Goal: Task Accomplishment & Management: Manage account settings

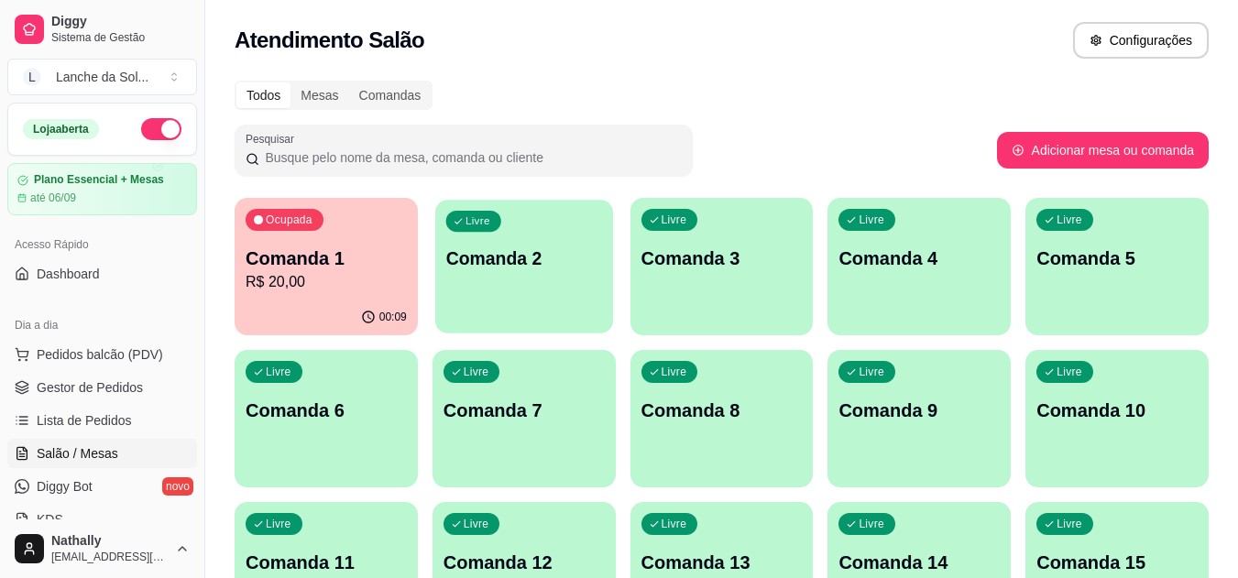
click at [497, 294] on div "Livre Comanda 2" at bounding box center [524, 256] width 178 height 112
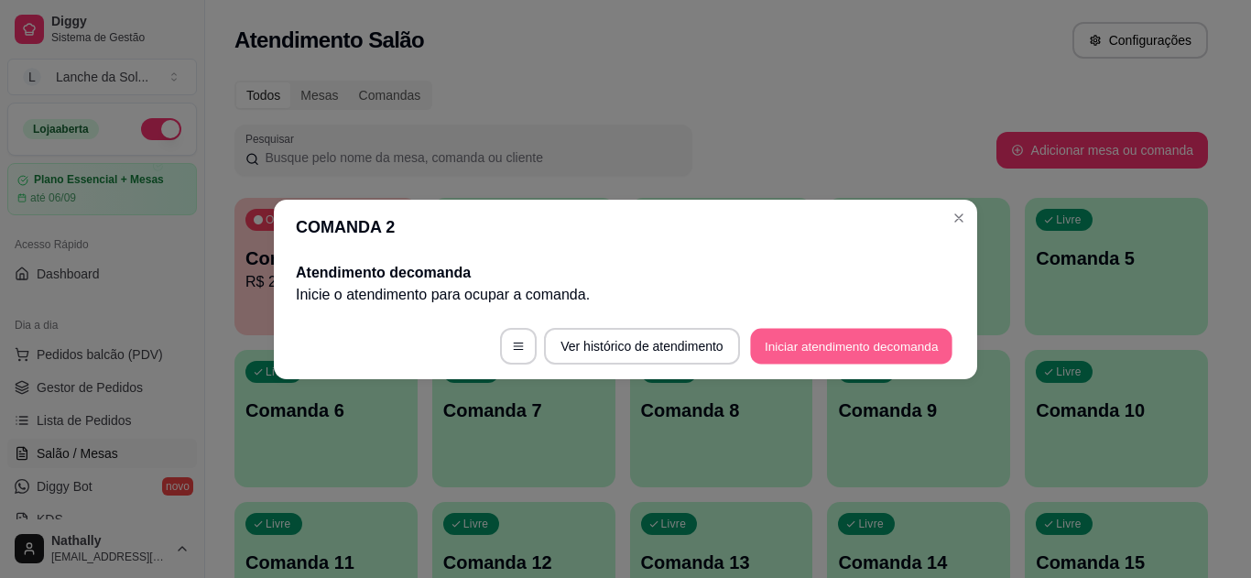
click at [777, 341] on button "Iniciar atendimento de comanda" at bounding box center [851, 346] width 202 height 36
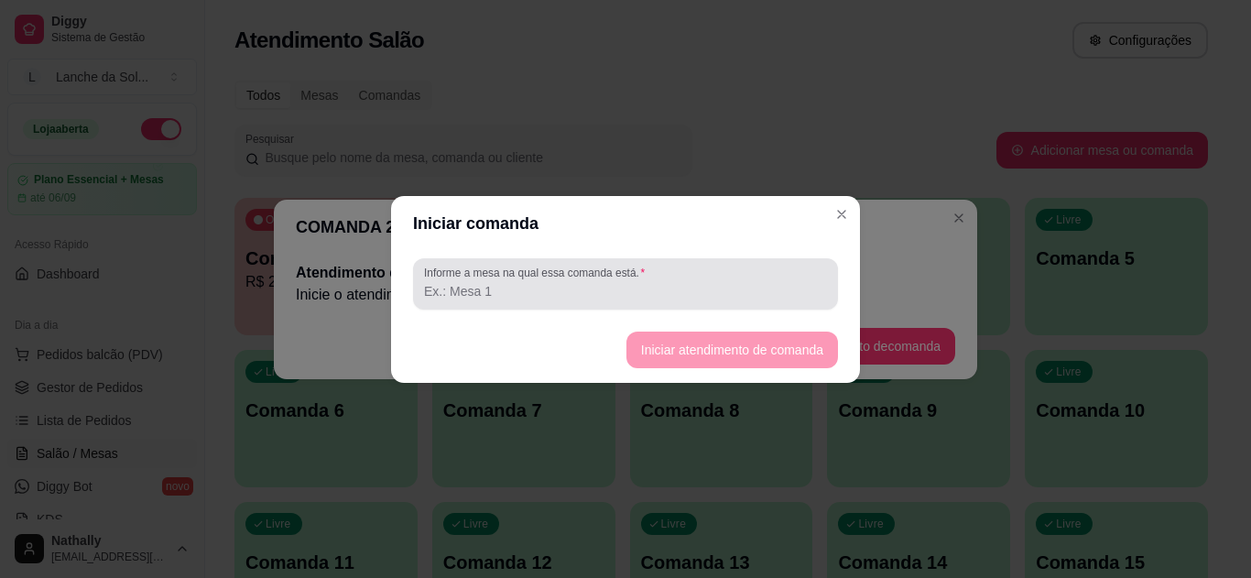
click at [769, 279] on div at bounding box center [625, 284] width 403 height 37
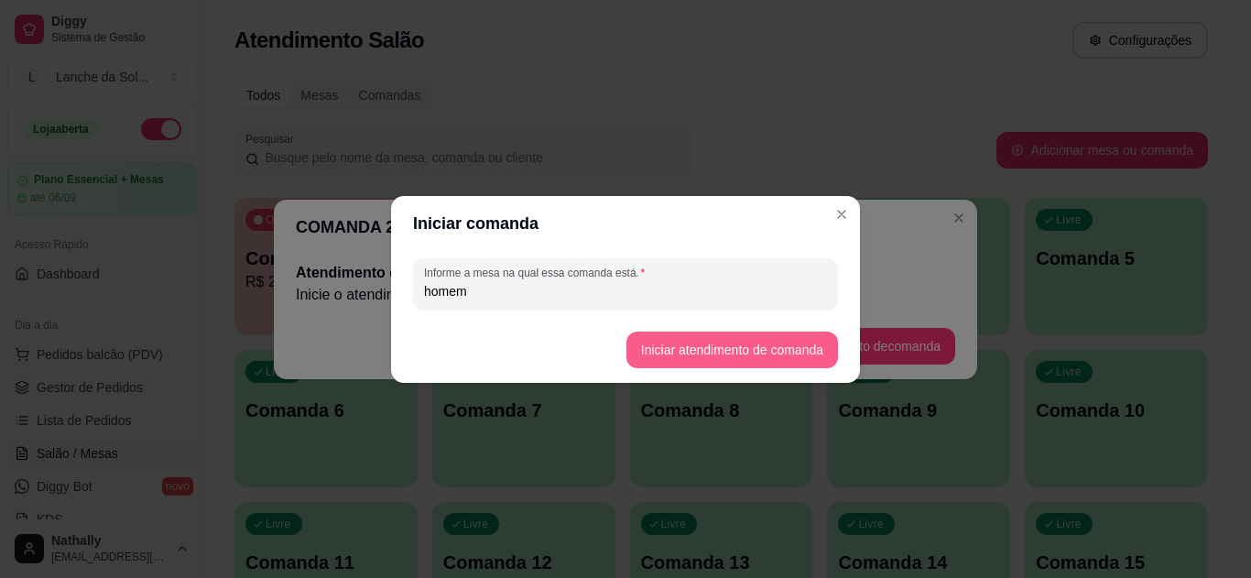
type input "homem"
click at [750, 338] on button "Iniciar atendimento de comanda" at bounding box center [731, 350] width 205 height 36
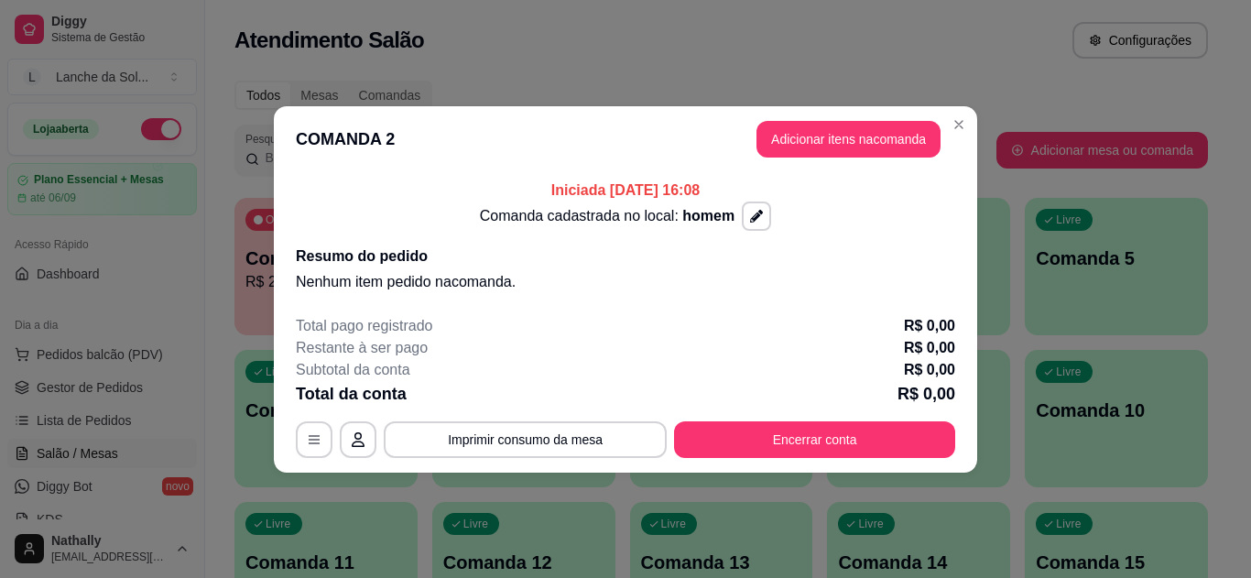
click at [838, 209] on div "Comanda cadastrada no local: homem" at bounding box center [626, 216] width 660 height 29
click at [835, 136] on button "Adicionar itens na comanda" at bounding box center [848, 139] width 179 height 36
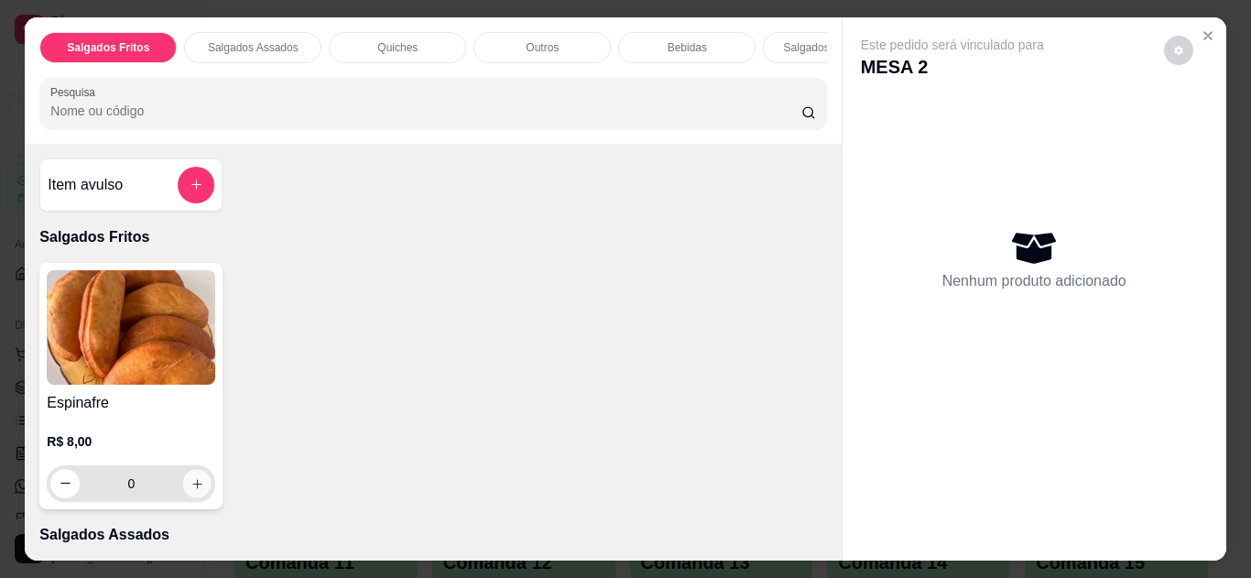
click at [191, 491] on icon "increase-product-quantity" at bounding box center [198, 484] width 14 height 14
type input "1"
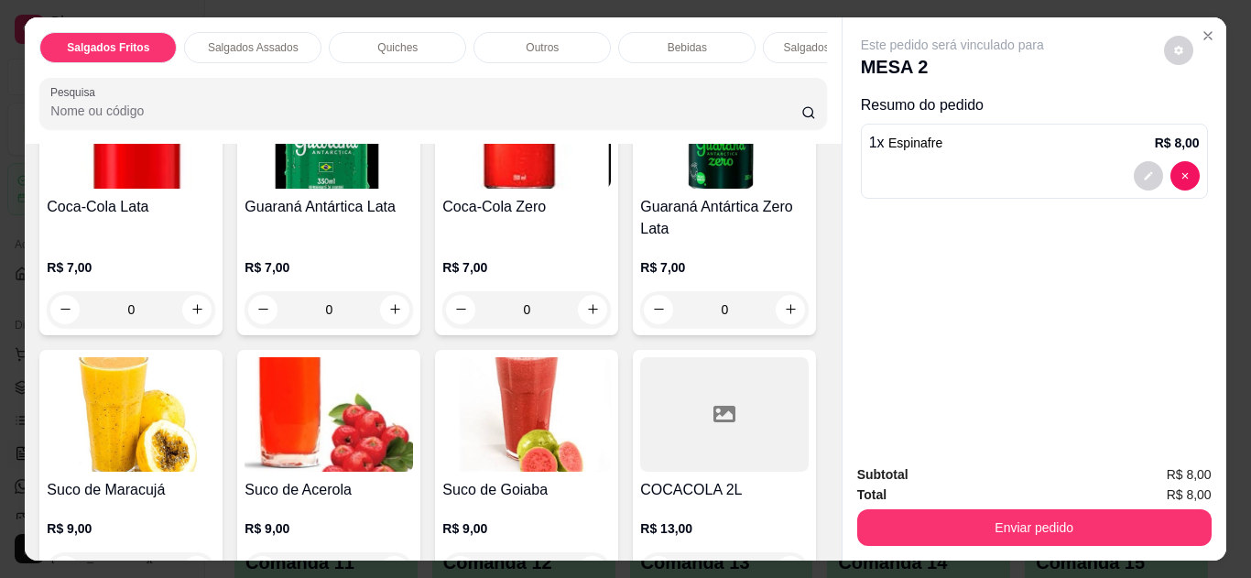
scroll to position [1414, 0]
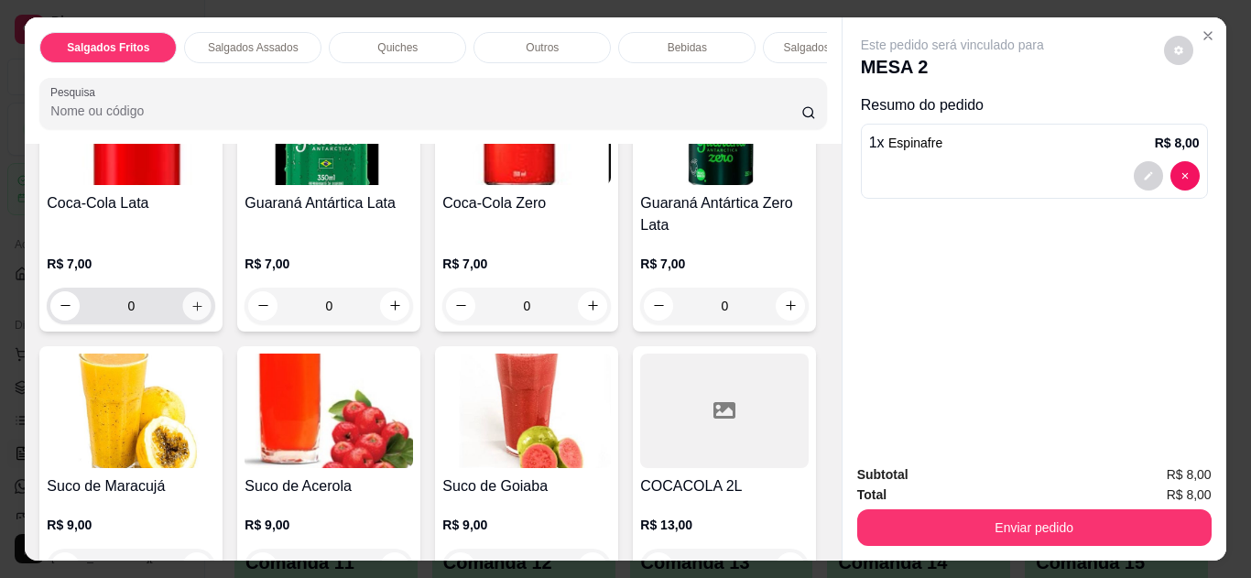
click at [191, 300] on icon "increase-product-quantity" at bounding box center [198, 307] width 14 height 14
type input "1"
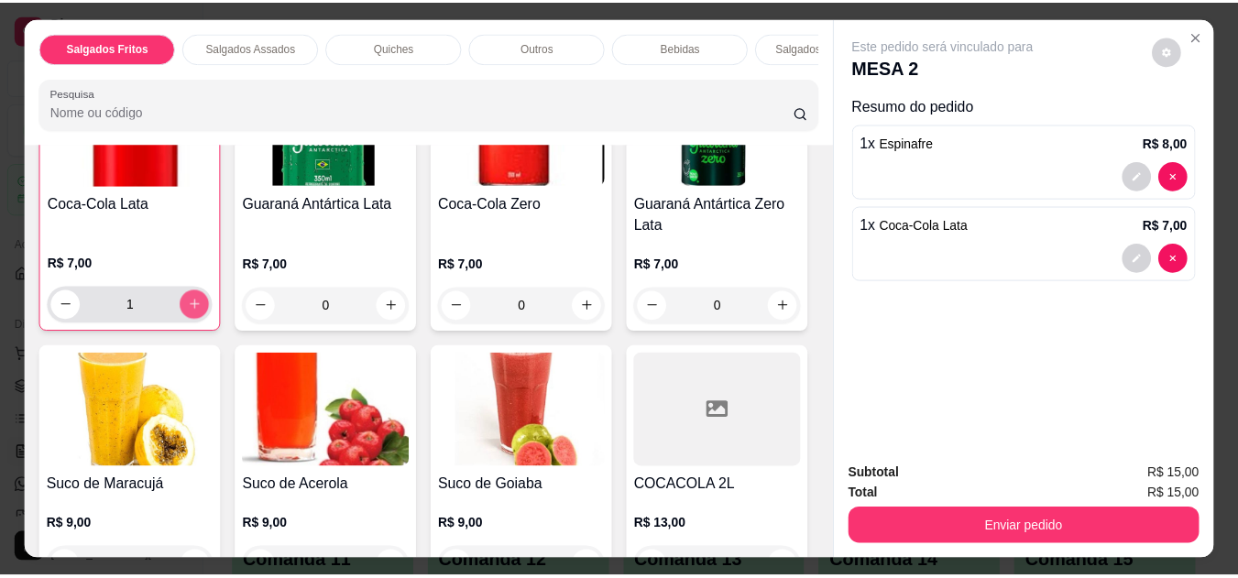
scroll to position [1415, 0]
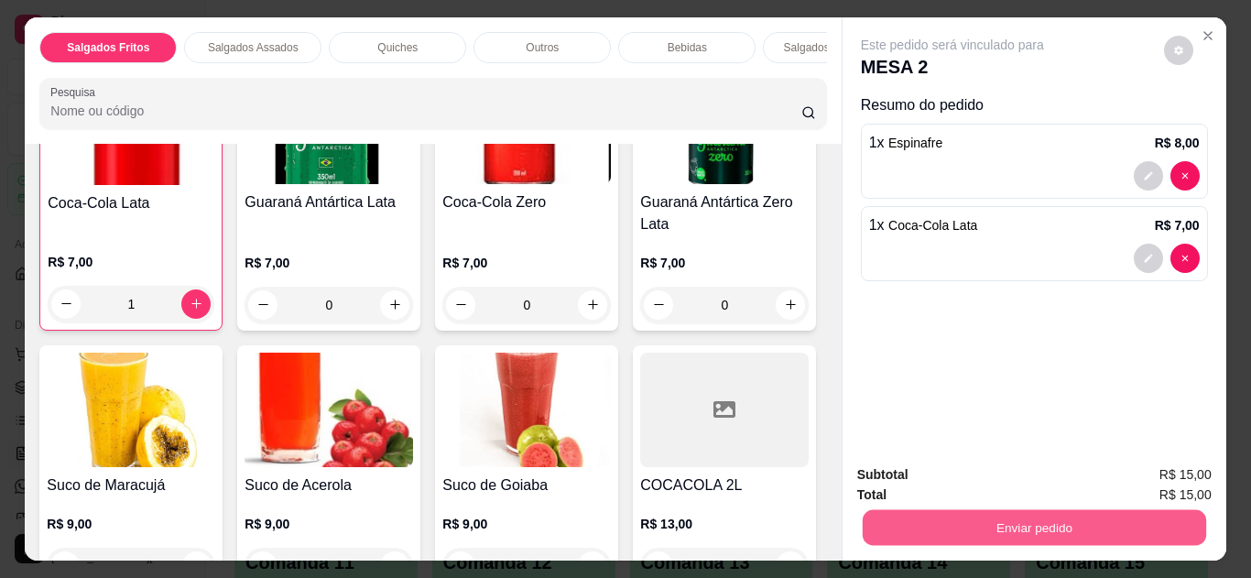
click at [936, 532] on button "Enviar pedido" at bounding box center [1034, 528] width 344 height 36
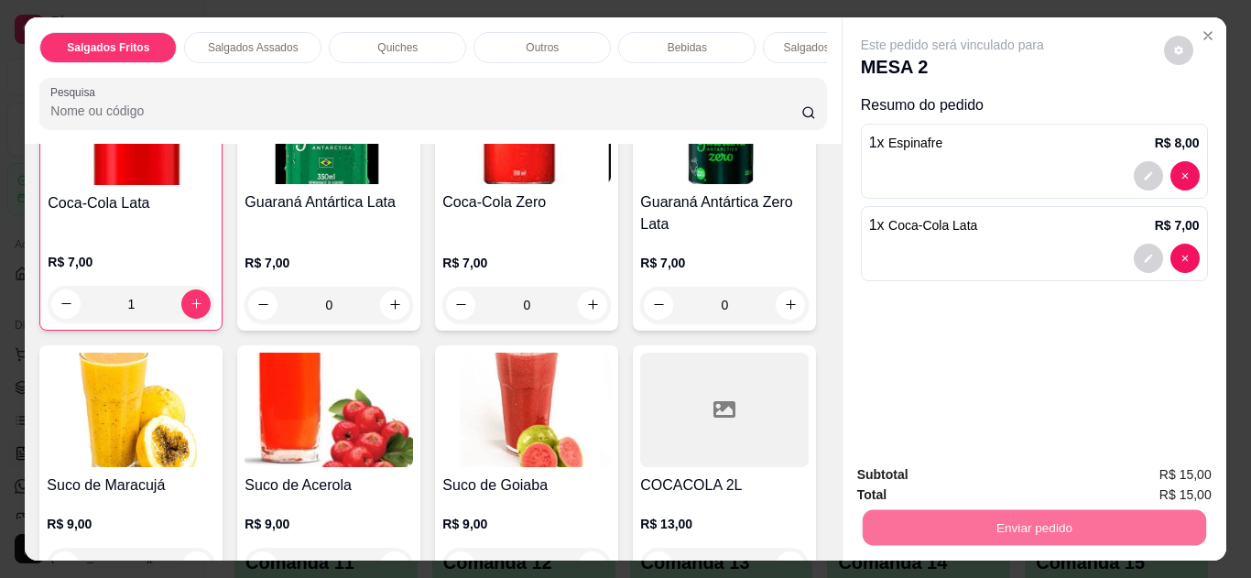
click at [954, 461] on button "Não registrar e enviar pedido" at bounding box center [973, 476] width 185 height 34
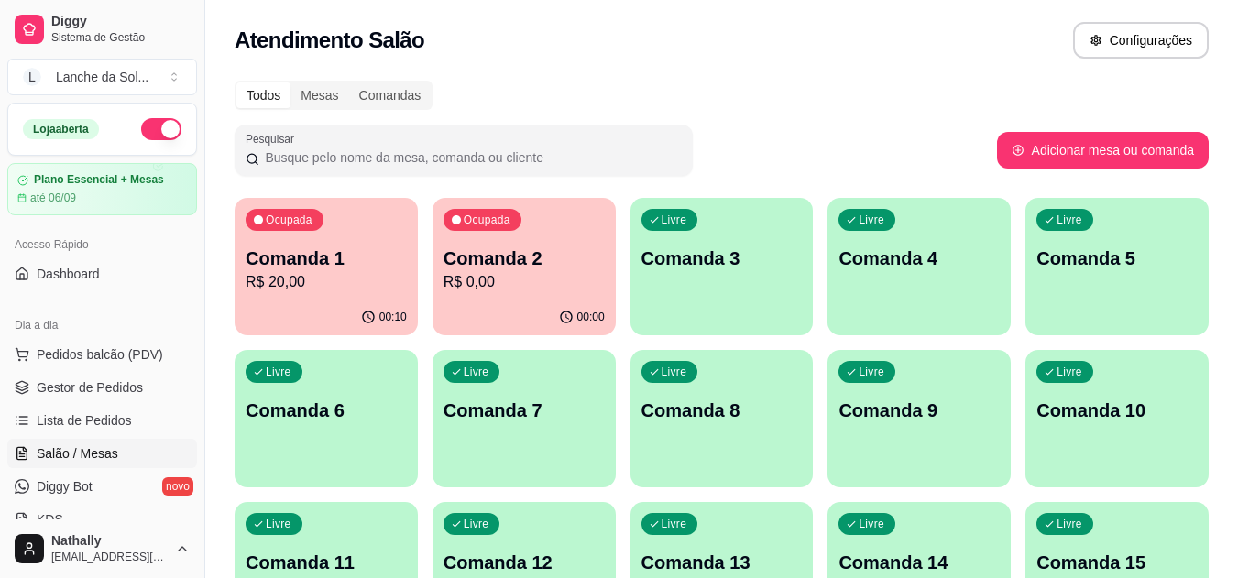
click at [74, 392] on span "Gestor de Pedidos" at bounding box center [90, 387] width 106 height 18
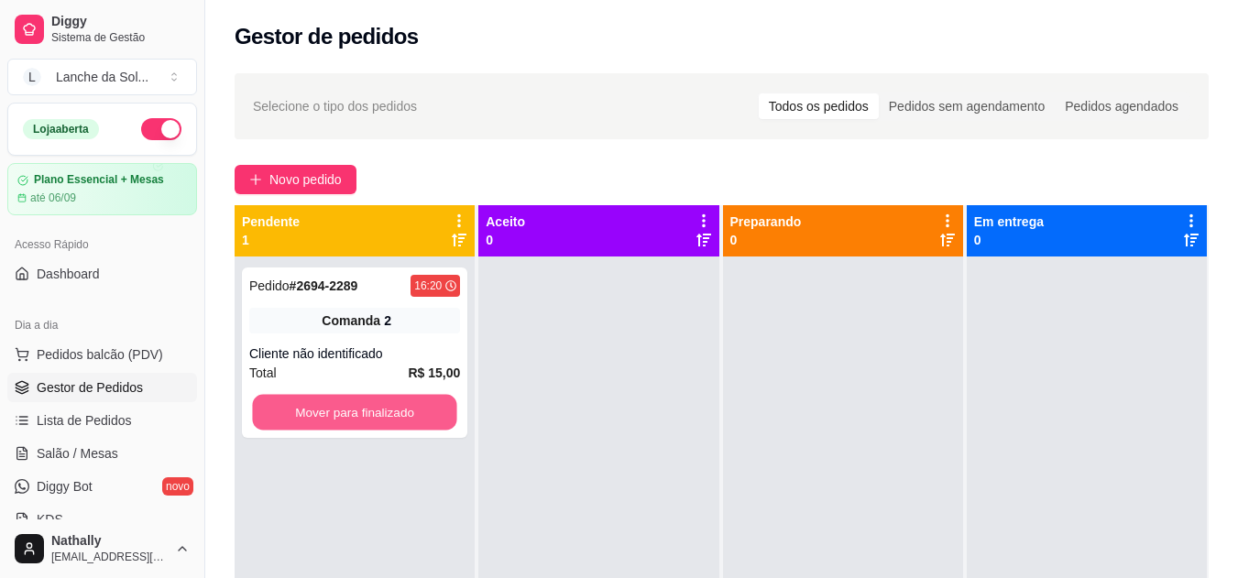
click at [295, 411] on button "Mover para finalizado" at bounding box center [354, 413] width 204 height 36
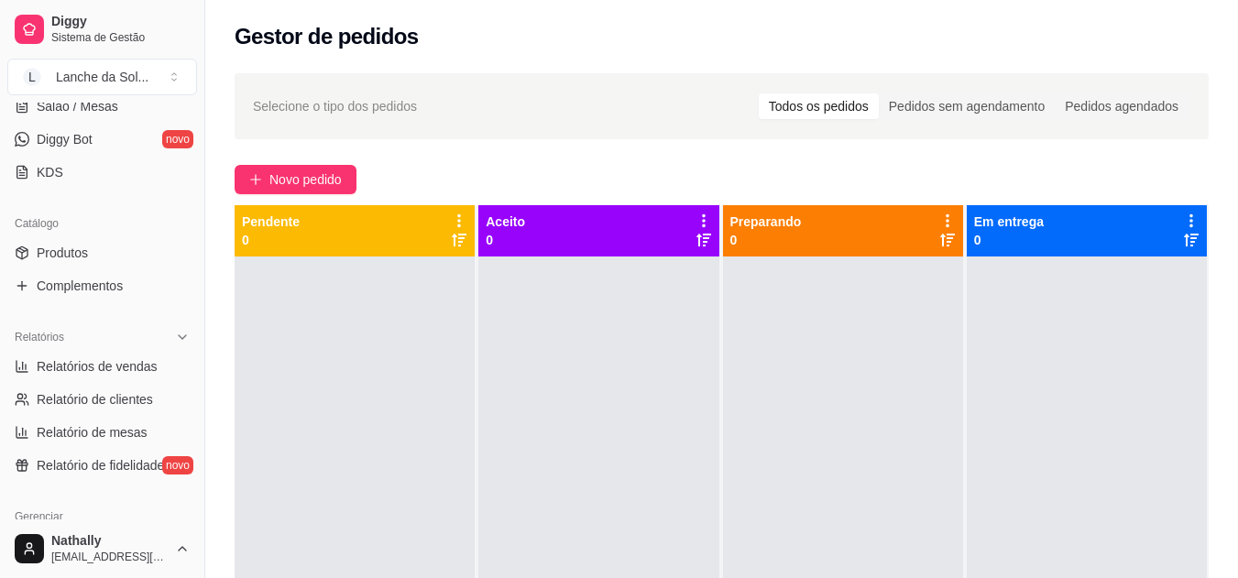
scroll to position [365, 0]
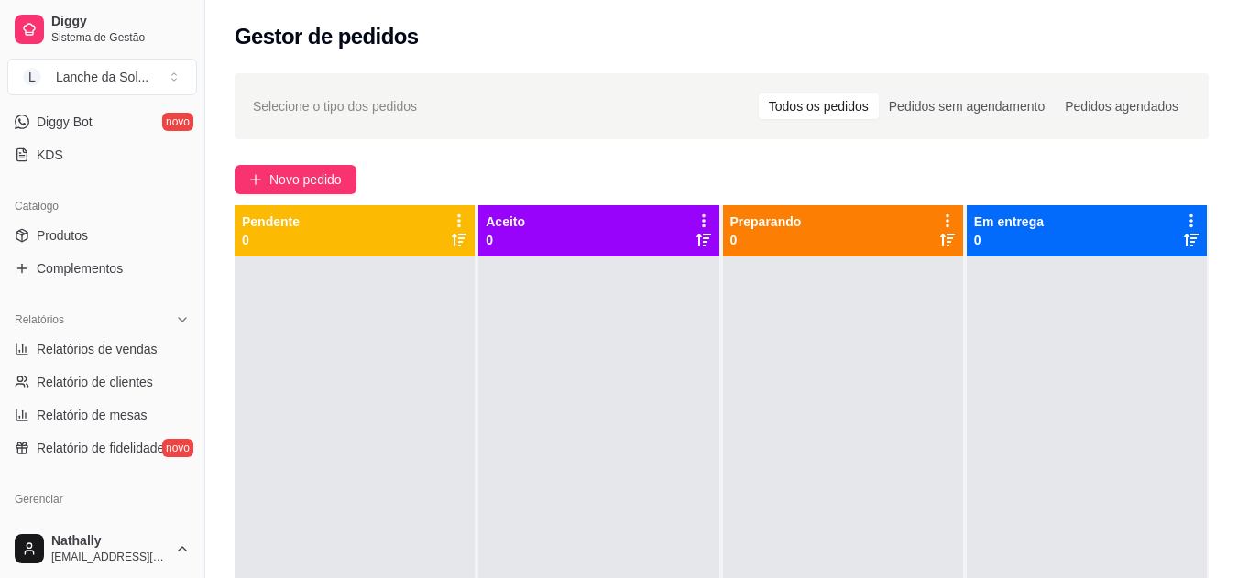
click at [85, 237] on span "Produtos" at bounding box center [62, 235] width 51 height 18
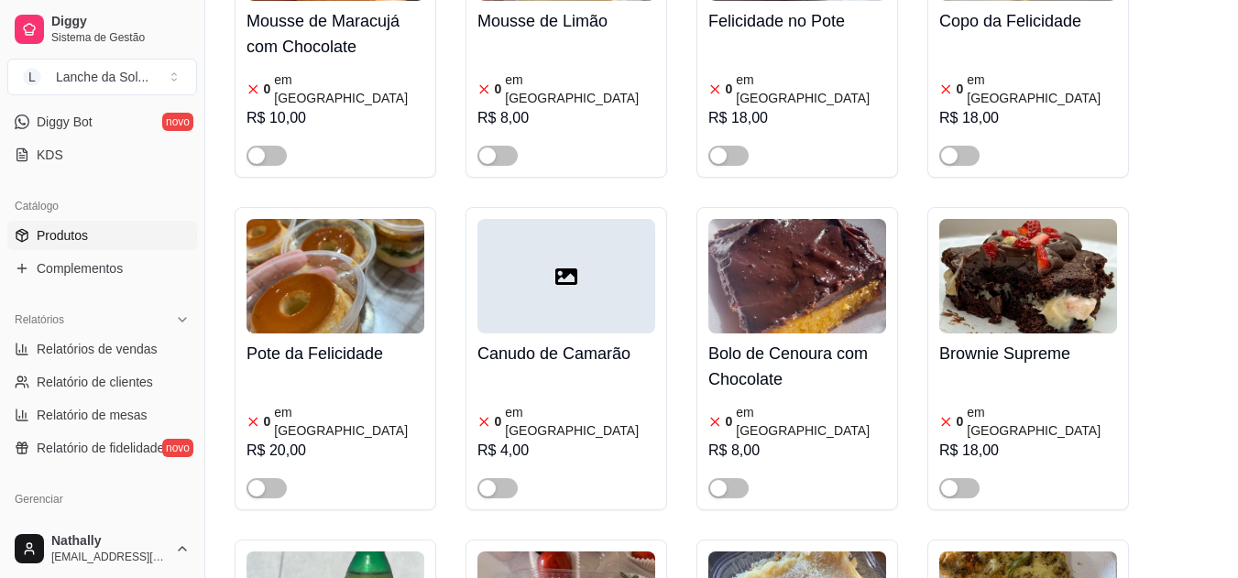
scroll to position [4045, 0]
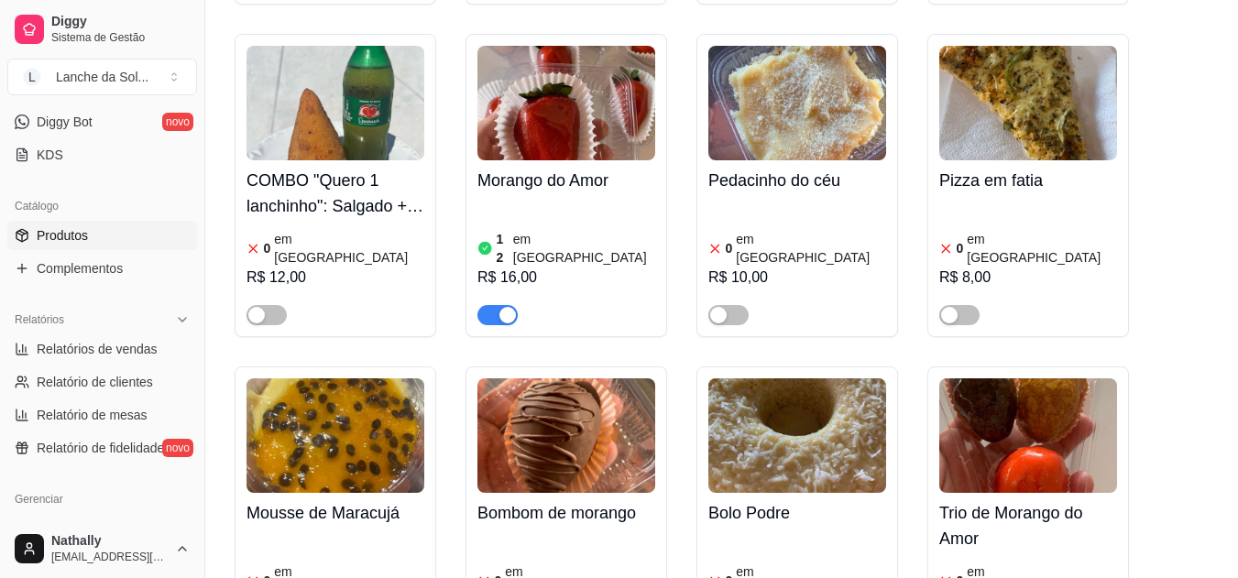
click at [584, 230] on div "12 em [GEOGRAPHIC_DATA]" at bounding box center [566, 248] width 178 height 37
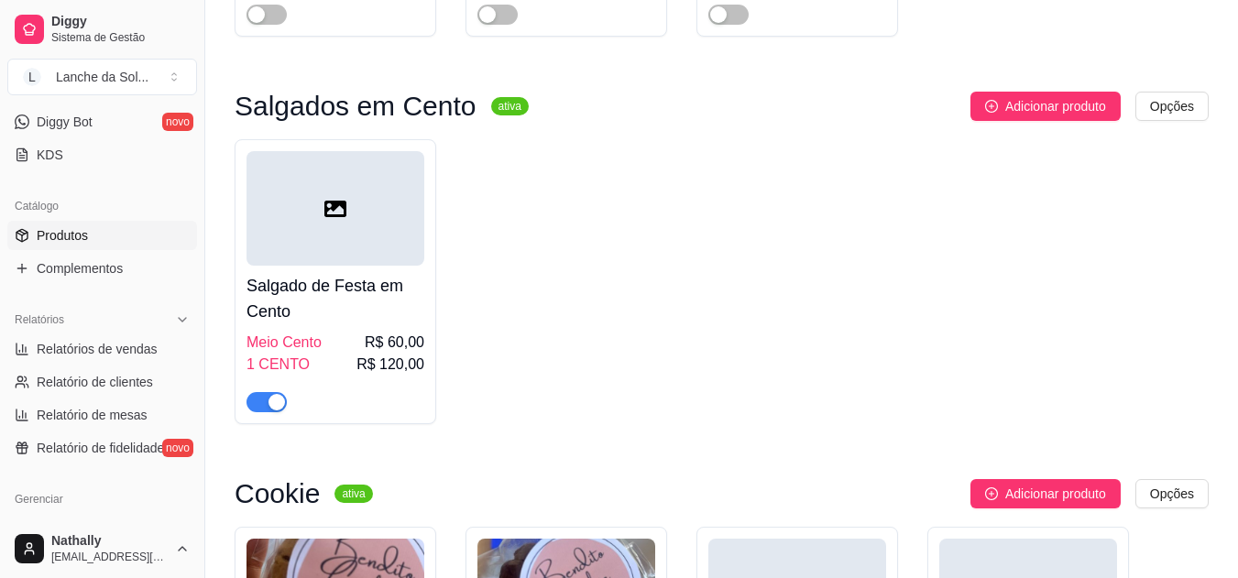
scroll to position [7352, 0]
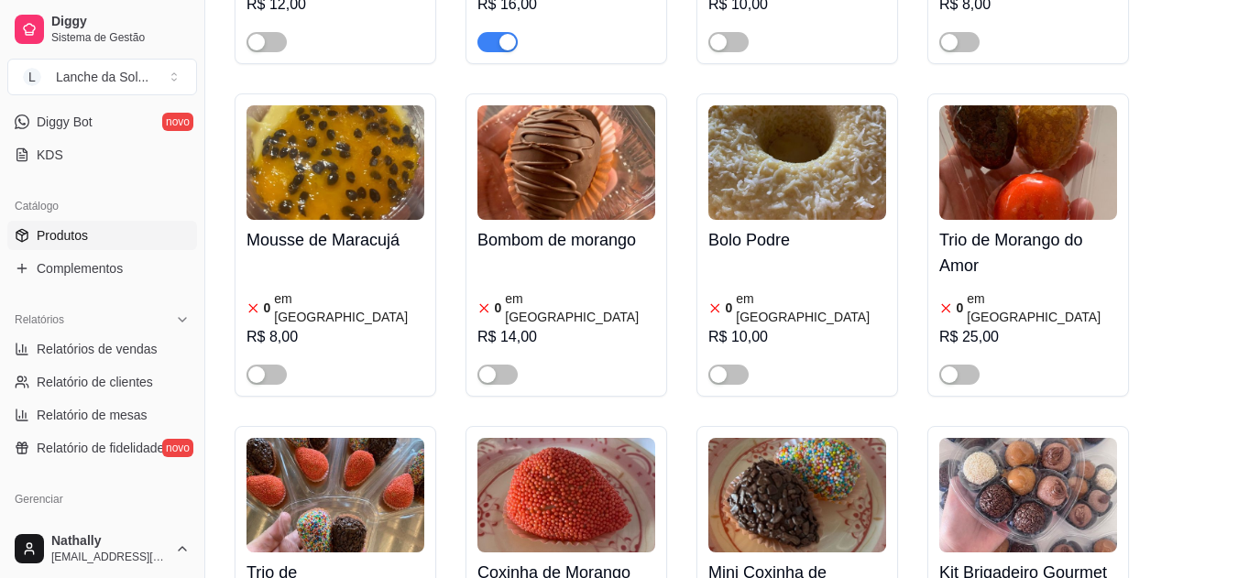
scroll to position [3813, 0]
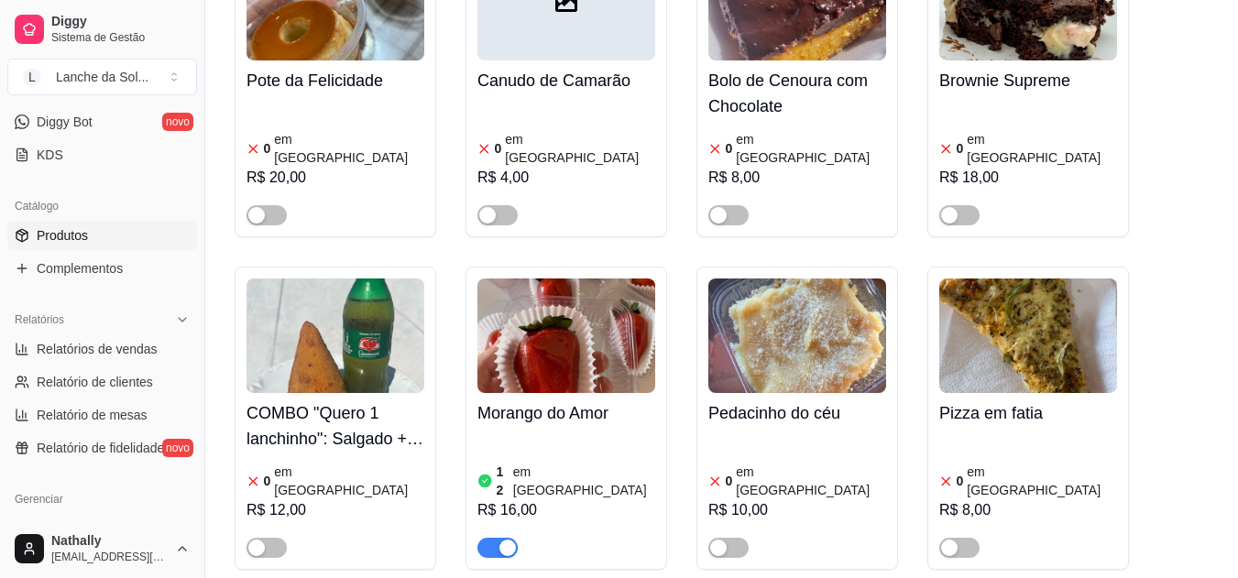
click at [497, 538] on span "button" at bounding box center [497, 548] width 40 height 20
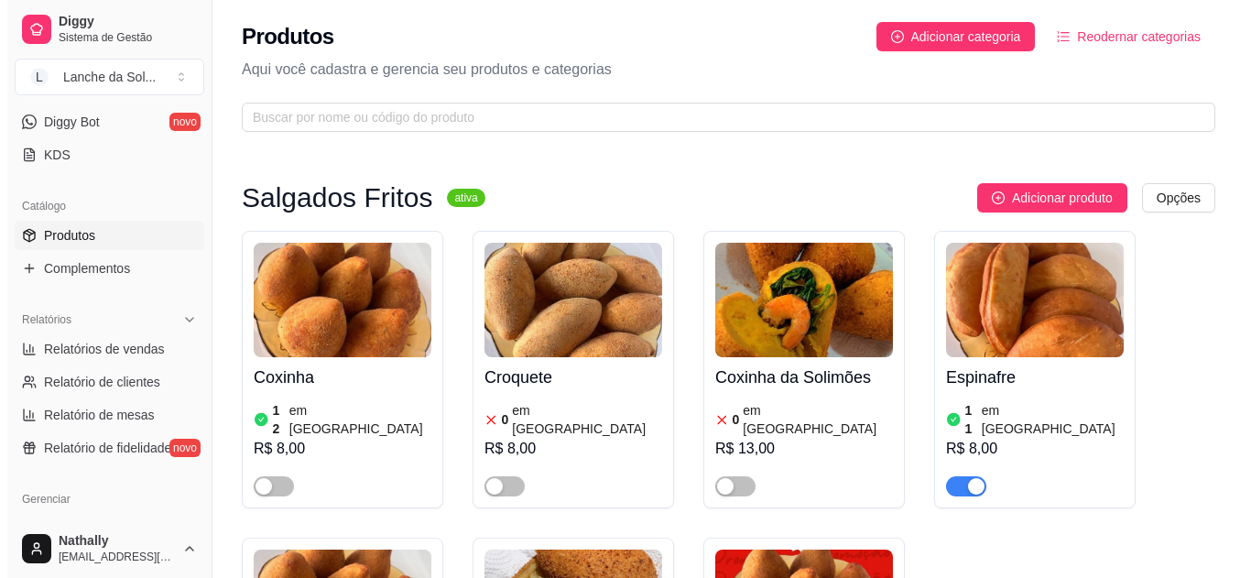
scroll to position [0, 0]
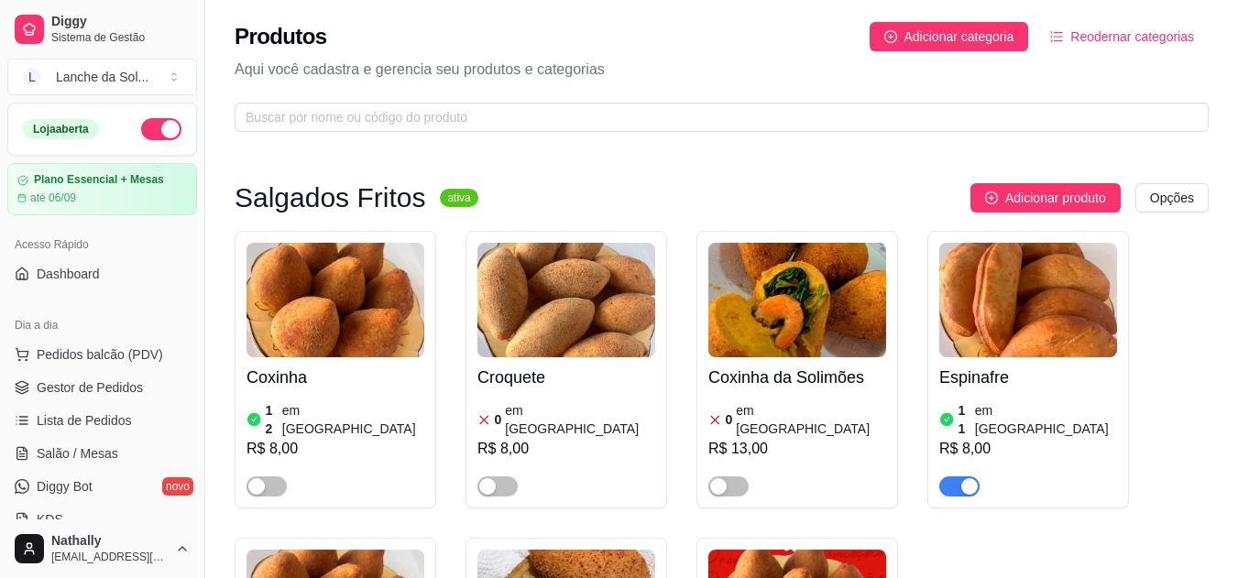
click at [118, 380] on span "Gestor de Pedidos" at bounding box center [90, 387] width 106 height 18
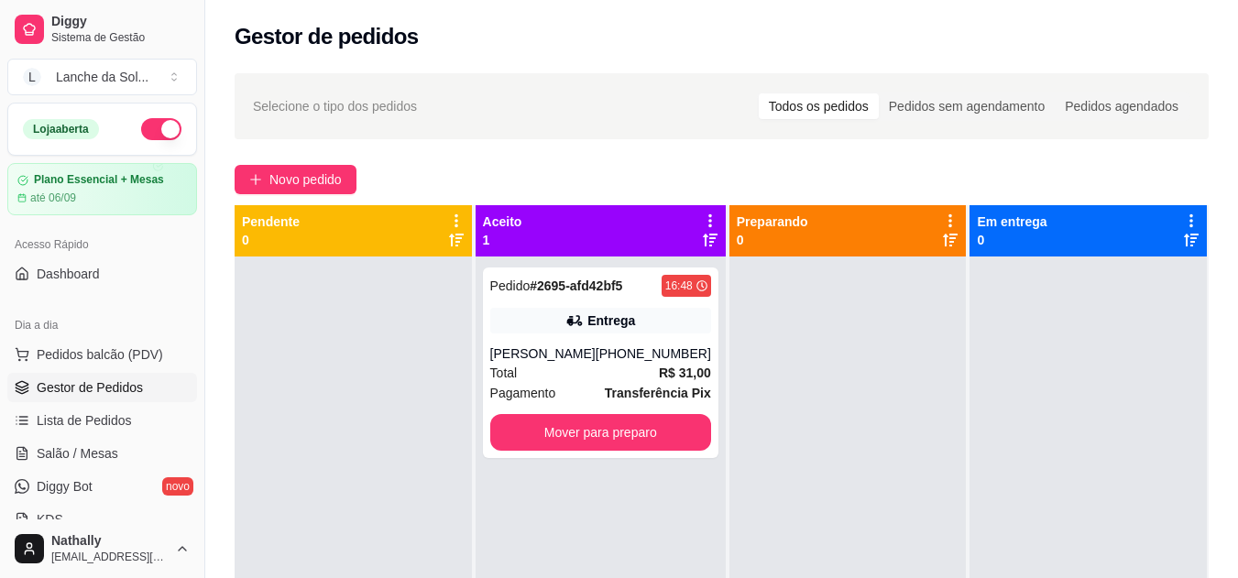
click at [563, 374] on div "Total R$ 31,00" at bounding box center [600, 373] width 221 height 20
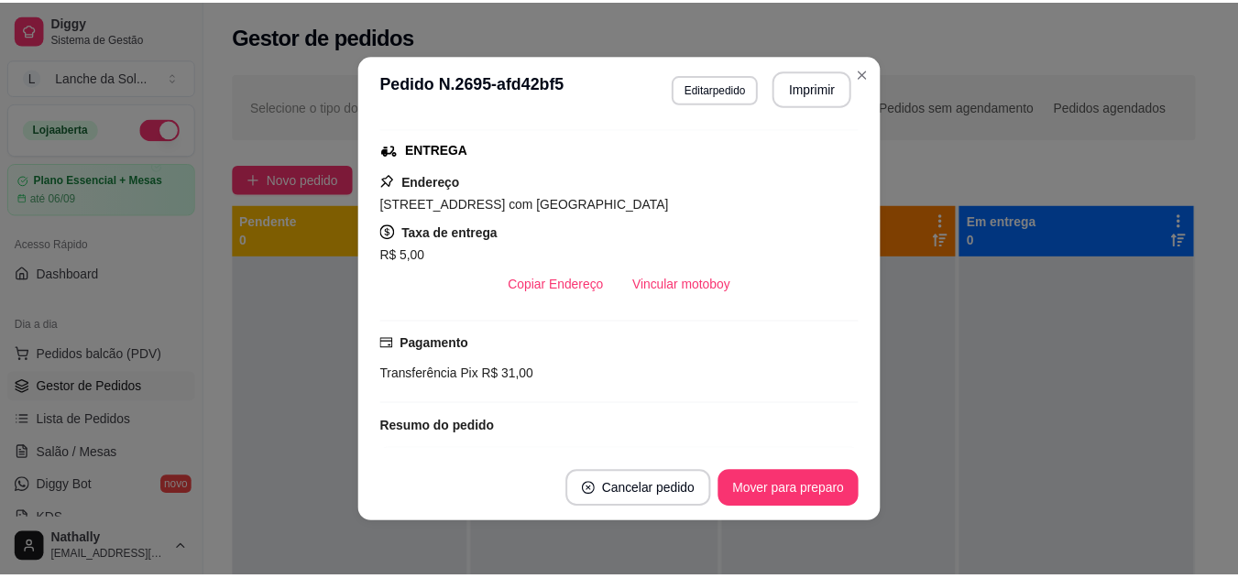
scroll to position [551, 0]
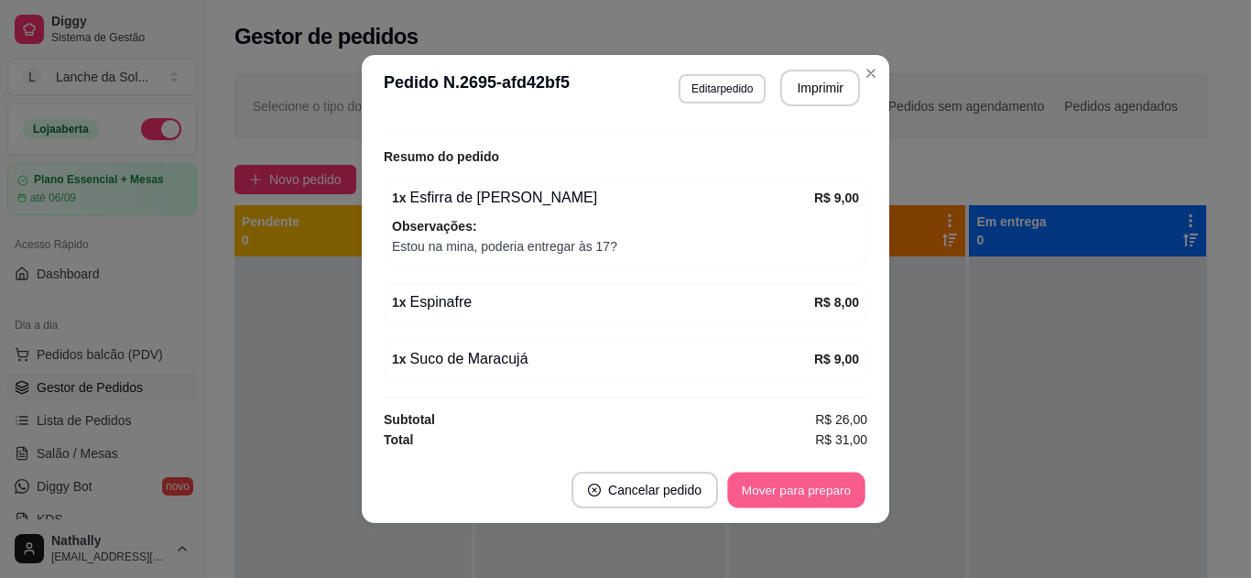
click at [791, 482] on button "Mover para preparo" at bounding box center [795, 491] width 137 height 36
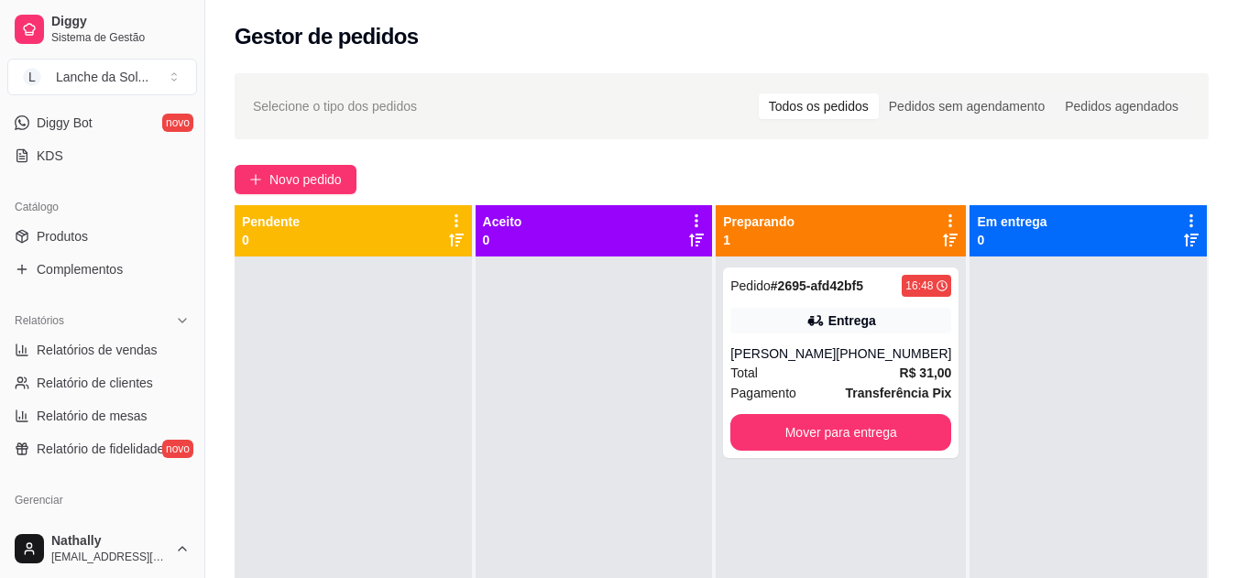
scroll to position [365, 0]
click at [135, 233] on link "Produtos" at bounding box center [102, 235] width 190 height 29
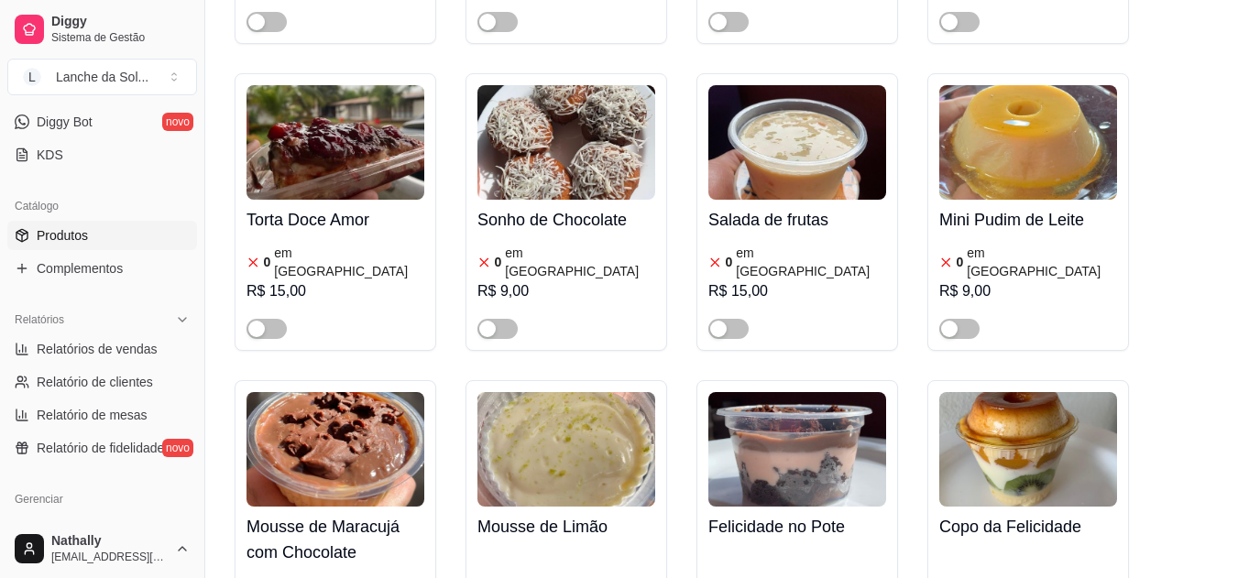
scroll to position [3540, 0]
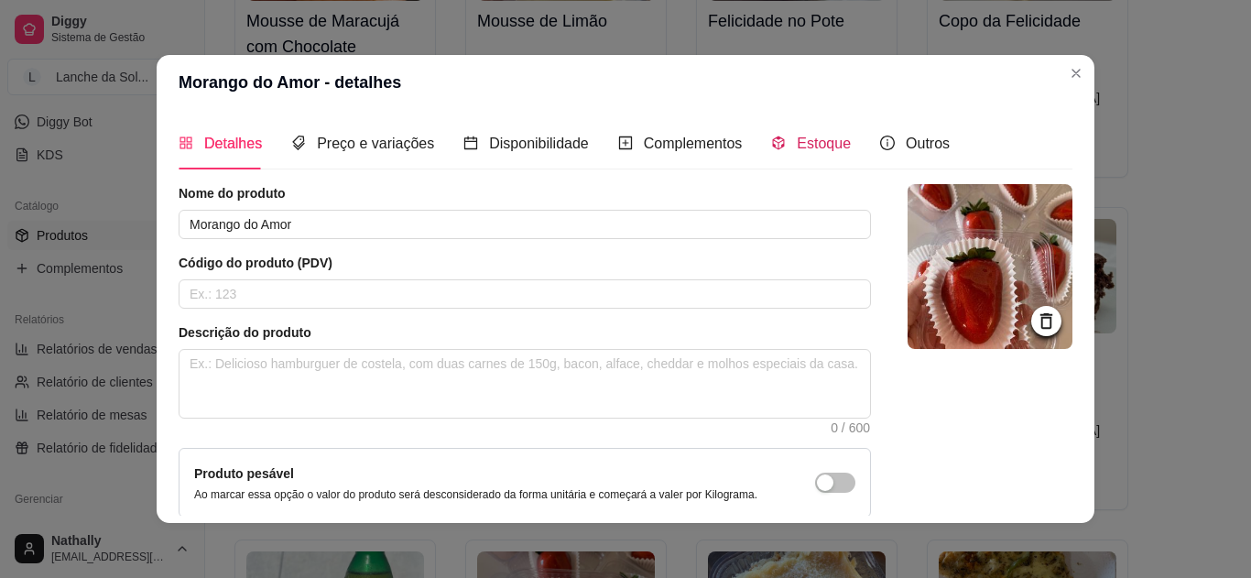
click at [778, 137] on div "Estoque" at bounding box center [811, 143] width 80 height 23
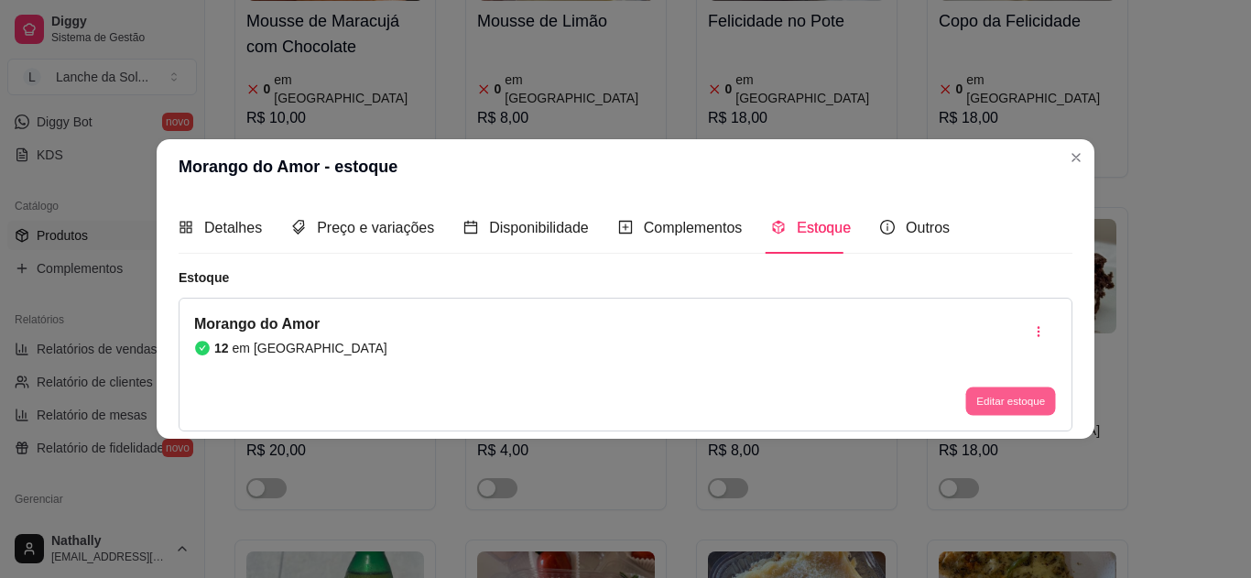
click at [1004, 393] on button "Editar estoque" at bounding box center [1011, 401] width 90 height 28
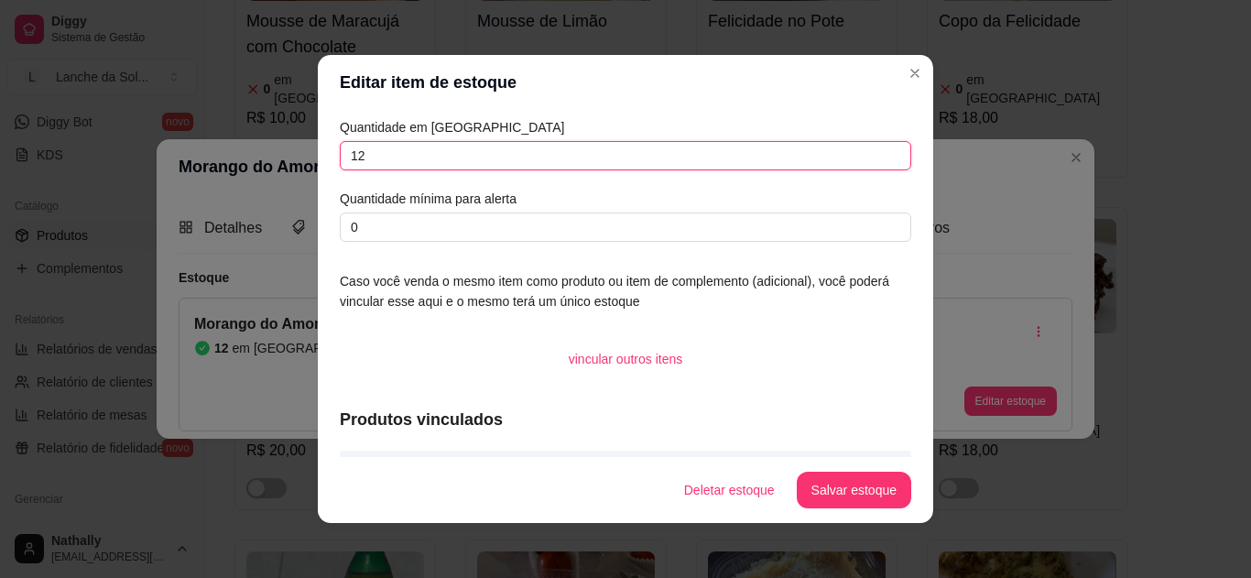
click at [850, 152] on input "12" at bounding box center [626, 155] width 572 height 29
type input "10"
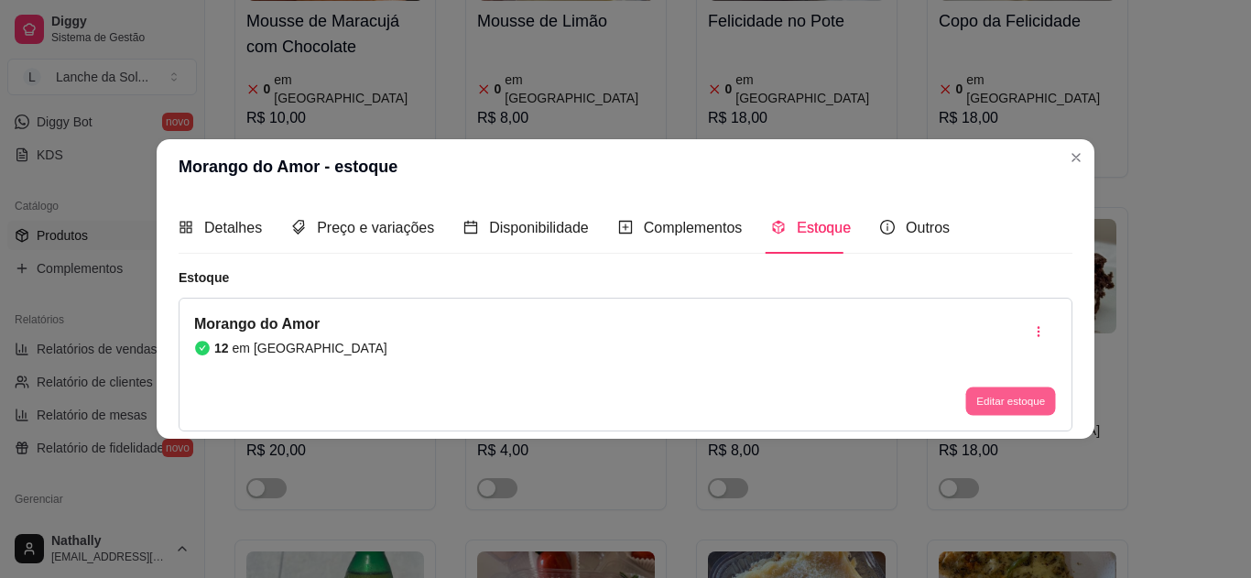
click at [980, 393] on button "Editar estoque" at bounding box center [1011, 401] width 90 height 28
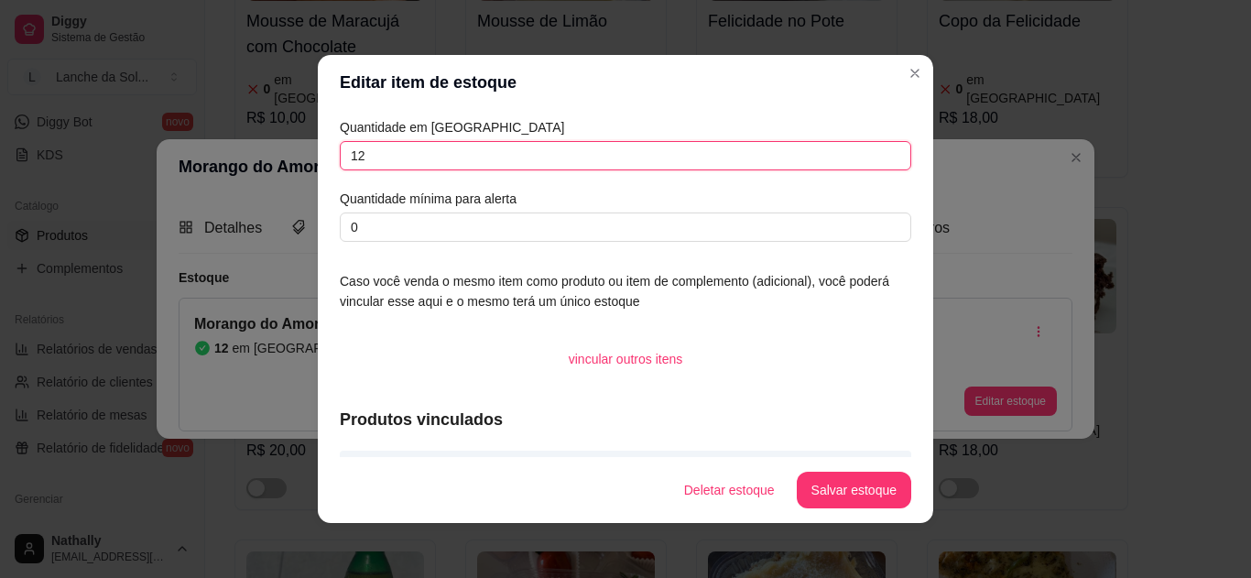
click at [685, 162] on input "12" at bounding box center [626, 155] width 572 height 29
type input "10"
click at [816, 481] on button "Salvar estoque" at bounding box center [854, 491] width 112 height 36
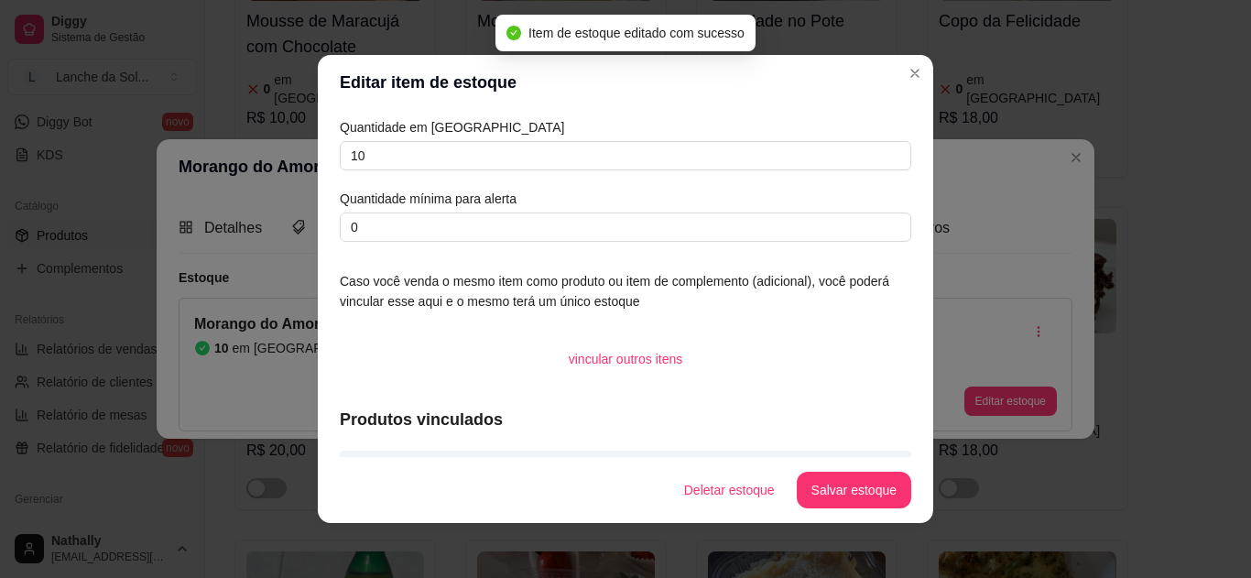
click at [915, 58] on header "Editar item de estoque" at bounding box center [626, 82] width 616 height 55
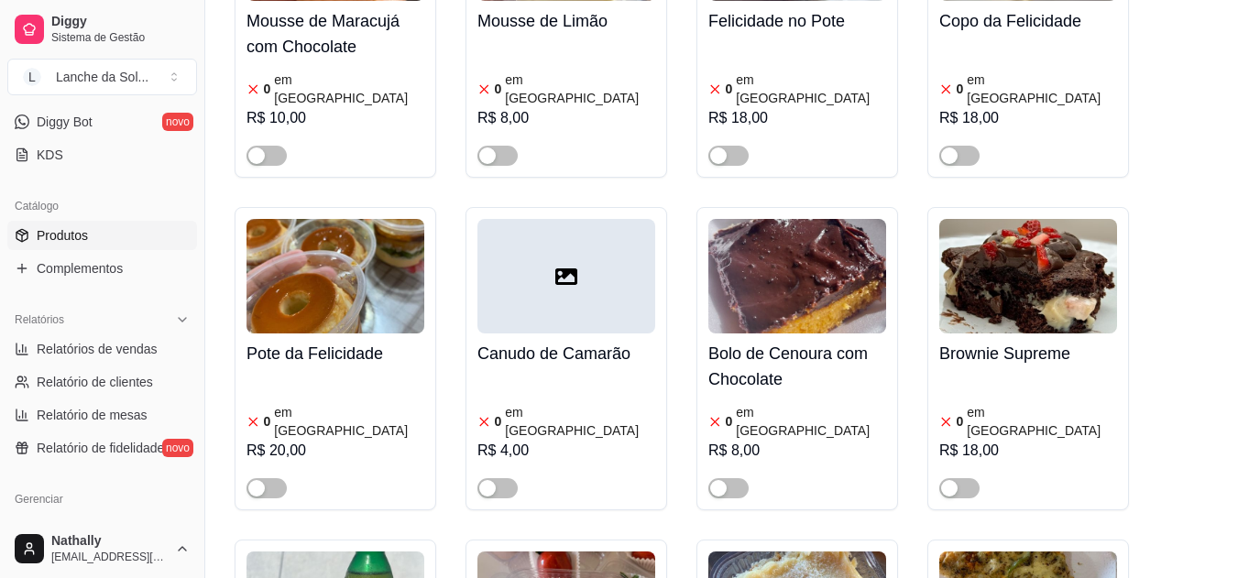
scroll to position [4045, 0]
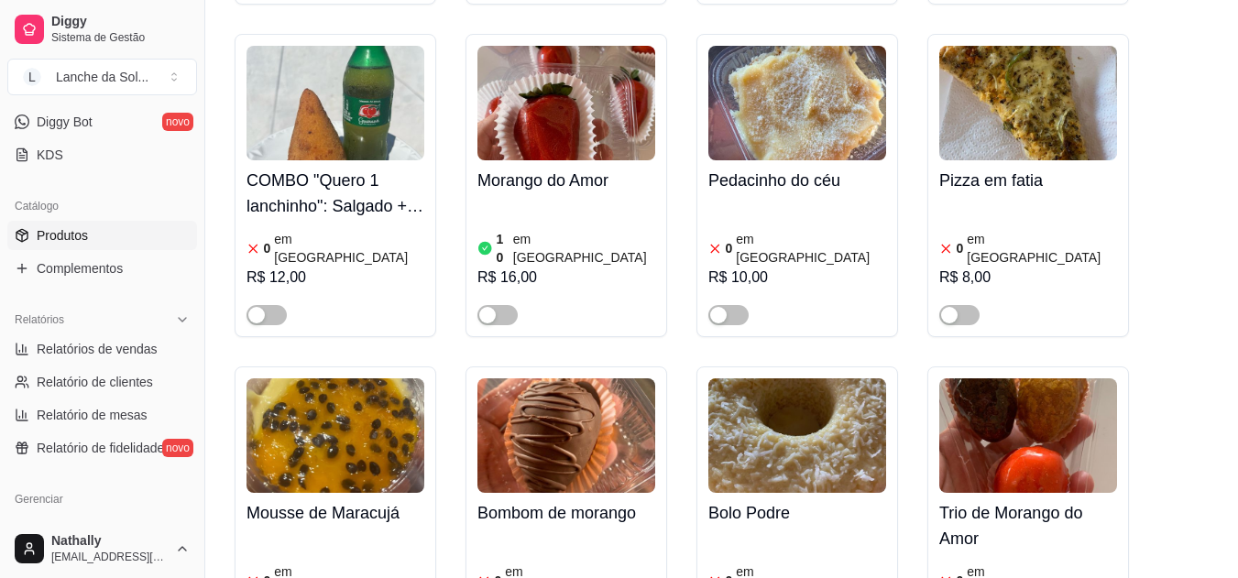
click at [482, 307] on div "button" at bounding box center [487, 315] width 16 height 16
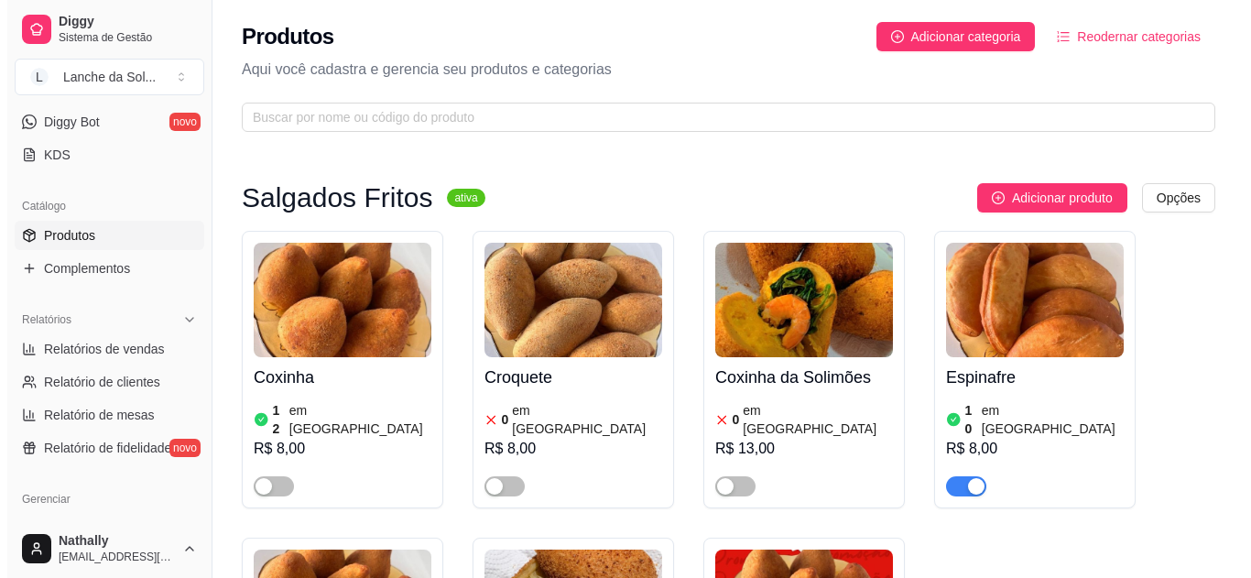
scroll to position [0, 0]
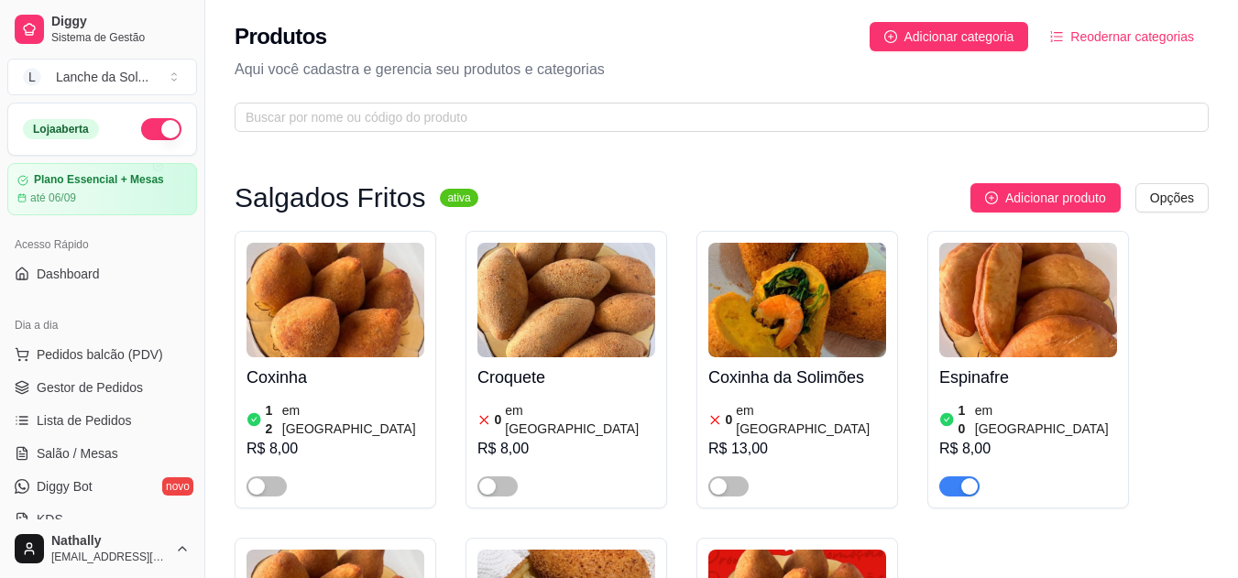
click at [96, 378] on span "Gestor de Pedidos" at bounding box center [90, 387] width 106 height 18
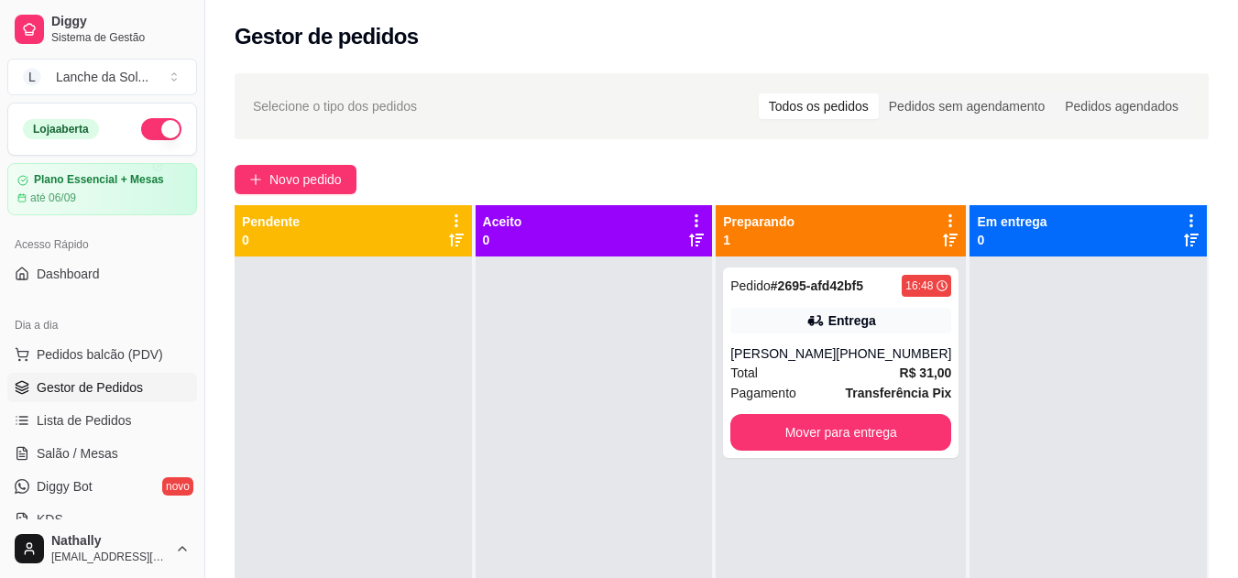
click at [773, 364] on div "Total R$ 31,00" at bounding box center [840, 373] width 221 height 20
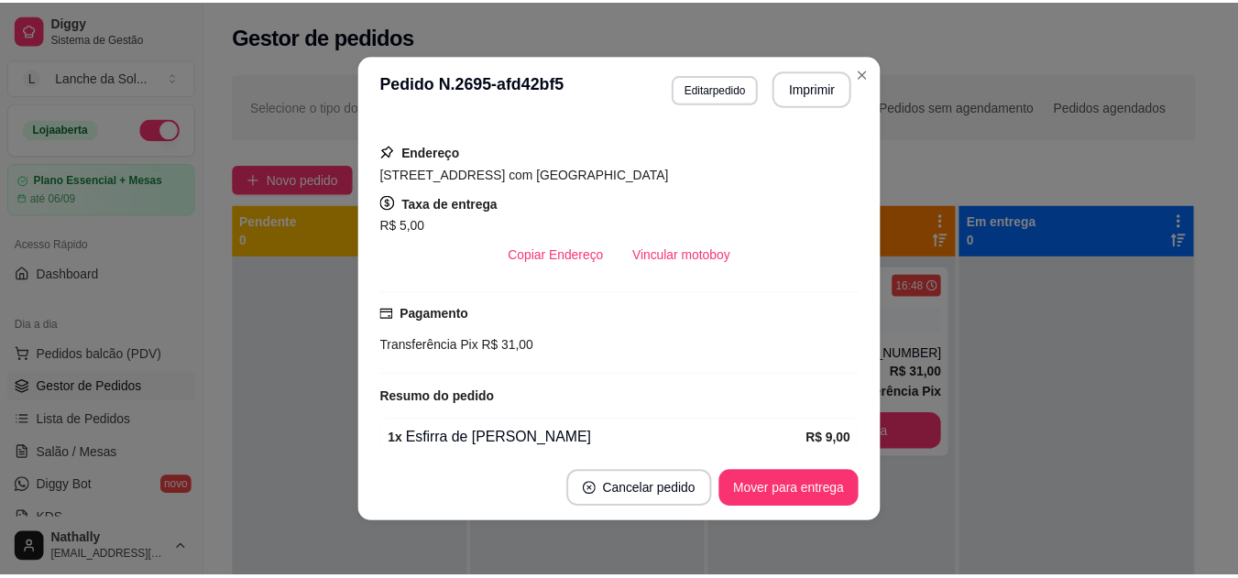
scroll to position [551, 0]
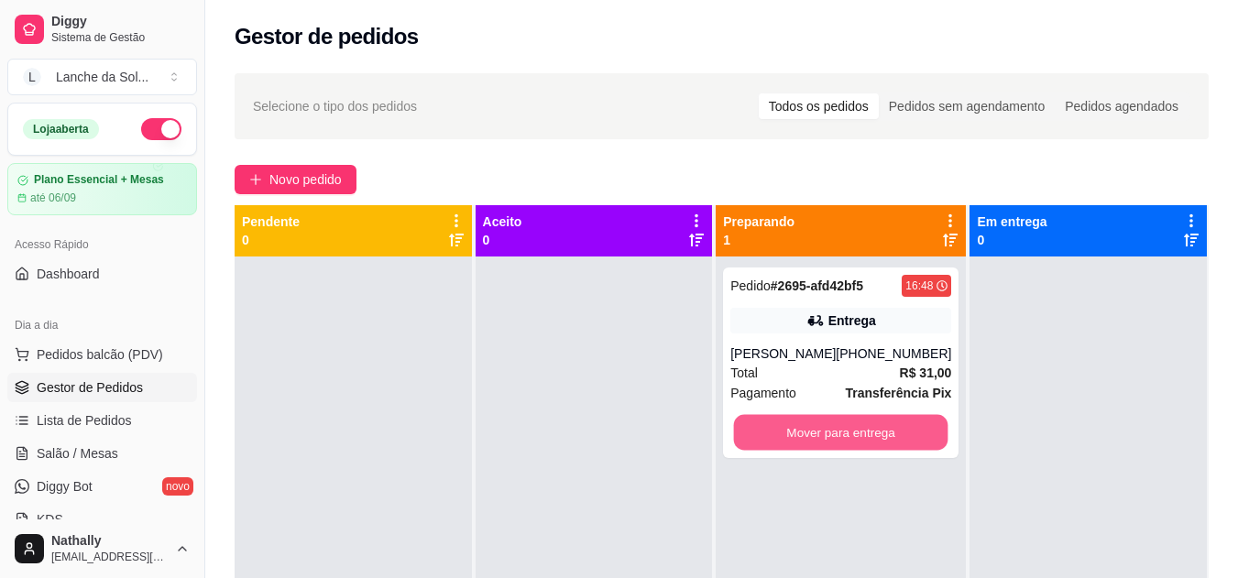
click at [778, 426] on button "Mover para entrega" at bounding box center [841, 433] width 214 height 36
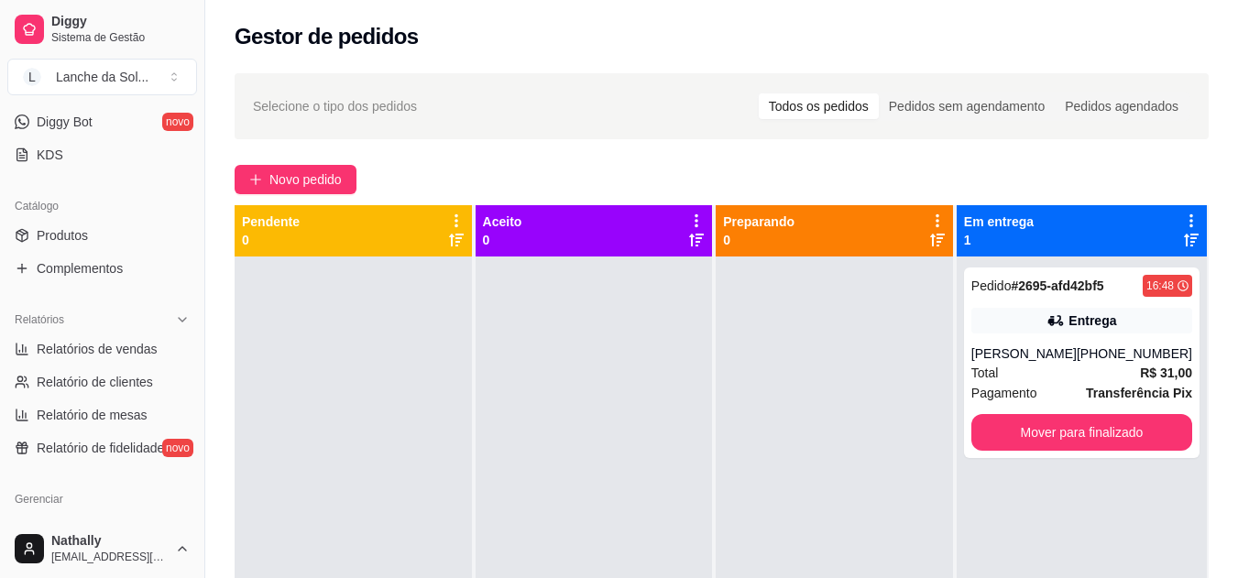
scroll to position [0, 0]
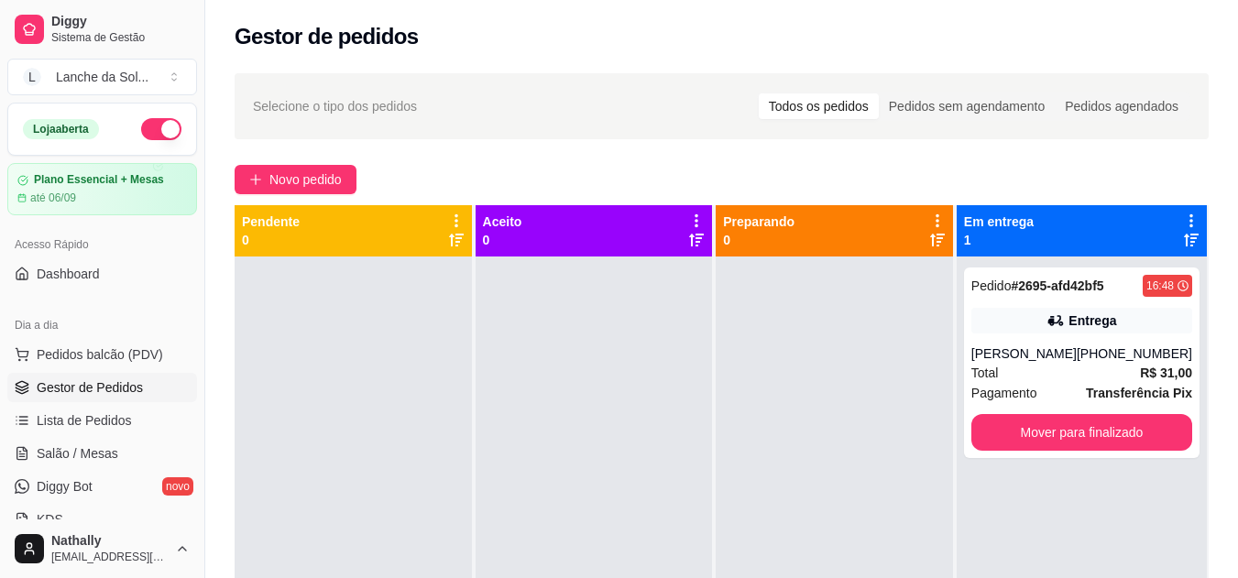
click at [83, 448] on span "Salão / Mesas" at bounding box center [78, 453] width 82 height 18
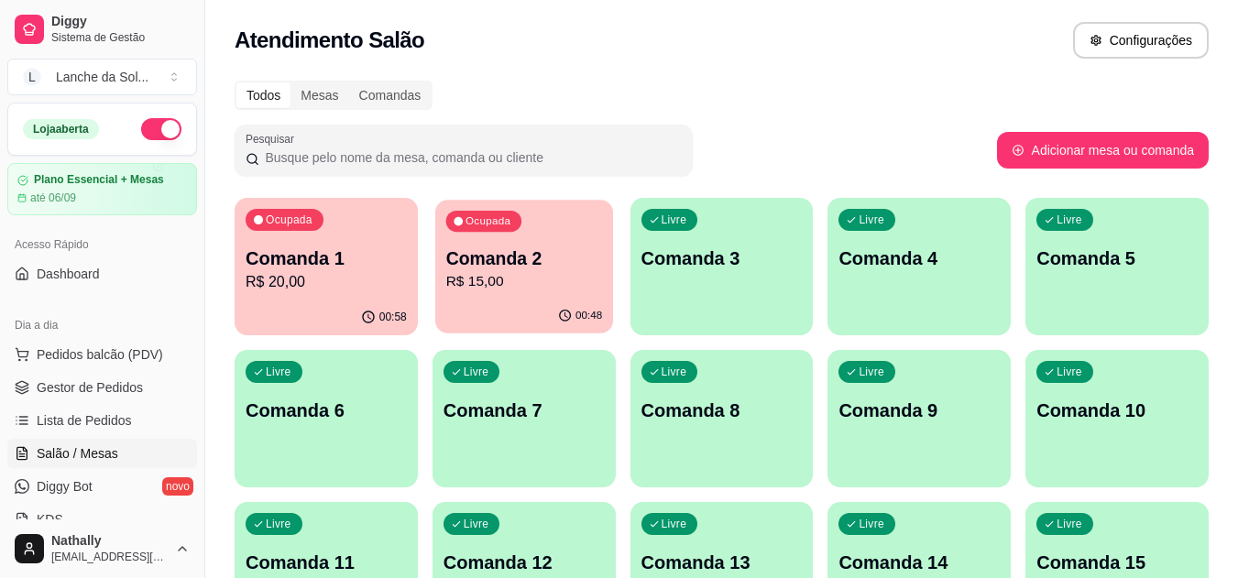
click at [493, 306] on div "00:48" at bounding box center [524, 316] width 178 height 35
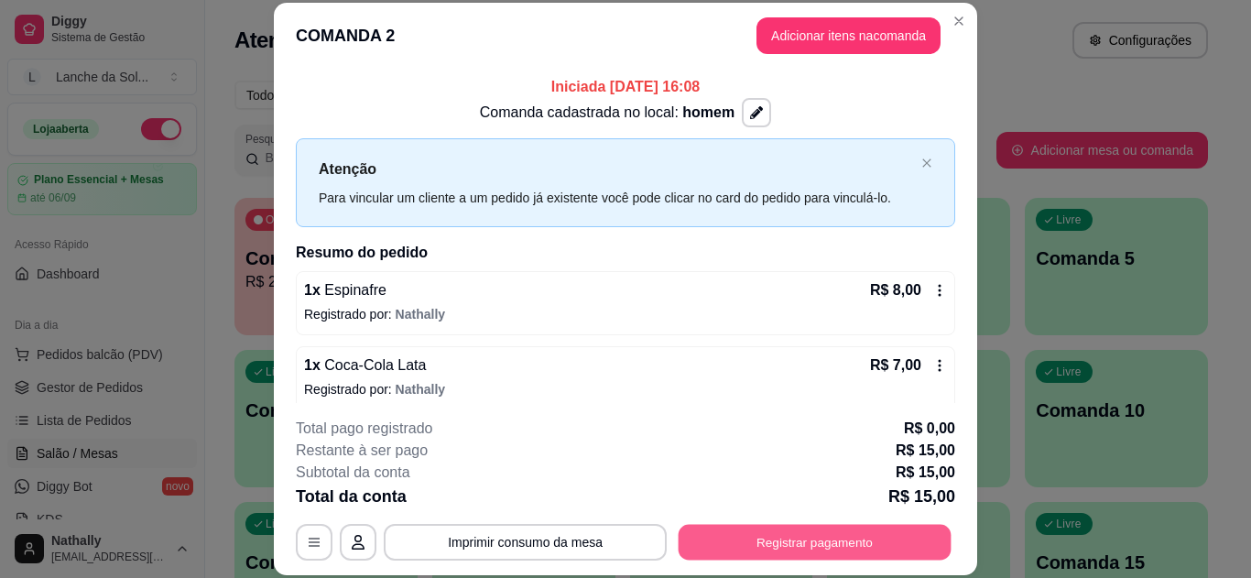
click at [802, 536] on button "Registrar pagamento" at bounding box center [815, 542] width 273 height 36
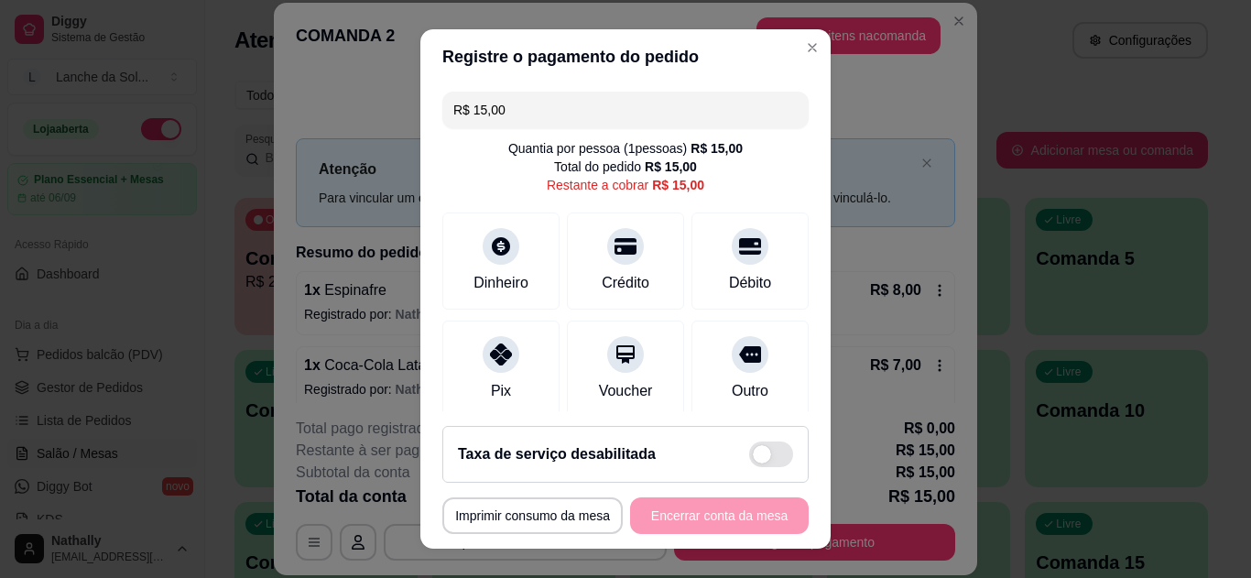
click at [508, 344] on div at bounding box center [501, 354] width 37 height 37
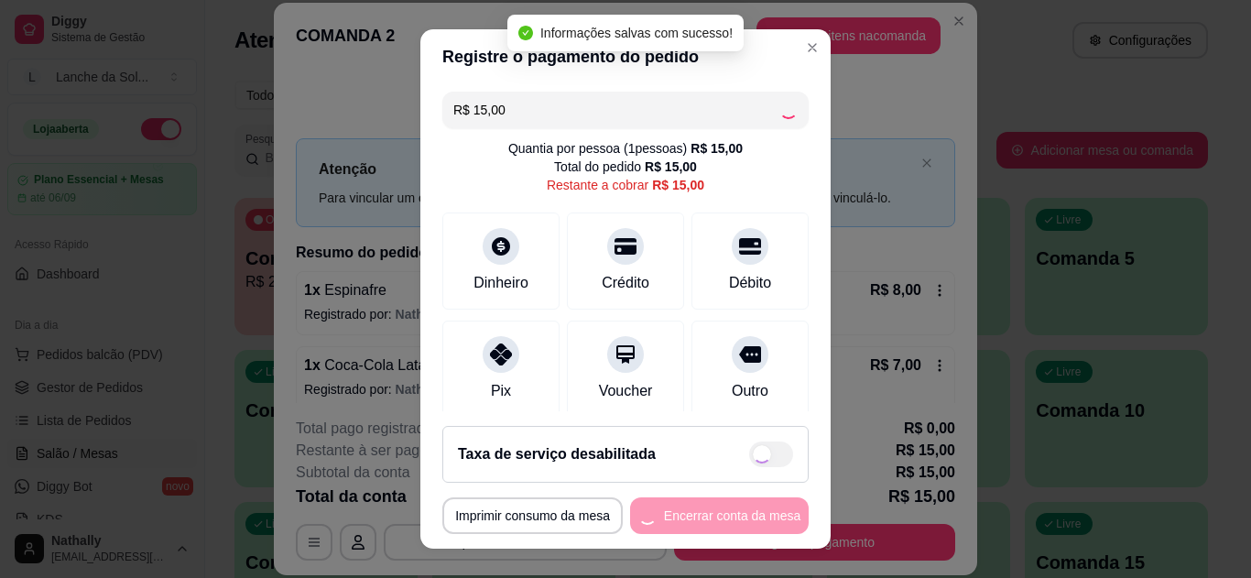
type input "R$ 0,00"
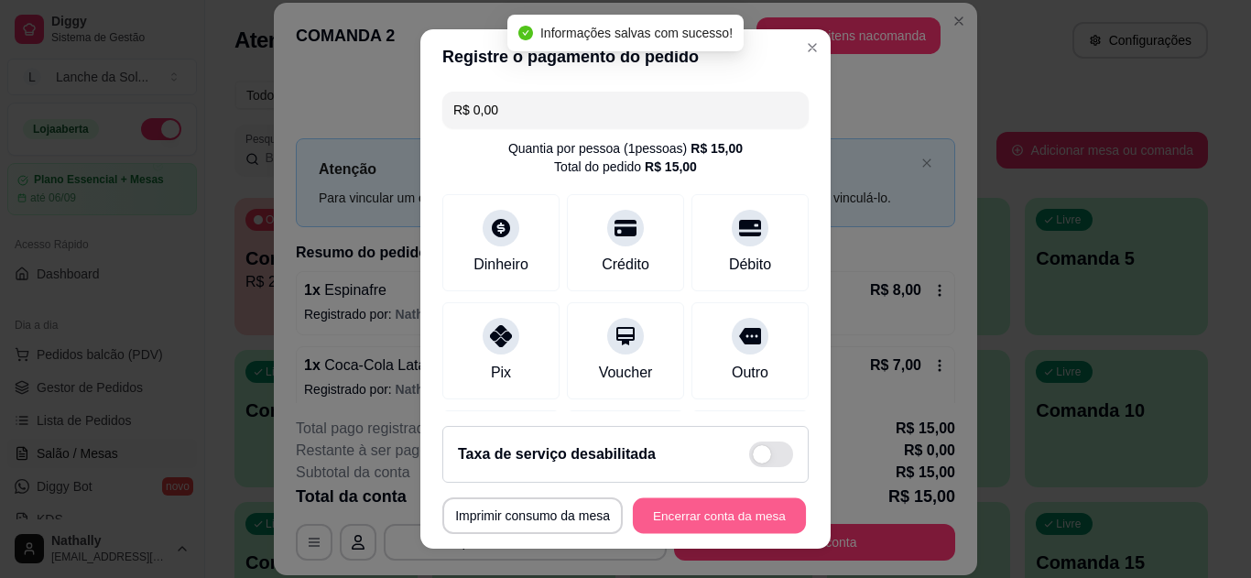
click at [715, 519] on button "Encerrar conta da mesa" at bounding box center [719, 516] width 173 height 36
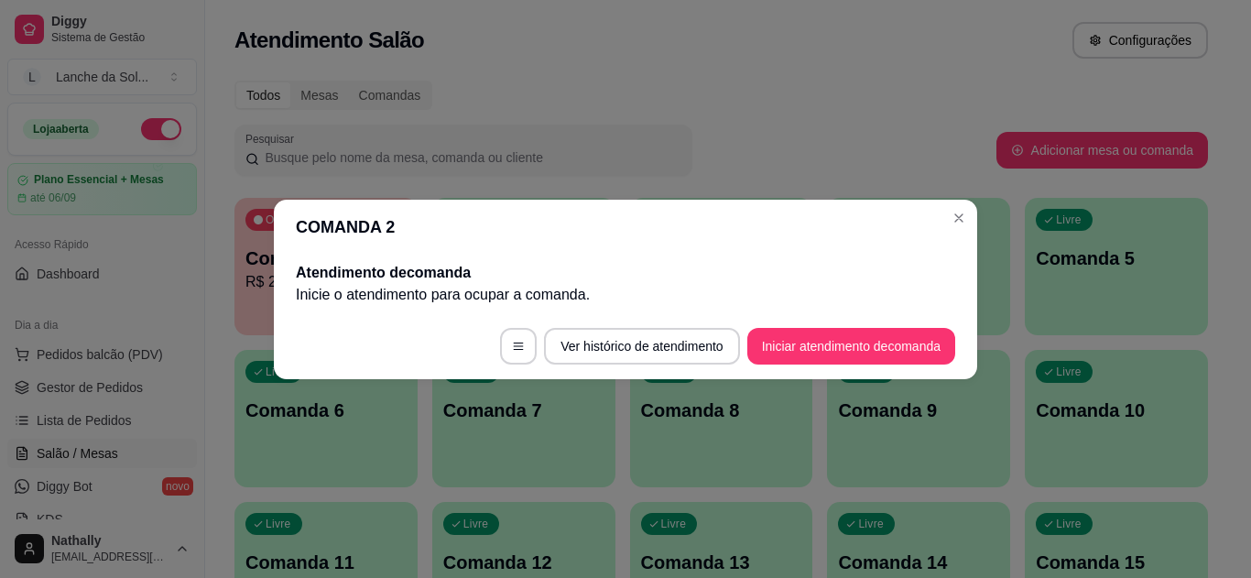
click at [971, 207] on header "COMANDA 2" at bounding box center [626, 227] width 704 height 55
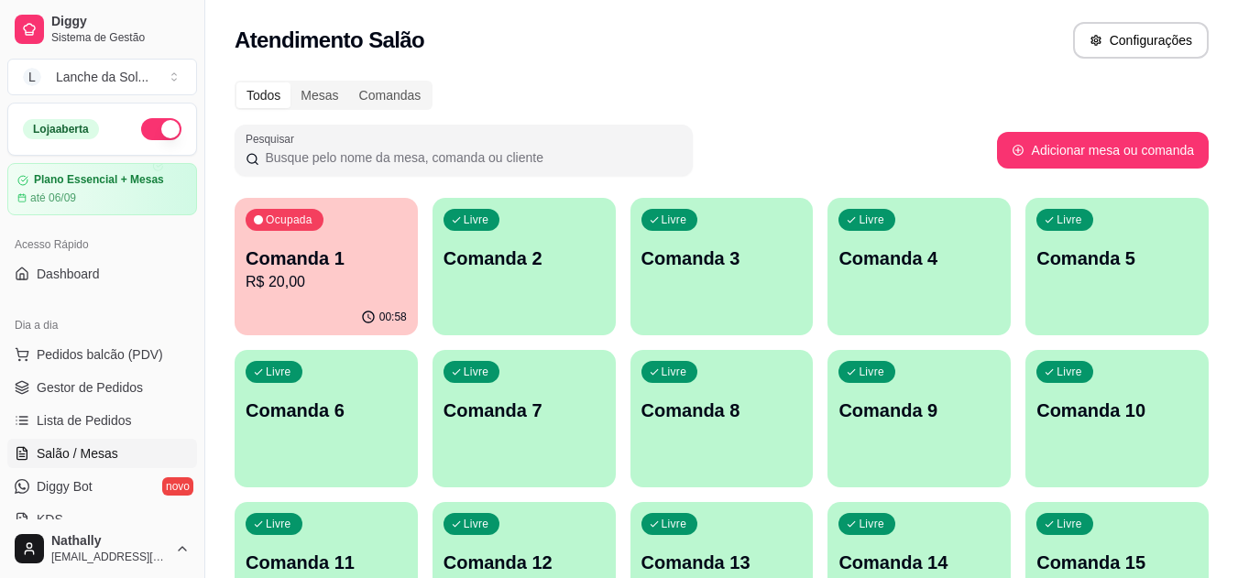
click at [152, 350] on span "Pedidos balcão (PDV)" at bounding box center [100, 354] width 126 height 18
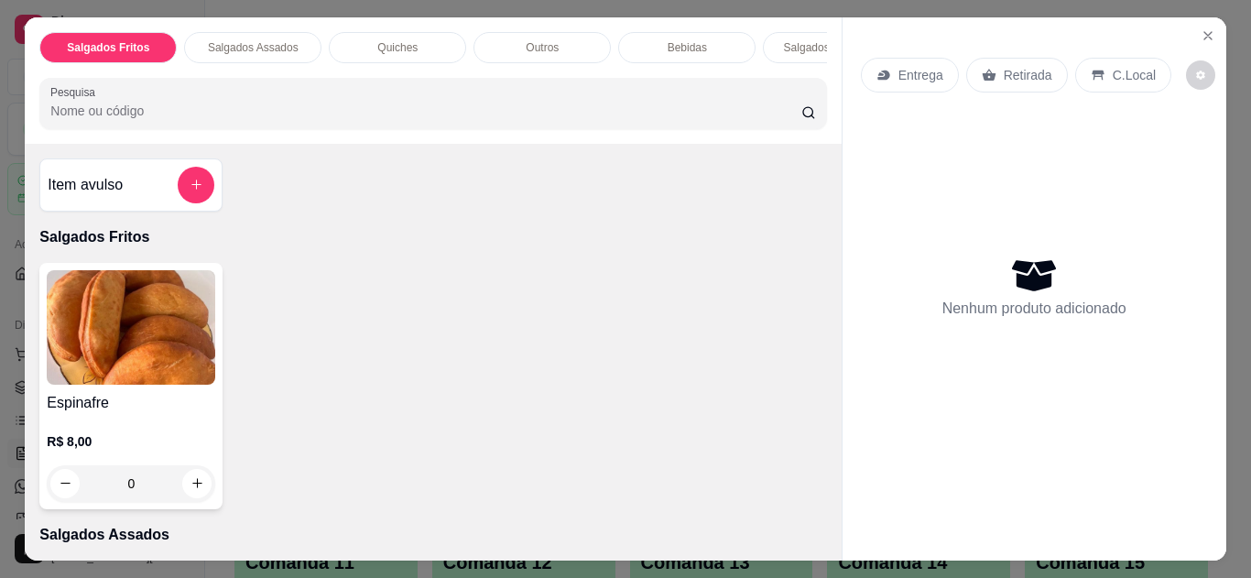
click at [1126, 66] on p "C.Local" at bounding box center [1134, 75] width 43 height 18
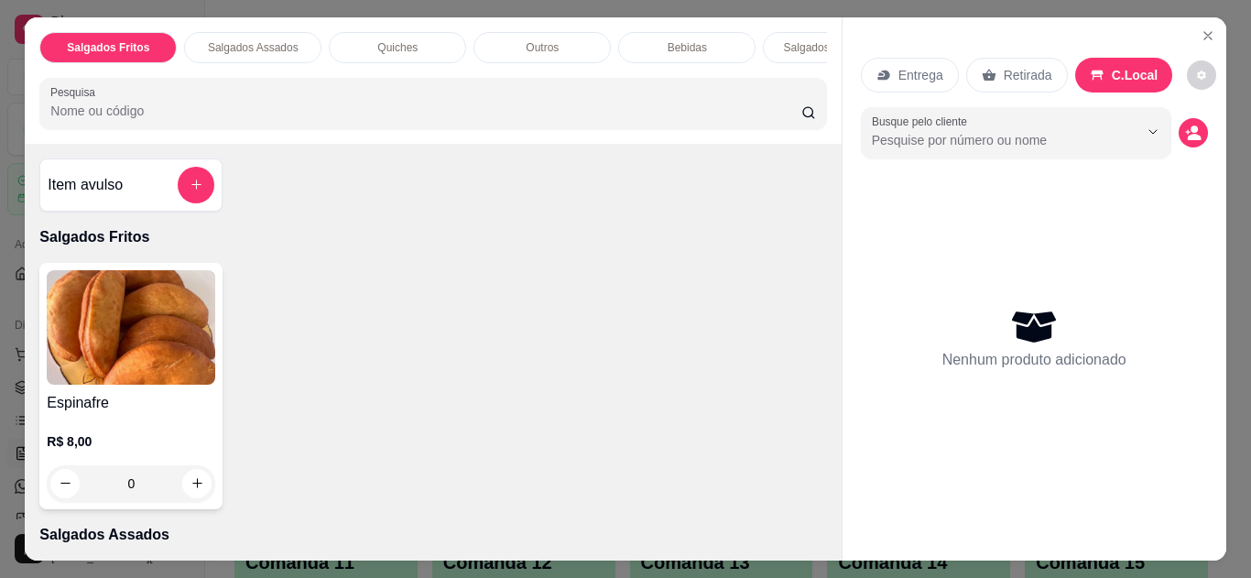
scroll to position [354, 0]
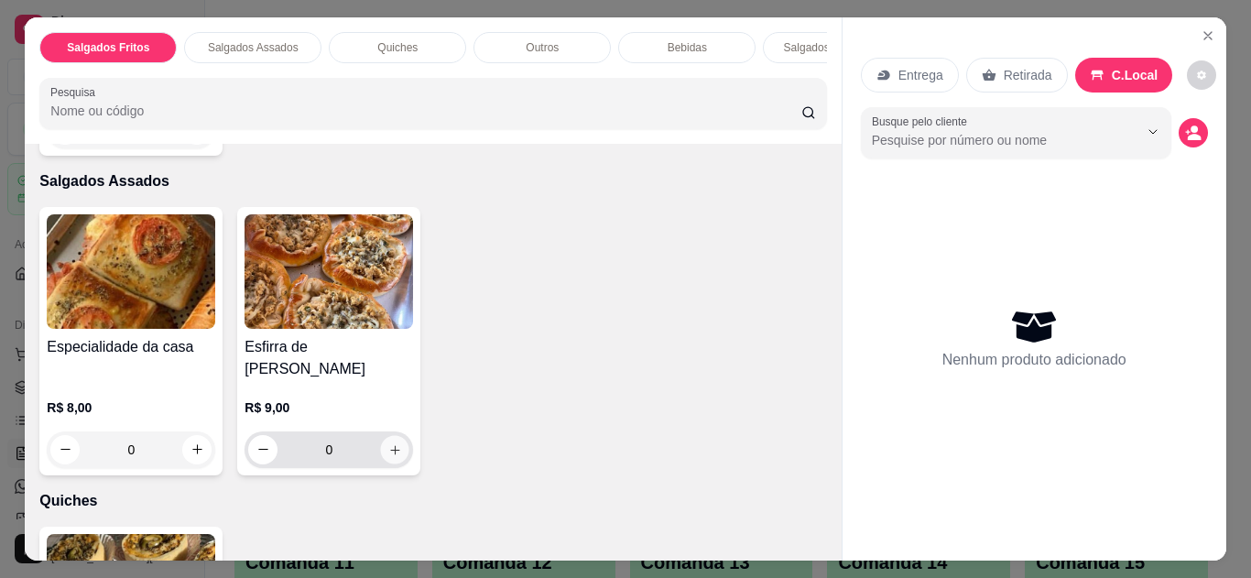
click at [393, 443] on icon "increase-product-quantity" at bounding box center [395, 450] width 14 height 14
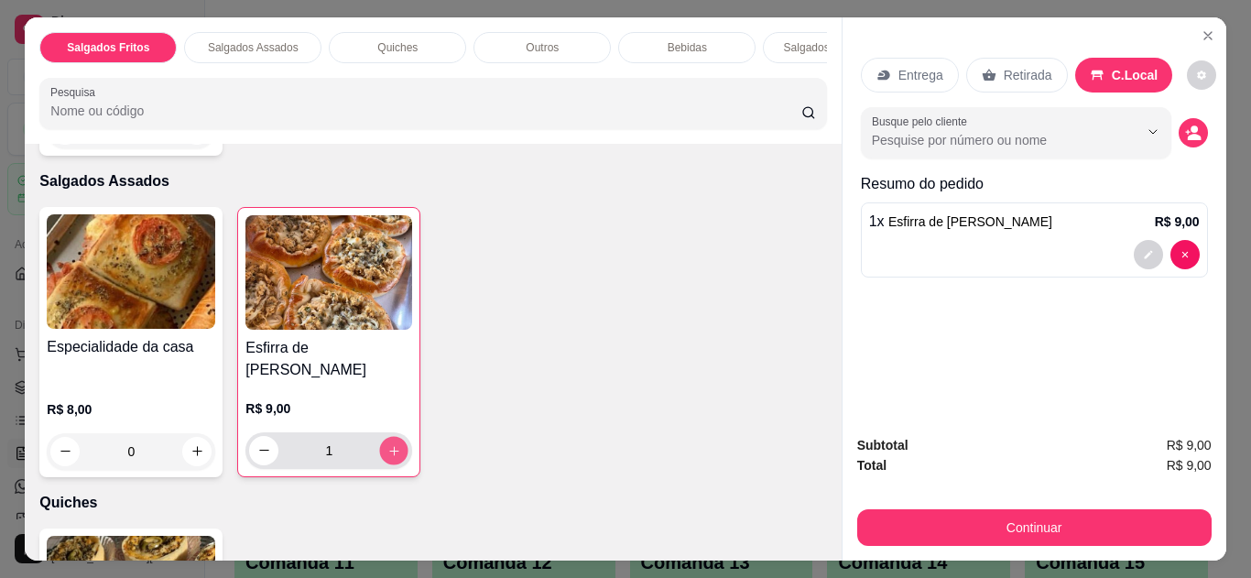
click at [393, 444] on icon "increase-product-quantity" at bounding box center [394, 451] width 14 height 14
type input "2"
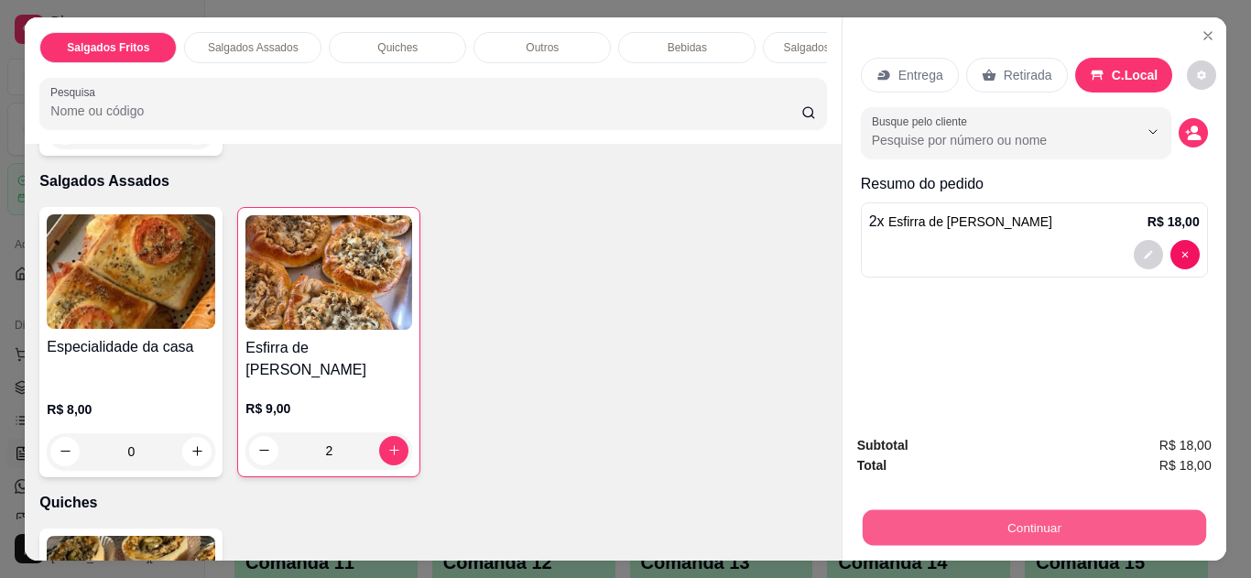
click at [912, 518] on button "Continuar" at bounding box center [1034, 528] width 344 height 36
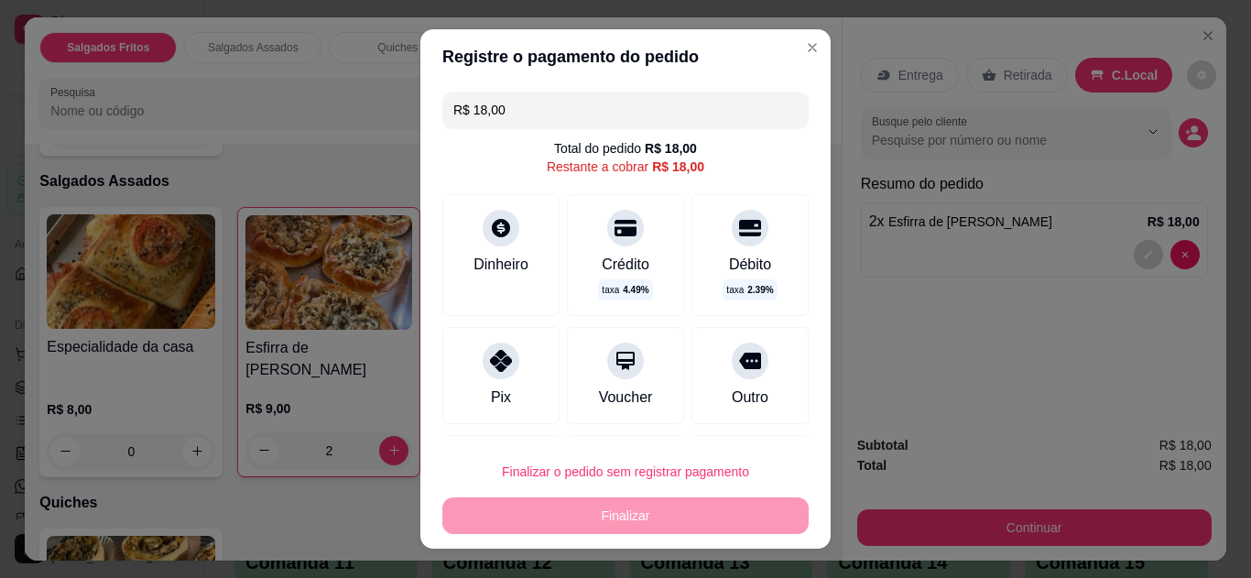
click at [628, 238] on div "Crédito taxa 4.49 %" at bounding box center [625, 255] width 117 height 122
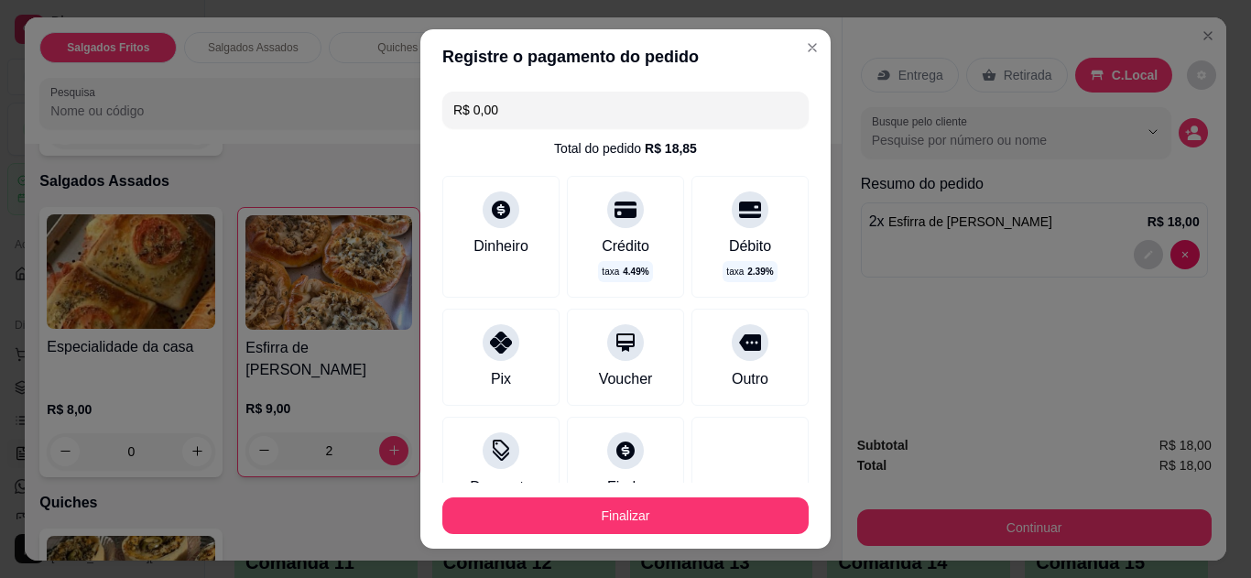
type input "R$ 0,00"
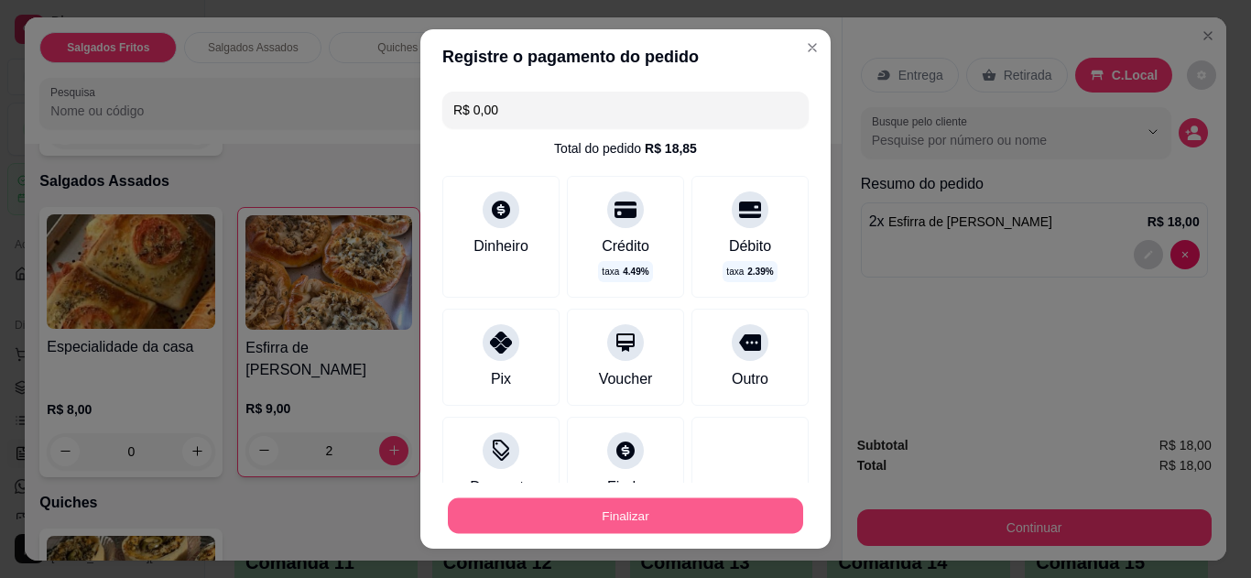
click at [639, 519] on button "Finalizar" at bounding box center [625, 516] width 355 height 36
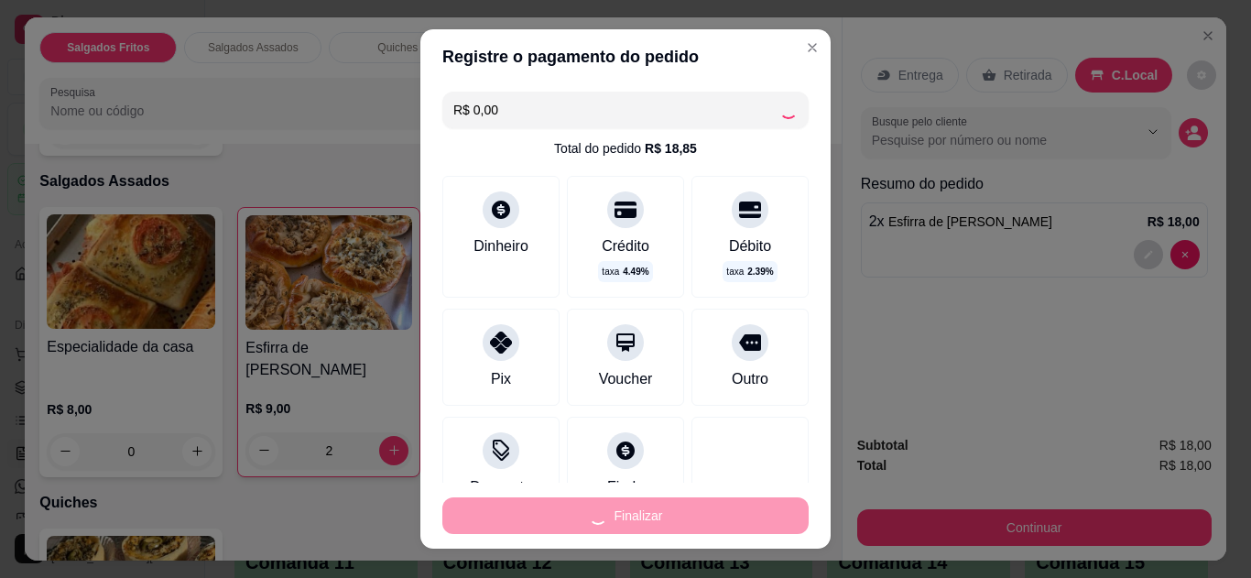
type input "0"
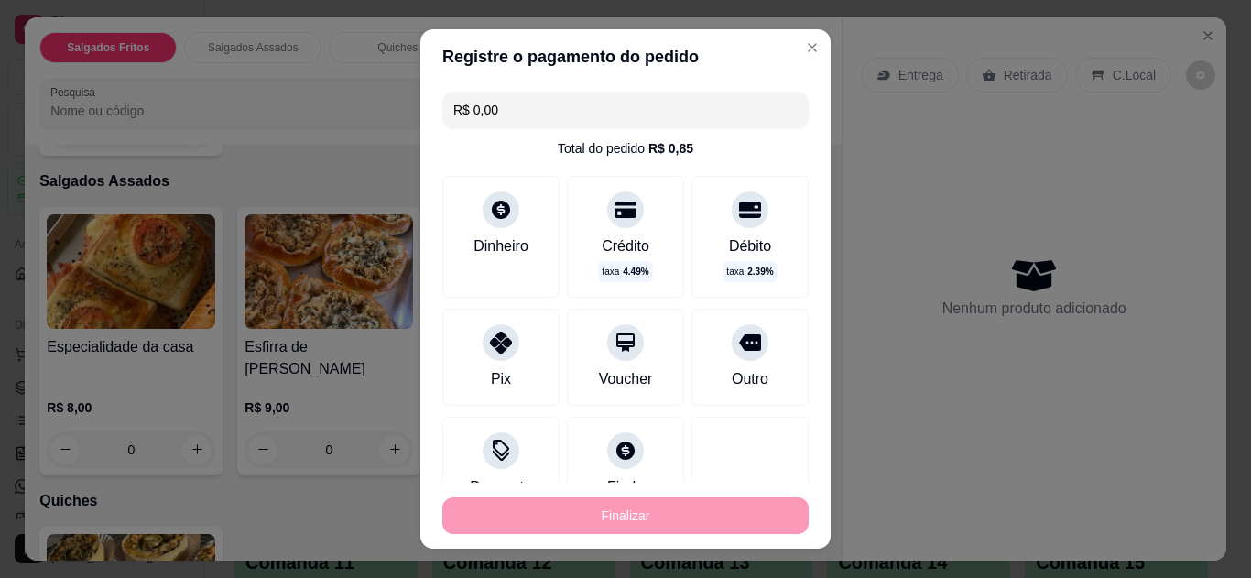
type input "-R$ 18,00"
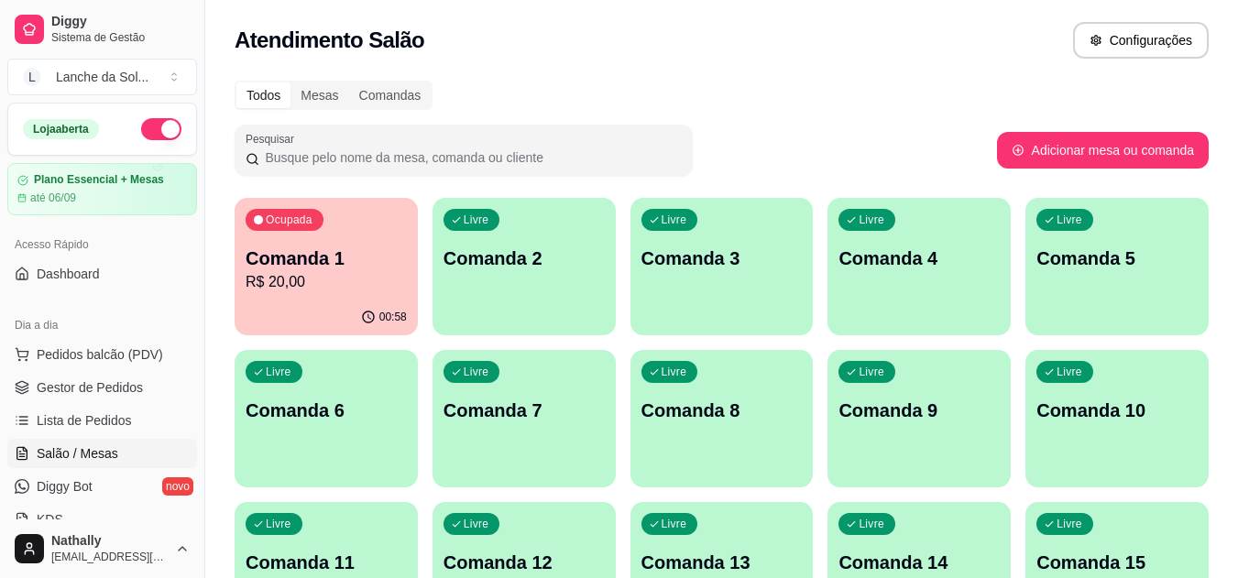
click at [127, 350] on span "Pedidos balcão (PDV)" at bounding box center [100, 354] width 126 height 18
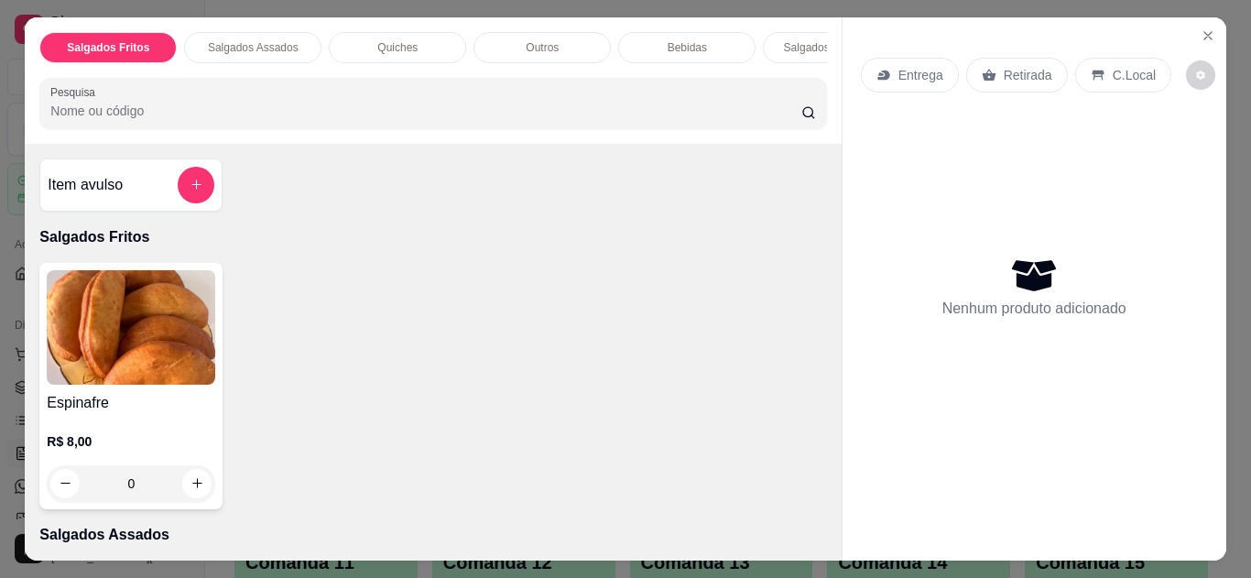
scroll to position [354, 0]
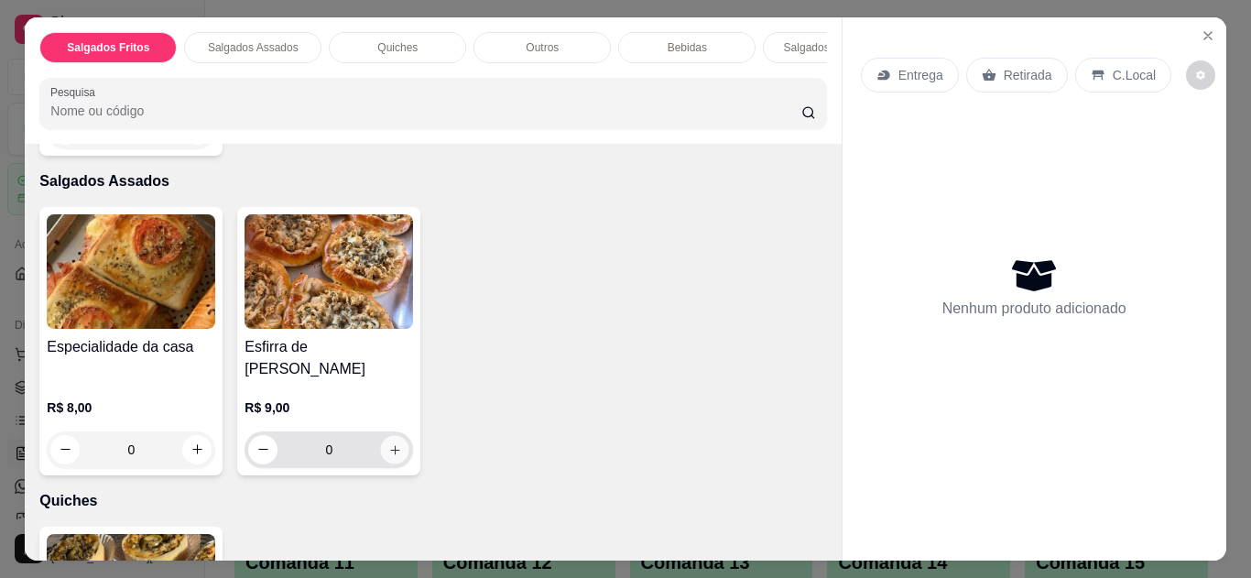
click at [388, 443] on icon "increase-product-quantity" at bounding box center [395, 450] width 14 height 14
type input "1"
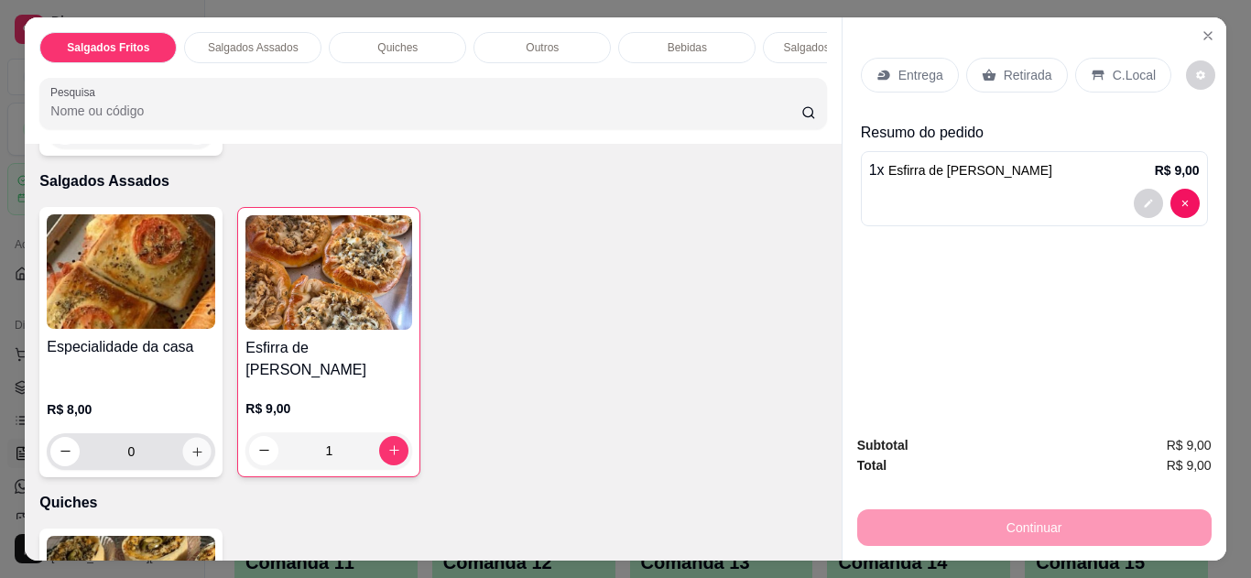
click at [191, 445] on icon "increase-product-quantity" at bounding box center [198, 452] width 14 height 14
type input "1"
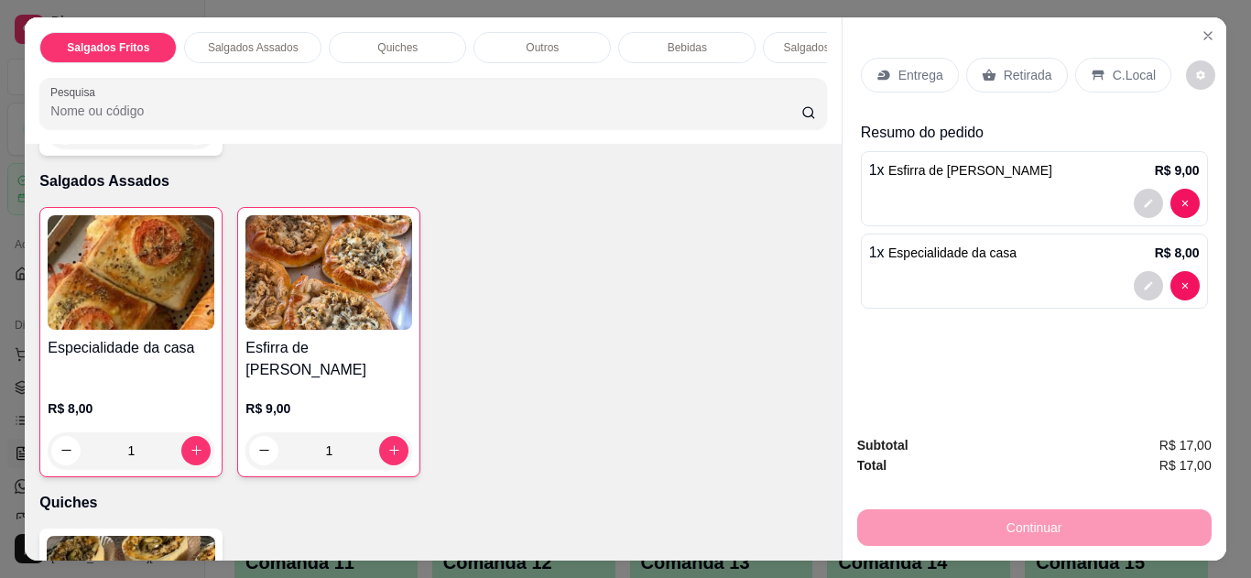
click at [1113, 58] on div "C.Local" at bounding box center [1123, 75] width 96 height 35
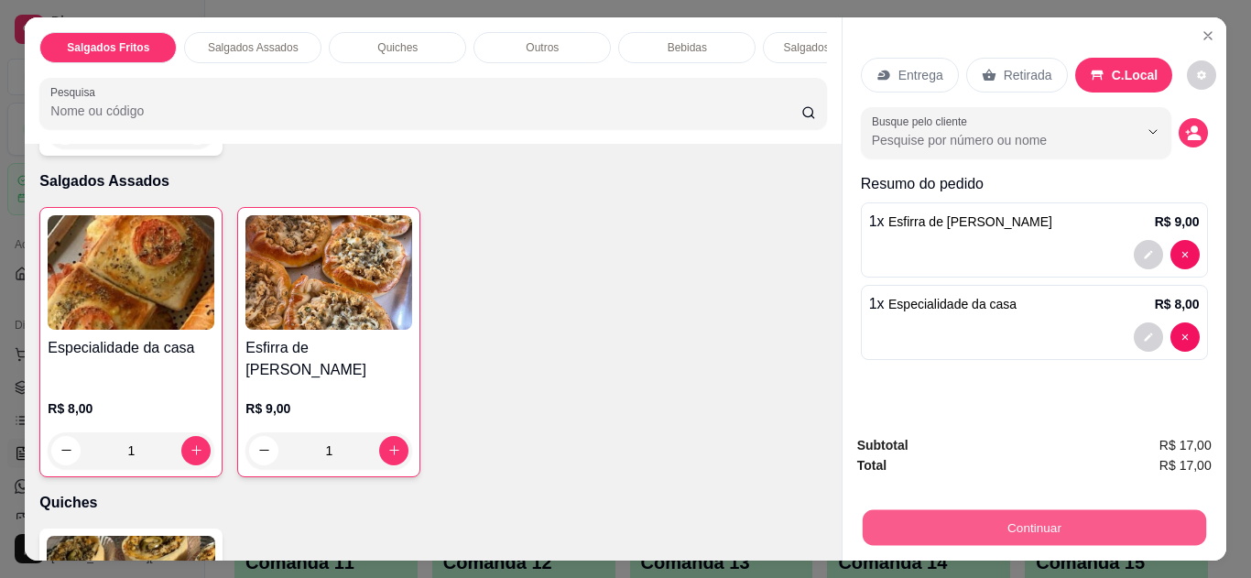
click at [973, 510] on button "Continuar" at bounding box center [1034, 528] width 344 height 36
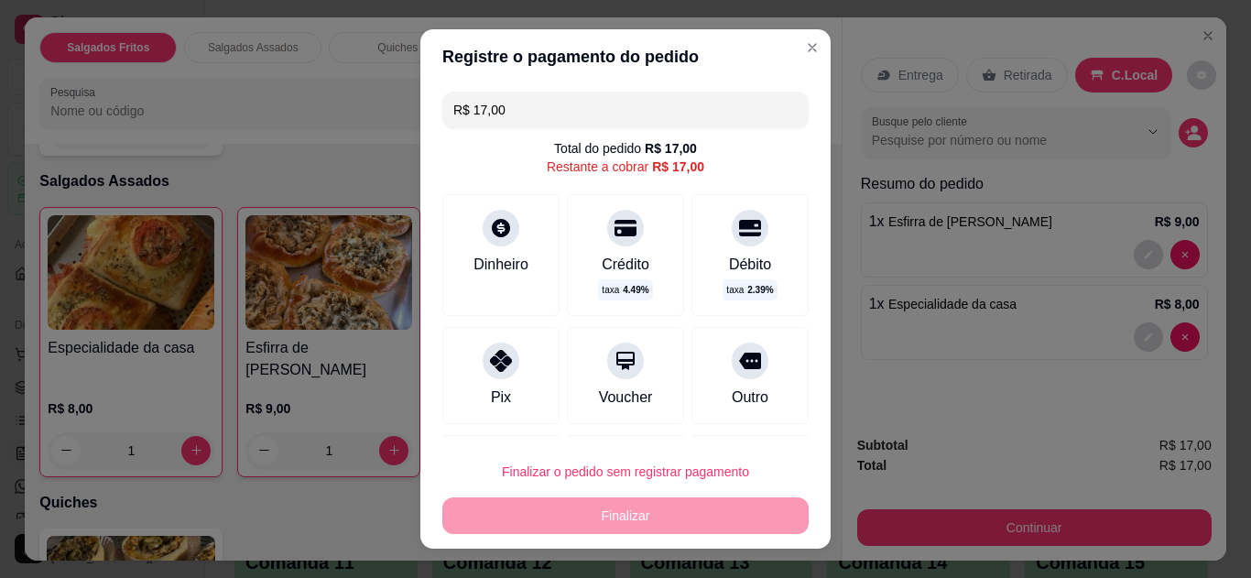
click at [604, 259] on div "Crédito" at bounding box center [626, 265] width 48 height 22
type input "R$ 0,00"
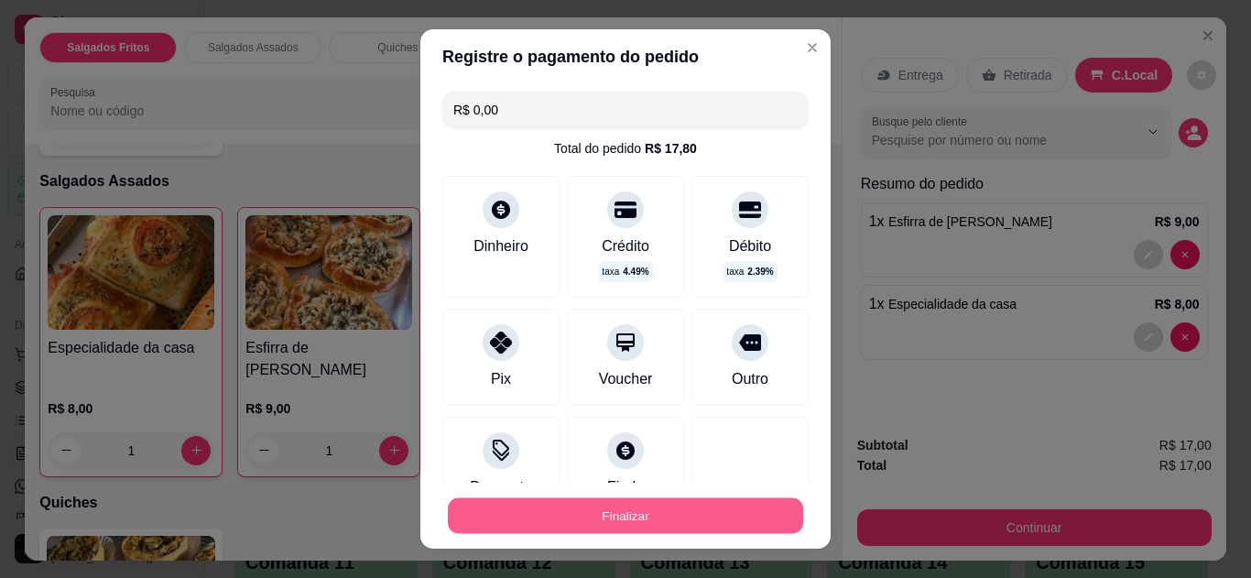
click at [620, 512] on button "Finalizar" at bounding box center [625, 516] width 355 height 36
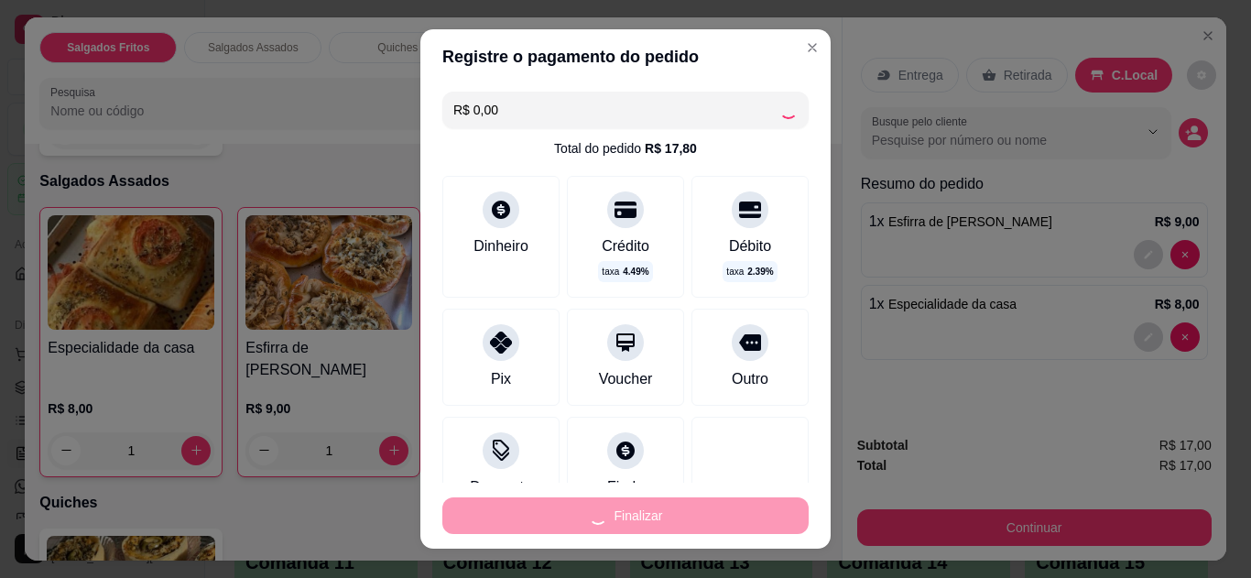
type input "0"
type input "-R$ 17,00"
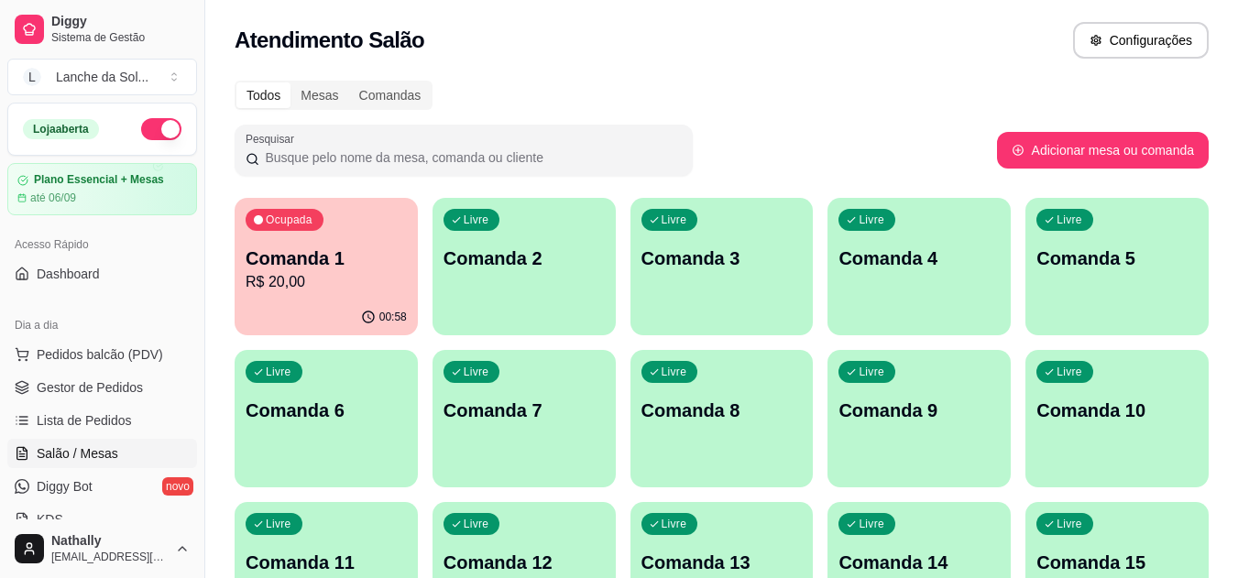
click at [107, 356] on span "Pedidos balcão (PDV)" at bounding box center [100, 354] width 126 height 18
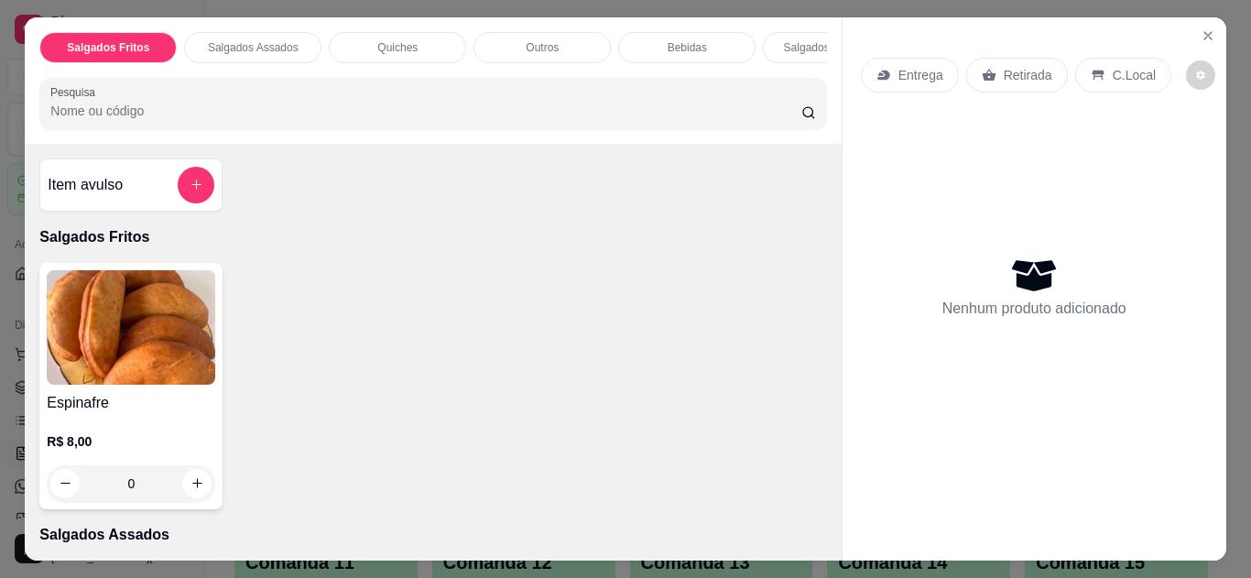
scroll to position [354, 0]
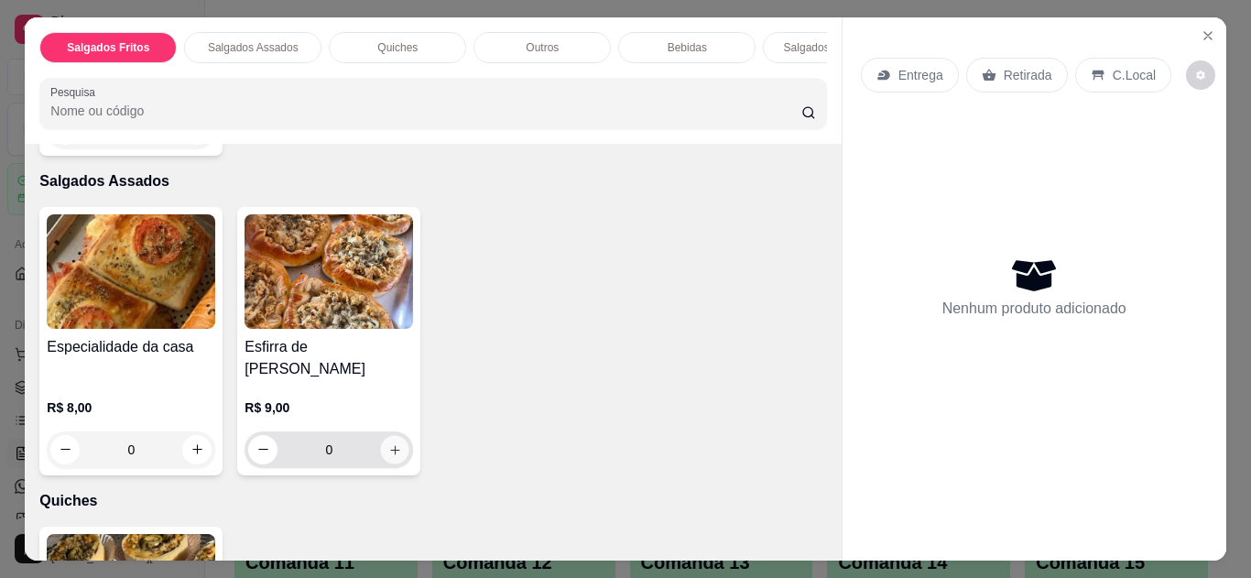
click at [393, 443] on icon "increase-product-quantity" at bounding box center [395, 450] width 14 height 14
type input "1"
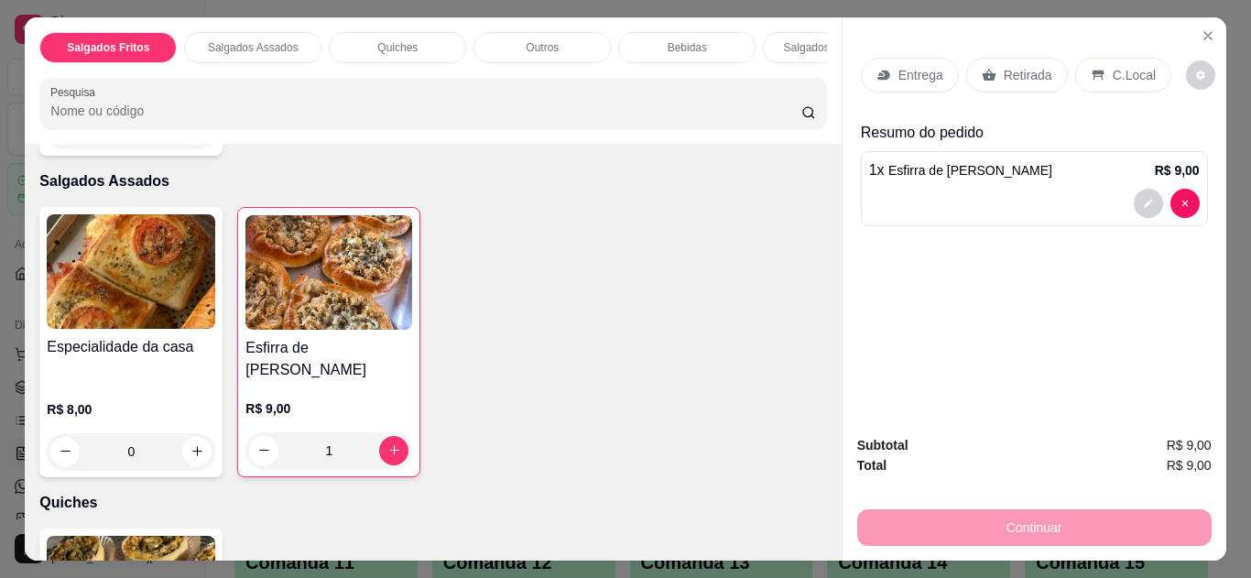
scroll to position [707, 0]
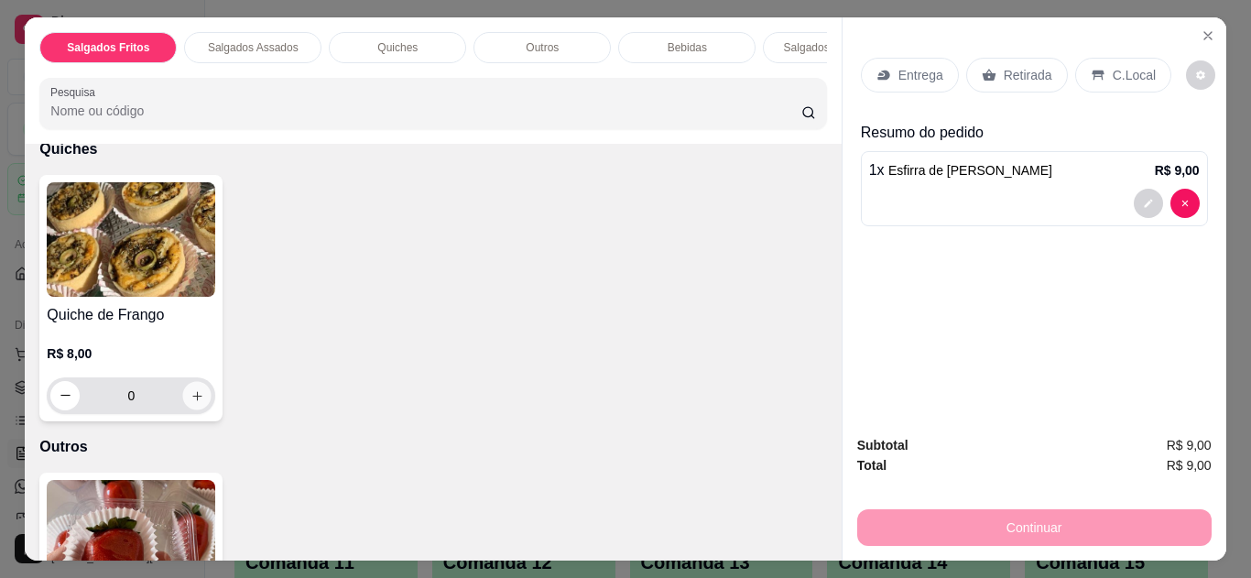
click at [191, 389] on icon "increase-product-quantity" at bounding box center [198, 396] width 14 height 14
type input "1"
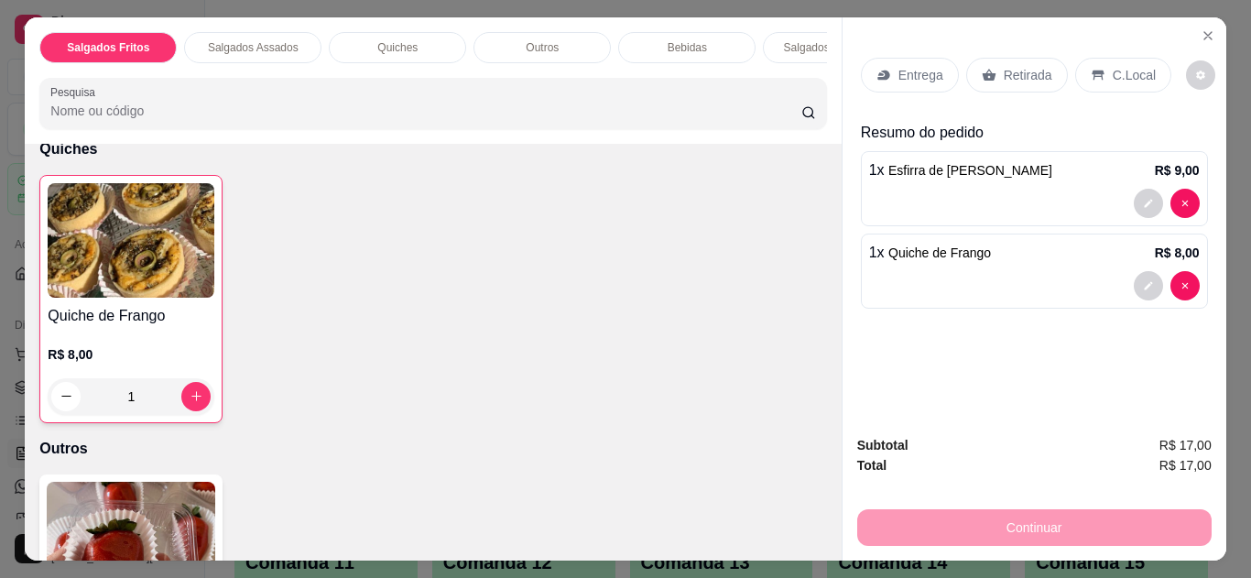
click at [1124, 66] on p "C.Local" at bounding box center [1134, 75] width 43 height 18
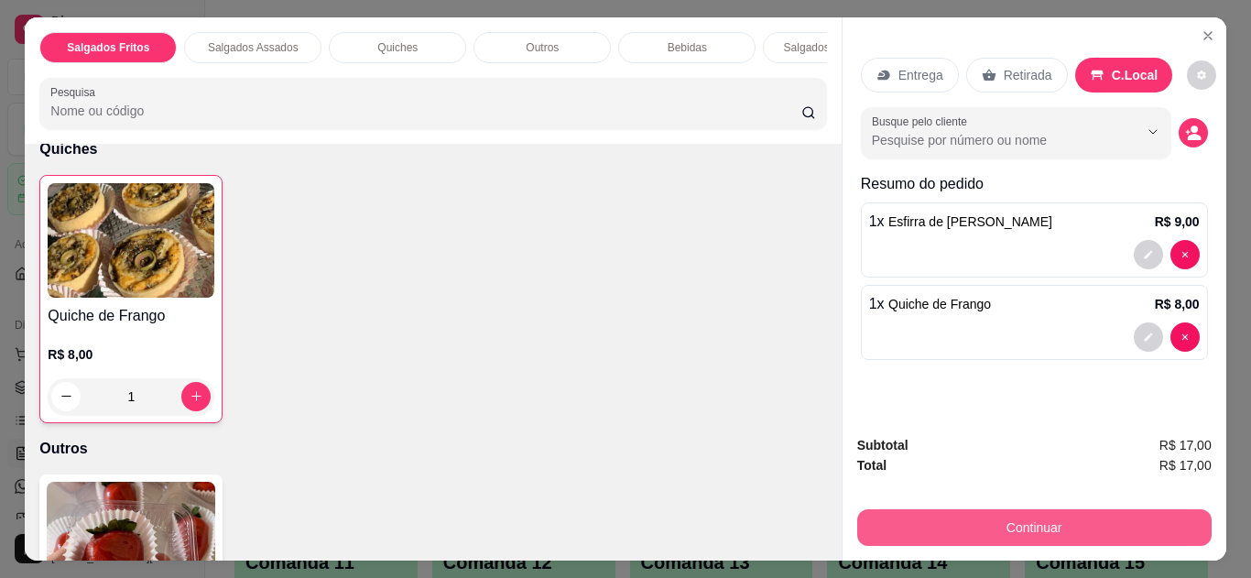
click at [977, 518] on button "Continuar" at bounding box center [1034, 527] width 355 height 37
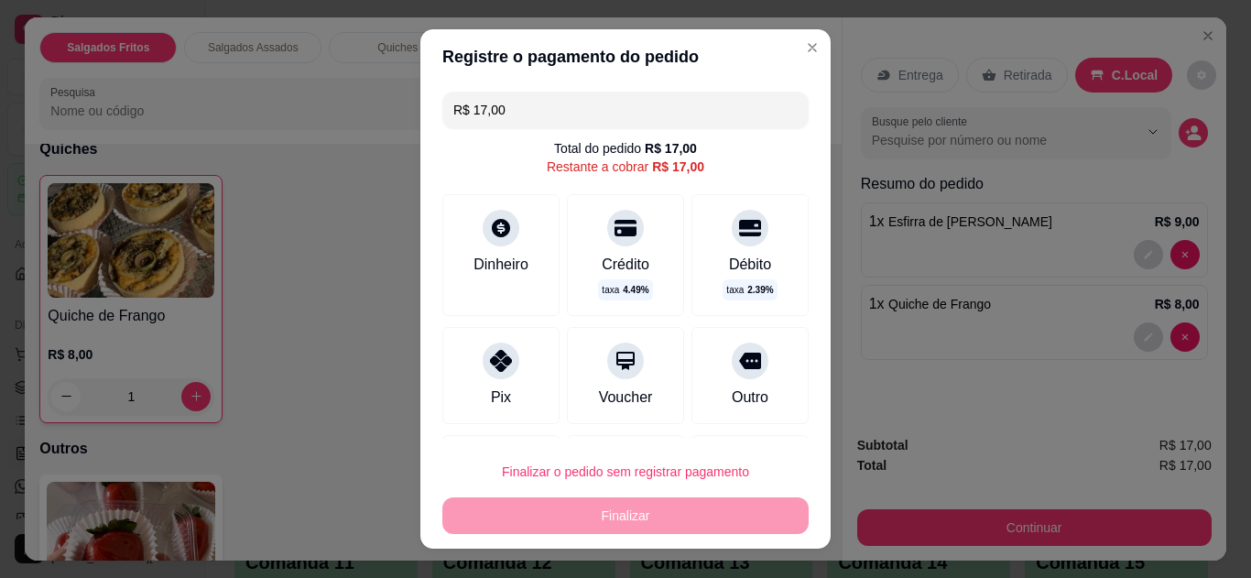
click at [571, 247] on div "Crédito taxa 4.49 %" at bounding box center [625, 255] width 117 height 122
type input "R$ 0,00"
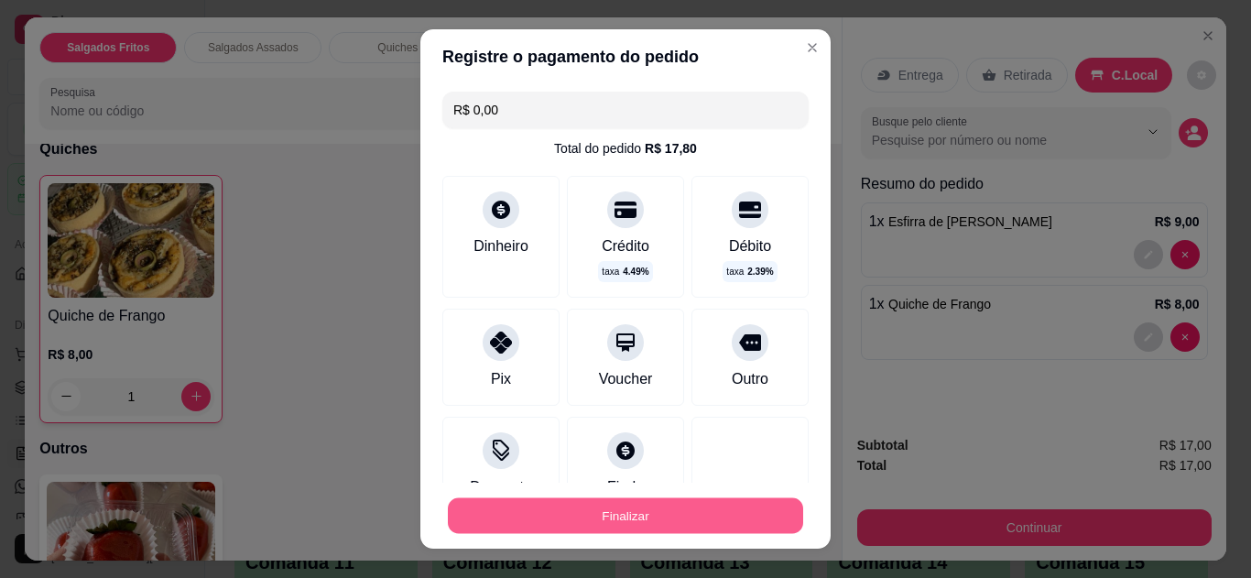
click at [581, 517] on button "Finalizar" at bounding box center [625, 516] width 355 height 36
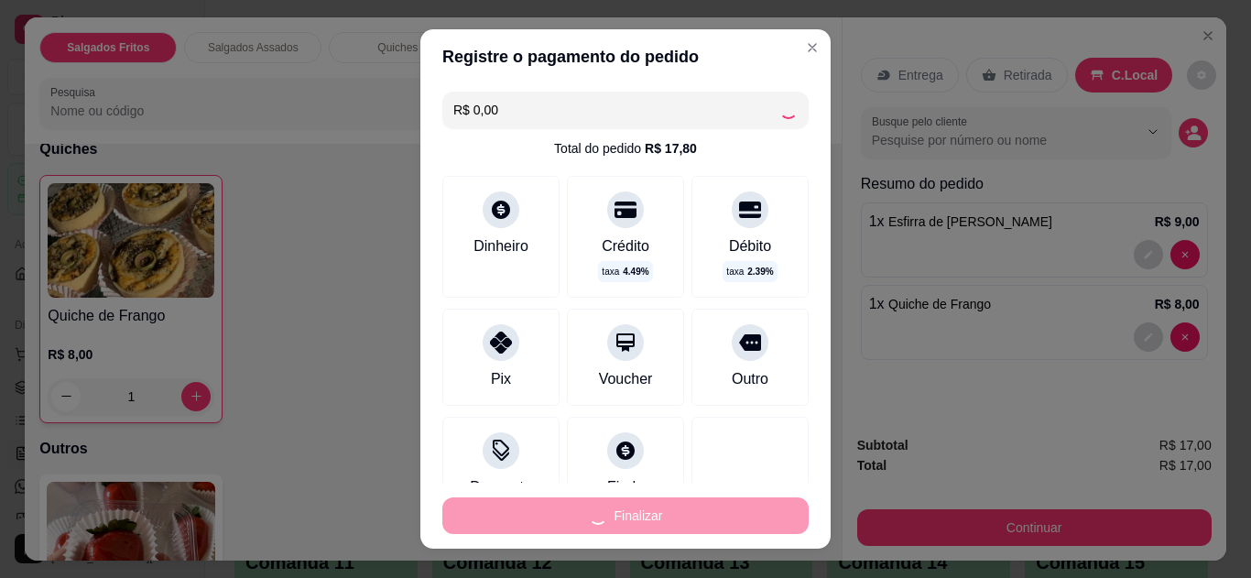
type input "0"
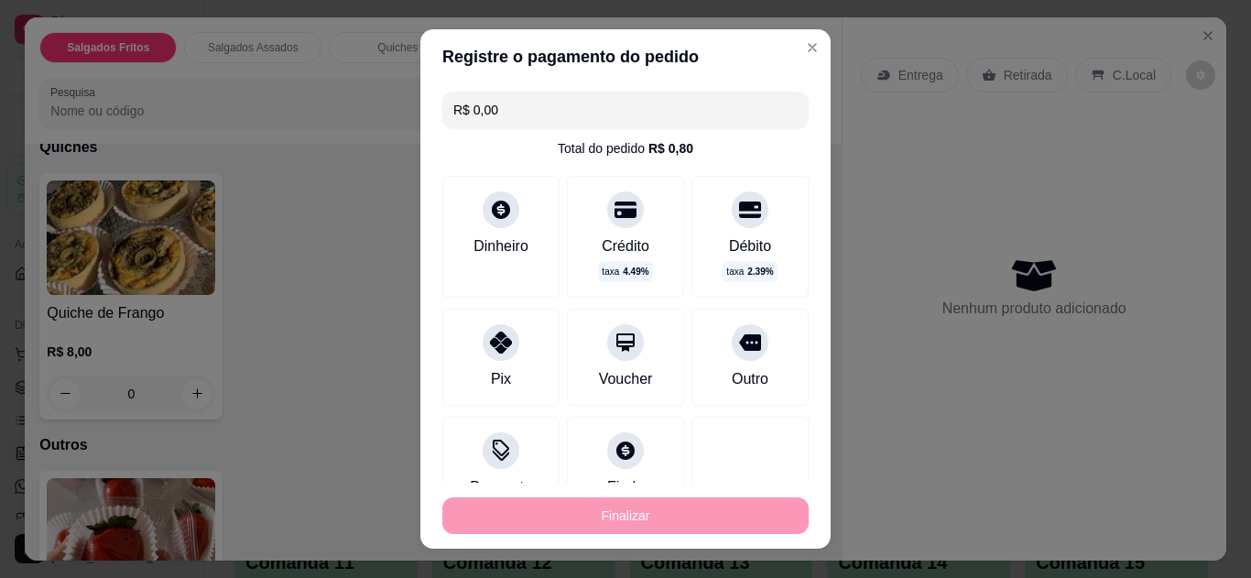
type input "-R$ 17,00"
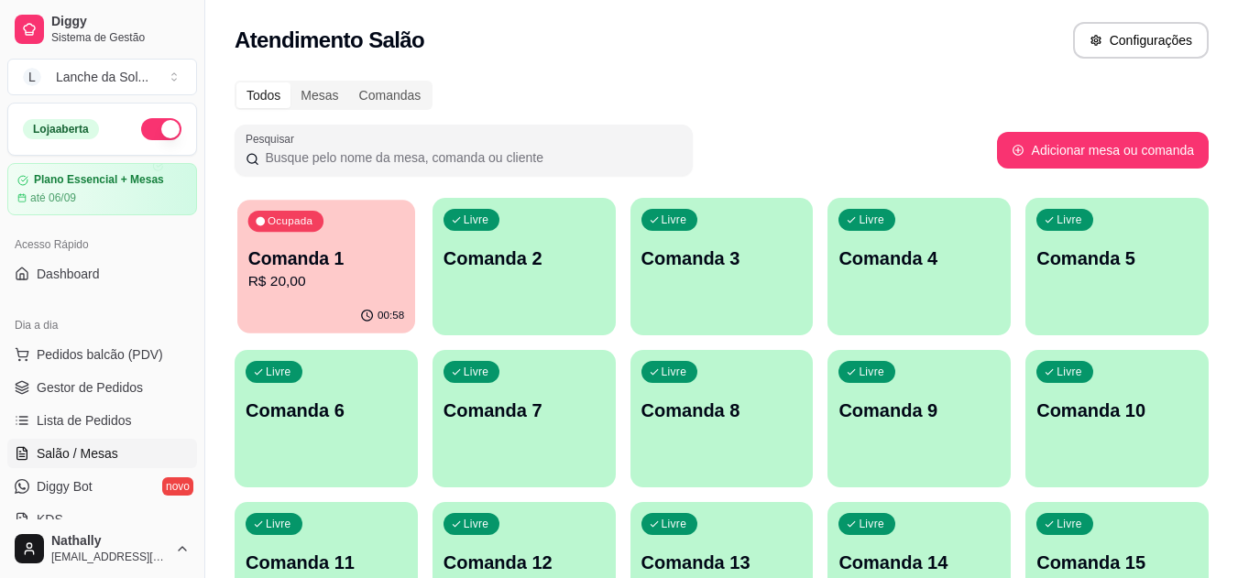
click at [409, 220] on div "Ocupada Comanda 1 R$ 20,00" at bounding box center [326, 249] width 178 height 99
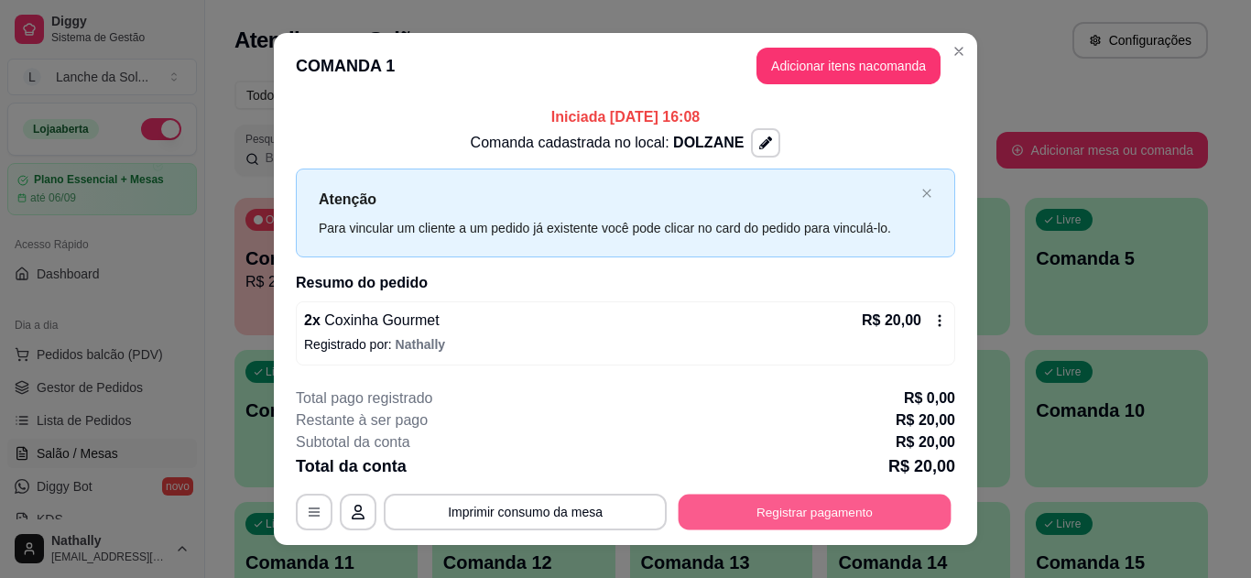
click at [812, 519] on button "Registrar pagamento" at bounding box center [815, 513] width 273 height 36
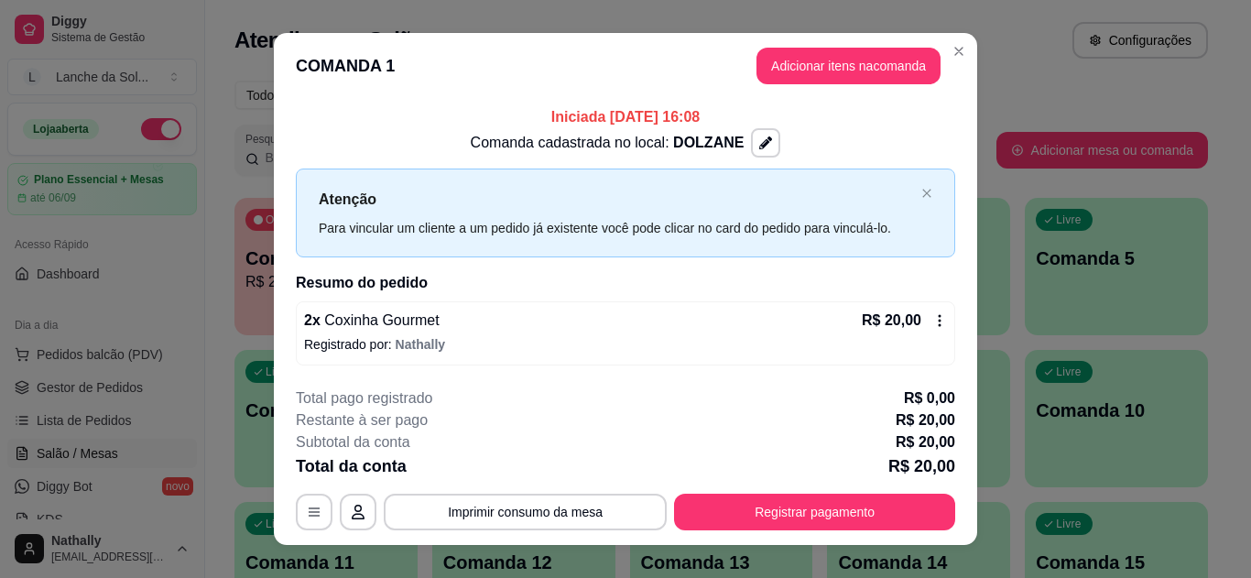
click at [922, 191] on icon "close" at bounding box center [926, 193] width 8 height 8
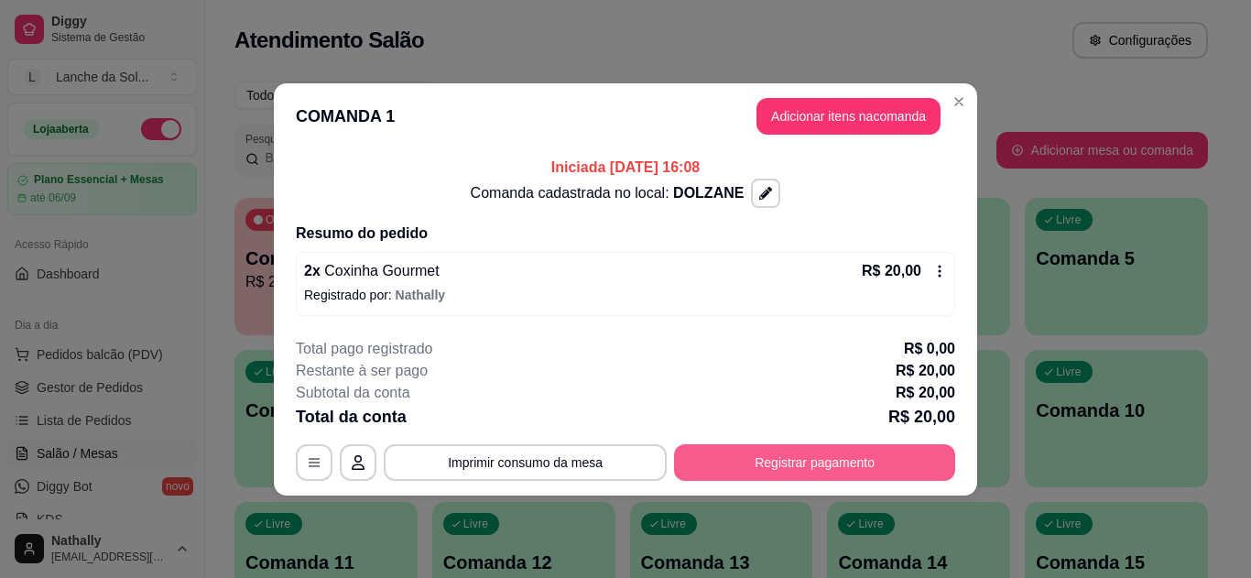
click at [793, 475] on button "Registrar pagamento" at bounding box center [814, 462] width 281 height 37
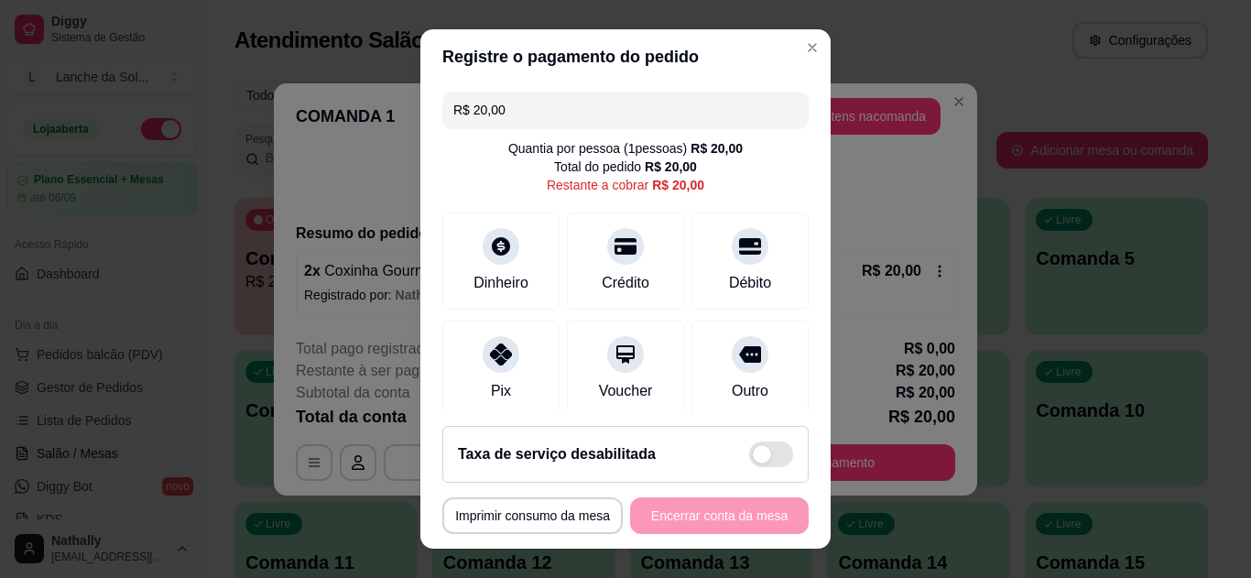
scroll to position [143, 0]
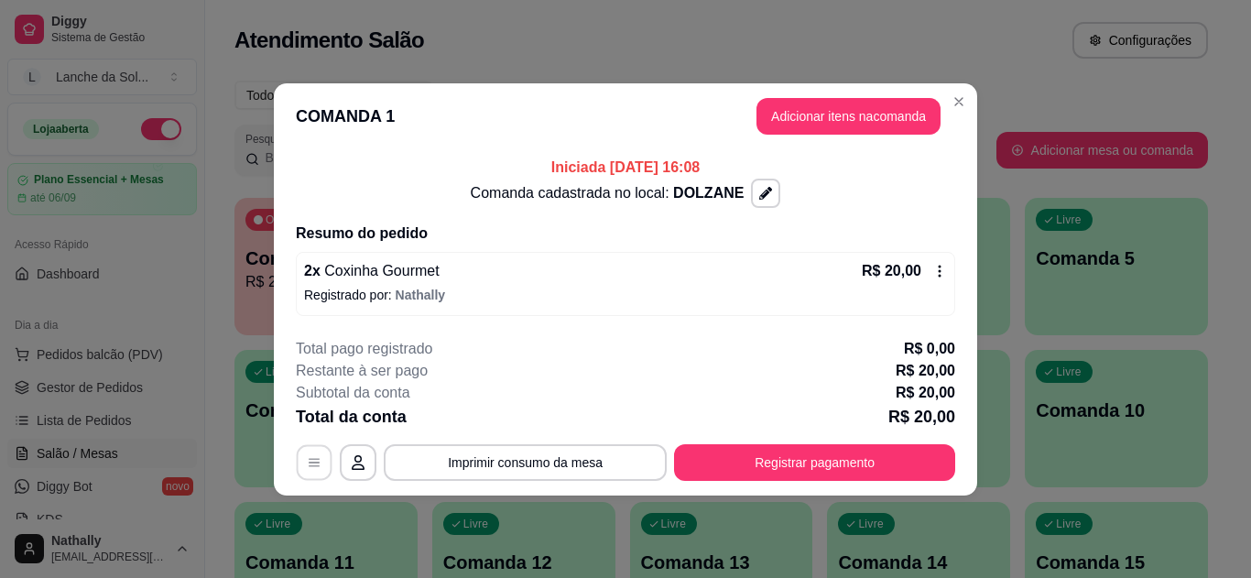
click at [310, 475] on button "button" at bounding box center [315, 462] width 36 height 36
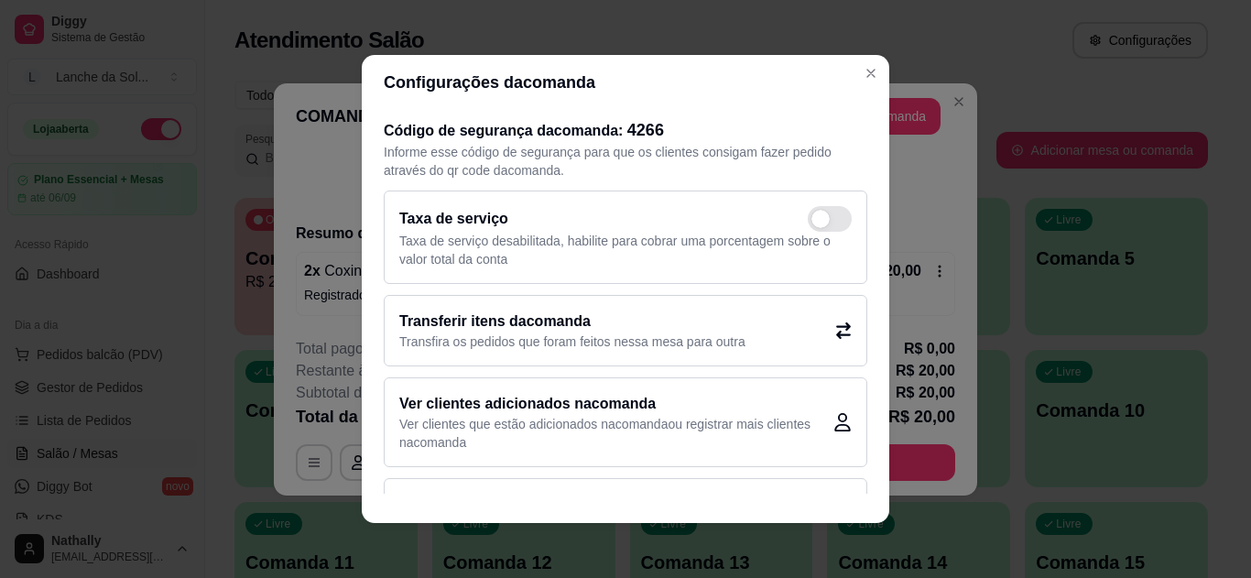
scroll to position [63, 0]
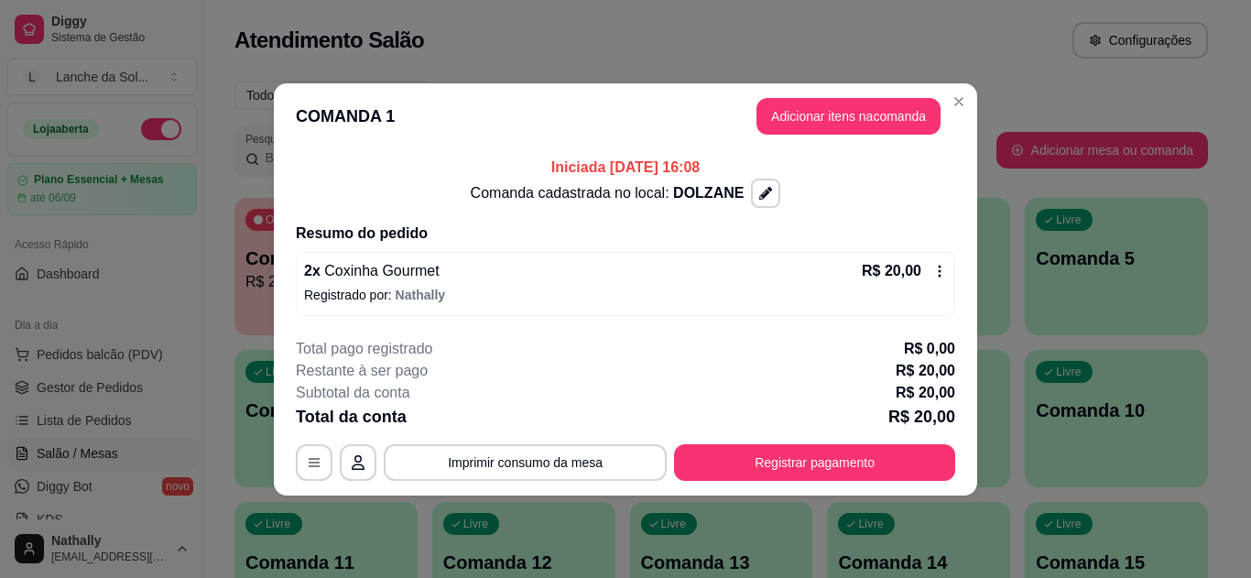
click at [936, 272] on icon at bounding box center [940, 271] width 15 height 15
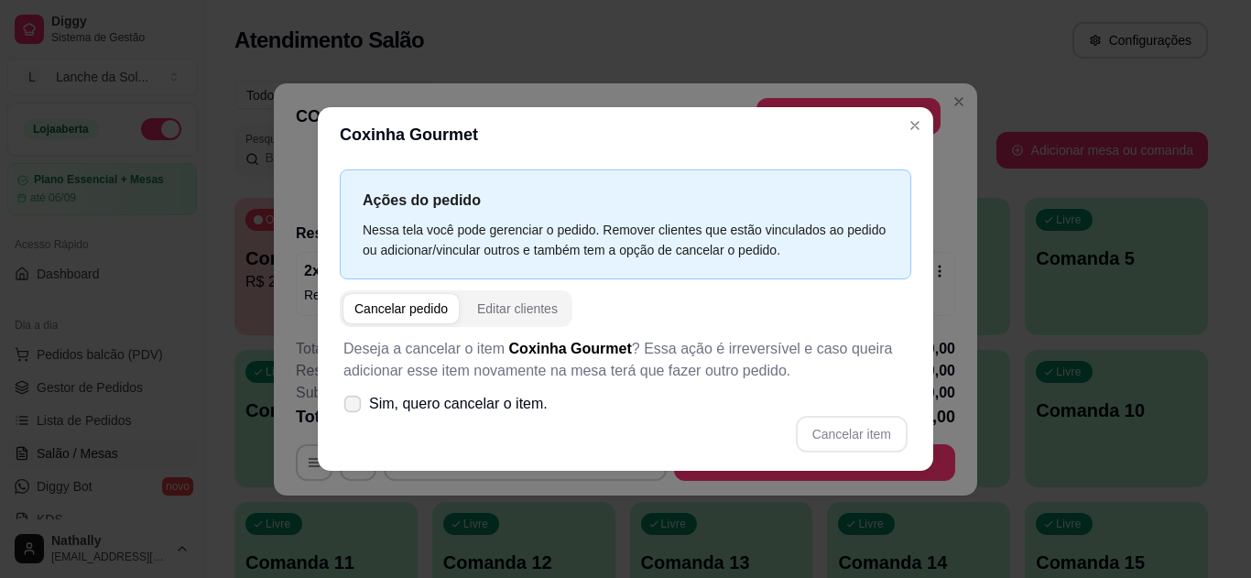
click at [503, 411] on span "Sim, quero cancelar o item." at bounding box center [458, 404] width 179 height 22
click at [355, 411] on input "Sim, quero cancelar o item." at bounding box center [349, 413] width 12 height 12
checkbox input "true"
click at [860, 434] on button "Cancelar item" at bounding box center [851, 434] width 109 height 36
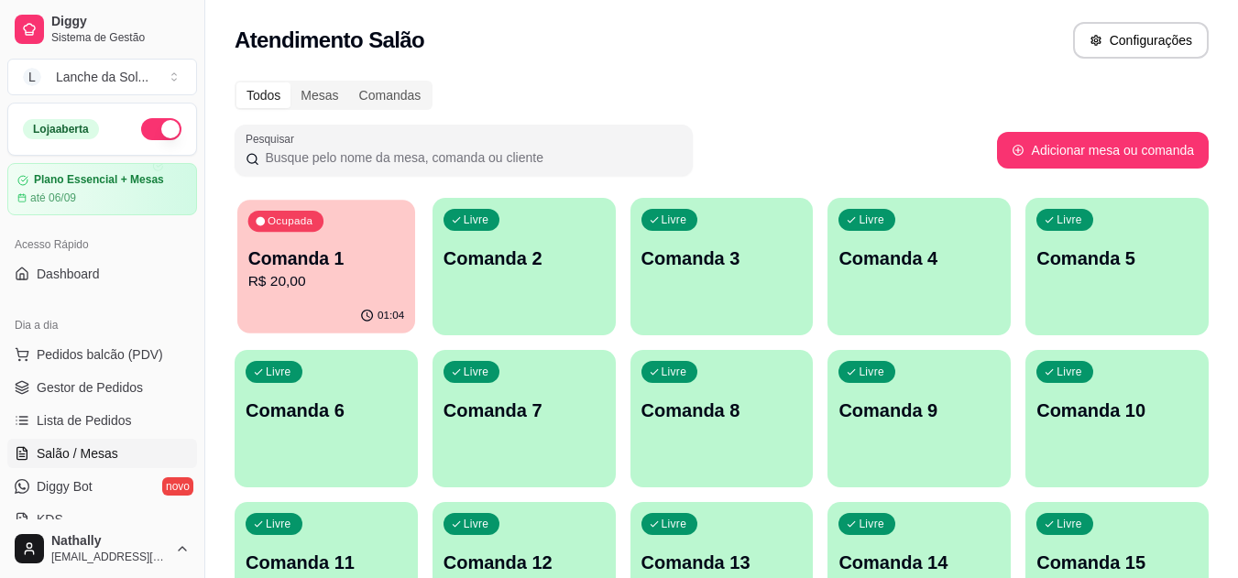
click at [376, 284] on p "R$ 20,00" at bounding box center [326, 281] width 157 height 21
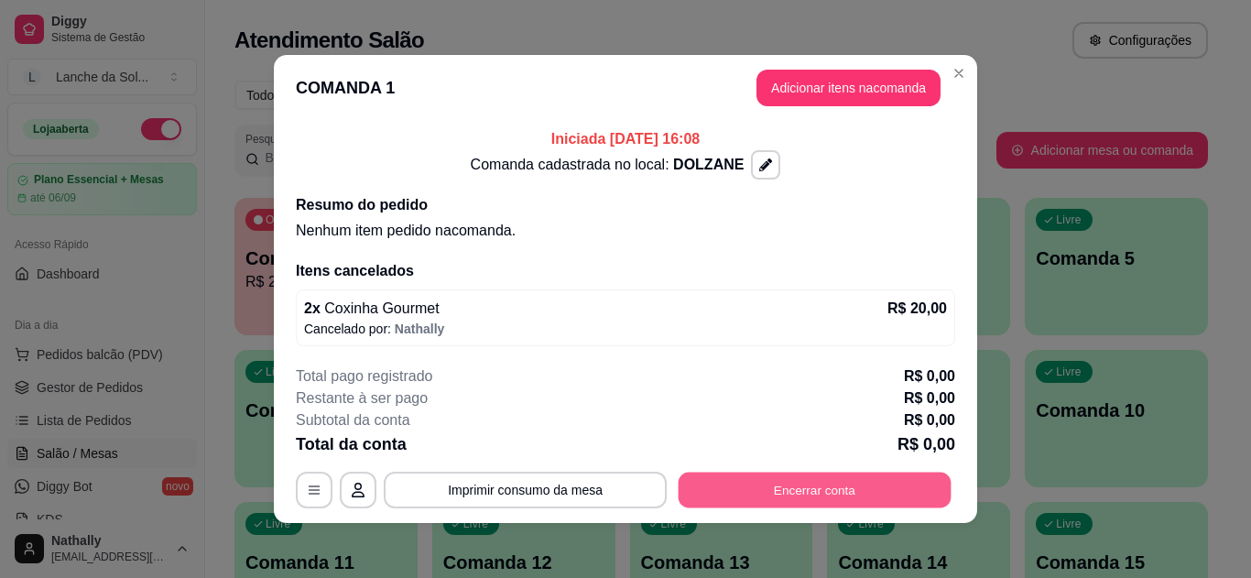
click at [778, 483] on button "Encerrar conta" at bounding box center [815, 491] width 273 height 36
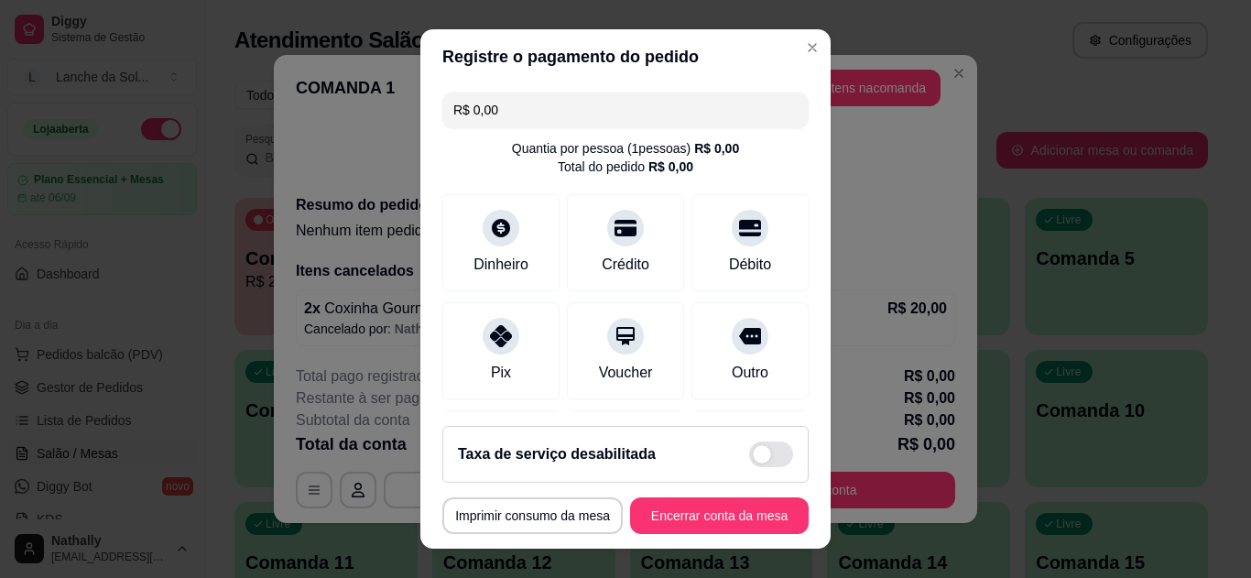
scroll to position [125, 0]
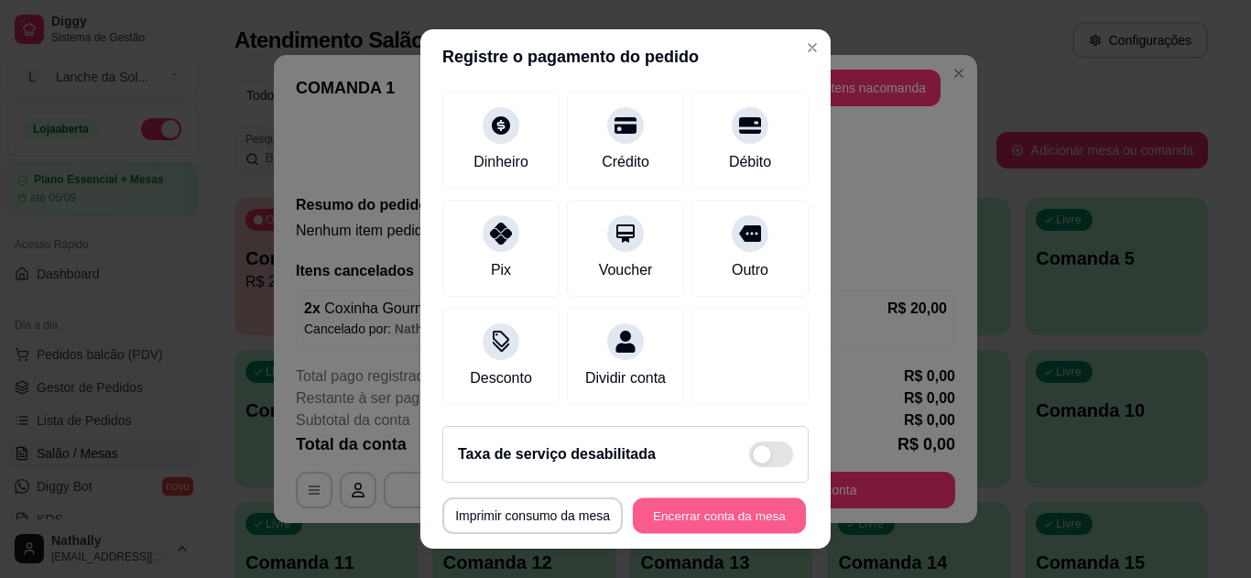
click at [698, 519] on button "Encerrar conta da mesa" at bounding box center [719, 516] width 173 height 36
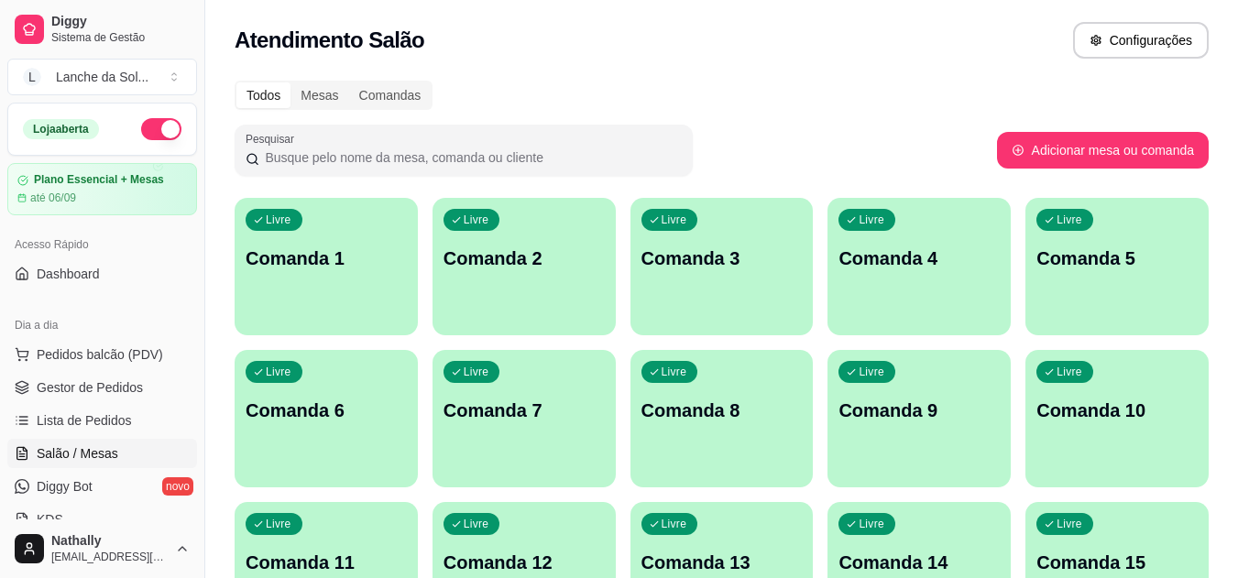
click at [130, 355] on span "Pedidos balcão (PDV)" at bounding box center [100, 354] width 126 height 18
click at [110, 412] on span "Lista de Pedidos" at bounding box center [84, 420] width 95 height 18
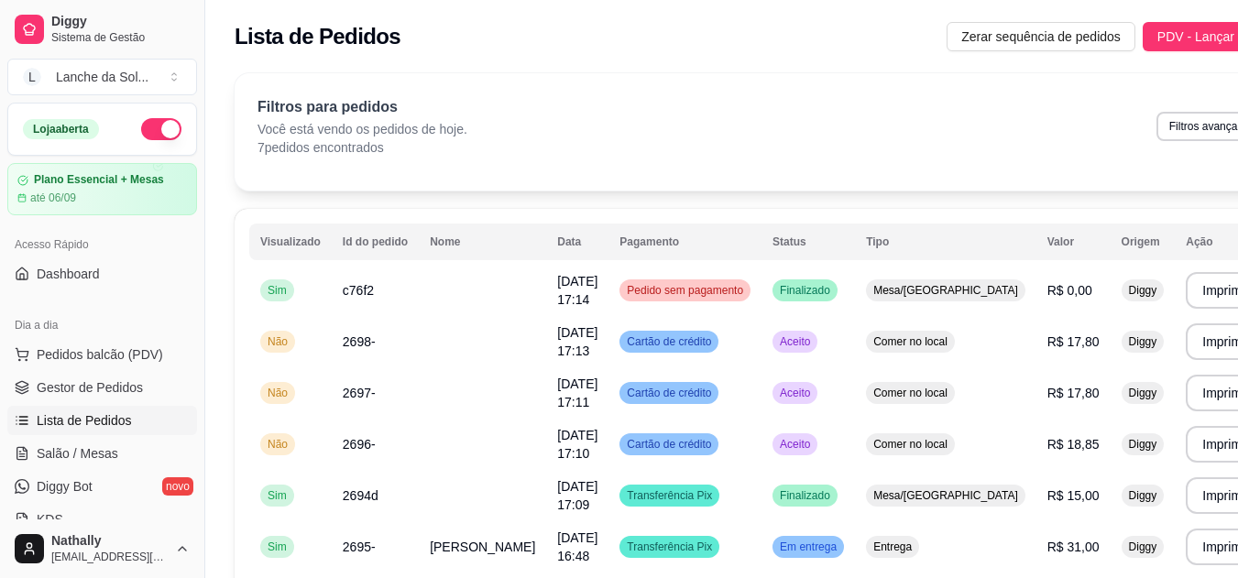
click at [129, 380] on span "Gestor de Pedidos" at bounding box center [90, 387] width 106 height 18
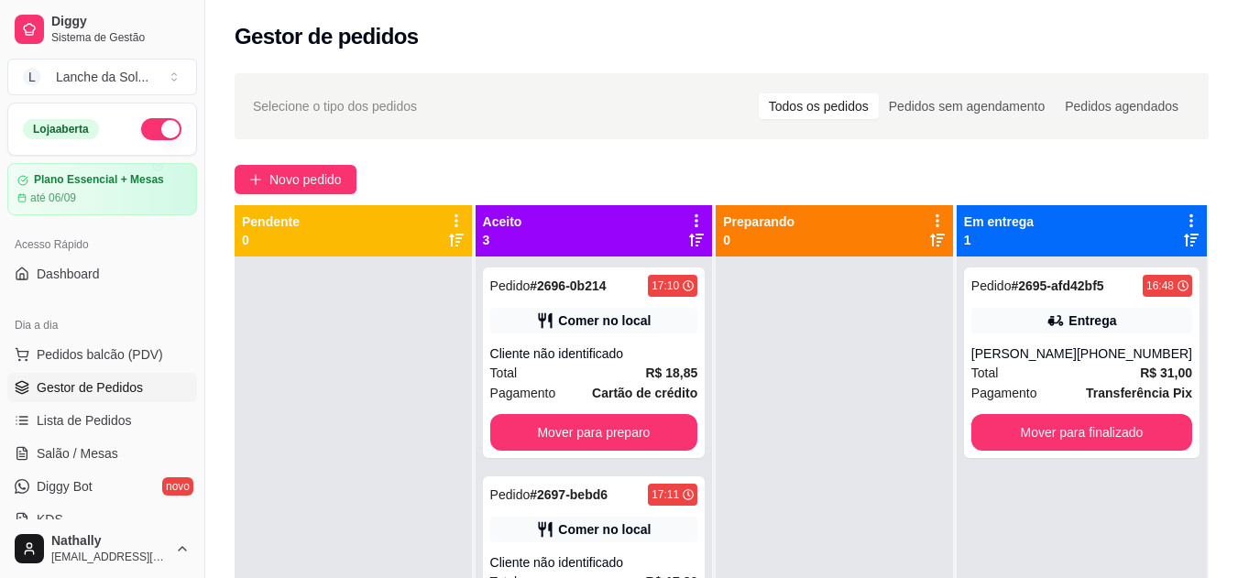
click at [130, 355] on span "Pedidos balcão (PDV)" at bounding box center [100, 354] width 126 height 18
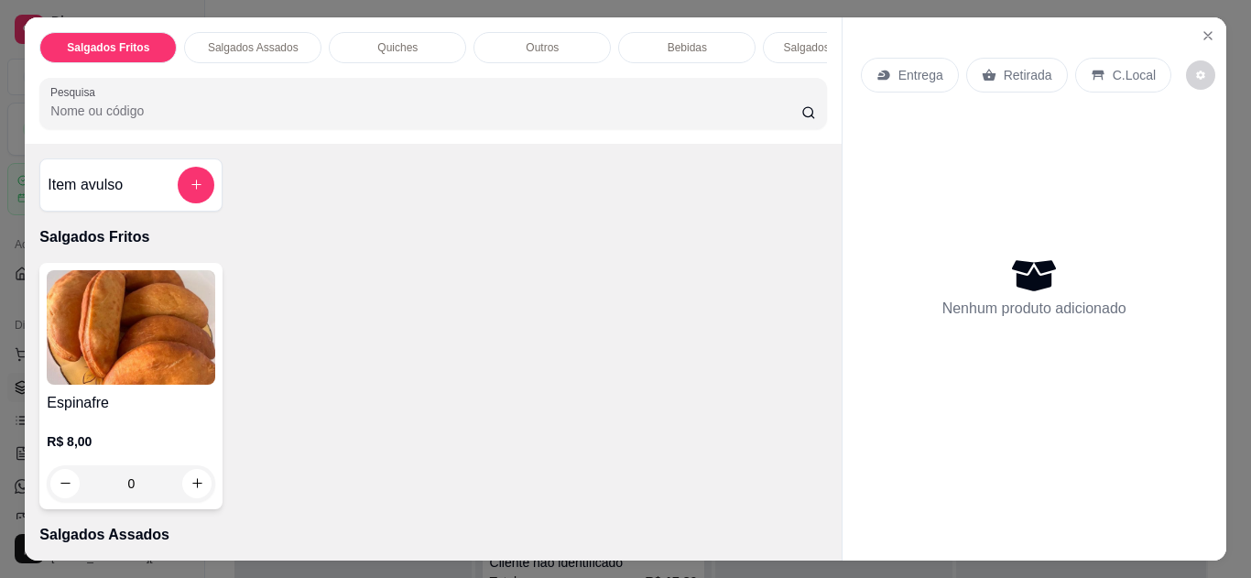
click at [1124, 58] on div "C.Local" at bounding box center [1123, 75] width 96 height 35
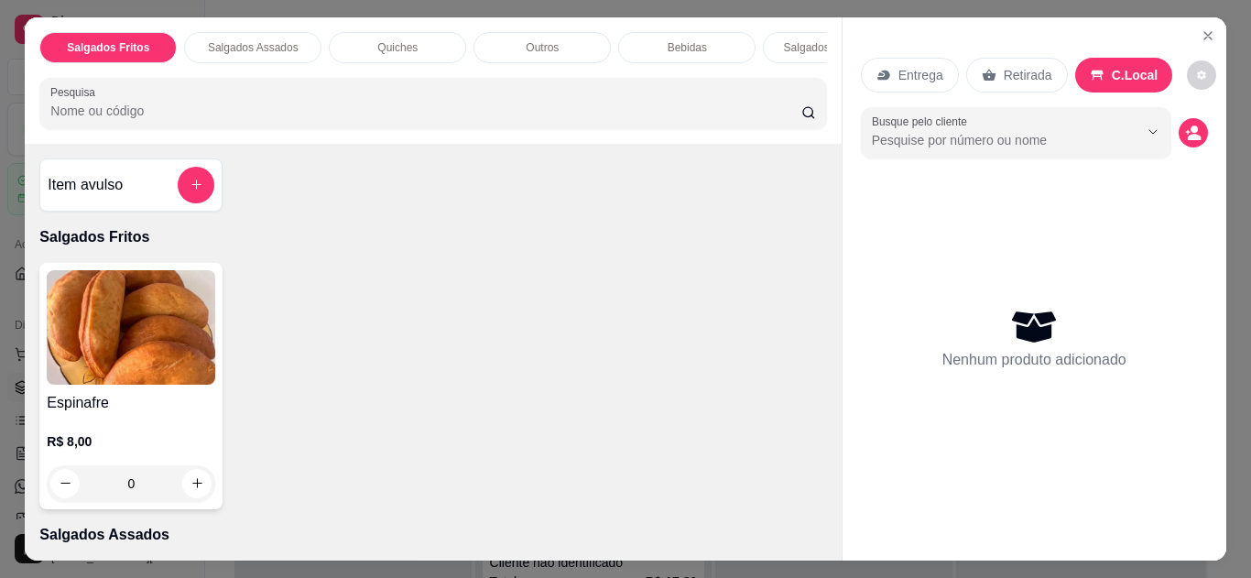
click at [819, 324] on div "Item avulso Salgados Fritos Espinafre R$ 8,00 0 Salgados Assados Especialidade …" at bounding box center [433, 352] width 816 height 417
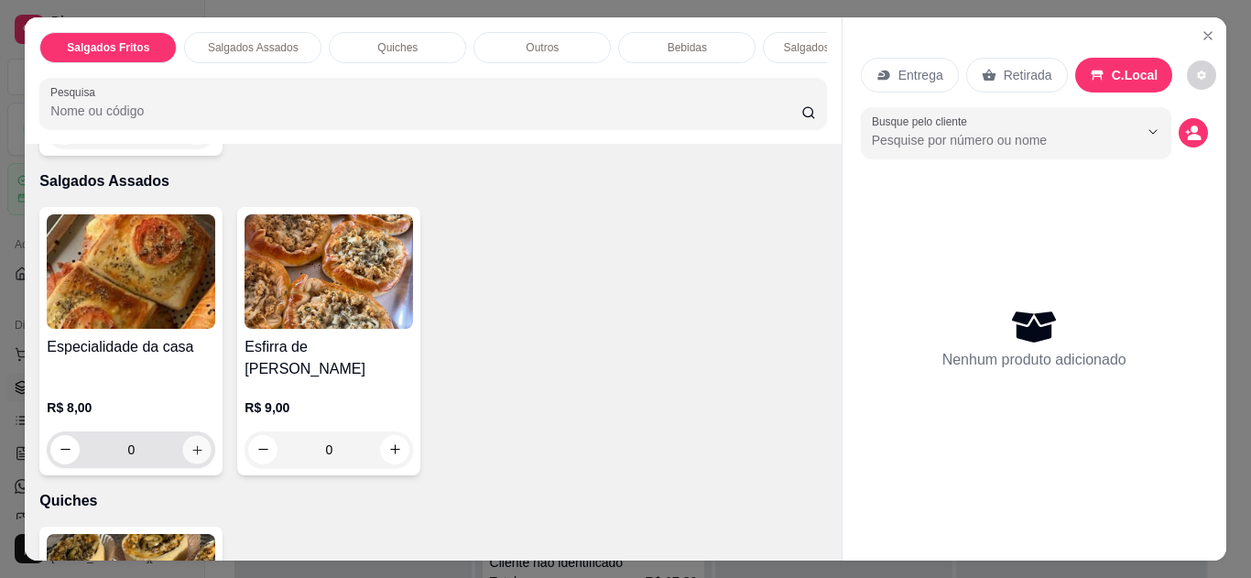
click at [191, 443] on icon "increase-product-quantity" at bounding box center [198, 450] width 14 height 14
type input "1"
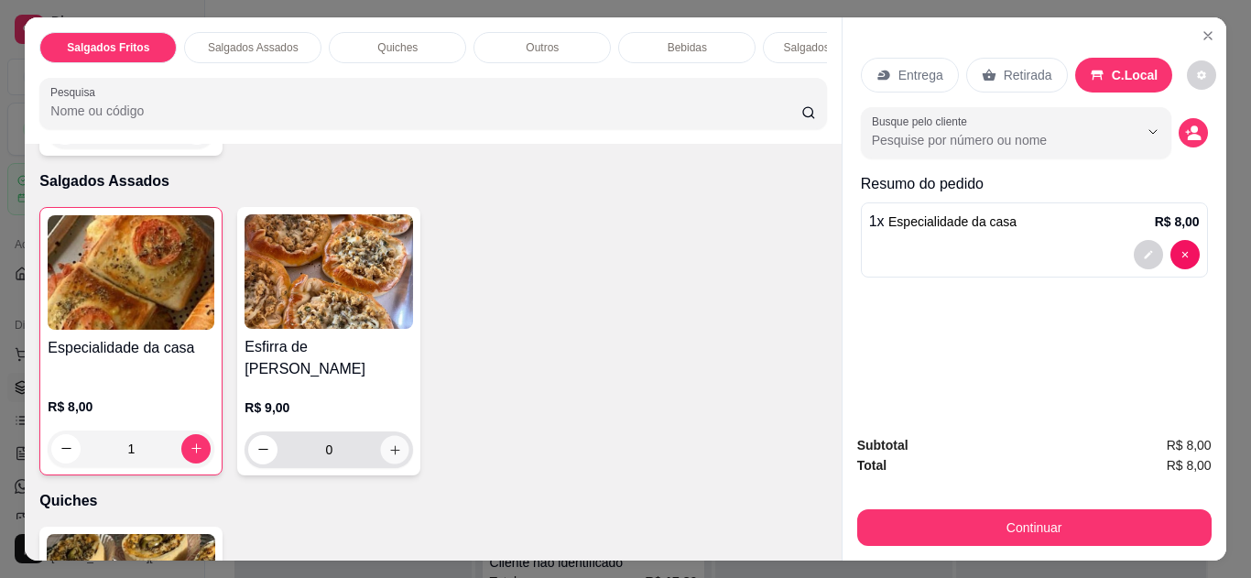
click at [388, 443] on icon "increase-product-quantity" at bounding box center [395, 450] width 14 height 14
type input "1"
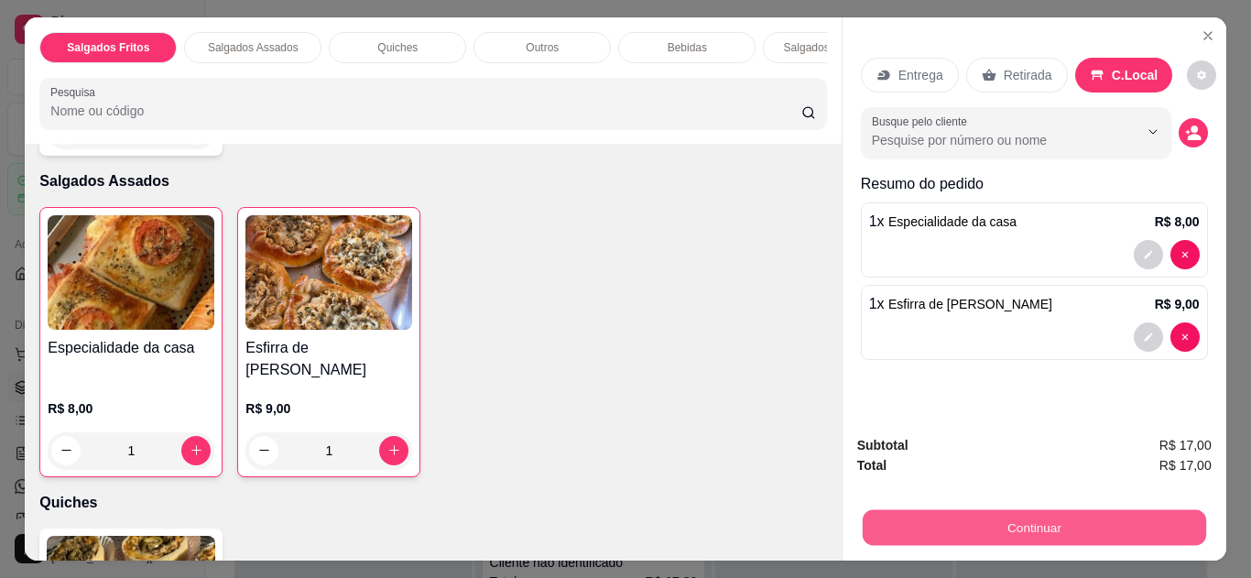
click at [996, 524] on button "Continuar" at bounding box center [1034, 528] width 344 height 36
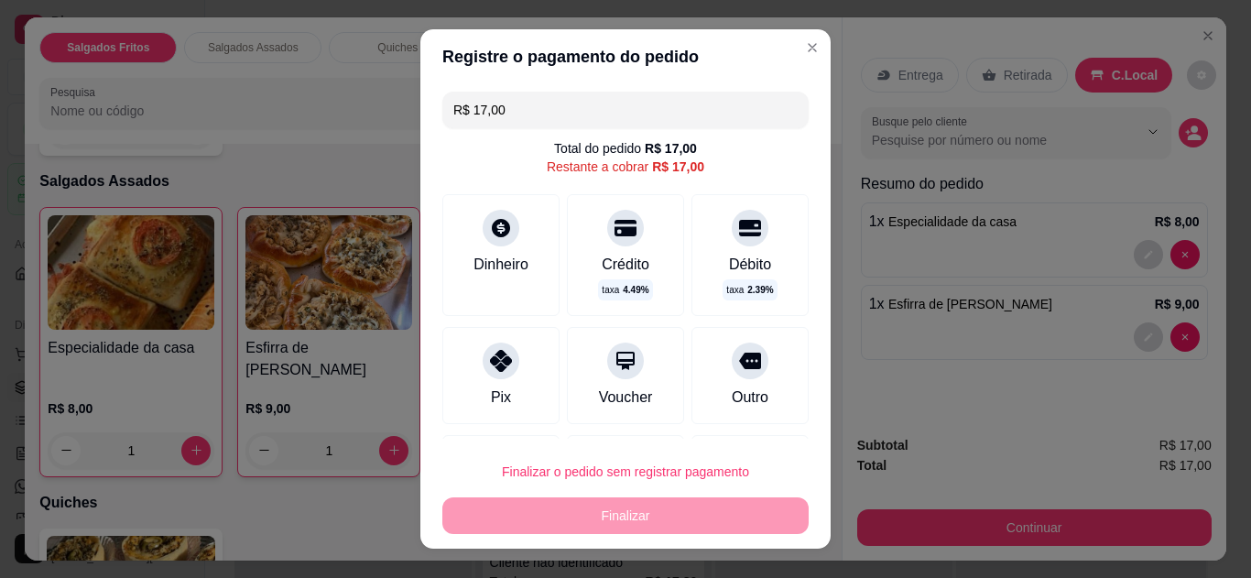
click at [453, 274] on div "Dinheiro" at bounding box center [500, 255] width 117 height 122
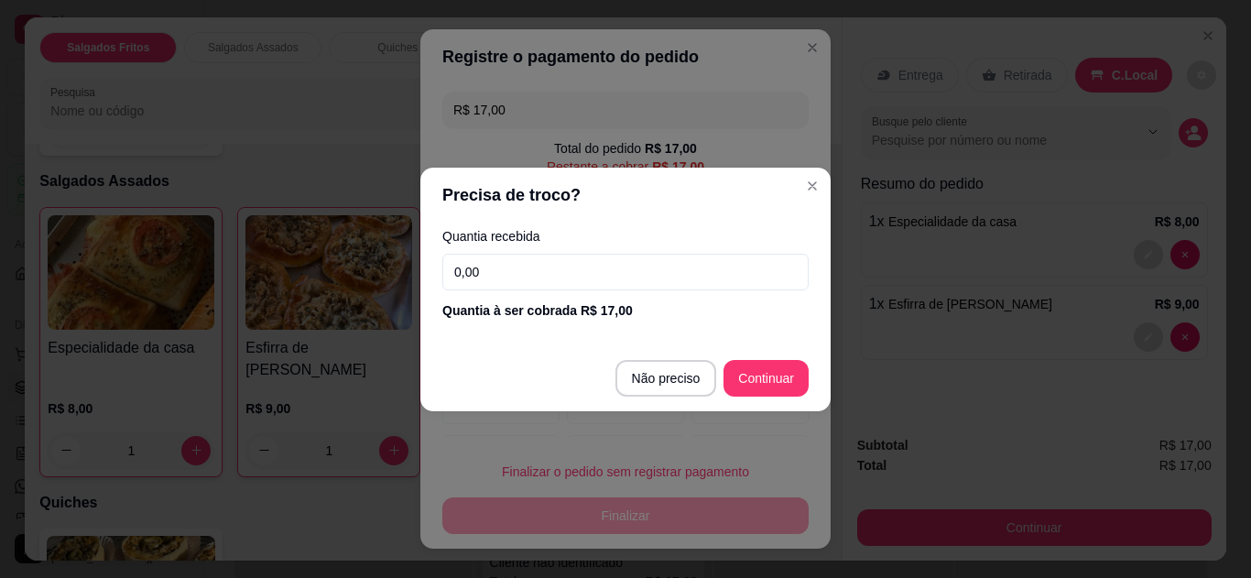
click at [508, 257] on input "0,00" at bounding box center [625, 272] width 366 height 37
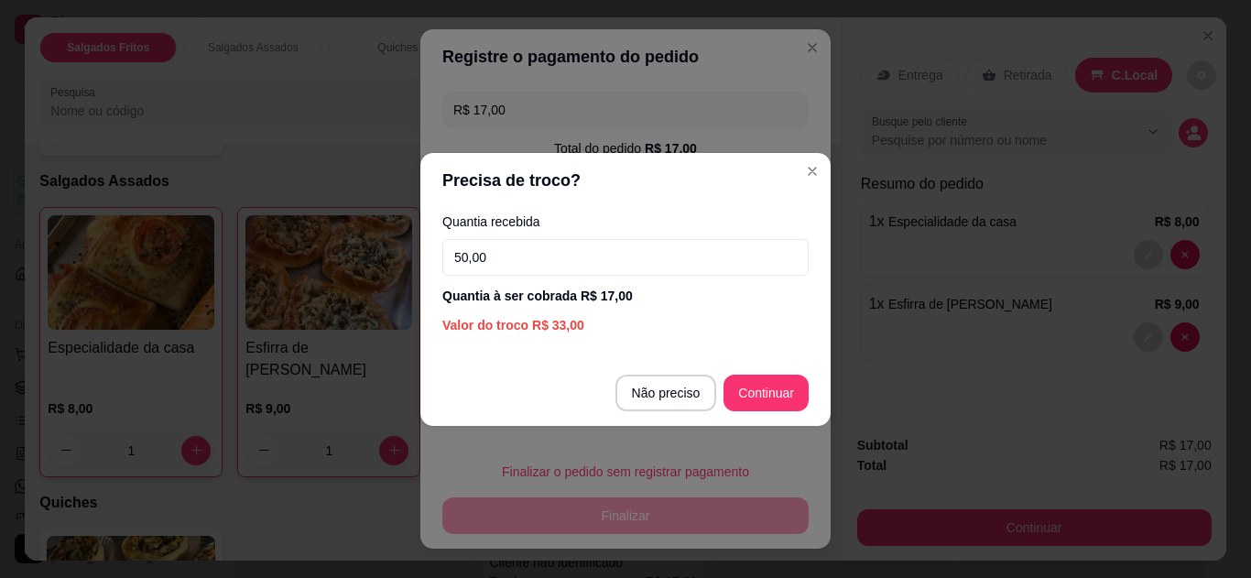
type input "50,00"
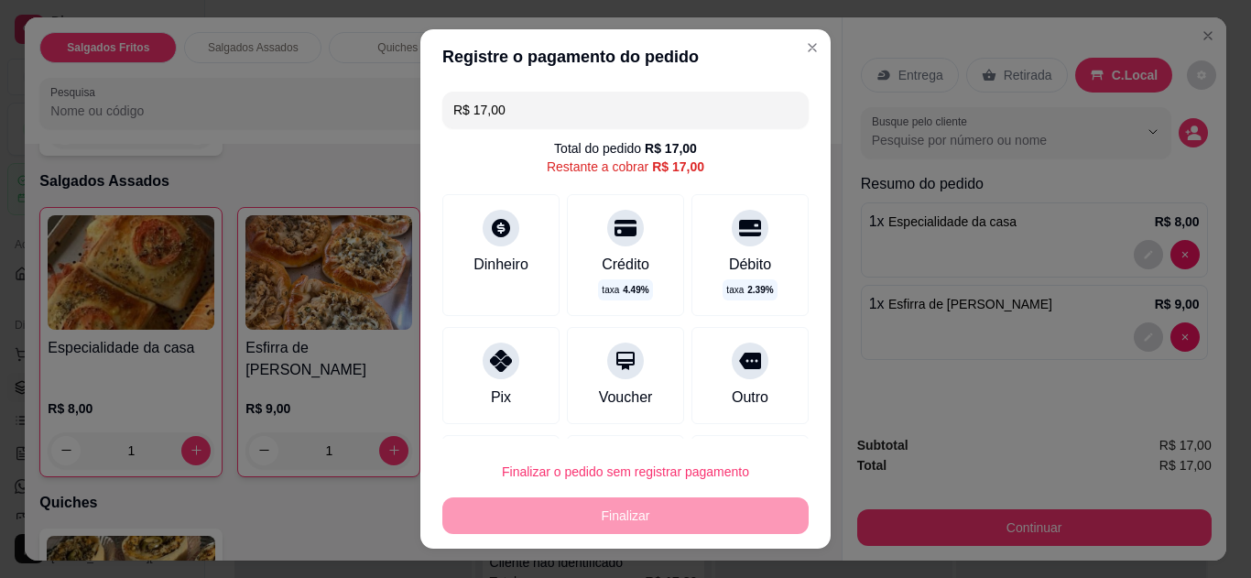
click at [491, 379] on div "Pix" at bounding box center [500, 375] width 117 height 97
type input "R$ 0,00"
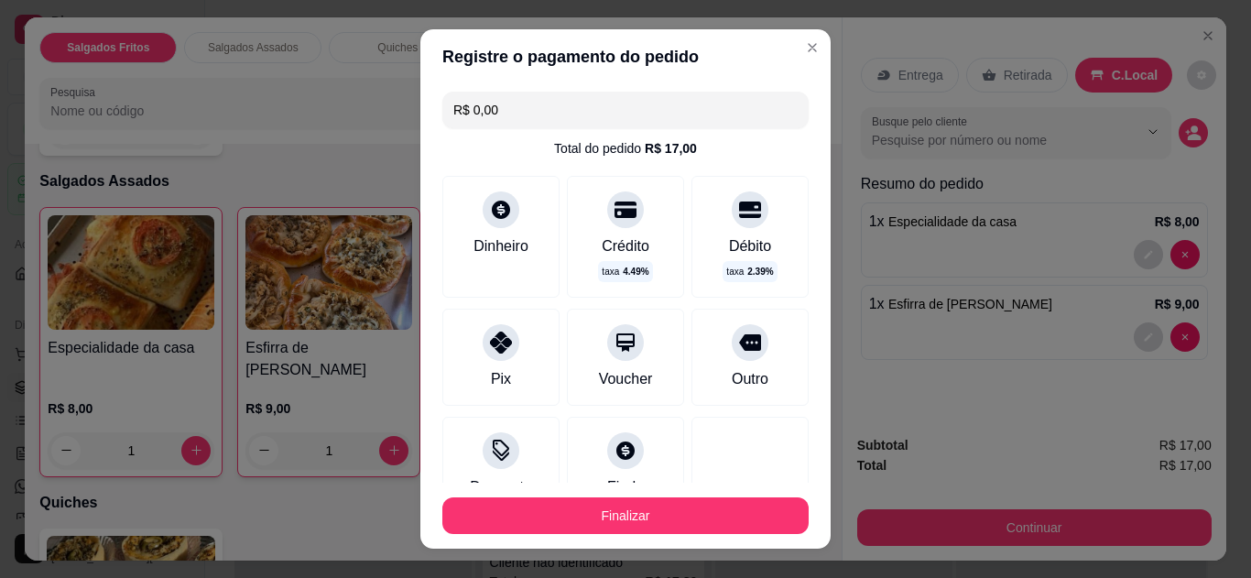
click at [512, 266] on div "Dinheiro" at bounding box center [500, 237] width 117 height 122
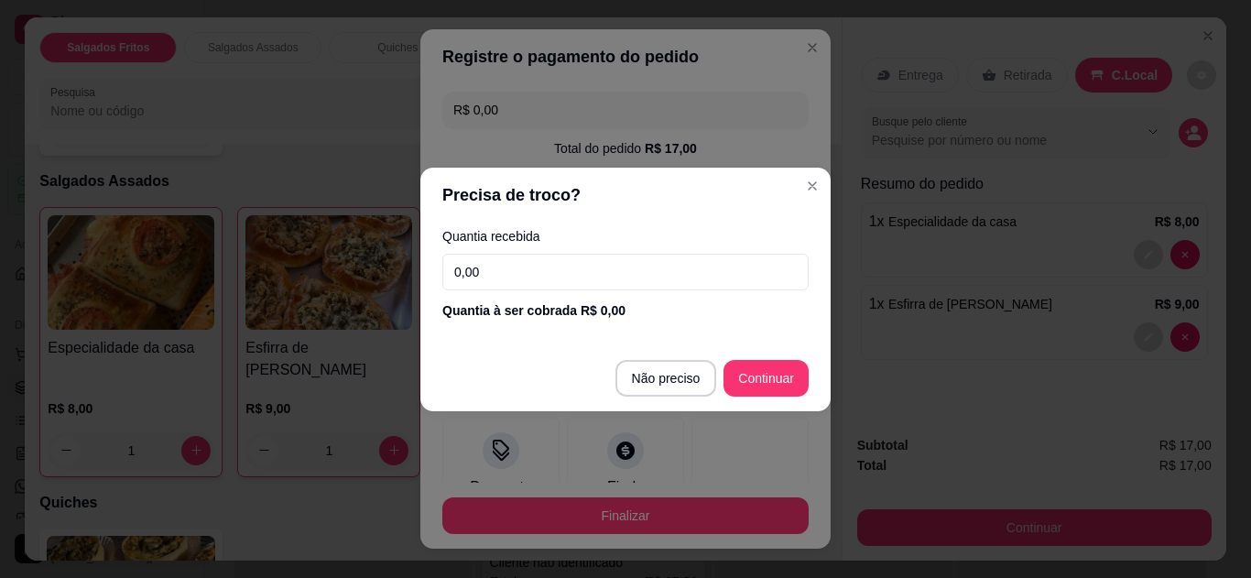
click at [510, 267] on input "0,00" at bounding box center [625, 272] width 366 height 37
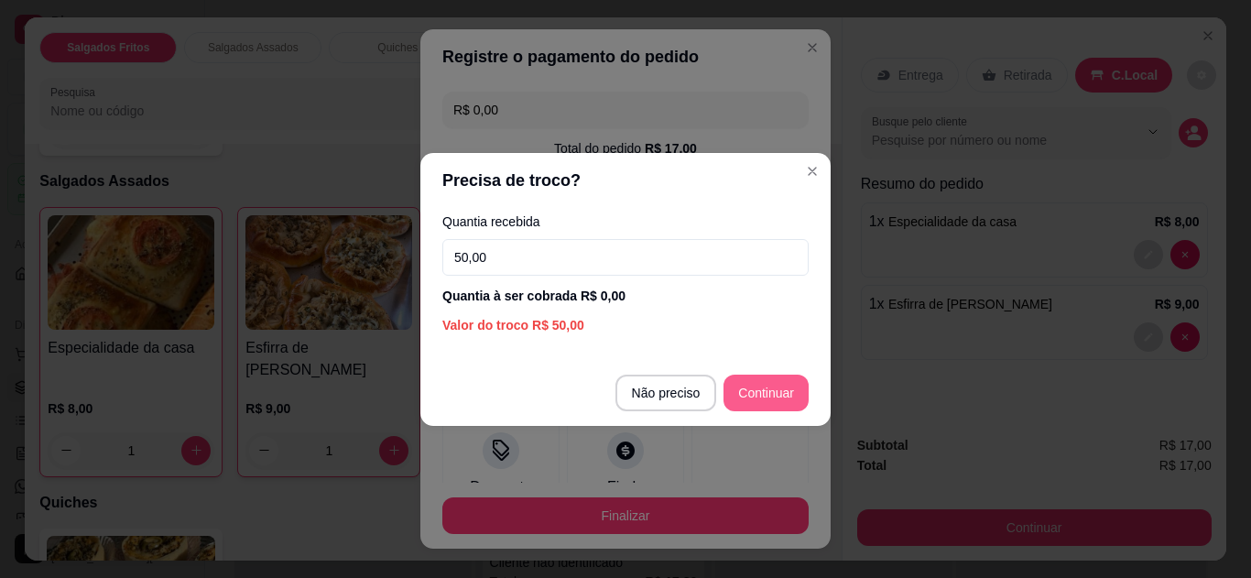
type input "50,00"
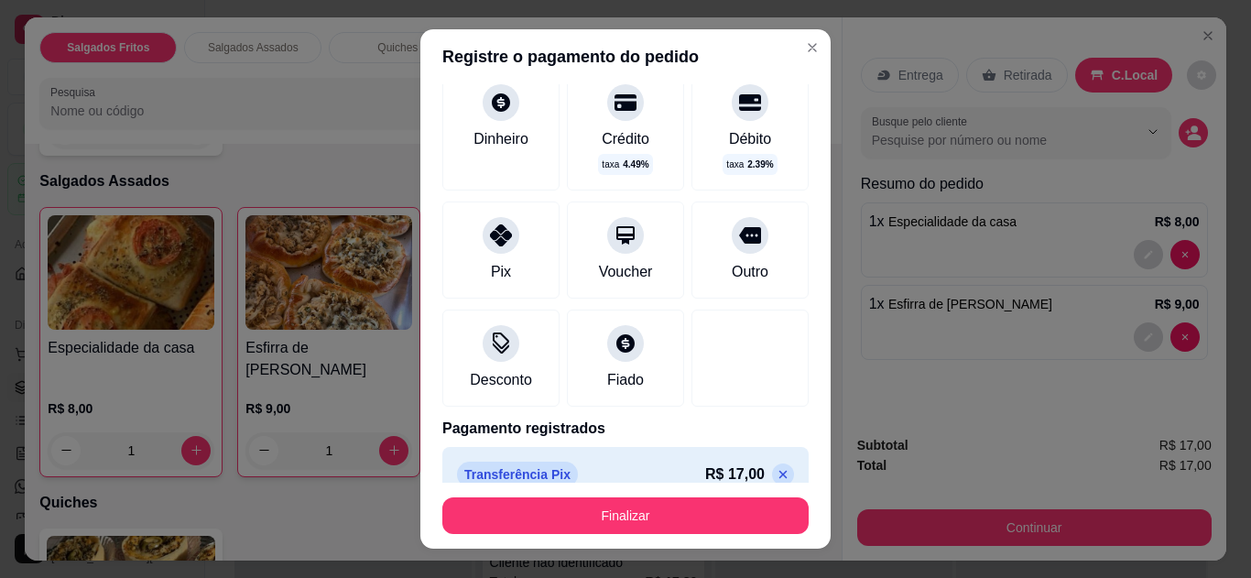
scroll to position [0, 0]
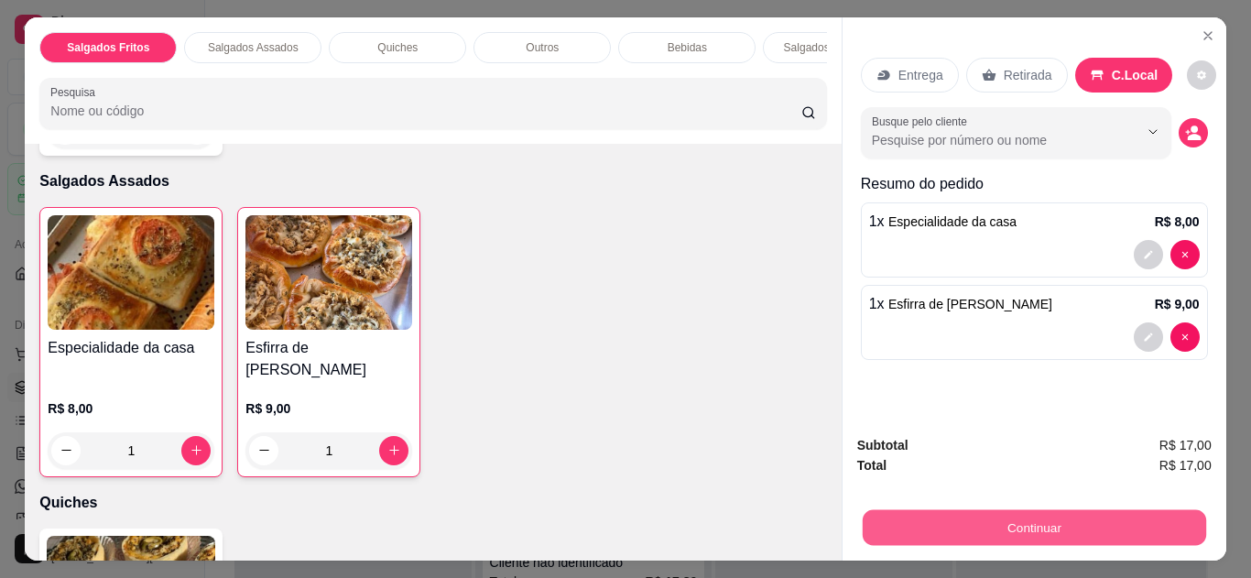
click at [919, 529] on button "Continuar" at bounding box center [1034, 528] width 344 height 36
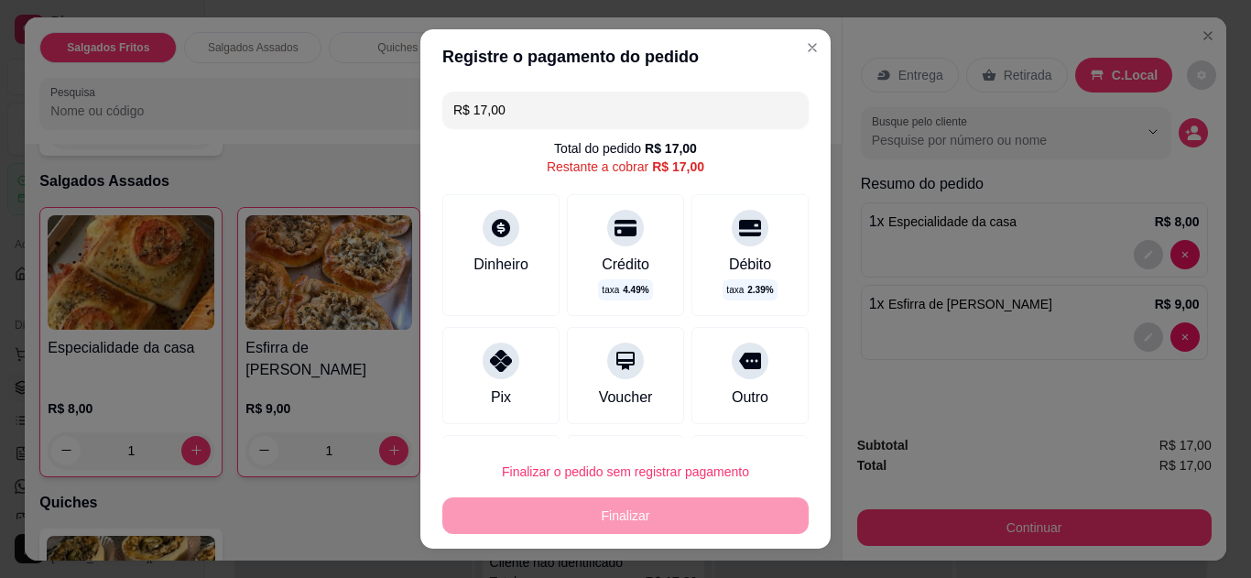
click at [496, 231] on icon at bounding box center [501, 228] width 22 height 22
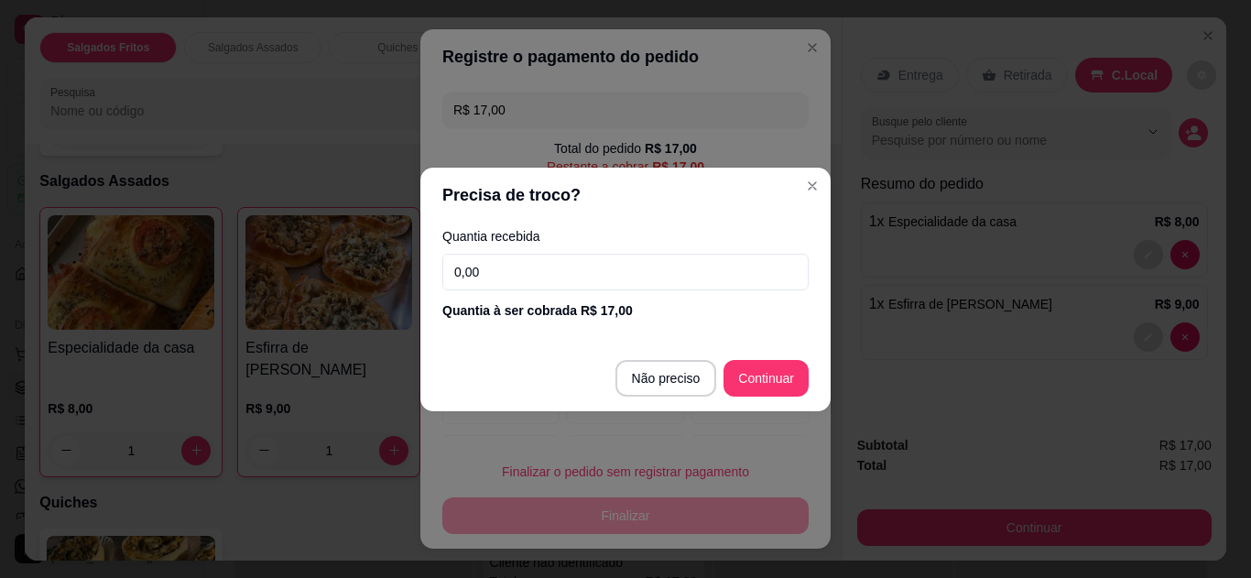
click at [595, 284] on input "0,00" at bounding box center [625, 272] width 366 height 37
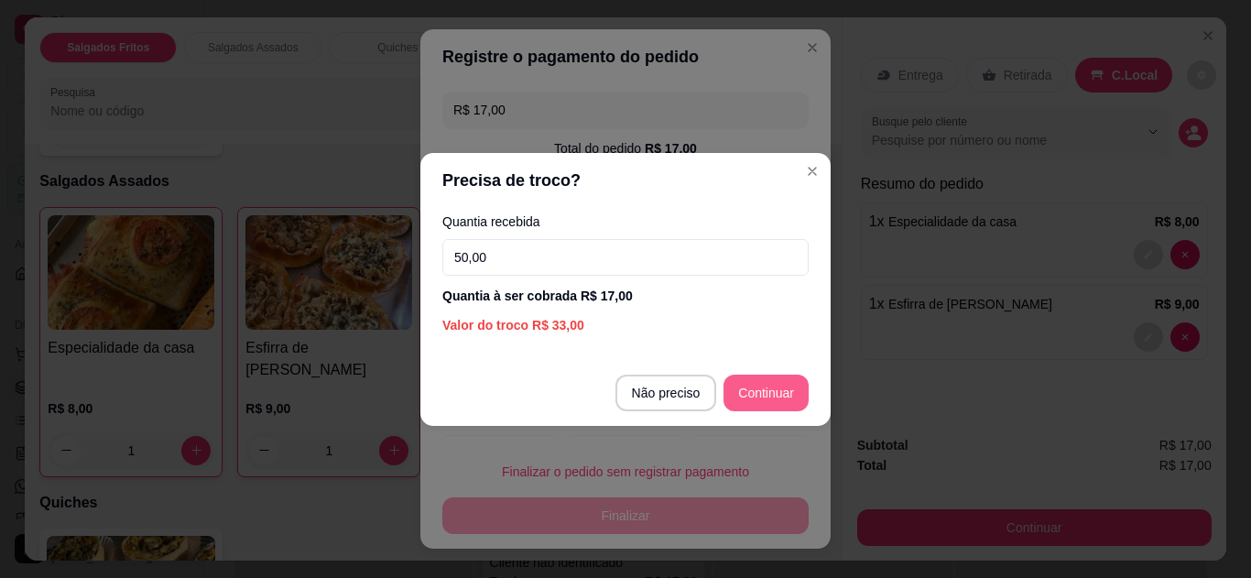
type input "50,00"
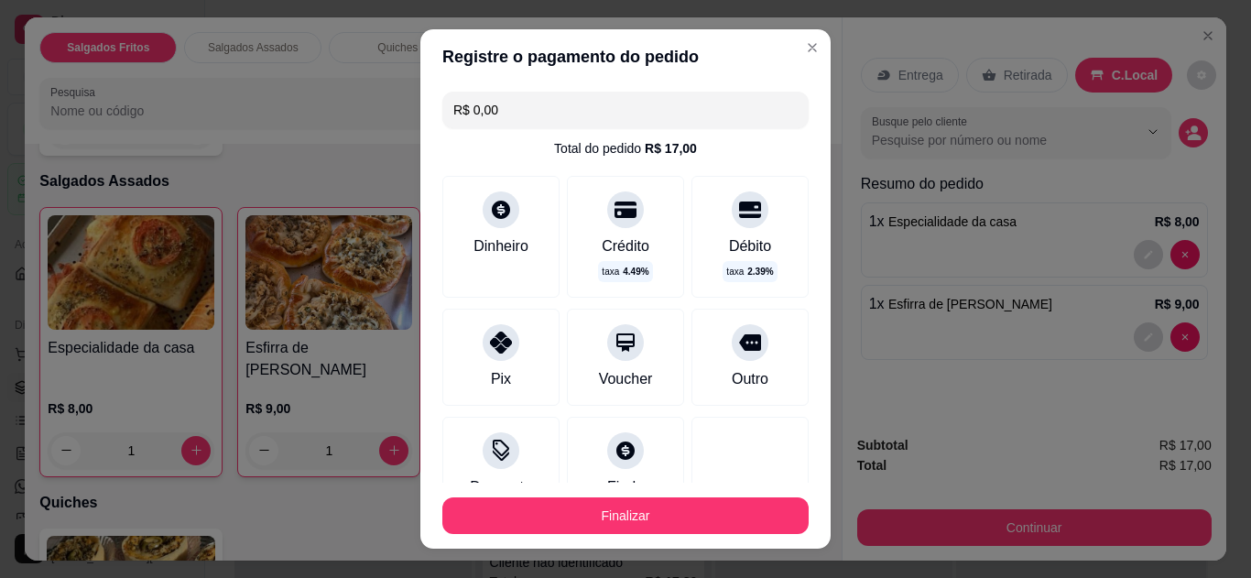
type input "R$ 0,00"
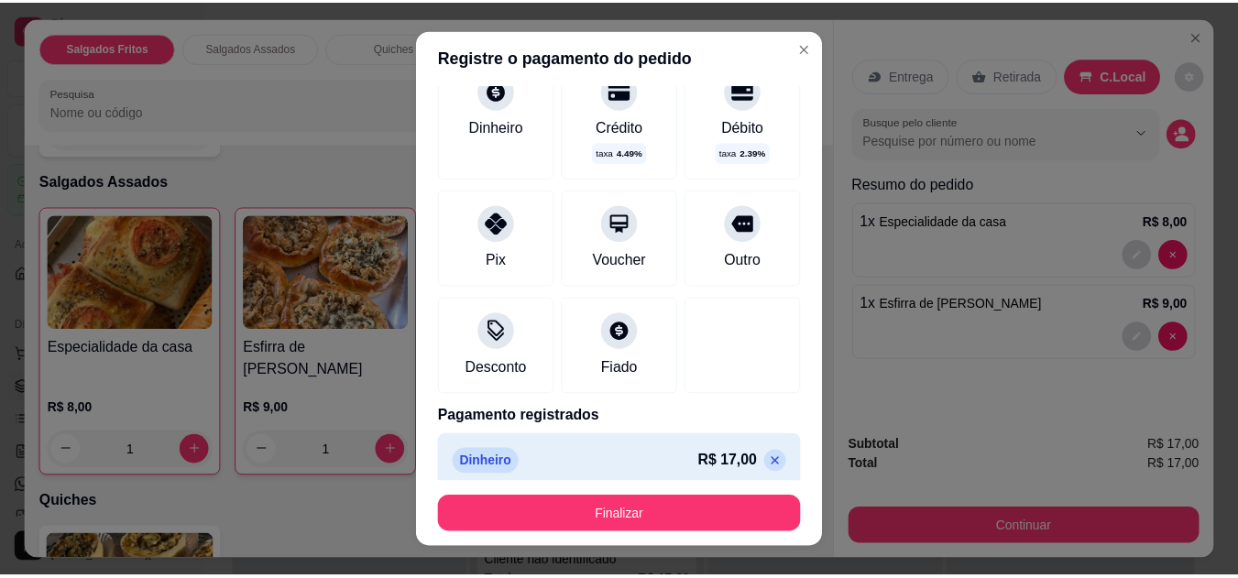
scroll to position [133, 0]
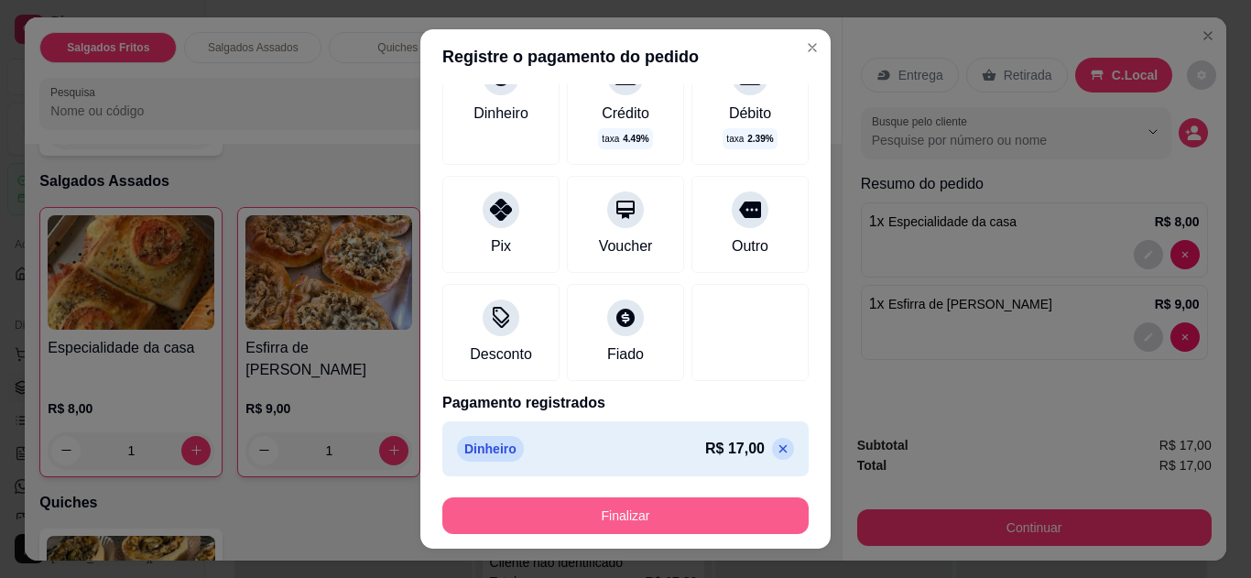
click at [616, 520] on button "Finalizar" at bounding box center [625, 515] width 366 height 37
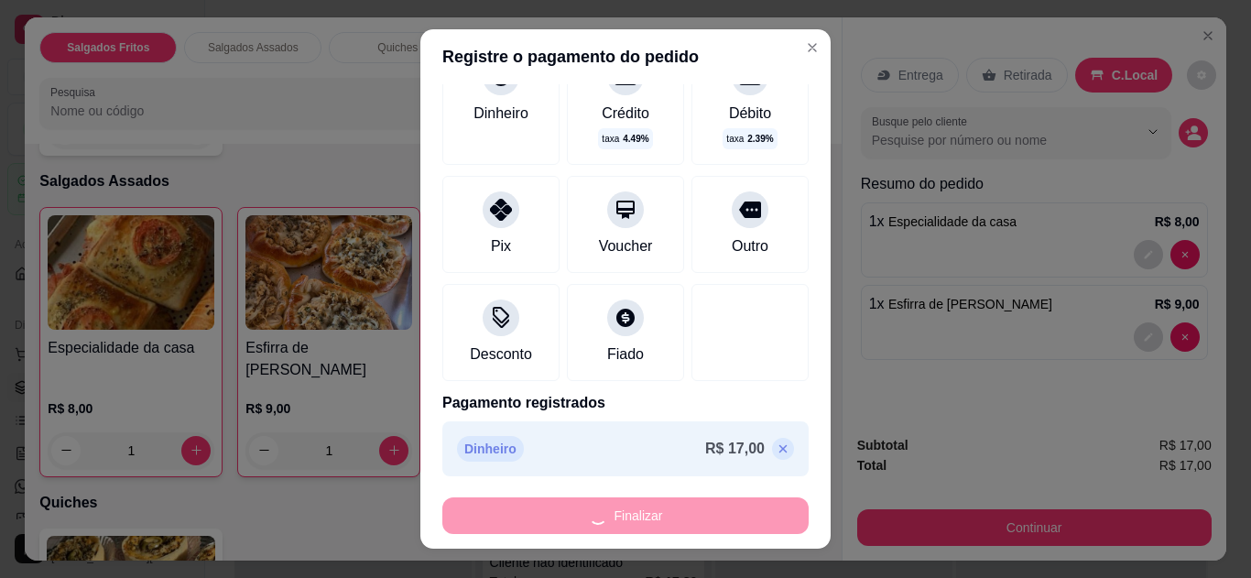
type input "0"
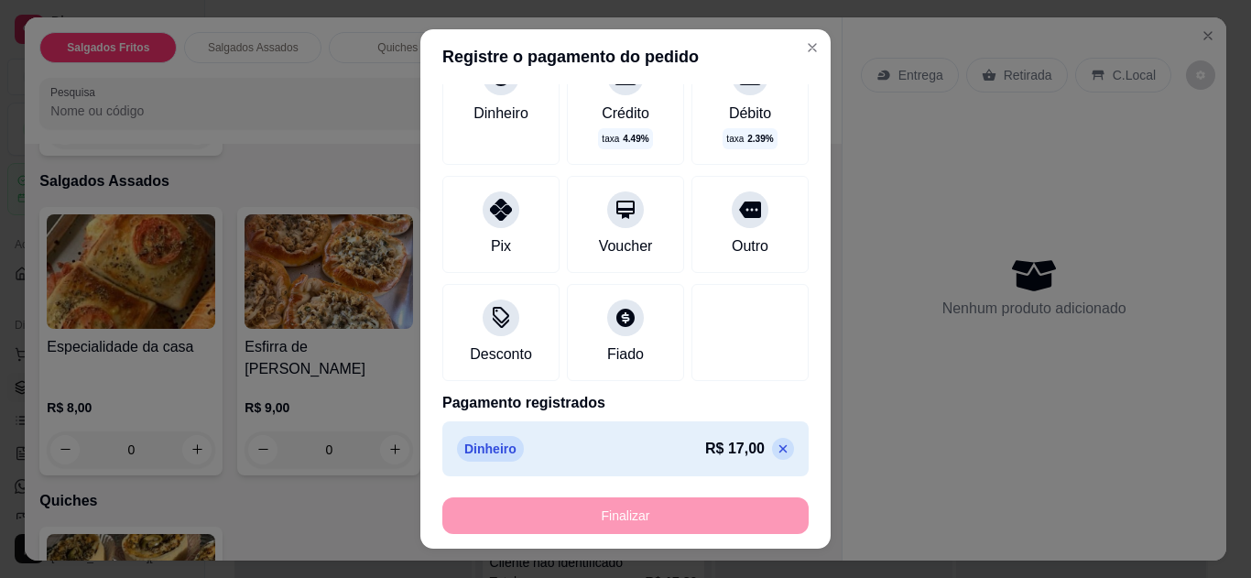
type input "-R$ 17,00"
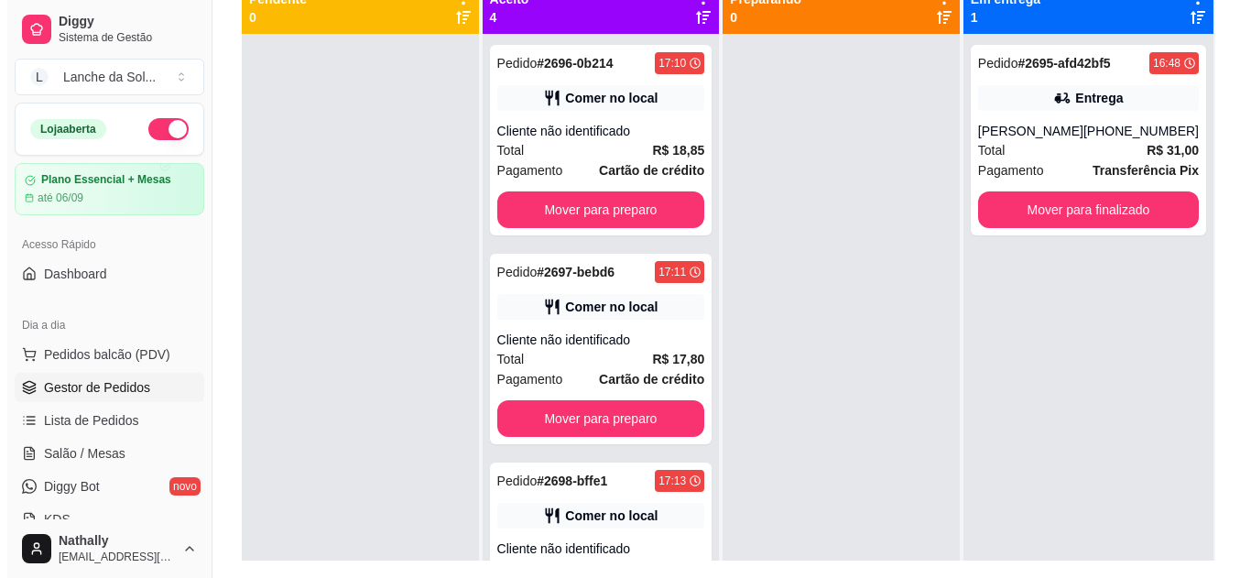
scroll to position [279, 0]
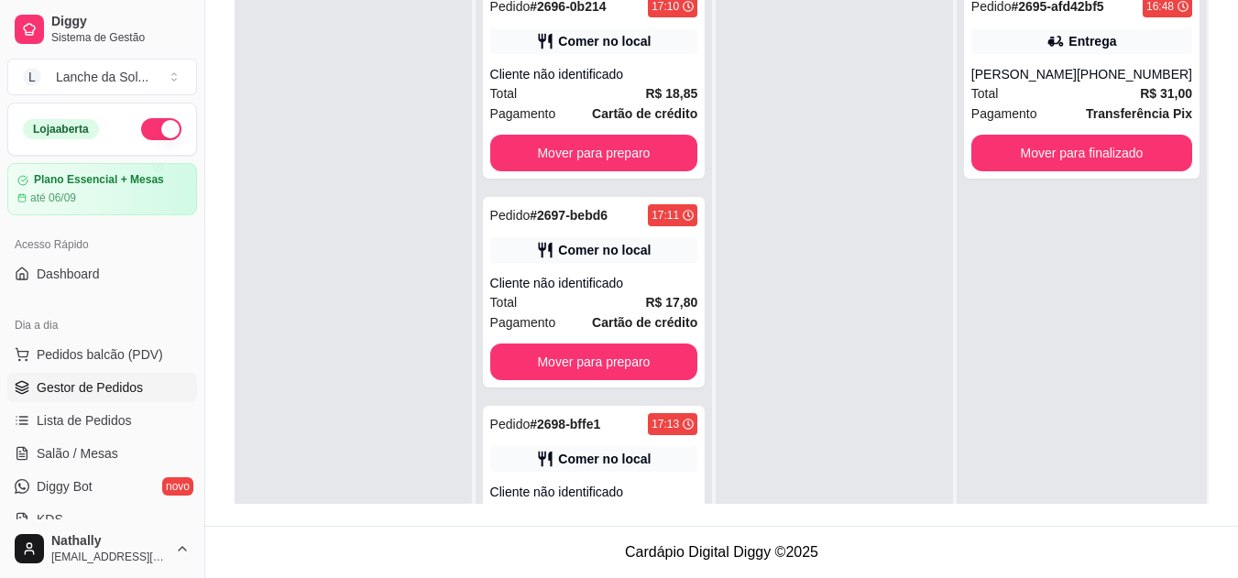
click at [100, 346] on span "Pedidos balcão (PDV)" at bounding box center [100, 354] width 126 height 18
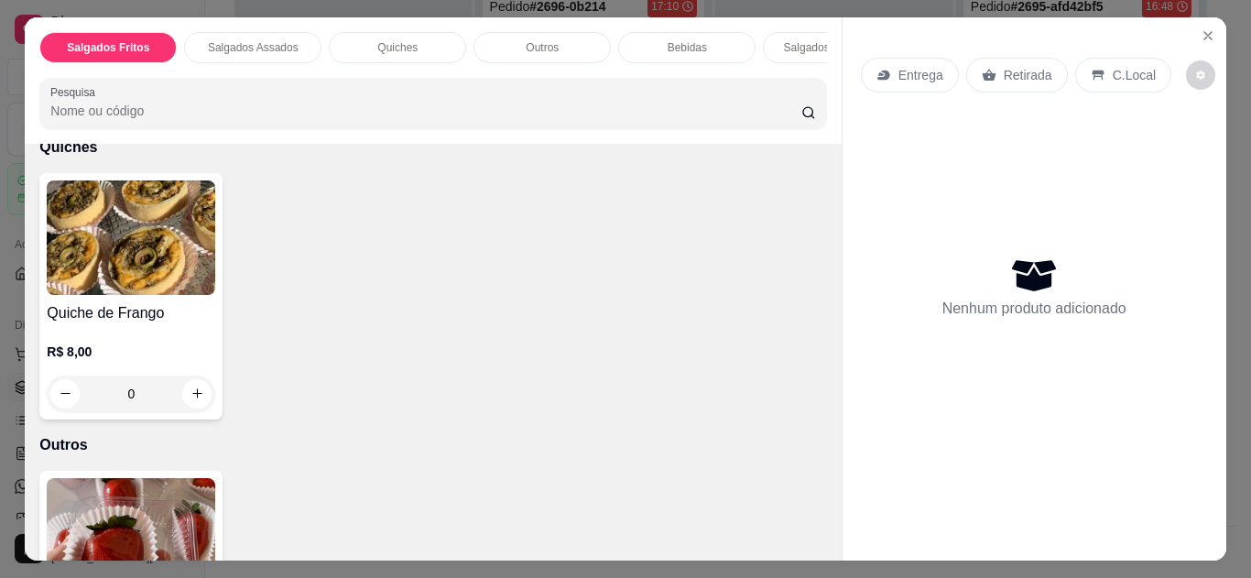
scroll to position [1061, 0]
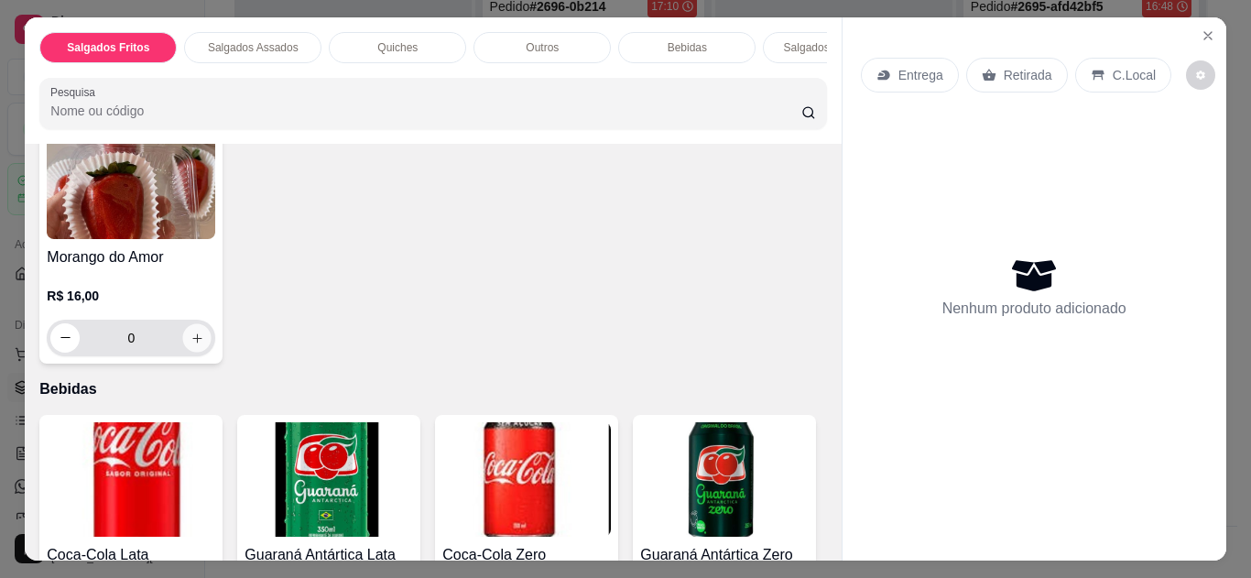
click at [191, 332] on icon "increase-product-quantity" at bounding box center [198, 339] width 14 height 14
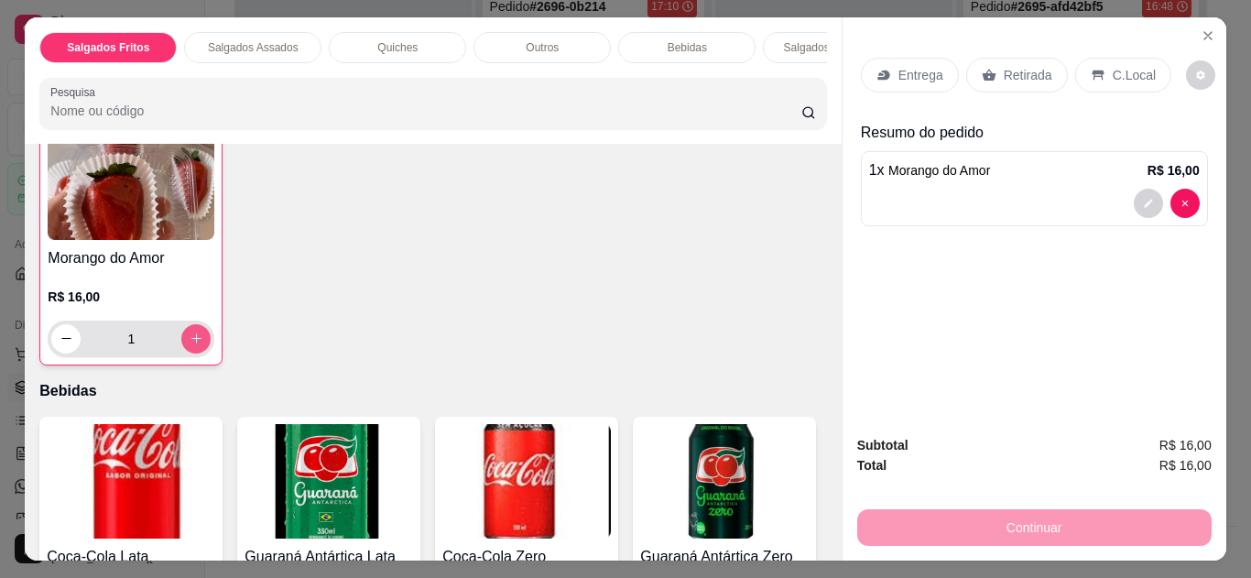
scroll to position [1062, 0]
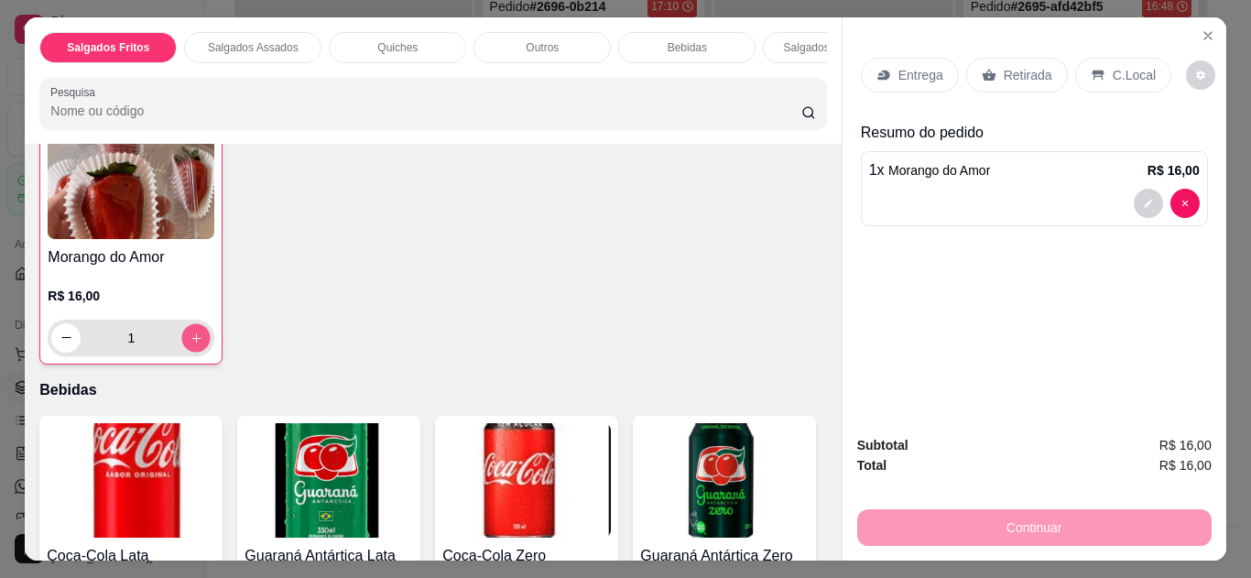
click at [190, 332] on icon "increase-product-quantity" at bounding box center [197, 339] width 14 height 14
type input "2"
click at [1114, 58] on div "C.Local" at bounding box center [1123, 75] width 96 height 35
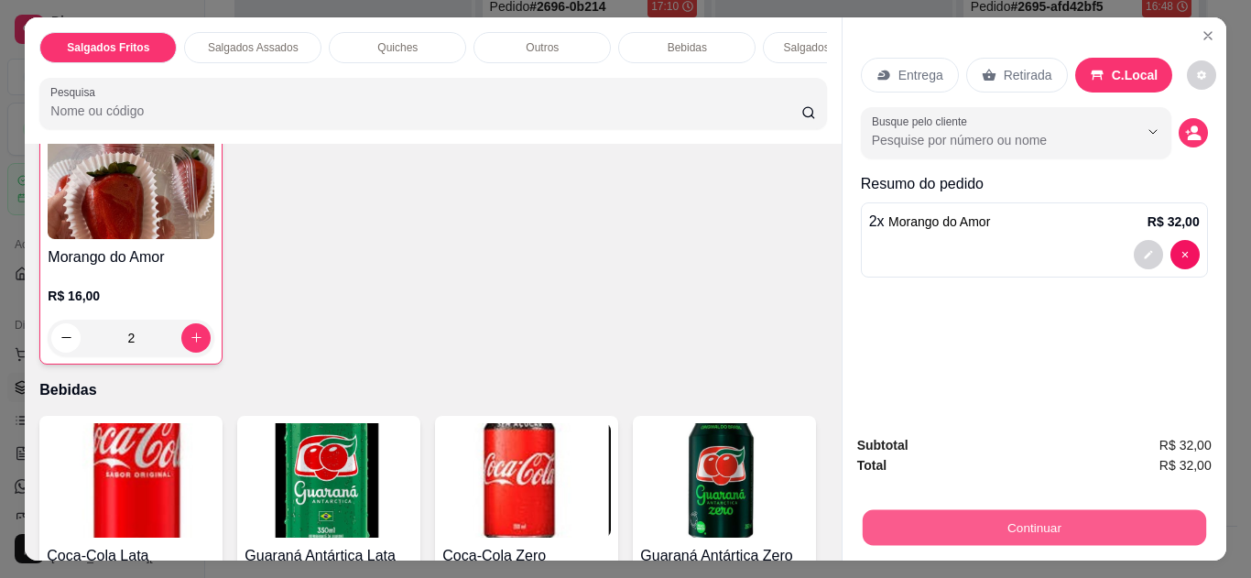
click at [977, 518] on button "Continuar" at bounding box center [1034, 528] width 344 height 36
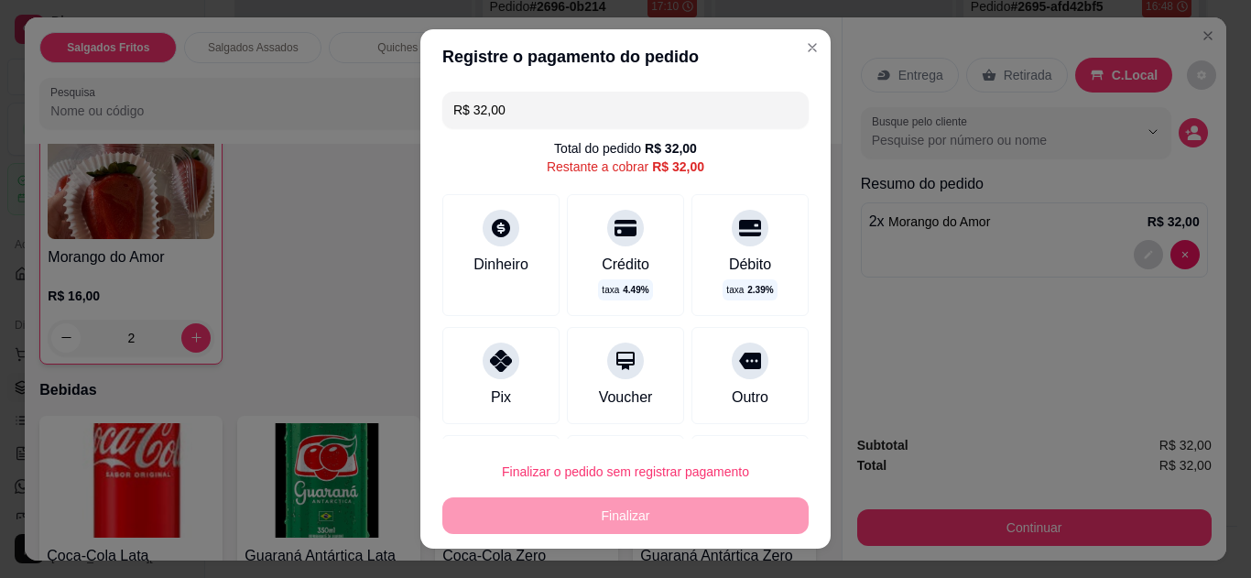
click at [516, 355] on div "Pix" at bounding box center [500, 375] width 117 height 97
type input "R$ 0,00"
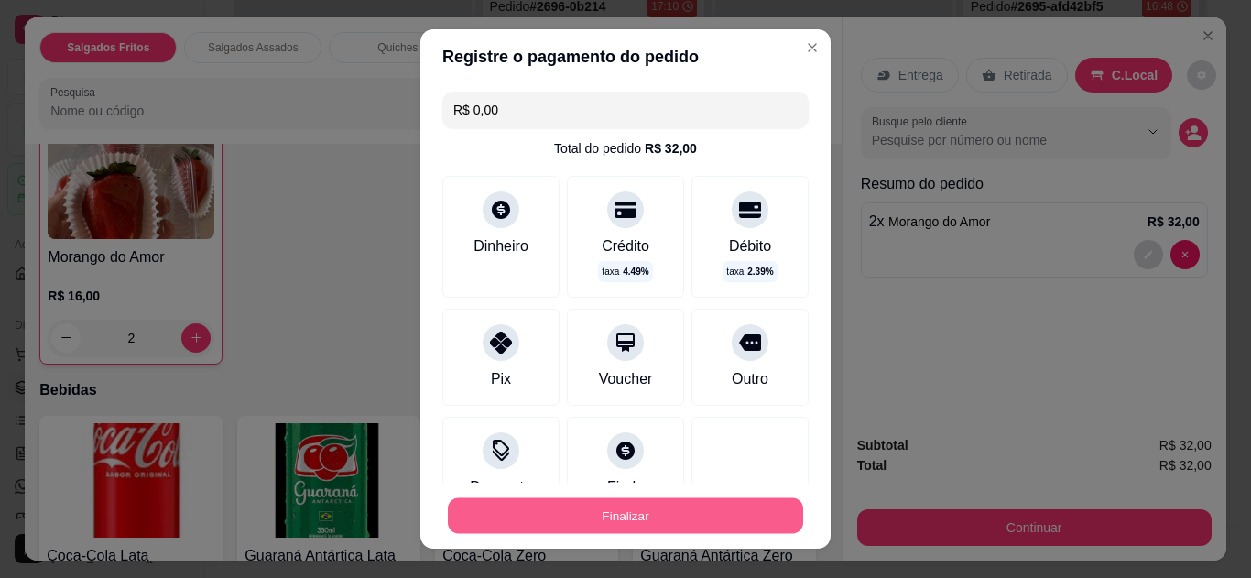
click at [575, 505] on button "Finalizar" at bounding box center [625, 516] width 355 height 36
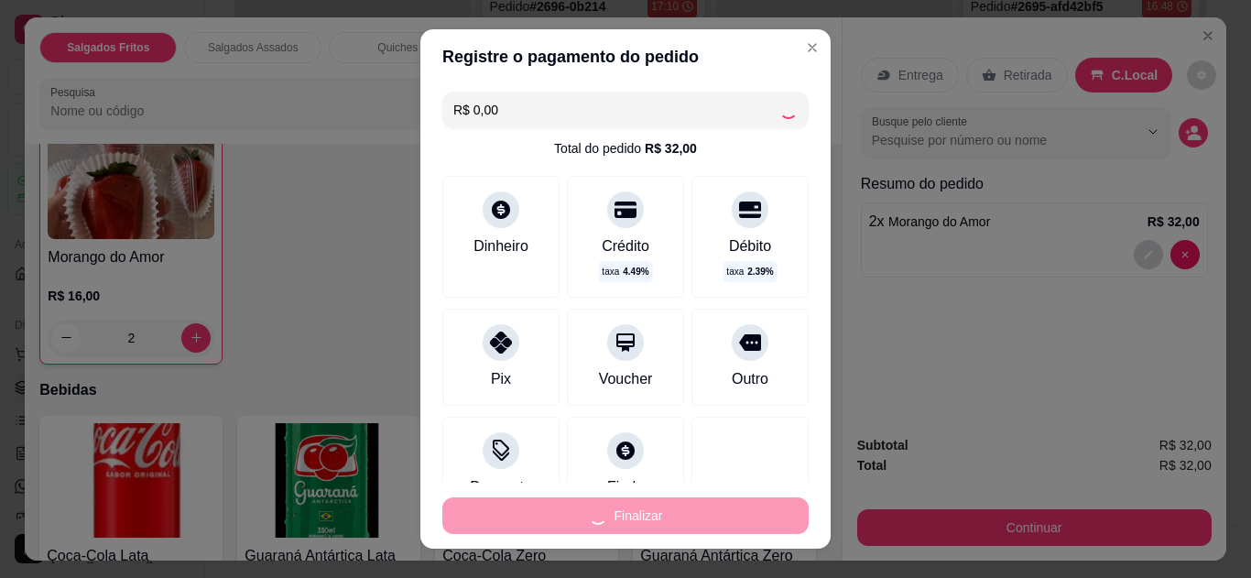
type input "0"
type input "-R$ 32,00"
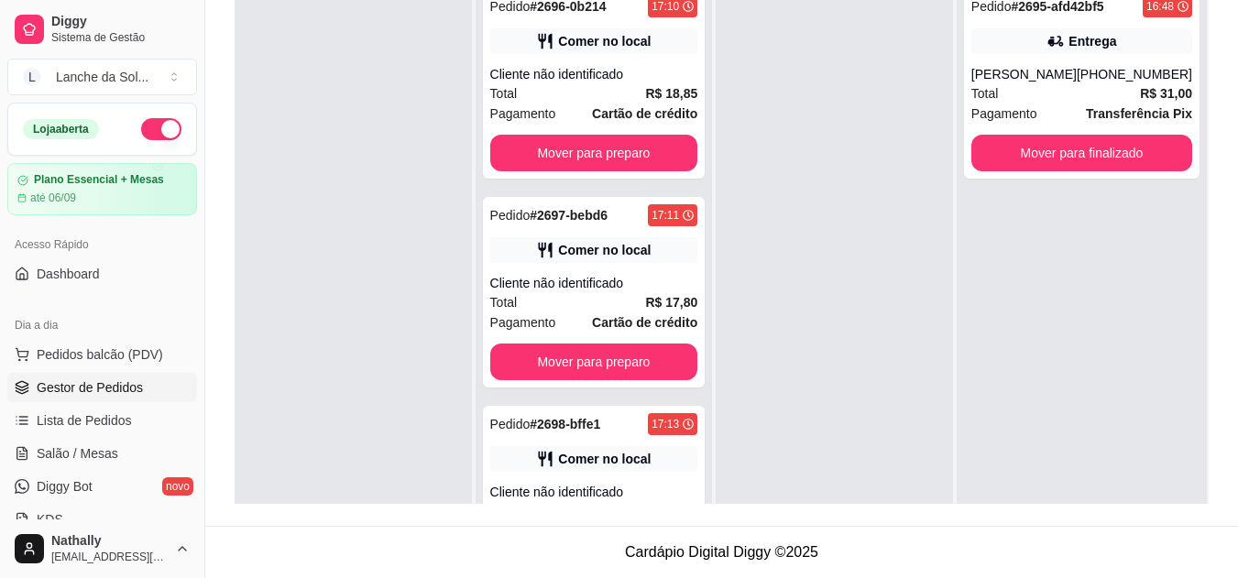
click at [83, 348] on span "Pedidos balcão (PDV)" at bounding box center [100, 354] width 126 height 18
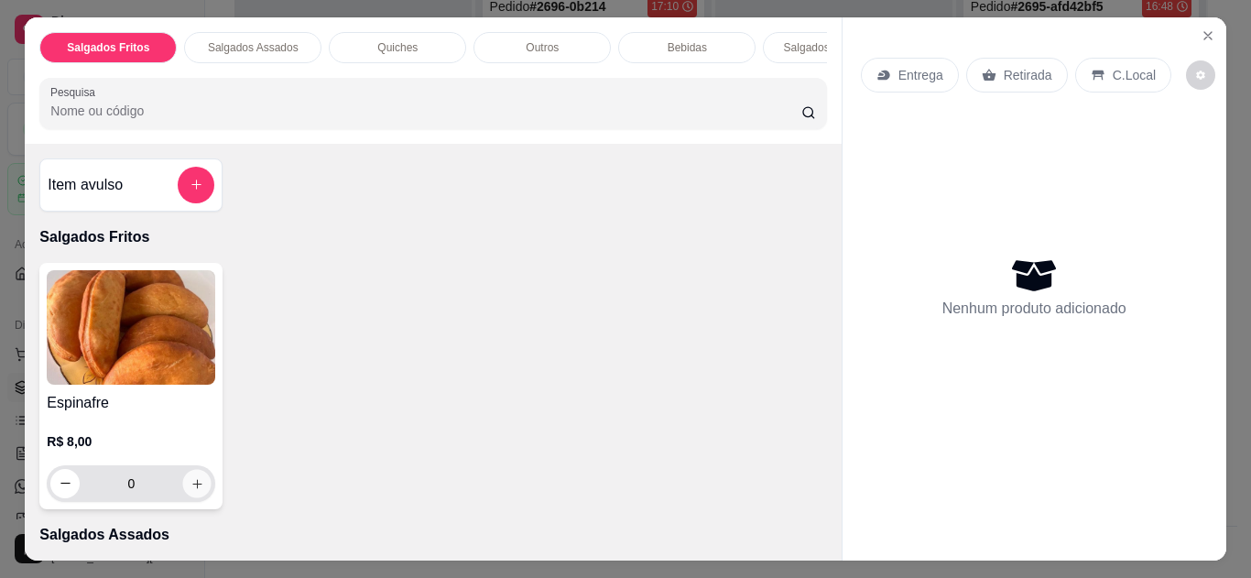
click at [192, 488] on icon "increase-product-quantity" at bounding box center [196, 483] width 9 height 9
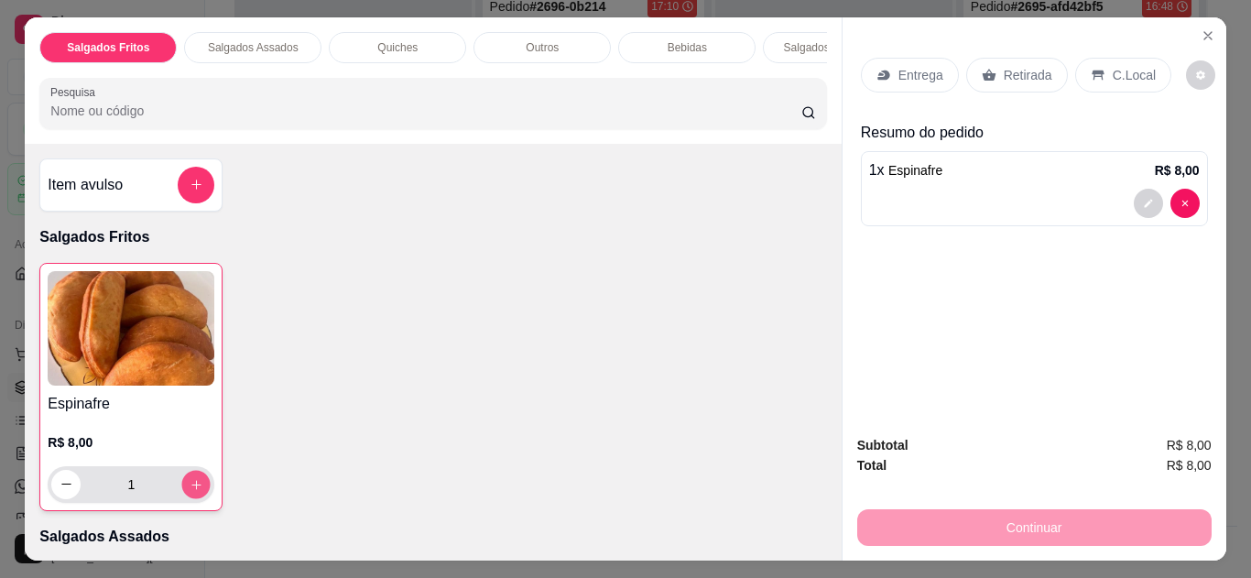
click at [191, 490] on icon "increase-product-quantity" at bounding box center [197, 485] width 14 height 14
type input "2"
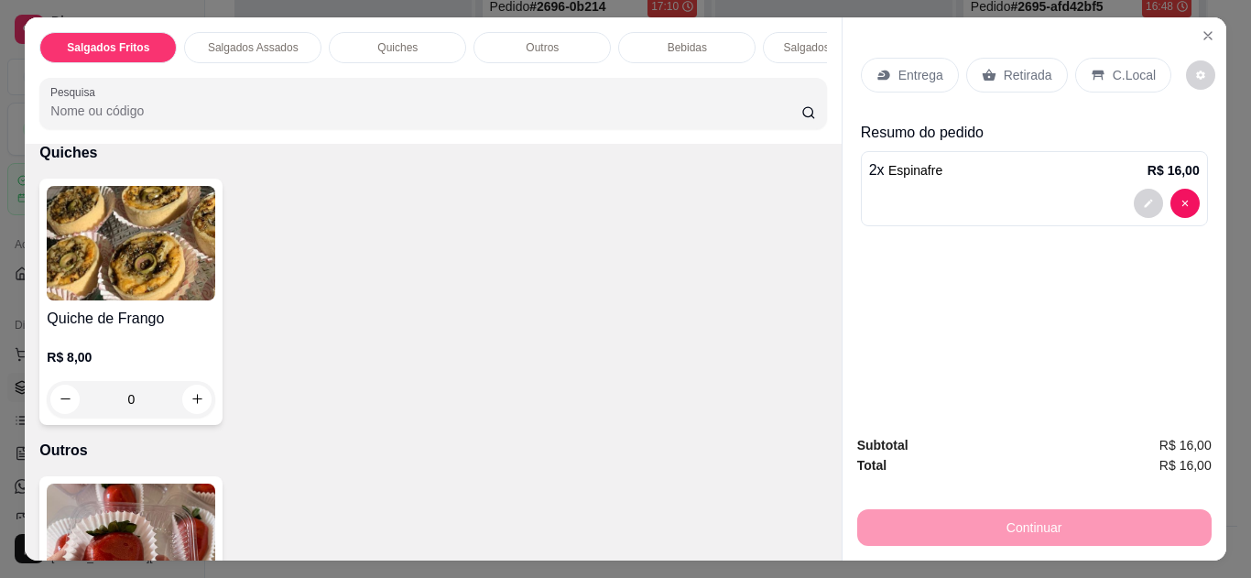
scroll to position [707, 0]
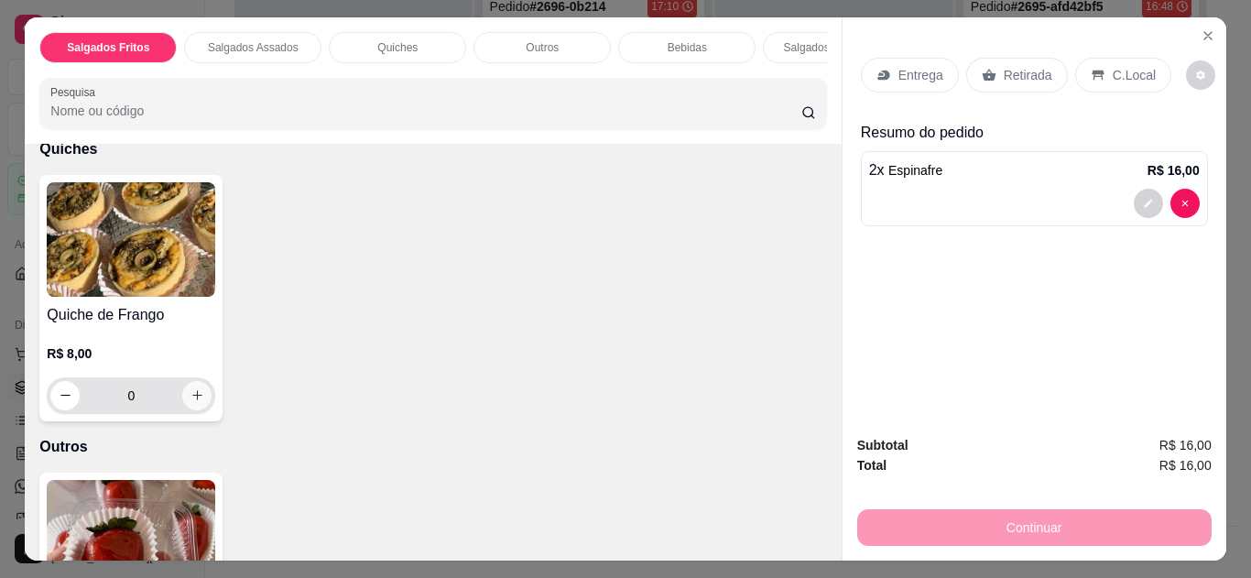
click at [182, 381] on button "increase-product-quantity" at bounding box center [196, 395] width 29 height 29
type input "1"
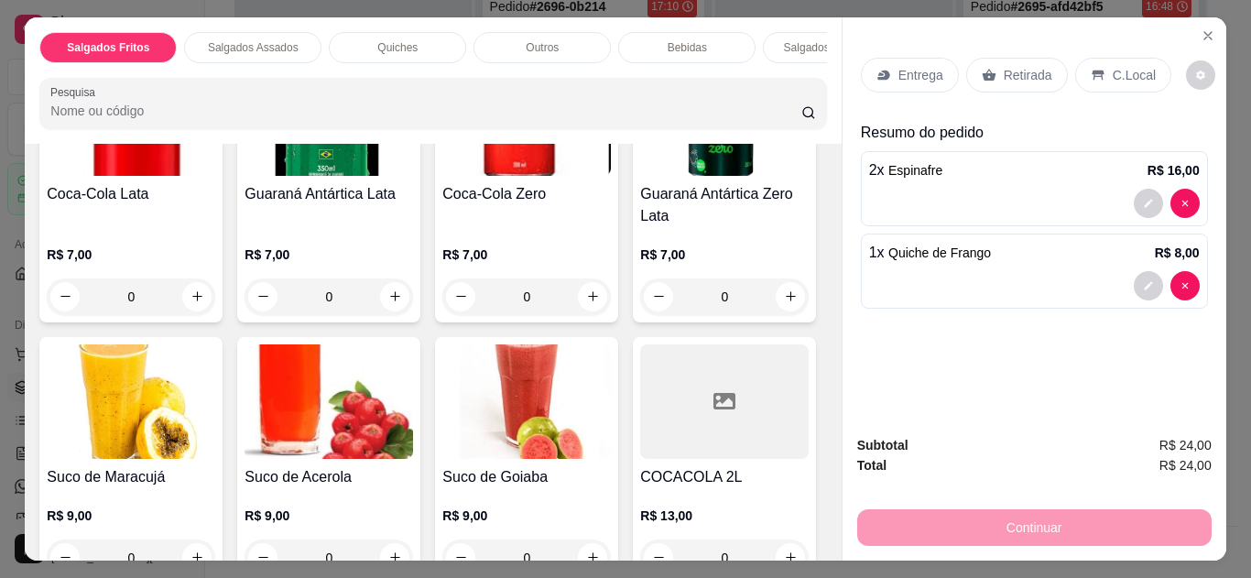
scroll to position [1414, 0]
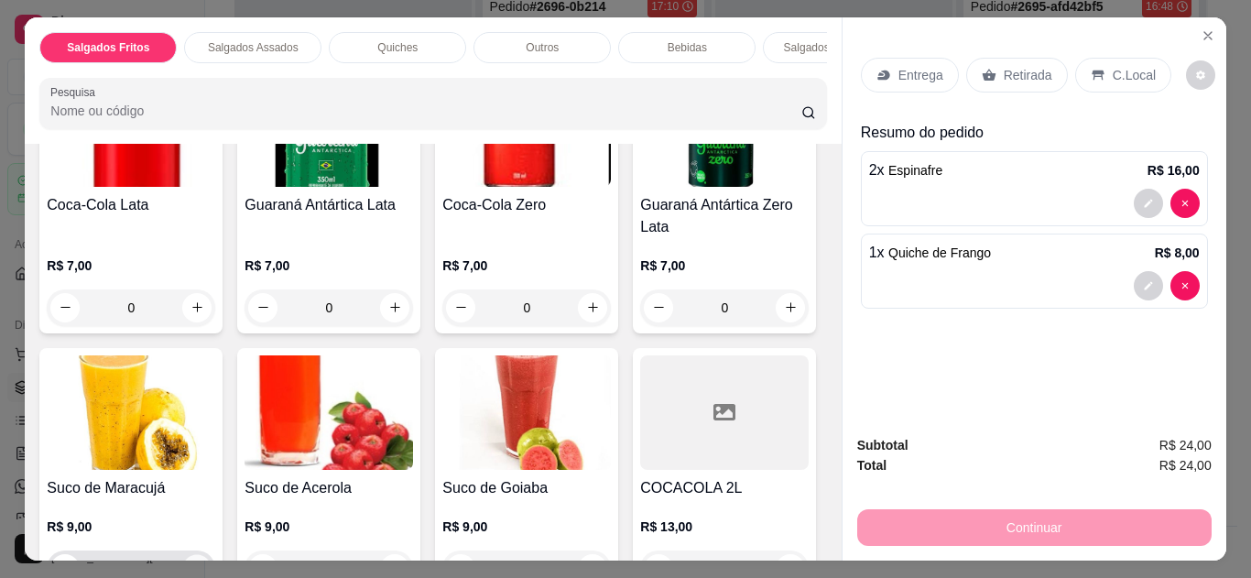
click at [212, 554] on button "increase-product-quantity" at bounding box center [197, 568] width 28 height 28
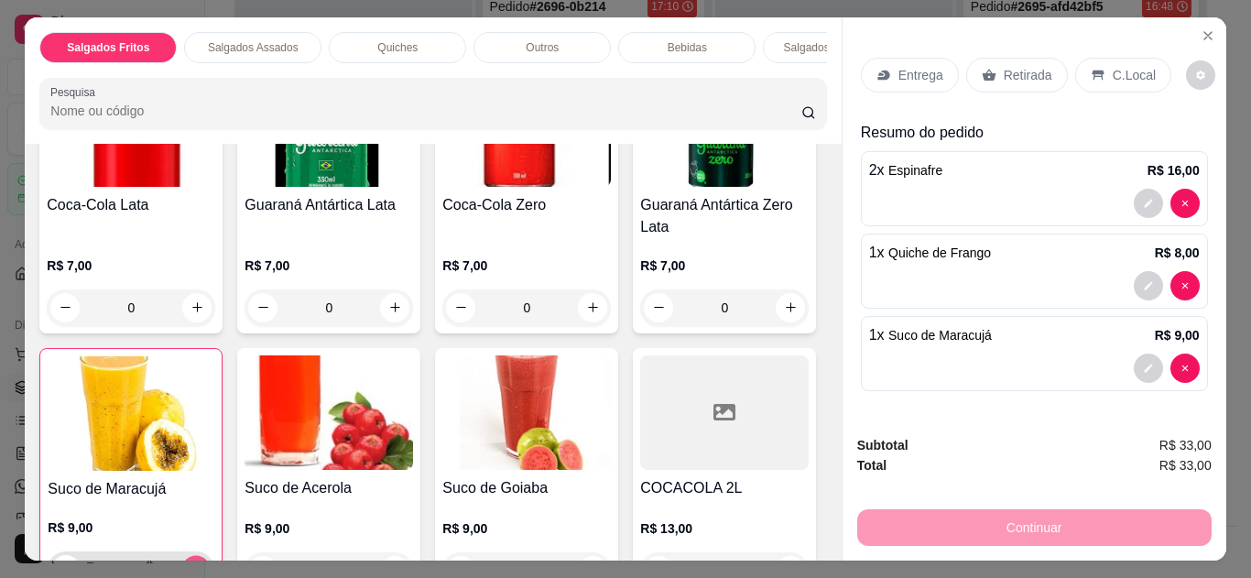
click at [211, 555] on button "increase-product-quantity" at bounding box center [196, 569] width 28 height 28
type input "2"
click at [1113, 66] on p "C.Local" at bounding box center [1134, 75] width 43 height 18
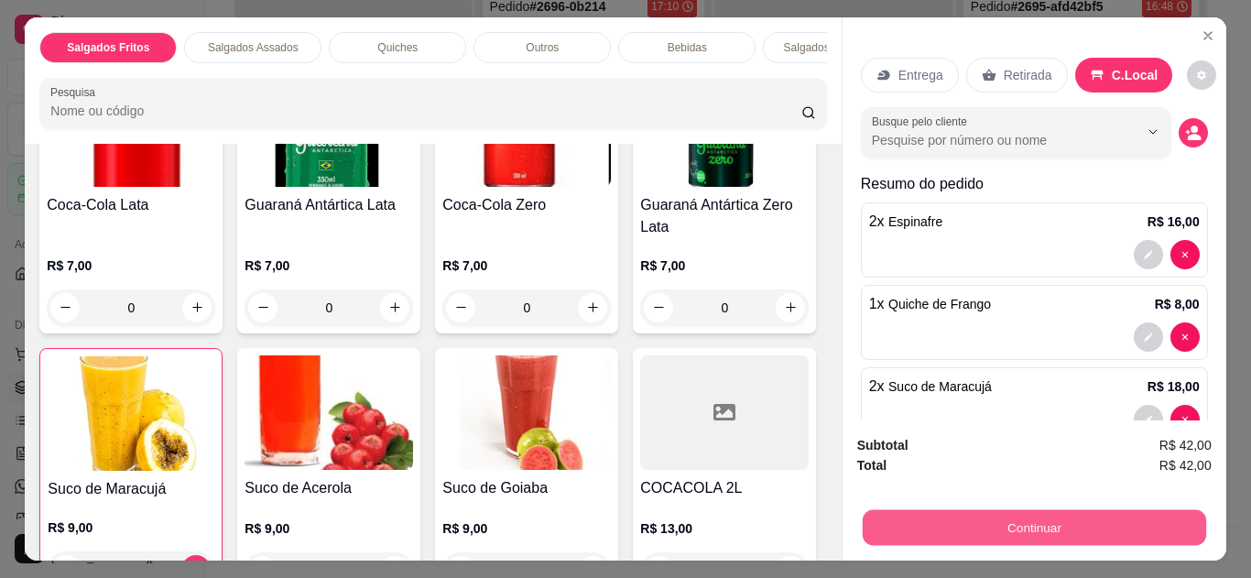
click at [999, 515] on button "Continuar" at bounding box center [1034, 528] width 344 height 36
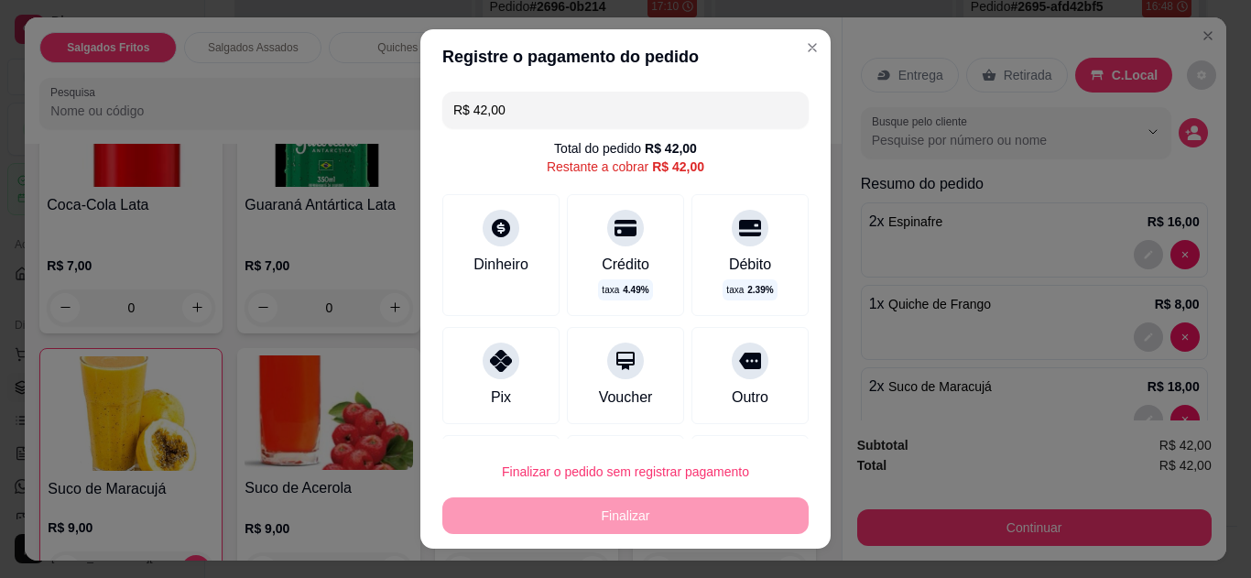
click at [520, 386] on div "Pix" at bounding box center [500, 375] width 117 height 97
type input "R$ 0,00"
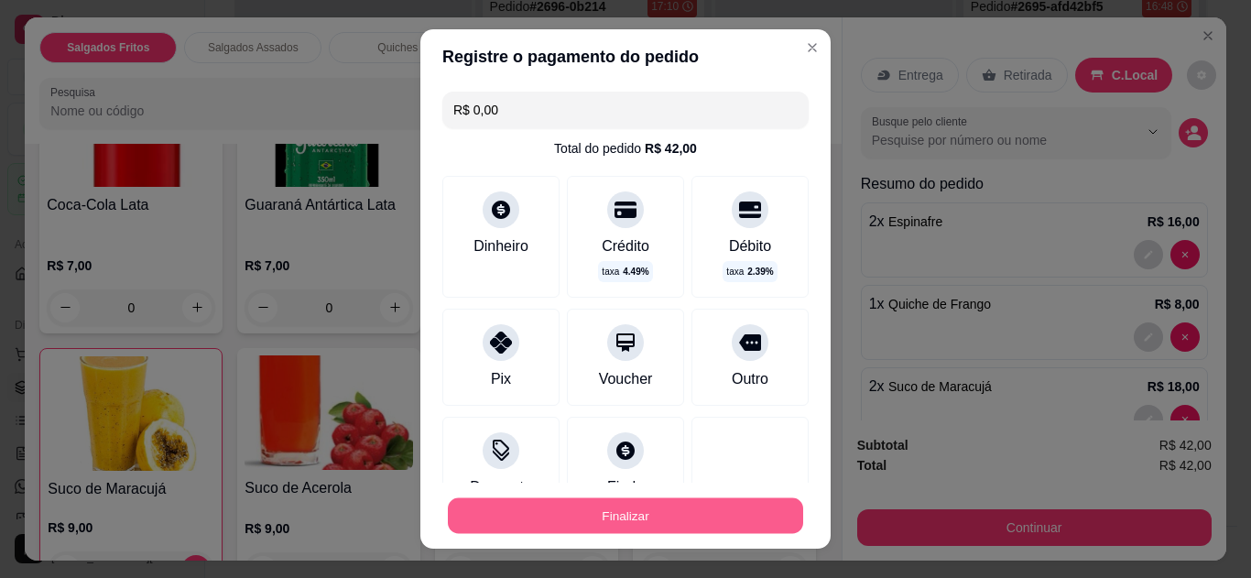
click at [565, 506] on button "Finalizar" at bounding box center [625, 516] width 355 height 36
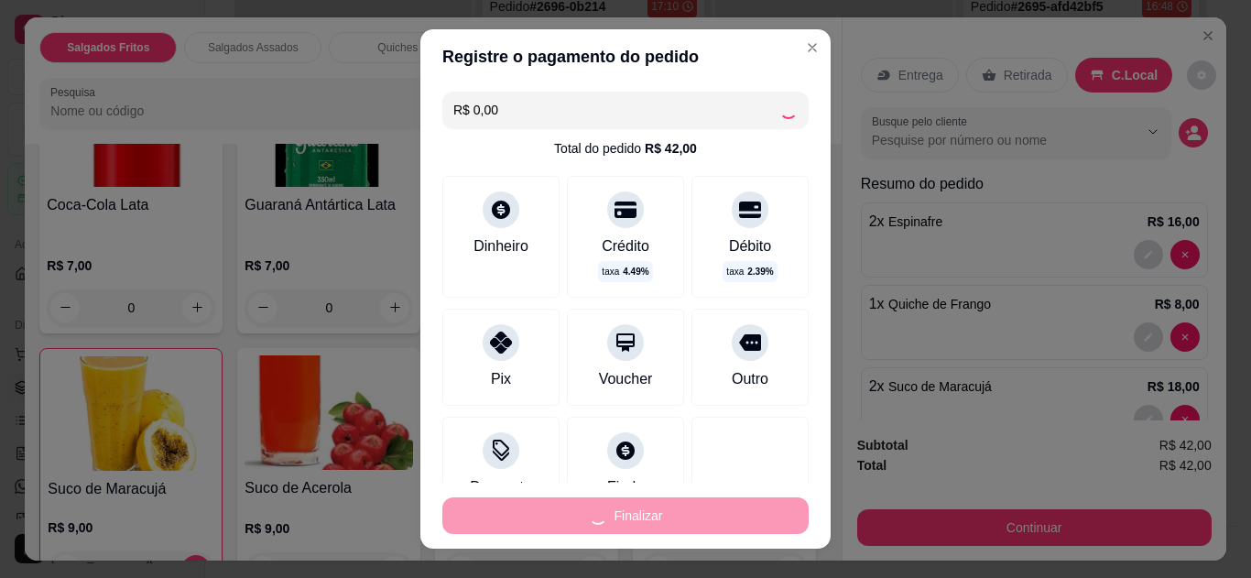
type input "0"
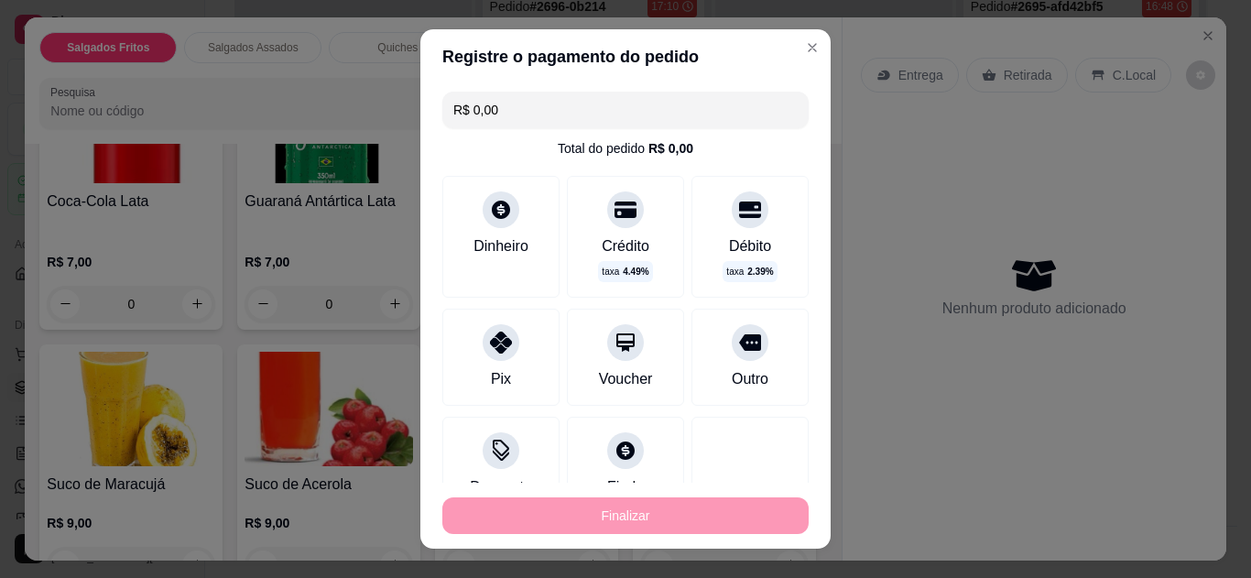
type input "-R$ 42,00"
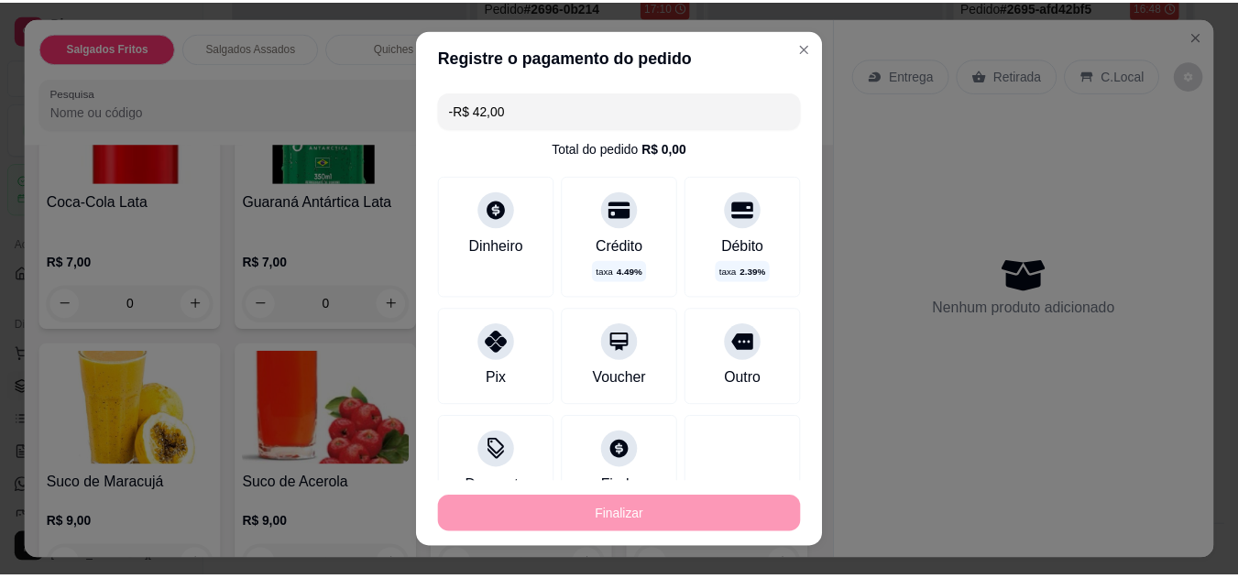
scroll to position [1411, 0]
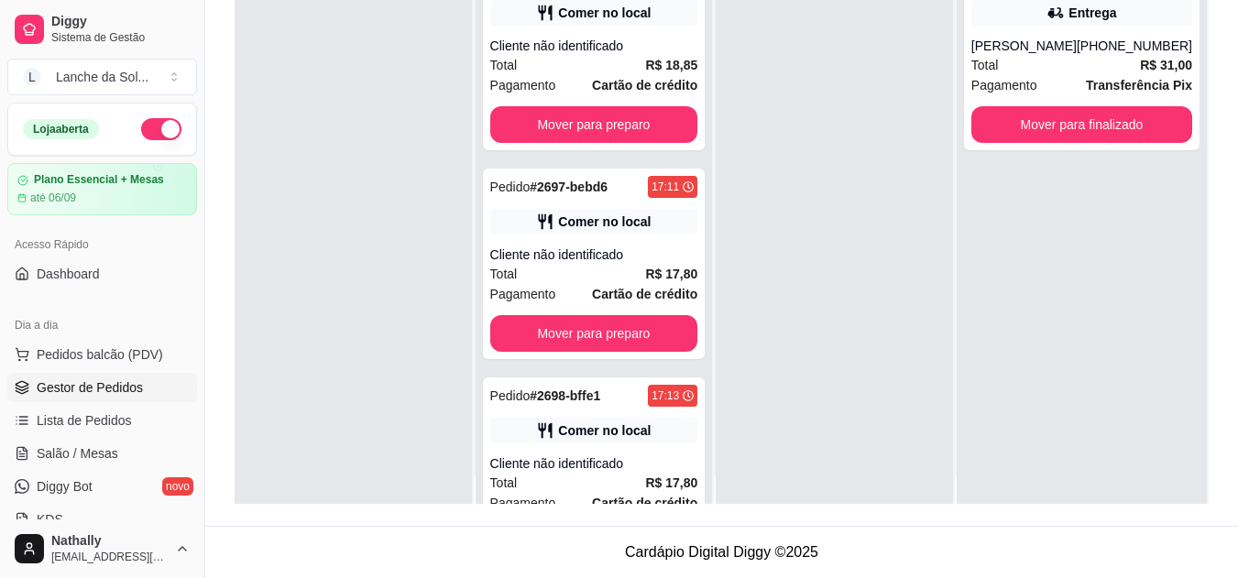
scroll to position [51, 0]
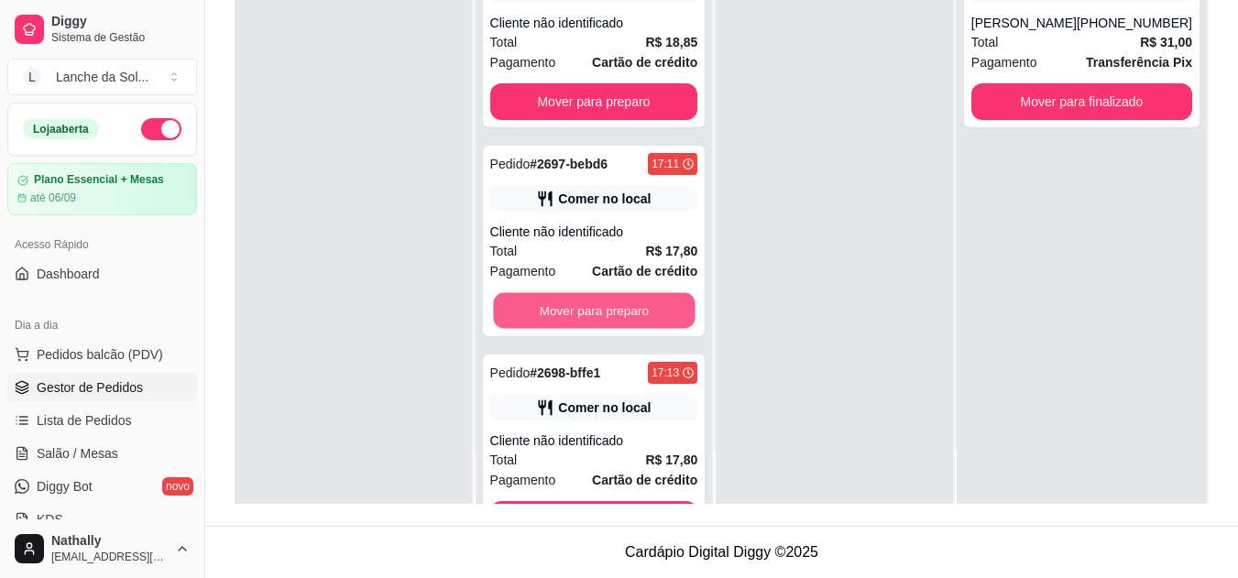
click at [617, 305] on button "Mover para preparo" at bounding box center [594, 311] width 202 height 36
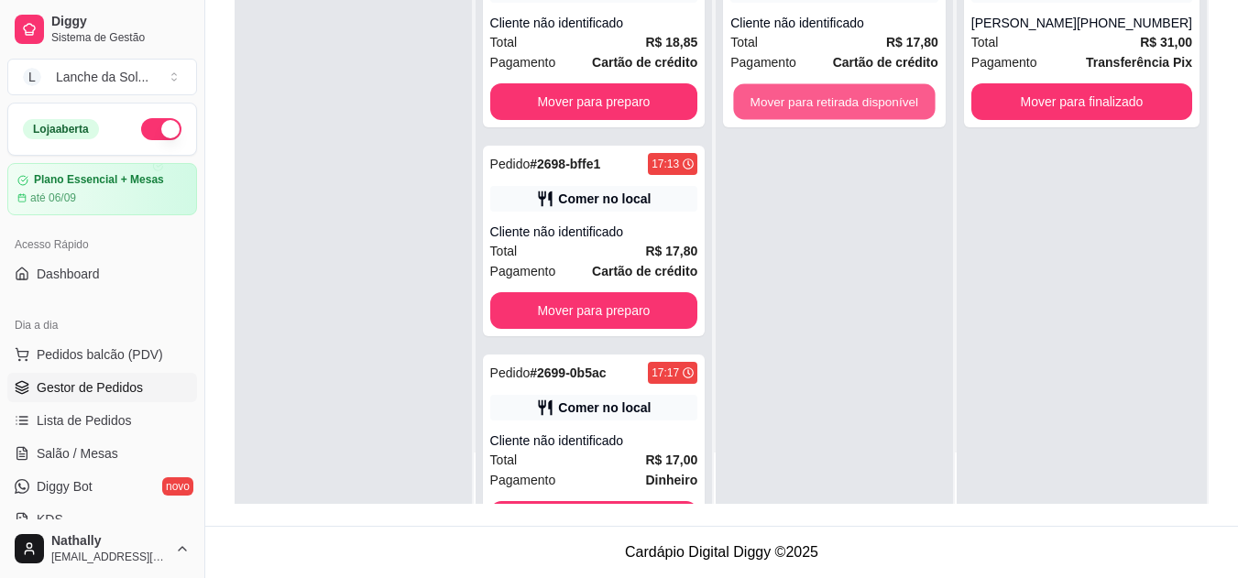
click at [827, 93] on button "Mover para retirada disponível" at bounding box center [835, 102] width 202 height 36
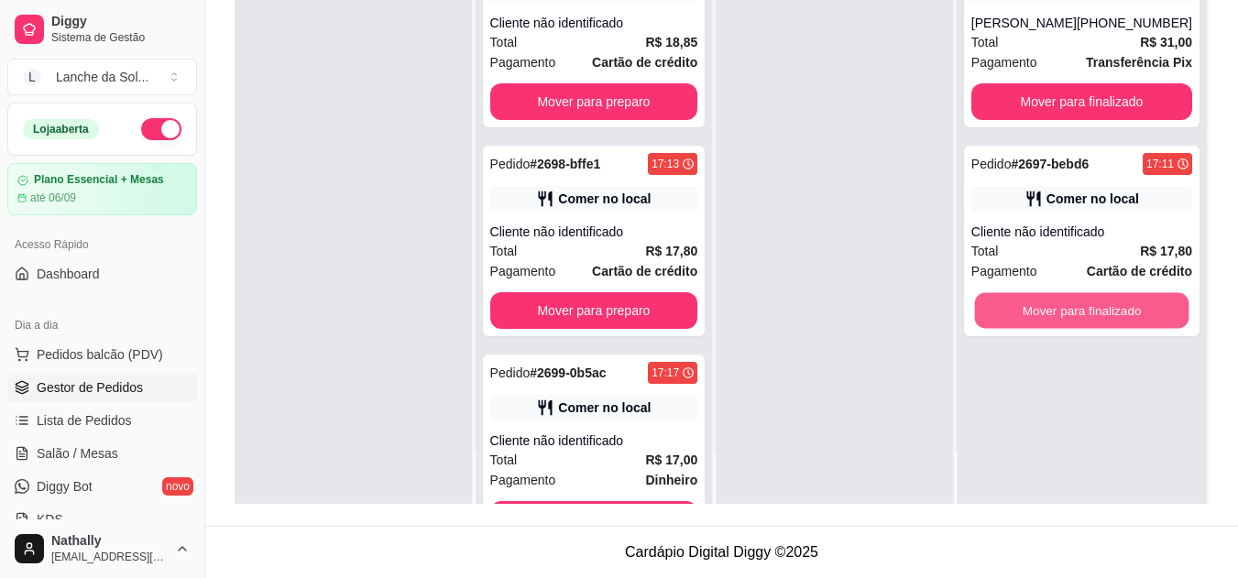
click at [1013, 293] on button "Mover para finalizado" at bounding box center [1081, 311] width 214 height 36
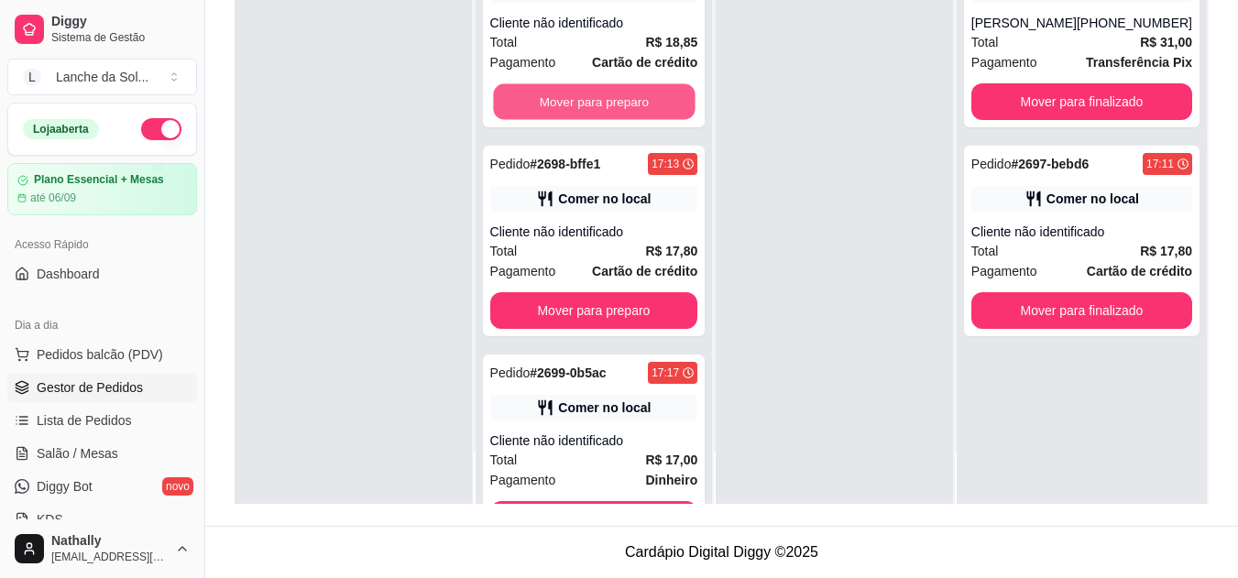
click at [630, 100] on button "Mover para preparo" at bounding box center [594, 102] width 202 height 36
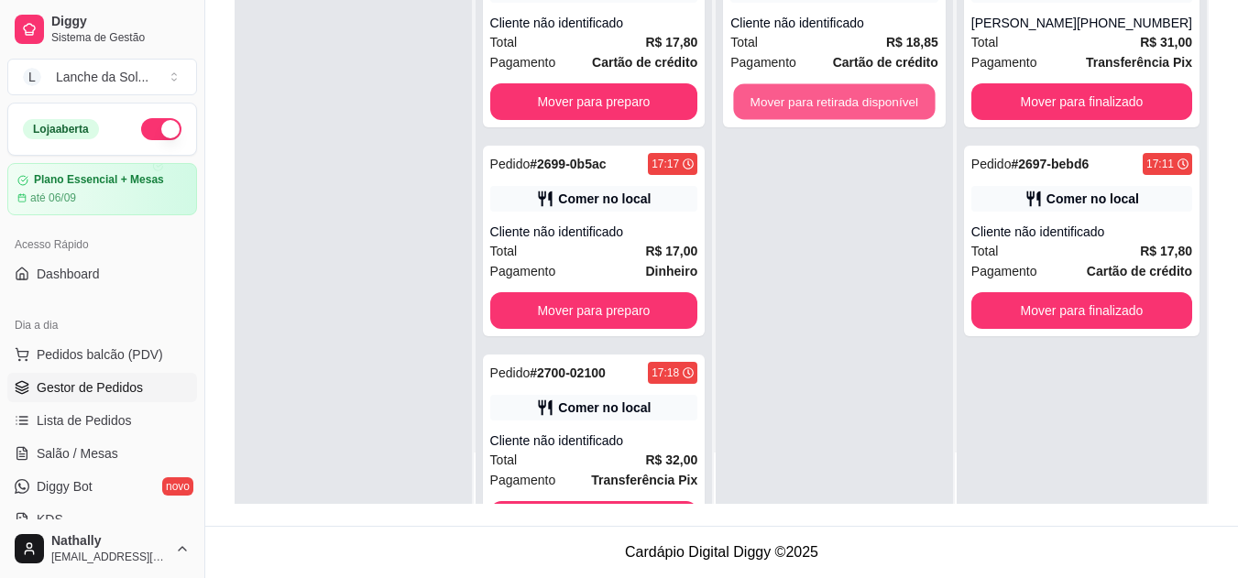
click at [848, 90] on button "Mover para retirada disponível" at bounding box center [835, 102] width 202 height 36
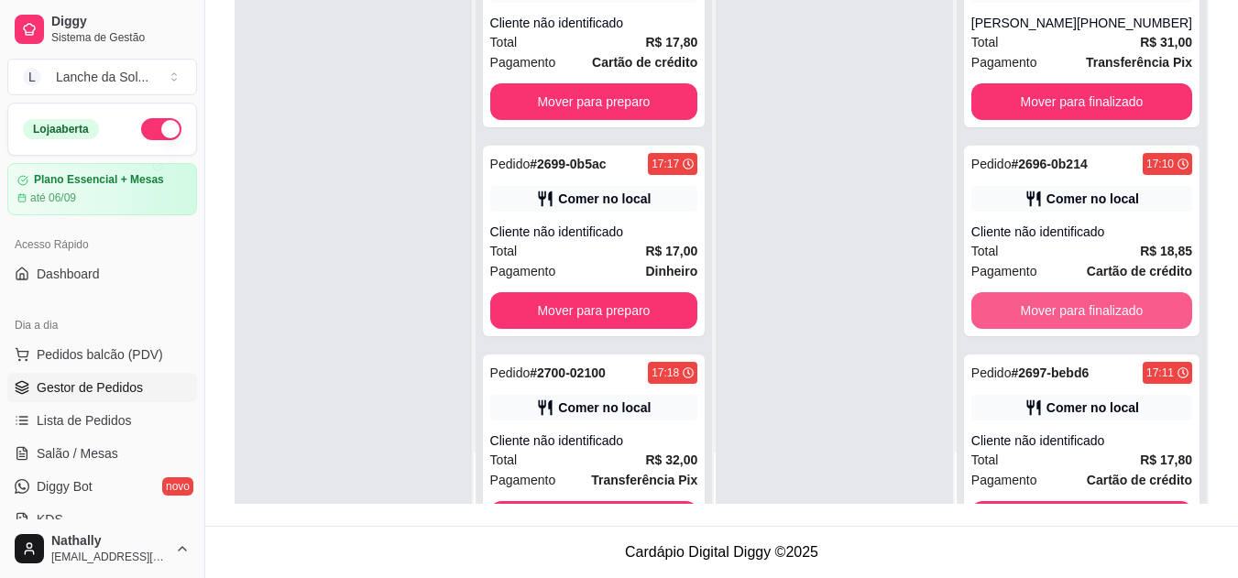
click at [1019, 303] on button "Mover para finalizado" at bounding box center [1081, 310] width 221 height 37
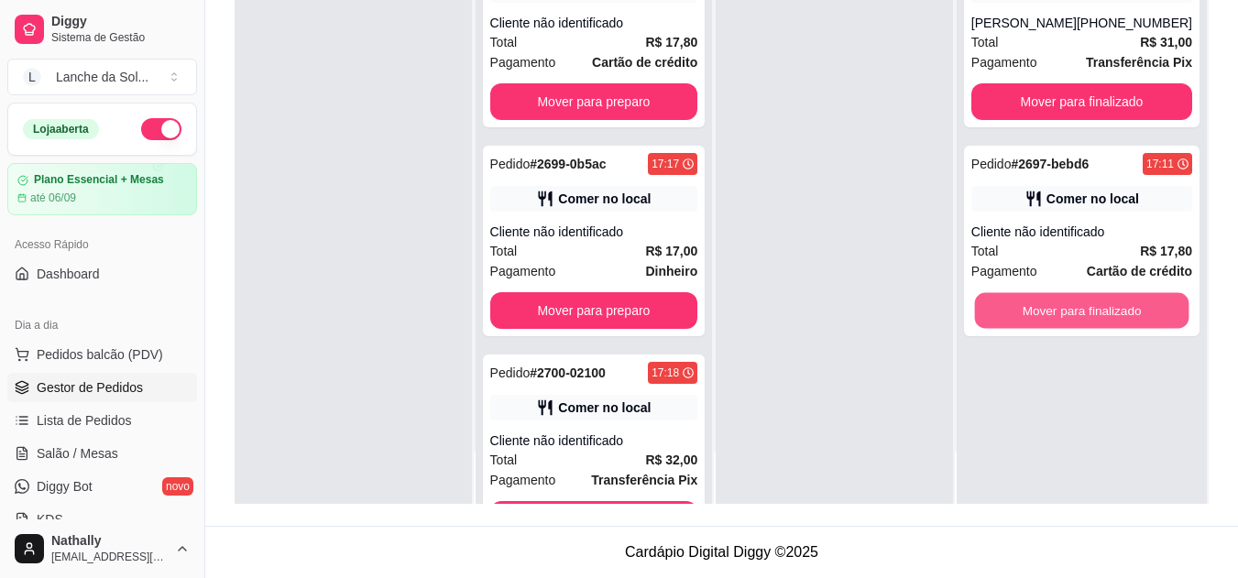
click at [1019, 303] on button "Mover para finalizado" at bounding box center [1081, 311] width 214 height 36
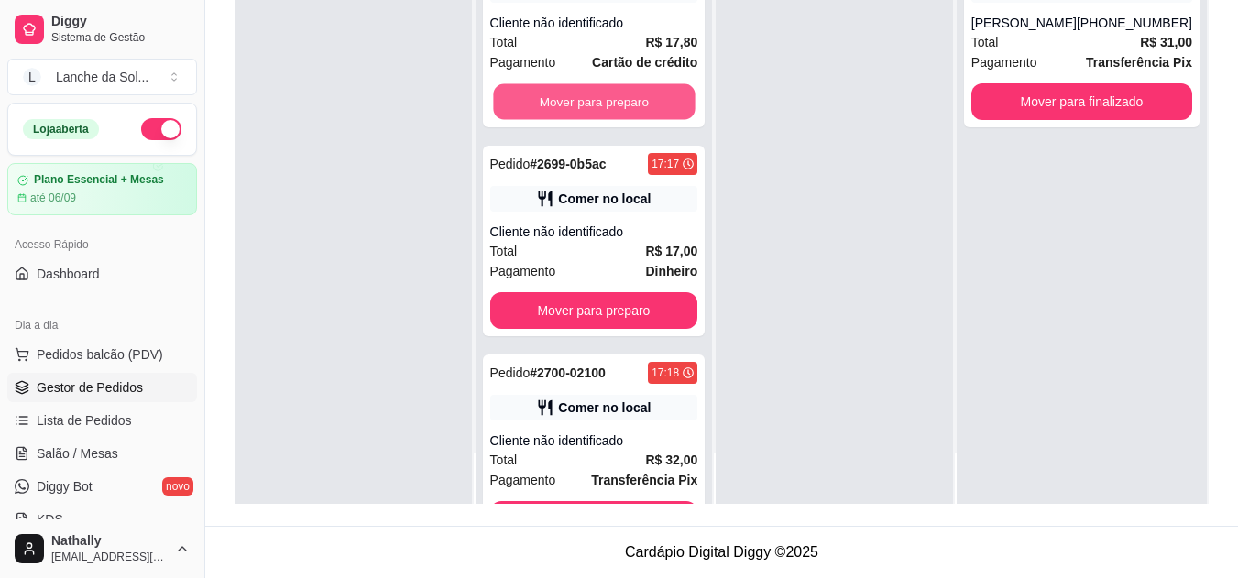
click at [646, 88] on button "Mover para preparo" at bounding box center [594, 102] width 202 height 36
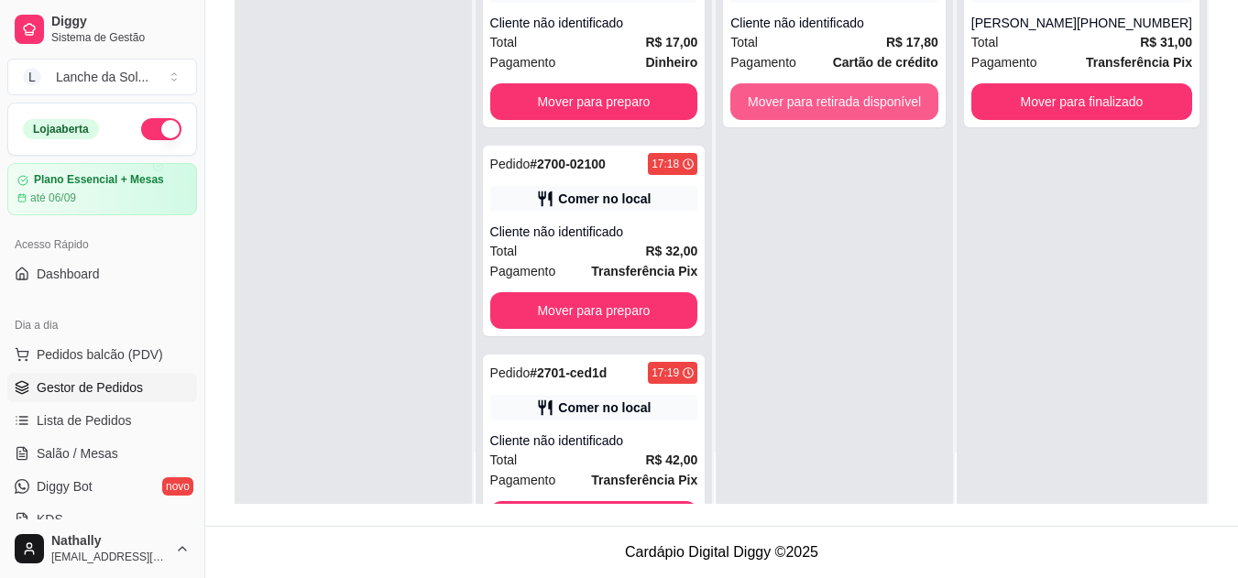
click at [857, 93] on button "Mover para retirada disponível" at bounding box center [834, 101] width 208 height 37
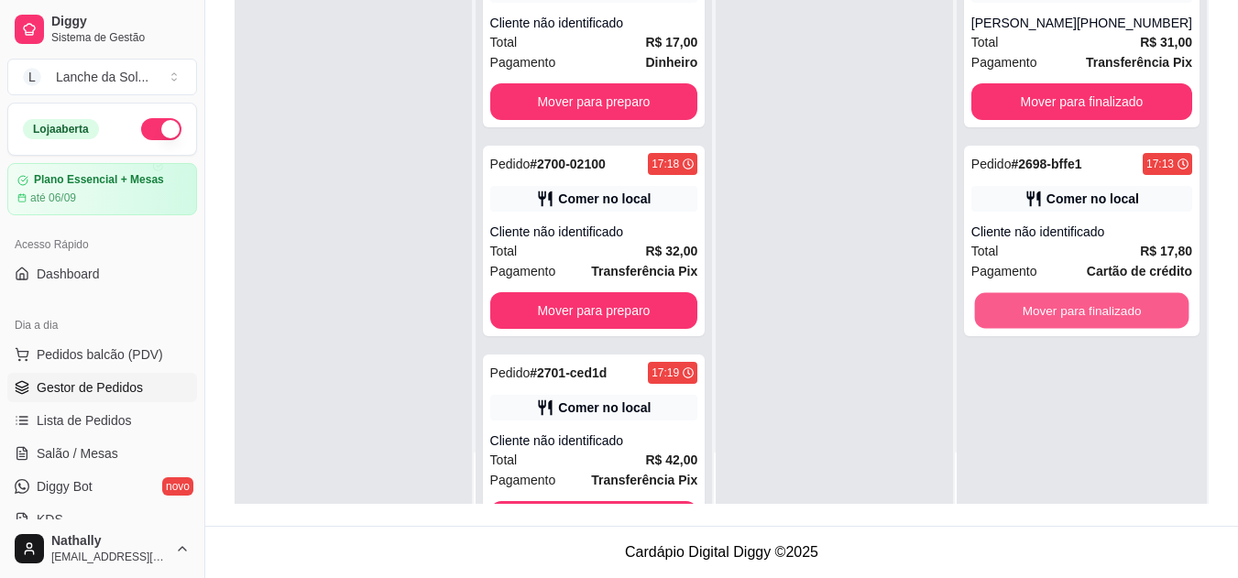
click at [1078, 302] on button "Mover para finalizado" at bounding box center [1081, 311] width 214 height 36
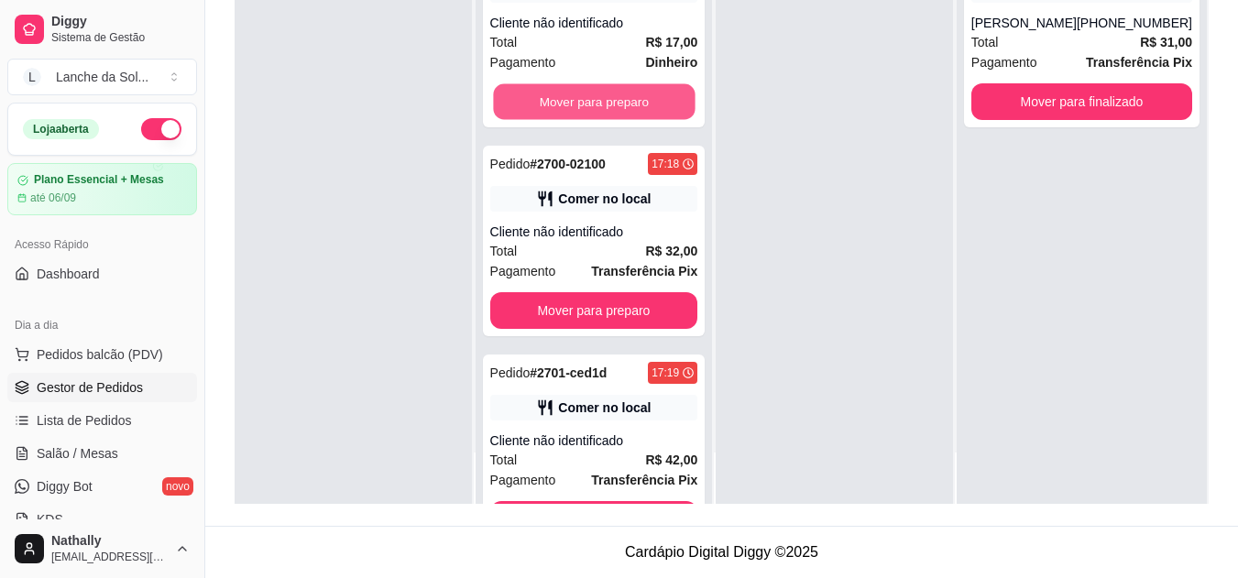
click at [610, 104] on button "Mover para preparo" at bounding box center [594, 102] width 202 height 36
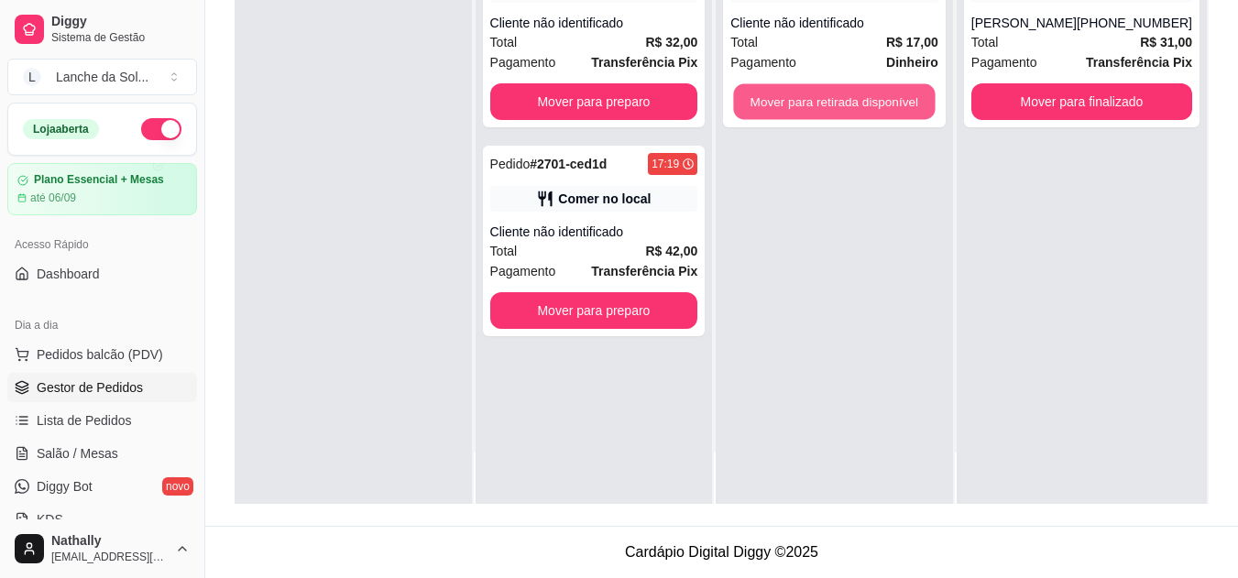
click at [791, 92] on button "Mover para retirada disponível" at bounding box center [835, 102] width 202 height 36
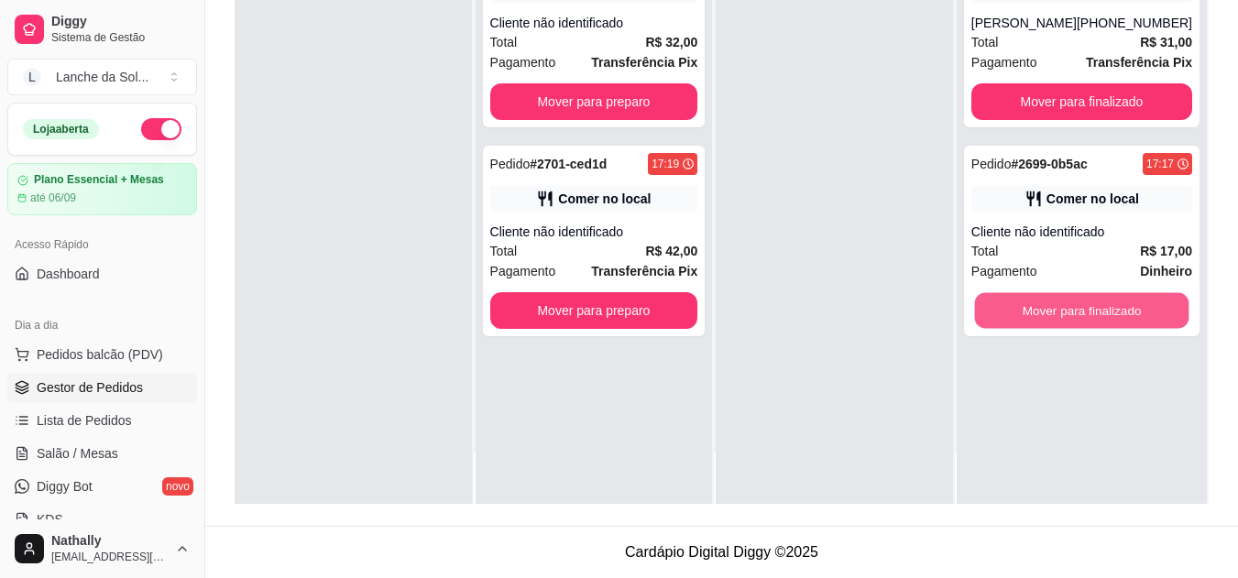
click at [1045, 305] on button "Mover para finalizado" at bounding box center [1081, 311] width 214 height 36
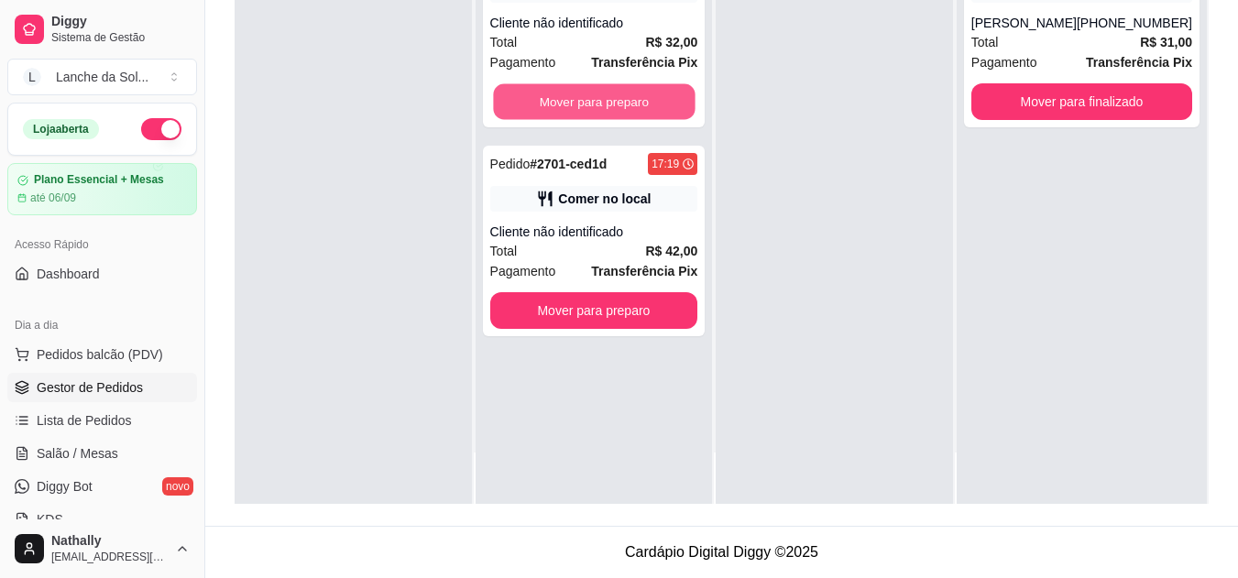
click at [626, 101] on button "Mover para preparo" at bounding box center [594, 102] width 202 height 36
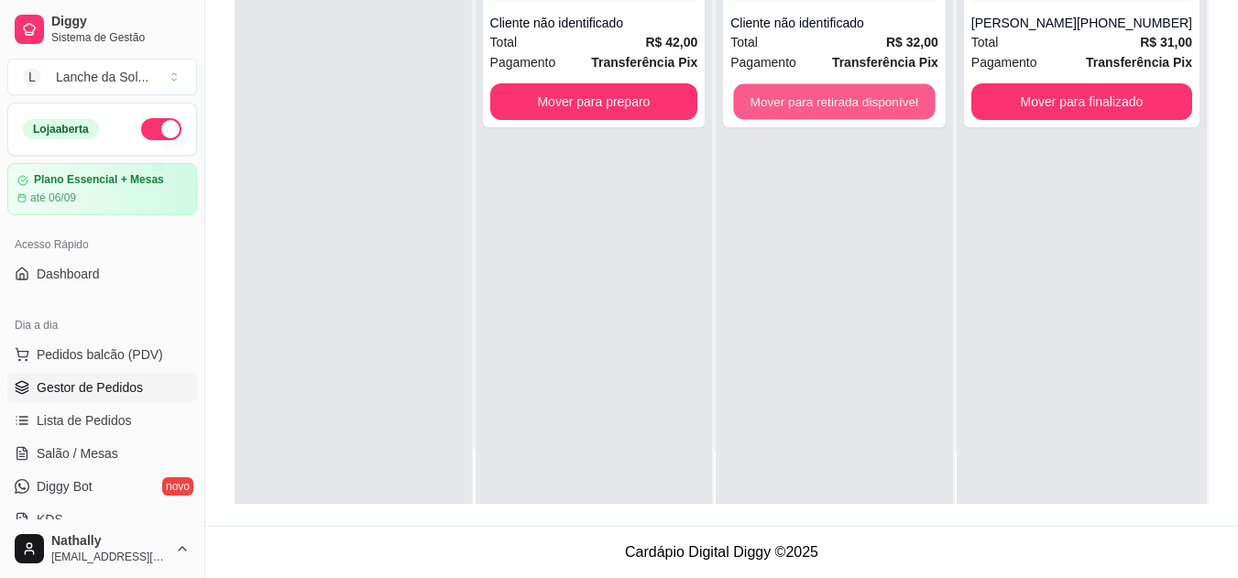
click at [834, 87] on button "Mover para retirada disponível" at bounding box center [835, 102] width 202 height 36
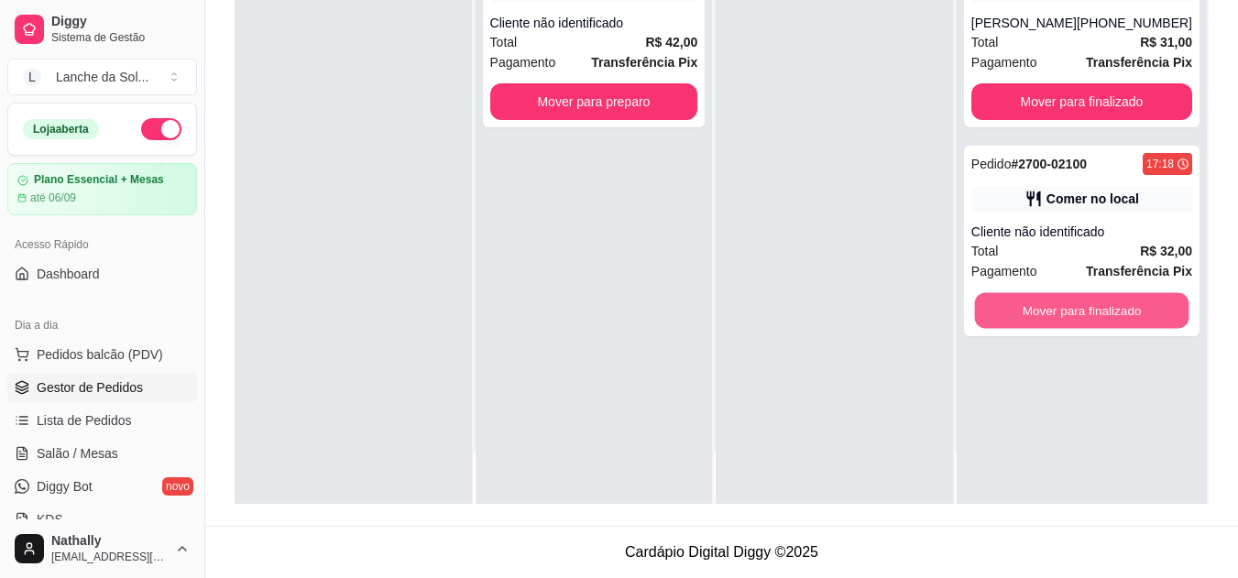
click at [1007, 293] on button "Mover para finalizado" at bounding box center [1081, 311] width 214 height 36
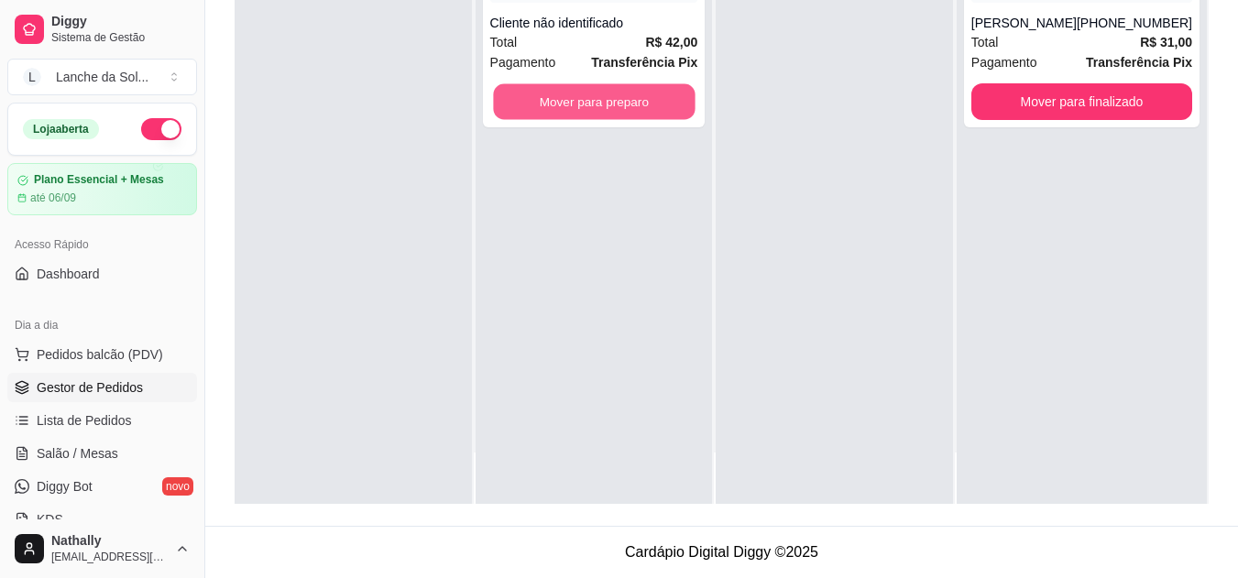
click at [566, 89] on button "Mover para preparo" at bounding box center [594, 102] width 202 height 36
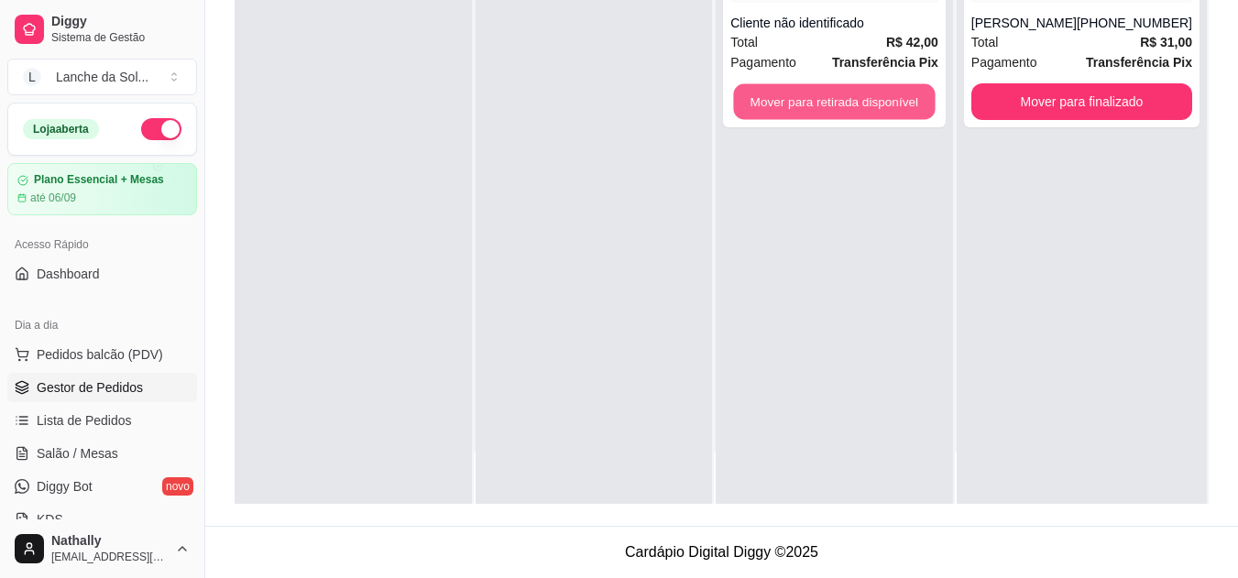
click at [760, 93] on button "Mover para retirada disponível" at bounding box center [835, 102] width 202 height 36
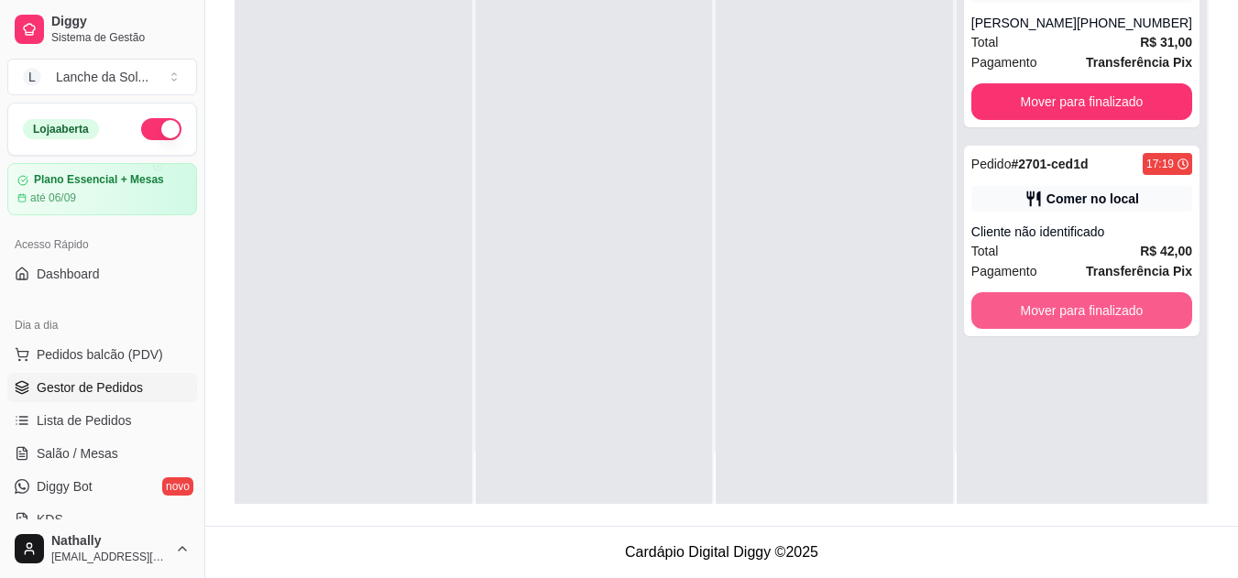
click at [1037, 294] on button "Mover para finalizado" at bounding box center [1081, 310] width 221 height 37
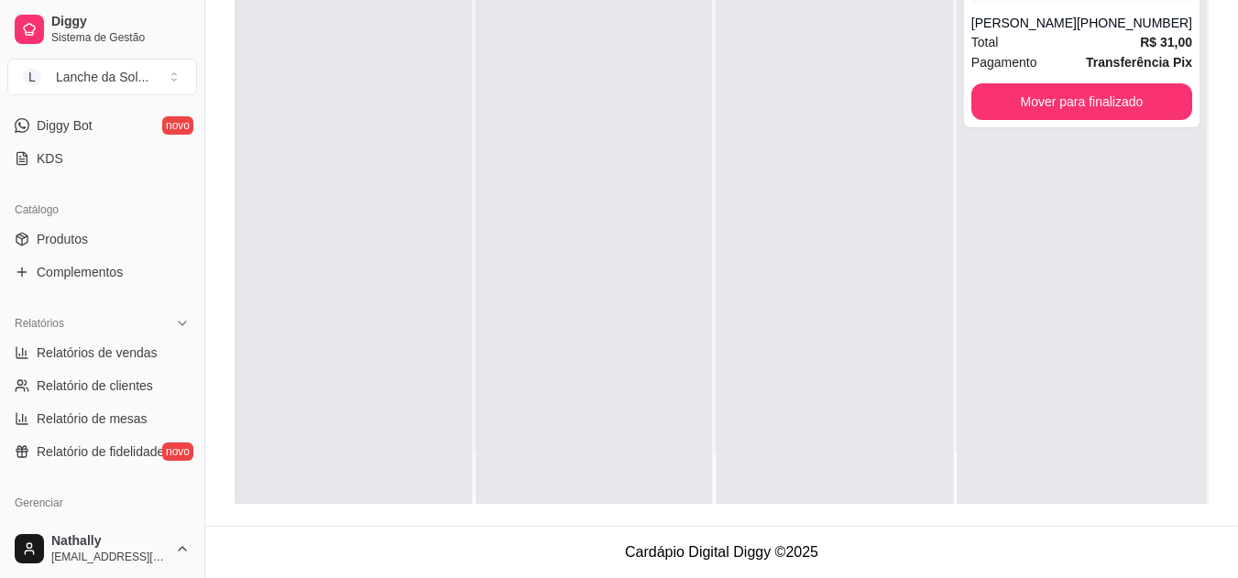
scroll to position [365, 0]
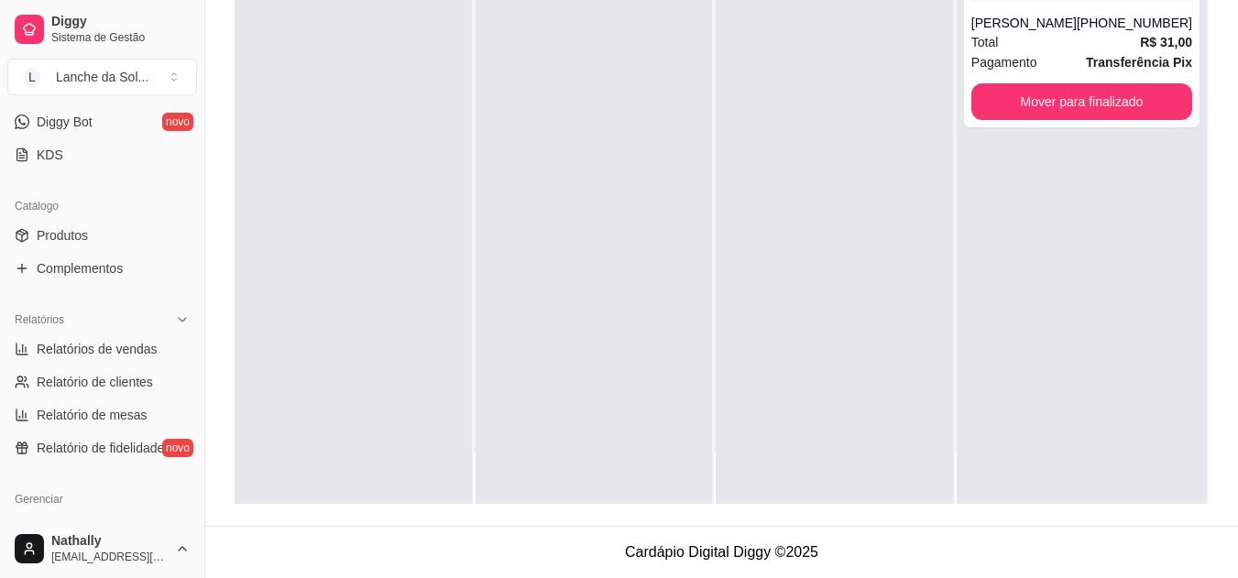
click at [133, 245] on link "Produtos" at bounding box center [102, 235] width 190 height 29
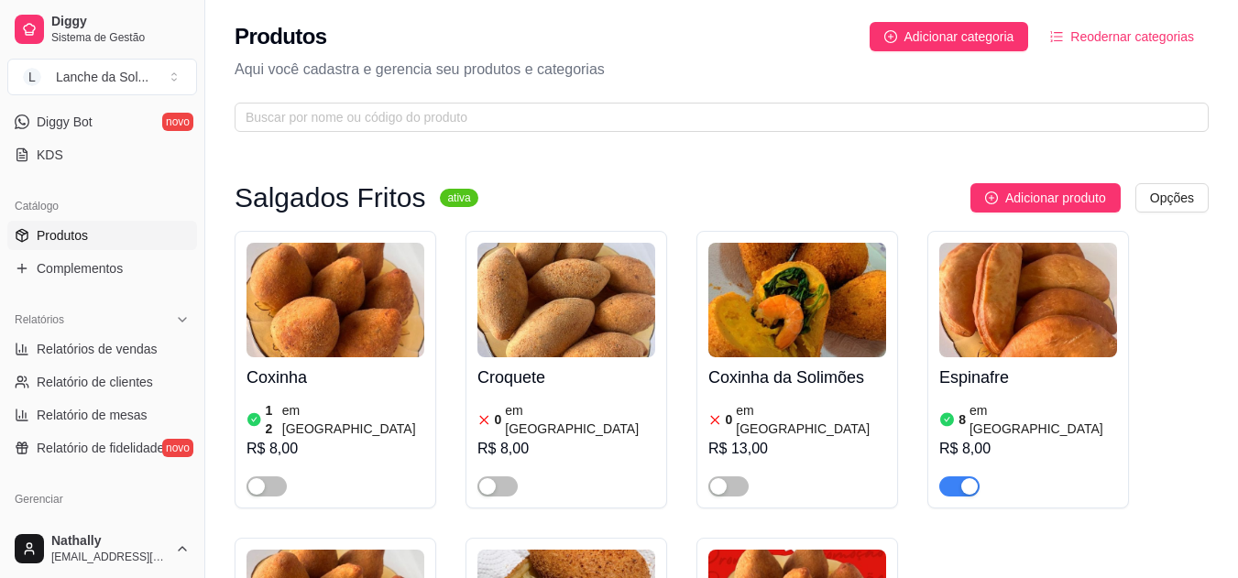
click at [1036, 319] on img at bounding box center [1028, 300] width 178 height 115
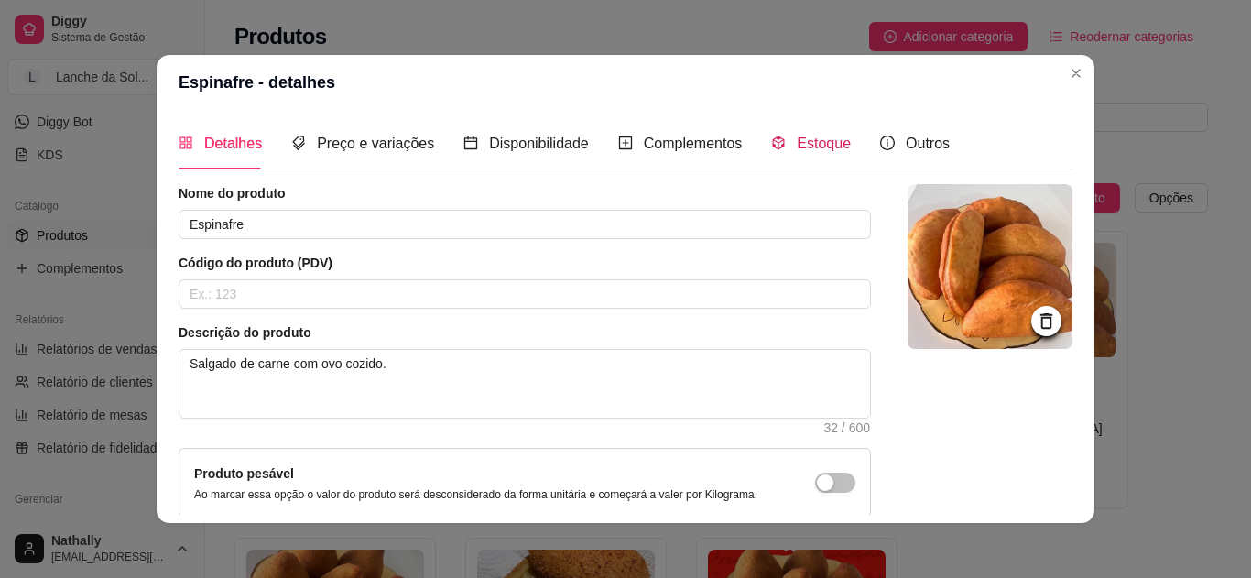
click at [818, 136] on span "Estoque" at bounding box center [824, 144] width 54 height 16
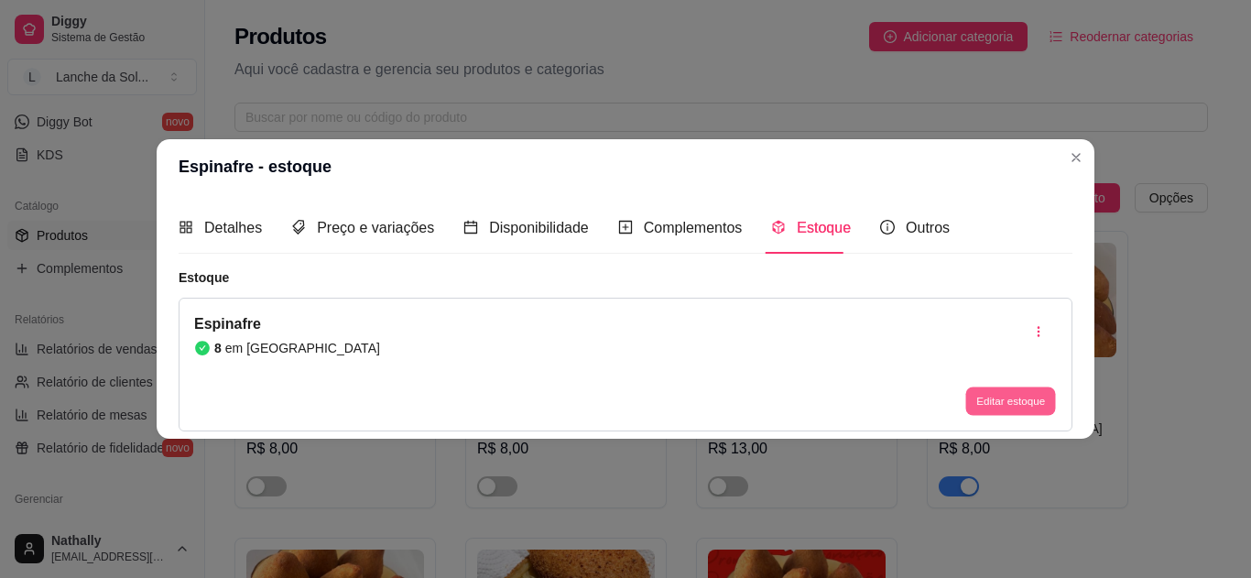
click at [1001, 402] on button "Editar estoque" at bounding box center [1011, 401] width 90 height 28
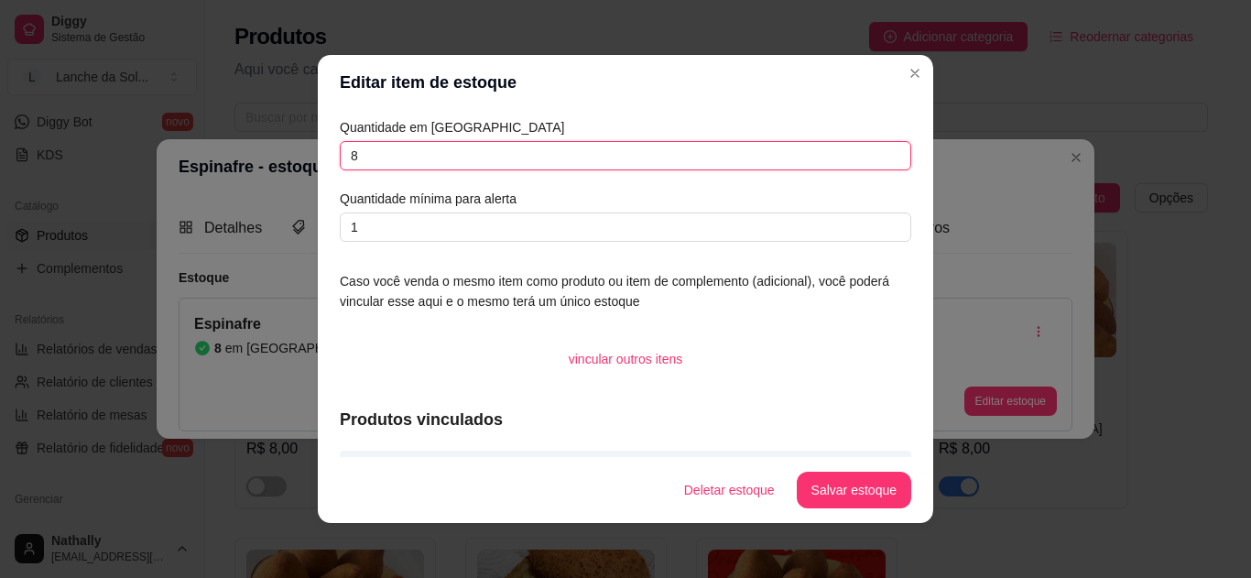
click at [733, 169] on input "8" at bounding box center [626, 155] width 572 height 29
type input "7"
click at [817, 492] on button "Salvar estoque" at bounding box center [854, 491] width 112 height 36
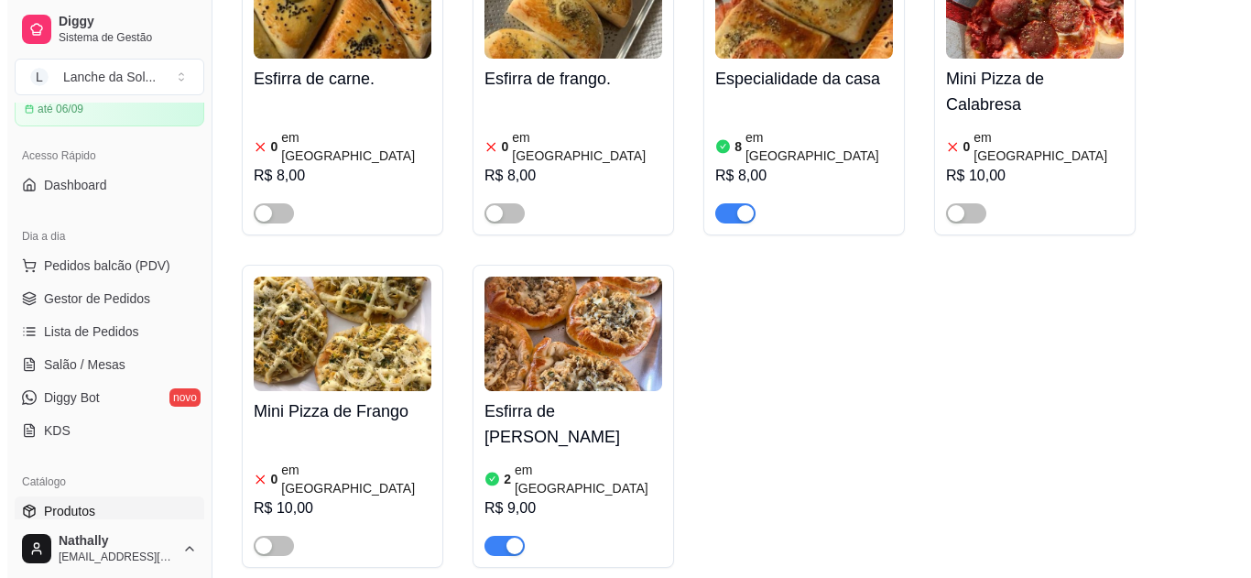
scroll to position [85, 0]
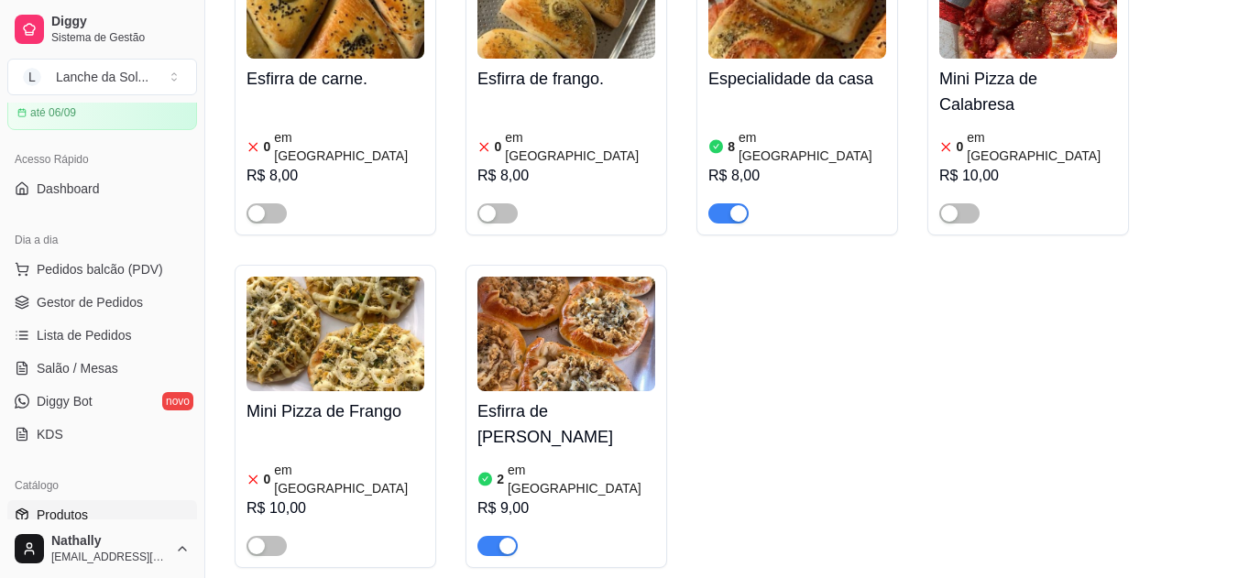
click at [100, 269] on span "Pedidos balcão (PDV)" at bounding box center [100, 269] width 126 height 18
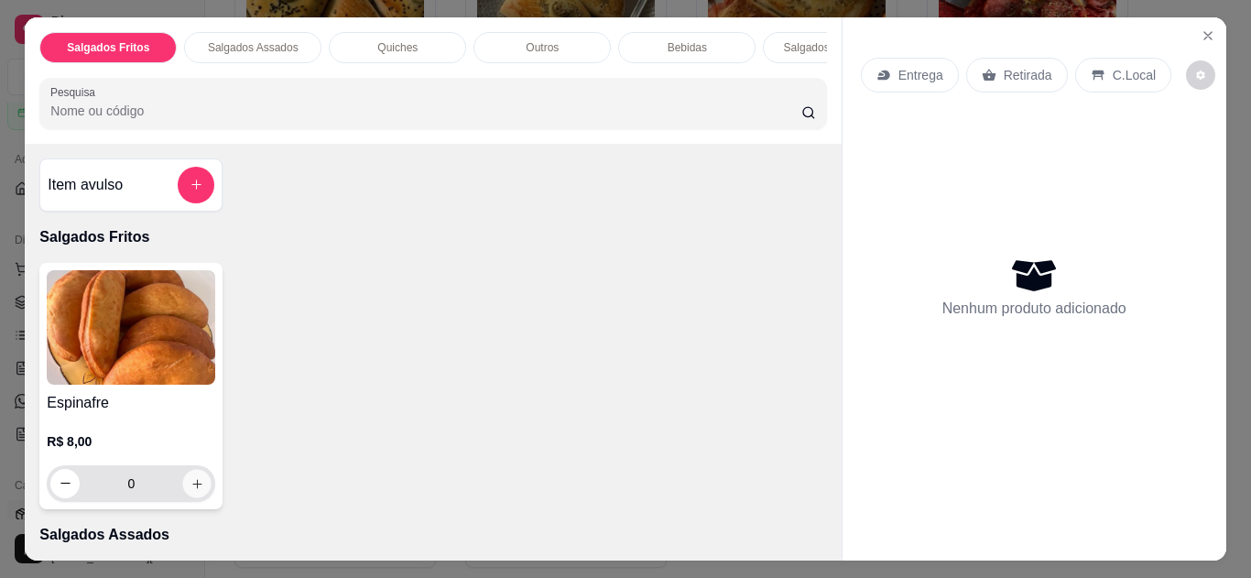
click at [183, 486] on button "increase-product-quantity" at bounding box center [197, 483] width 28 height 28
type input "1"
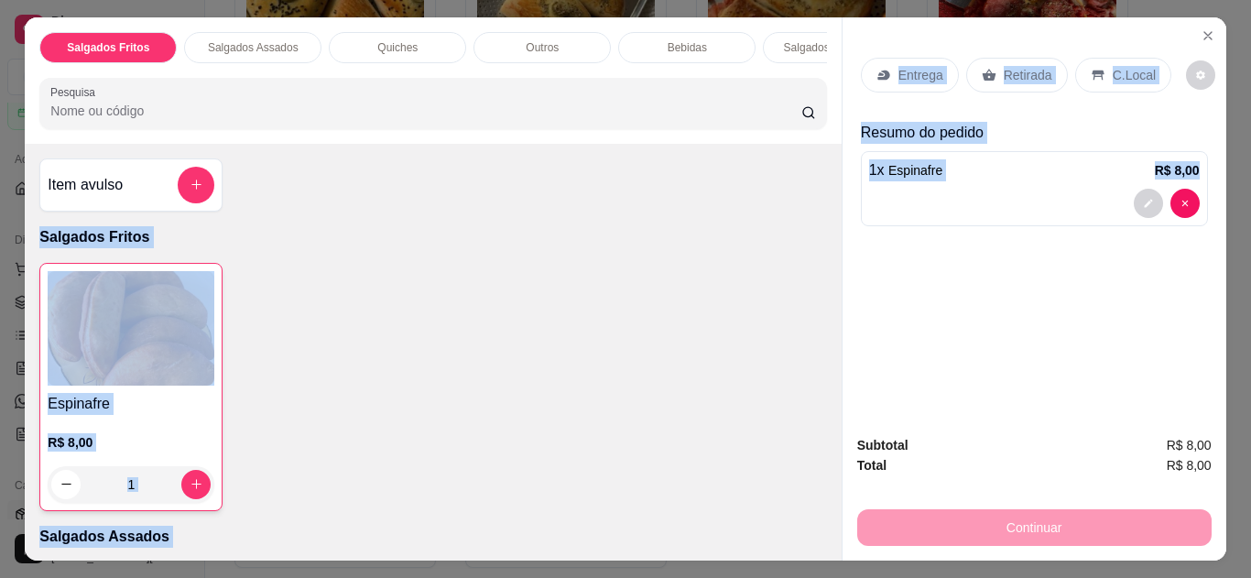
drag, startPoint x: 820, startPoint y: 185, endPoint x: 841, endPoint y: 228, distance: 47.9
click at [841, 228] on div "Salgados Fritos Salgados Assados Quiches Outros Bebidas Salgados em Cento Pesqu…" at bounding box center [625, 288] width 1201 height 543
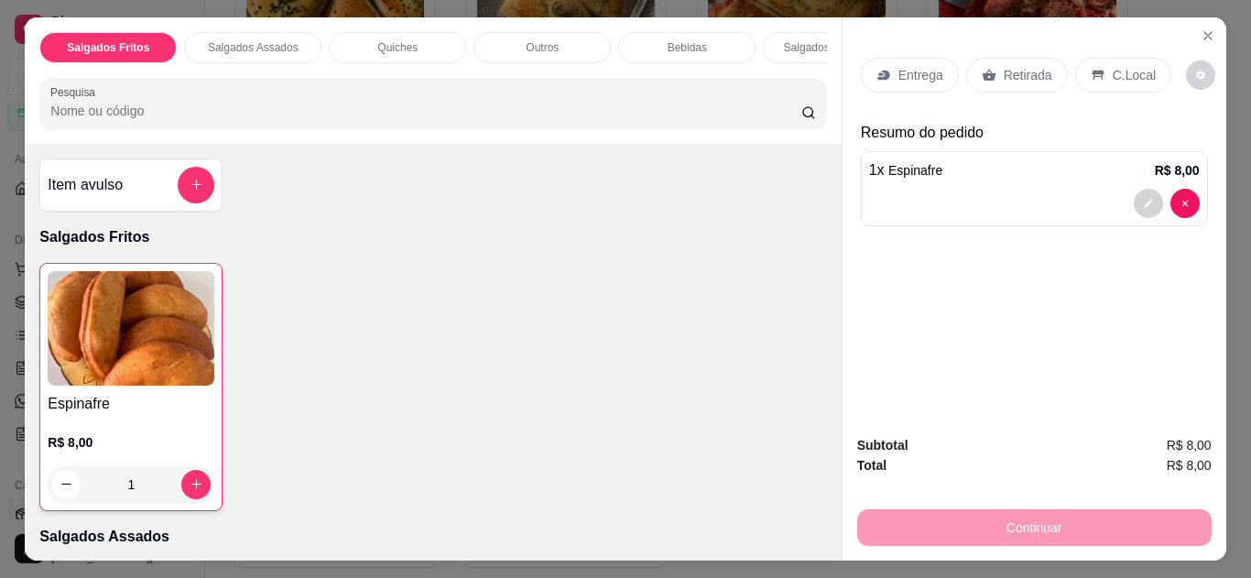
drag, startPoint x: 810, startPoint y: 197, endPoint x: 829, endPoint y: 194, distance: 19.4
click at [829, 194] on div "Item avulso Salgados Fritos Espinafre R$ 8,00 1 Salgados Assados Especialidade …" at bounding box center [433, 352] width 816 height 417
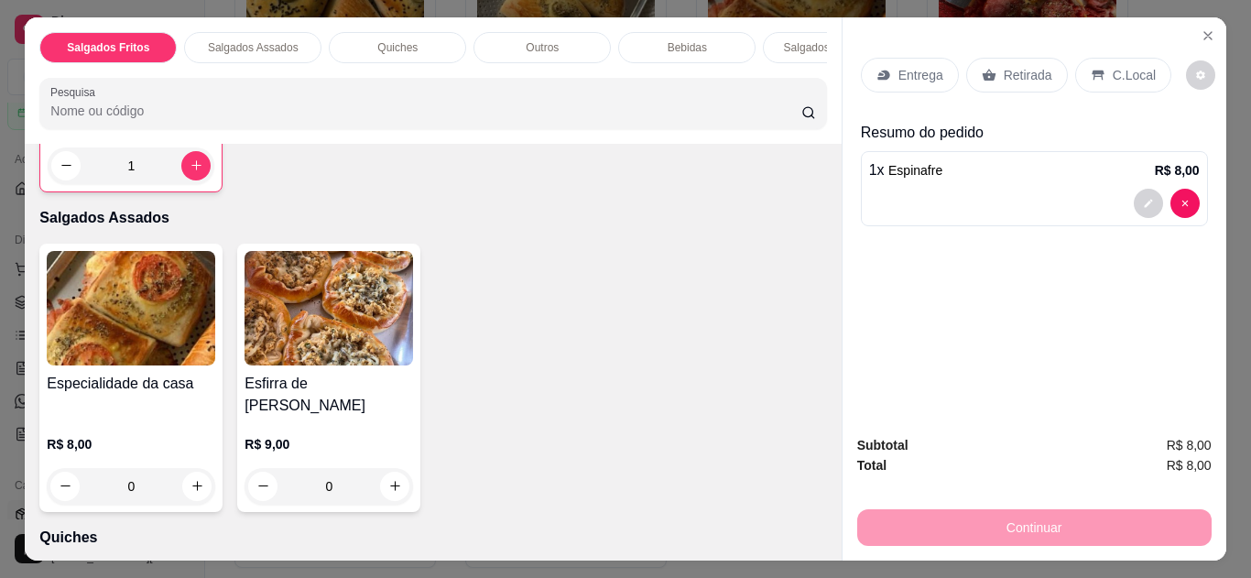
scroll to position [361, 0]
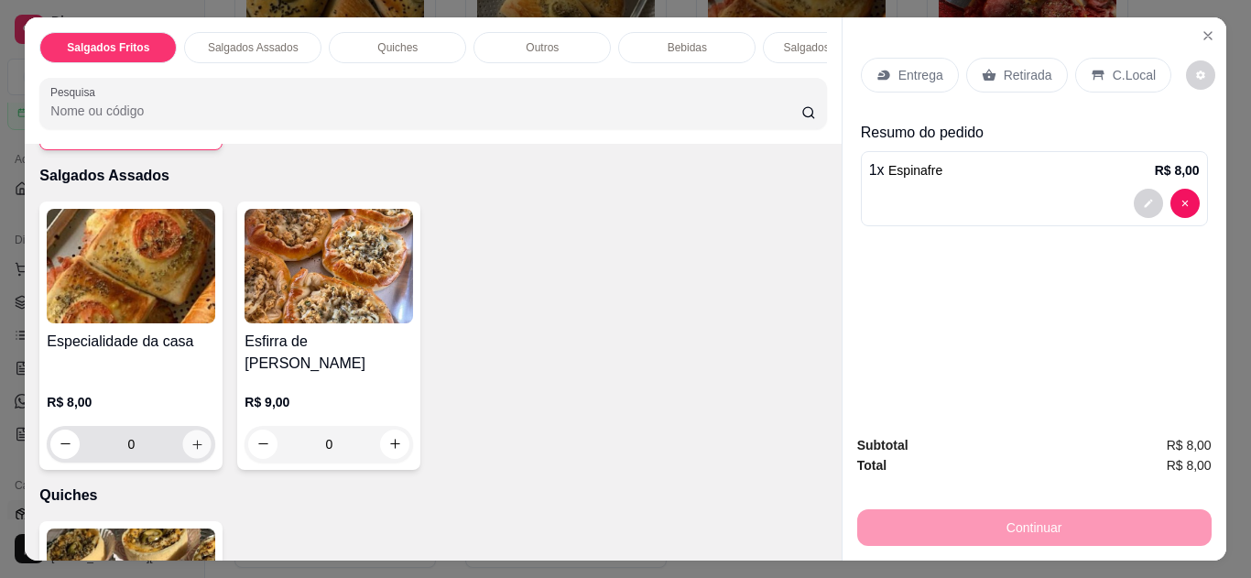
click at [192, 438] on icon "increase-product-quantity" at bounding box center [198, 445] width 14 height 14
type input "1"
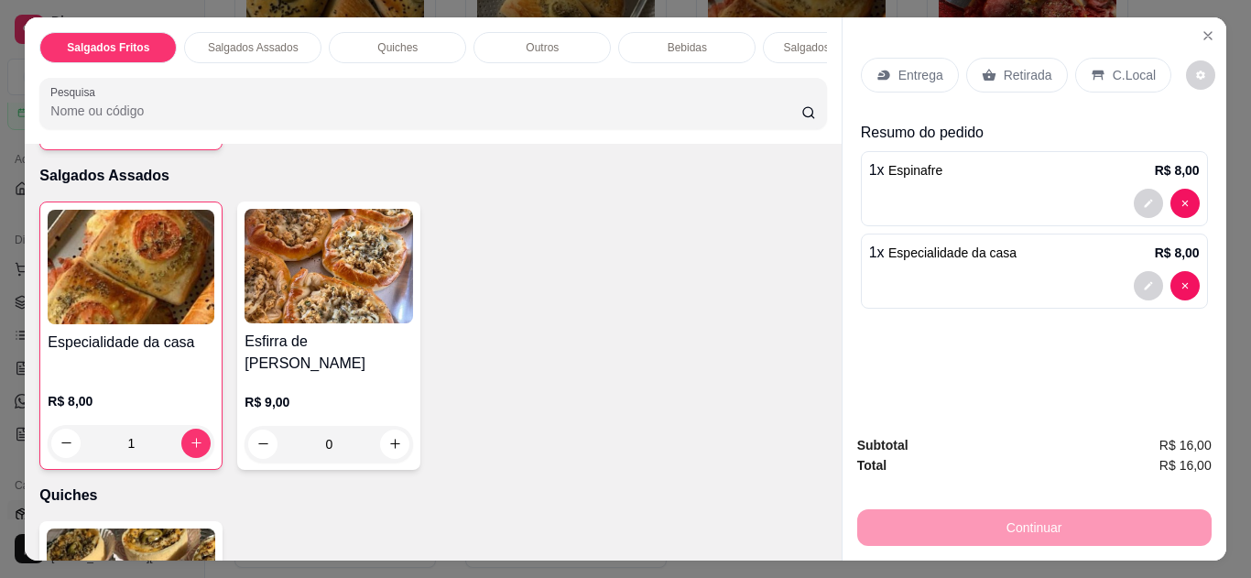
click at [1095, 68] on icon at bounding box center [1098, 75] width 15 height 15
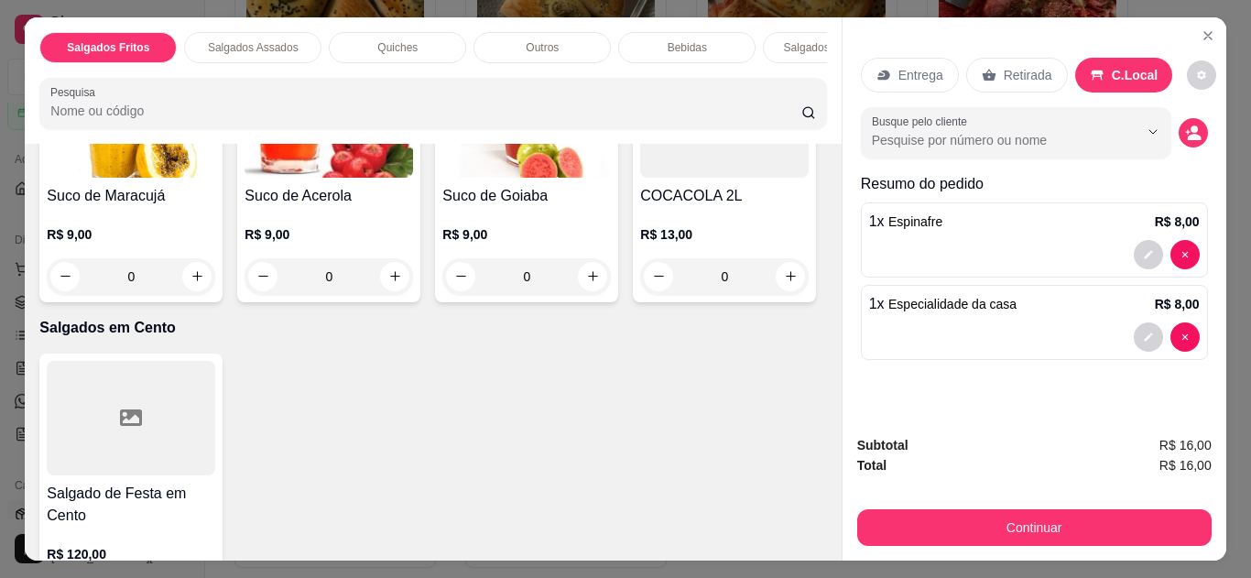
scroll to position [1710, 0]
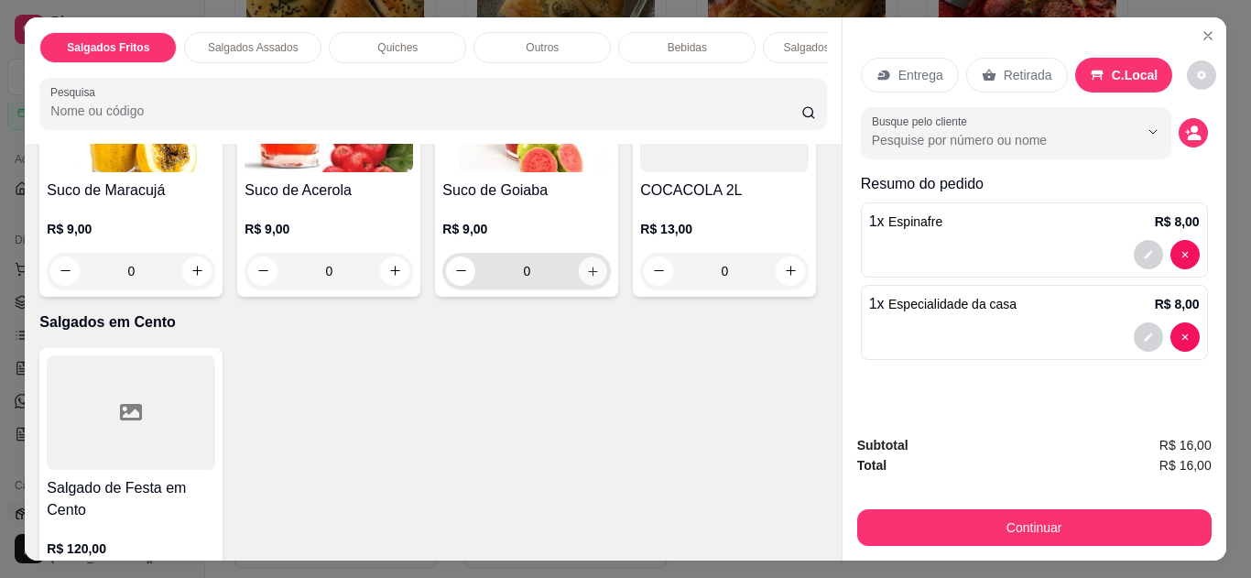
click at [586, 278] on icon "increase-product-quantity" at bounding box center [593, 272] width 14 height 14
type input "1"
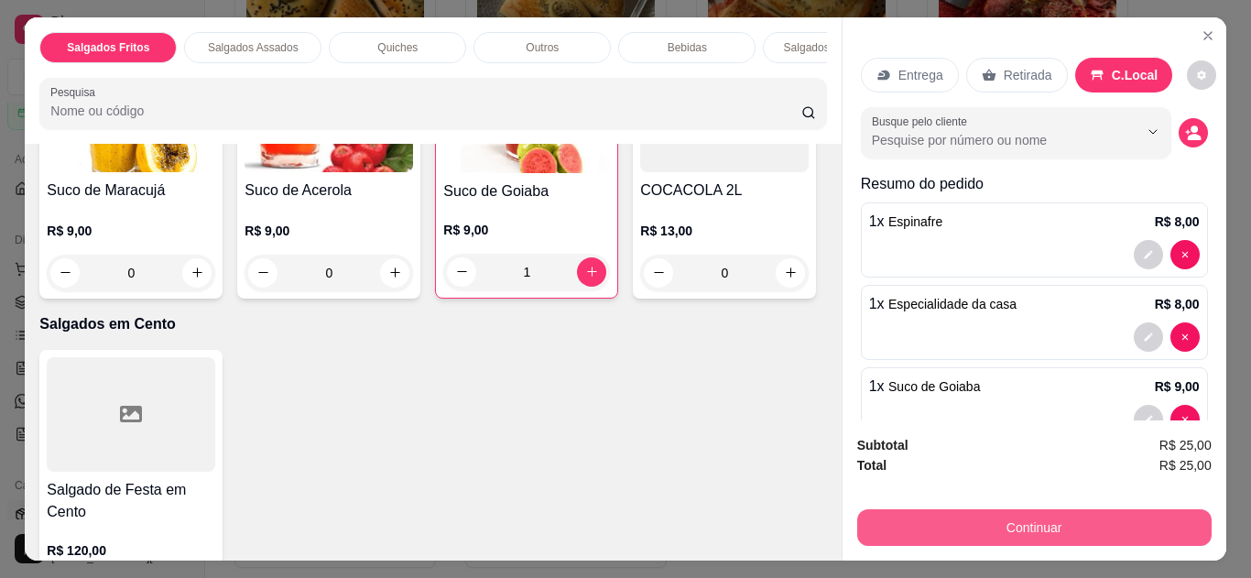
click at [893, 522] on button "Continuar" at bounding box center [1034, 527] width 355 height 37
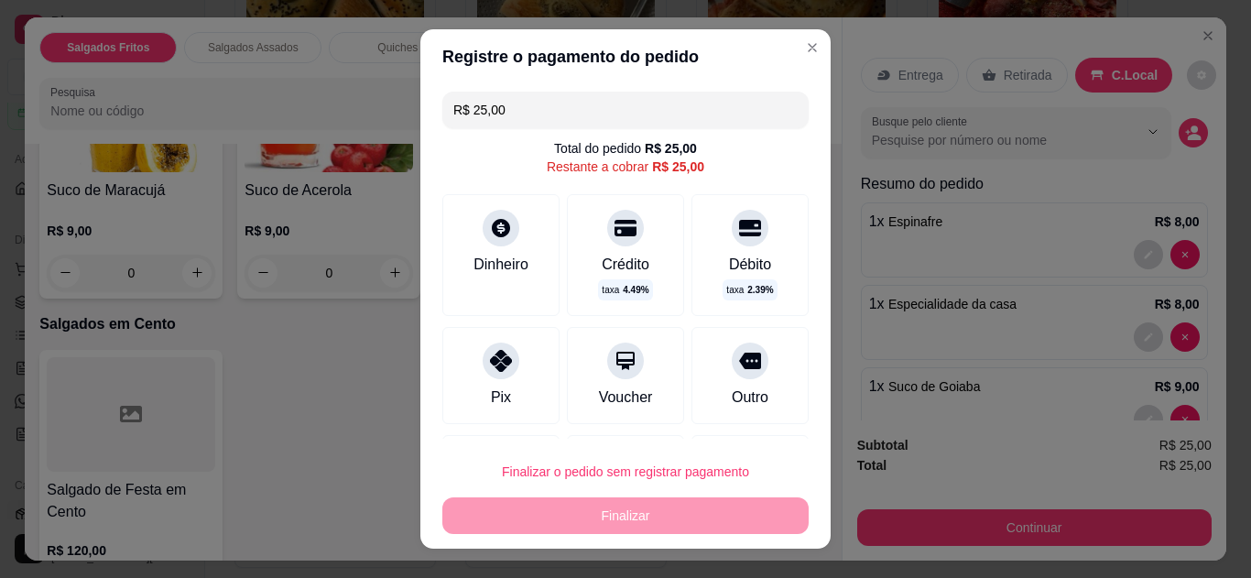
click at [490, 358] on icon at bounding box center [501, 361] width 22 height 22
type input "R$ 0,00"
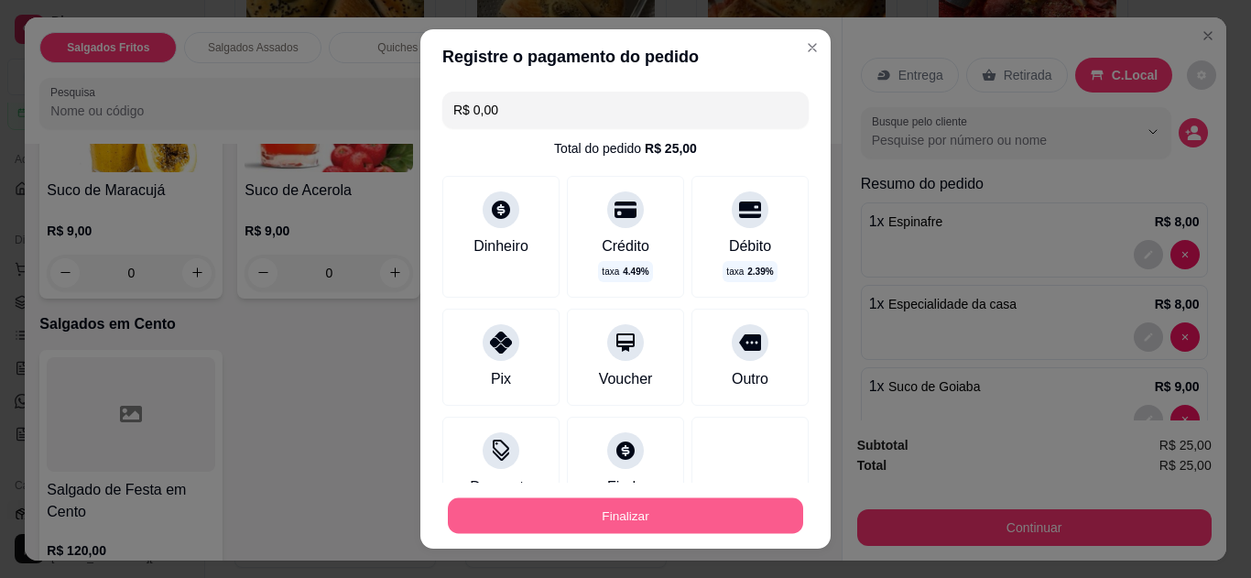
click at [641, 504] on button "Finalizar" at bounding box center [625, 516] width 355 height 36
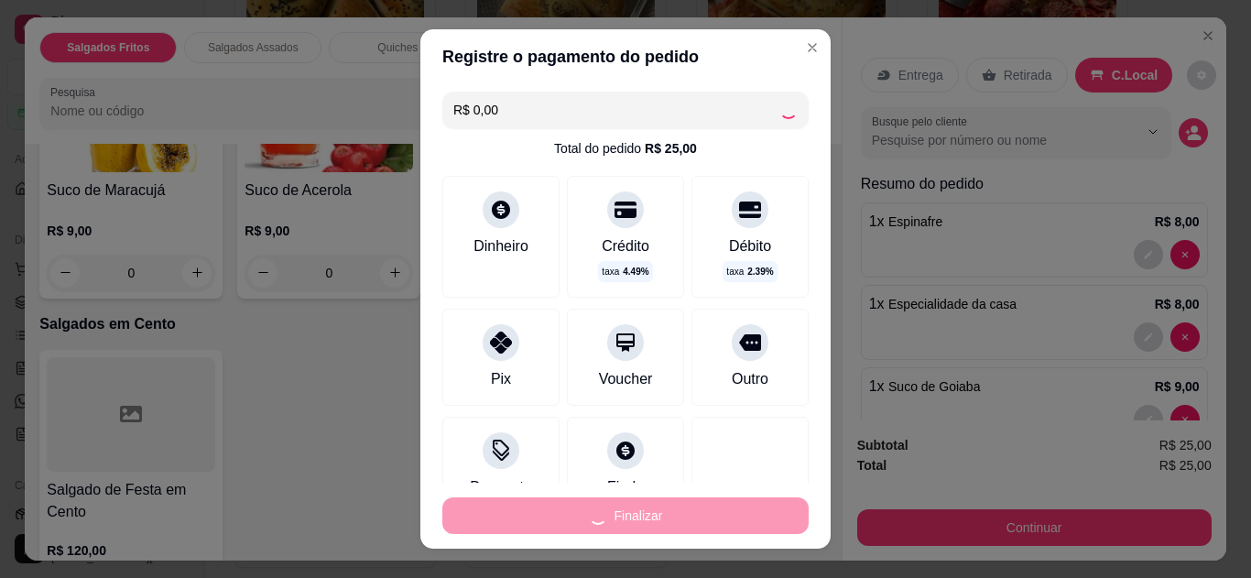
type input "0"
type input "-R$ 25,00"
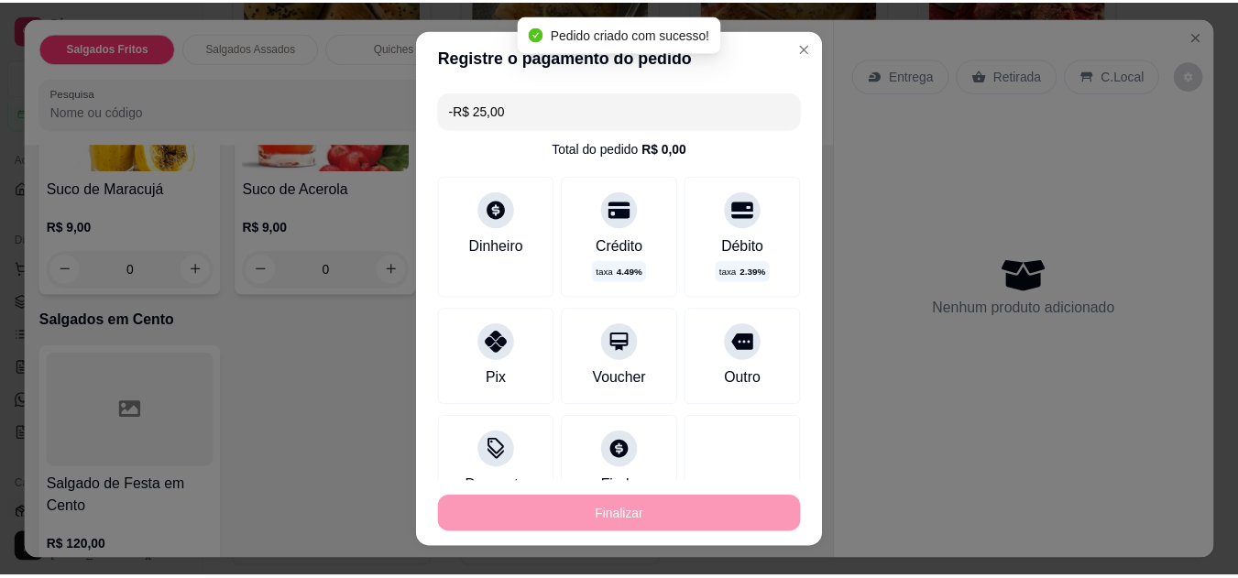
scroll to position [1707, 0]
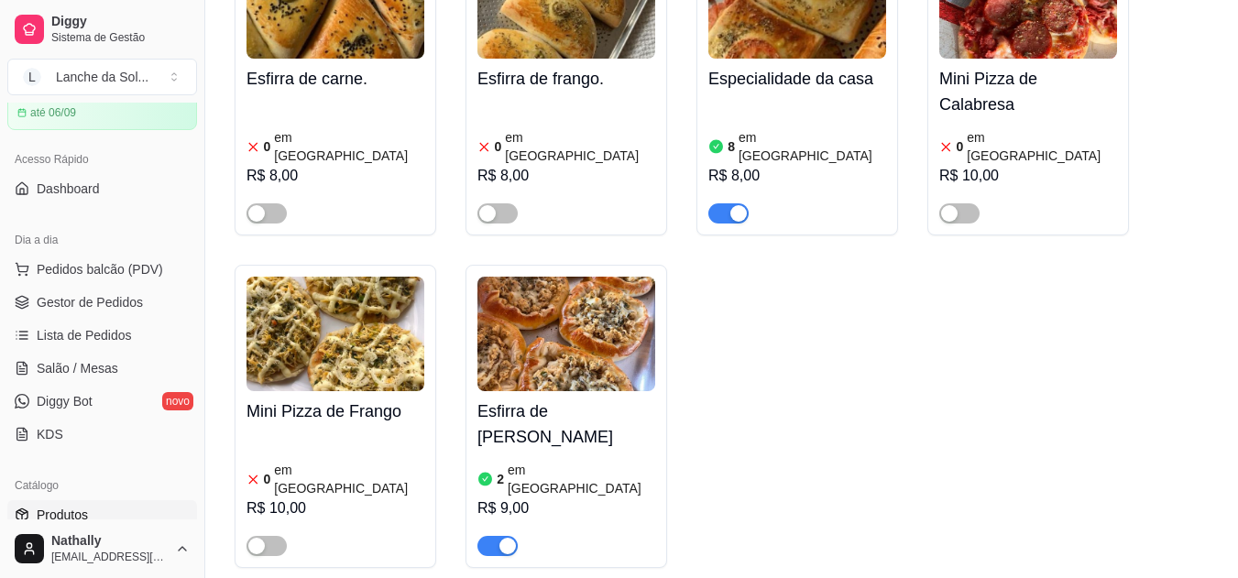
click at [132, 264] on span "Pedidos balcão (PDV)" at bounding box center [100, 269] width 126 height 18
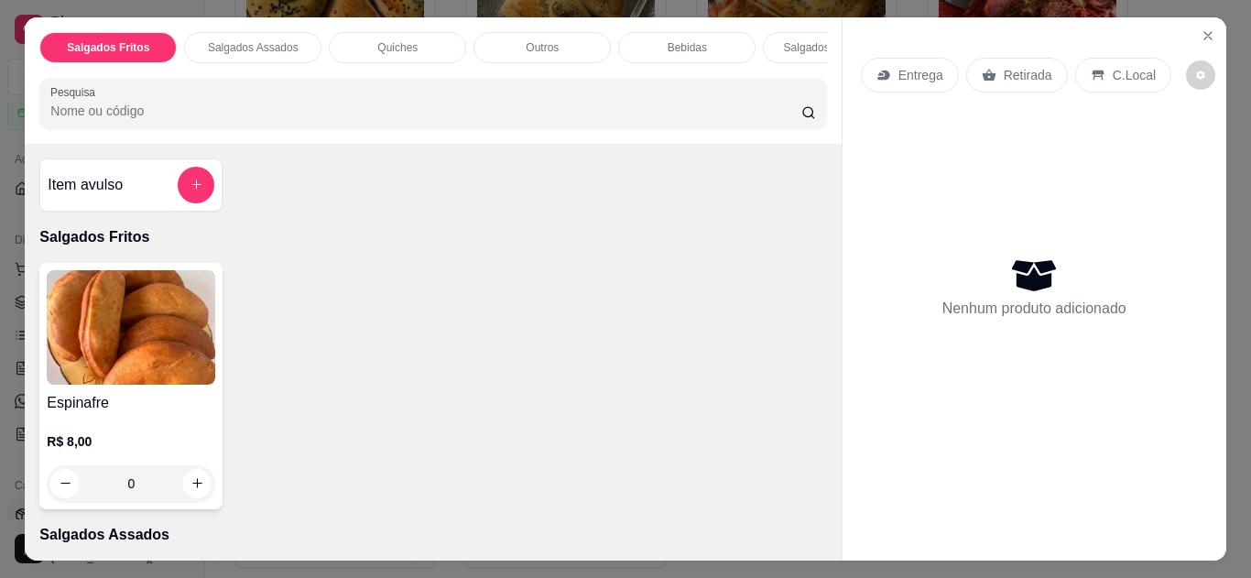
click at [1201, 28] on icon "Close" at bounding box center [1208, 35] width 15 height 15
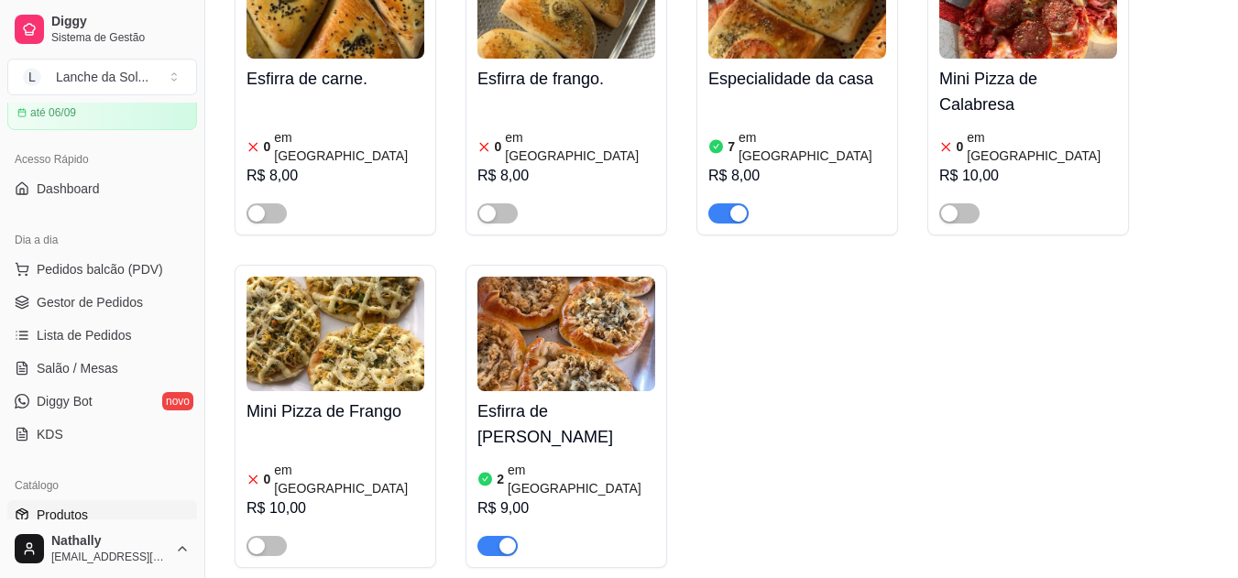
click at [107, 307] on span "Gestor de Pedidos" at bounding box center [90, 302] width 106 height 18
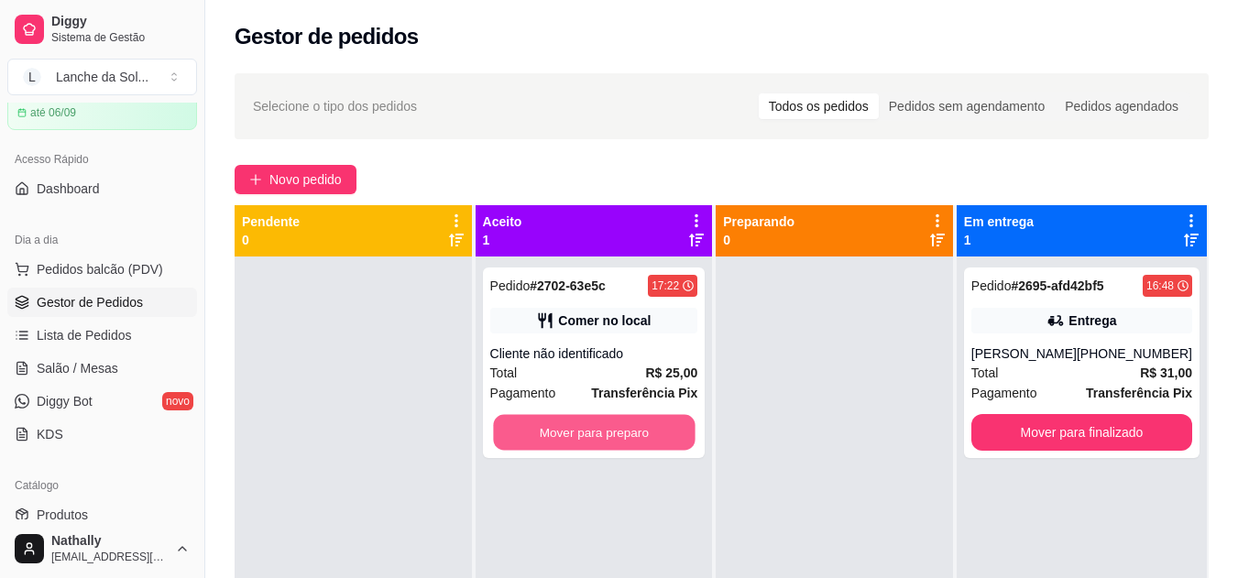
click at [527, 433] on button "Mover para preparo" at bounding box center [594, 433] width 202 height 36
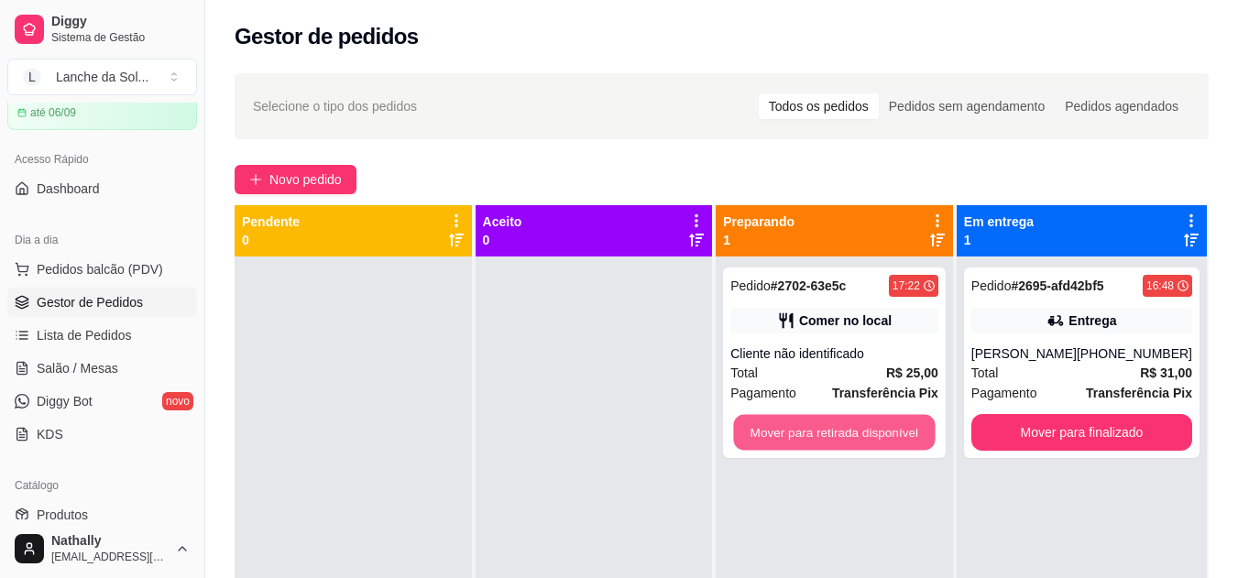
click at [787, 442] on button "Mover para retirada disponível" at bounding box center [835, 433] width 202 height 36
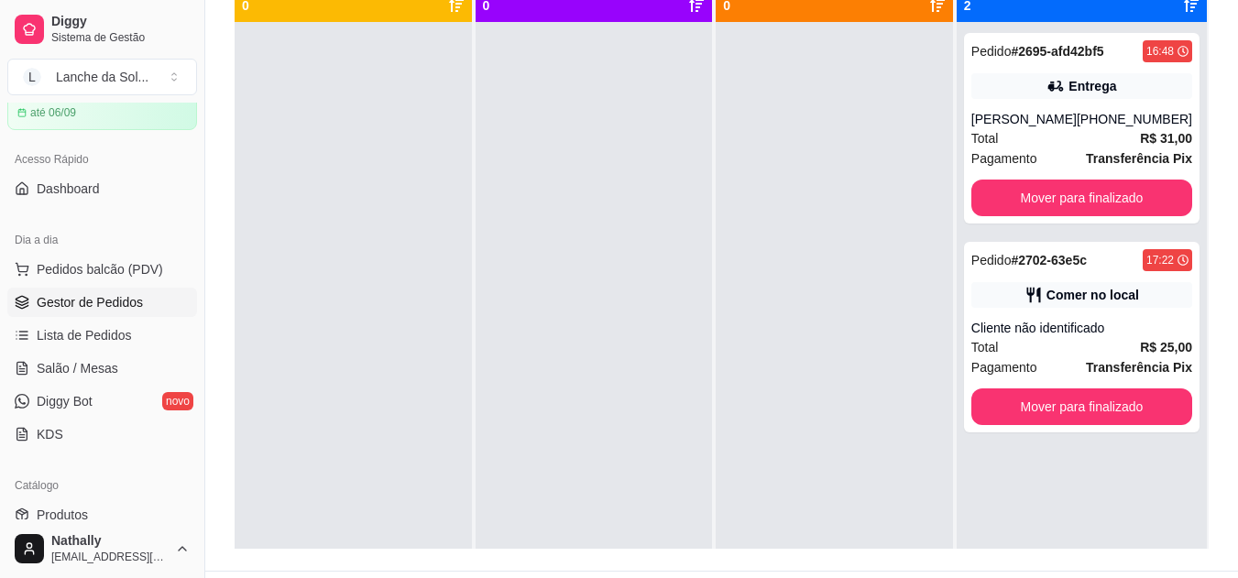
scroll to position [279, 0]
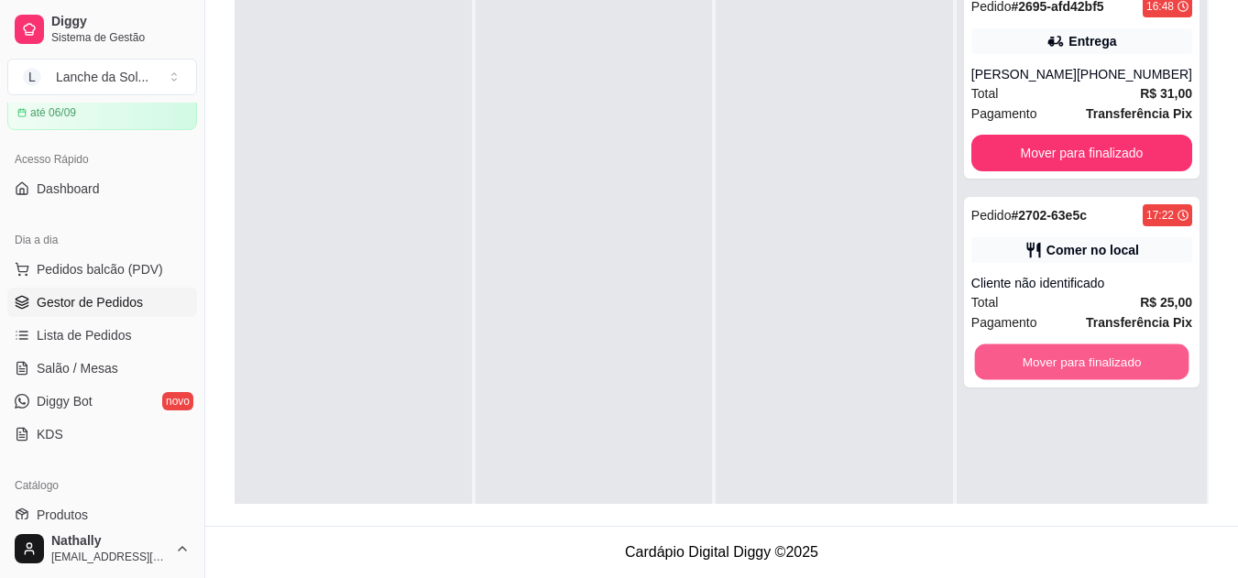
click at [1145, 359] on button "Mover para finalizado" at bounding box center [1081, 362] width 214 height 36
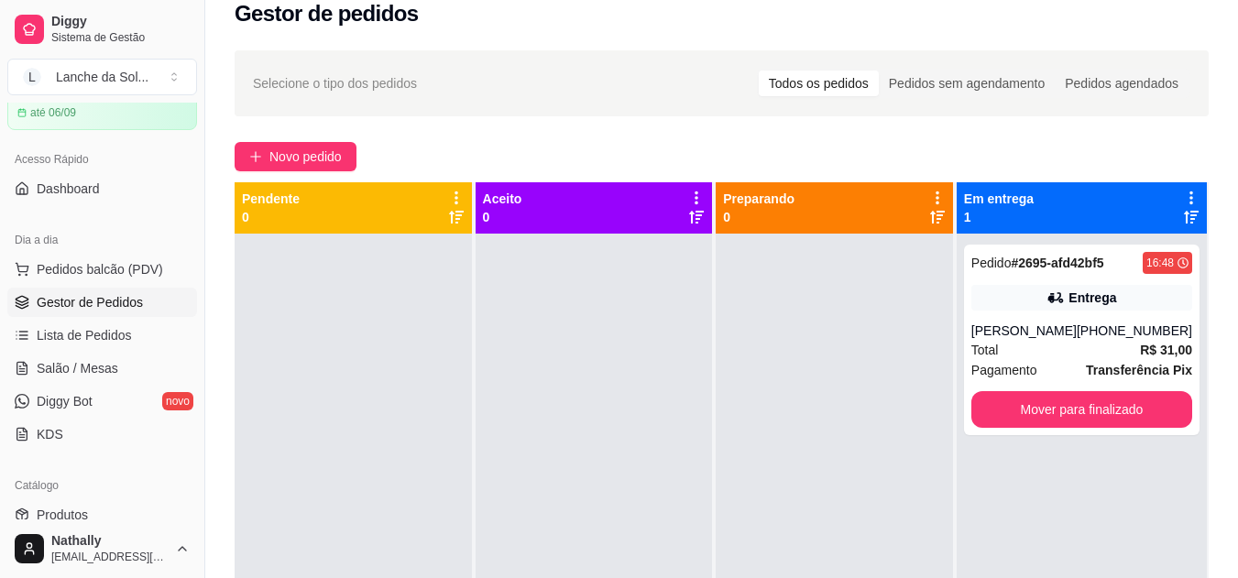
scroll to position [0, 0]
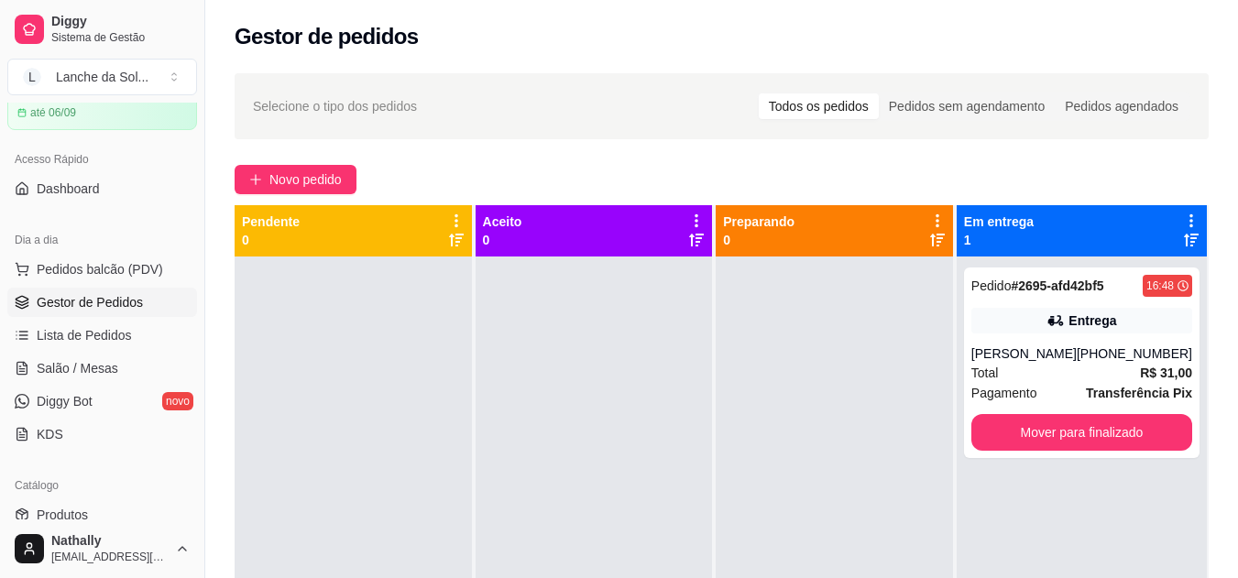
click at [79, 508] on span "Produtos" at bounding box center [62, 515] width 51 height 18
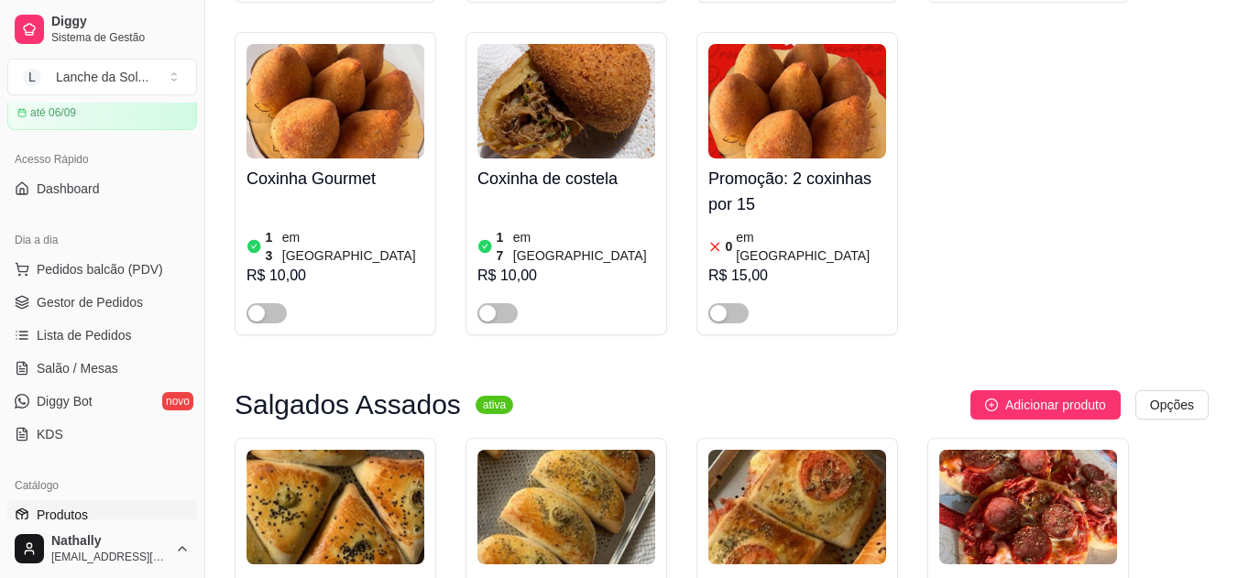
scroll to position [1011, 0]
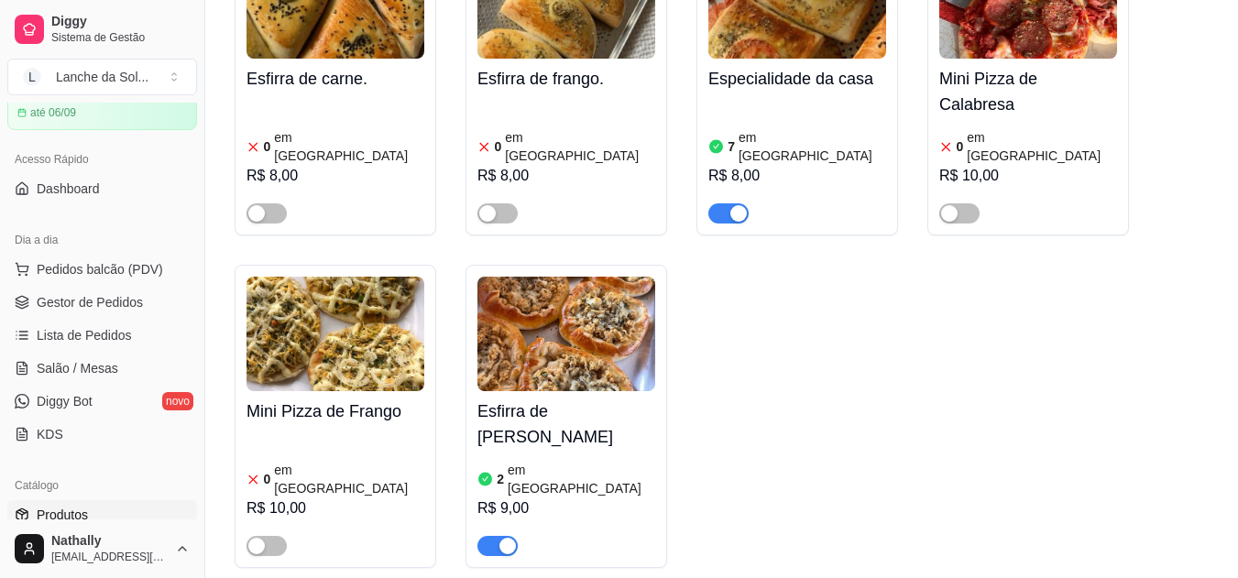
click at [509, 300] on img at bounding box center [566, 334] width 178 height 115
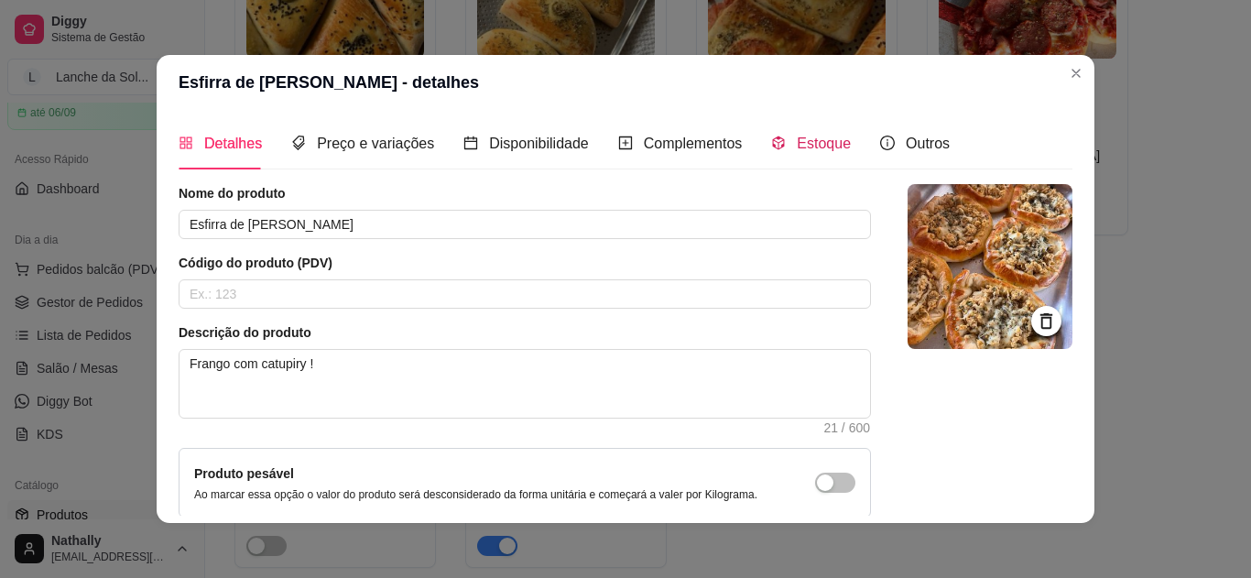
click at [799, 147] on span "Estoque" at bounding box center [824, 144] width 54 height 16
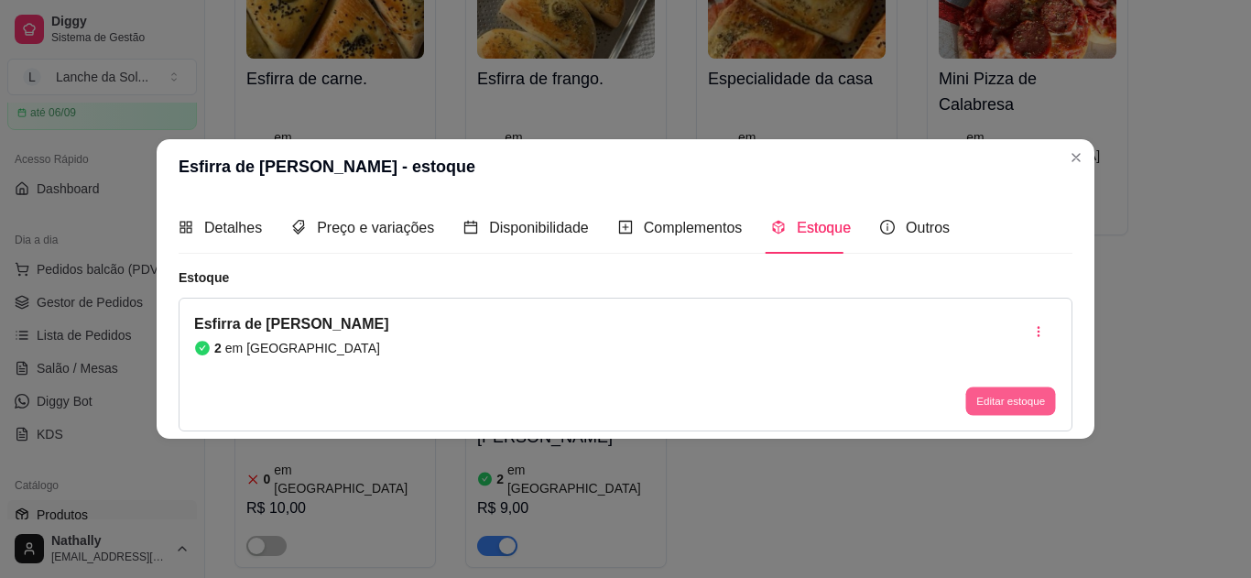
click at [1000, 409] on button "Editar estoque" at bounding box center [1011, 401] width 90 height 28
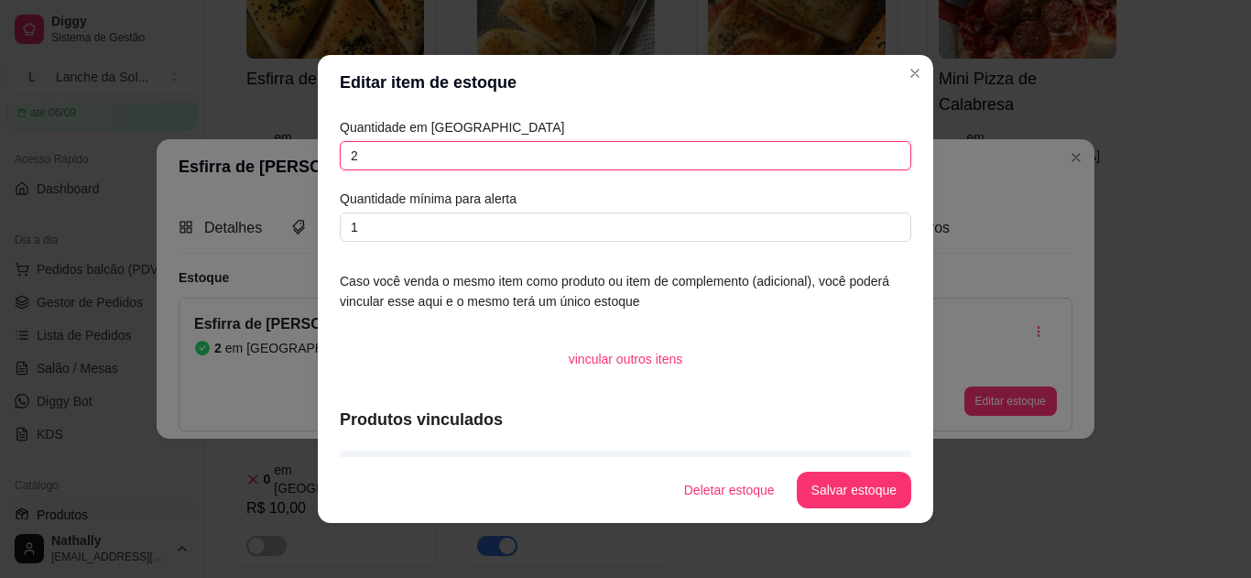
click at [796, 162] on input "2" at bounding box center [626, 155] width 572 height 29
type input "3"
click at [815, 489] on button "Salvar estoque" at bounding box center [854, 491] width 112 height 36
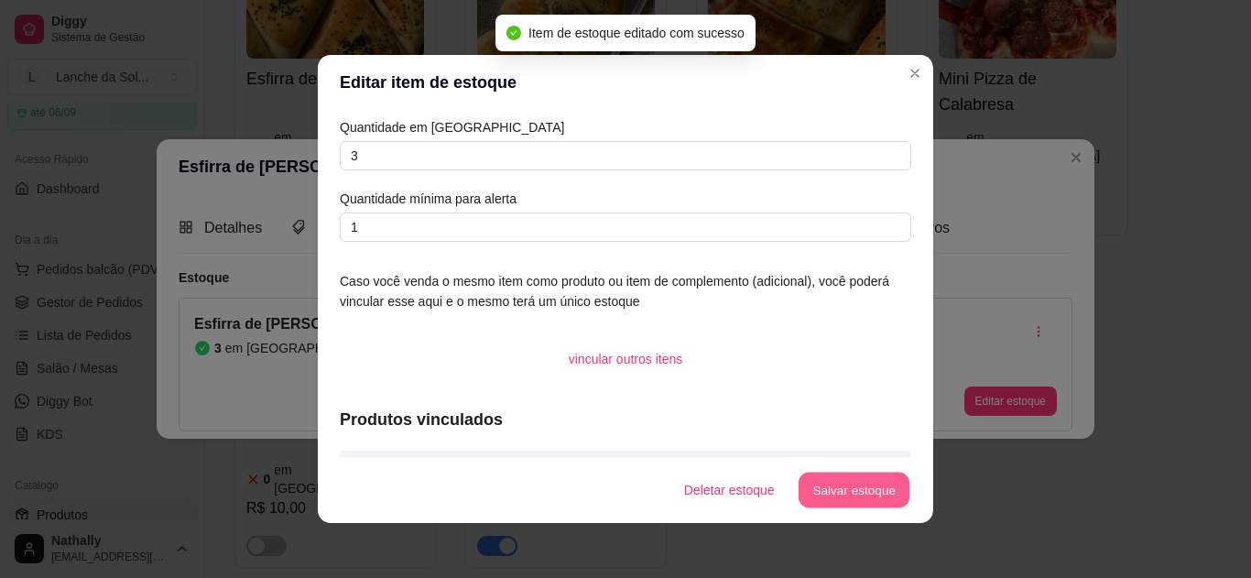
click at [815, 489] on button "Salvar estoque" at bounding box center [854, 491] width 112 height 36
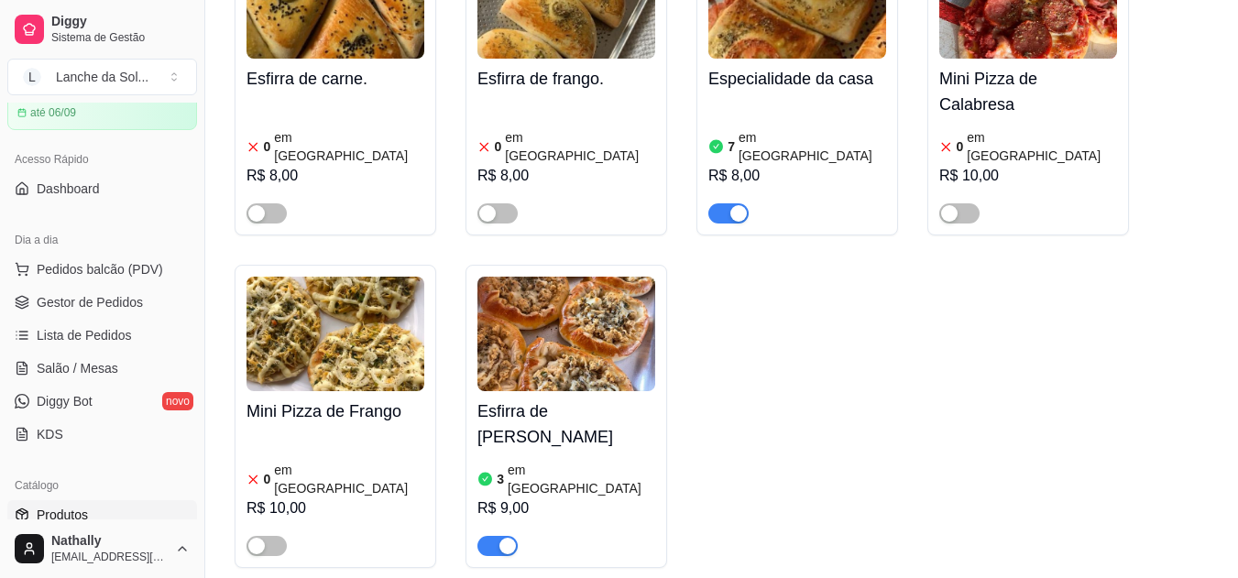
click at [816, 128] on div "7 em [GEOGRAPHIC_DATA]" at bounding box center [797, 146] width 178 height 37
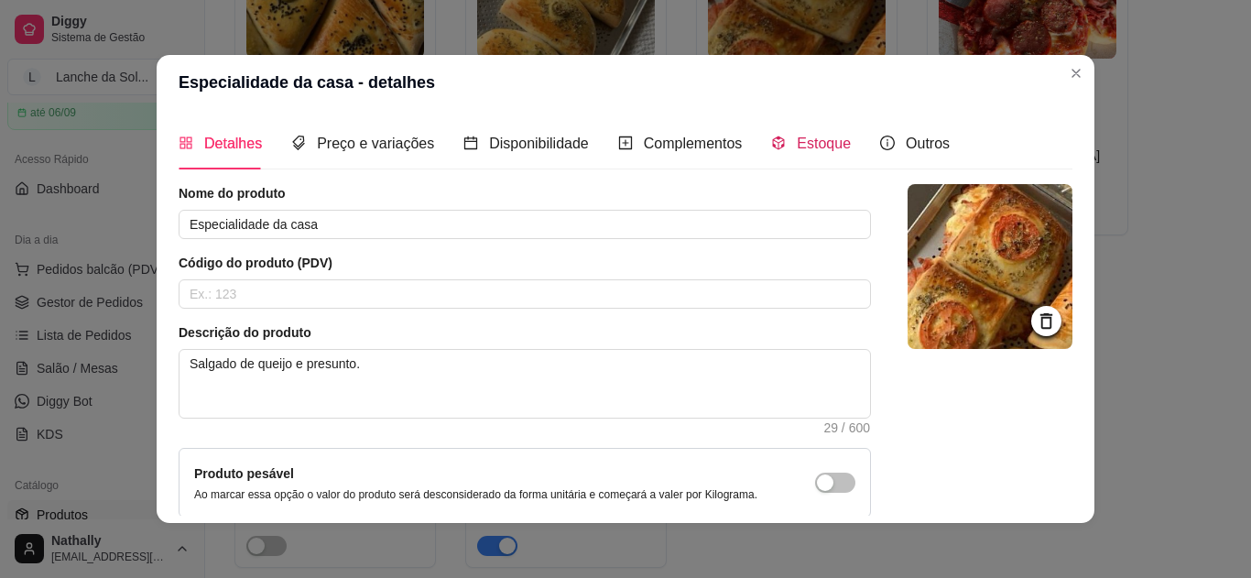
click at [803, 137] on span "Estoque" at bounding box center [824, 144] width 54 height 16
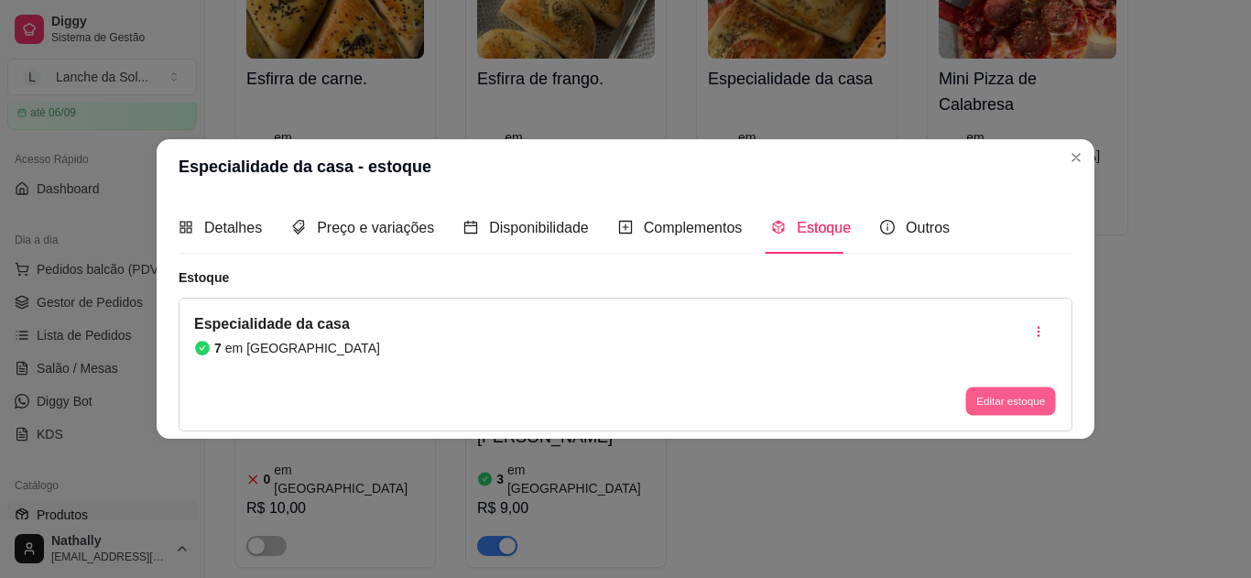
click at [1013, 413] on button "Editar estoque" at bounding box center [1011, 401] width 90 height 28
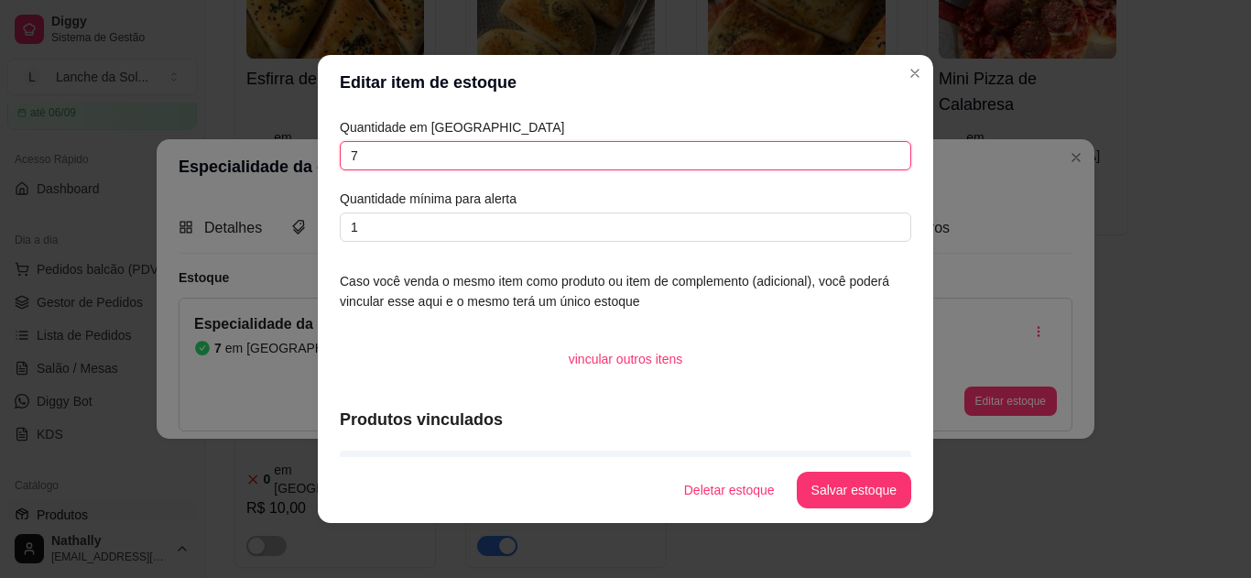
click at [784, 162] on input "7" at bounding box center [626, 155] width 572 height 29
click at [846, 486] on button "Salvar estoque" at bounding box center [854, 491] width 112 height 36
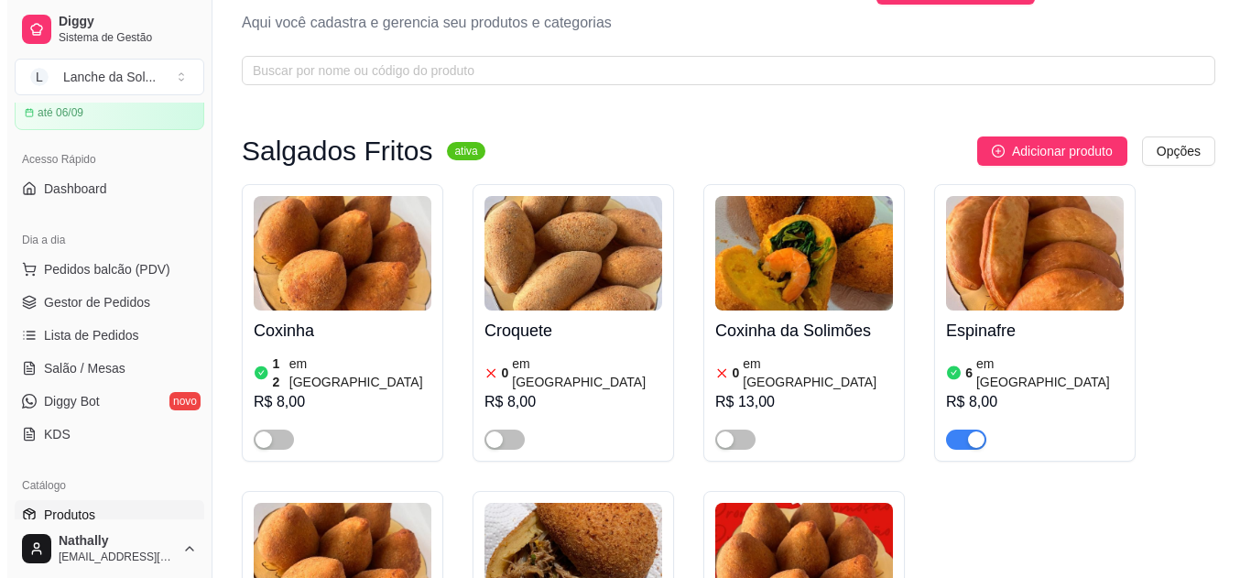
scroll to position [0, 0]
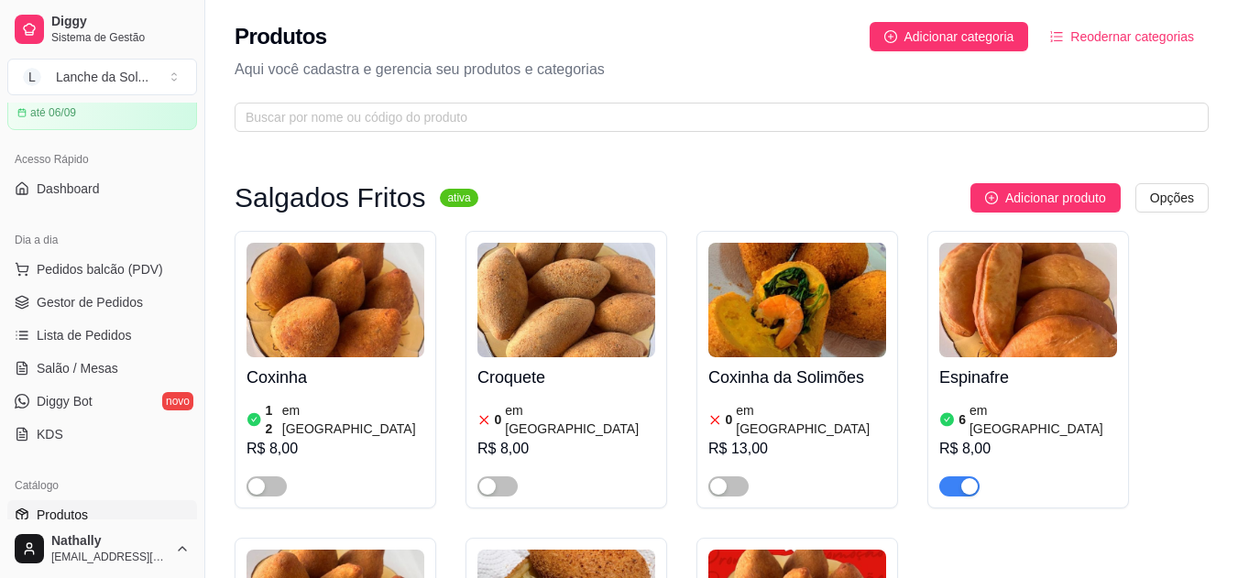
click at [120, 307] on span "Gestor de Pedidos" at bounding box center [90, 302] width 106 height 18
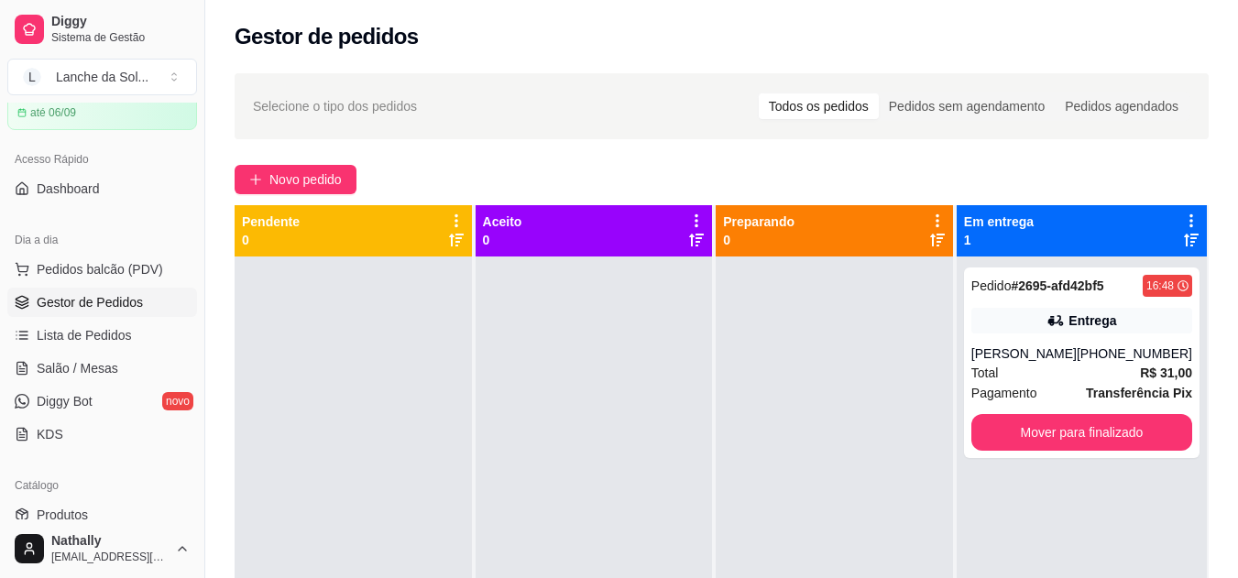
click at [1020, 347] on div "[PERSON_NAME]" at bounding box center [1023, 353] width 105 height 18
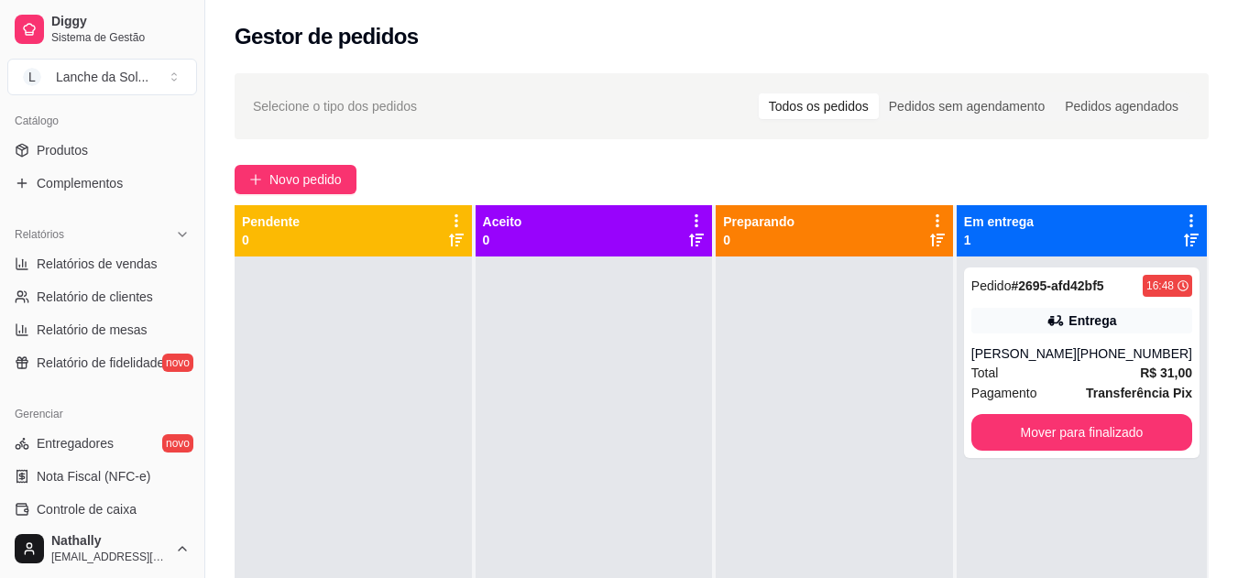
click at [125, 151] on link "Produtos" at bounding box center [102, 150] width 190 height 29
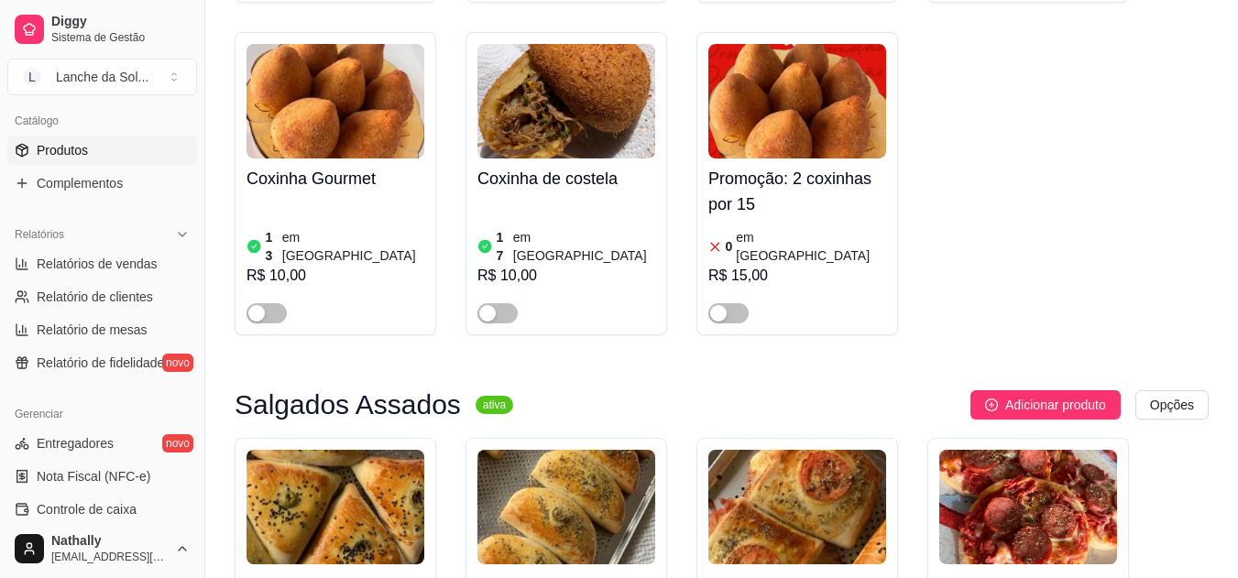
scroll to position [1011, 0]
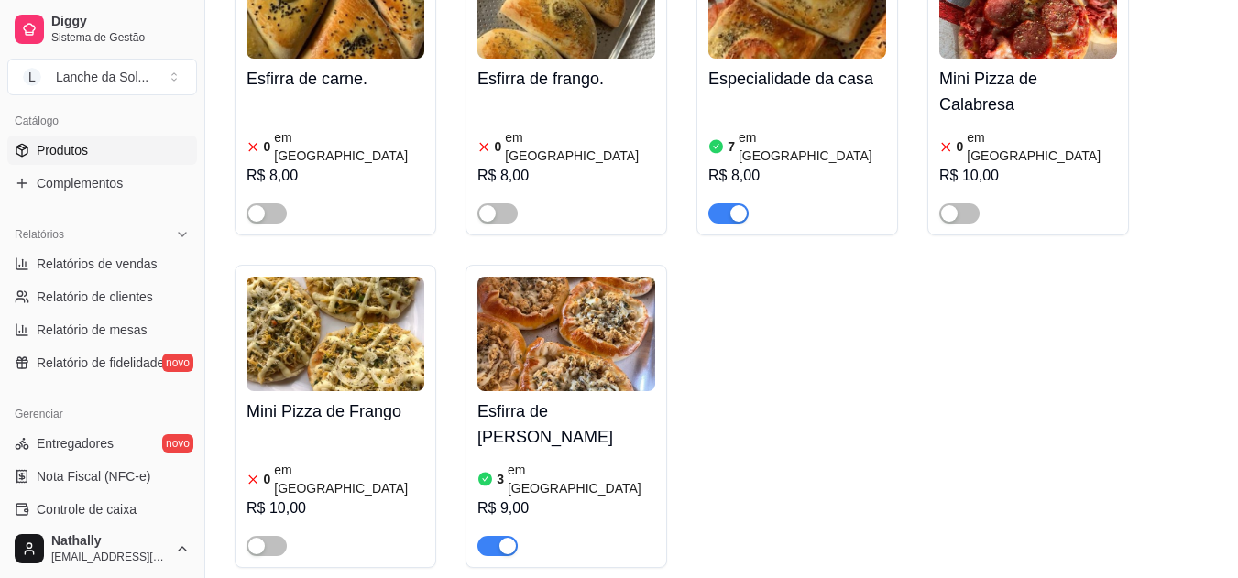
click at [580, 398] on h4 "Esfirra de [PERSON_NAME]" at bounding box center [566, 423] width 178 height 51
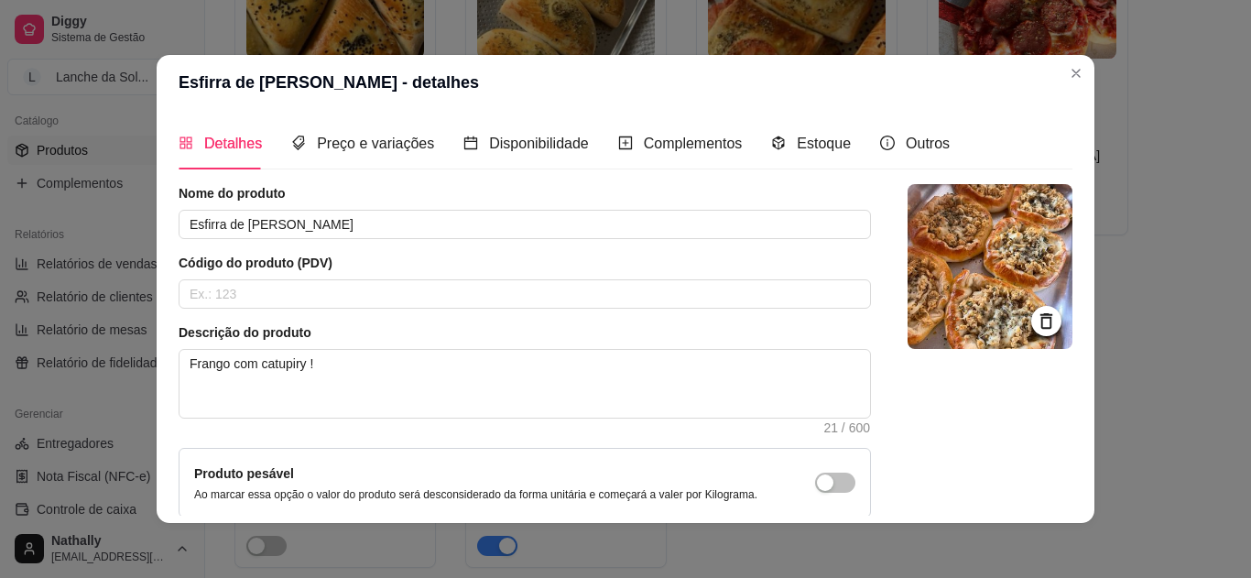
click at [801, 130] on div "Estoque" at bounding box center [811, 143] width 80 height 52
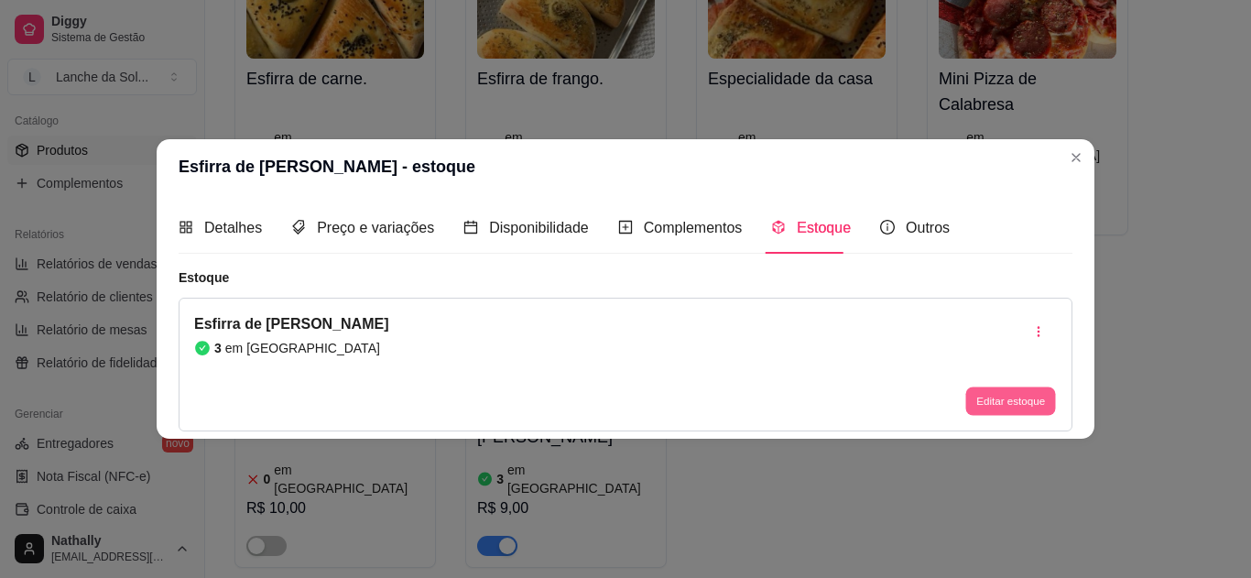
click at [1001, 389] on button "Editar estoque" at bounding box center [1011, 401] width 90 height 28
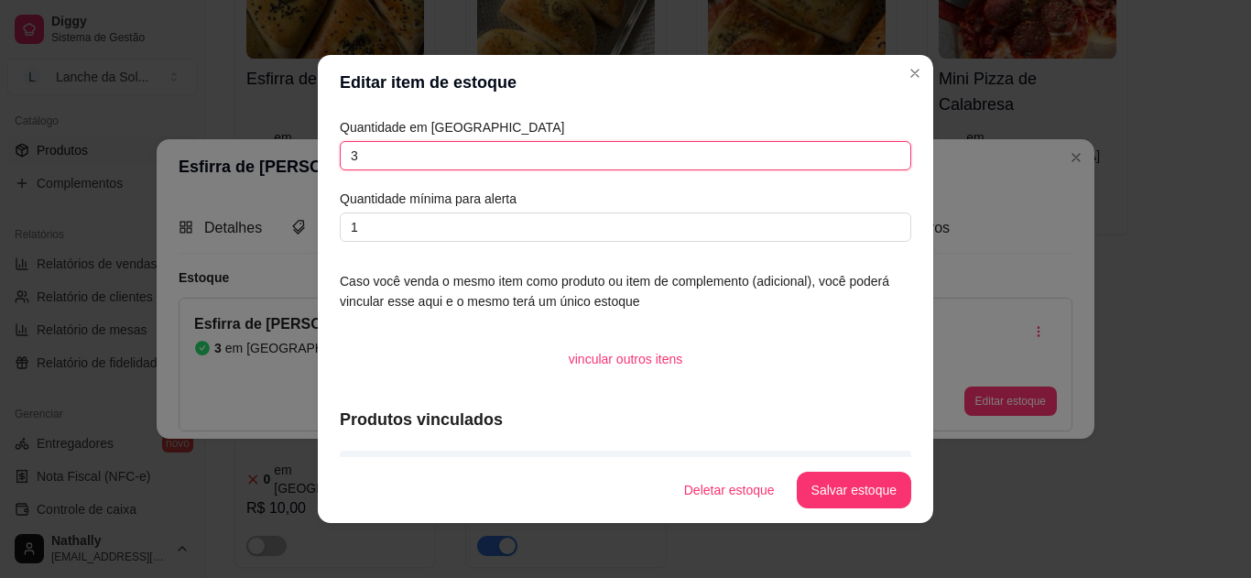
click at [774, 164] on input "3" at bounding box center [626, 155] width 572 height 29
type input "3"
type input "2"
click at [826, 496] on button "Salvar estoque" at bounding box center [854, 491] width 112 height 36
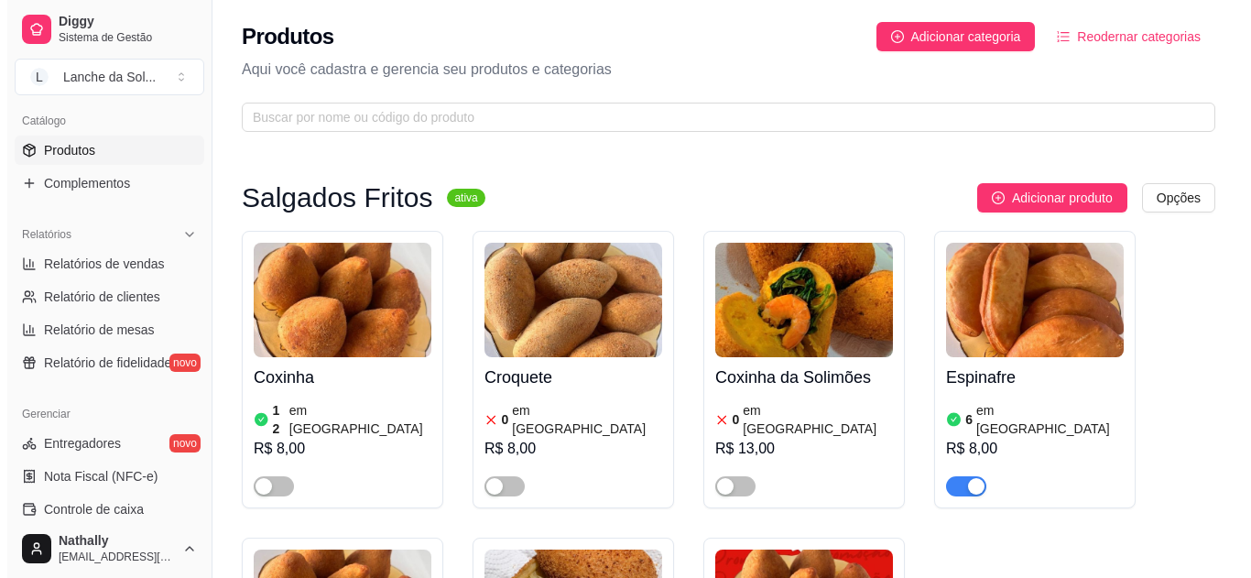
scroll to position [85, 0]
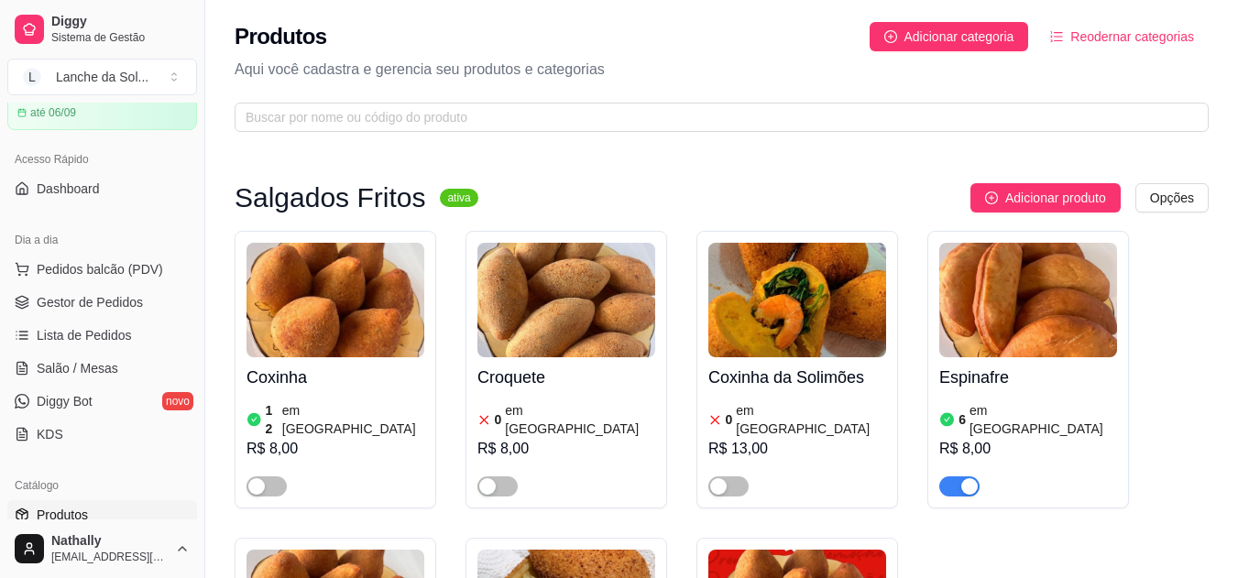
click at [94, 370] on span "Salão / Mesas" at bounding box center [78, 368] width 82 height 18
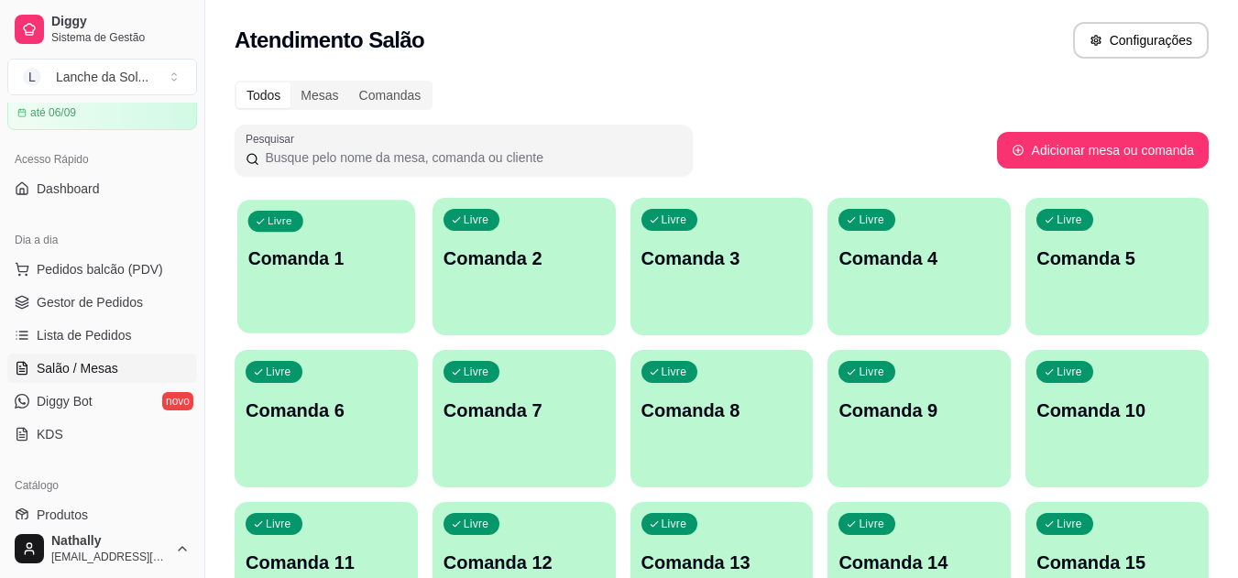
click at [299, 310] on div "Livre Comanda 1" at bounding box center [326, 256] width 178 height 112
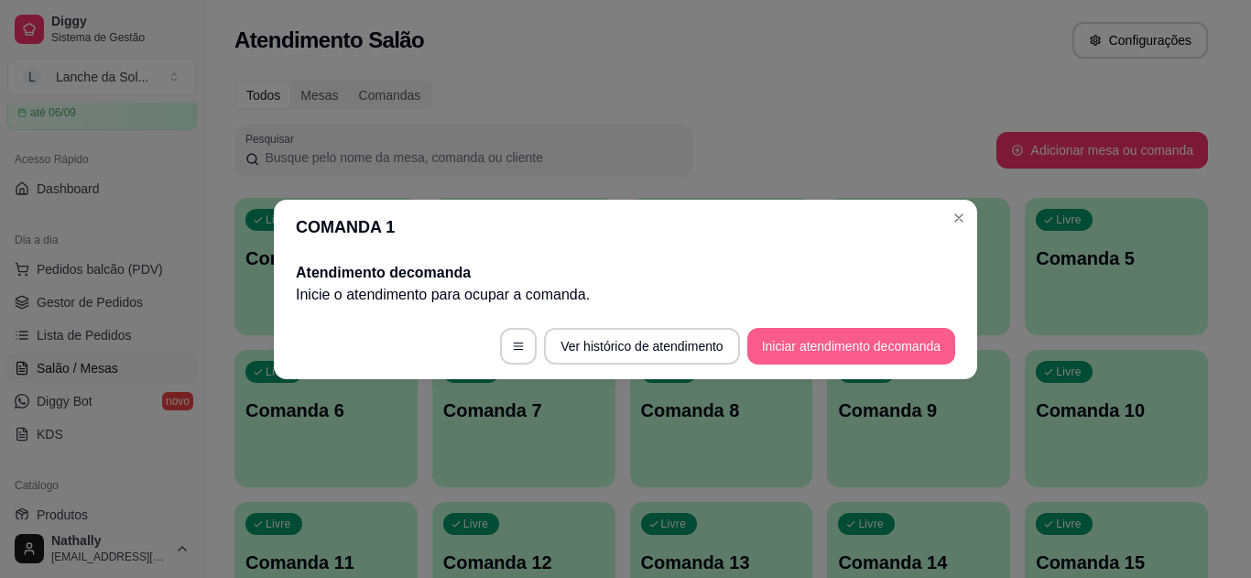
click at [777, 338] on button "Iniciar atendimento de comanda" at bounding box center [852, 346] width 208 height 37
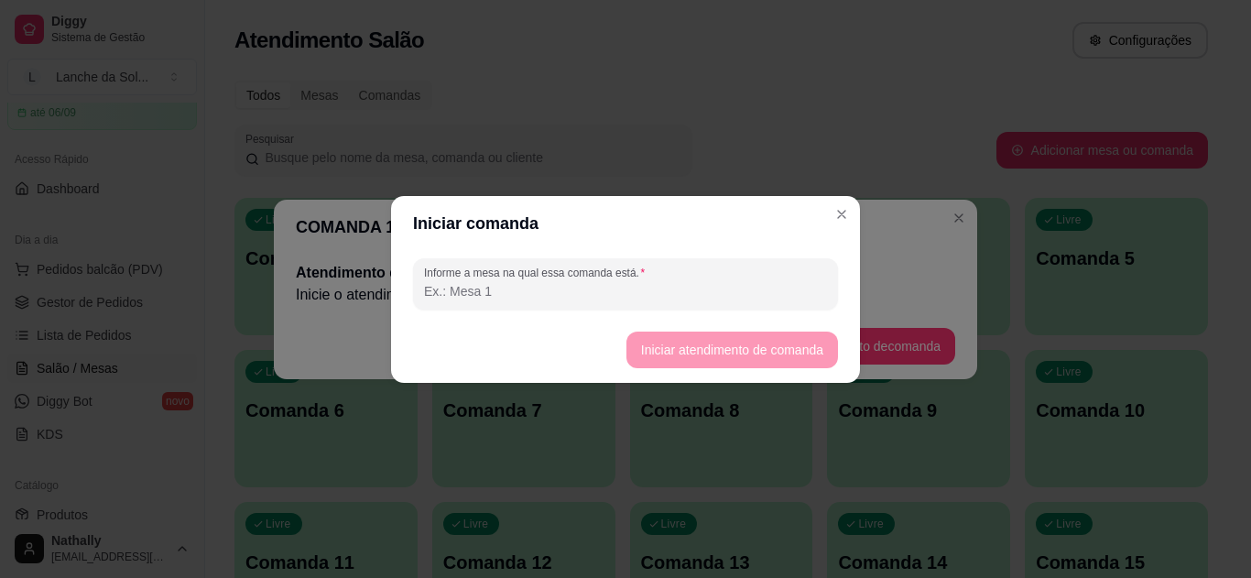
click at [763, 288] on input "Informe a mesa na qual essa comanda está." at bounding box center [625, 291] width 403 height 18
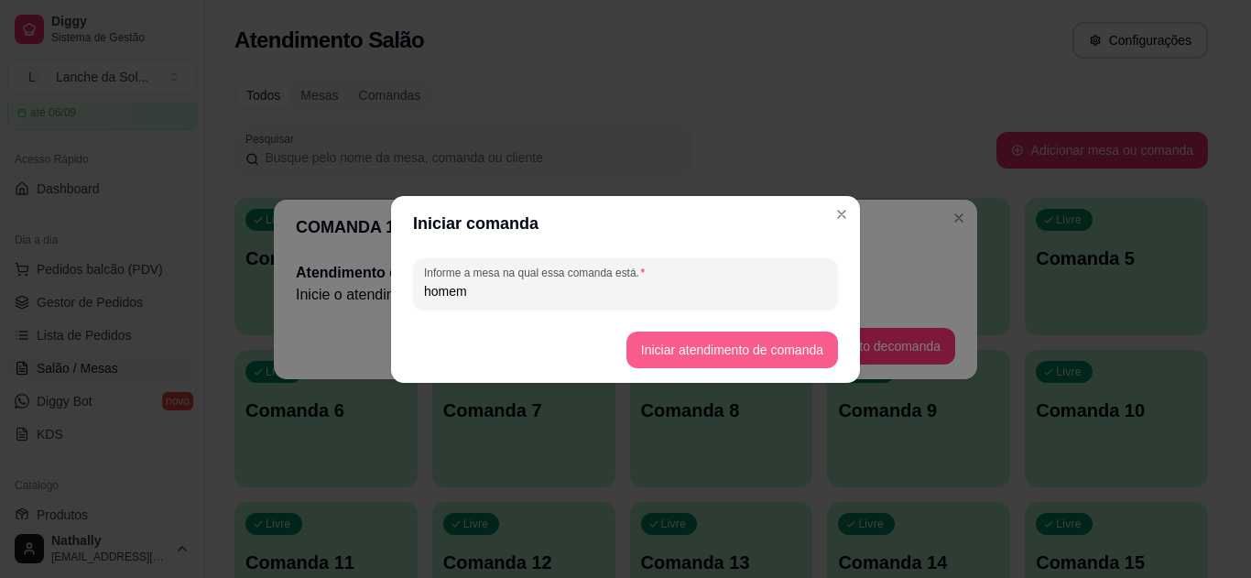
type input "homem"
click at [771, 351] on button "Iniciar atendimento de comanda" at bounding box center [731, 350] width 205 height 36
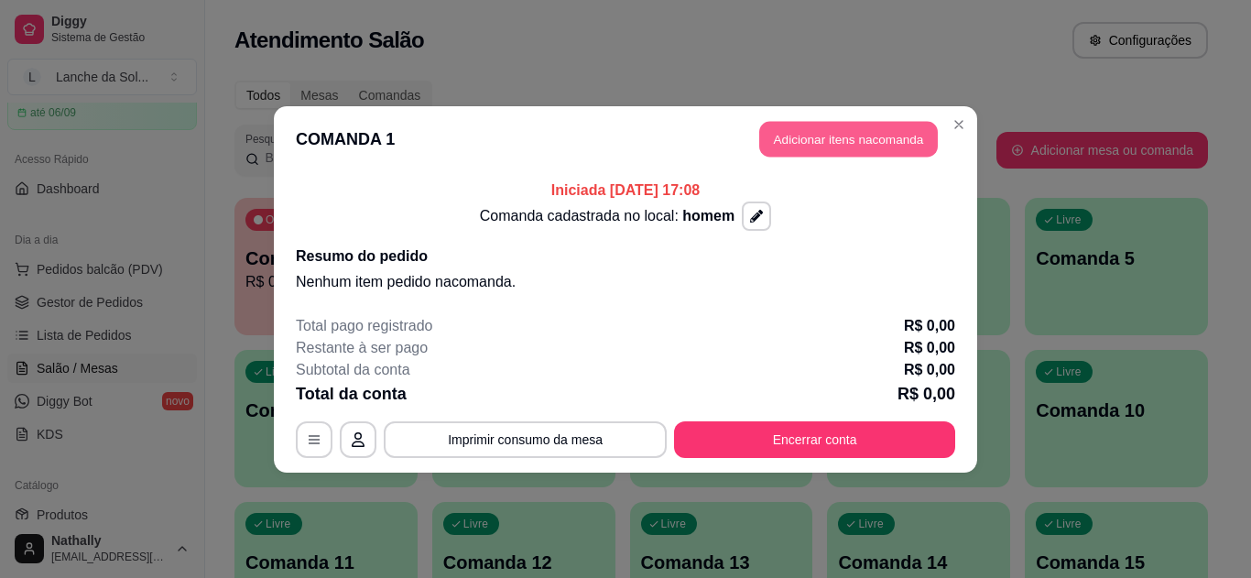
click at [841, 130] on button "Adicionar itens na comanda" at bounding box center [848, 139] width 179 height 36
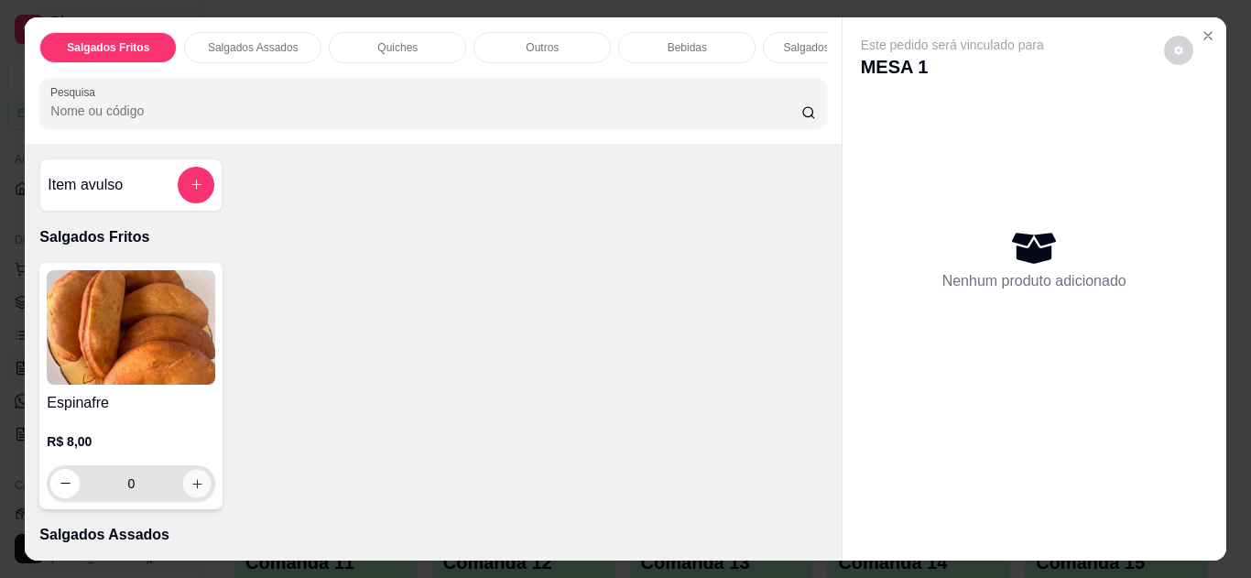
click at [198, 490] on button "increase-product-quantity" at bounding box center [197, 483] width 28 height 28
type input "1"
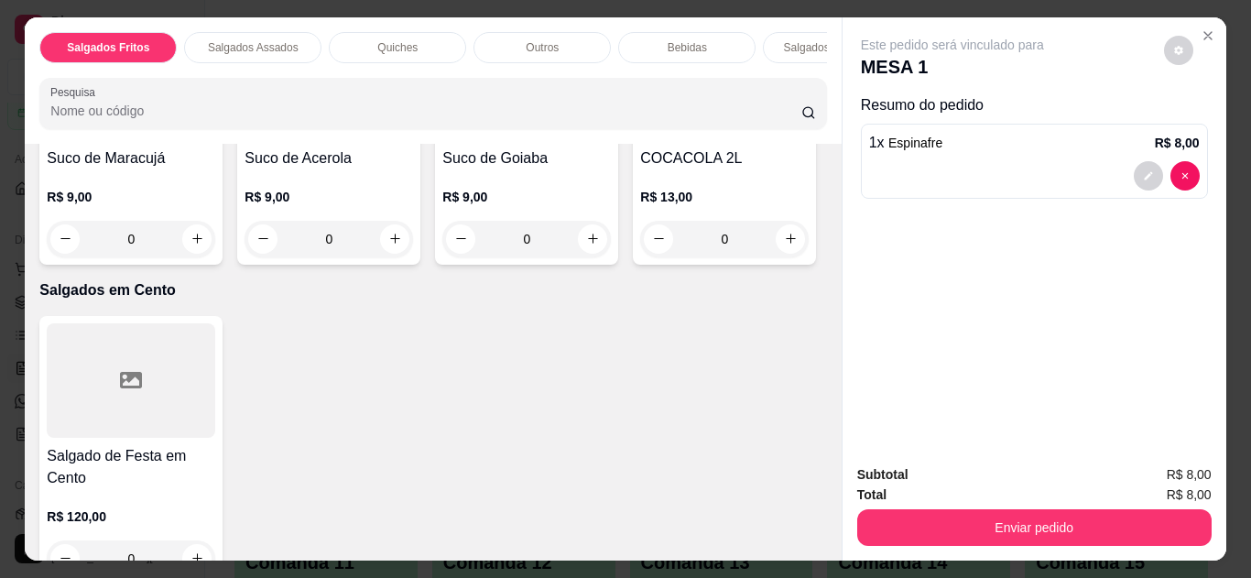
scroll to position [1767, 0]
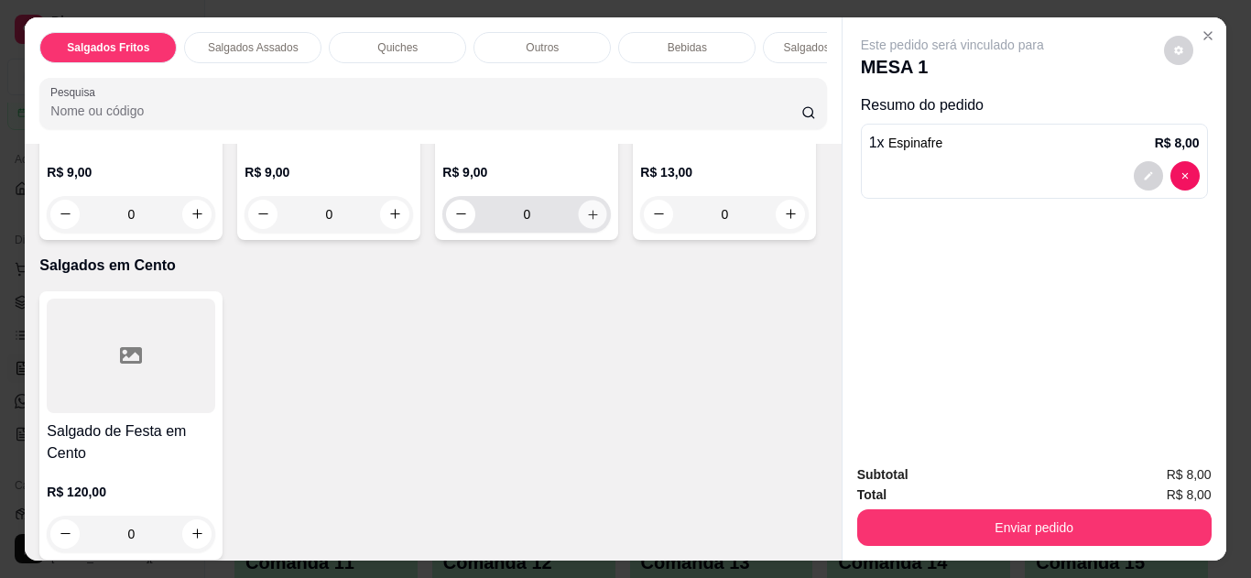
click at [586, 222] on icon "increase-product-quantity" at bounding box center [593, 215] width 14 height 14
type input "1"
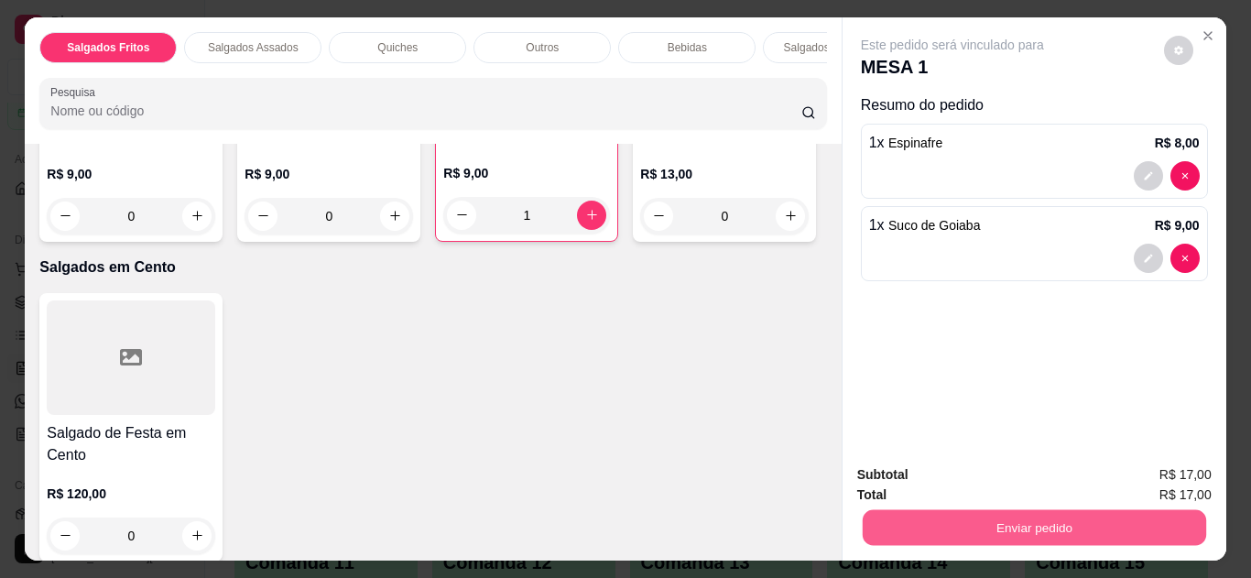
click at [935, 528] on button "Enviar pedido" at bounding box center [1034, 528] width 344 height 36
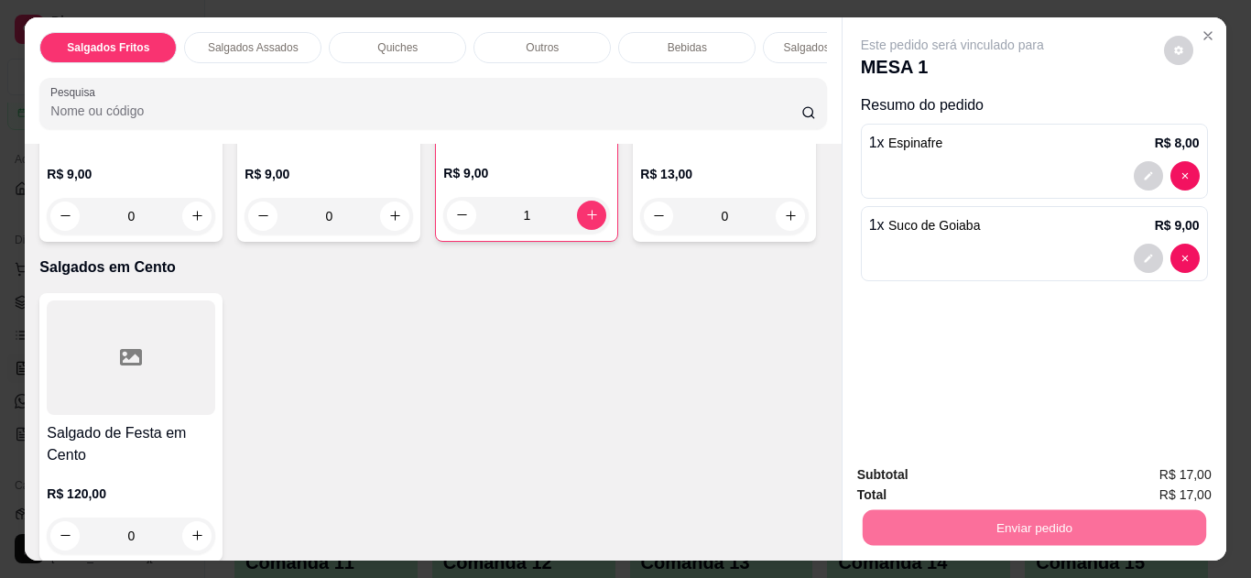
click at [979, 465] on button "Não registrar e enviar pedido" at bounding box center [973, 476] width 185 height 34
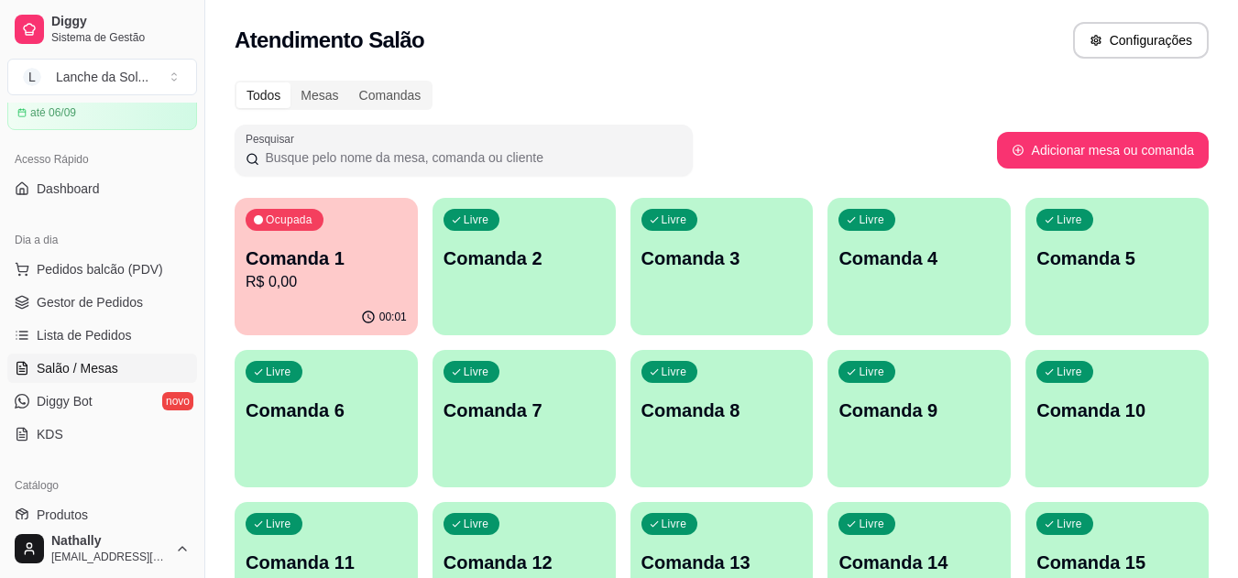
click at [76, 302] on span "Gestor de Pedidos" at bounding box center [90, 302] width 106 height 18
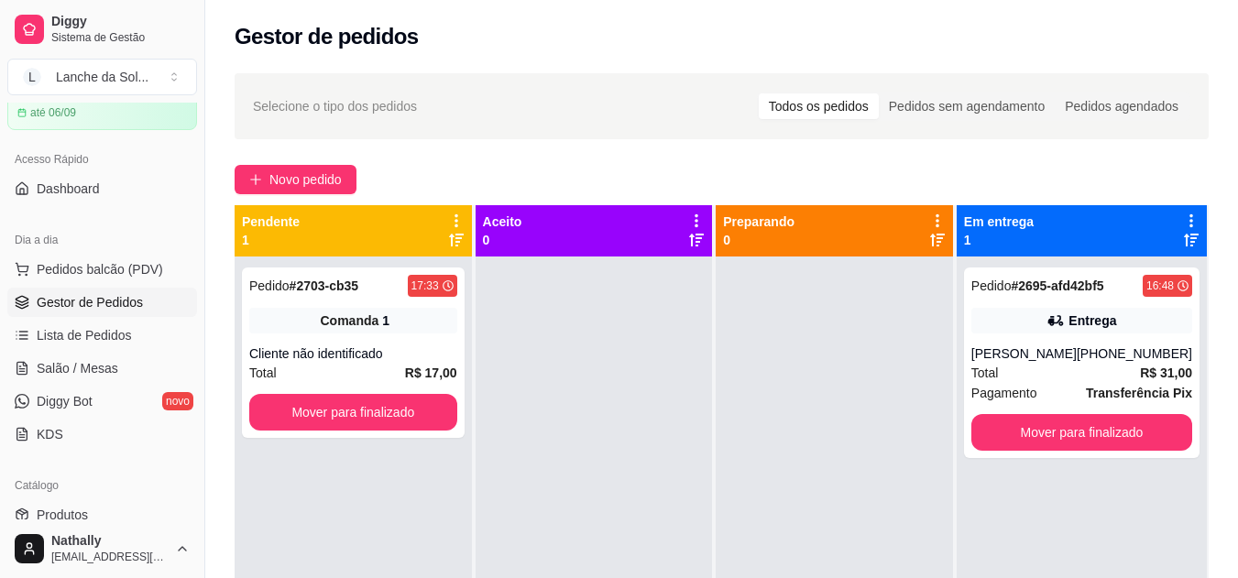
click at [67, 365] on span "Salão / Mesas" at bounding box center [78, 368] width 82 height 18
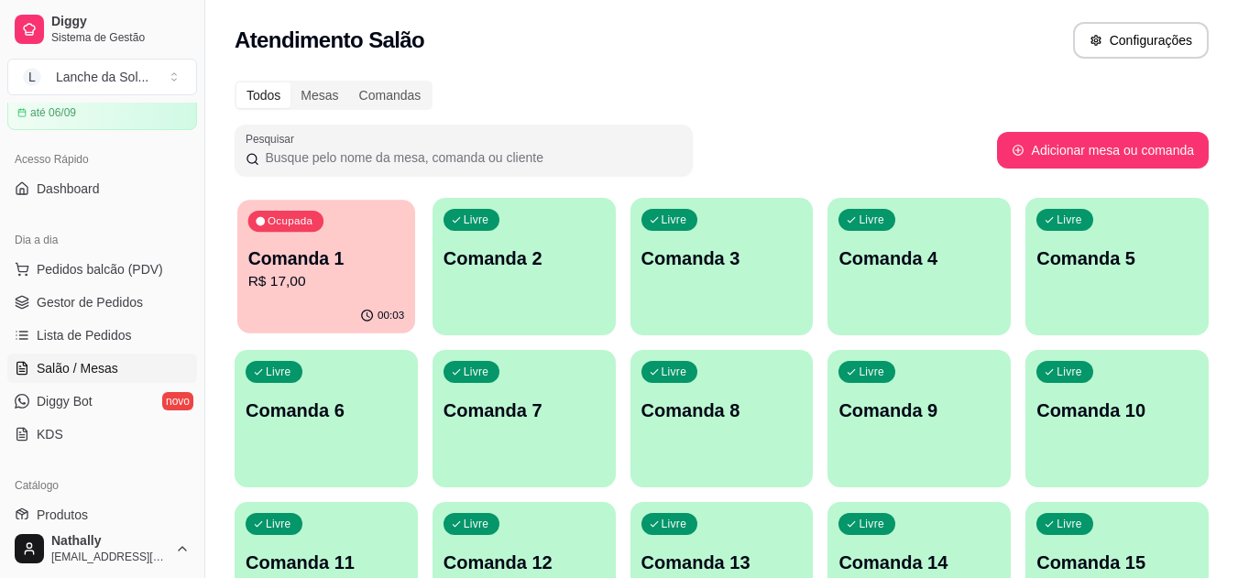
click at [280, 310] on div "00:03" at bounding box center [326, 316] width 178 height 35
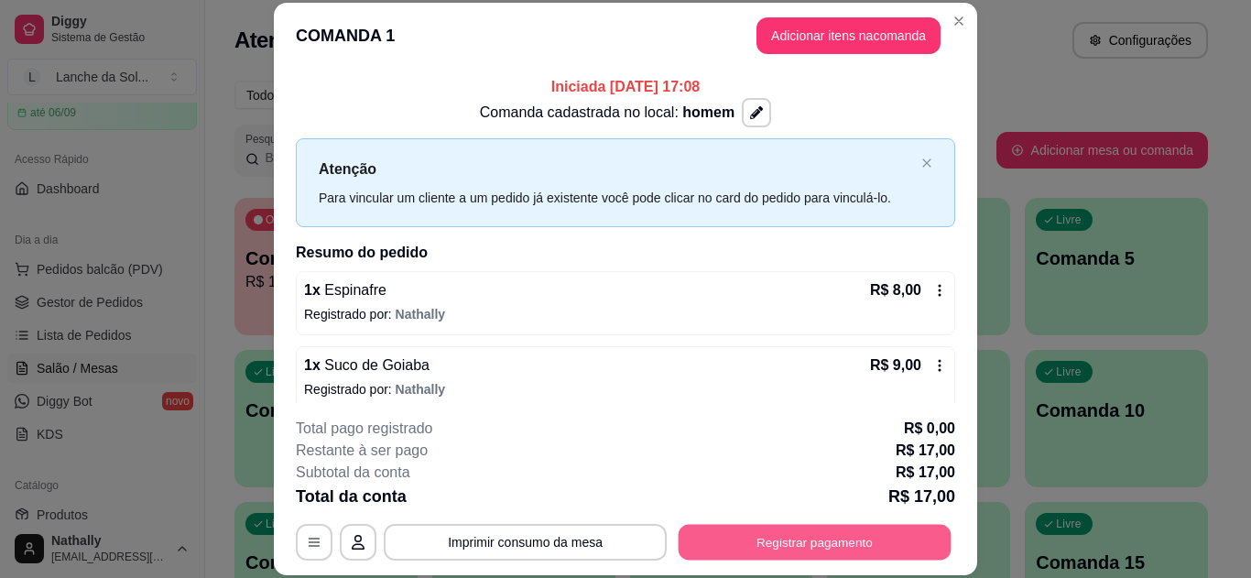
click at [761, 547] on button "Registrar pagamento" at bounding box center [815, 542] width 273 height 36
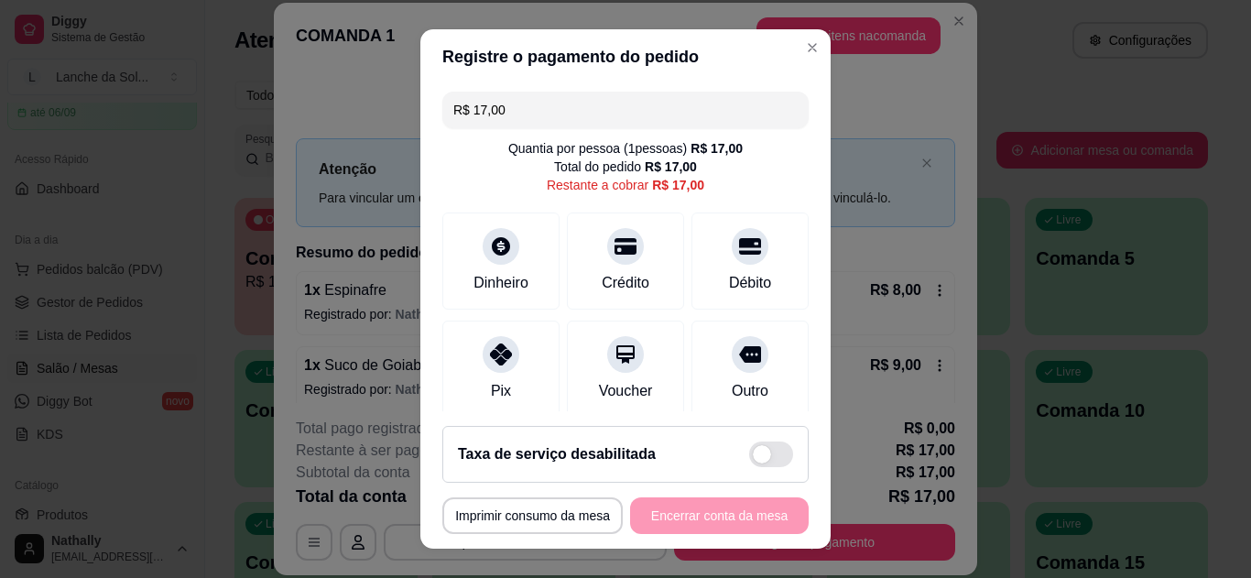
click at [491, 380] on div "Pix" at bounding box center [501, 391] width 20 height 22
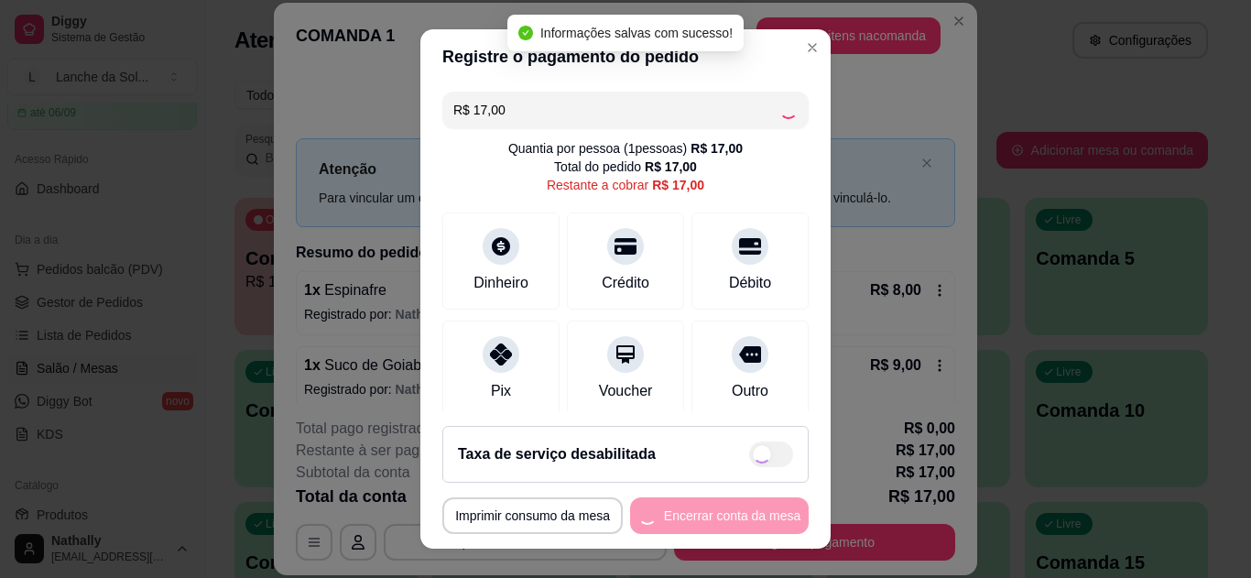
type input "R$ 0,00"
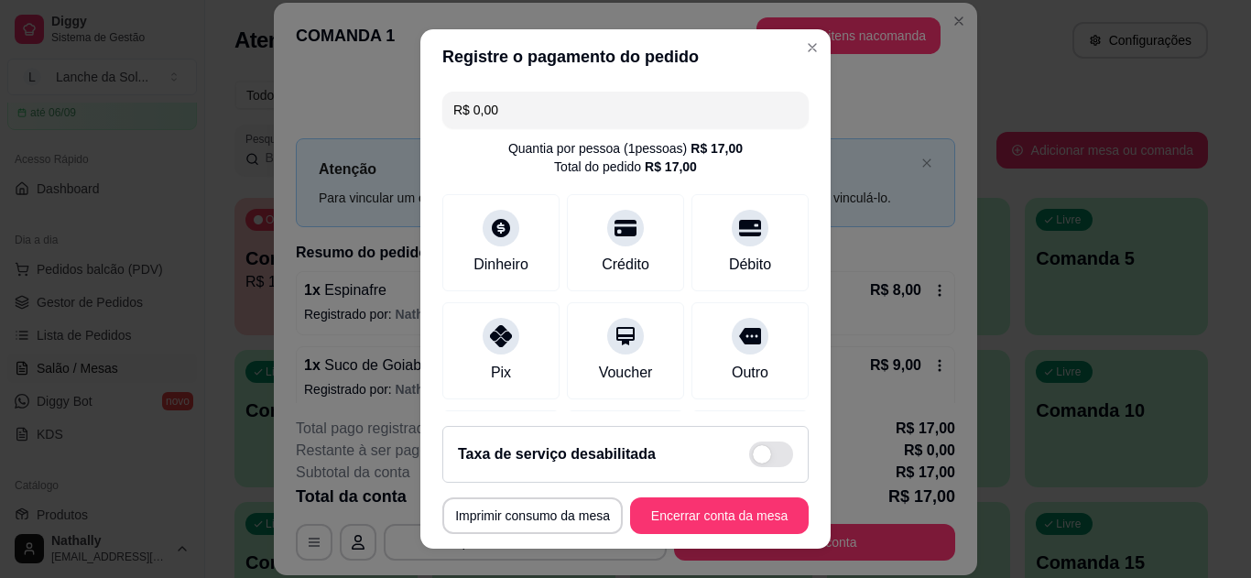
click at [483, 326] on div at bounding box center [501, 336] width 37 height 37
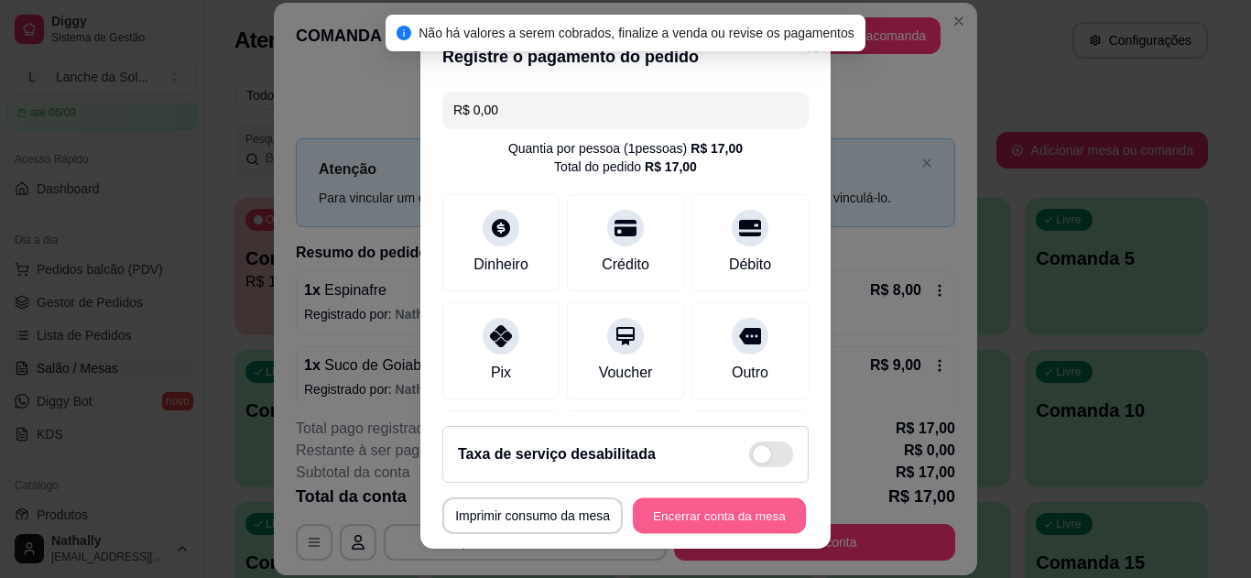
click at [654, 500] on button "Encerrar conta da mesa" at bounding box center [719, 516] width 173 height 36
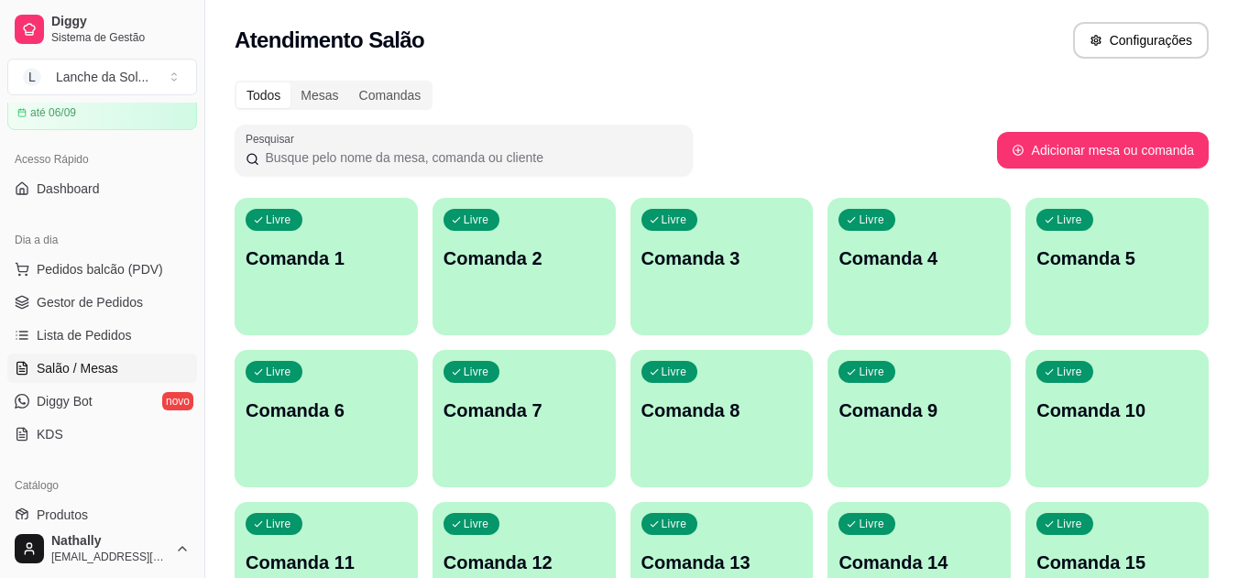
click at [142, 288] on link "Gestor de Pedidos" at bounding box center [102, 302] width 190 height 29
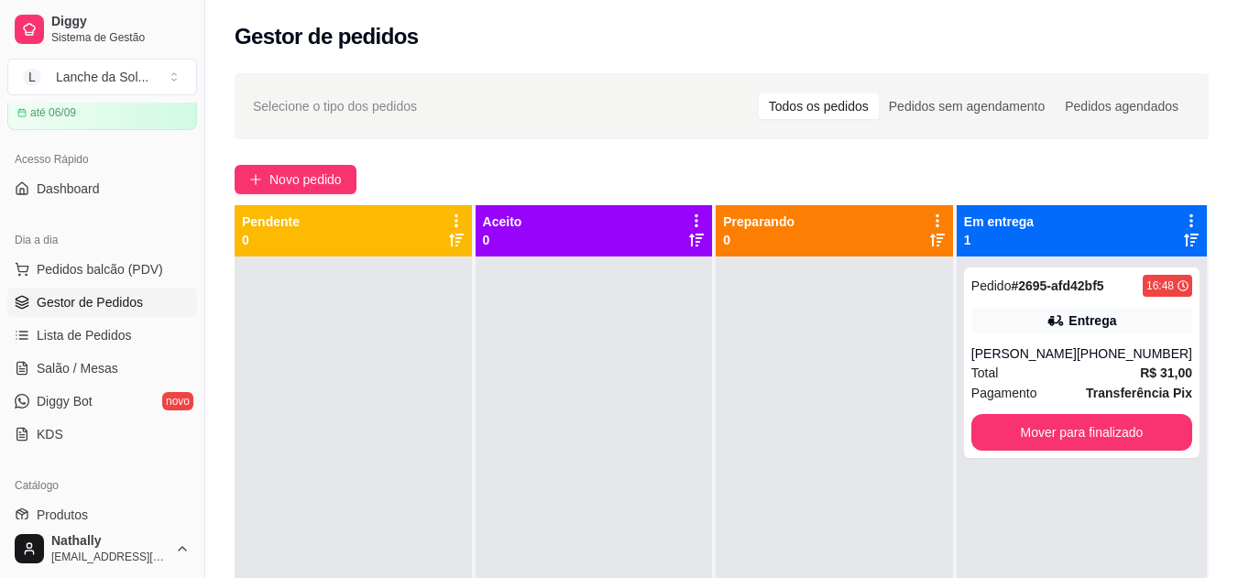
click at [1048, 340] on div "Pedido # 2695-afd42bf5 16:48 Entrega Anna [PHONE_NUMBER] Total R$ 31,00 Pagamen…" at bounding box center [1081, 362] width 235 height 191
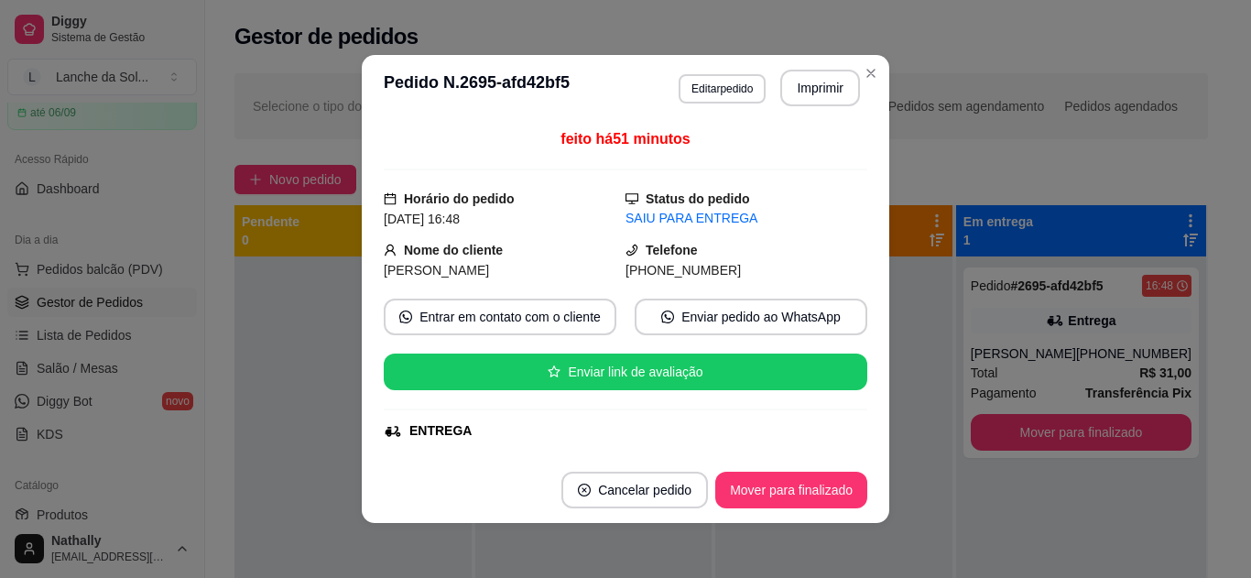
click at [860, 352] on div "feito há 51 minutos Horário do pedido [DATE] 16:48 Status do pedido SAIU PARA E…" at bounding box center [626, 289] width 484 height 322
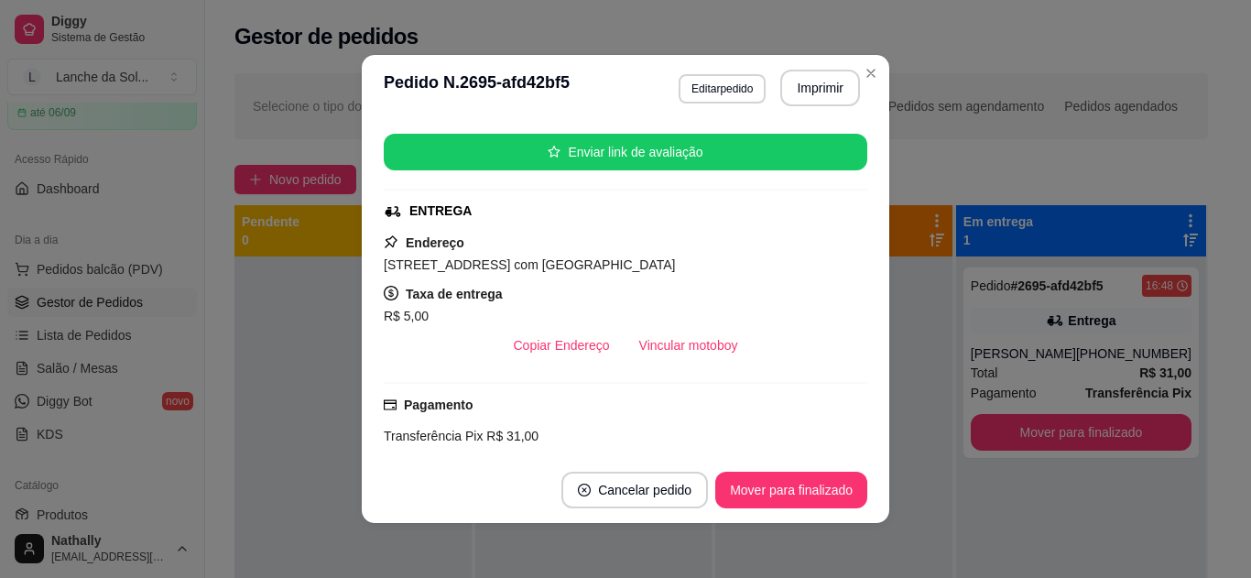
scroll to position [281, 0]
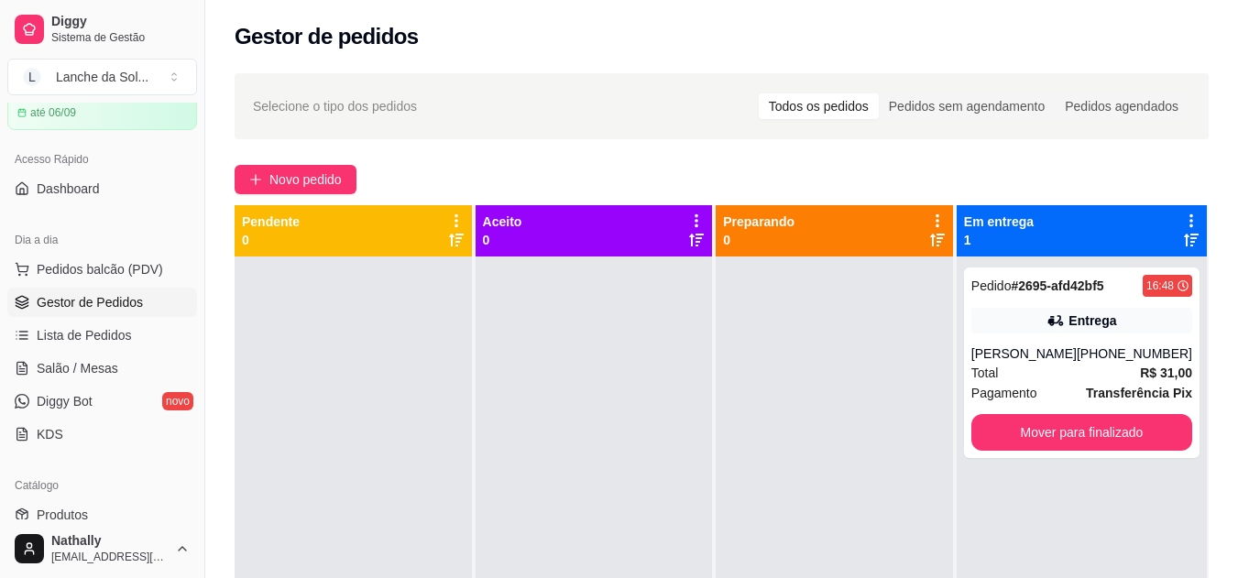
click at [917, 433] on div at bounding box center [833, 546] width 237 height 578
click at [127, 269] on span "Pedidos balcão (PDV)" at bounding box center [100, 269] width 126 height 18
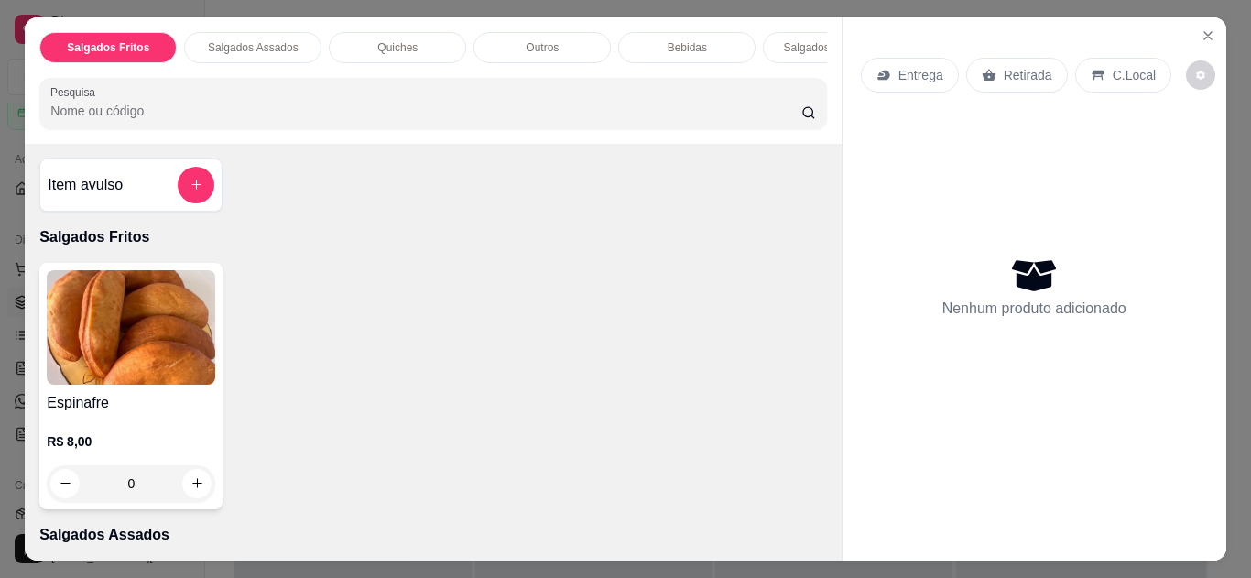
click at [842, 409] on div "Entrega Retirada C.Local Nenhum produto adicionado" at bounding box center [1034, 288] width 385 height 543
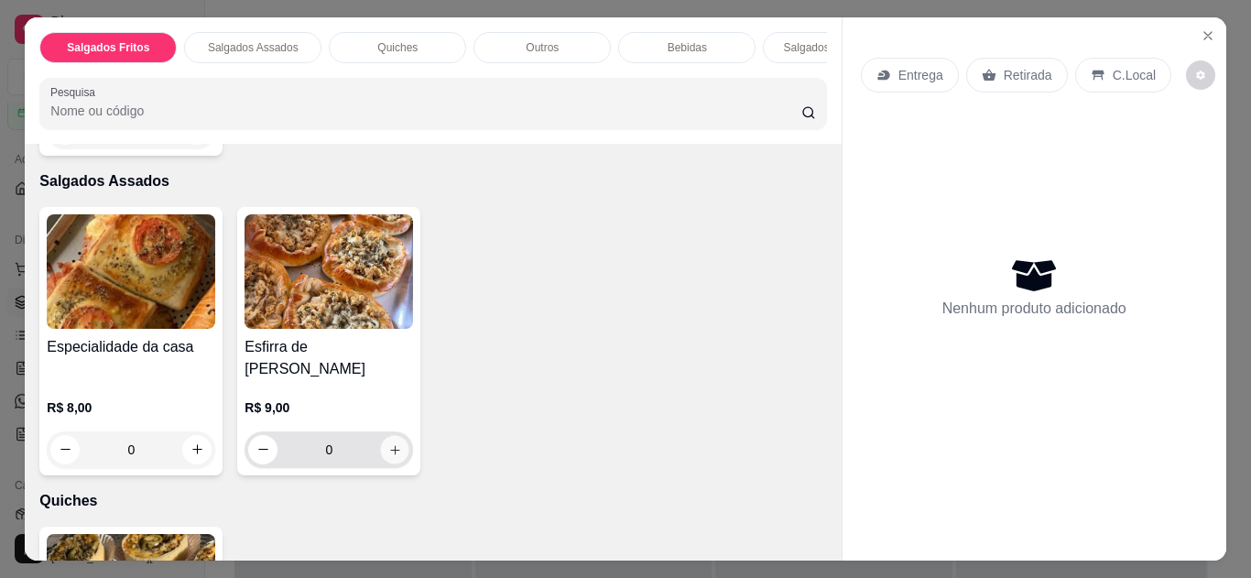
click at [393, 443] on icon "increase-product-quantity" at bounding box center [395, 450] width 14 height 14
type input "1"
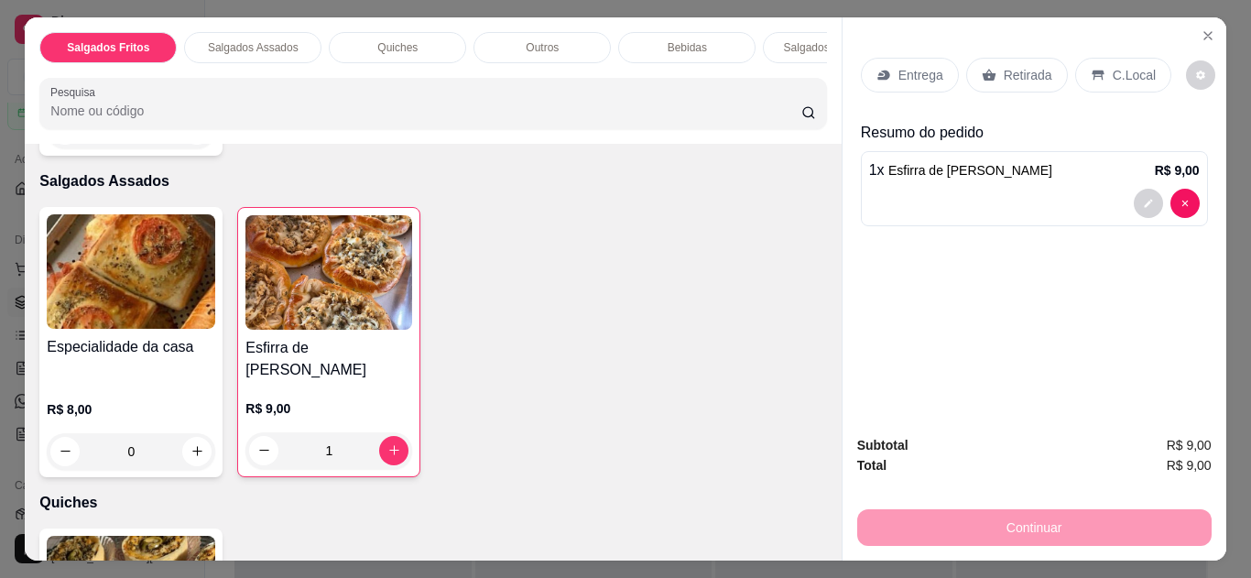
scroll to position [707, 0]
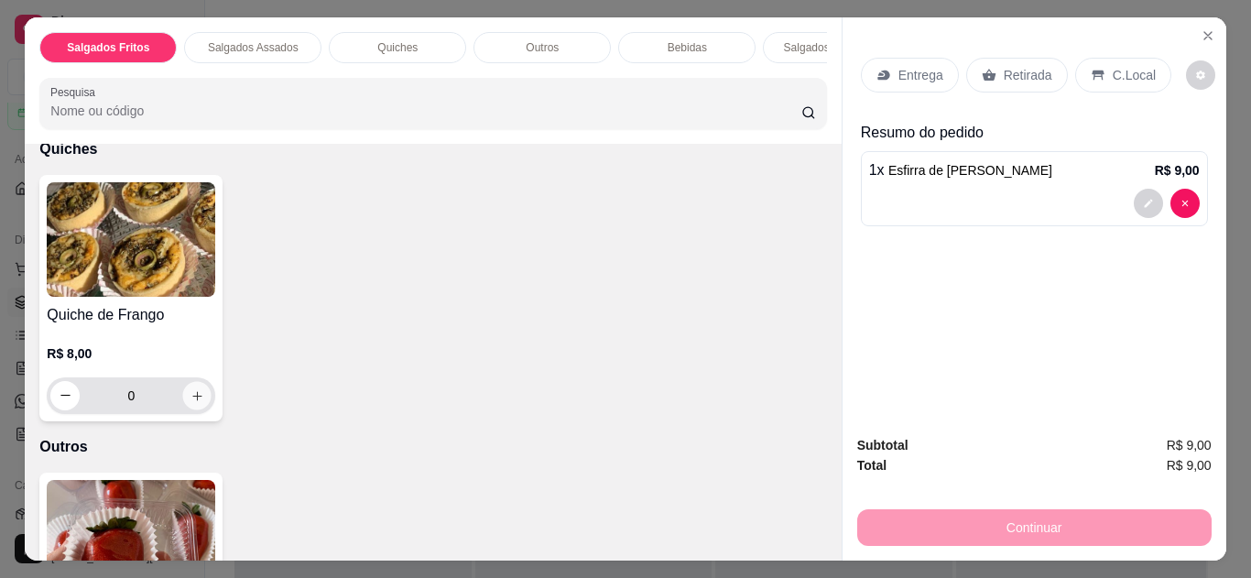
click at [191, 389] on icon "increase-product-quantity" at bounding box center [198, 396] width 14 height 14
type input "1"
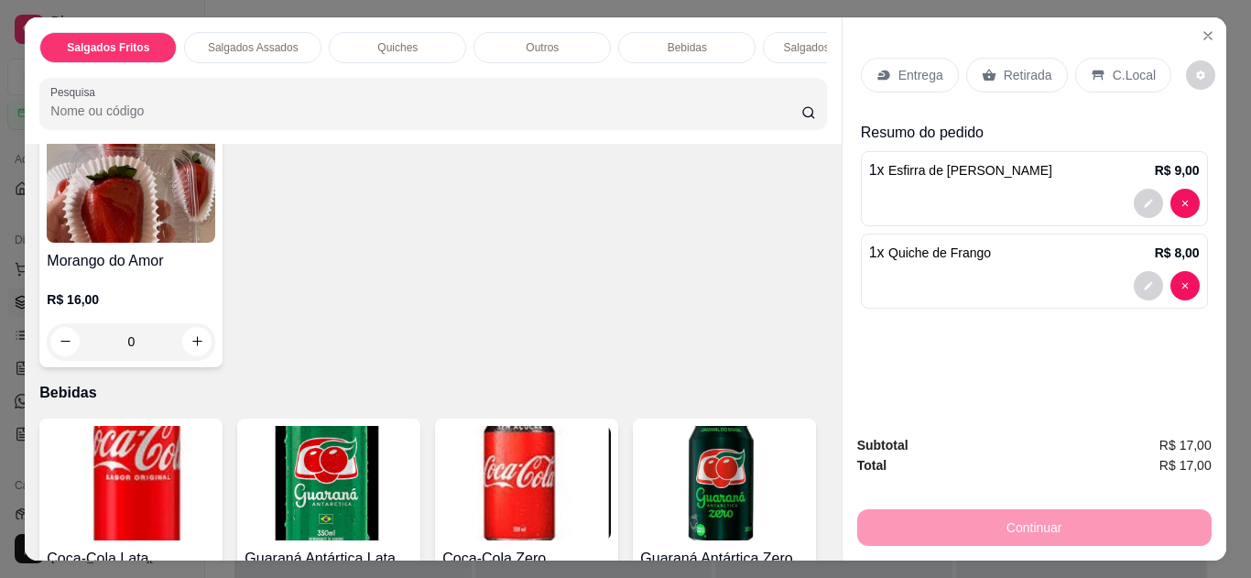
scroll to position [1414, 0]
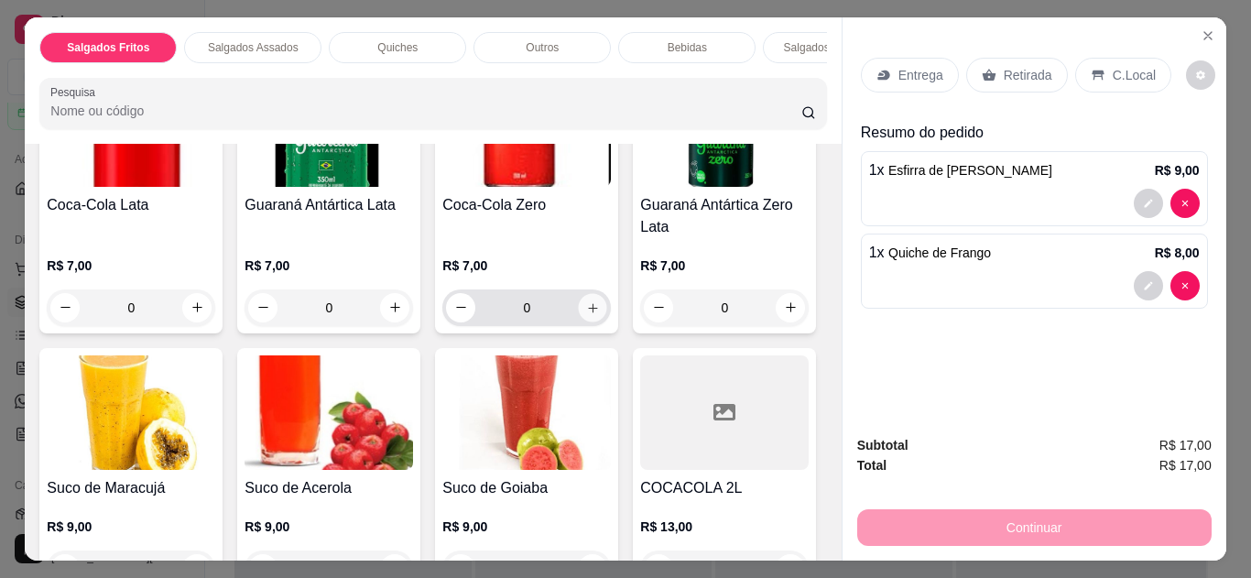
click at [579, 293] on button "increase-product-quantity" at bounding box center [593, 307] width 28 height 28
type input "1"
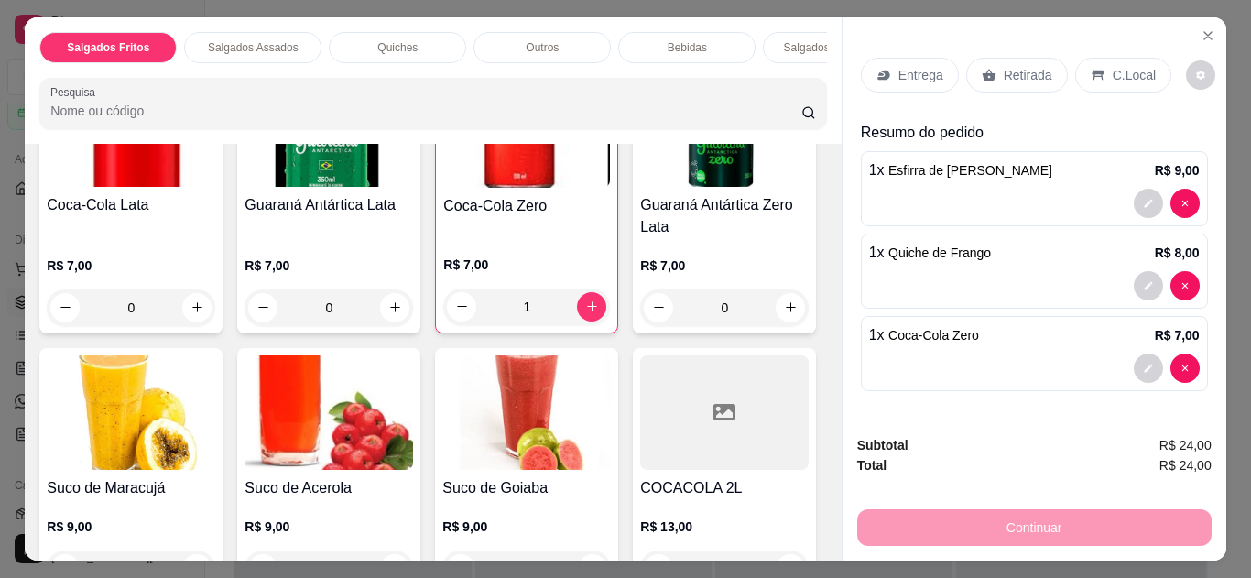
click at [899, 66] on p "Entrega" at bounding box center [921, 75] width 45 height 18
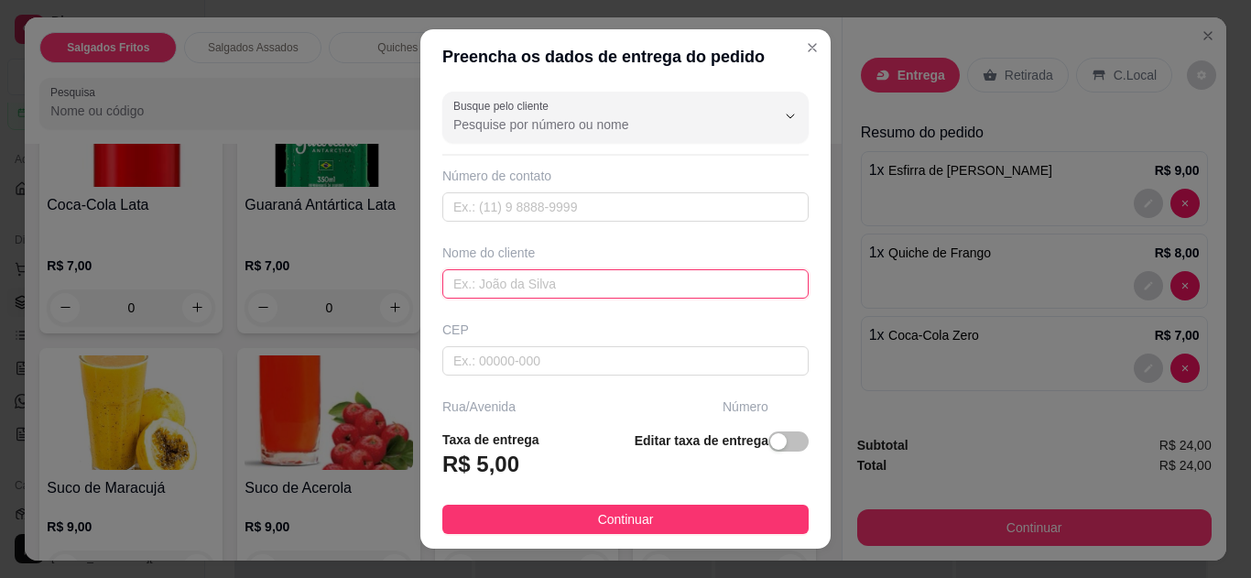
click at [660, 288] on input "text" at bounding box center [625, 283] width 366 height 29
type input "[PERSON_NAME]"
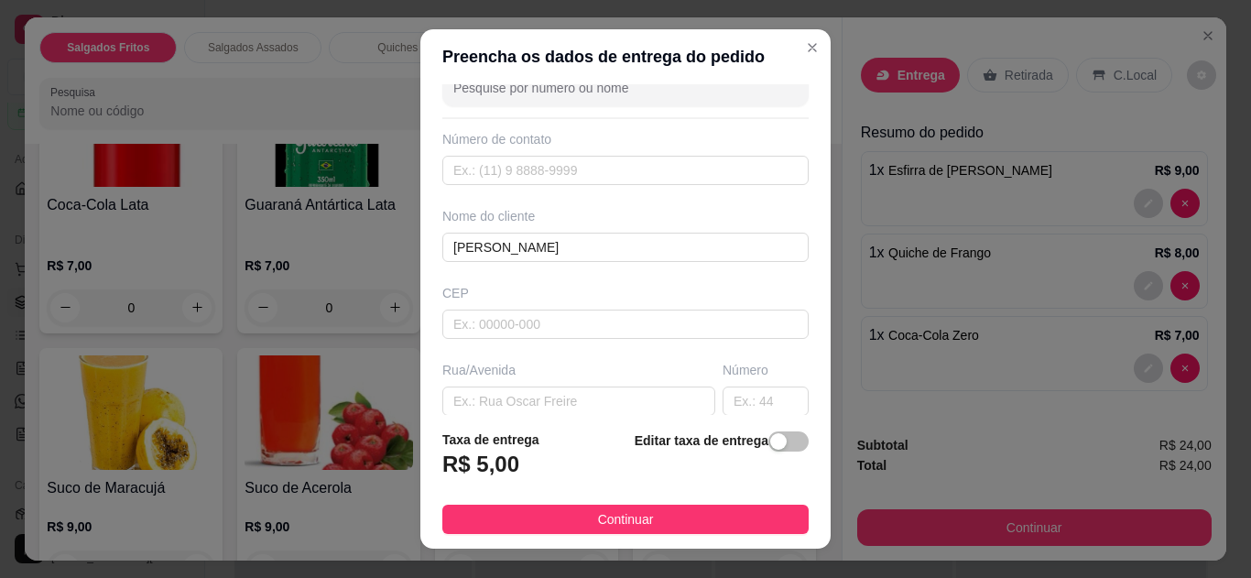
scroll to position [73, 0]
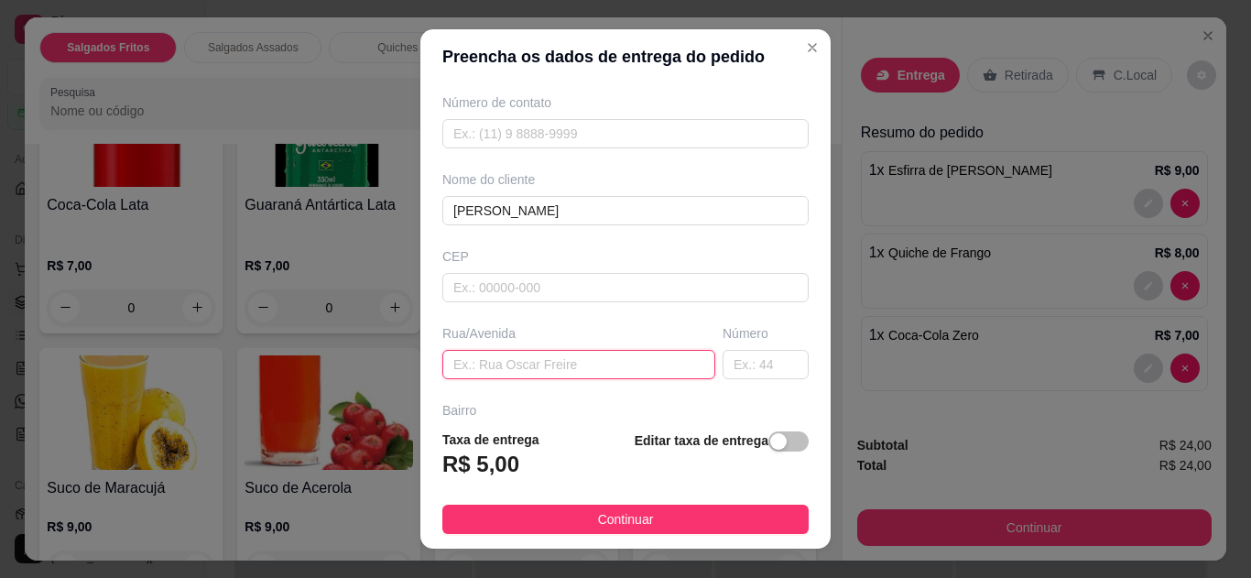
click at [551, 358] on input "text" at bounding box center [578, 364] width 273 height 29
click at [723, 366] on input "text" at bounding box center [766, 364] width 86 height 29
click at [606, 366] on input "alojamento ariuba" at bounding box center [578, 364] width 273 height 29
type input "alojamento ariuba, quarto 9"
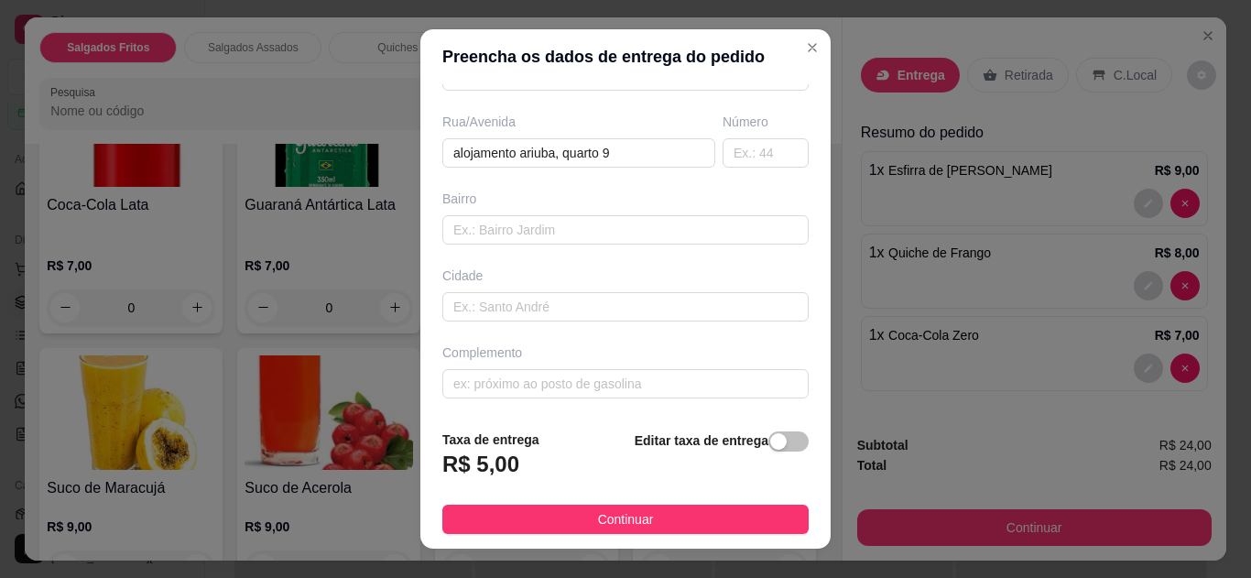
scroll to position [286, 0]
click at [612, 521] on span "Continuar" at bounding box center [626, 519] width 56 height 20
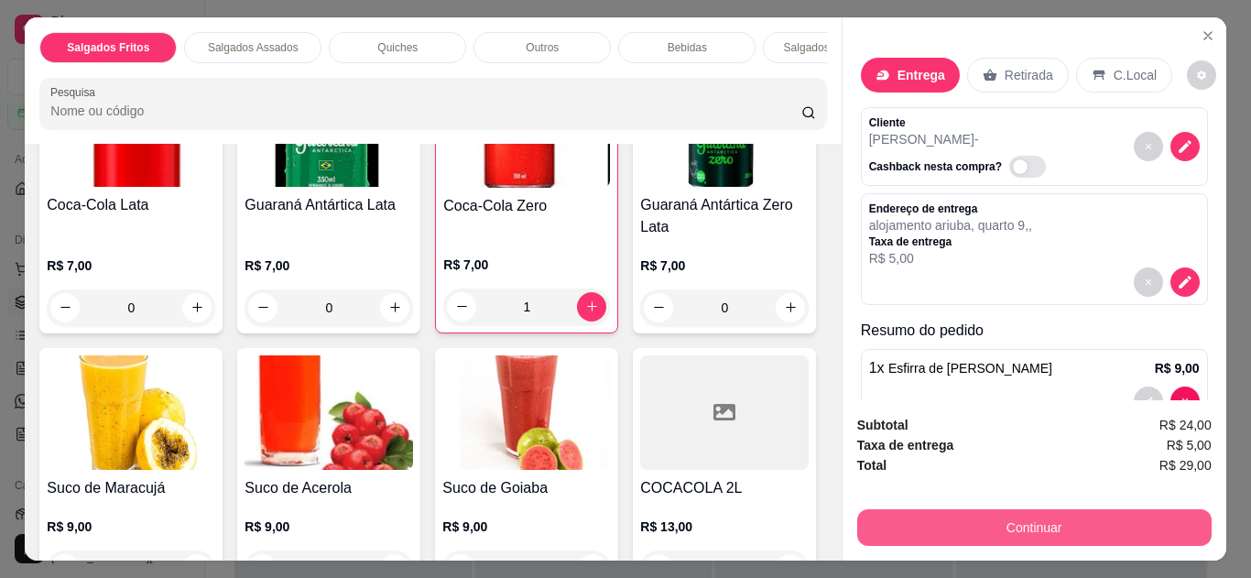
click at [900, 516] on button "Continuar" at bounding box center [1034, 527] width 355 height 37
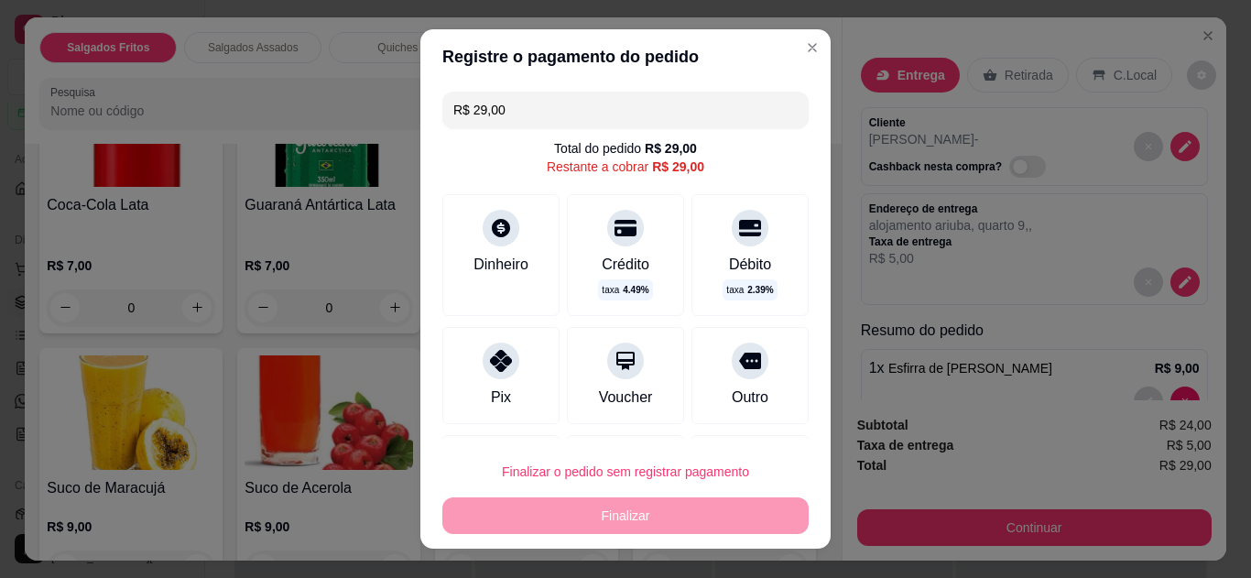
click at [491, 387] on div "Pix" at bounding box center [501, 398] width 20 height 22
type input "R$ 0,00"
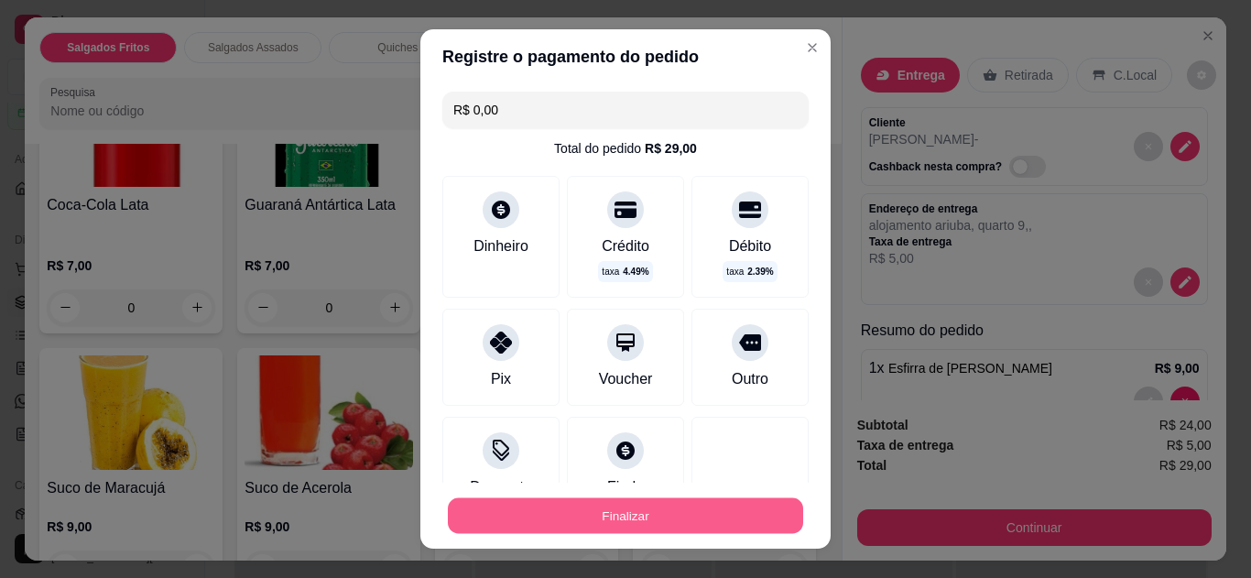
click at [644, 511] on button "Finalizar" at bounding box center [625, 516] width 355 height 36
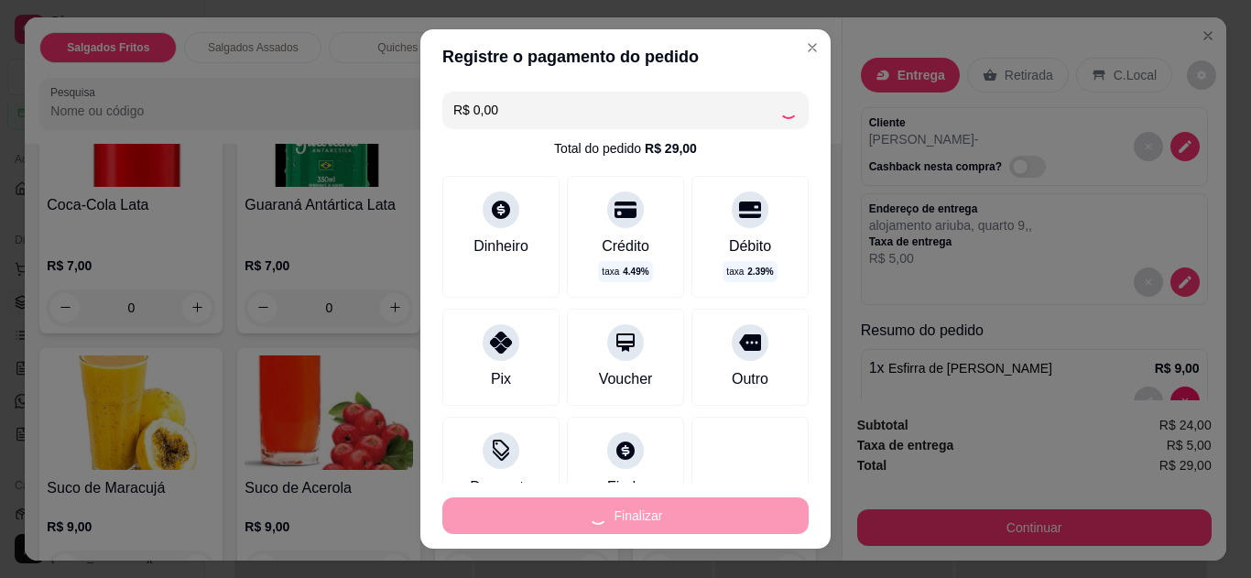
type input "0"
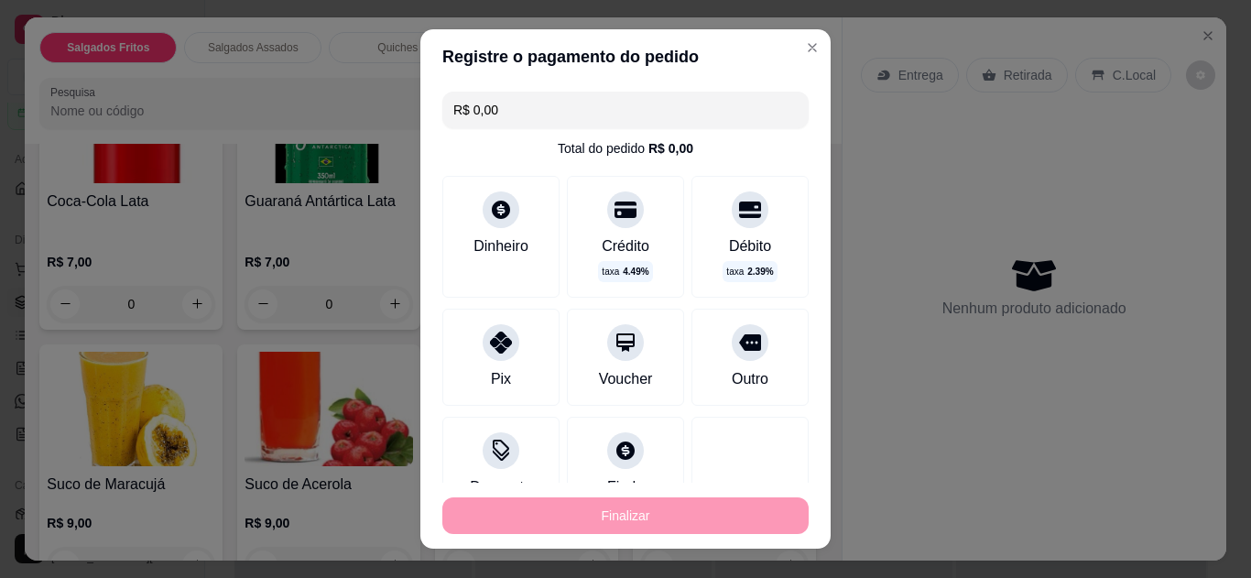
type input "-R$ 29,00"
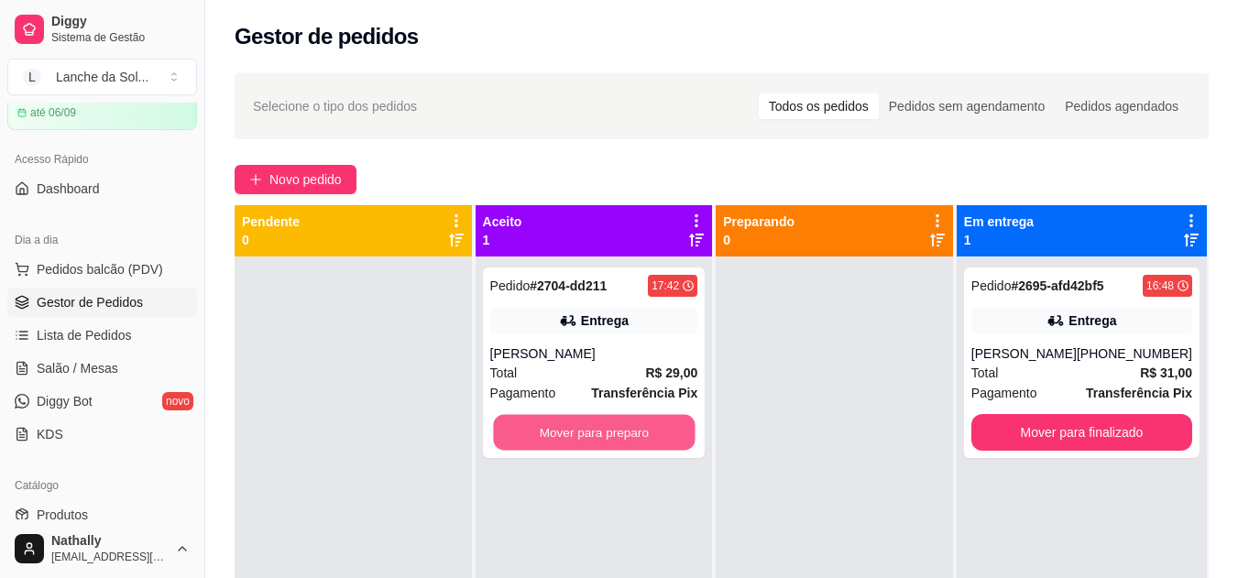
click at [617, 441] on button "Mover para preparo" at bounding box center [594, 433] width 202 height 36
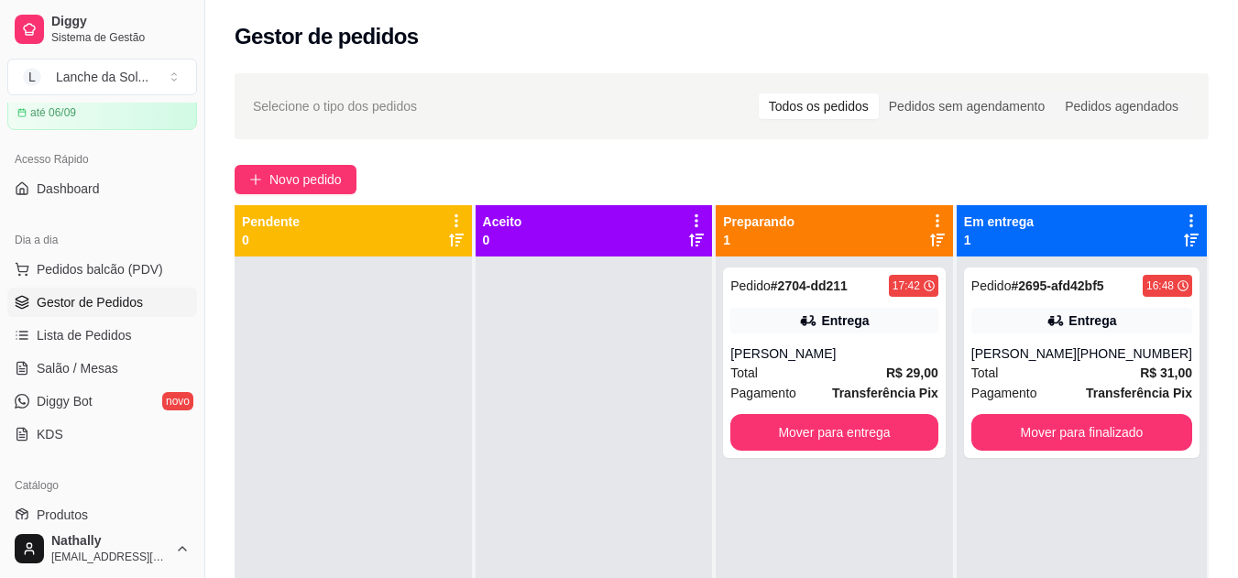
click at [807, 368] on div "Total R$ 29,00" at bounding box center [834, 373] width 208 height 20
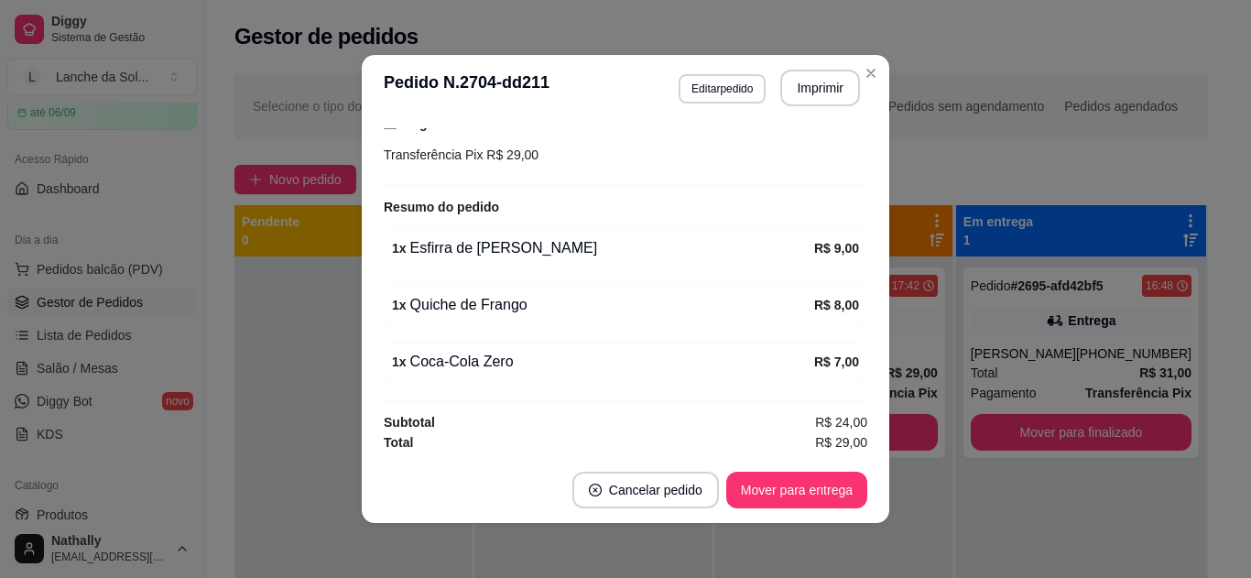
scroll to position [449, 0]
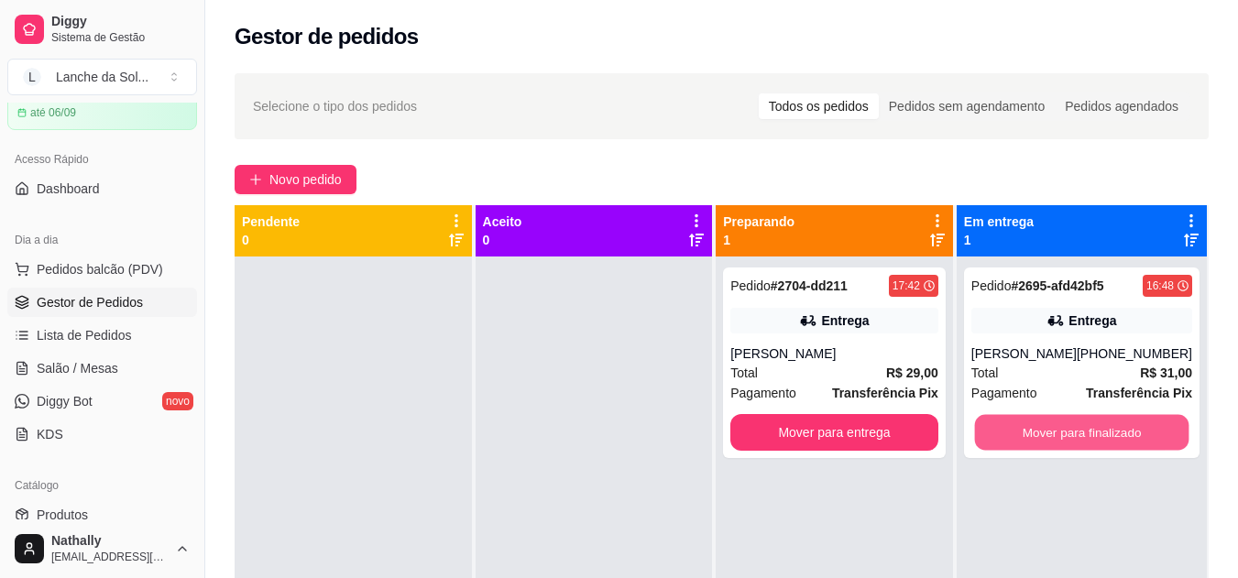
click at [1011, 422] on button "Mover para finalizado" at bounding box center [1081, 433] width 214 height 36
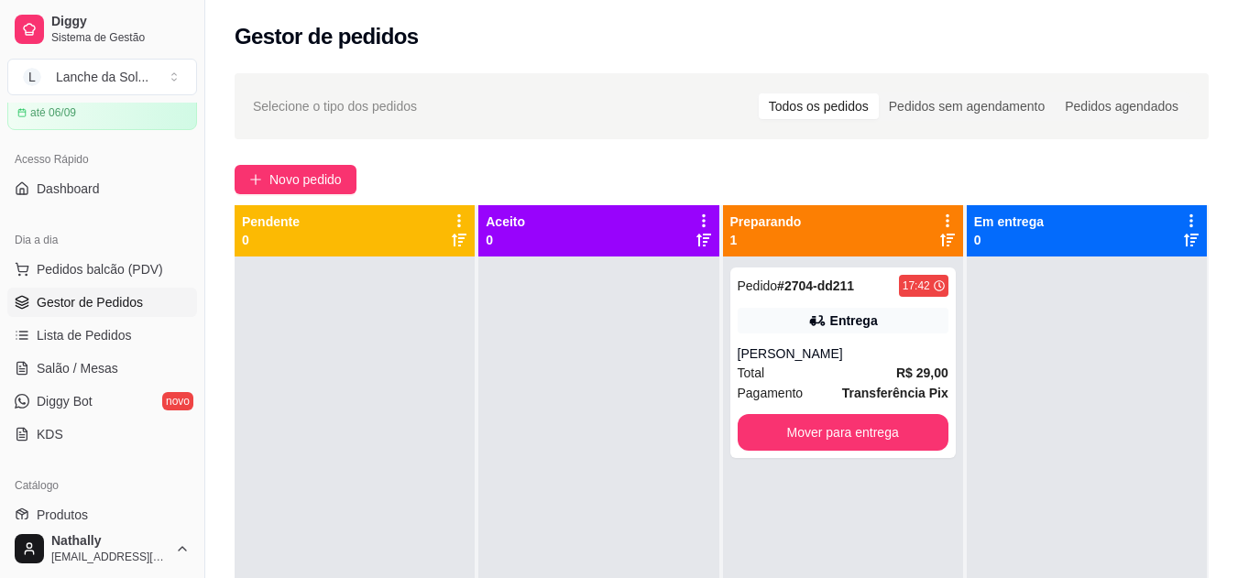
click at [805, 373] on div "Total R$ 29,00" at bounding box center [842, 373] width 211 height 20
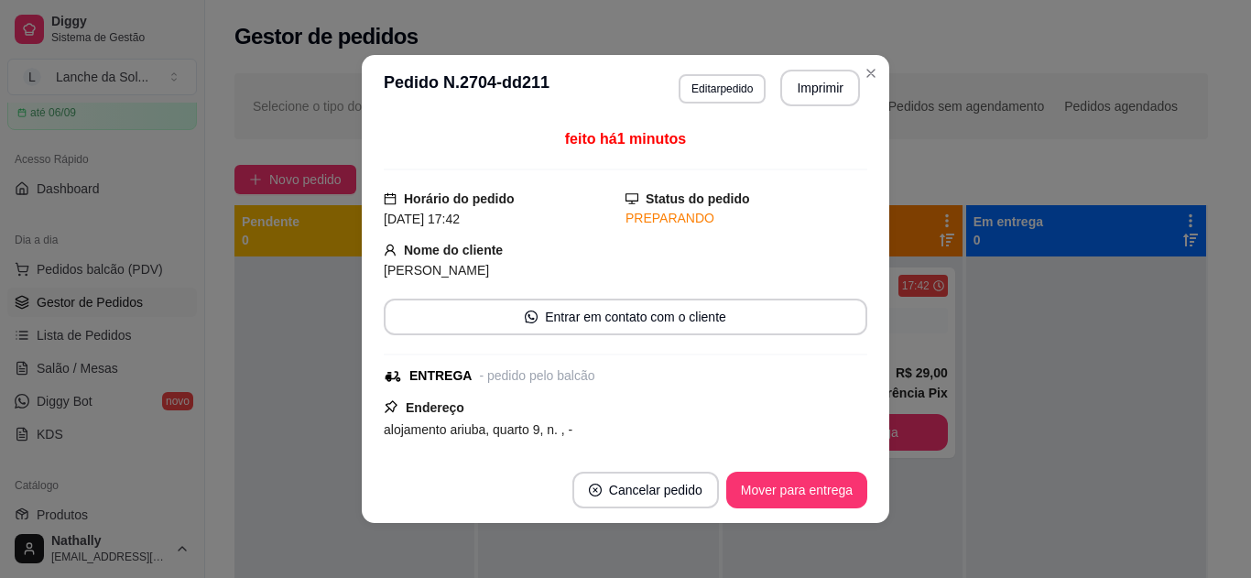
click at [862, 399] on div "feito há 1 minutos Horário do pedido [DATE] 17:42 Status do pedido PREPARANDO N…" at bounding box center [626, 289] width 528 height 336
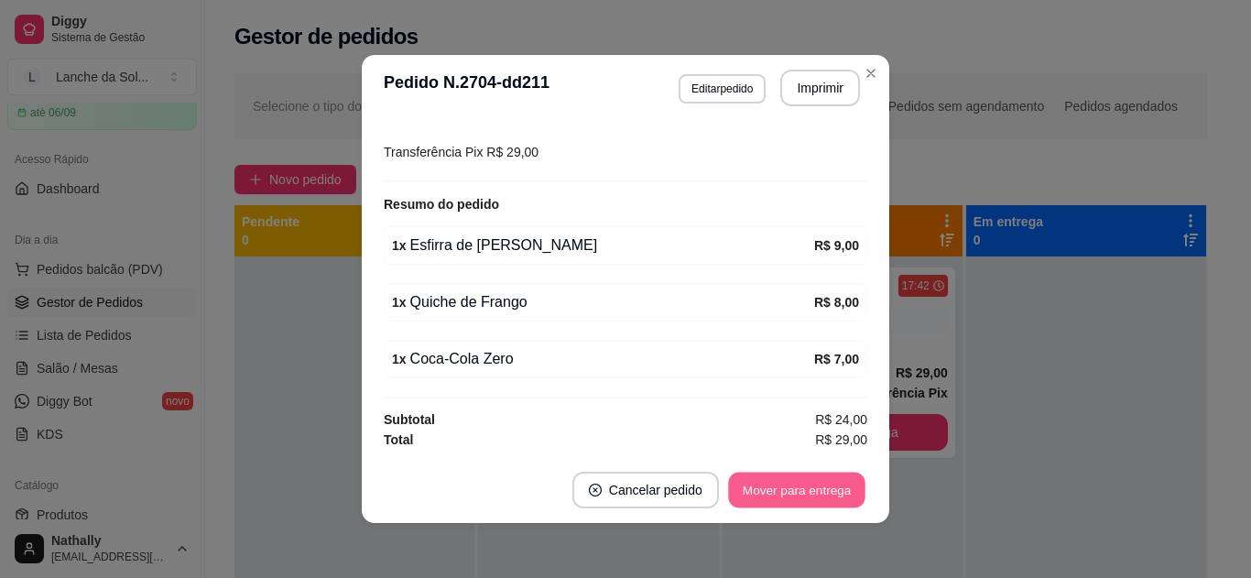
click at [802, 489] on button "Mover para entrega" at bounding box center [796, 491] width 137 height 36
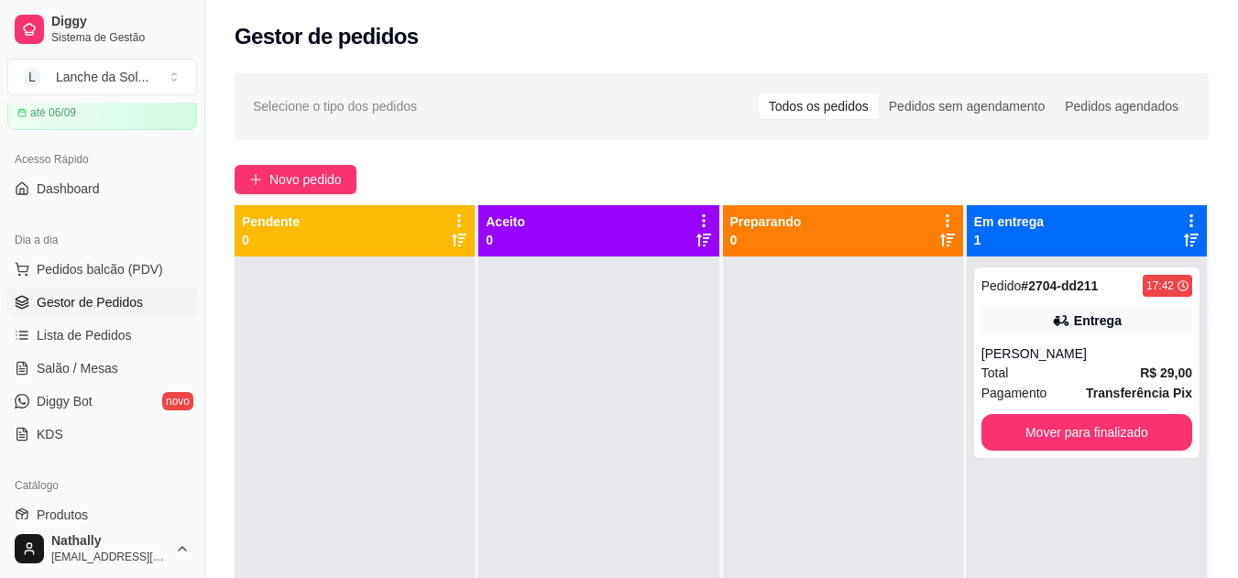
click at [148, 361] on link "Salão / Mesas" at bounding box center [102, 368] width 190 height 29
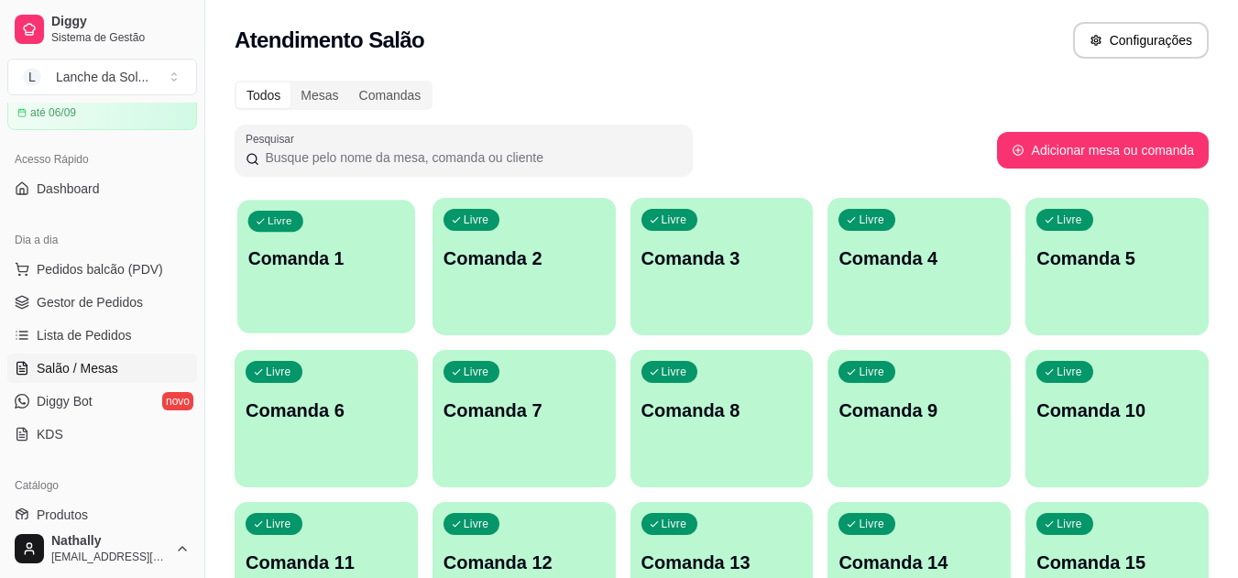
click at [297, 289] on div "Livre Comanda 1" at bounding box center [326, 256] width 178 height 112
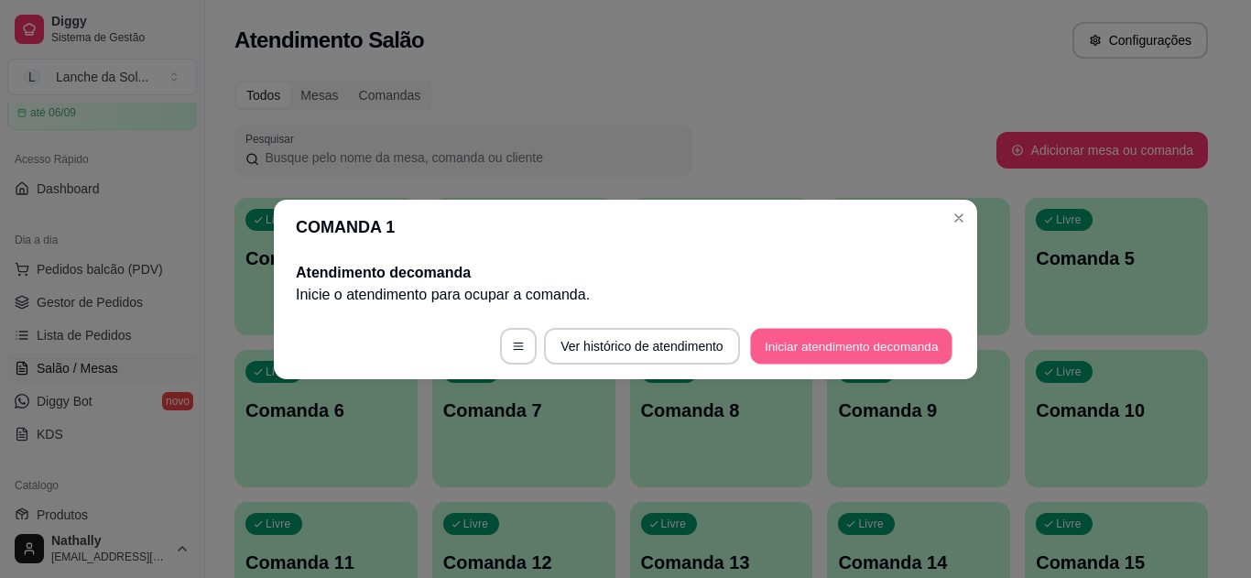
click at [821, 350] on button "Iniciar atendimento de comanda" at bounding box center [851, 346] width 202 height 36
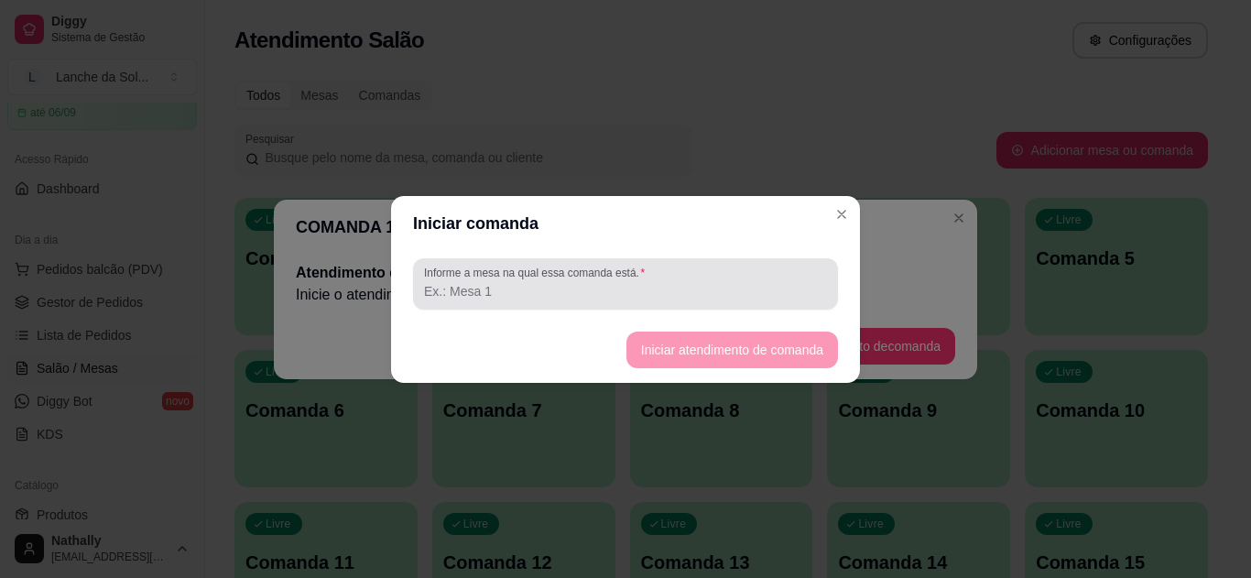
click at [737, 278] on div at bounding box center [625, 284] width 403 height 37
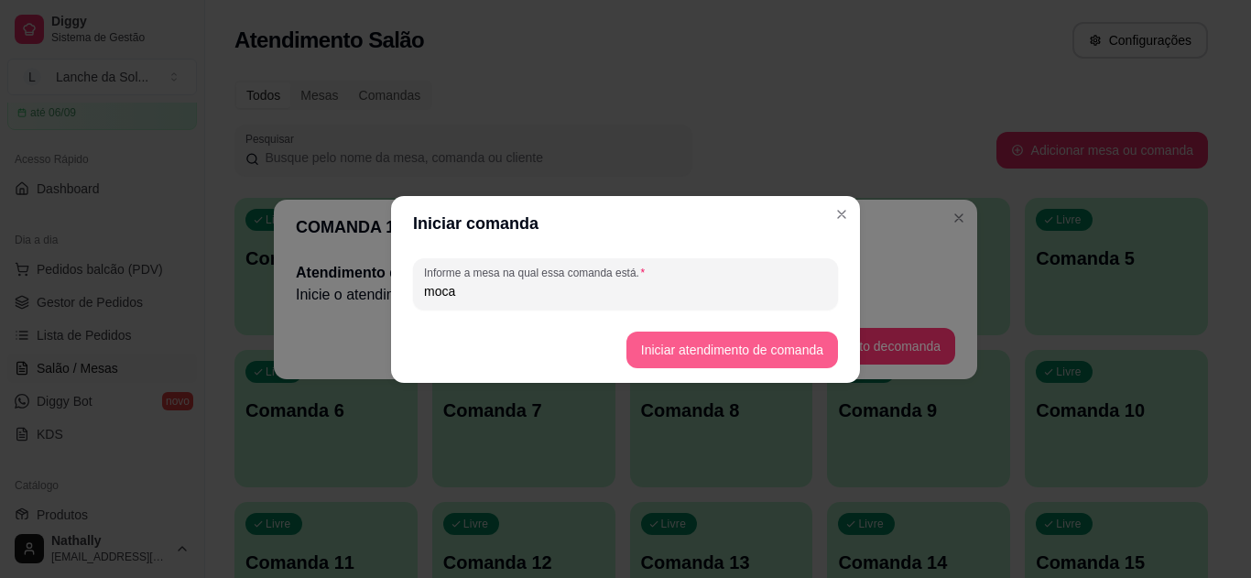
type input "moca"
click at [730, 347] on button "Iniciar atendimento de comanda" at bounding box center [731, 350] width 205 height 36
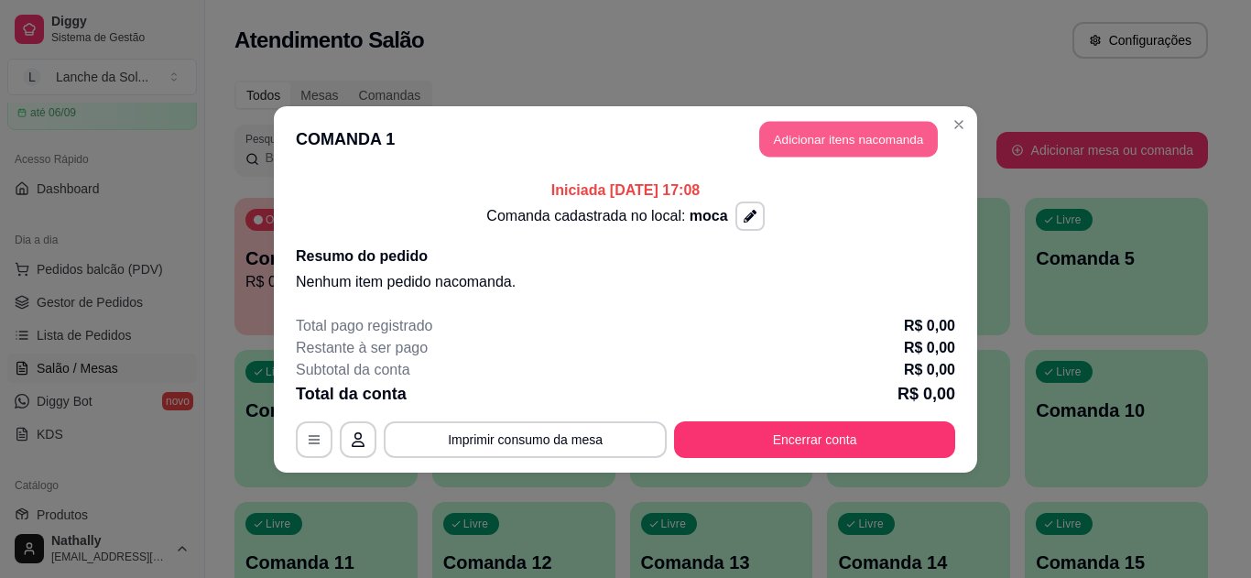
click at [876, 122] on button "Adicionar itens na comanda" at bounding box center [848, 139] width 179 height 36
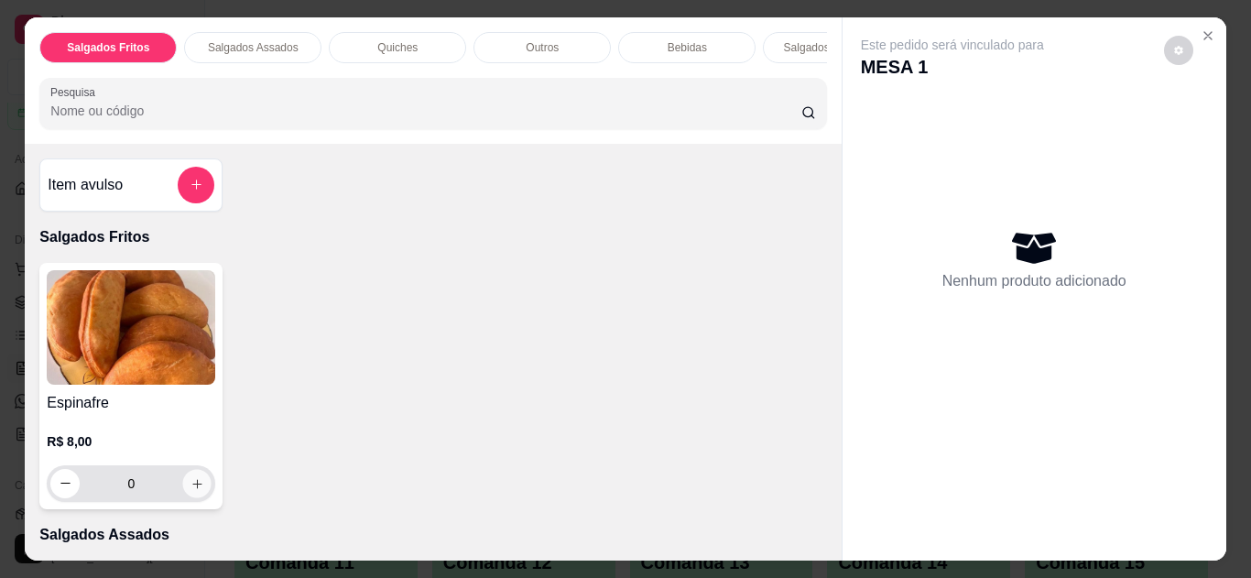
click at [191, 487] on icon "increase-product-quantity" at bounding box center [198, 484] width 14 height 14
type input "1"
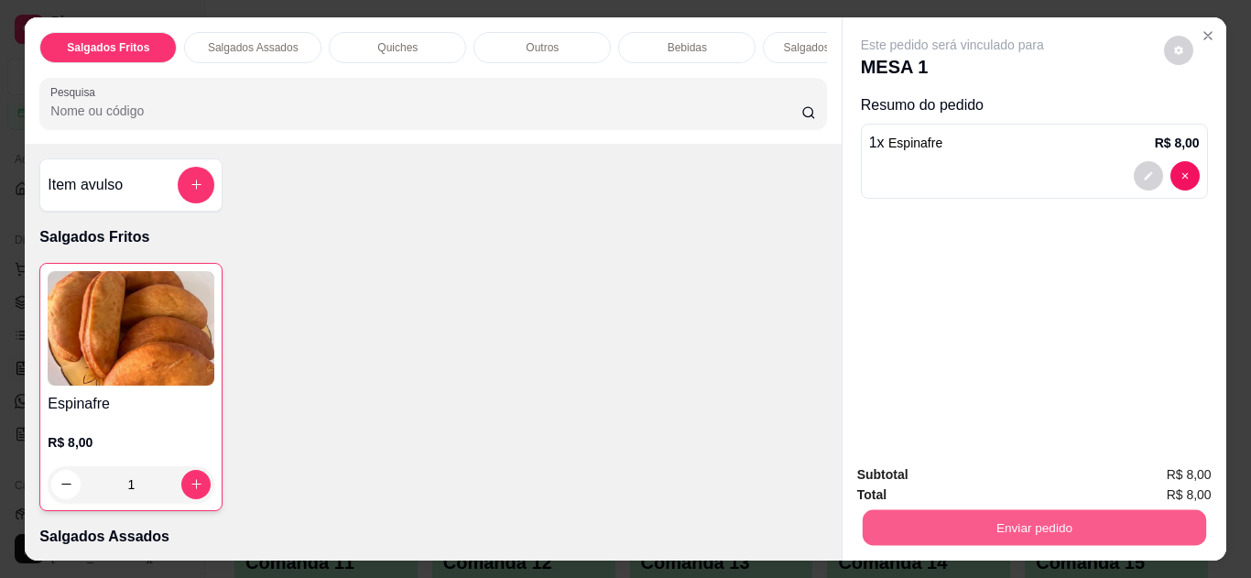
click at [953, 516] on button "Enviar pedido" at bounding box center [1034, 528] width 344 height 36
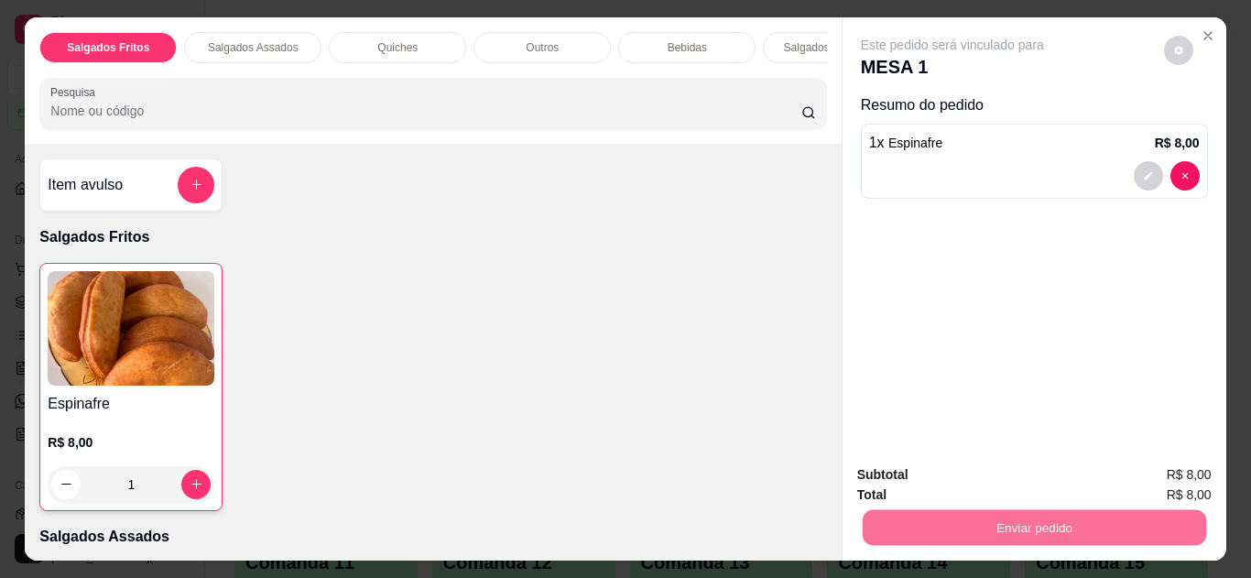
click at [944, 462] on button "Não registrar e enviar pedido" at bounding box center [973, 476] width 185 height 34
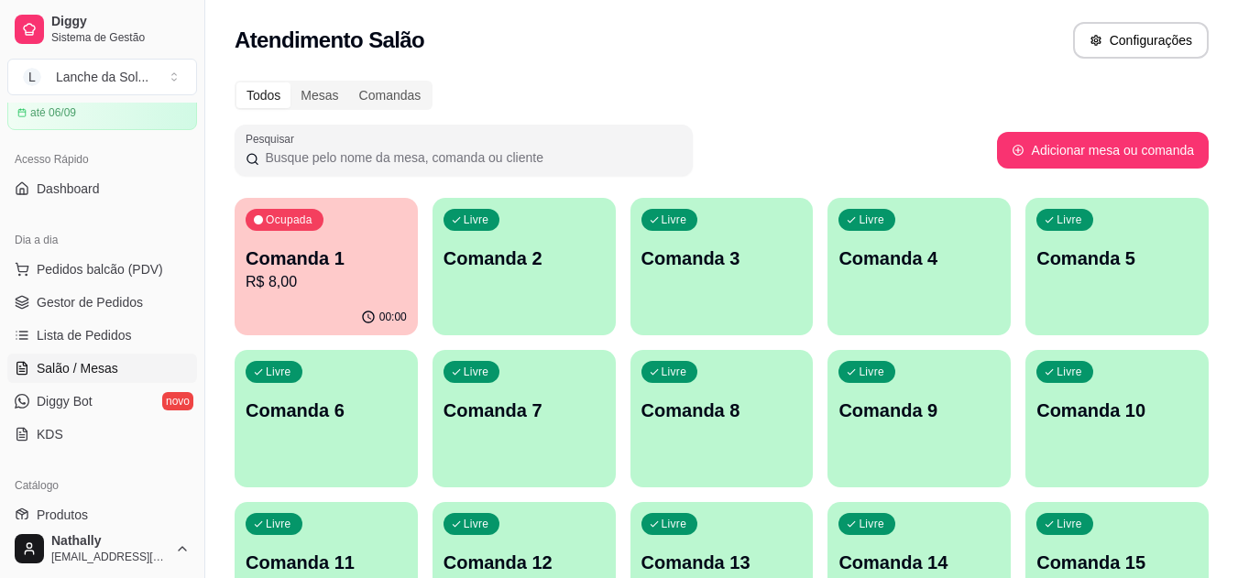
click at [131, 261] on span "Pedidos balcão (PDV)" at bounding box center [100, 269] width 126 height 18
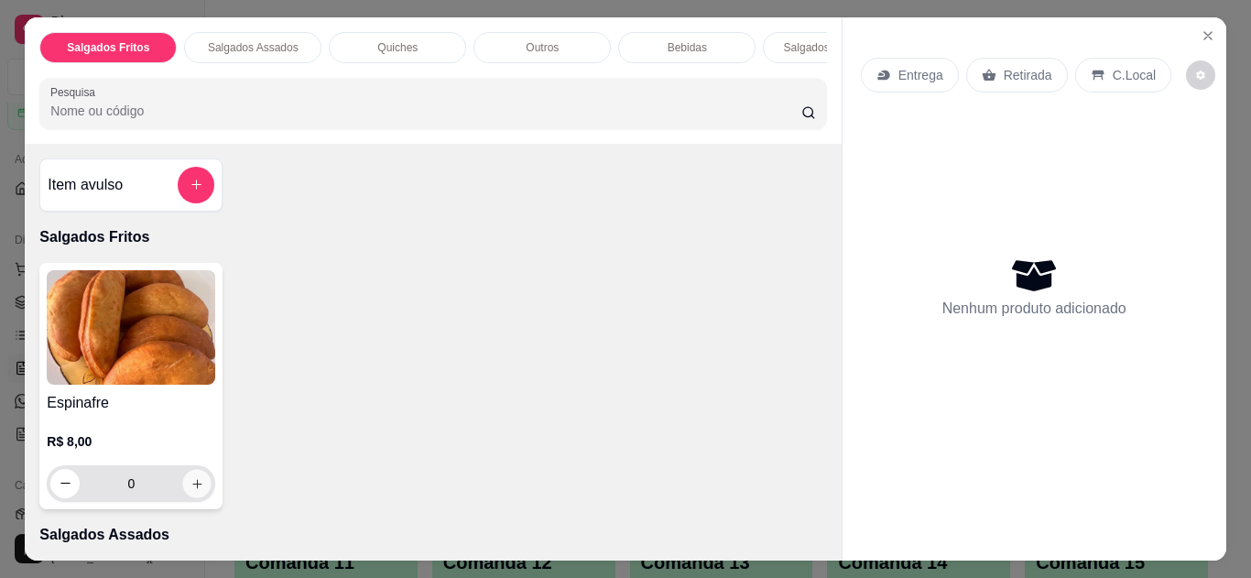
click at [191, 485] on icon "increase-product-quantity" at bounding box center [198, 484] width 14 height 14
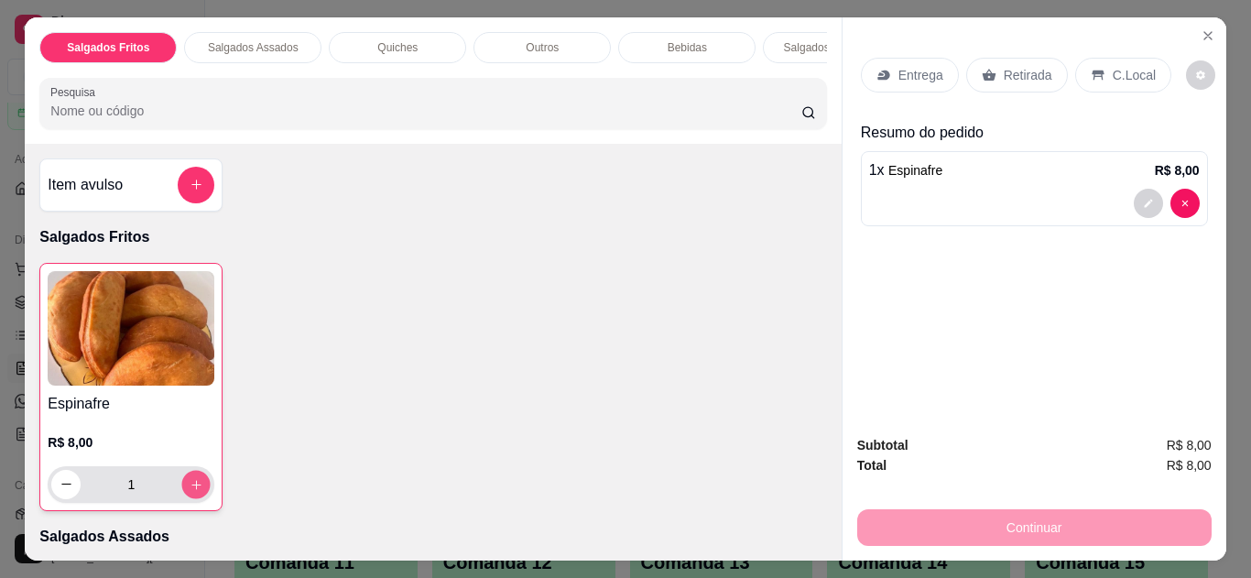
click at [190, 485] on icon "increase-product-quantity" at bounding box center [197, 485] width 14 height 14
click at [190, 485] on icon "increase-product-quantity" at bounding box center [197, 484] width 14 height 14
click at [190, 485] on icon "increase-product-quantity" at bounding box center [197, 485] width 14 height 14
type input "4"
click at [1201, 28] on icon "Close" at bounding box center [1208, 35] width 15 height 15
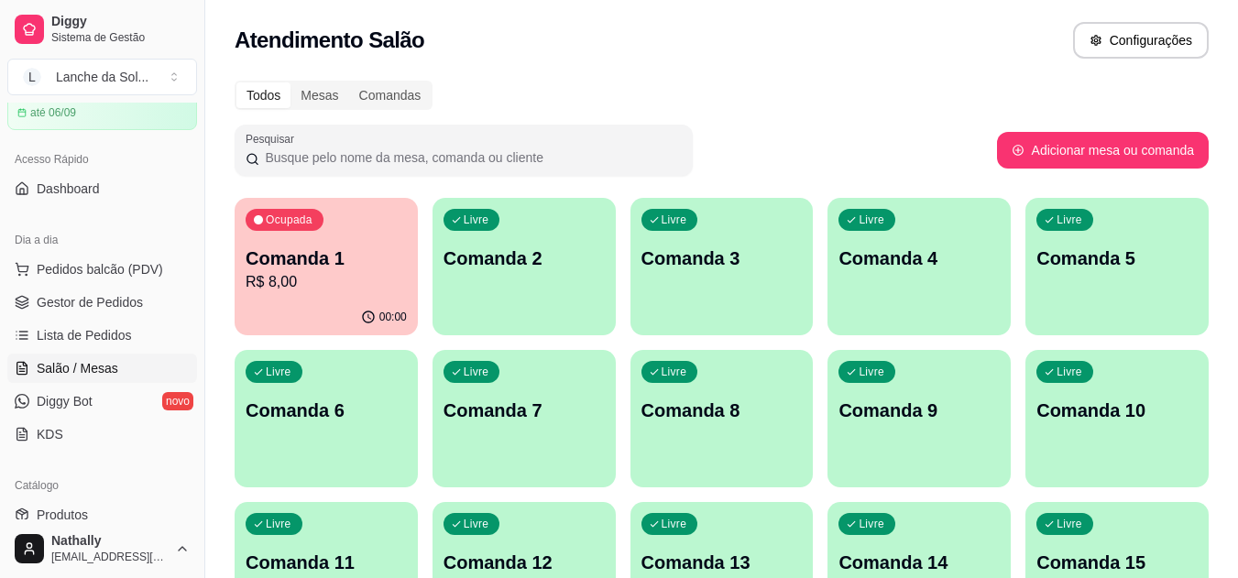
click at [132, 259] on button "Pedidos balcão (PDV)" at bounding box center [102, 269] width 190 height 29
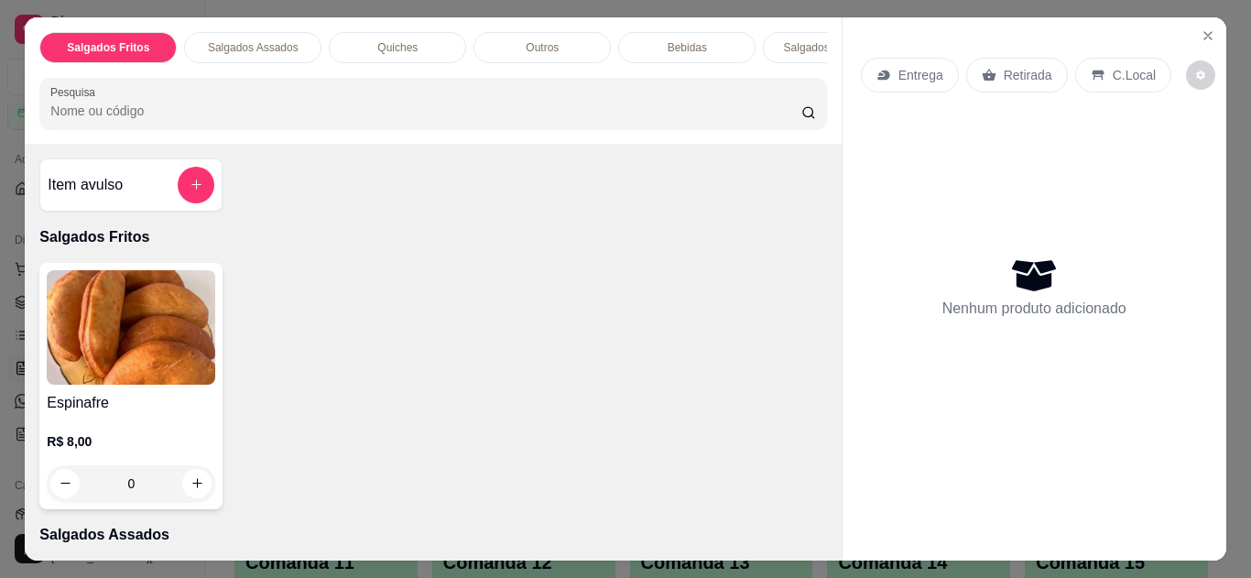
click at [1091, 69] on icon at bounding box center [1098, 75] width 15 height 15
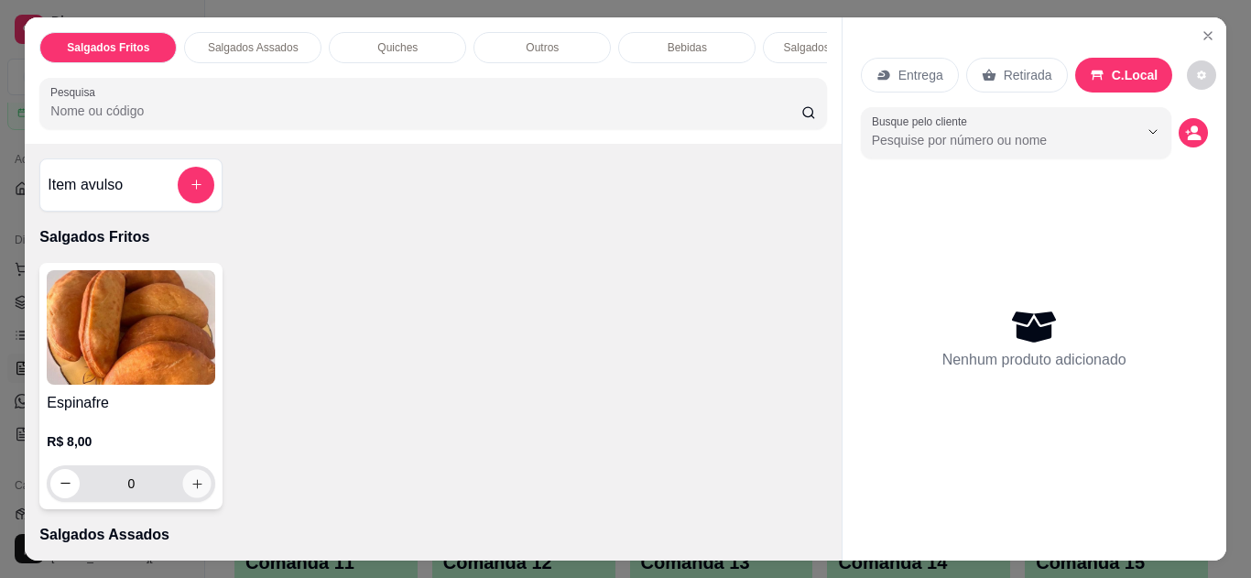
click at [196, 487] on icon "increase-product-quantity" at bounding box center [198, 484] width 14 height 14
type input "1"
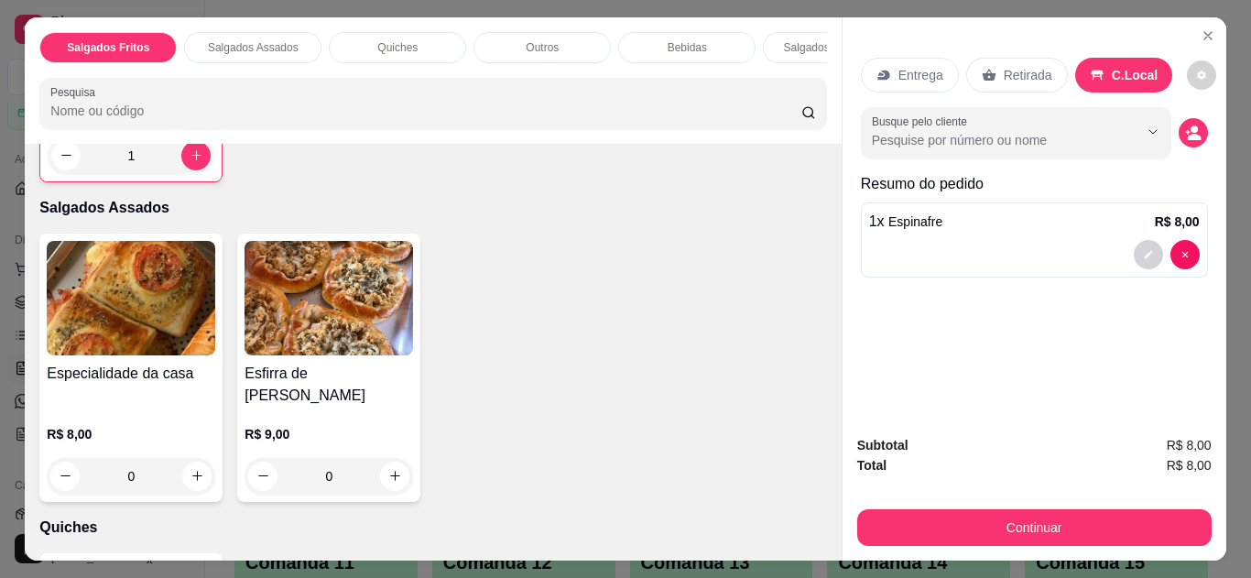
scroll to position [354, 0]
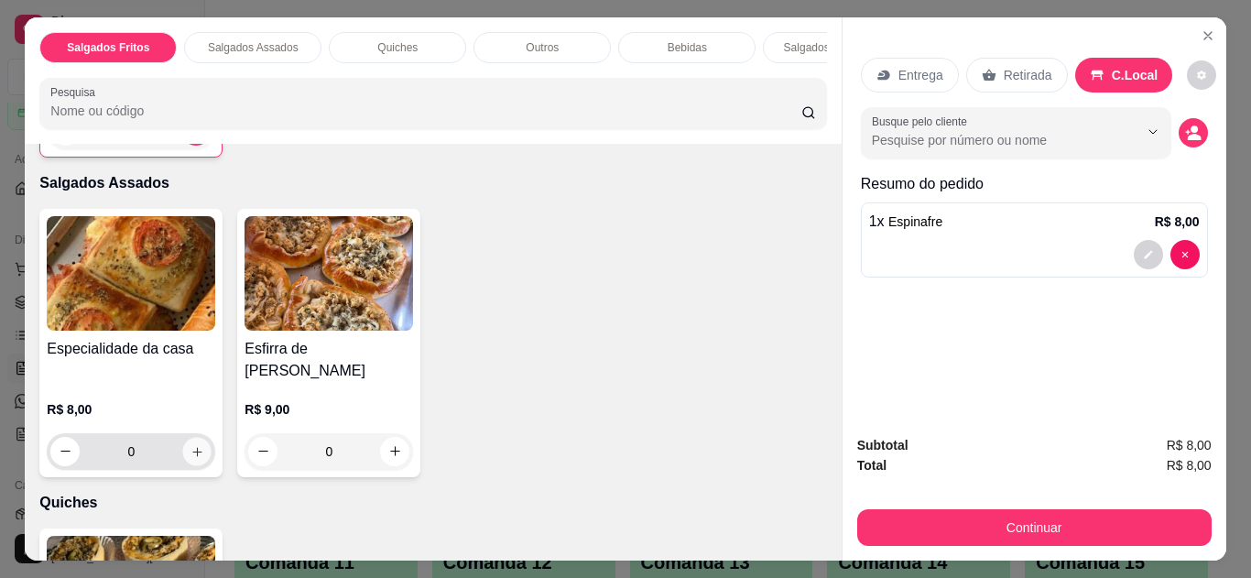
click at [191, 445] on icon "increase-product-quantity" at bounding box center [198, 452] width 14 height 14
type input "1"
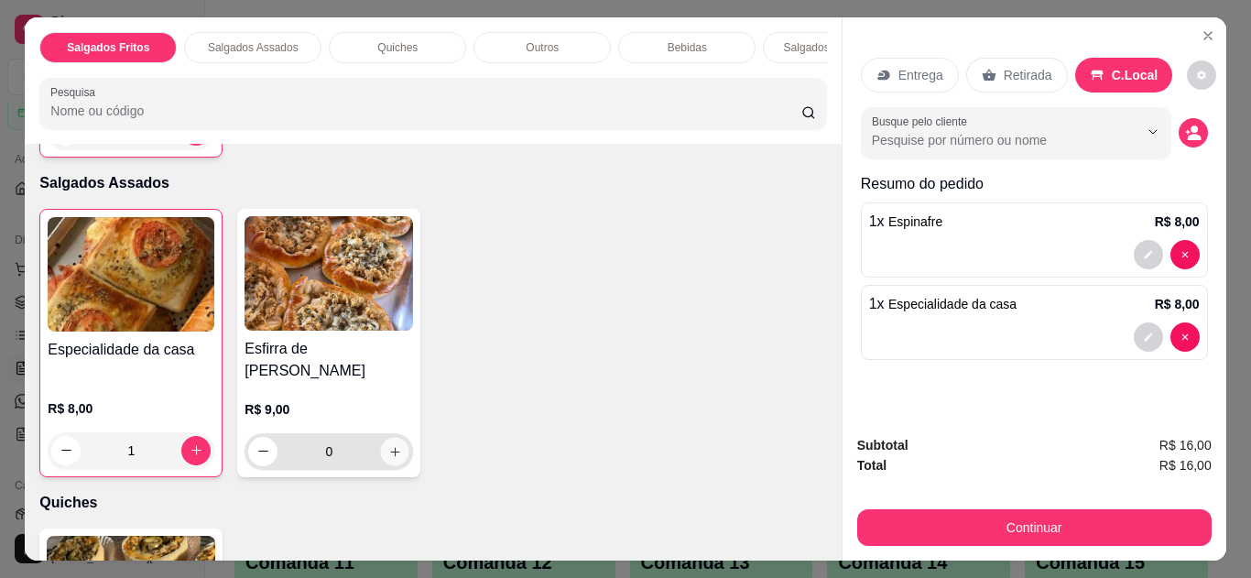
click at [388, 445] on icon "increase-product-quantity" at bounding box center [395, 452] width 14 height 14
type input "1"
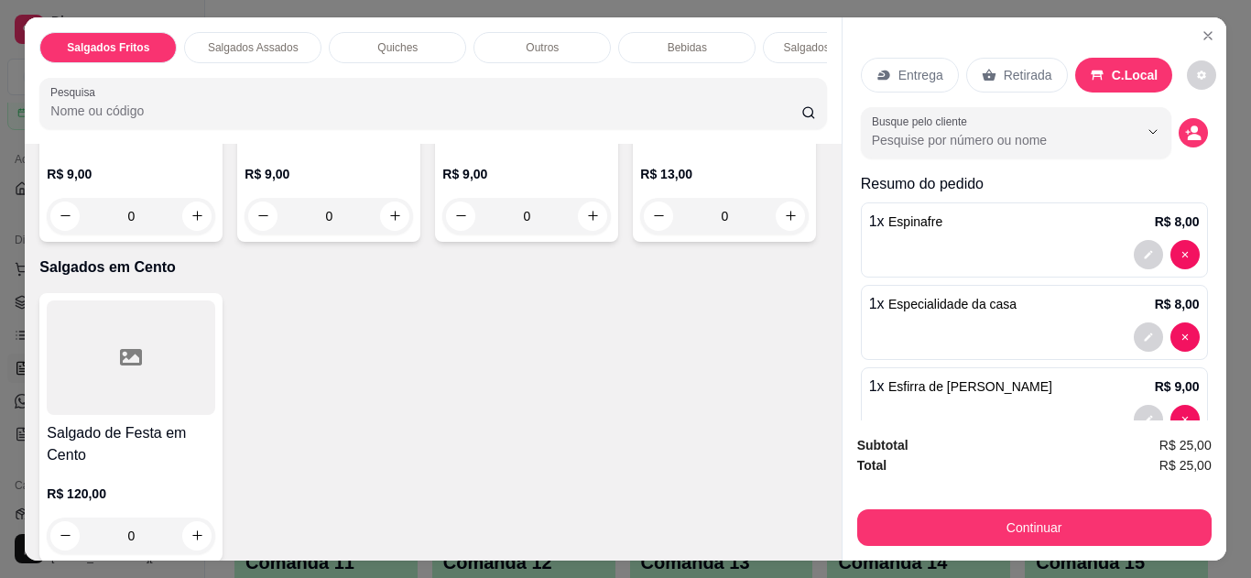
scroll to position [1414, 0]
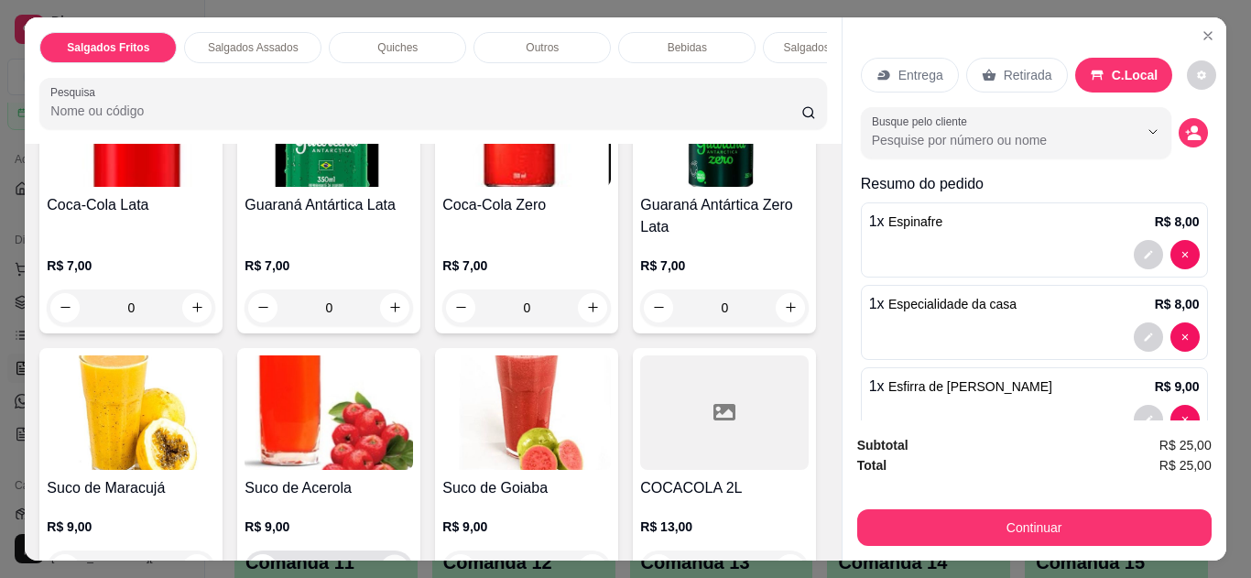
click at [402, 562] on icon "increase-product-quantity" at bounding box center [395, 569] width 14 height 14
type input "1"
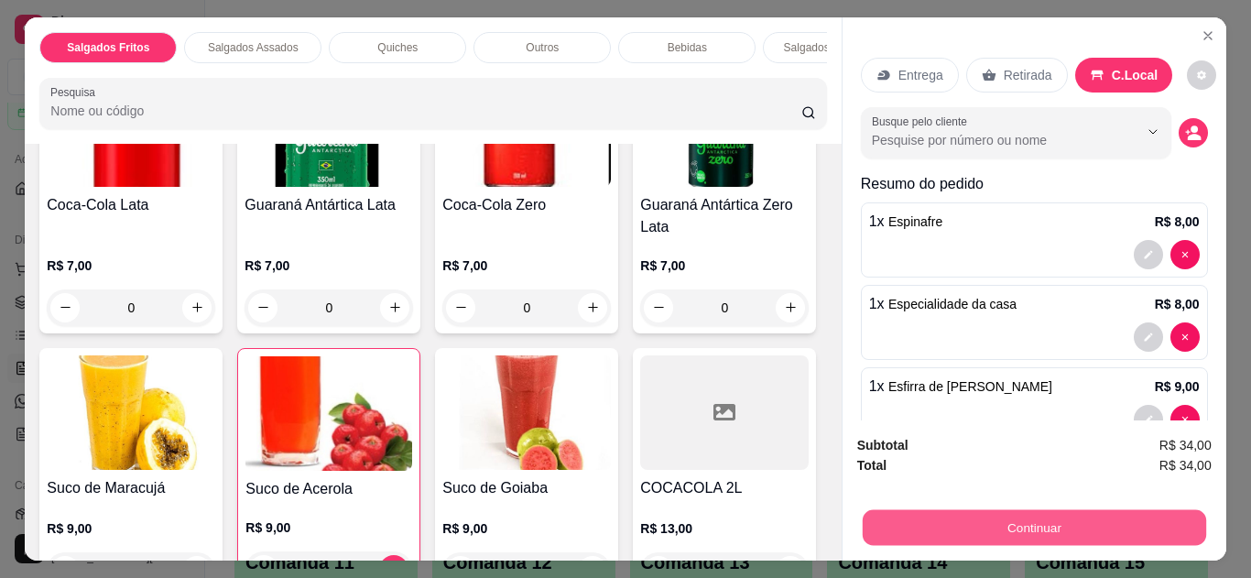
click at [917, 522] on button "Continuar" at bounding box center [1034, 528] width 344 height 36
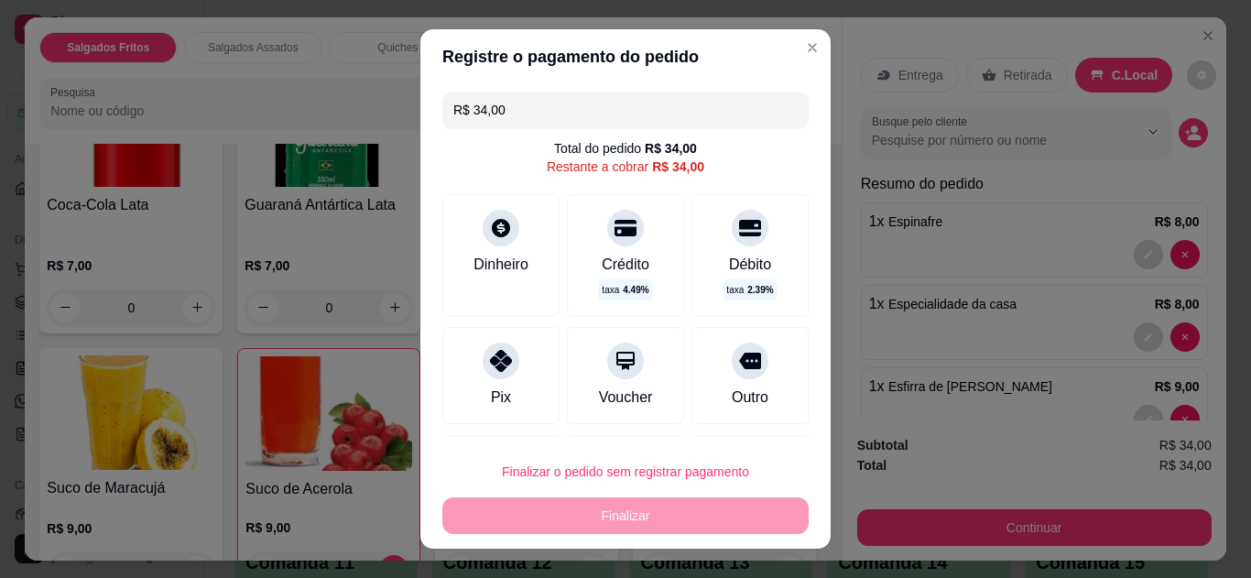
click at [498, 387] on div "Pix" at bounding box center [501, 398] width 20 height 22
type input "R$ 0,00"
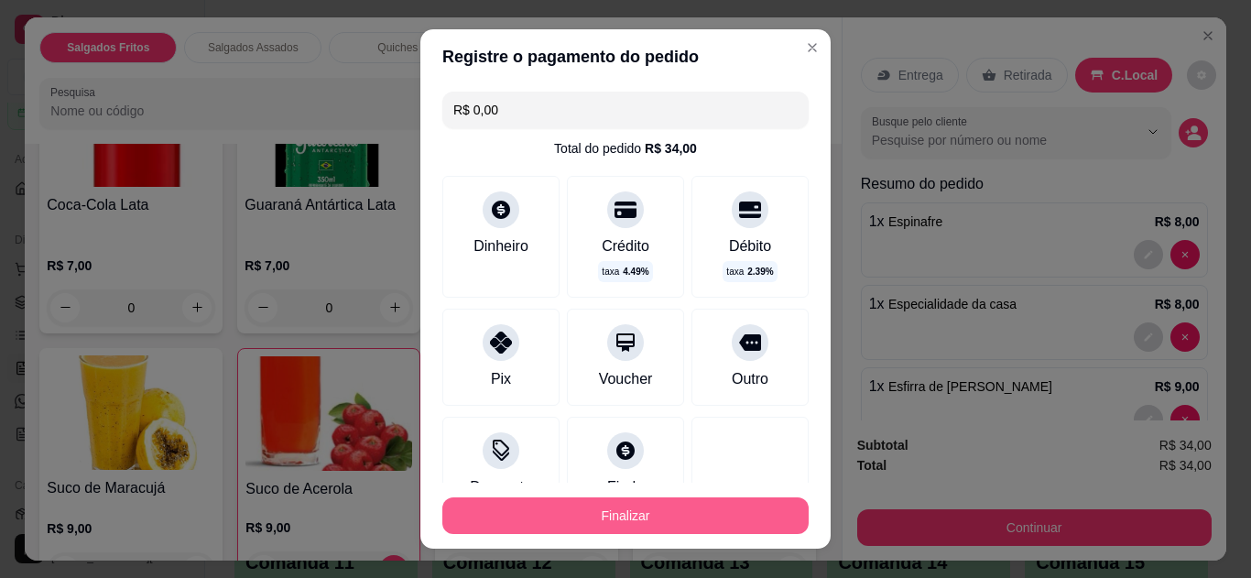
click at [568, 507] on button "Finalizar" at bounding box center [625, 515] width 366 height 37
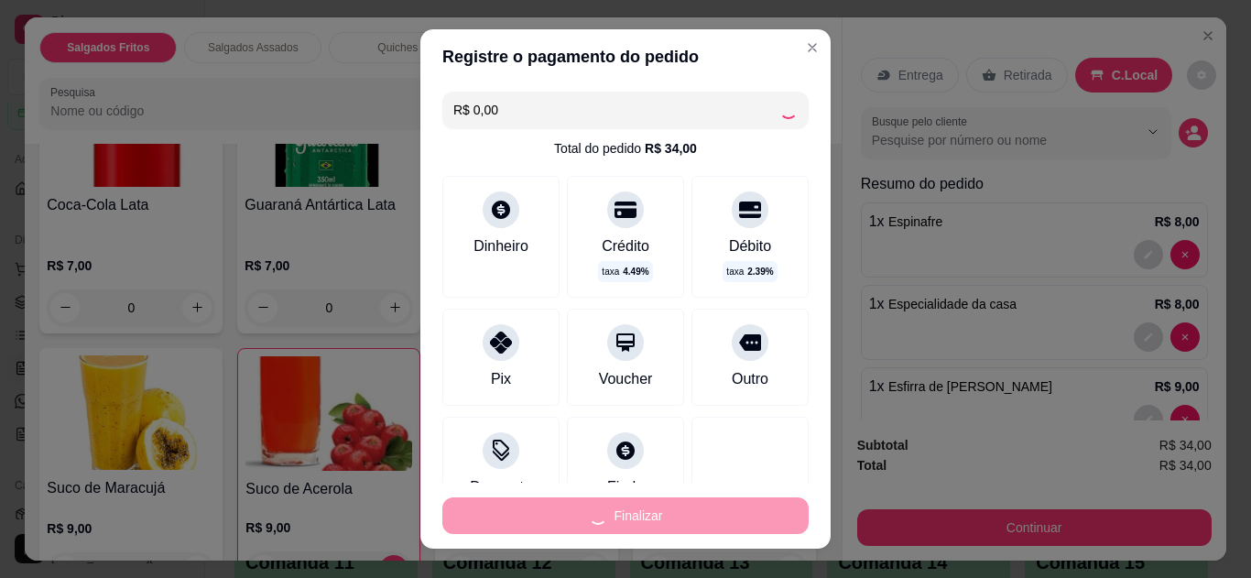
type input "0"
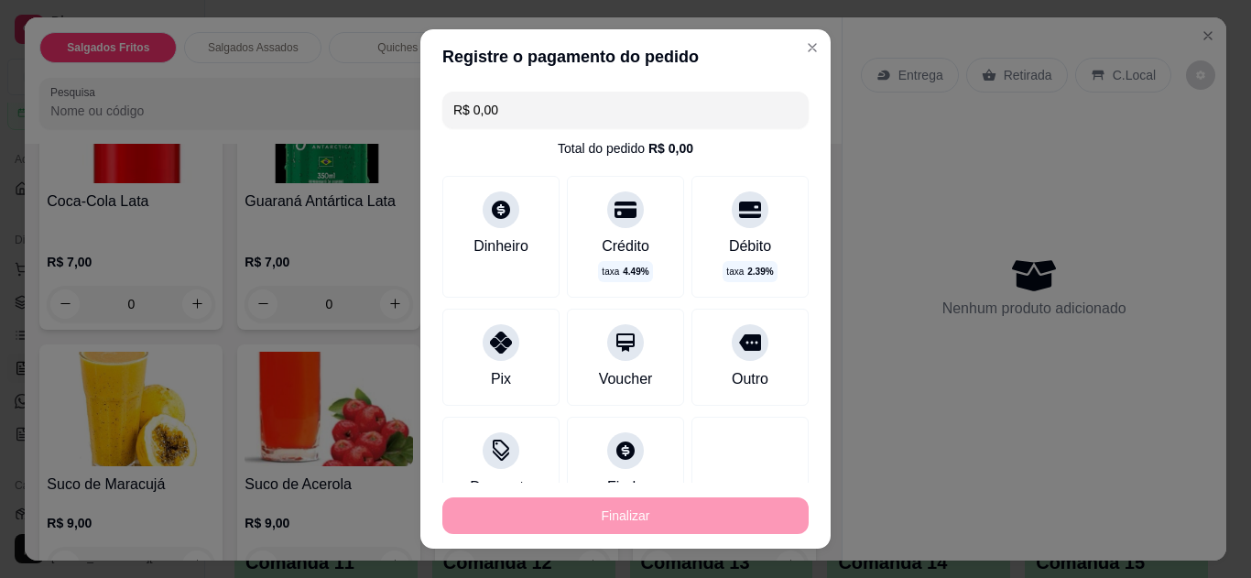
type input "-R$ 34,00"
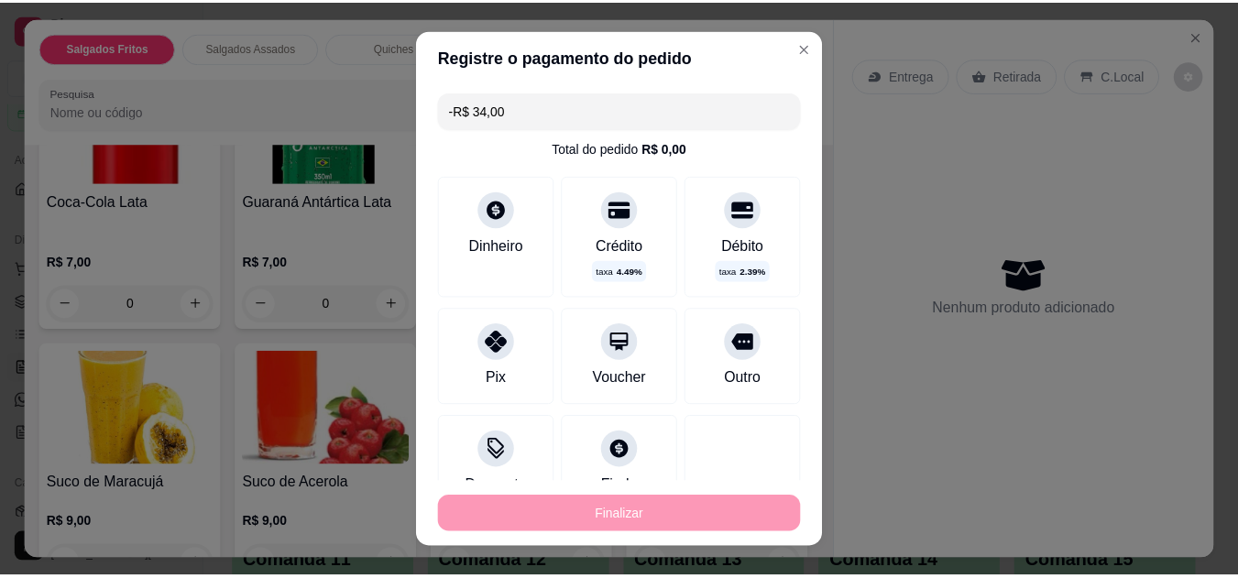
scroll to position [1411, 0]
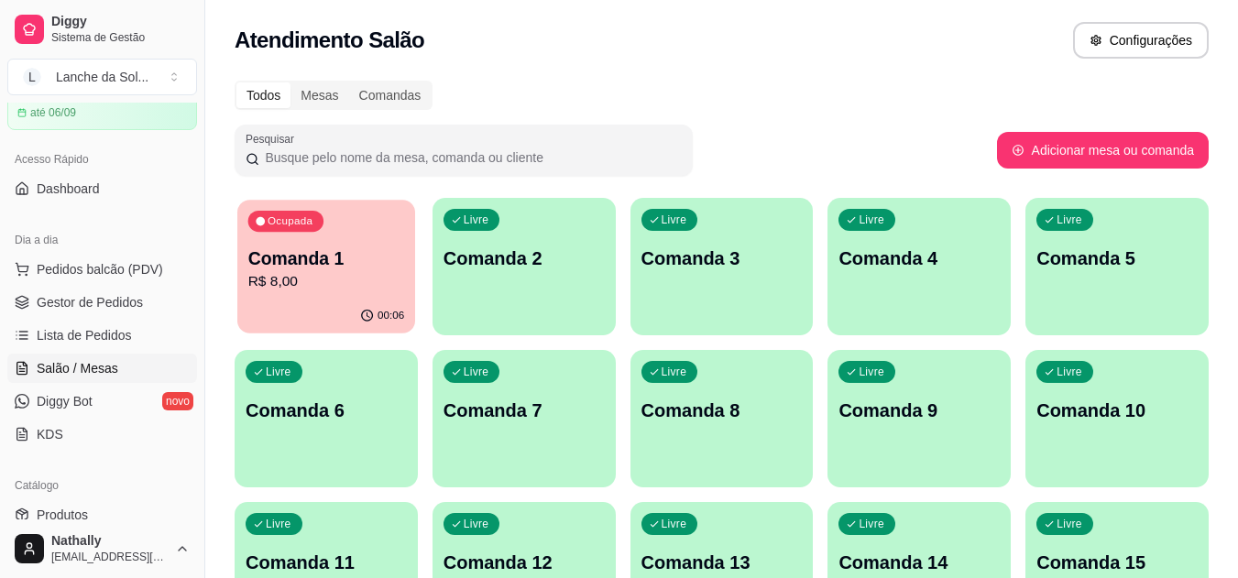
click at [326, 283] on p "R$ 8,00" at bounding box center [326, 281] width 157 height 21
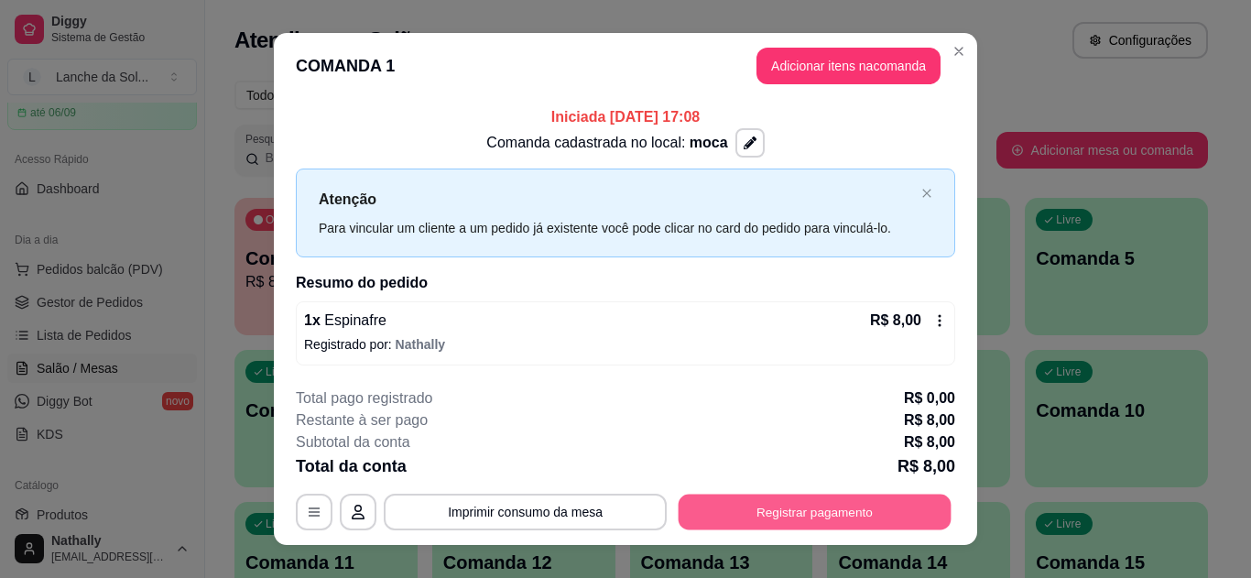
click at [804, 510] on button "Registrar pagamento" at bounding box center [815, 513] width 273 height 36
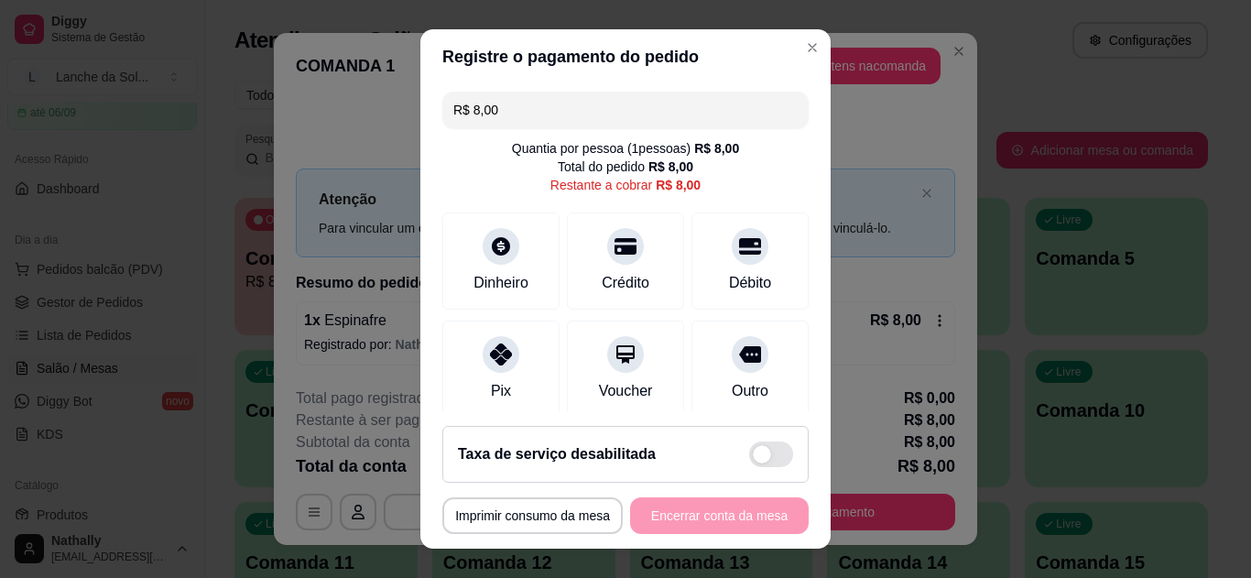
click at [459, 367] on div "Pix" at bounding box center [500, 369] width 117 height 97
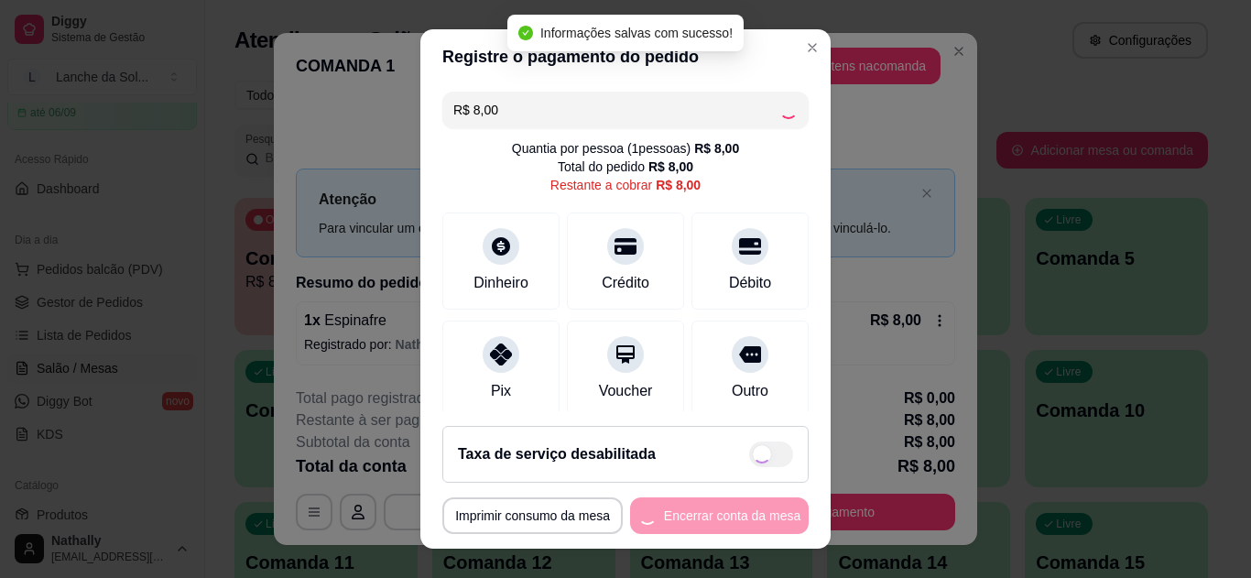
type input "R$ 0,00"
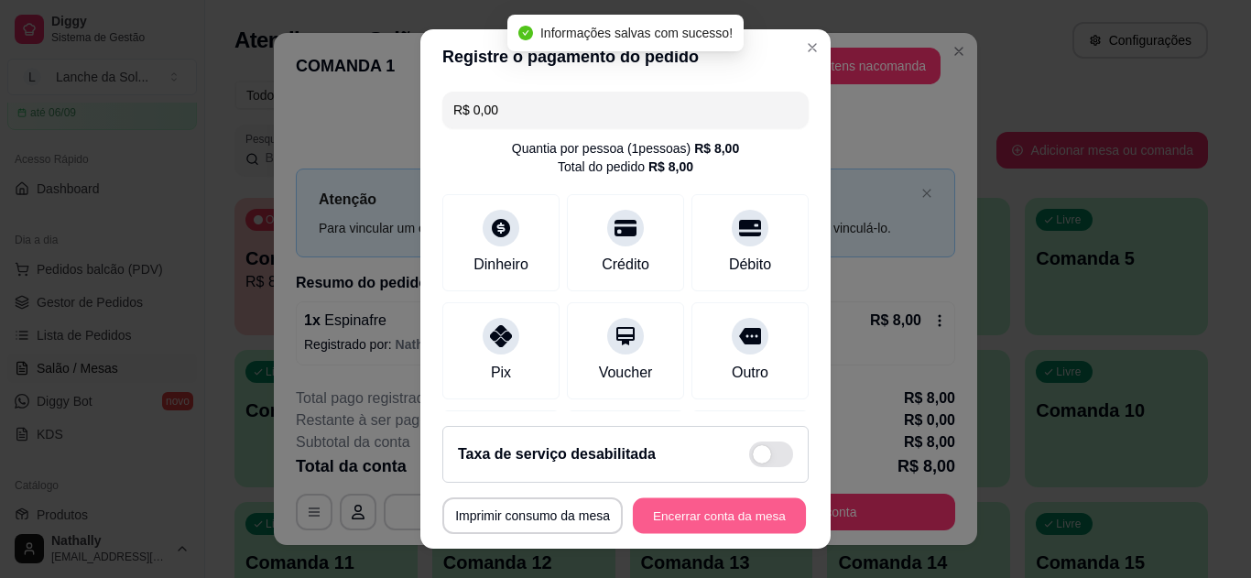
click at [699, 516] on button "Encerrar conta da mesa" at bounding box center [719, 516] width 173 height 36
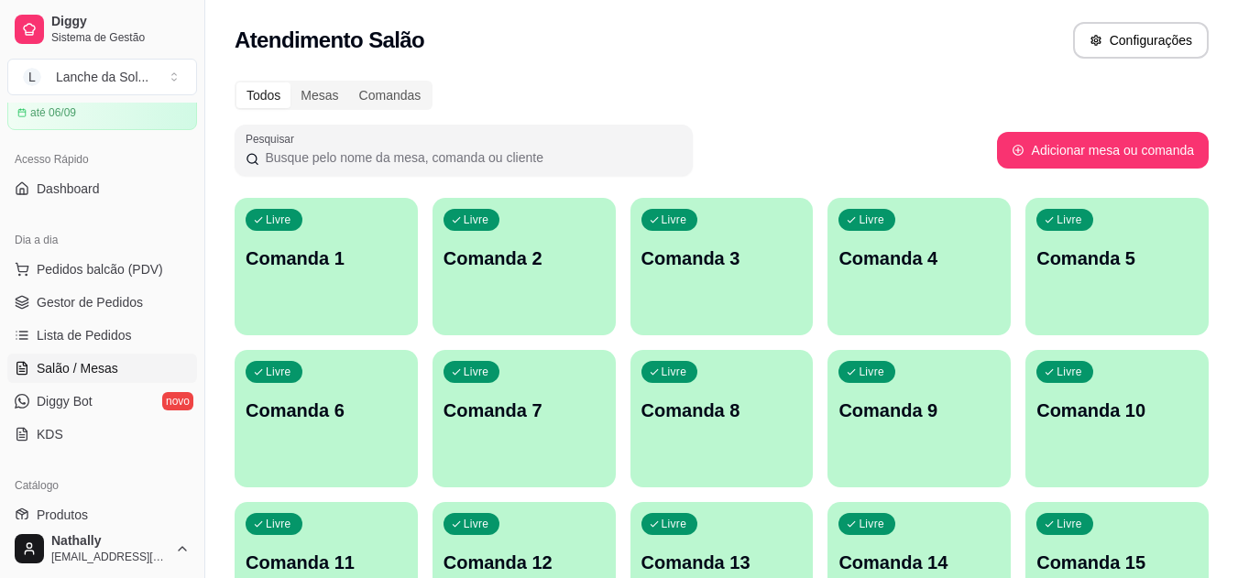
click at [127, 279] on button "Pedidos balcão (PDV)" at bounding box center [102, 269] width 190 height 29
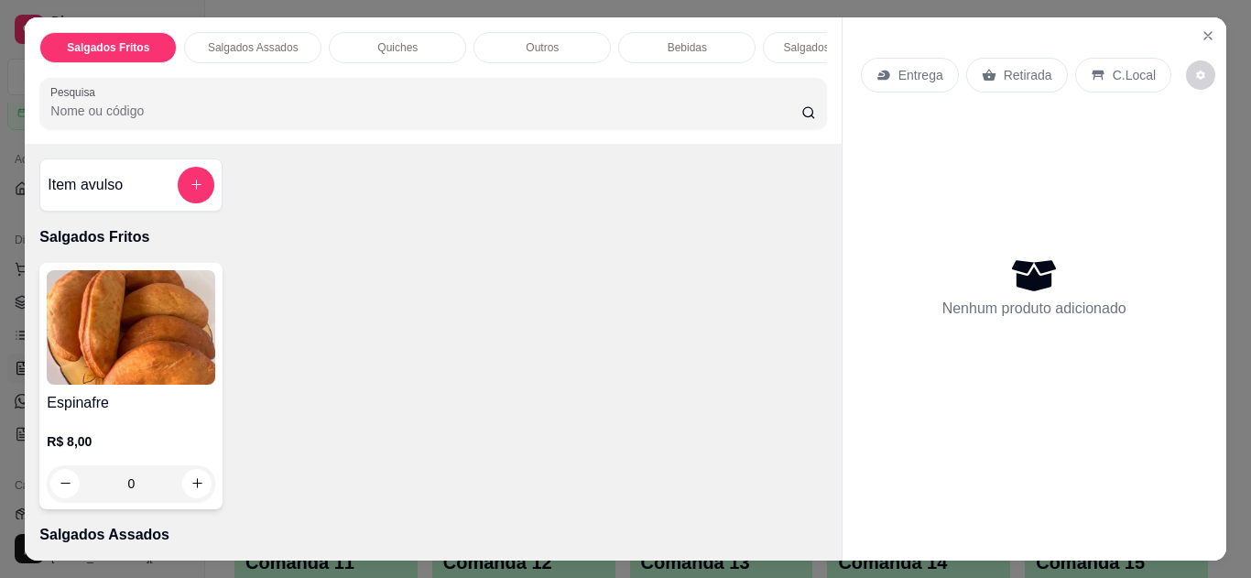
click at [1201, 29] on icon "Close" at bounding box center [1208, 35] width 15 height 15
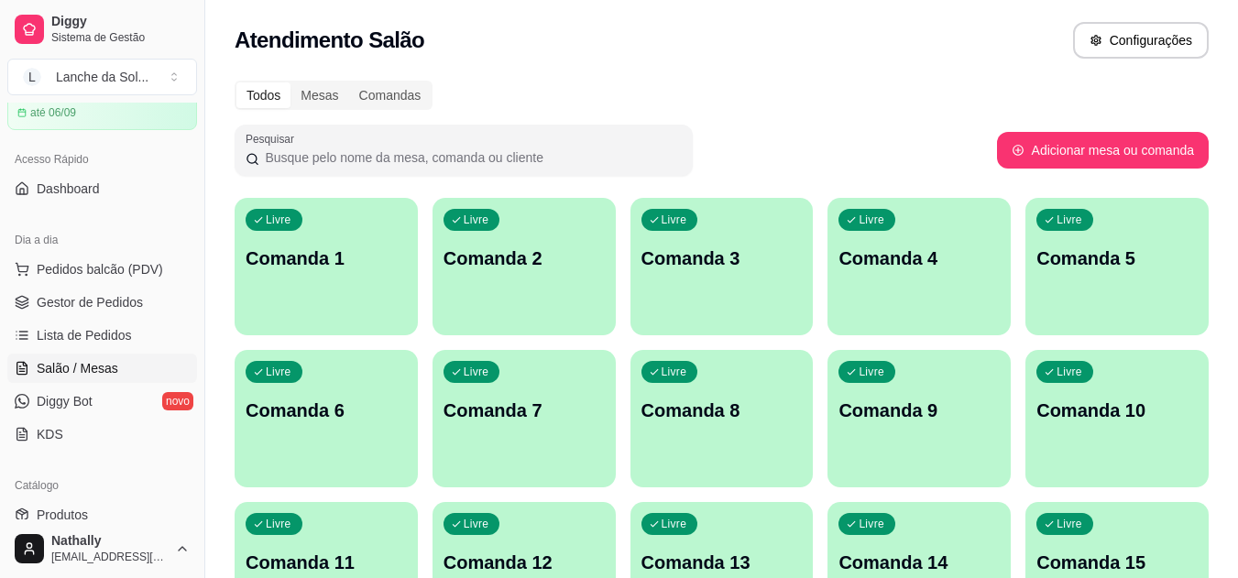
click at [128, 517] on link "Produtos" at bounding box center [102, 514] width 190 height 29
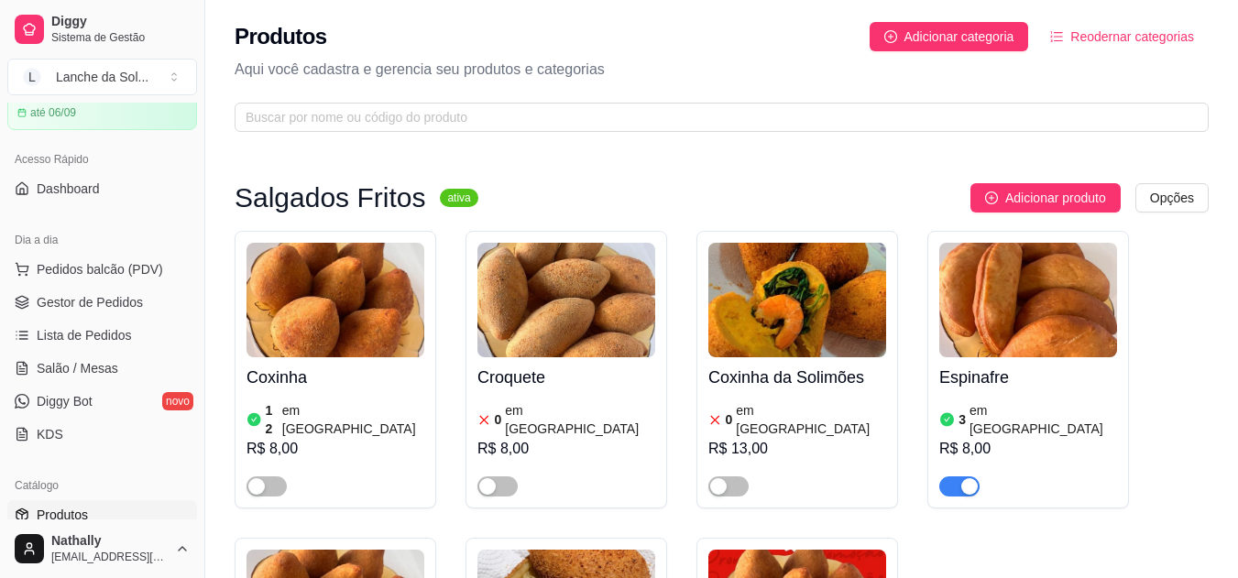
scroll to position [506, 0]
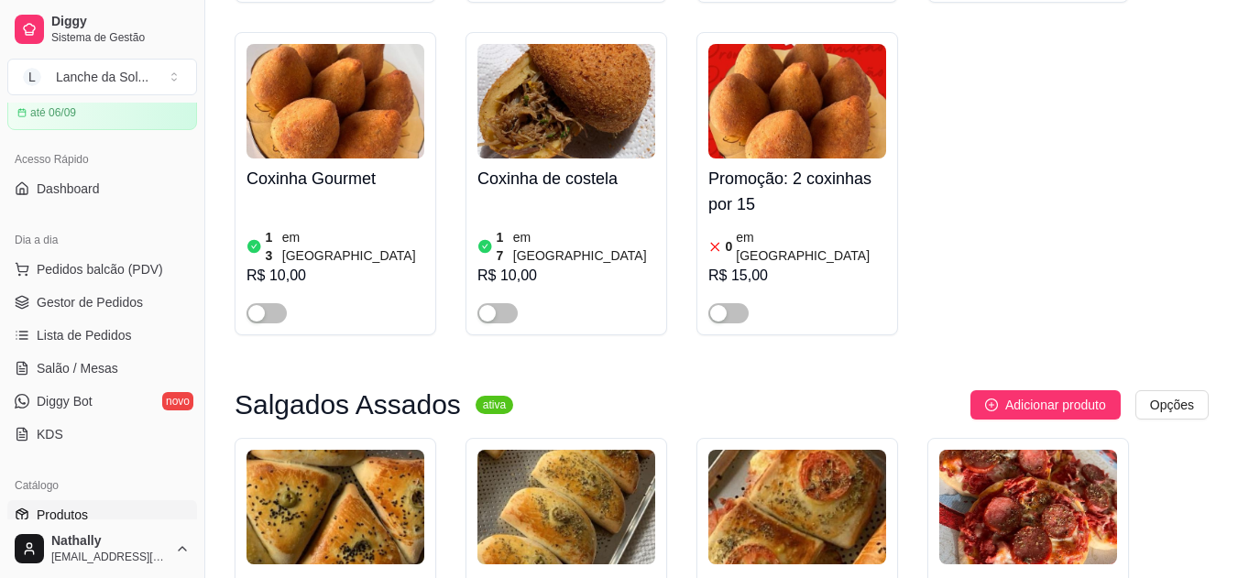
click at [481, 305] on div "button" at bounding box center [487, 313] width 16 height 16
click at [117, 303] on span "Gestor de Pedidos" at bounding box center [90, 302] width 106 height 18
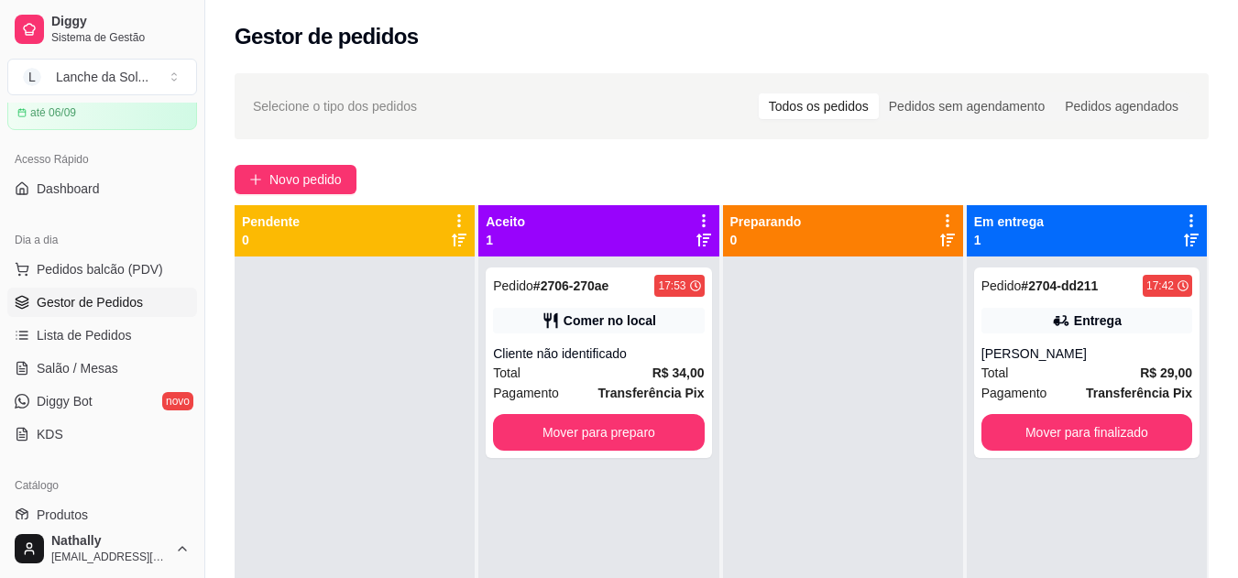
click at [133, 334] on link "Lista de Pedidos" at bounding box center [102, 335] width 190 height 29
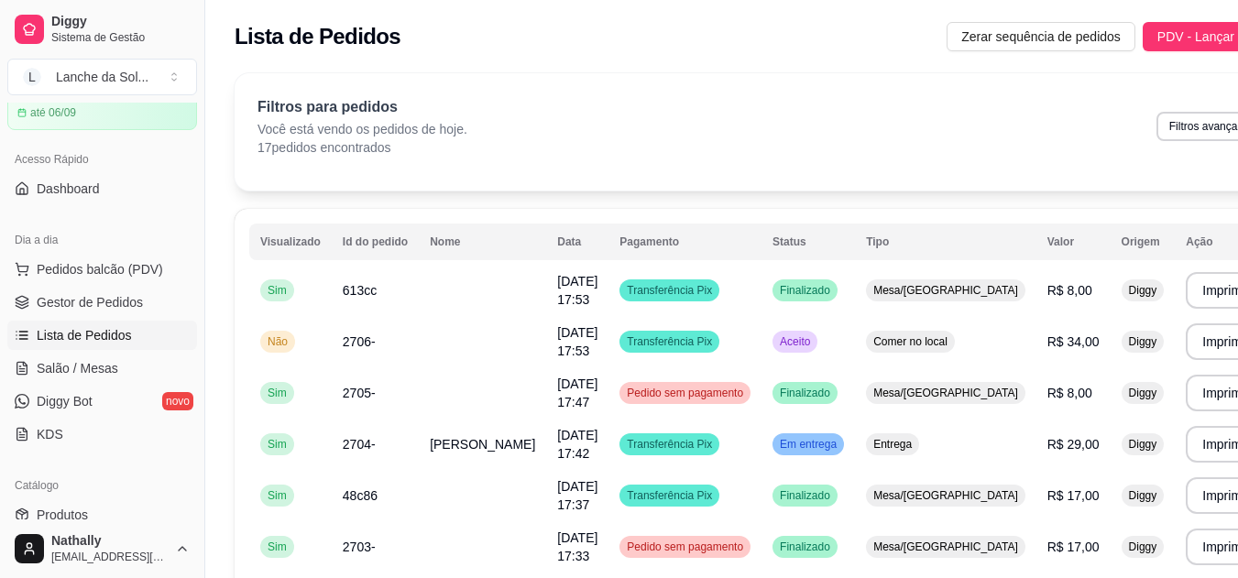
click at [129, 270] on span "Pedidos balcão (PDV)" at bounding box center [100, 269] width 126 height 18
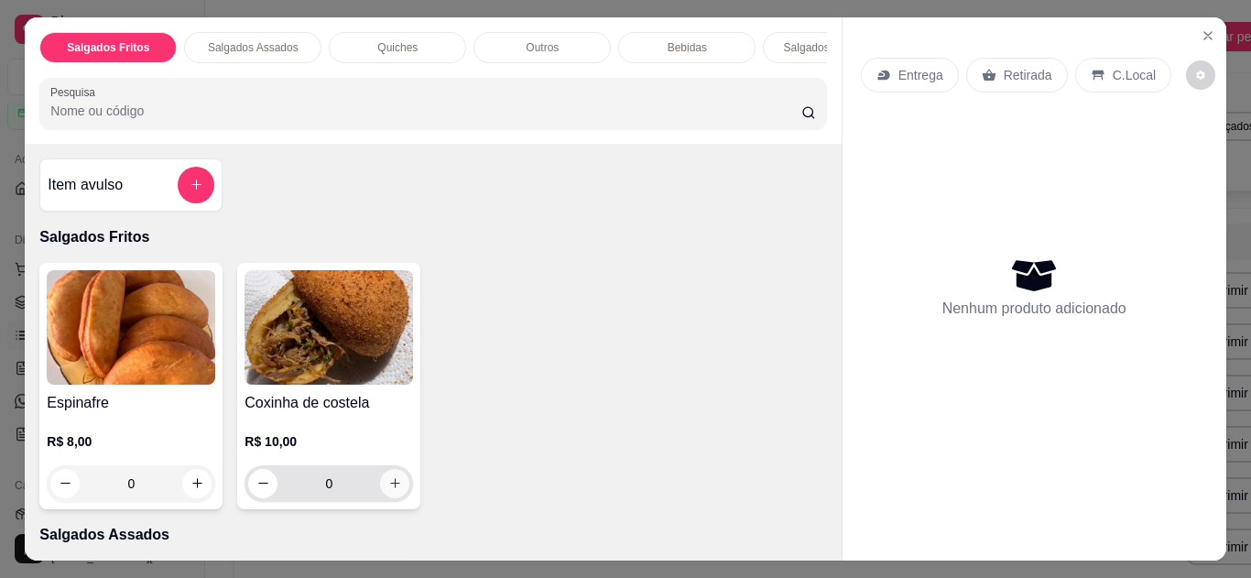
click at [388, 485] on icon "increase-product-quantity" at bounding box center [395, 483] width 14 height 14
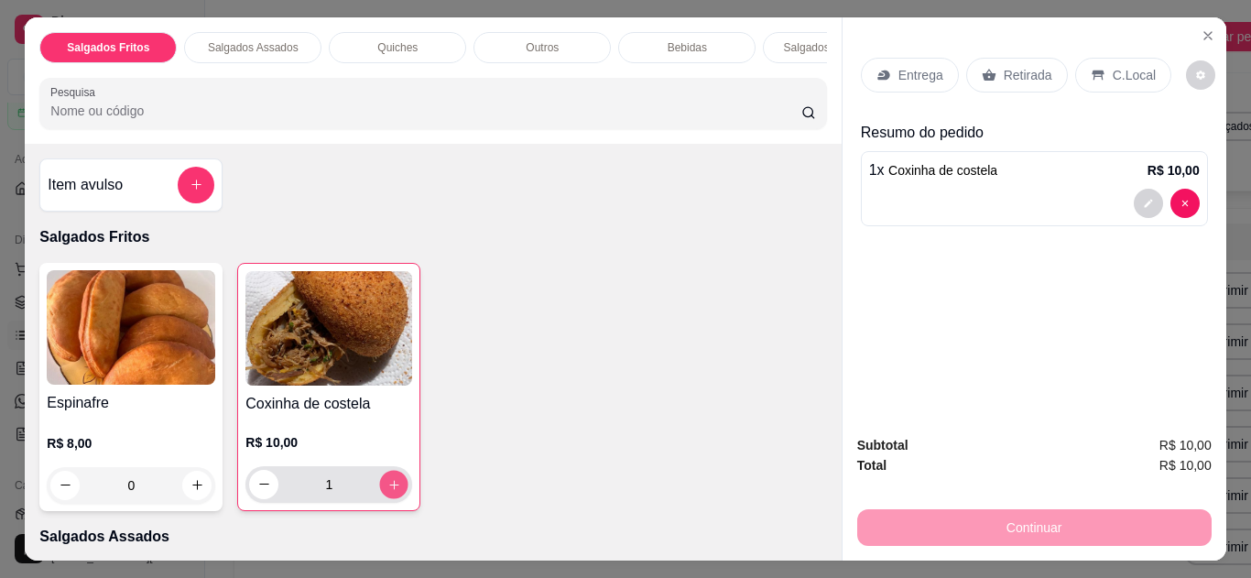
click at [388, 485] on icon "increase-product-quantity" at bounding box center [394, 485] width 14 height 14
type input "2"
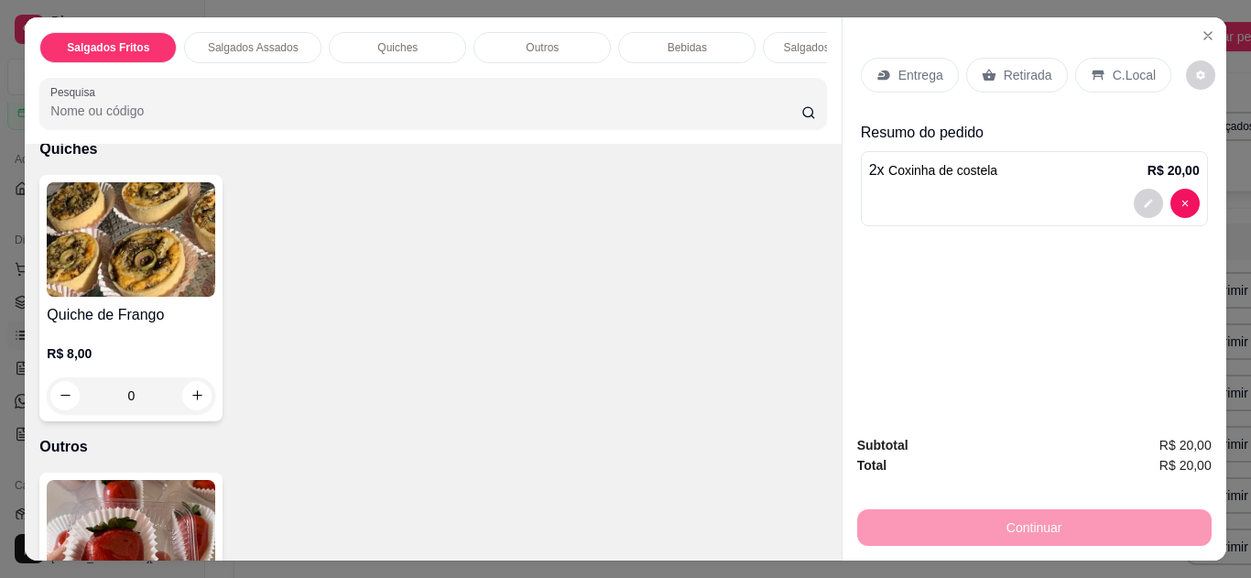
scroll to position [1061, 0]
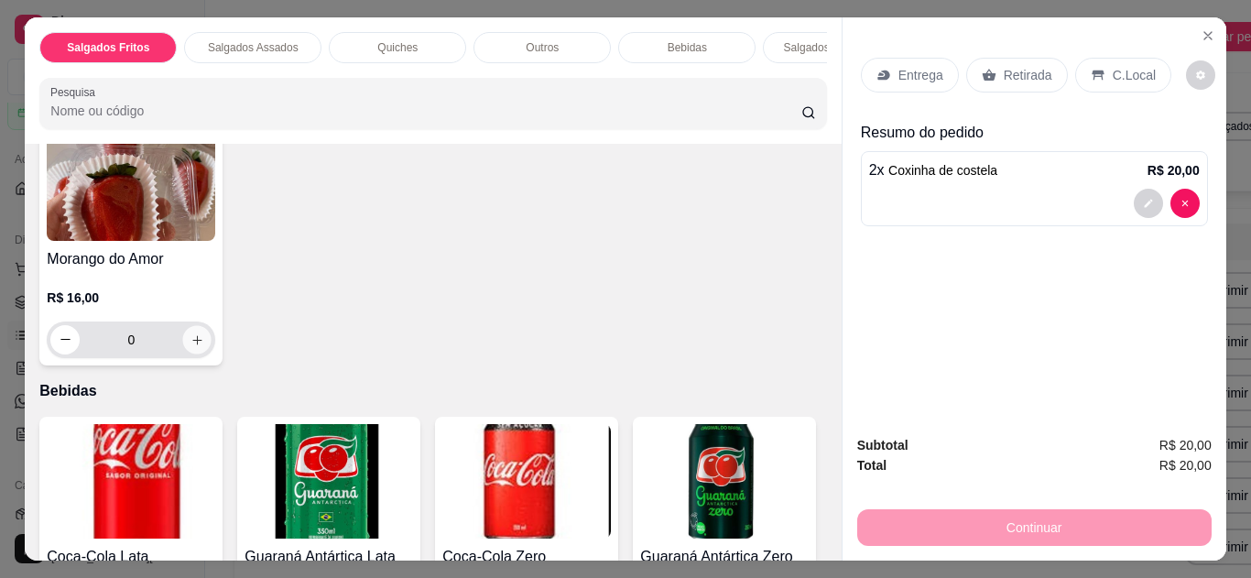
click at [189, 325] on button "increase-product-quantity" at bounding box center [197, 339] width 28 height 28
type input "1"
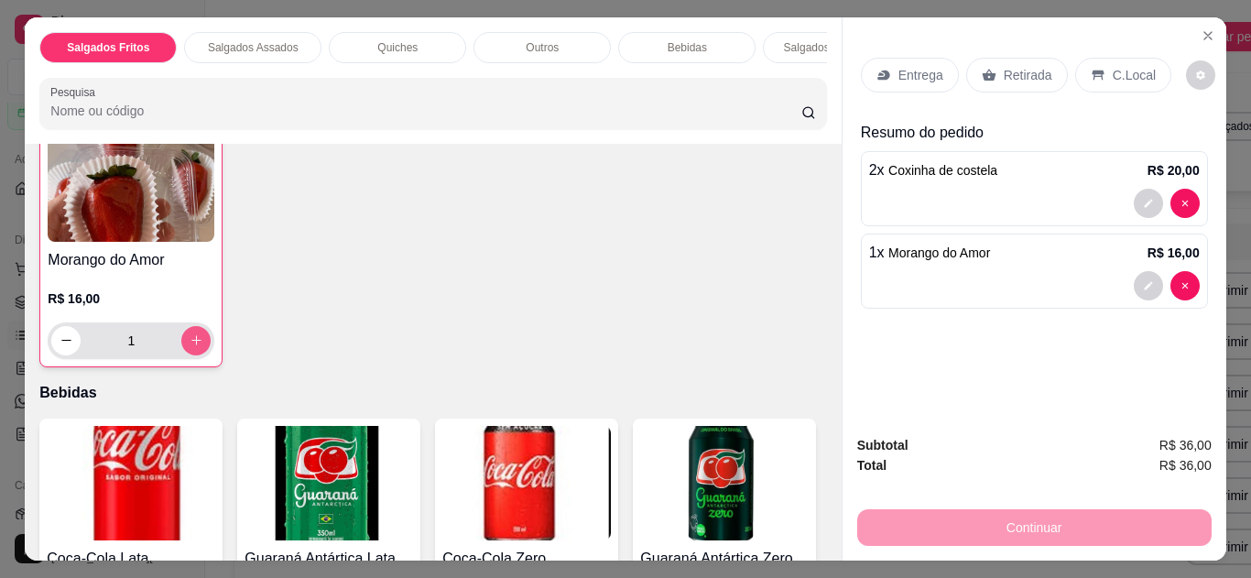
scroll to position [1062, 0]
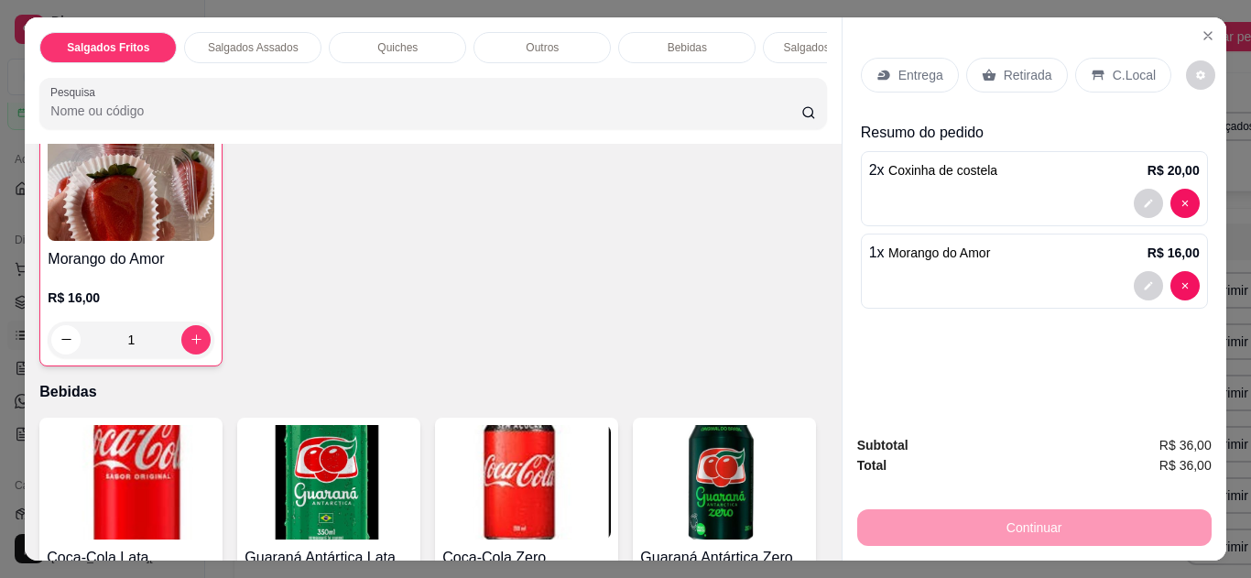
click at [1094, 68] on icon at bounding box center [1098, 75] width 15 height 15
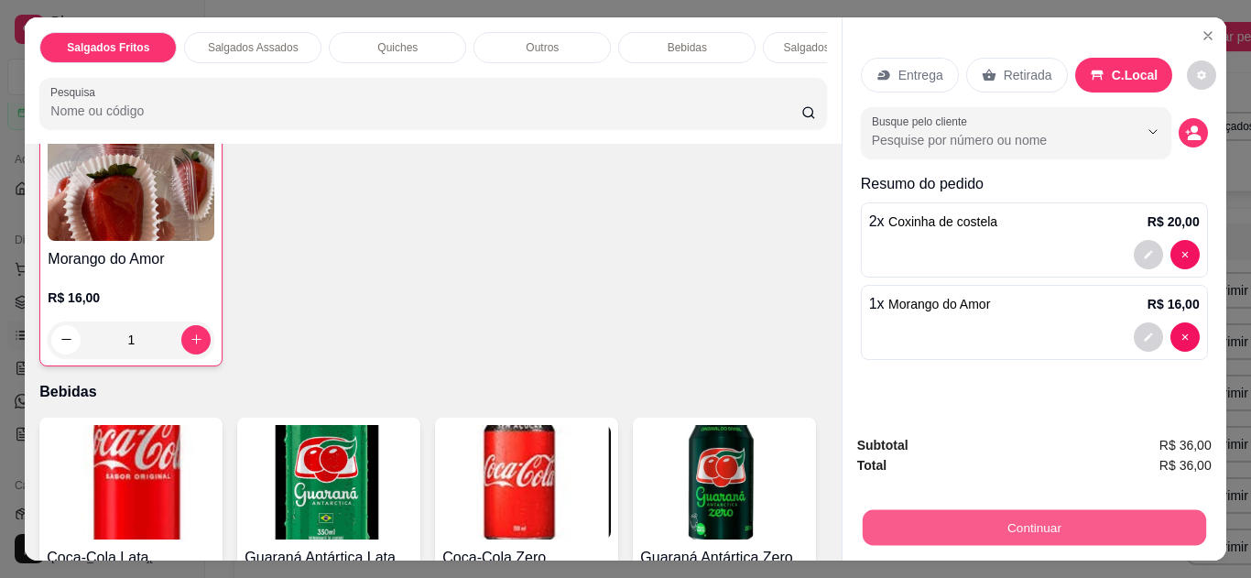
click at [909, 518] on button "Continuar" at bounding box center [1034, 528] width 344 height 36
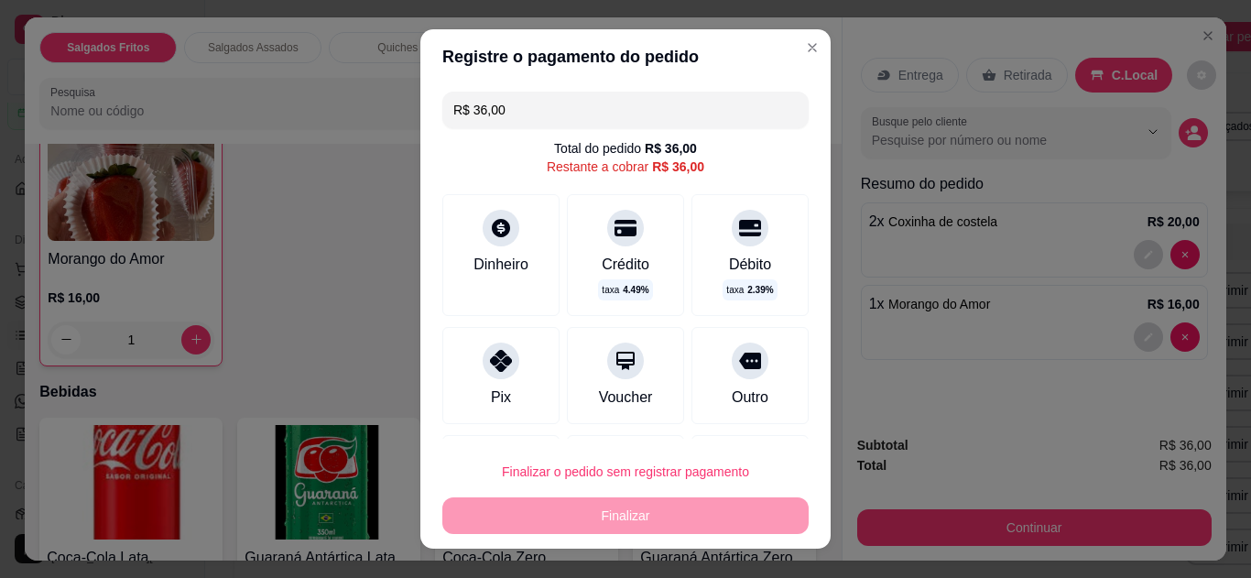
click at [491, 387] on div "Pix" at bounding box center [501, 398] width 20 height 22
type input "R$ 0,00"
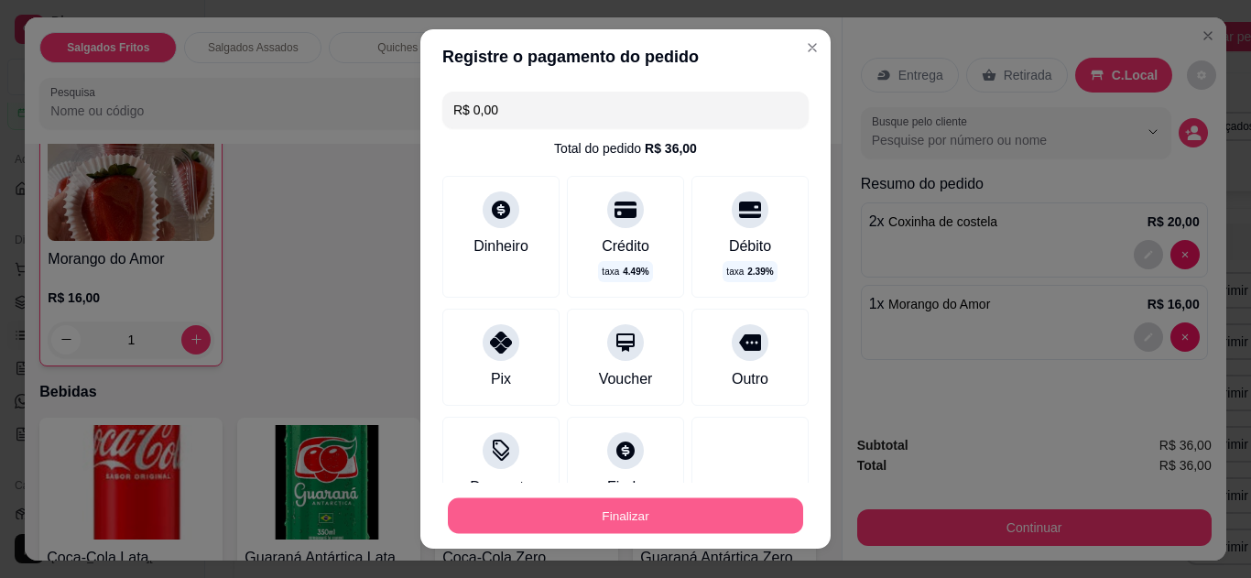
click at [605, 524] on button "Finalizar" at bounding box center [625, 516] width 355 height 36
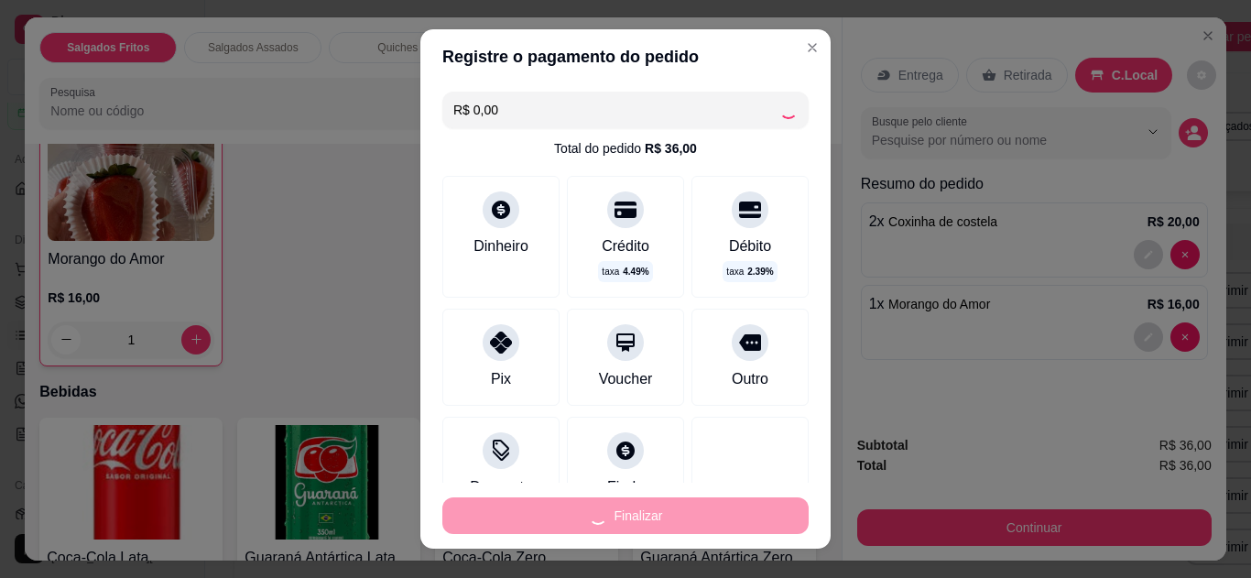
type input "0"
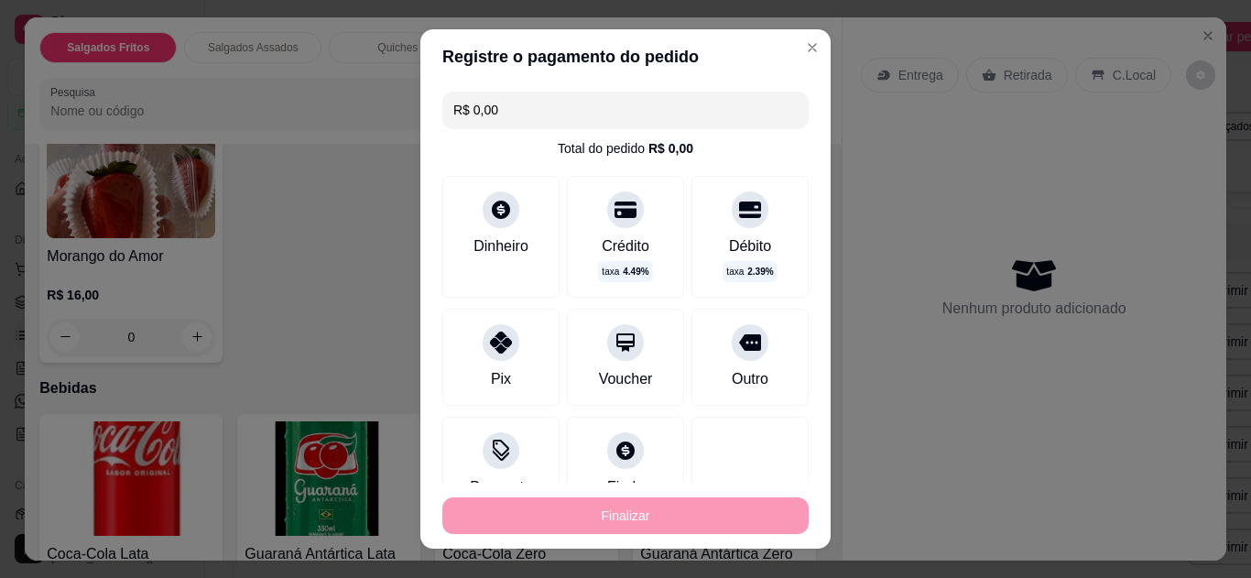
type input "-R$ 36,00"
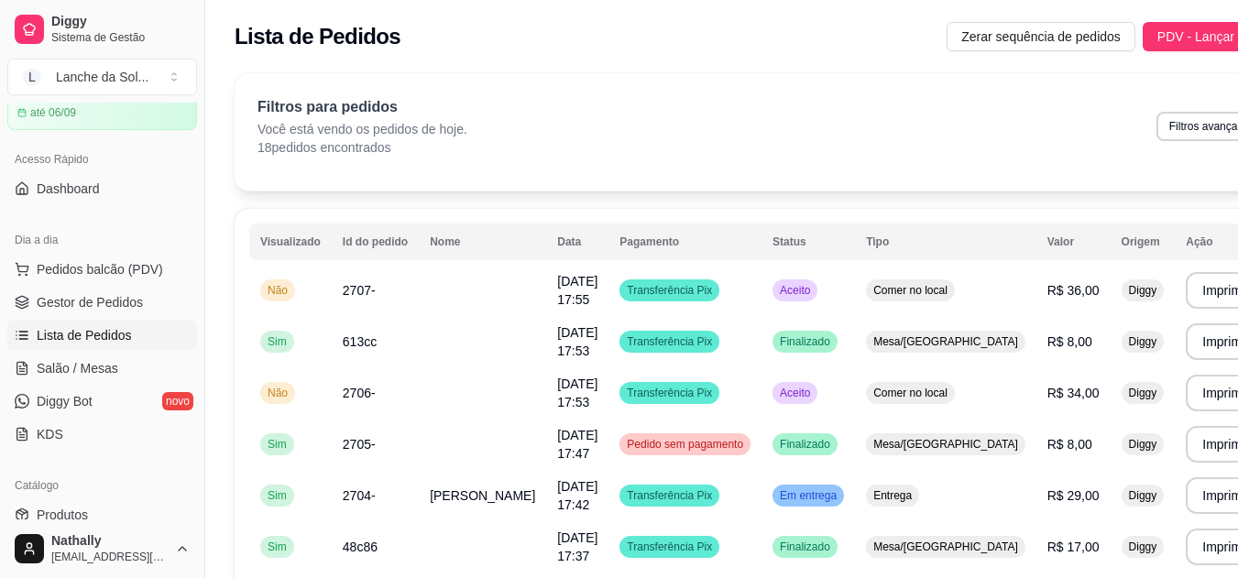
click at [108, 303] on span "Gestor de Pedidos" at bounding box center [90, 302] width 106 height 18
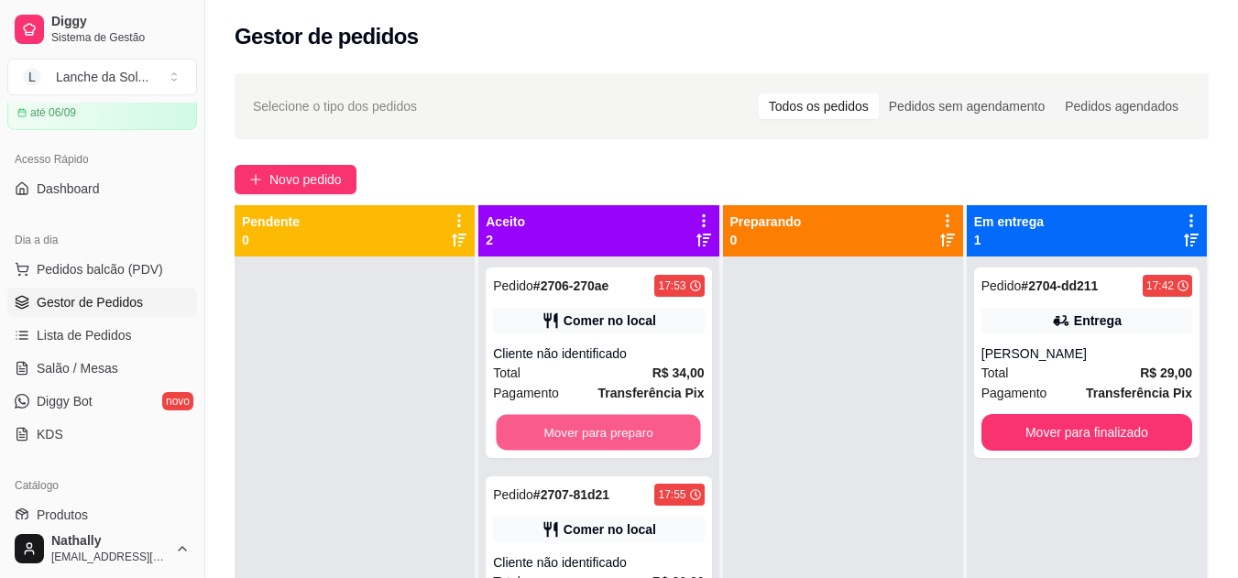
click at [617, 415] on button "Mover para preparo" at bounding box center [599, 433] width 204 height 36
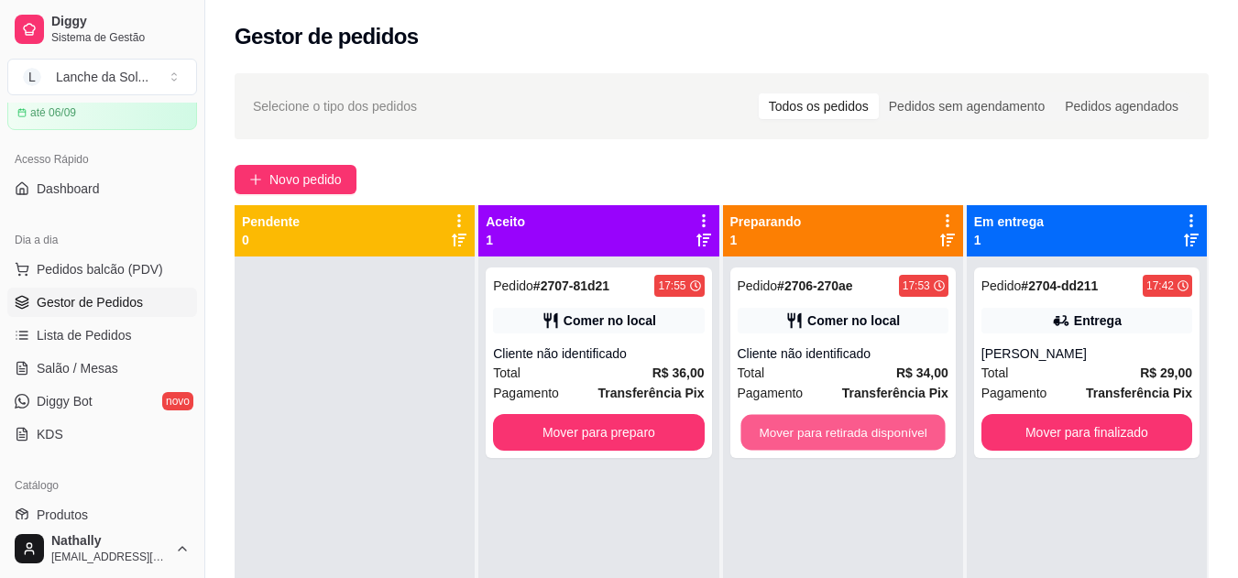
click at [835, 430] on button "Mover para retirada disponível" at bounding box center [842, 433] width 204 height 36
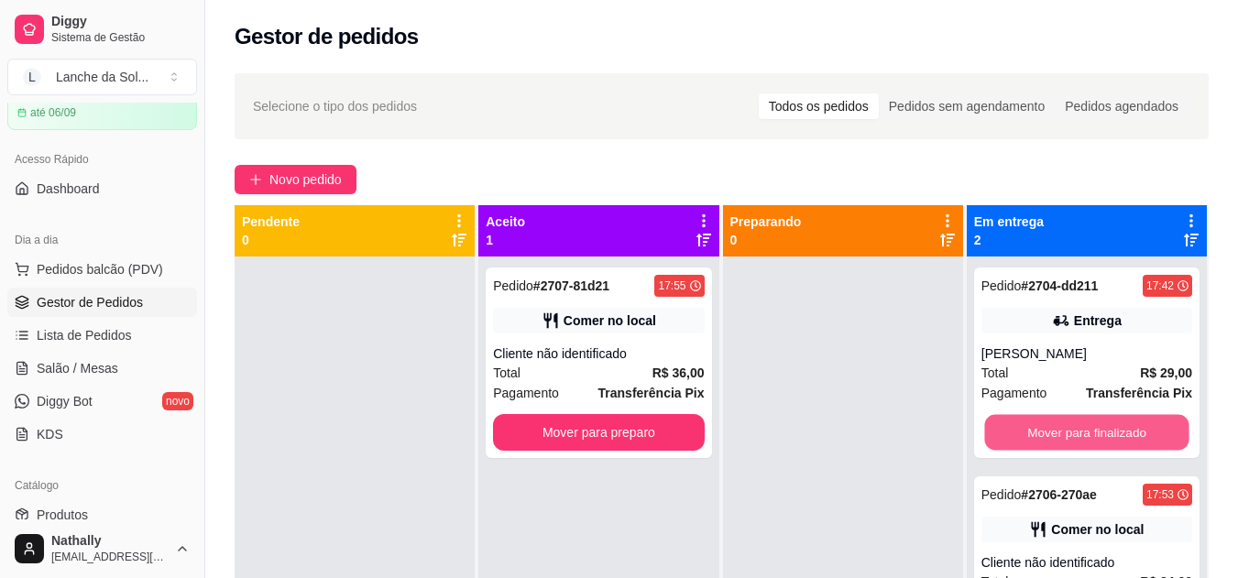
click at [1050, 419] on button "Mover para finalizado" at bounding box center [1086, 433] width 204 height 36
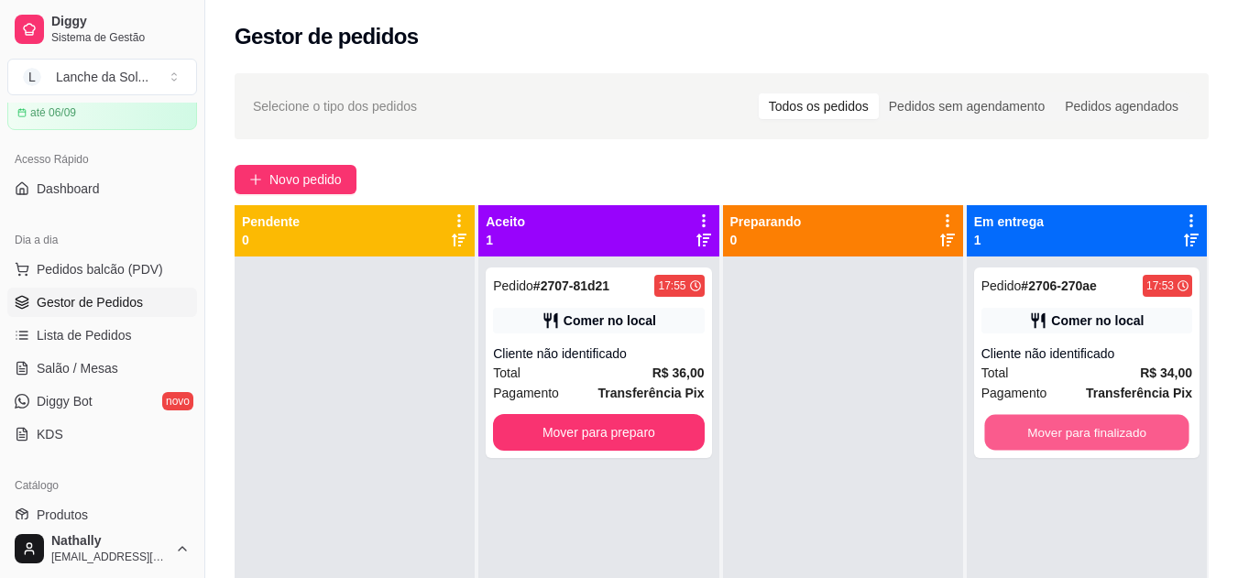
click at [1050, 419] on button "Mover para finalizado" at bounding box center [1086, 433] width 204 height 36
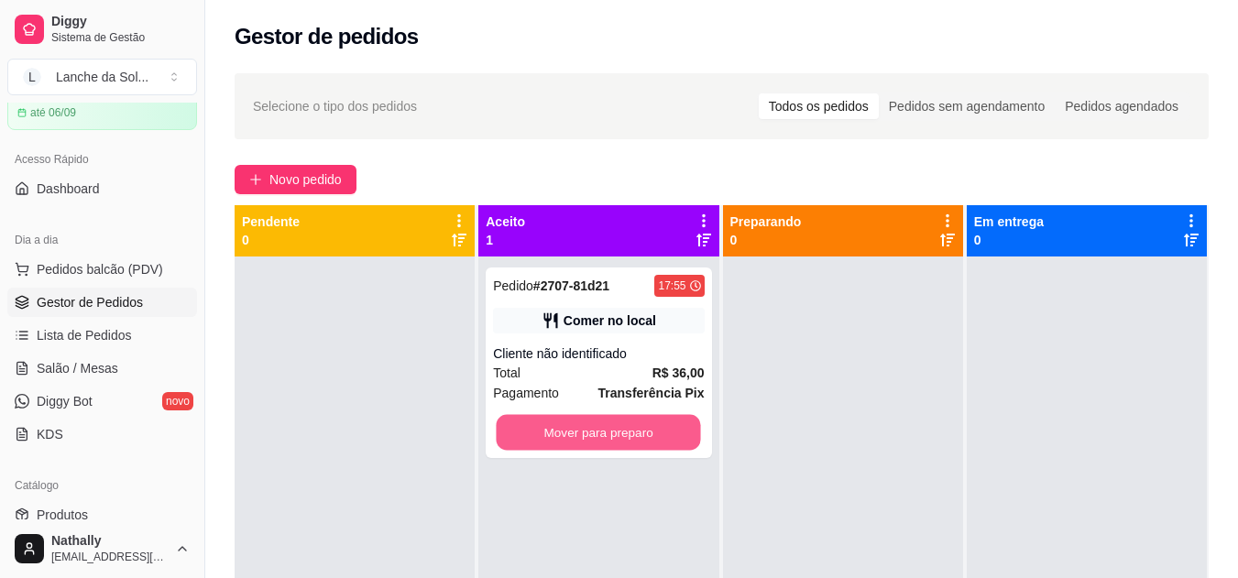
click at [607, 418] on button "Mover para preparo" at bounding box center [599, 433] width 204 height 36
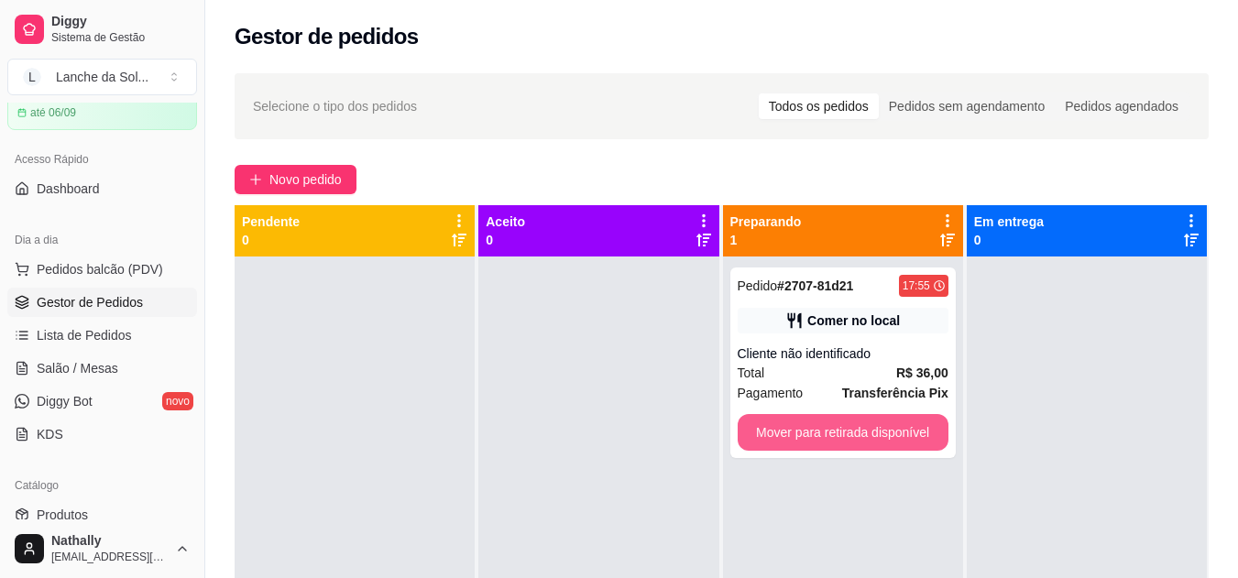
click at [759, 423] on button "Mover para retirada disponível" at bounding box center [842, 432] width 211 height 37
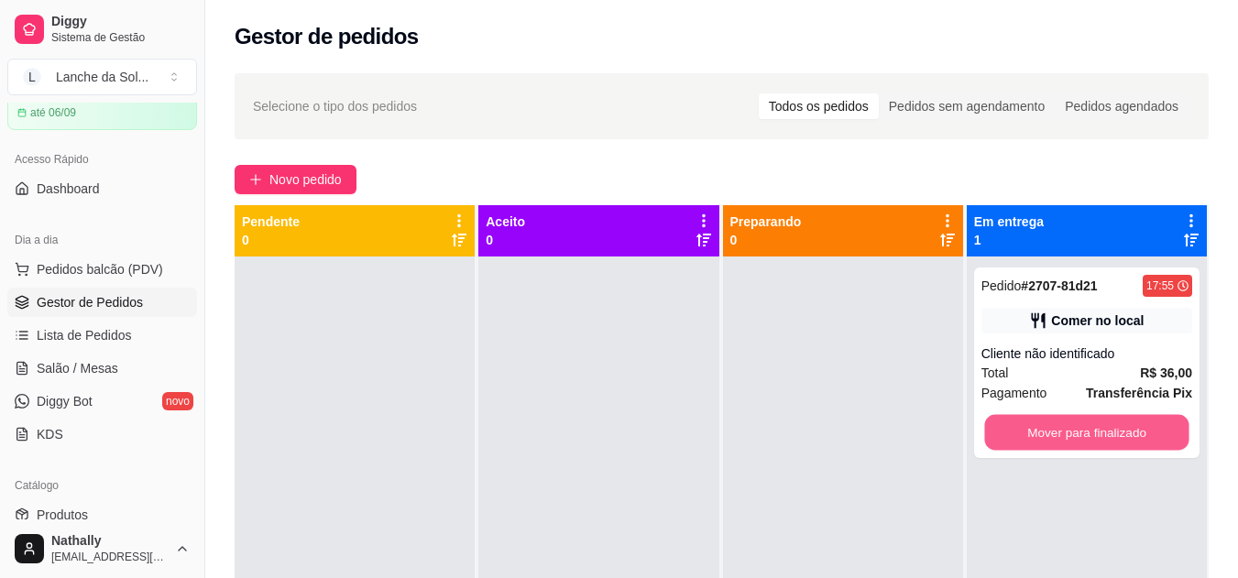
click at [1037, 415] on button "Mover para finalizado" at bounding box center [1086, 433] width 204 height 36
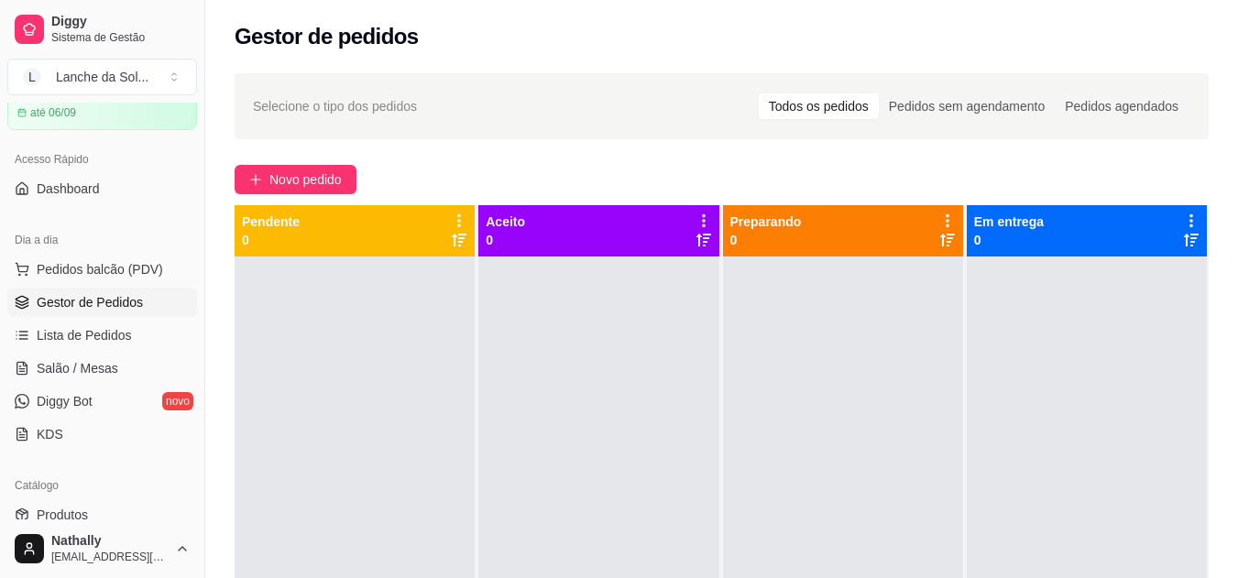
click at [124, 366] on link "Salão / Mesas" at bounding box center [102, 368] width 190 height 29
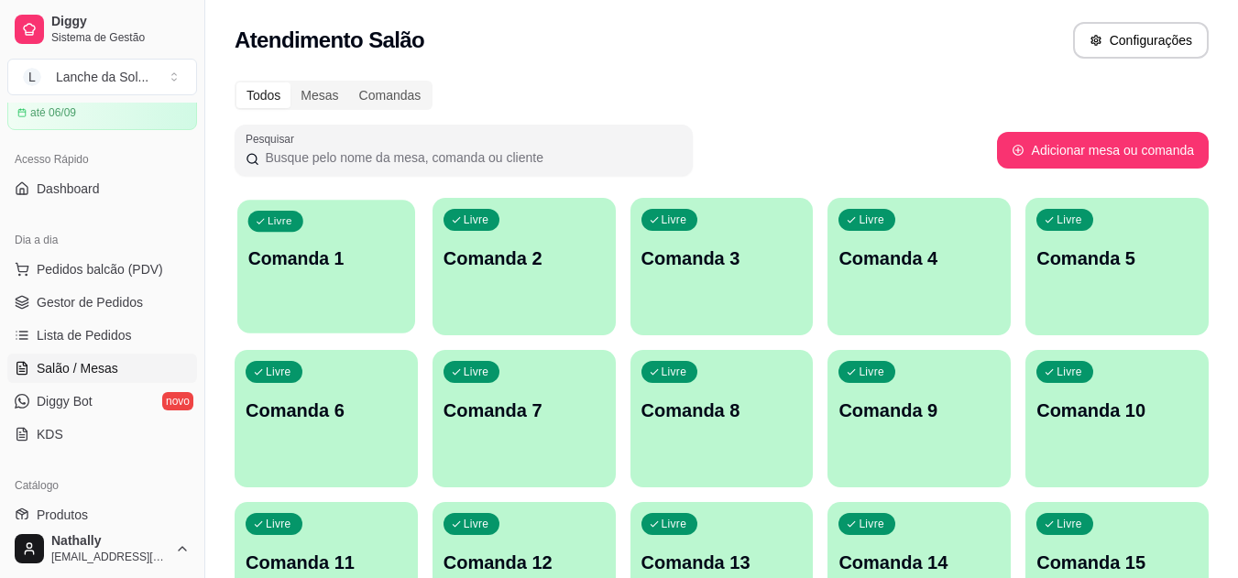
click at [346, 267] on p "Comanda 1" at bounding box center [326, 258] width 157 height 25
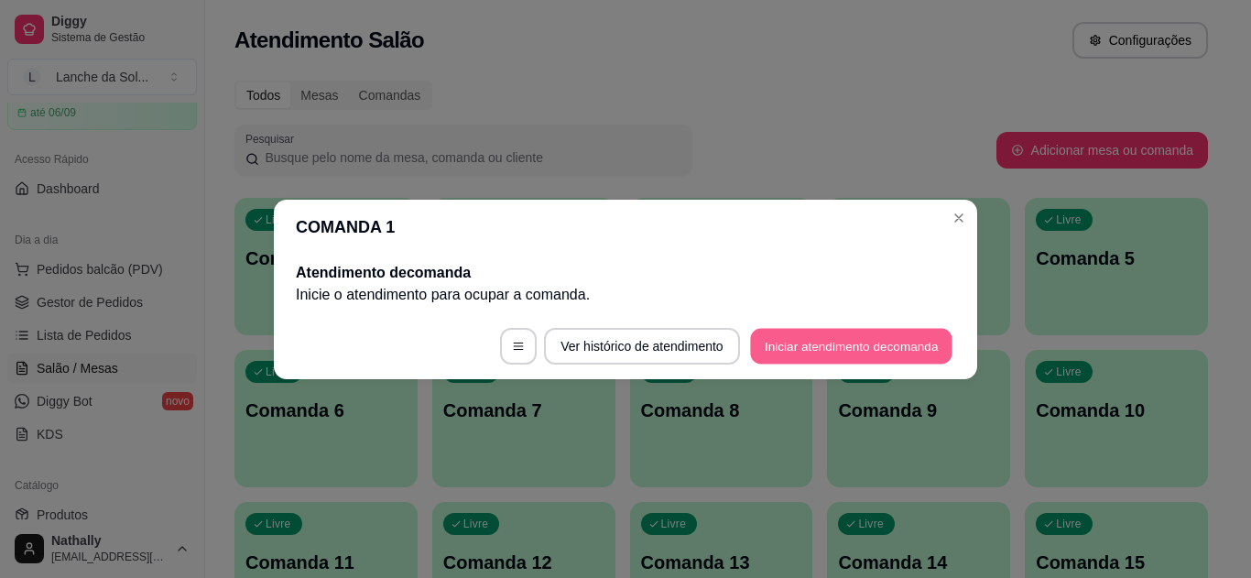
click at [789, 339] on button "Iniciar atendimento de comanda" at bounding box center [851, 346] width 202 height 36
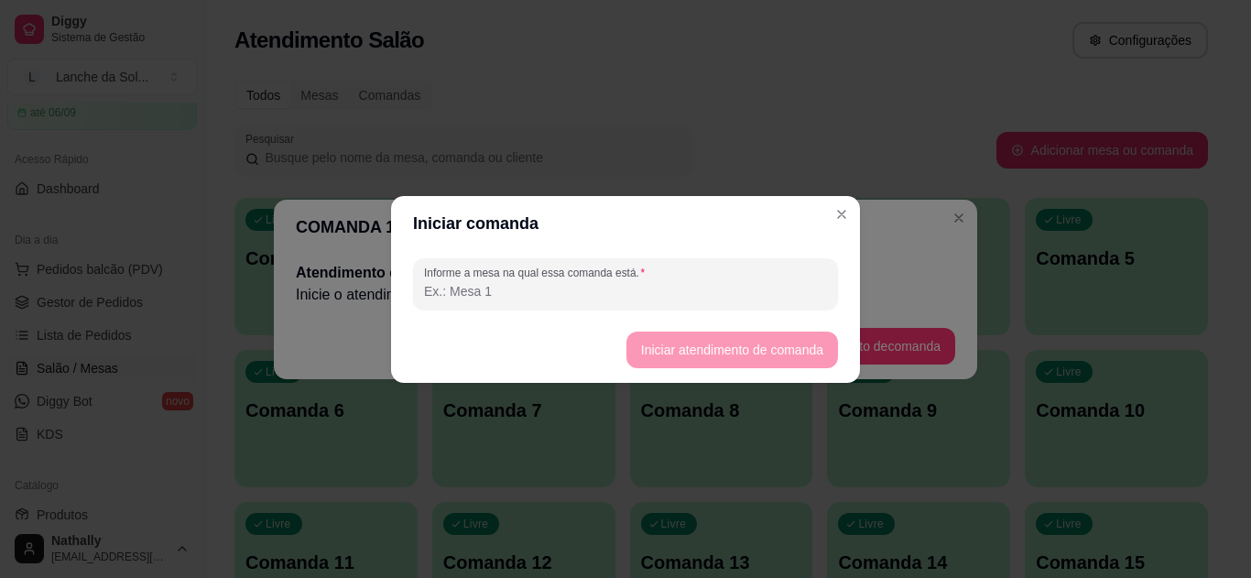
click at [768, 284] on input "Informe a mesa na qual essa comanda está." at bounding box center [625, 291] width 403 height 18
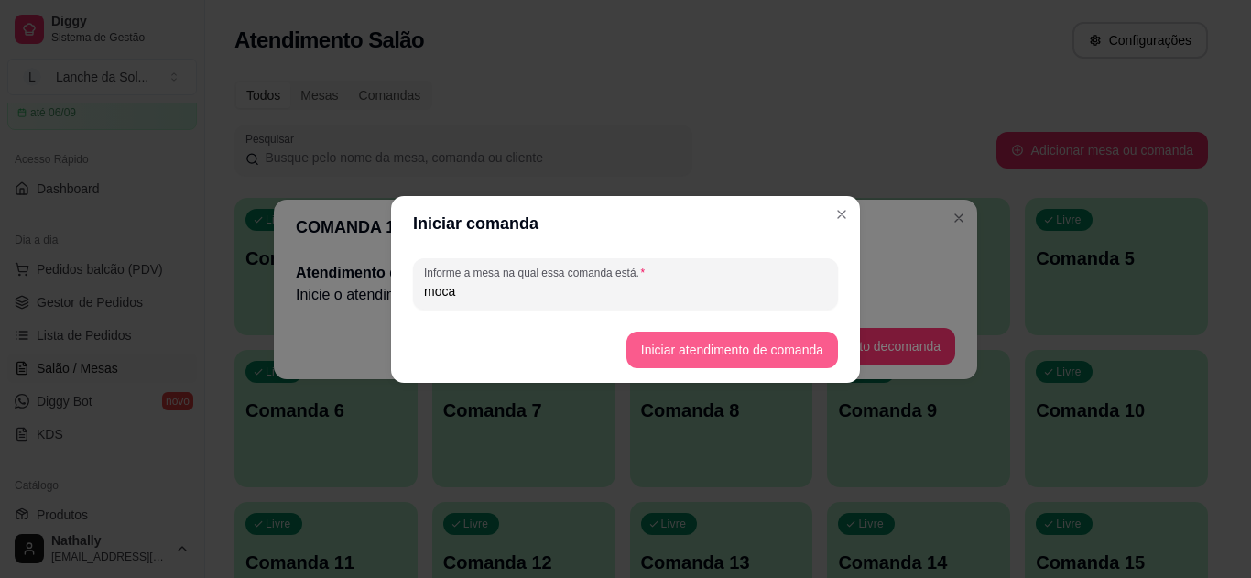
type input "moca"
click at [790, 339] on button "Iniciar atendimento de comanda" at bounding box center [731, 350] width 205 height 36
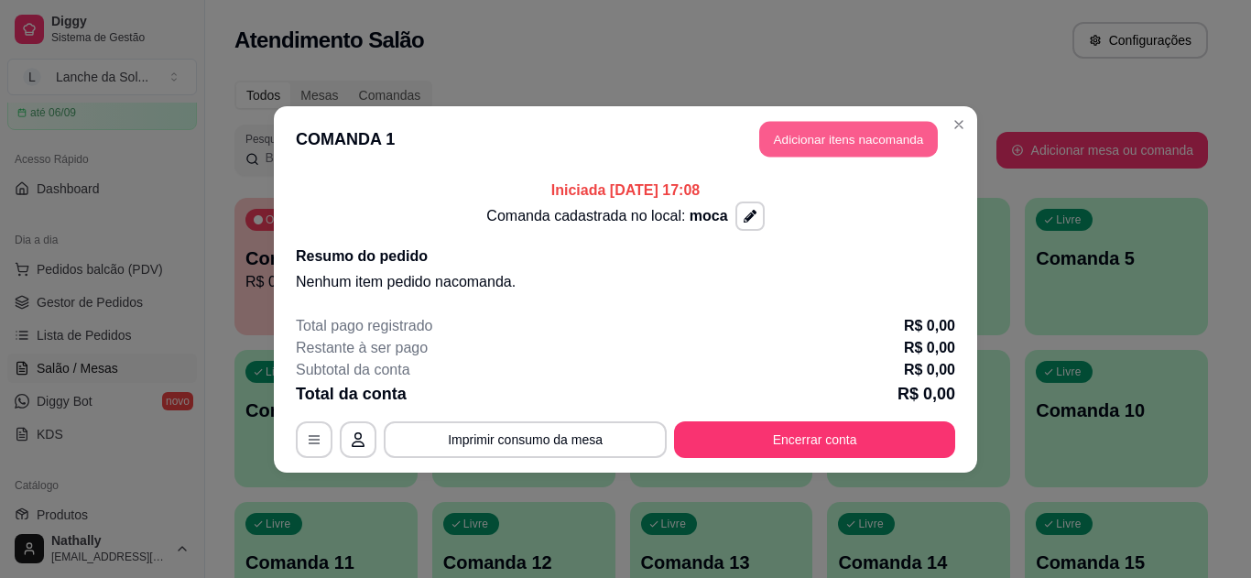
click at [830, 139] on button "Adicionar itens na comanda" at bounding box center [848, 139] width 179 height 36
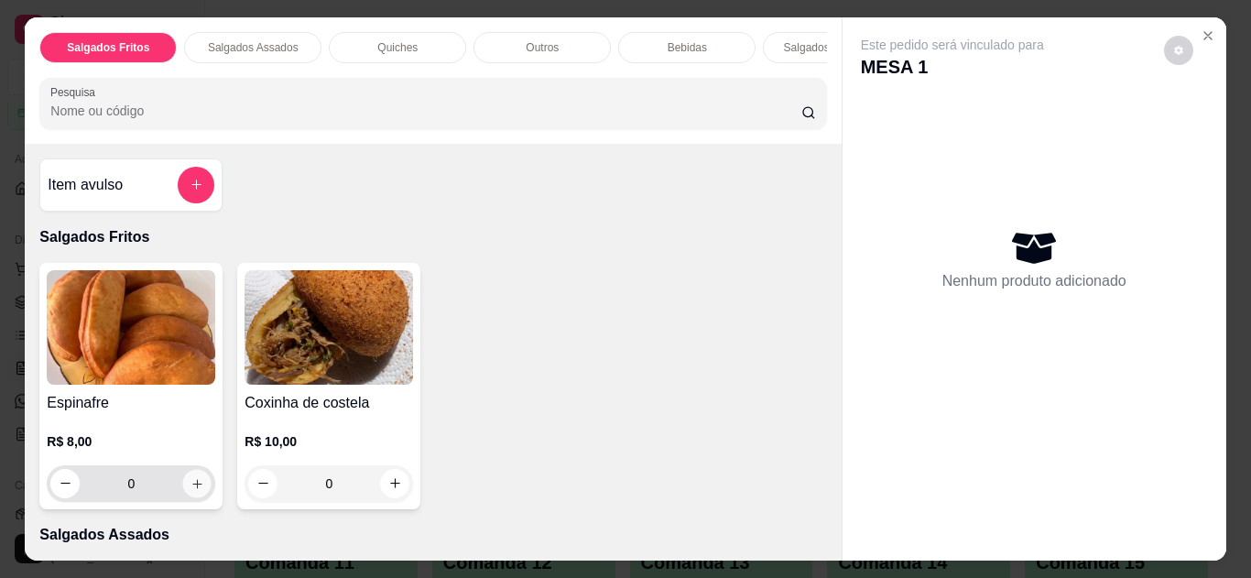
click at [191, 481] on button "increase-product-quantity" at bounding box center [197, 483] width 28 height 28
type input "1"
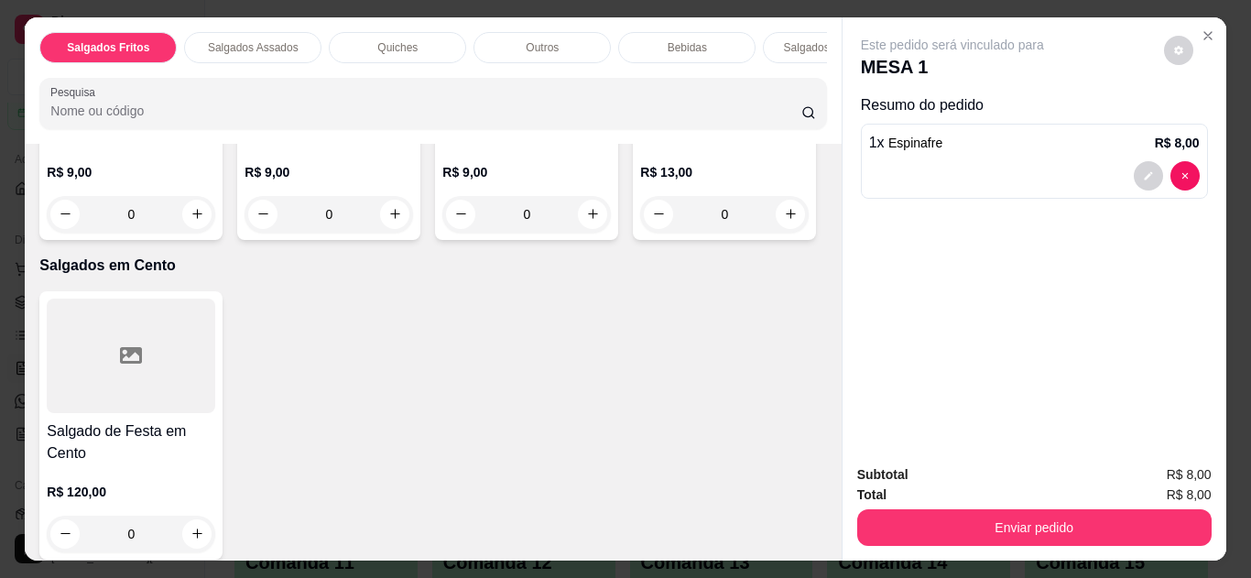
scroll to position [1414, 0]
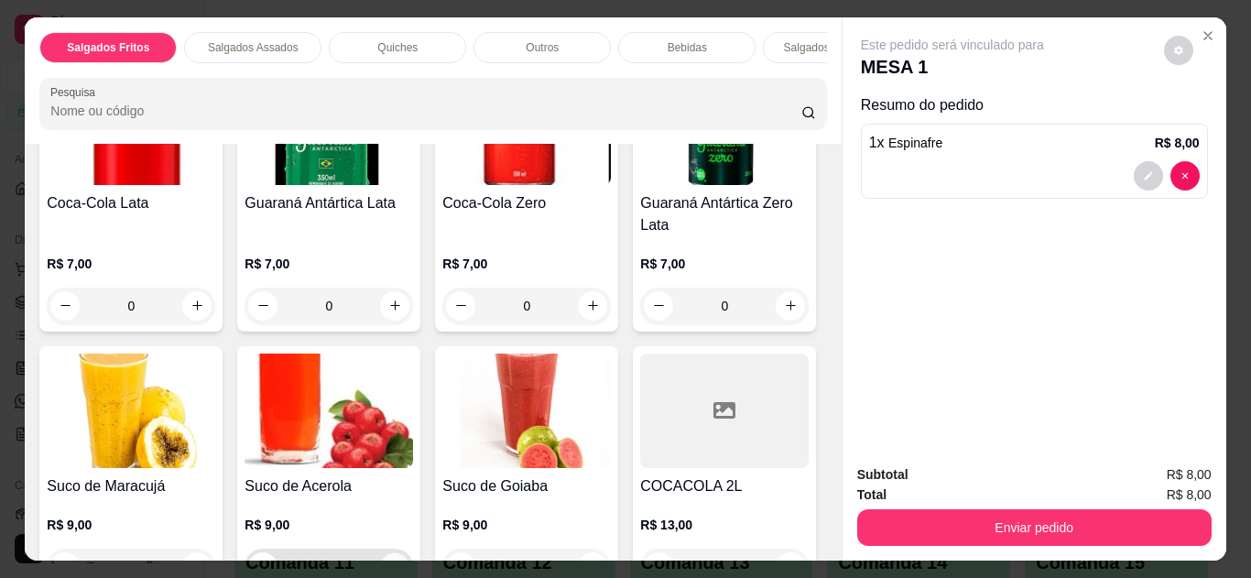
click at [402, 561] on icon "increase-product-quantity" at bounding box center [395, 568] width 14 height 14
type input "1"
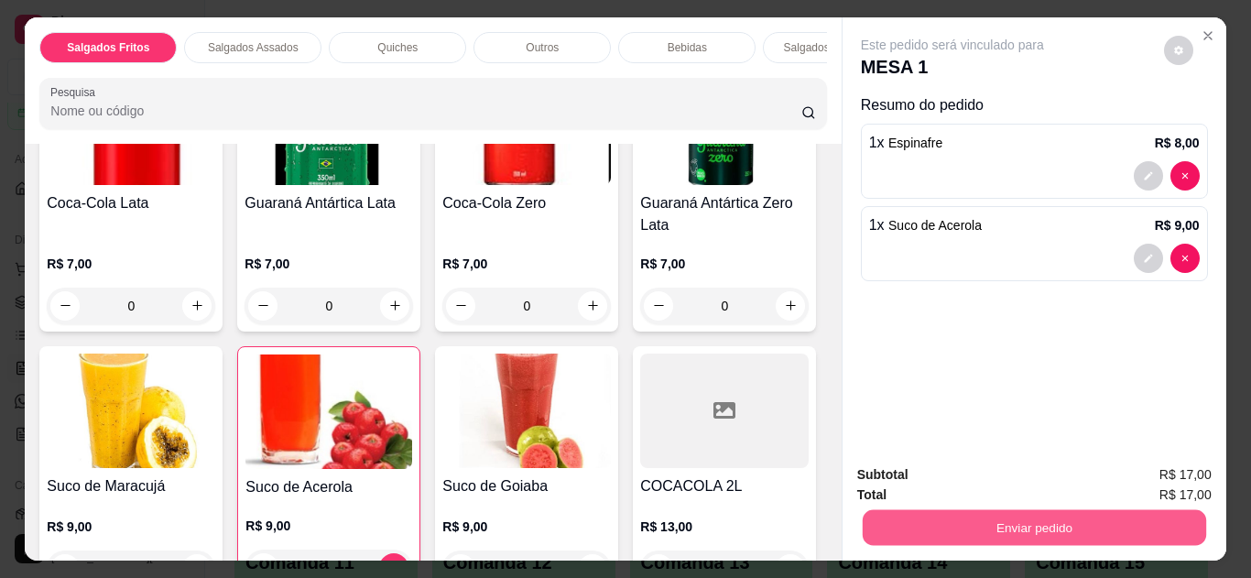
click at [955, 521] on button "Enviar pedido" at bounding box center [1034, 528] width 344 height 36
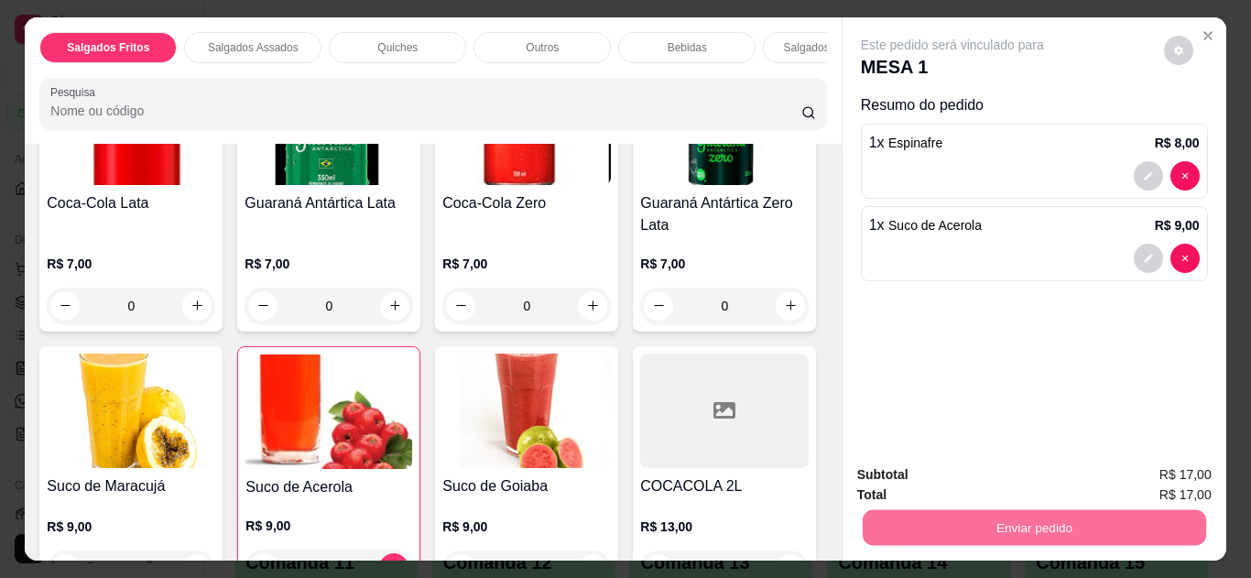
click at [957, 473] on button "Não registrar e enviar pedido" at bounding box center [973, 476] width 185 height 34
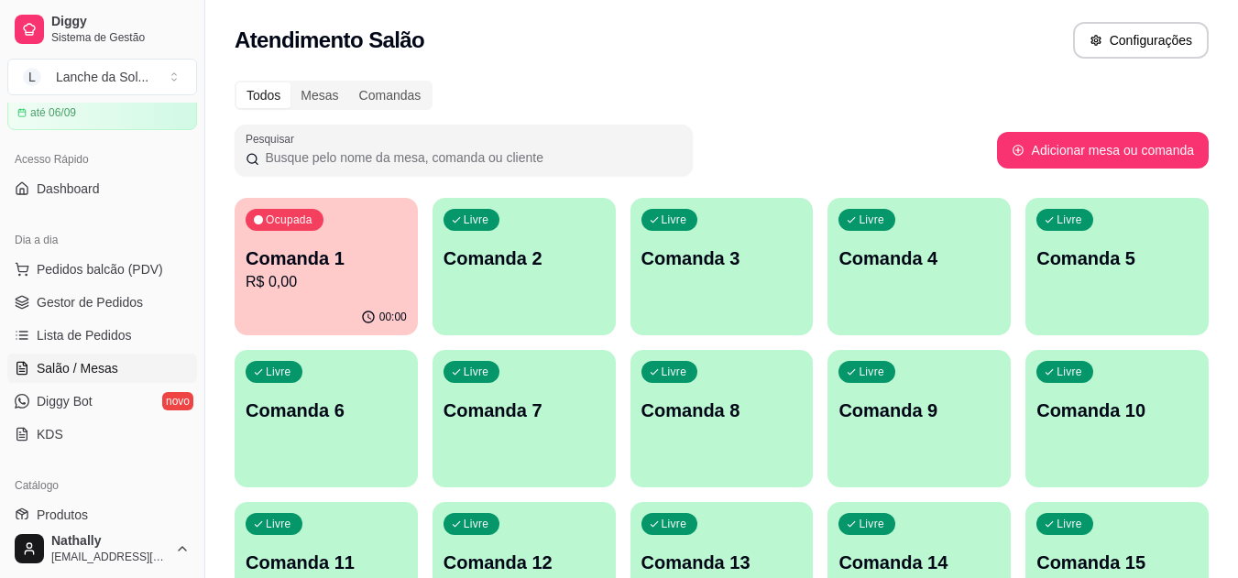
click at [115, 264] on span "Pedidos balcão (PDV)" at bounding box center [100, 269] width 126 height 18
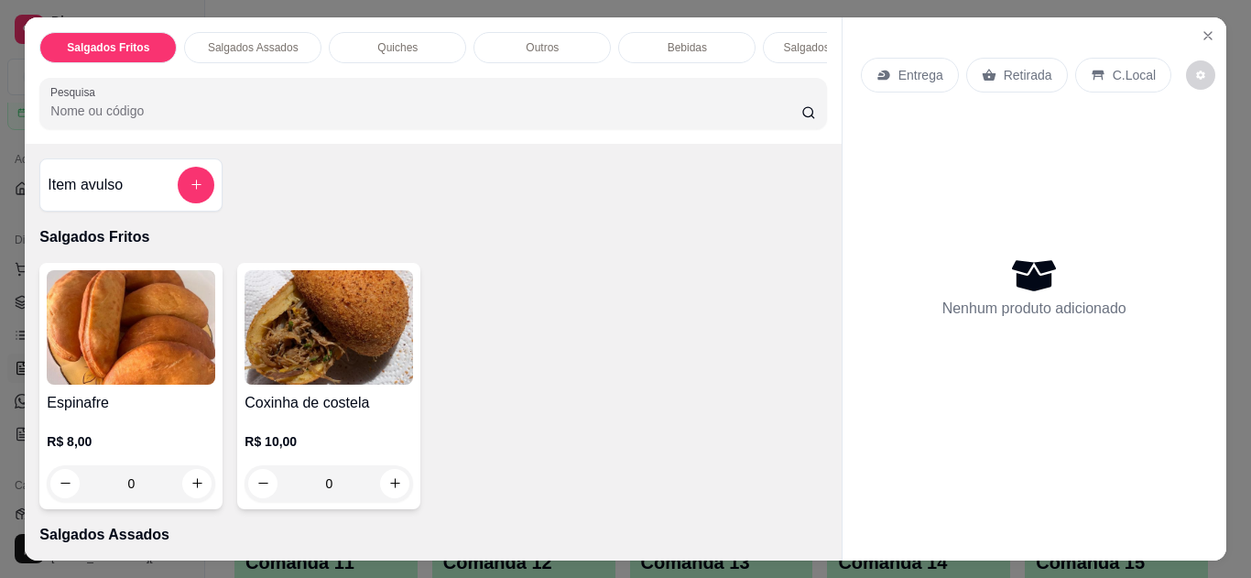
click at [1201, 28] on icon "Close" at bounding box center [1208, 35] width 15 height 15
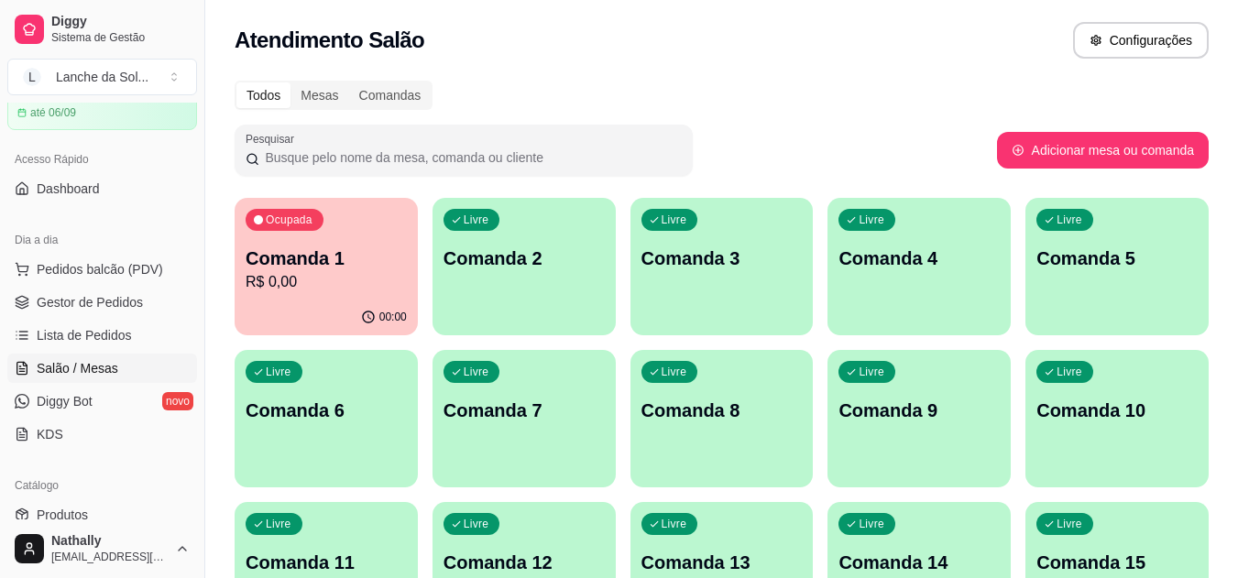
click at [139, 270] on span "Pedidos balcão (PDV)" at bounding box center [100, 269] width 126 height 18
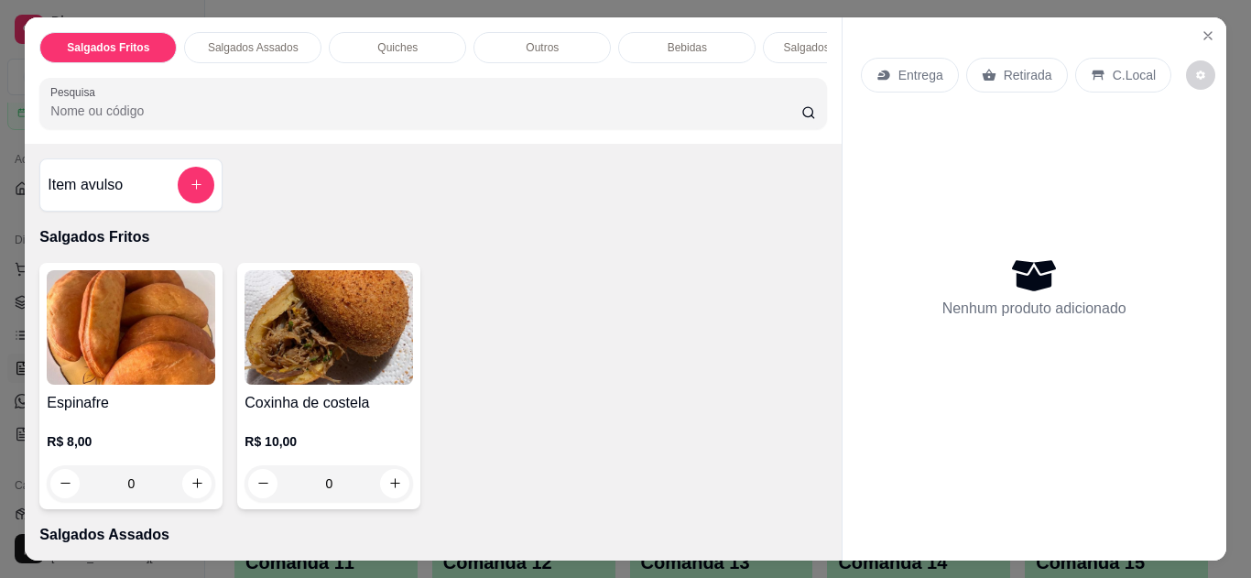
click at [1205, 32] on icon "Close" at bounding box center [1208, 35] width 7 height 7
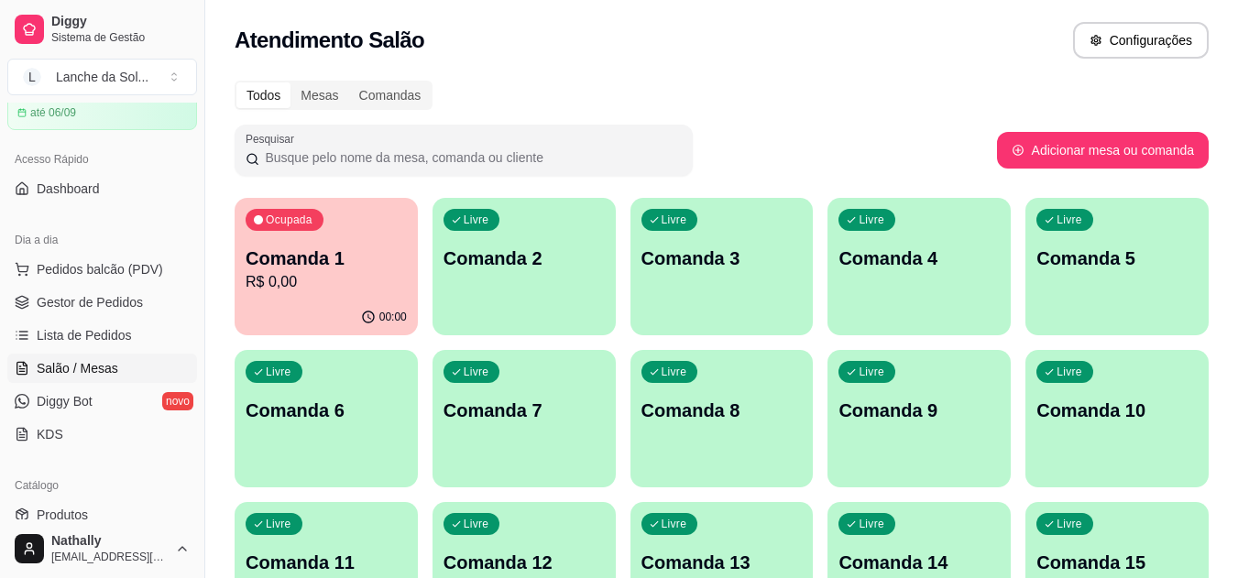
click at [156, 506] on link "Produtos" at bounding box center [102, 514] width 190 height 29
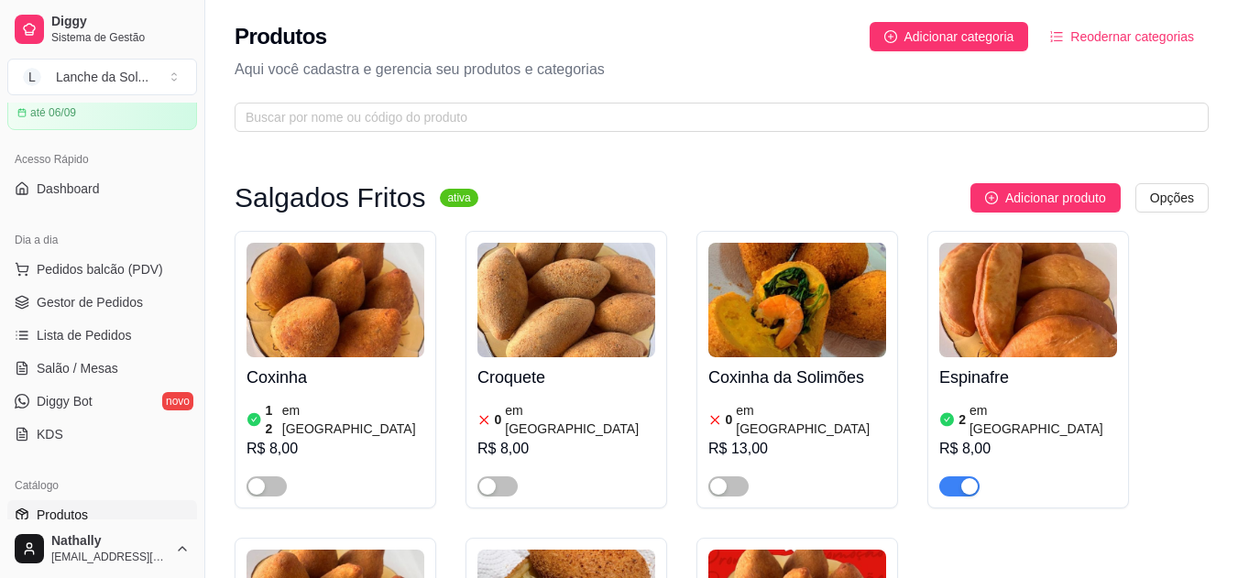
click at [257, 478] on div "button" at bounding box center [256, 486] width 16 height 16
click at [129, 278] on span "Pedidos balcão (PDV)" at bounding box center [100, 269] width 126 height 18
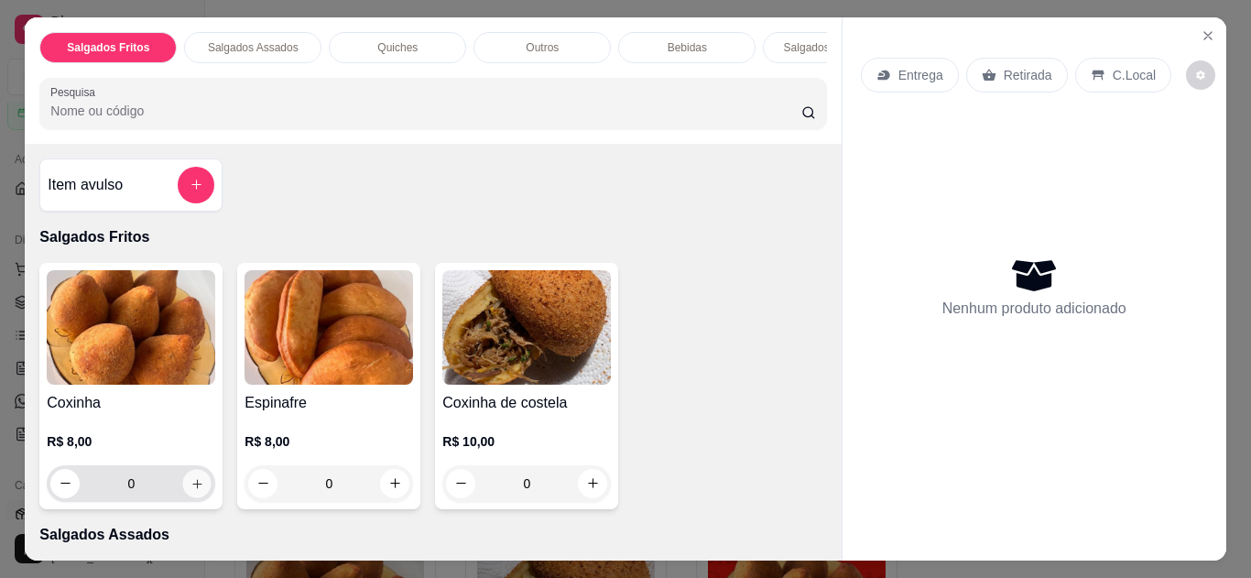
click at [191, 491] on icon "increase-product-quantity" at bounding box center [198, 484] width 14 height 14
type input "1"
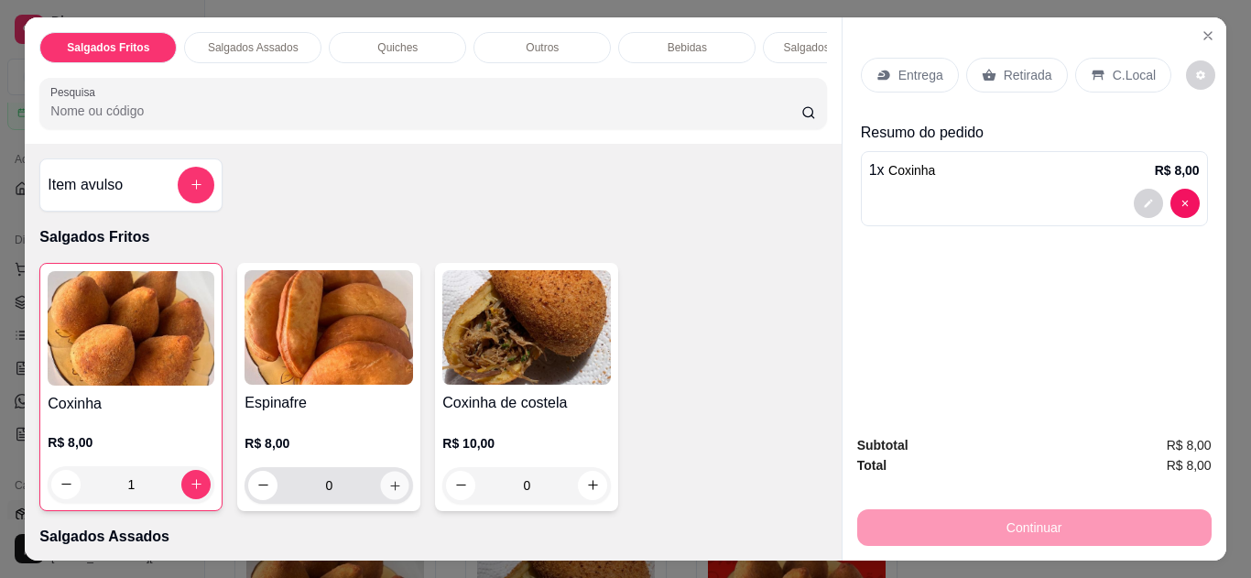
click at [388, 493] on icon "increase-product-quantity" at bounding box center [395, 486] width 14 height 14
type input "1"
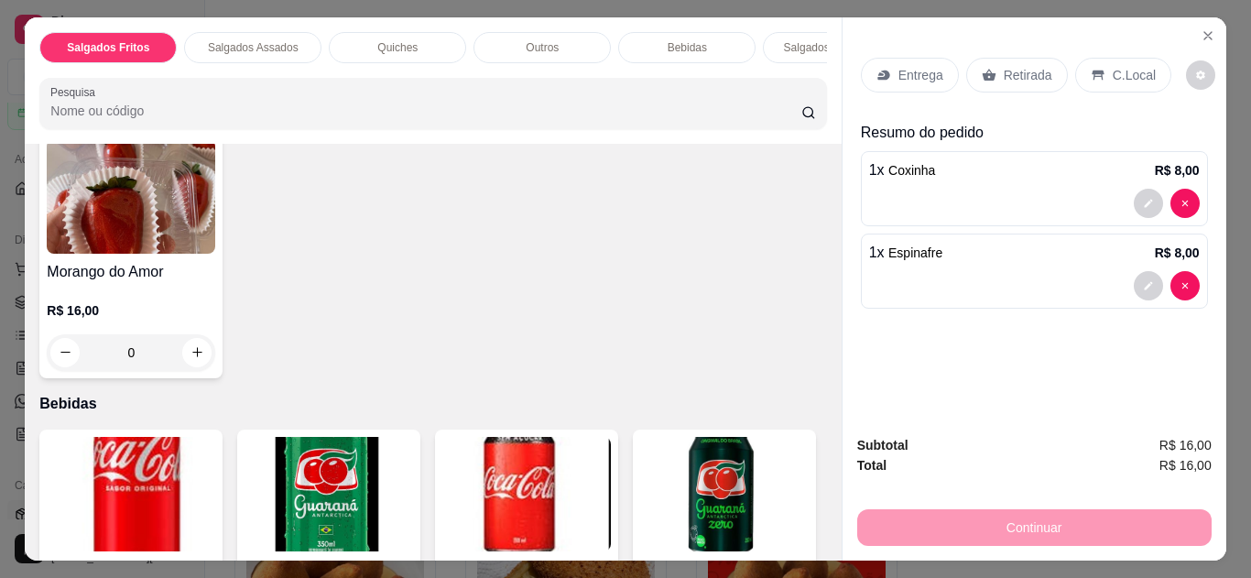
scroll to position [1061, 0]
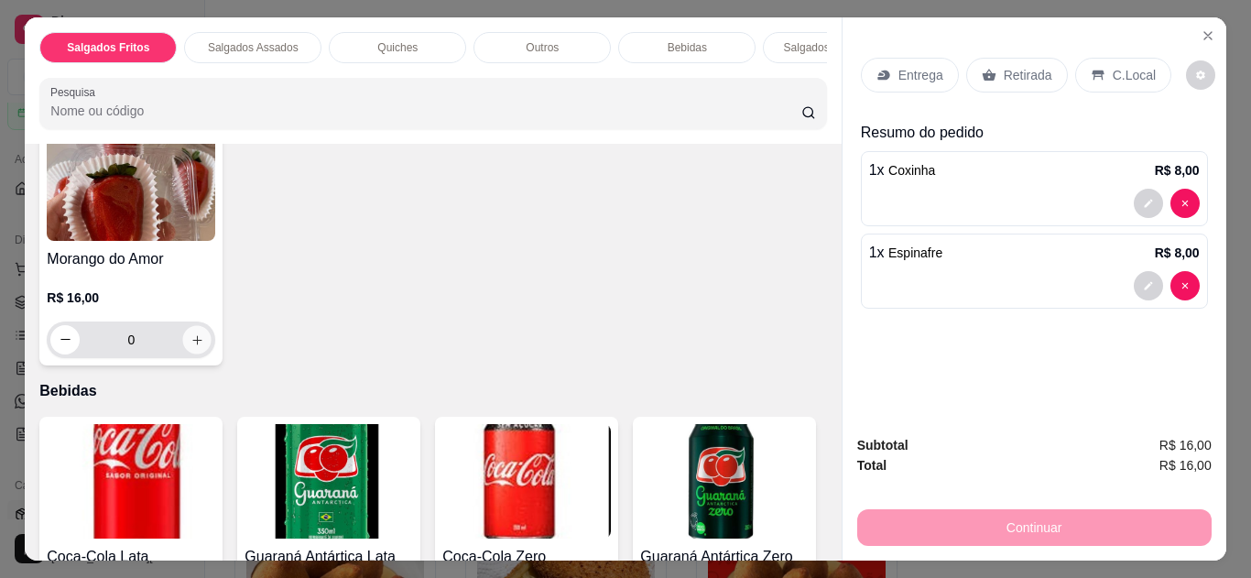
click at [191, 333] on icon "increase-product-quantity" at bounding box center [198, 340] width 14 height 14
type input "1"
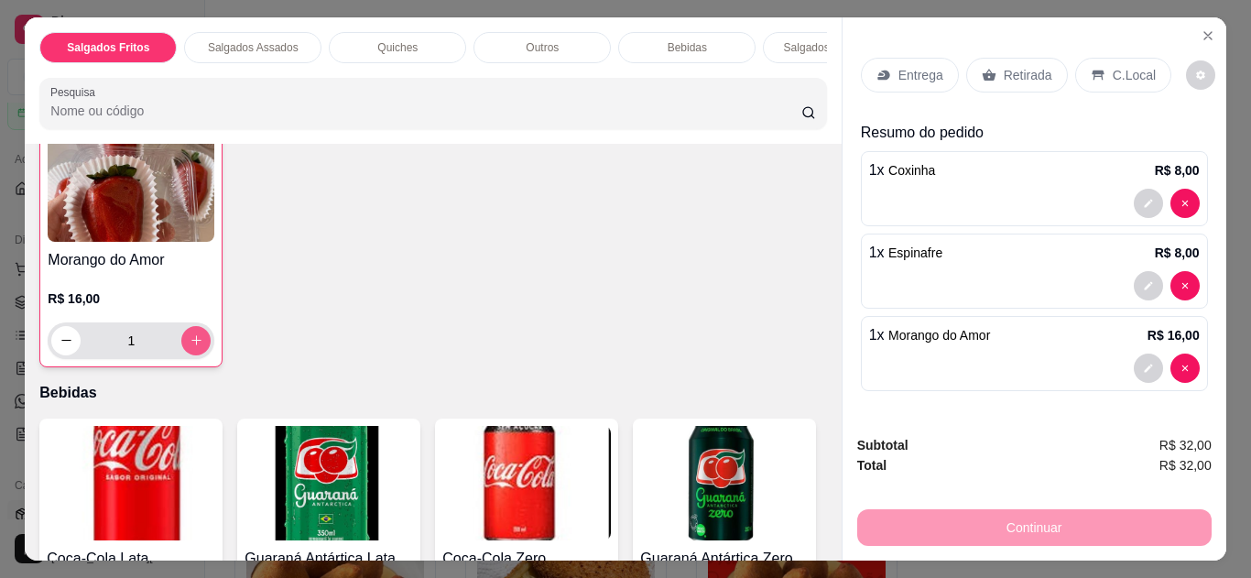
scroll to position [1062, 0]
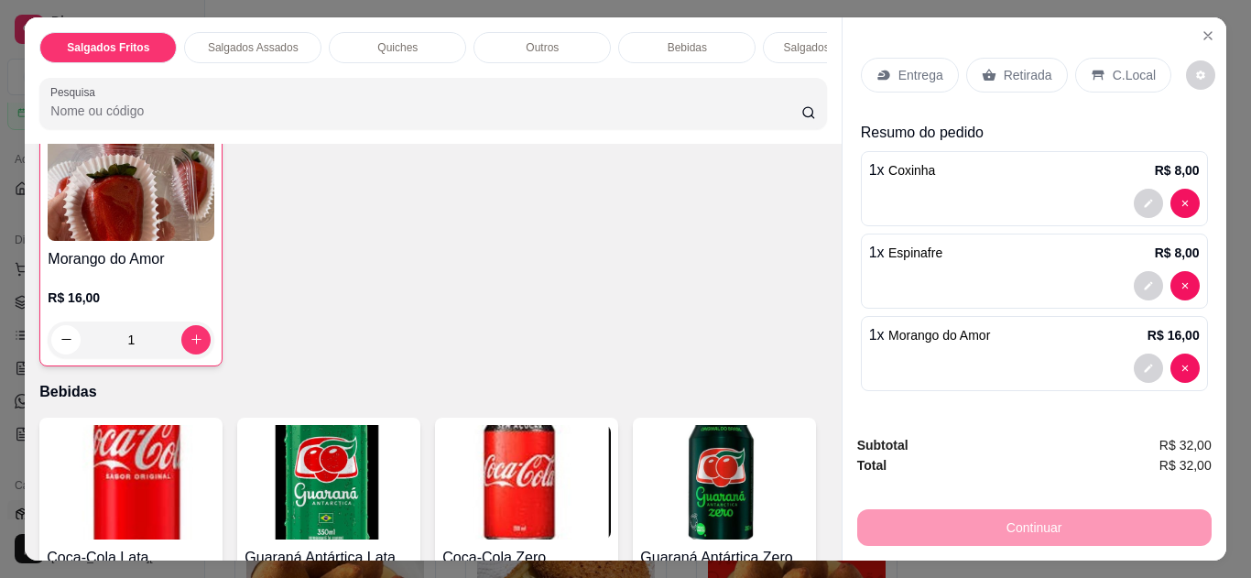
click at [1143, 61] on div "C.Local" at bounding box center [1123, 75] width 96 height 35
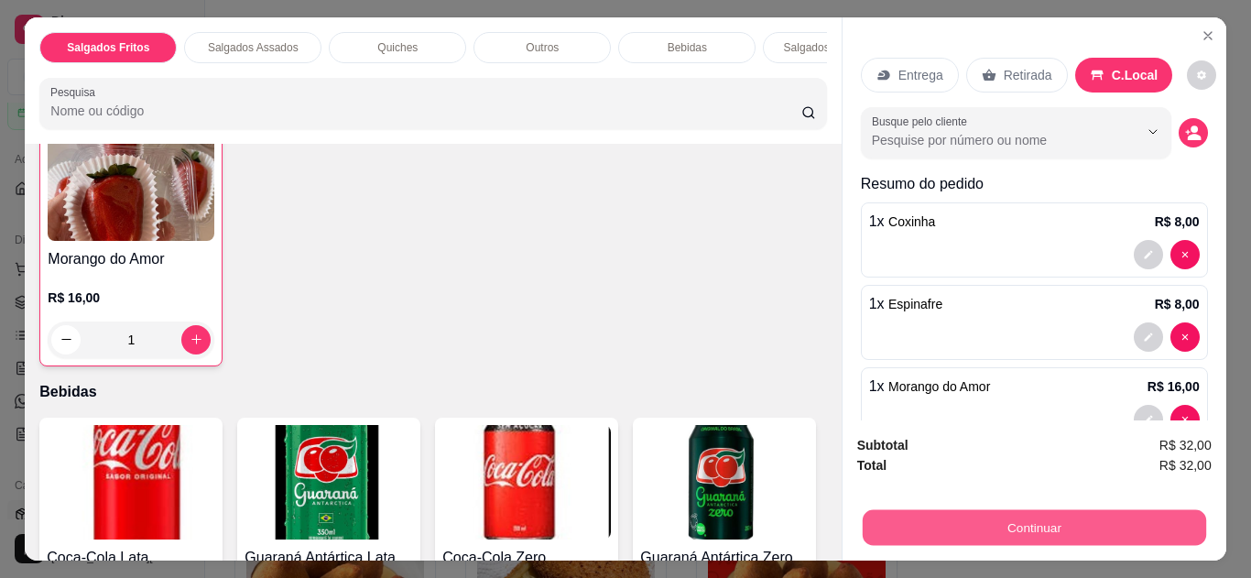
click at [1016, 514] on button "Continuar" at bounding box center [1034, 528] width 344 height 36
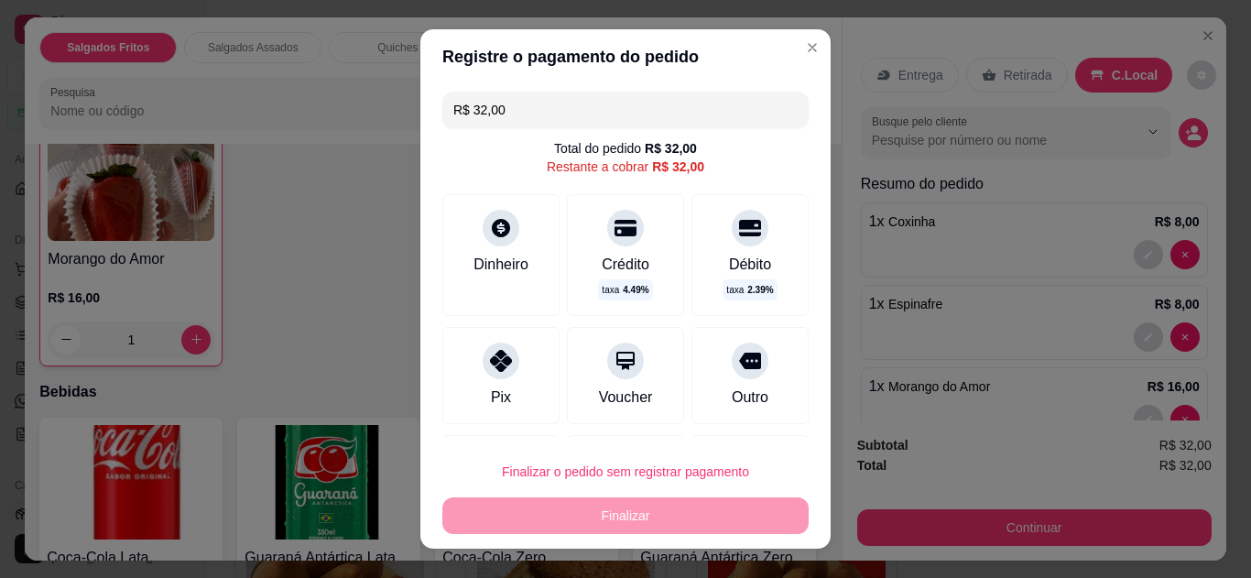
click at [468, 357] on div "Pix" at bounding box center [500, 375] width 117 height 97
type input "R$ 0,00"
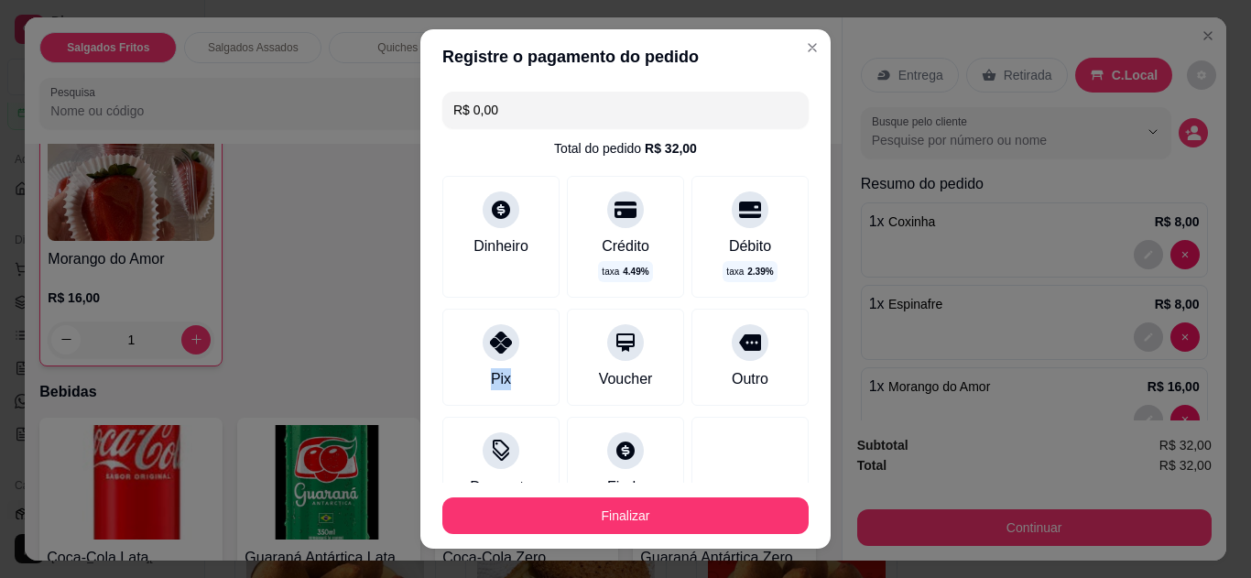
click at [468, 357] on div "Pix" at bounding box center [500, 357] width 117 height 97
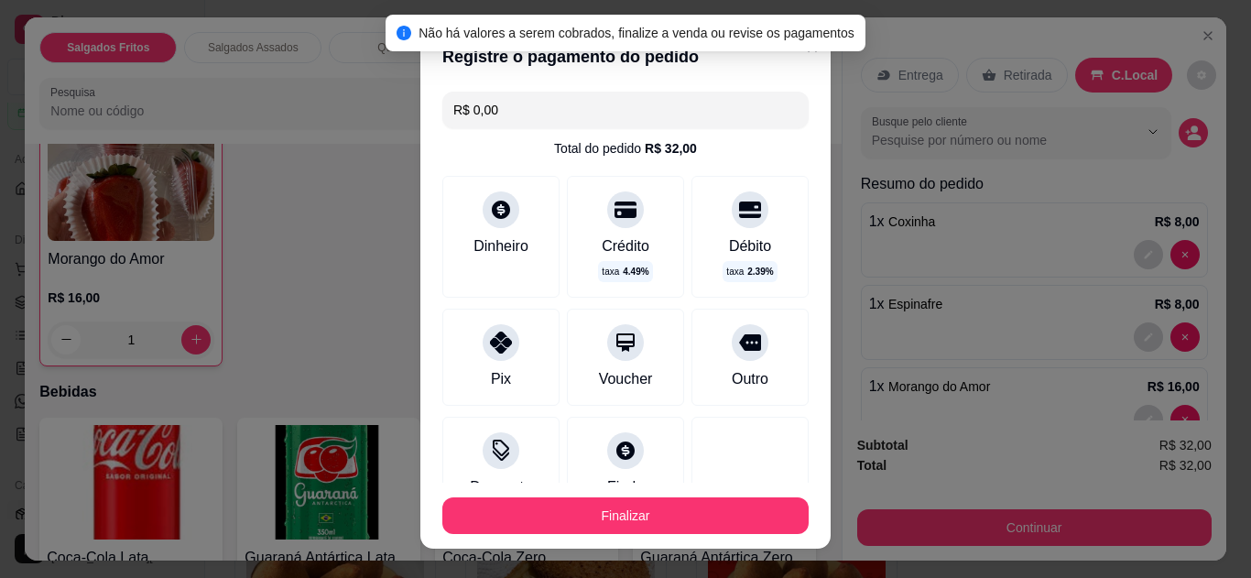
click at [468, 357] on div "Pix" at bounding box center [500, 357] width 117 height 97
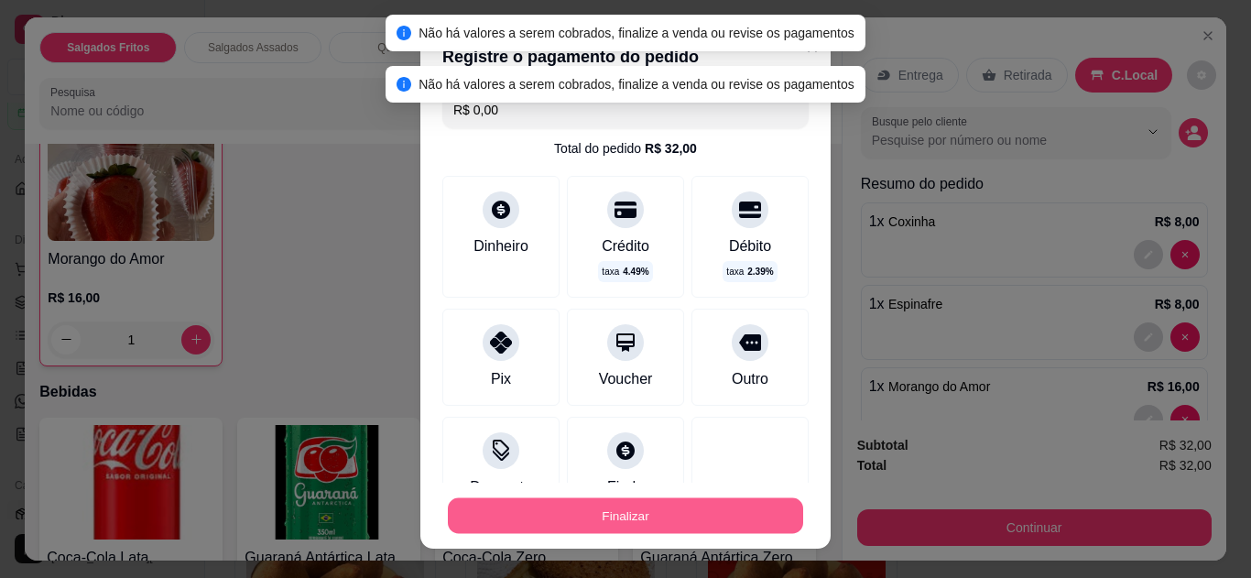
click at [587, 525] on button "Finalizar" at bounding box center [625, 516] width 355 height 36
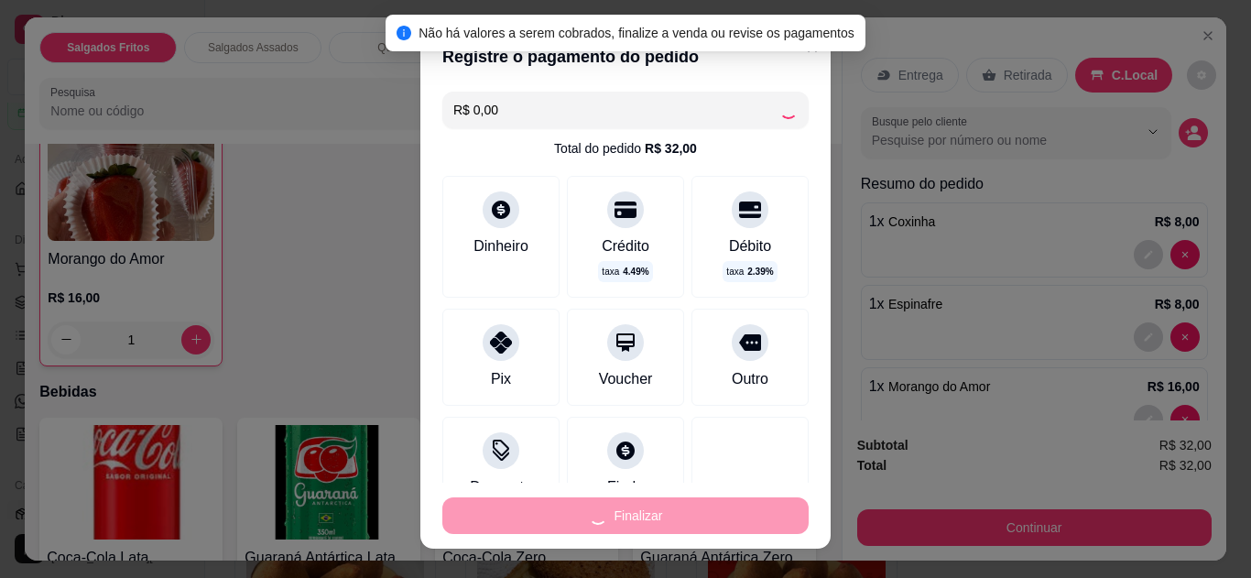
type input "0"
type input "-R$ 32,00"
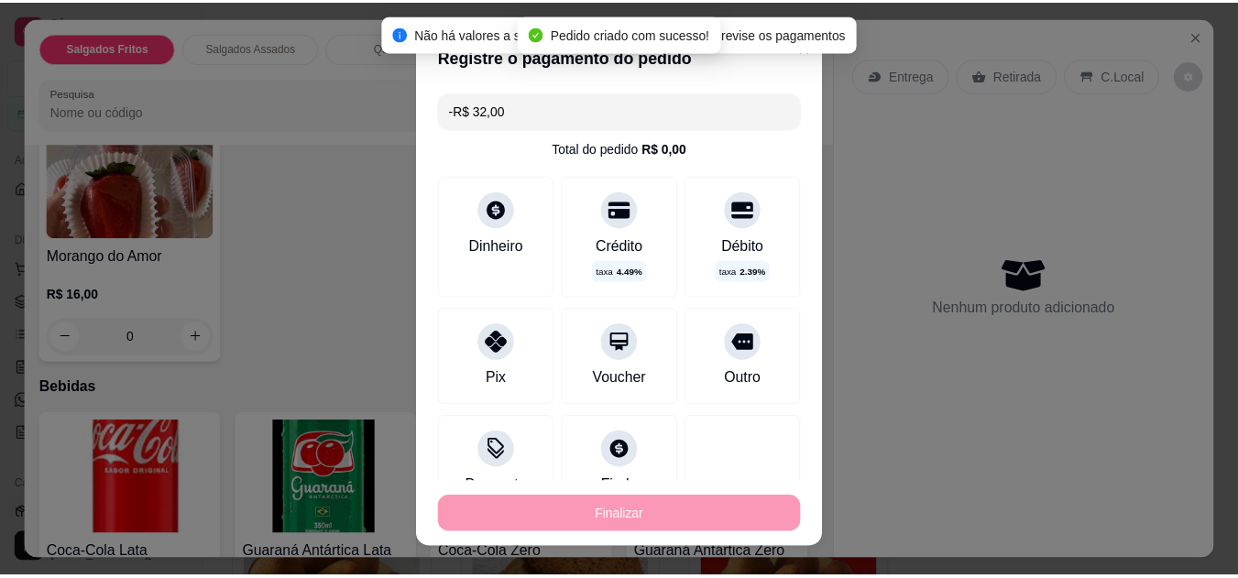
scroll to position [1059, 0]
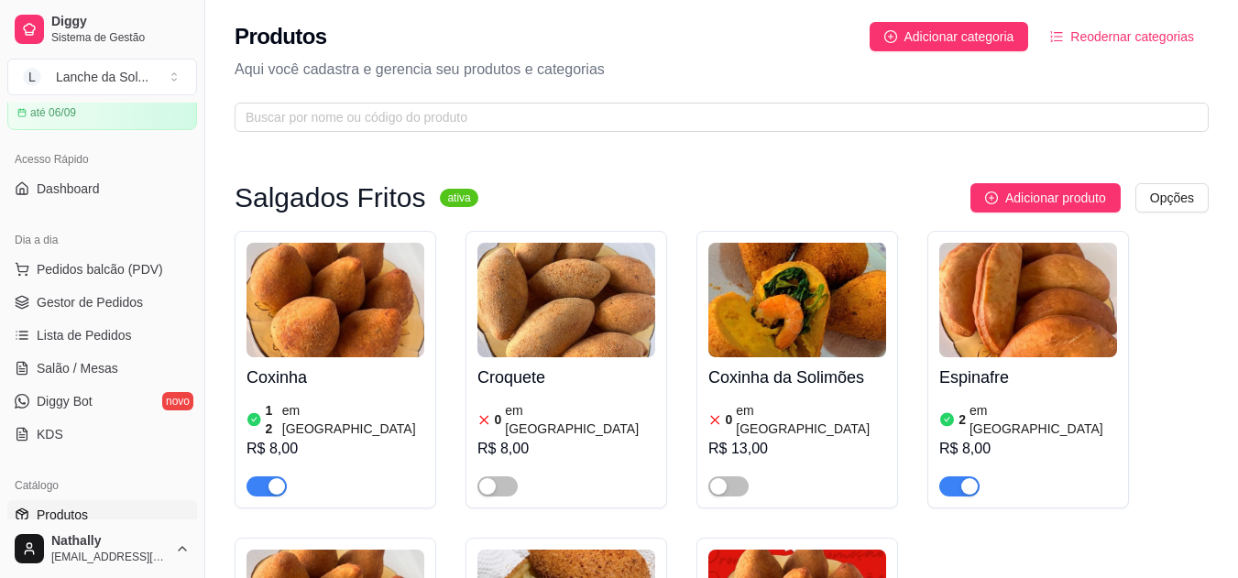
click at [96, 294] on span "Gestor de Pedidos" at bounding box center [90, 302] width 106 height 18
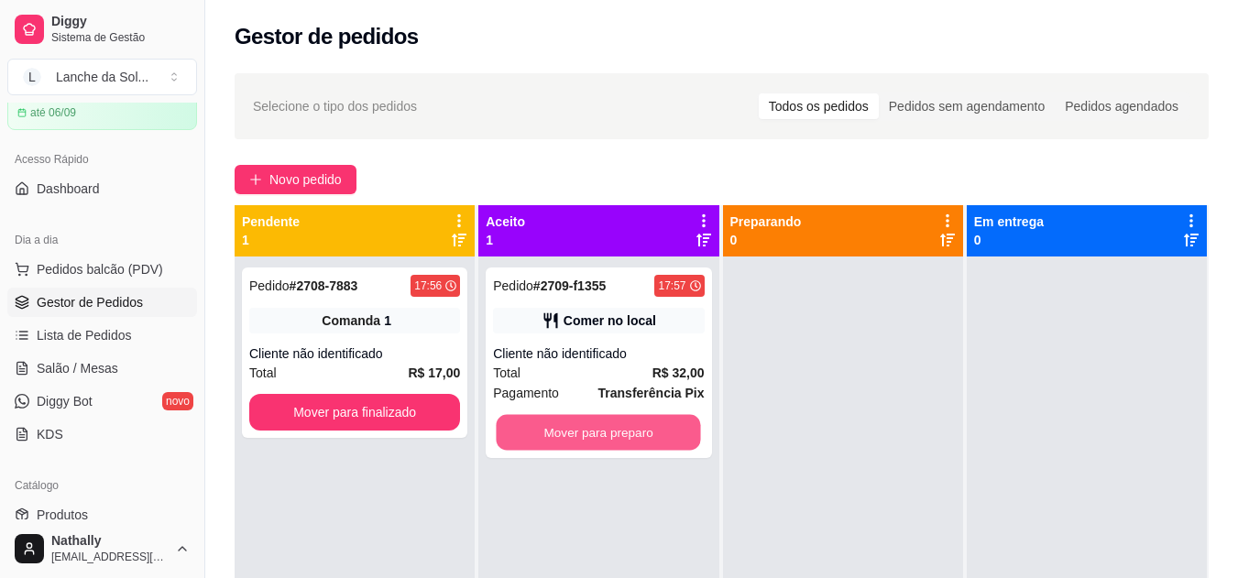
click at [617, 426] on button "Mover para preparo" at bounding box center [599, 433] width 204 height 36
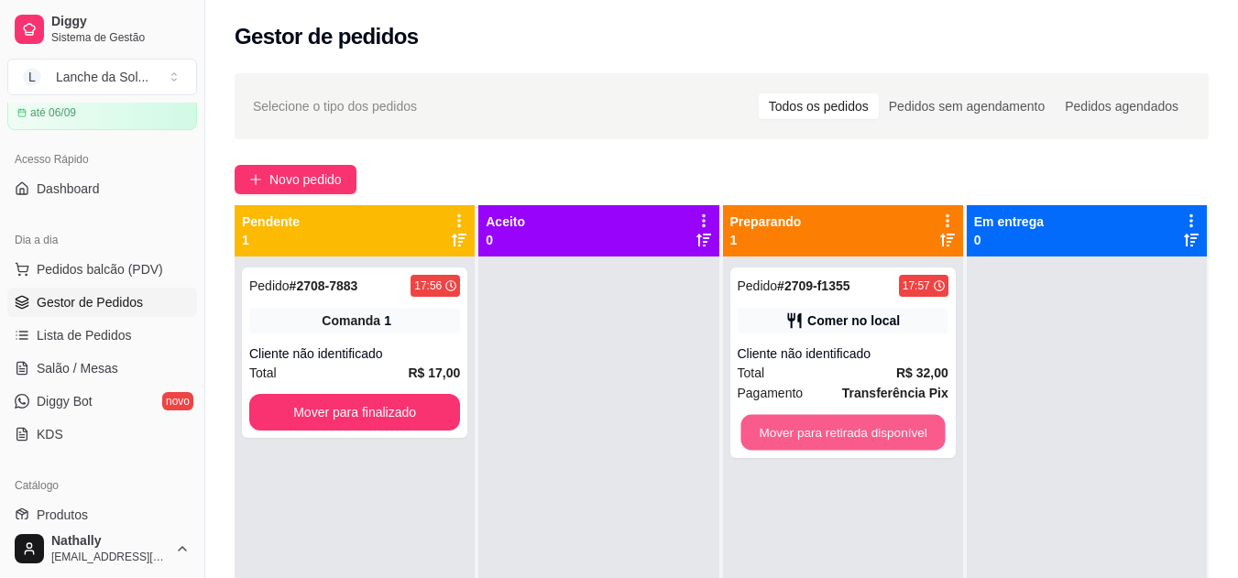
click at [818, 418] on button "Mover para retirada disponível" at bounding box center [842, 433] width 204 height 36
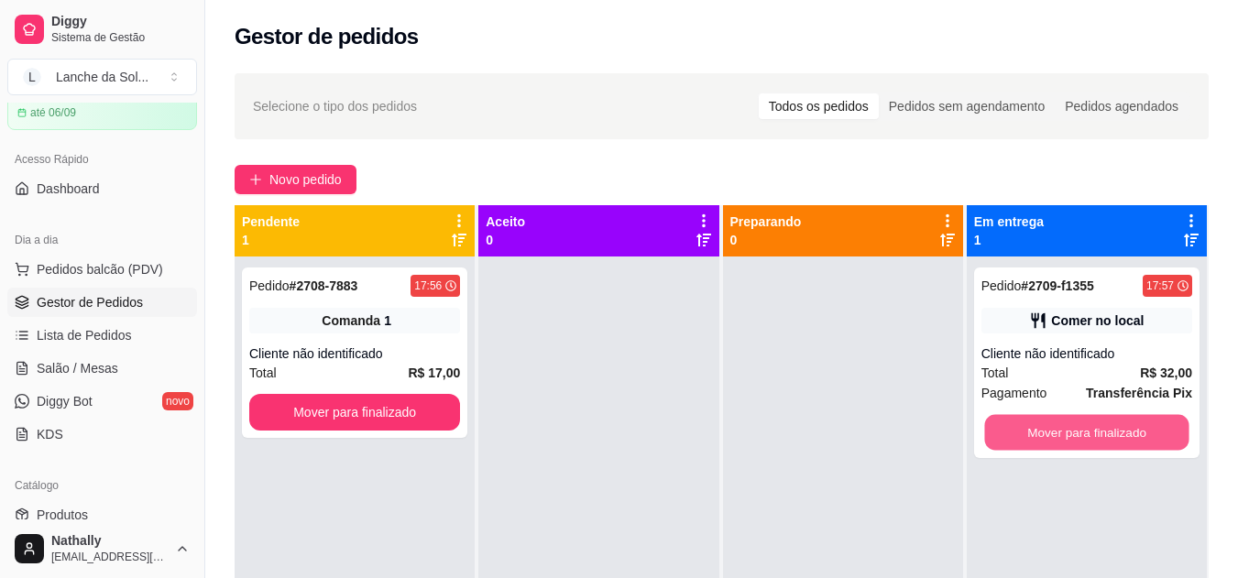
click at [1006, 422] on button "Mover para finalizado" at bounding box center [1086, 433] width 204 height 36
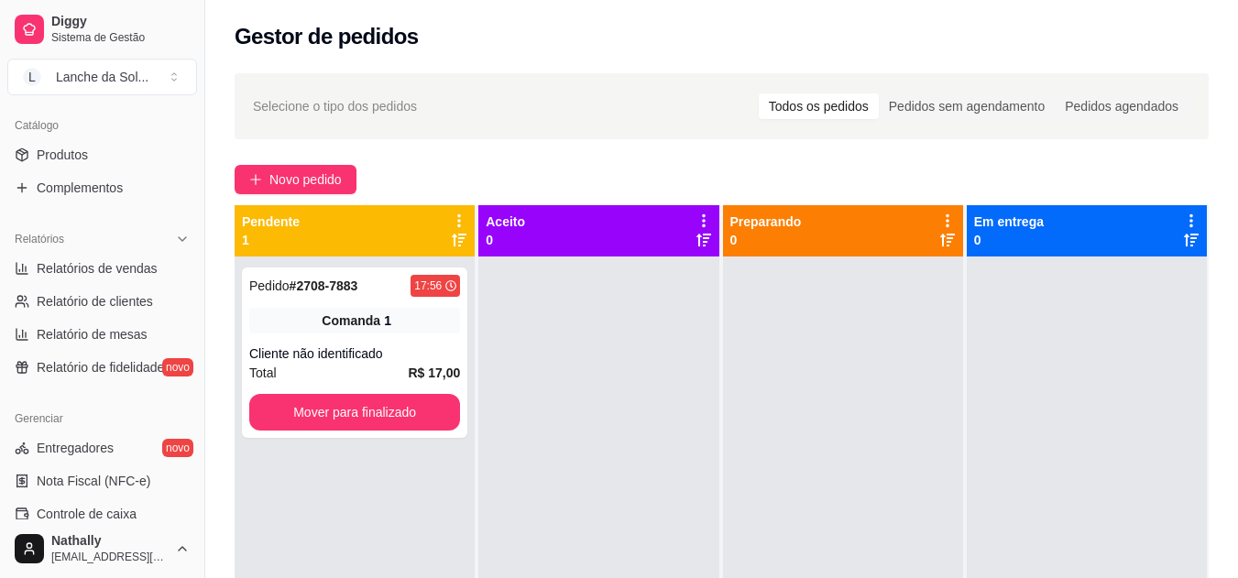
scroll to position [450, 0]
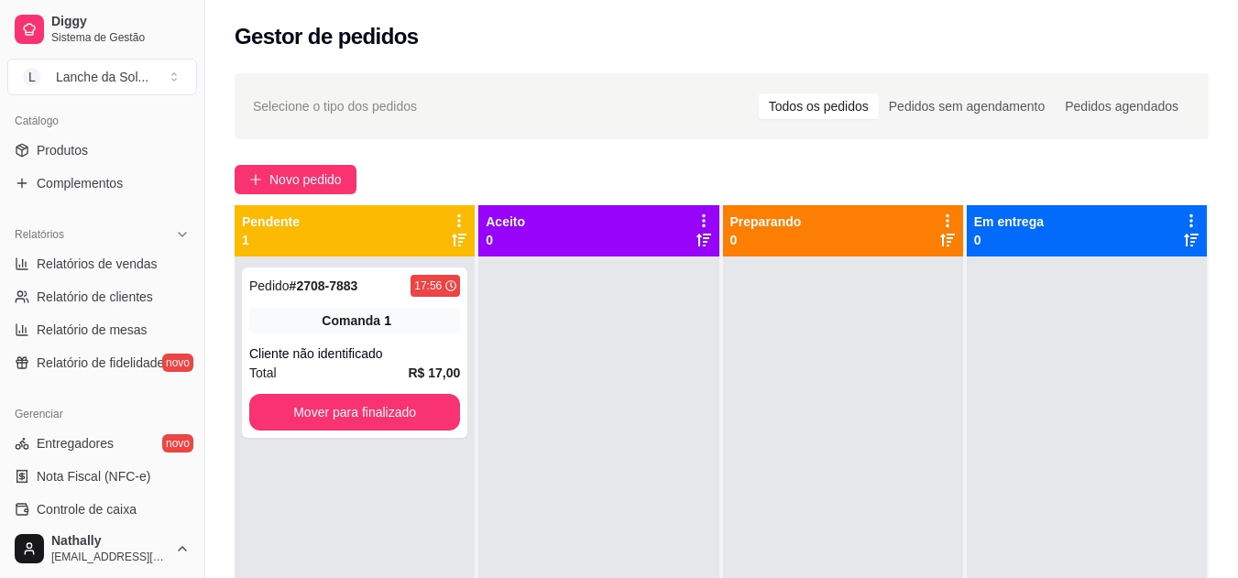
click at [158, 150] on link "Produtos" at bounding box center [102, 150] width 190 height 29
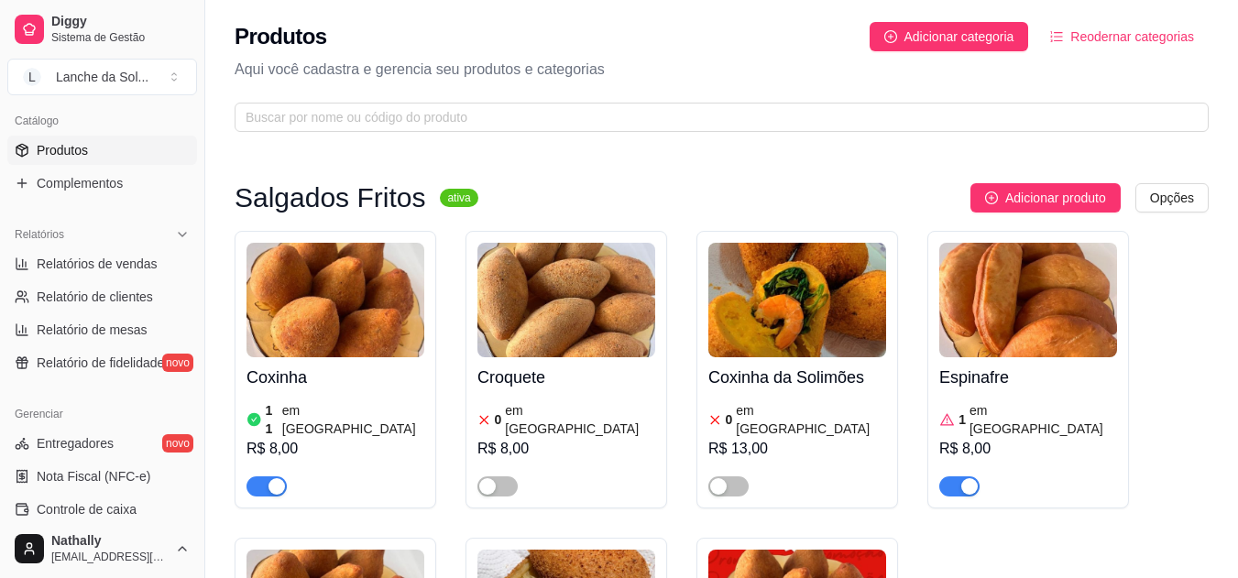
click at [978, 319] on img at bounding box center [1028, 300] width 178 height 115
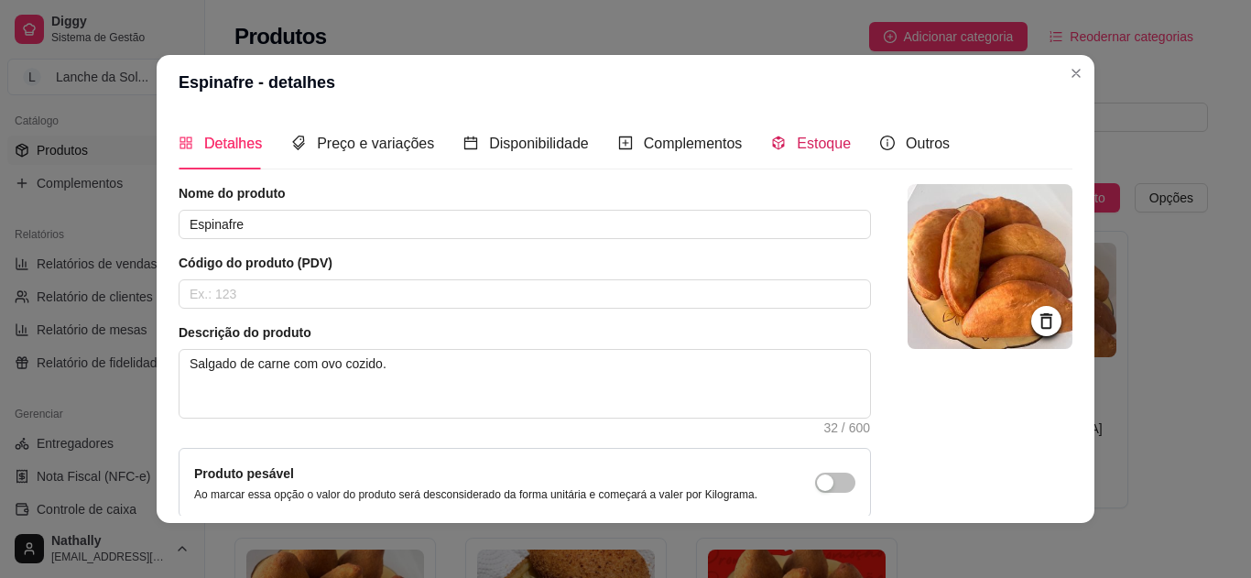
click at [811, 136] on span "Estoque" at bounding box center [824, 144] width 54 height 16
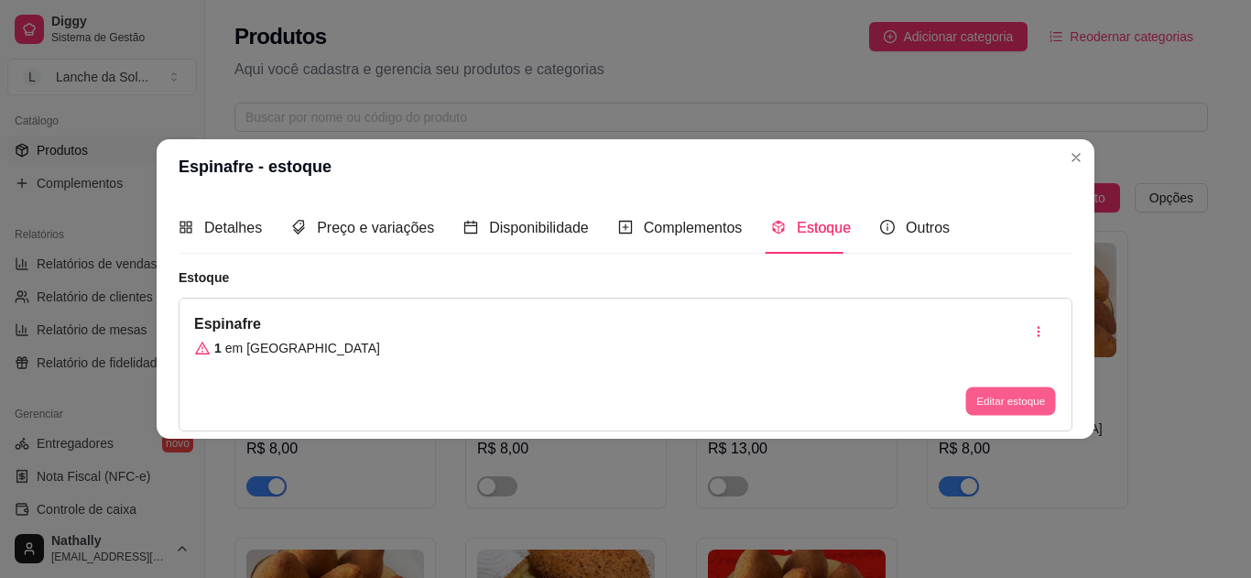
click at [988, 404] on button "Editar estoque" at bounding box center [1011, 401] width 90 height 28
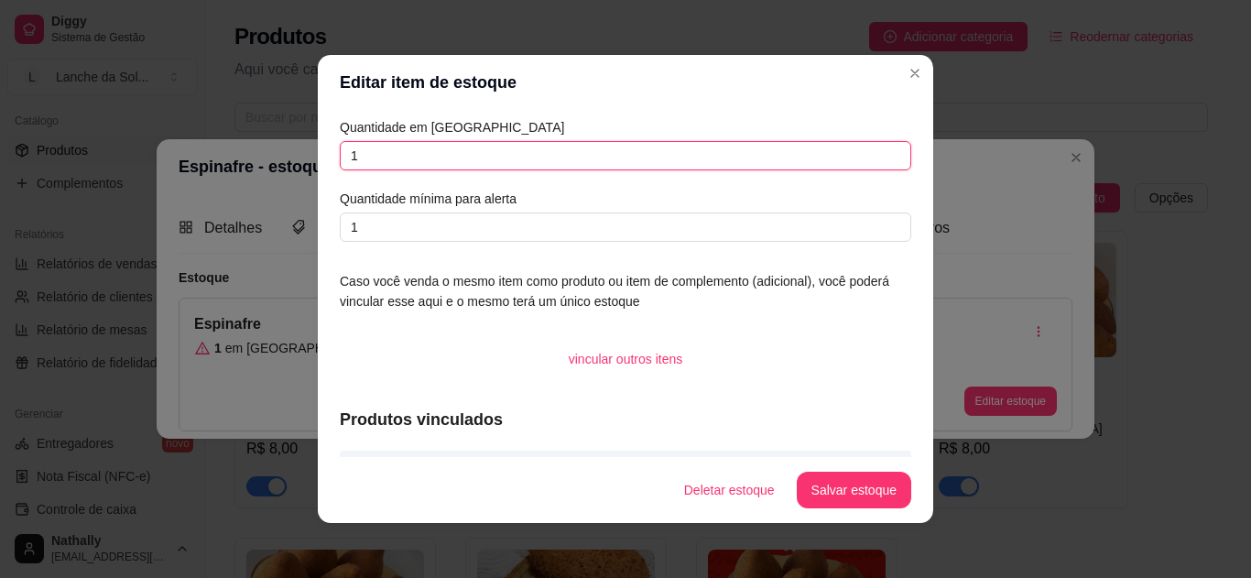
click at [720, 155] on input "1" at bounding box center [626, 155] width 572 height 29
type input "0"
click at [818, 497] on button "Salvar estoque" at bounding box center [854, 491] width 112 height 36
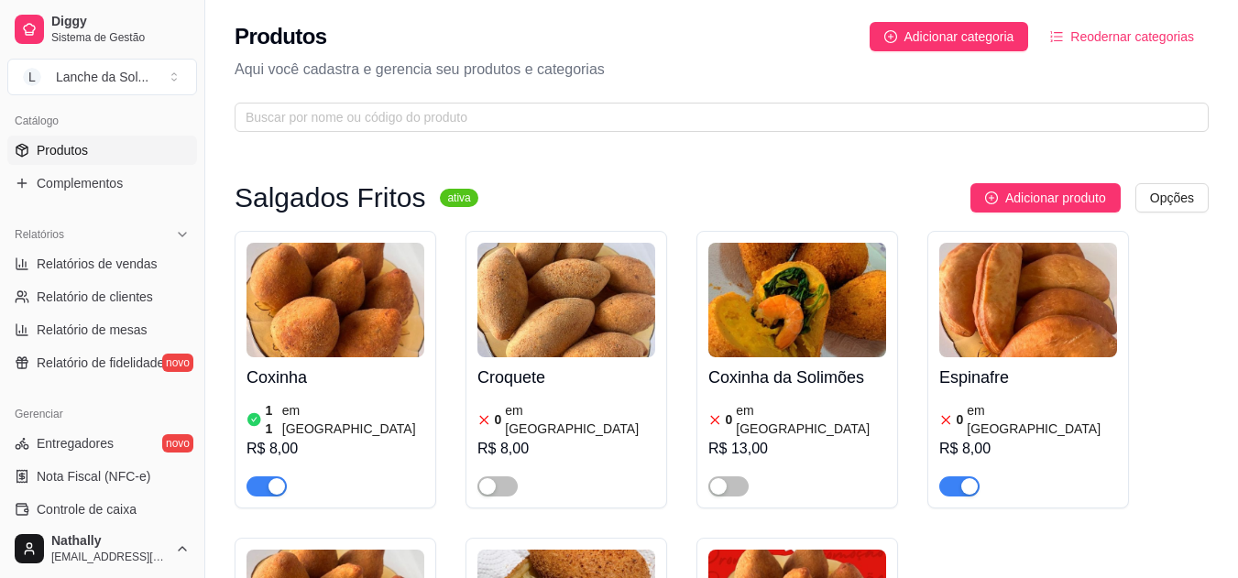
click at [952, 475] on div at bounding box center [959, 486] width 40 height 22
click at [953, 476] on span "button" at bounding box center [959, 486] width 40 height 20
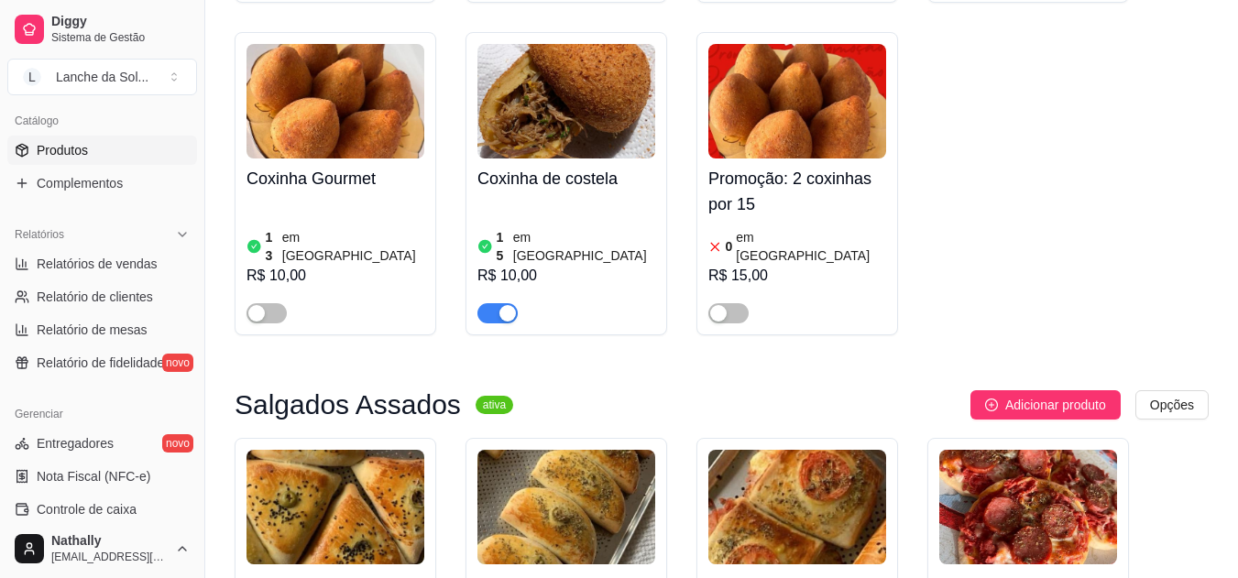
click at [251, 305] on div "button" at bounding box center [256, 313] width 16 height 16
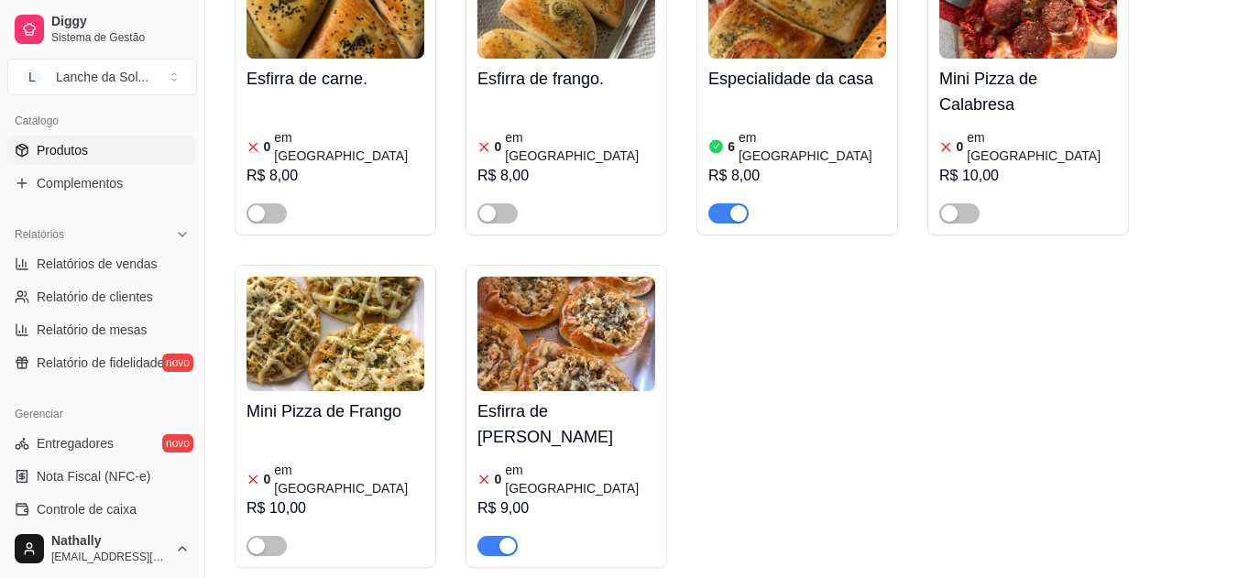
click at [488, 536] on span "button" at bounding box center [497, 546] width 40 height 20
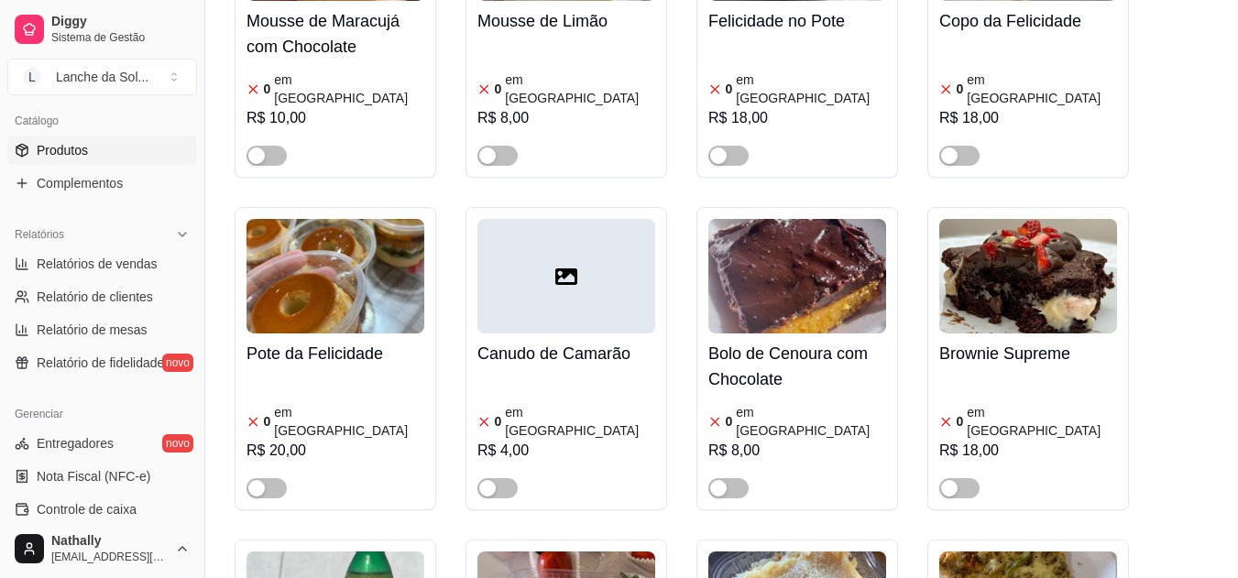
scroll to position [4045, 0]
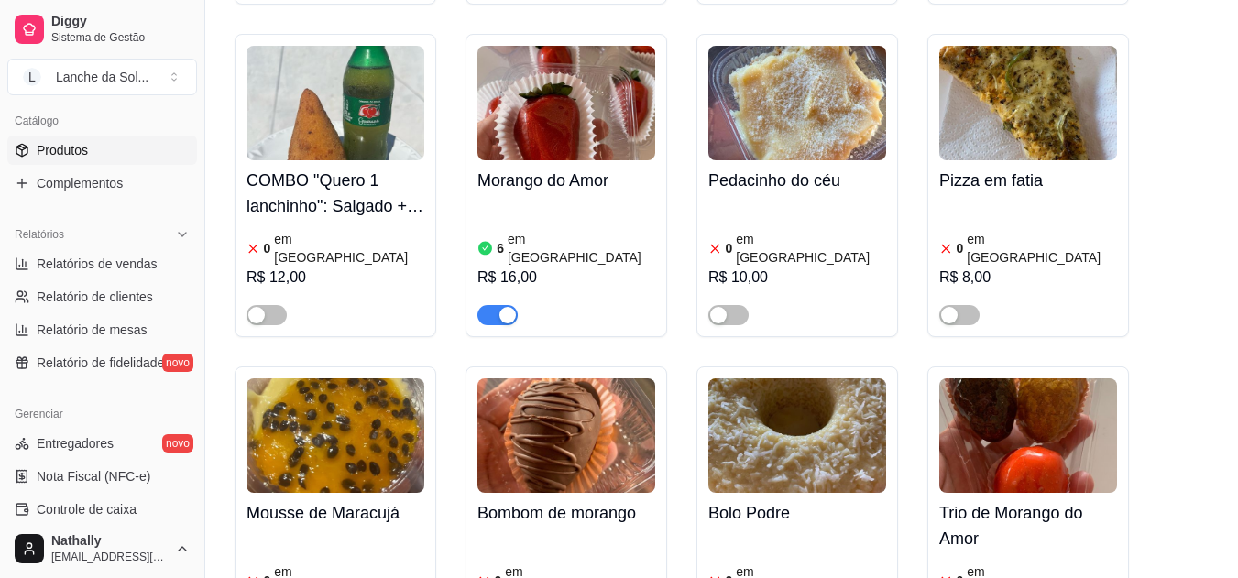
click at [624, 267] on div "R$ 16,00" at bounding box center [566, 278] width 178 height 22
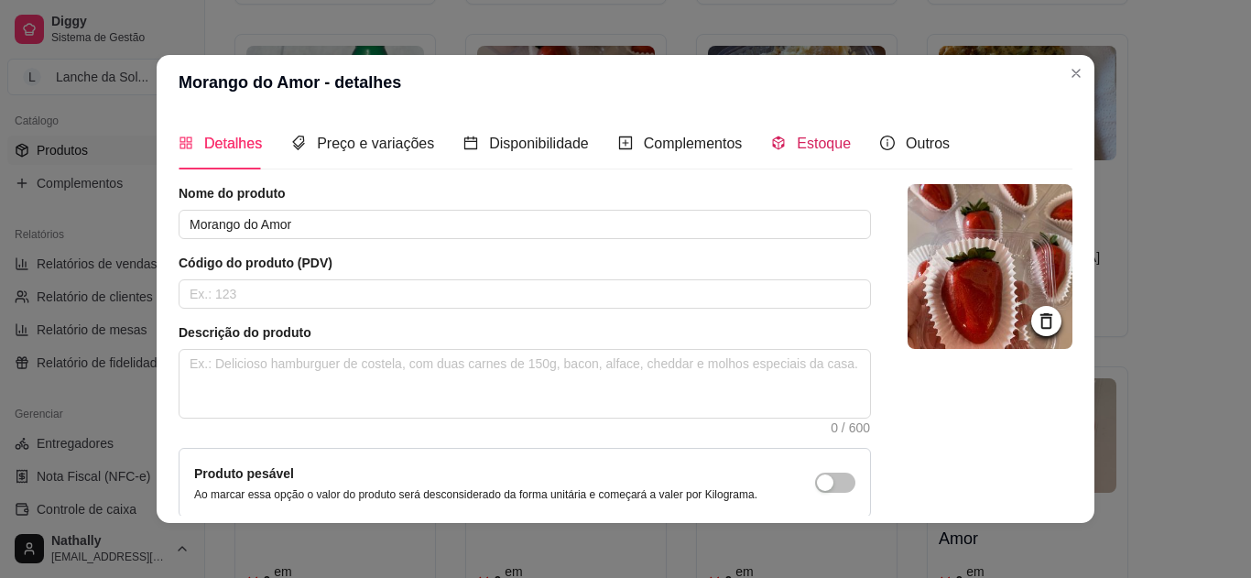
click at [797, 136] on span "Estoque" at bounding box center [824, 144] width 54 height 16
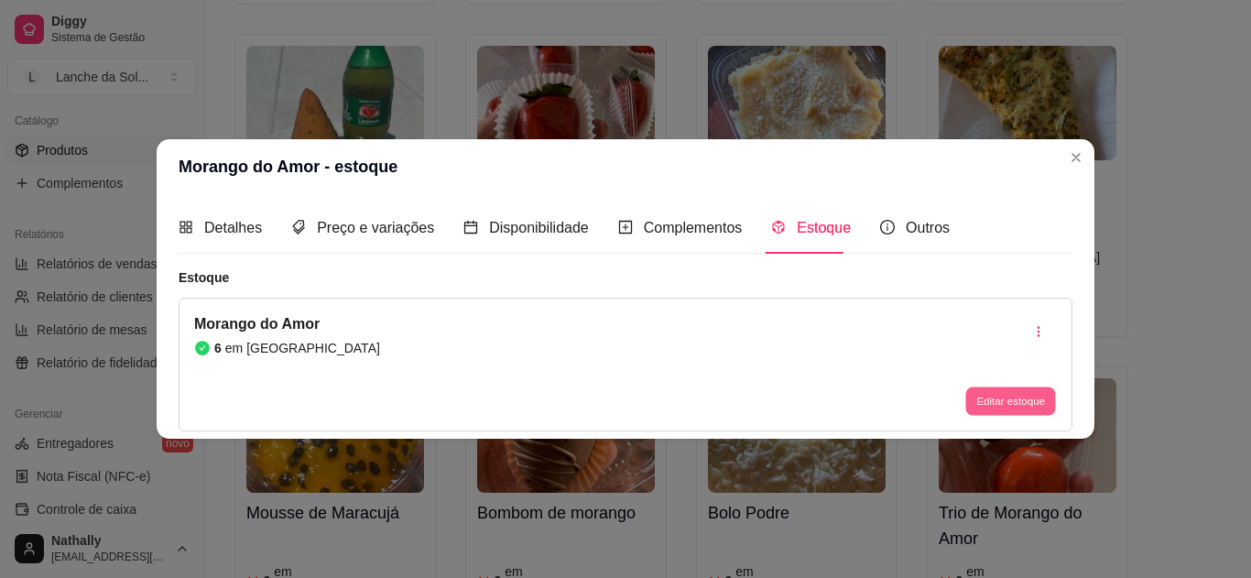
click at [987, 395] on button "Editar estoque" at bounding box center [1011, 401] width 90 height 28
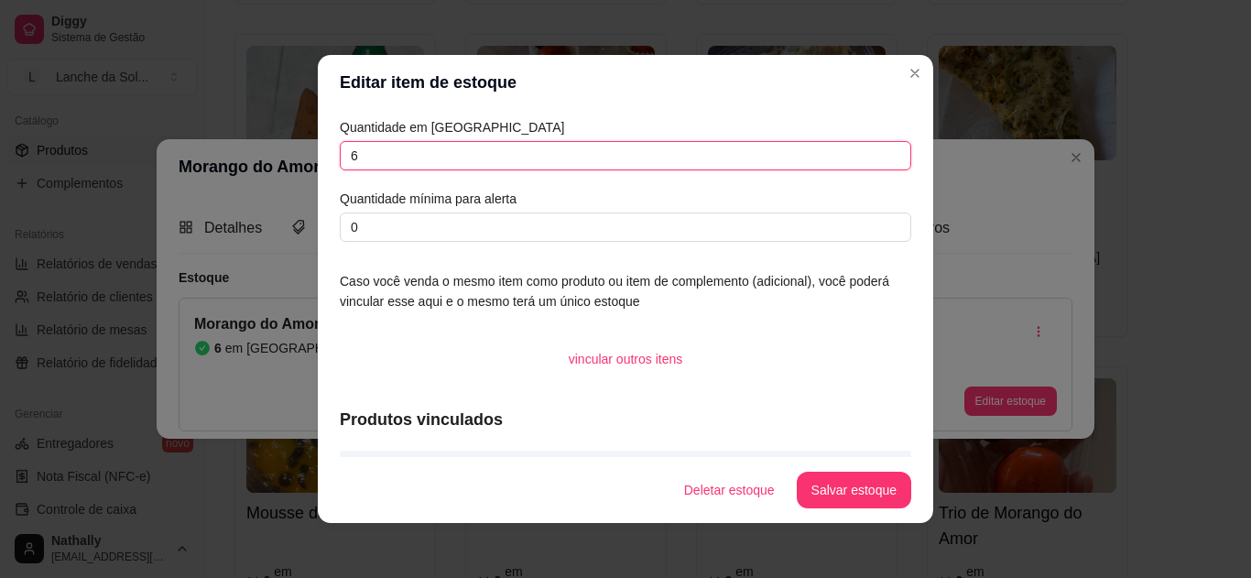
click at [868, 152] on input "6" at bounding box center [626, 155] width 572 height 29
type input "10"
click at [826, 475] on button "Salvar estoque" at bounding box center [854, 491] width 112 height 36
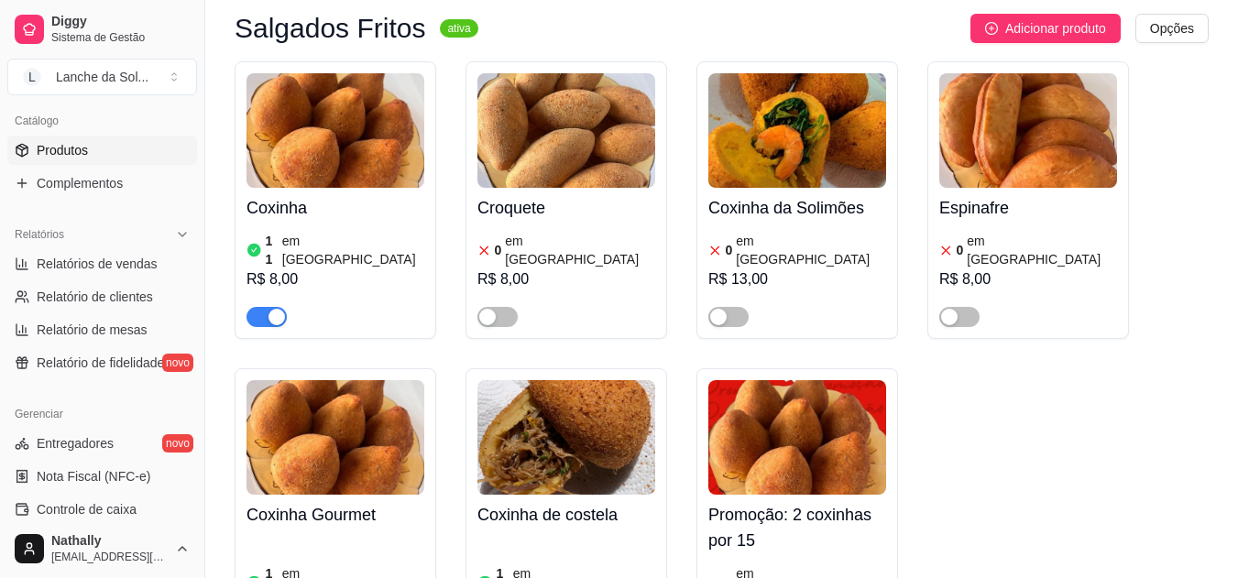
scroll to position [675, 0]
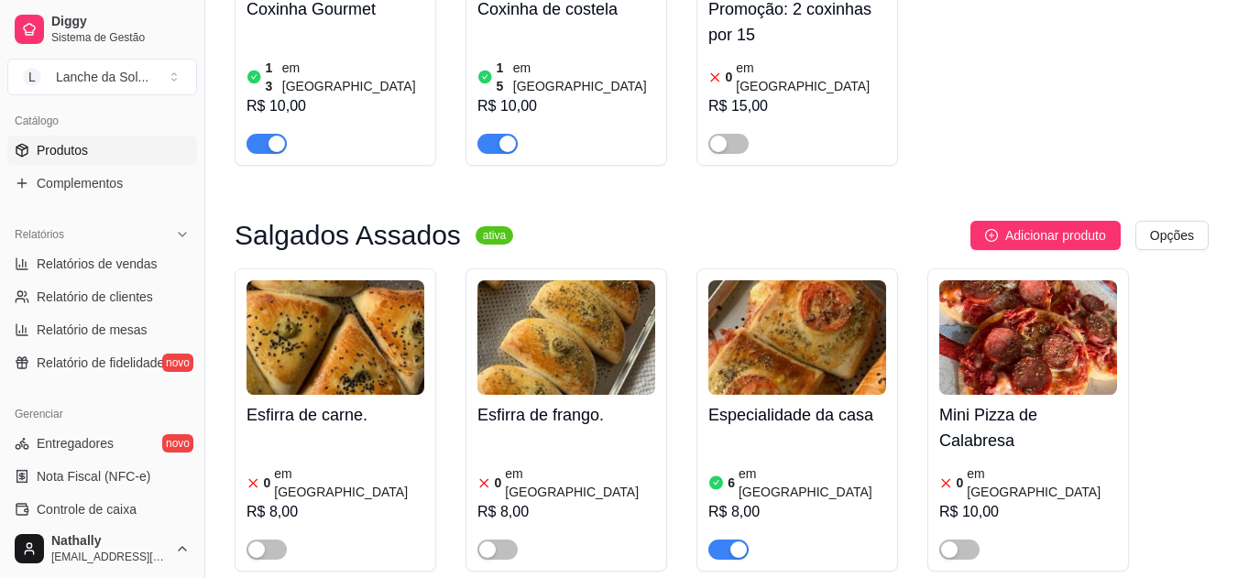
click at [831, 308] on img at bounding box center [797, 337] width 178 height 115
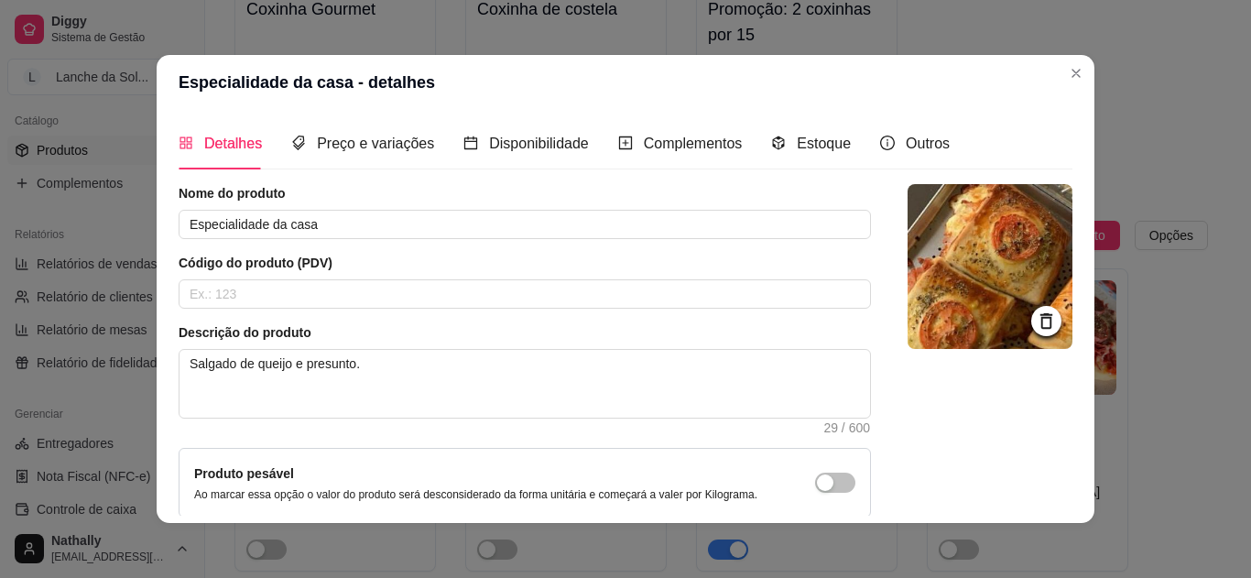
click at [807, 131] on div "Estoque" at bounding box center [811, 143] width 80 height 52
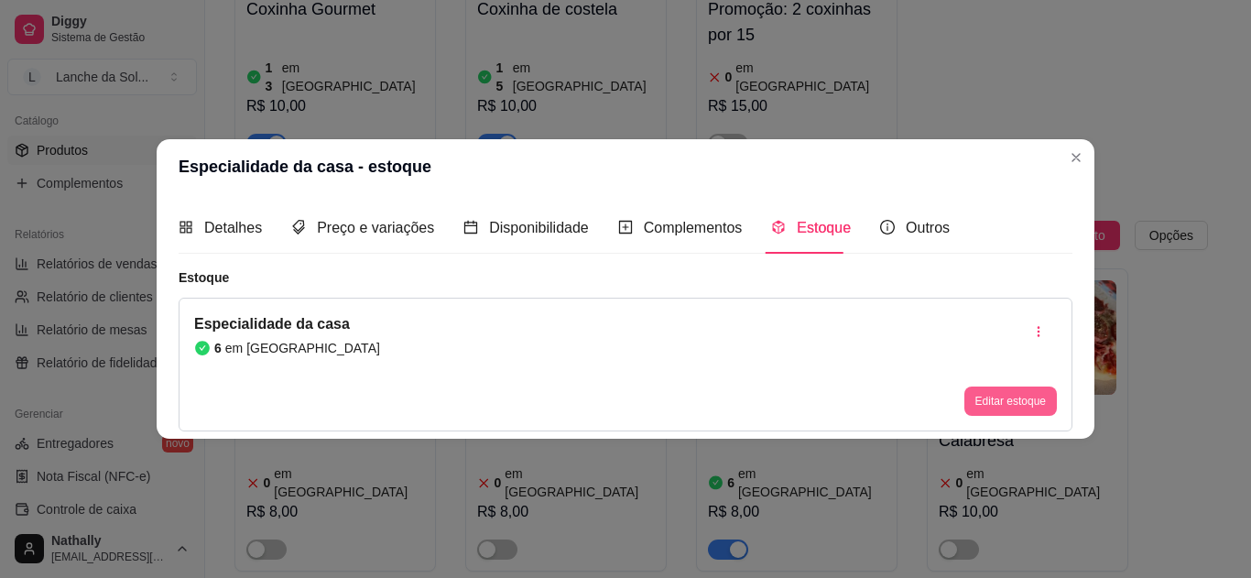
click at [990, 404] on button "Editar estoque" at bounding box center [1011, 401] width 93 height 29
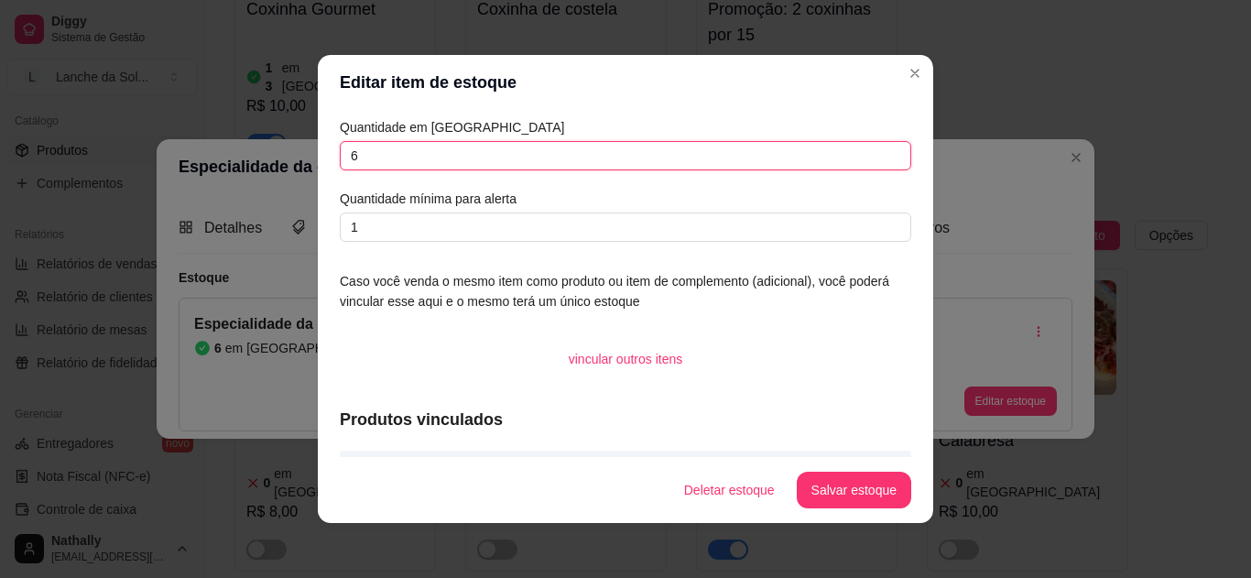
click at [837, 156] on input "6" at bounding box center [626, 155] width 572 height 29
type input "4"
click at [833, 480] on button "Salvar estoque" at bounding box center [854, 491] width 112 height 36
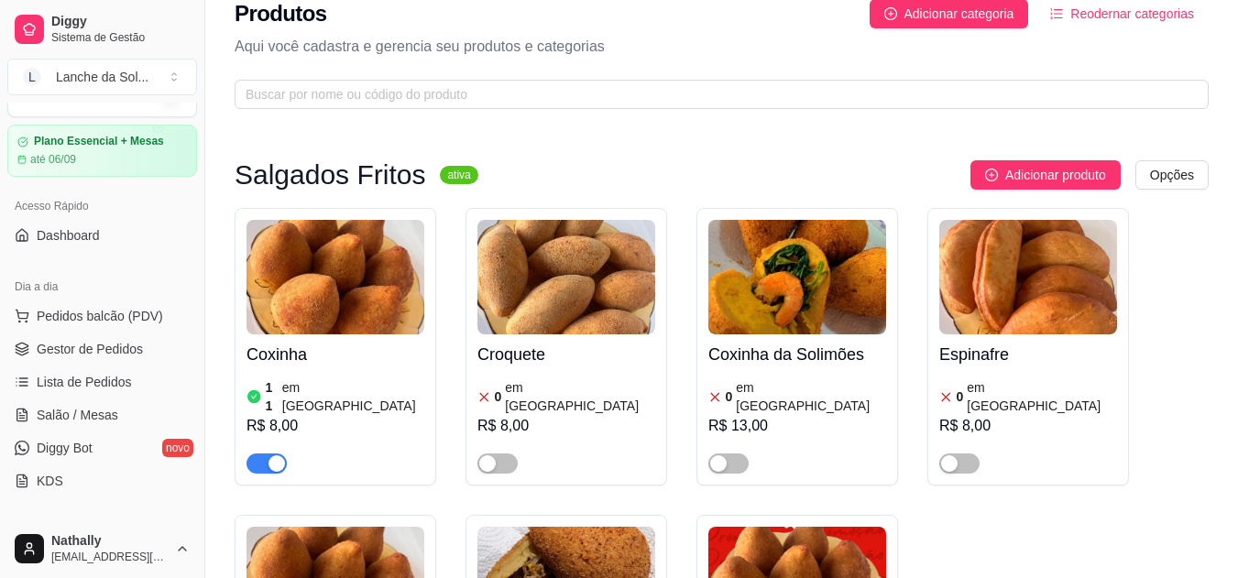
scroll to position [0, 0]
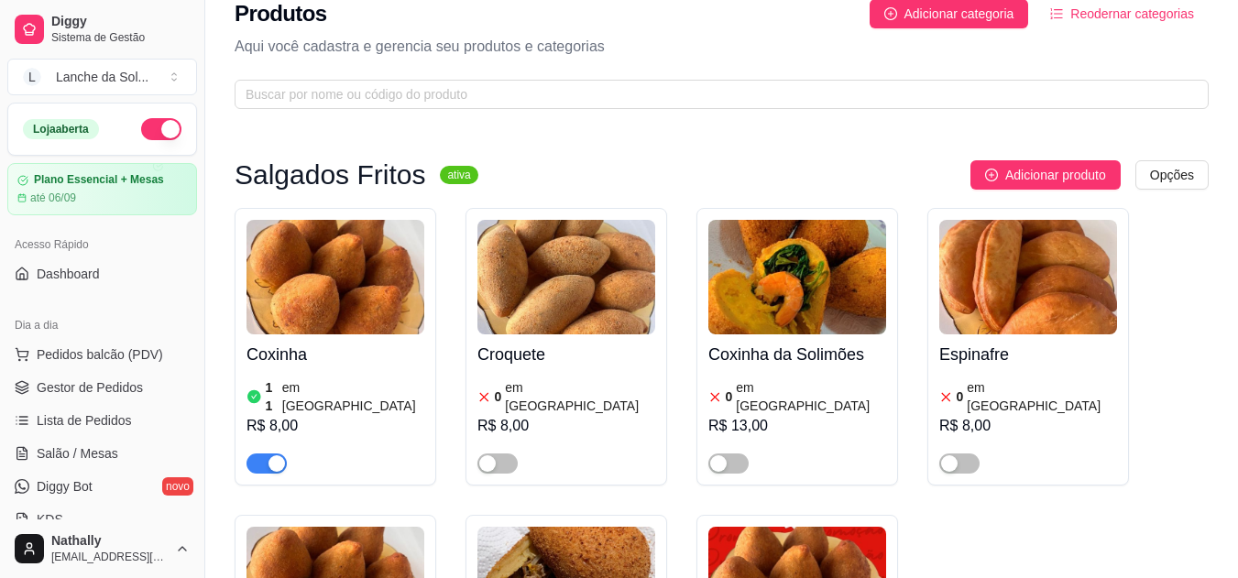
click at [125, 455] on link "Salão / Mesas" at bounding box center [102, 453] width 190 height 29
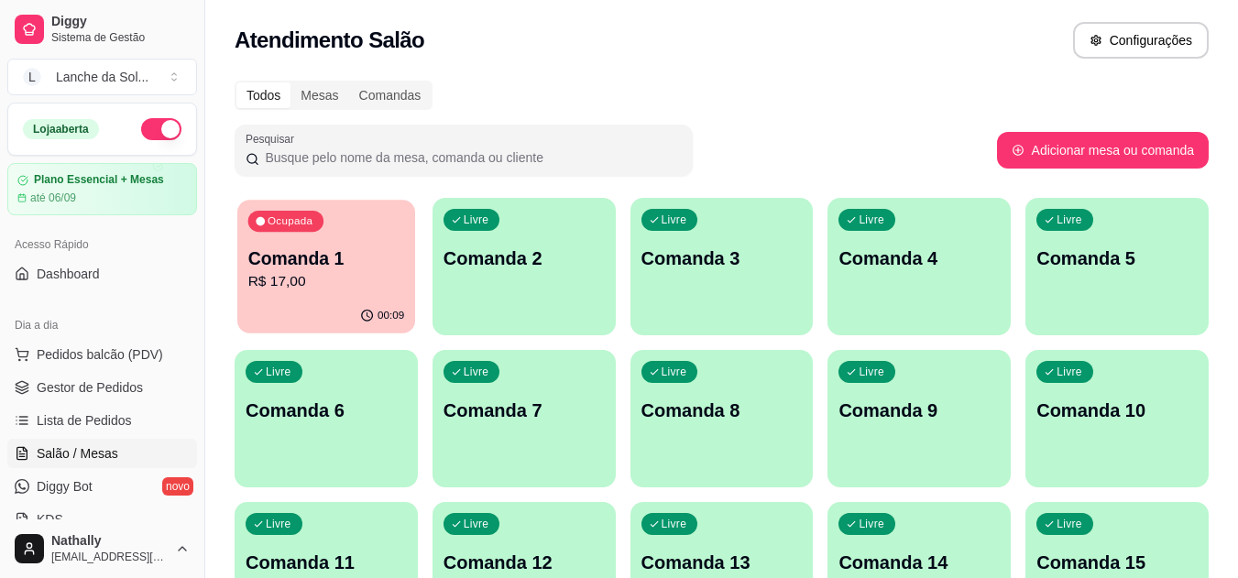
click at [304, 267] on p "Comanda 1" at bounding box center [326, 258] width 157 height 25
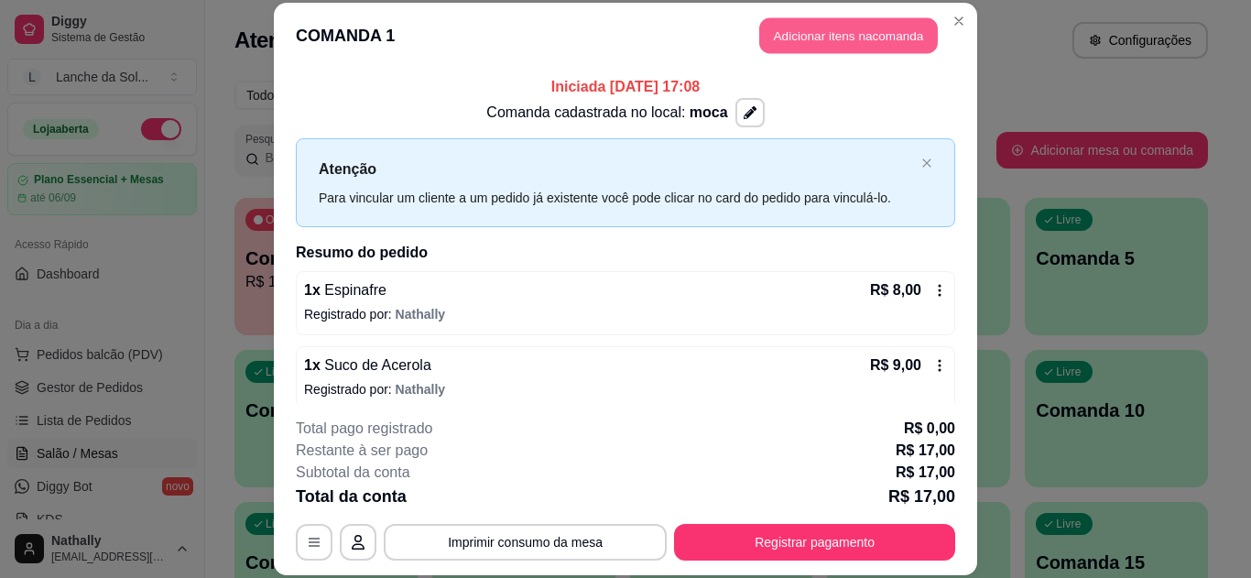
click at [770, 39] on button "Adicionar itens na comanda" at bounding box center [848, 36] width 179 height 36
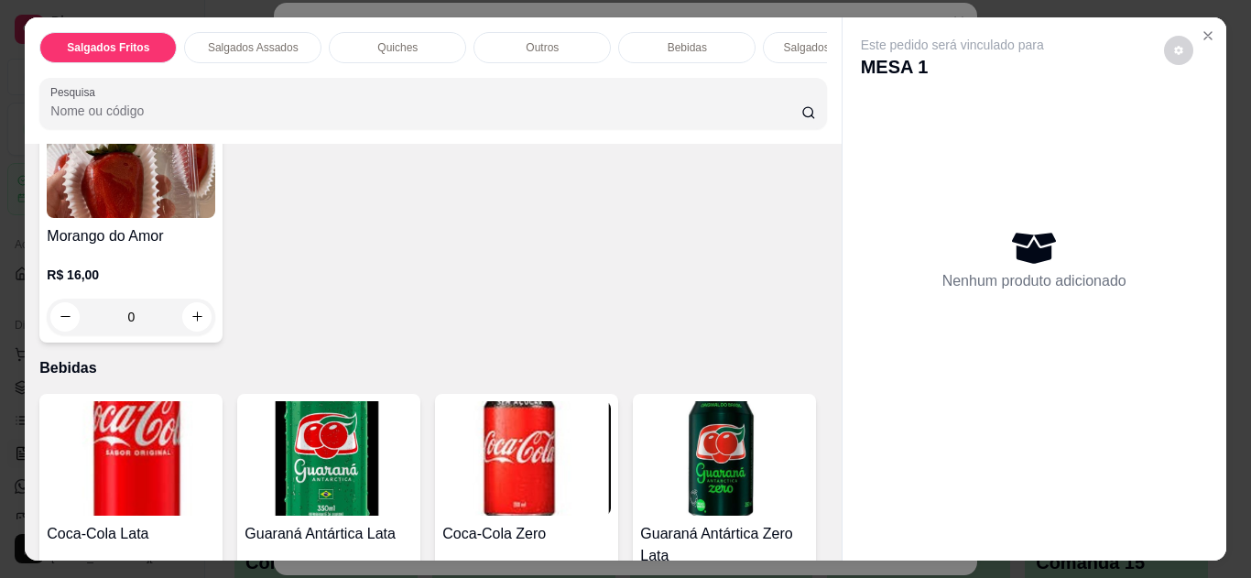
scroll to position [1061, 0]
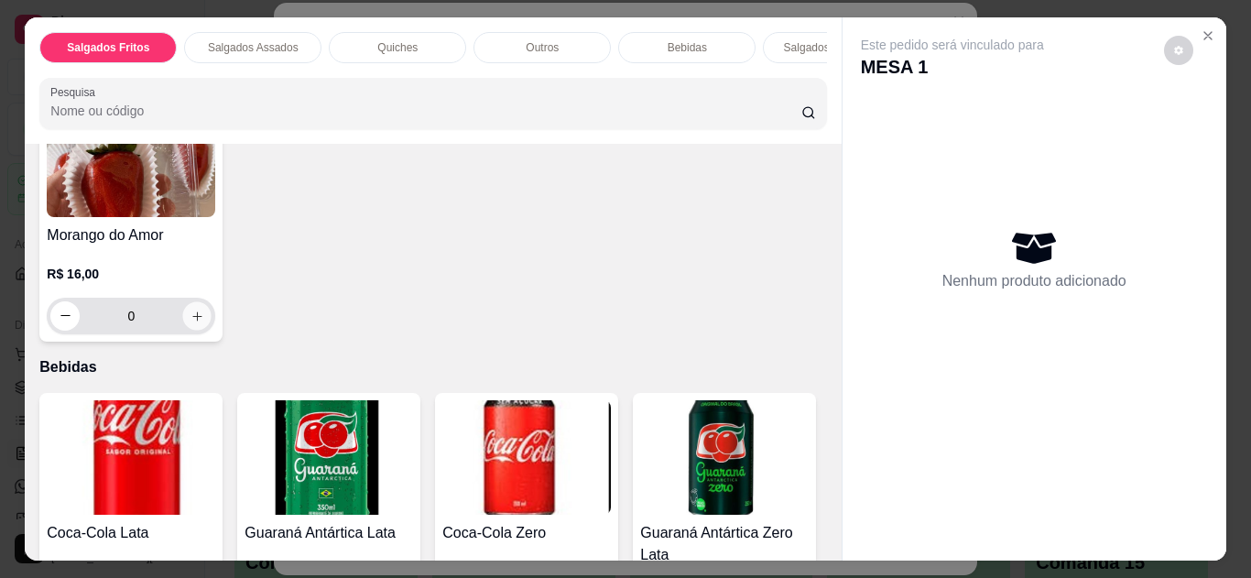
click at [192, 321] on icon "increase-product-quantity" at bounding box center [196, 315] width 9 height 9
type input "1"
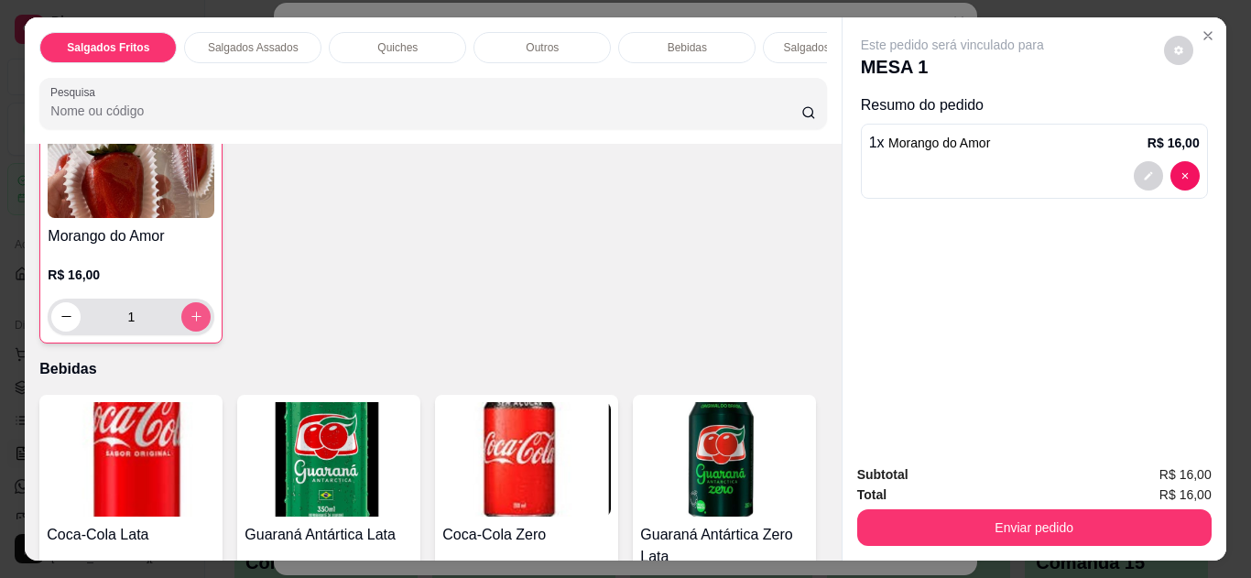
scroll to position [1062, 0]
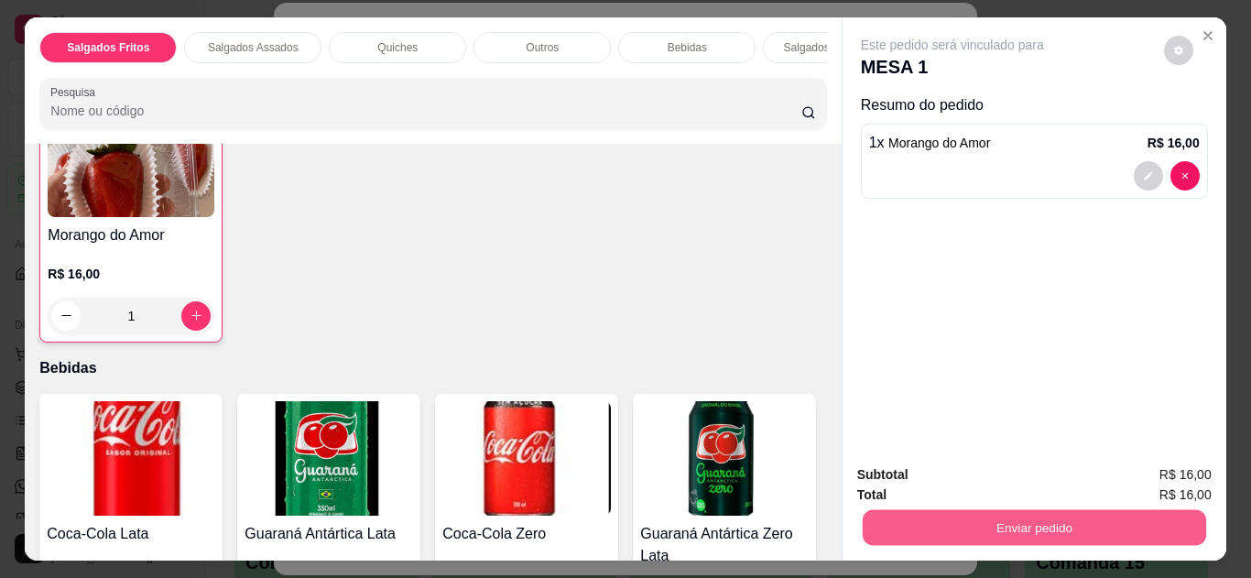
click at [894, 519] on button "Enviar pedido" at bounding box center [1034, 528] width 344 height 36
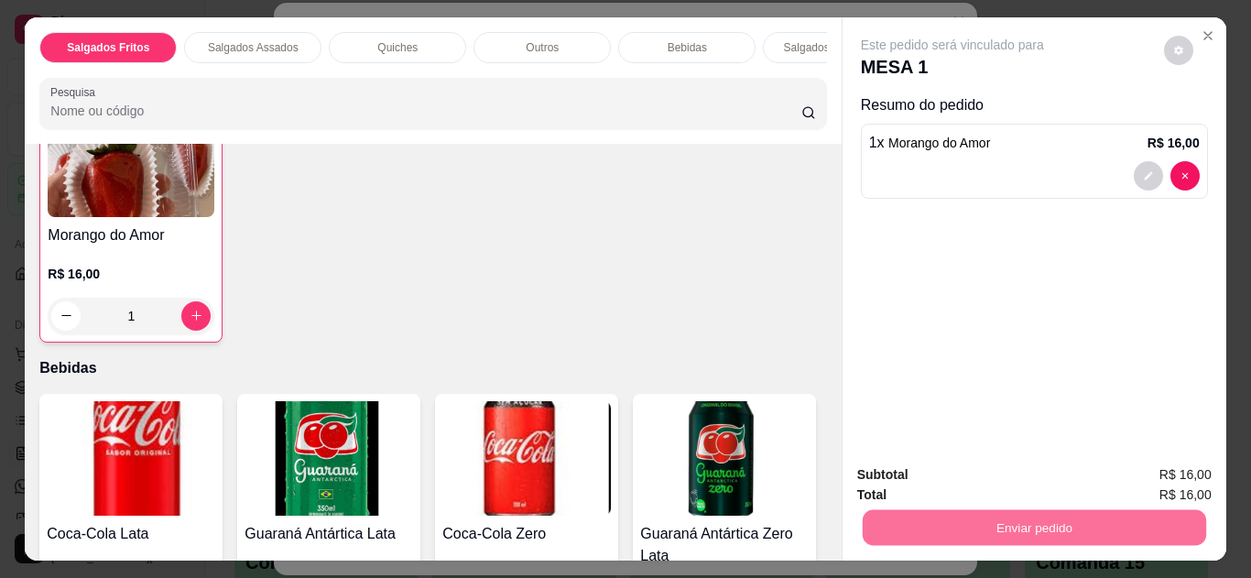
click at [923, 478] on button "Não registrar e enviar pedido" at bounding box center [973, 476] width 185 height 34
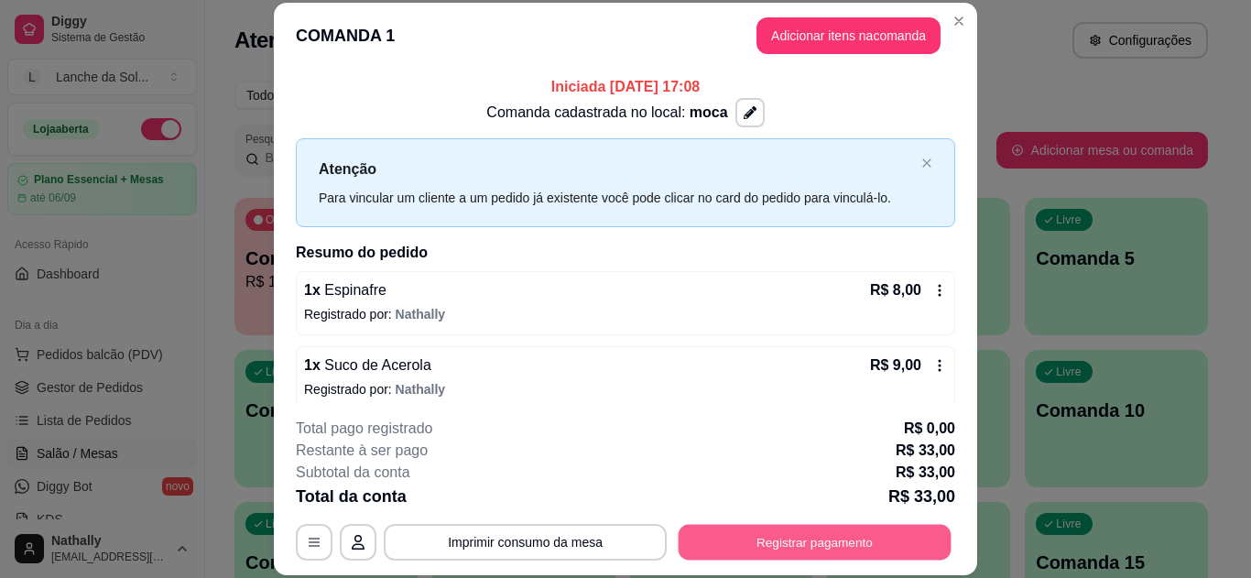
click at [866, 545] on button "Registrar pagamento" at bounding box center [815, 542] width 273 height 36
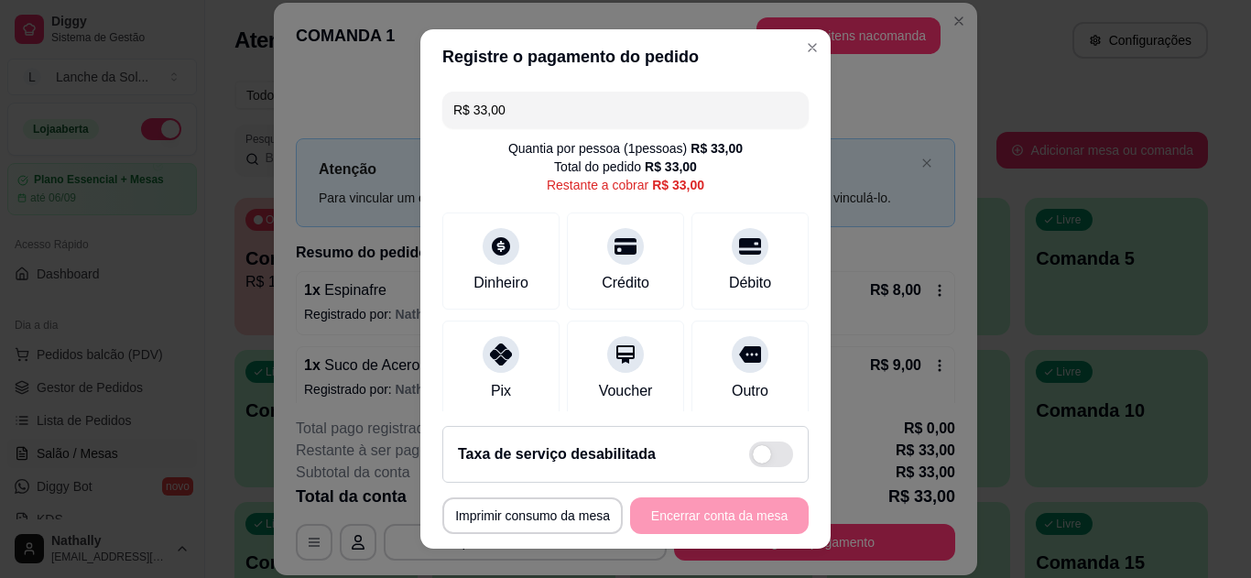
click at [516, 370] on div "Pix" at bounding box center [500, 369] width 117 height 97
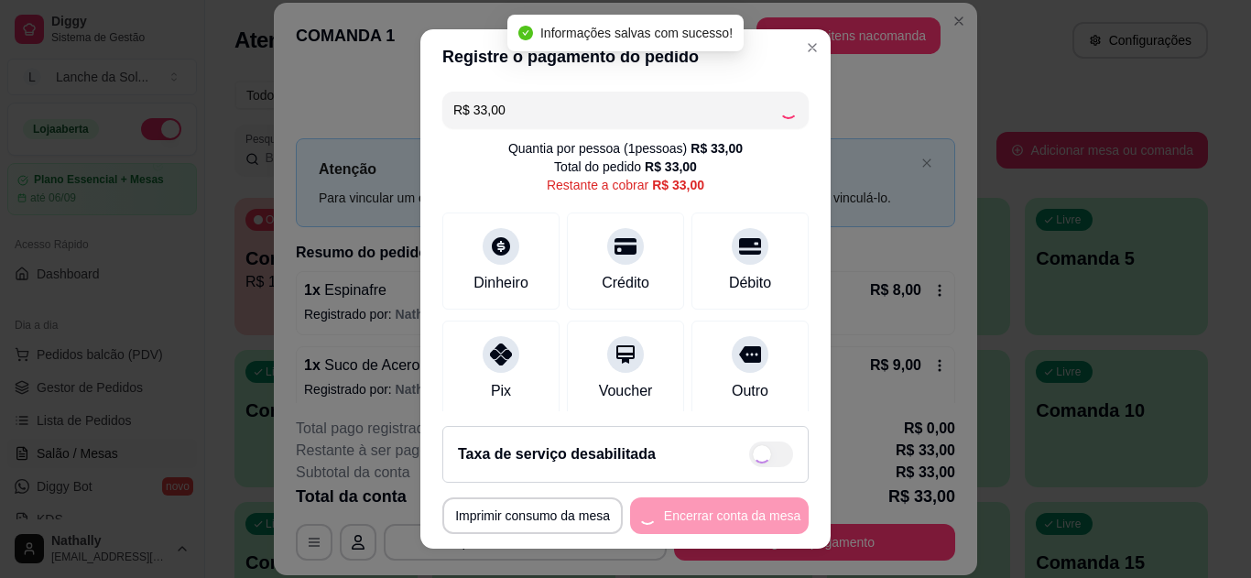
type input "R$ 0,00"
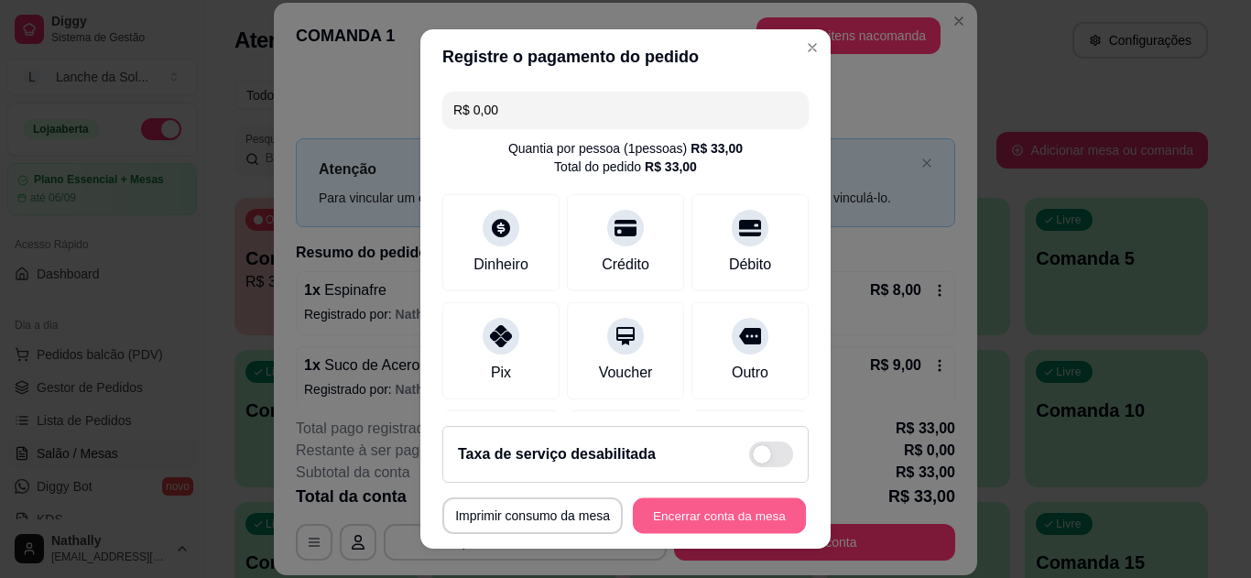
click at [695, 506] on button "Encerrar conta da mesa" at bounding box center [719, 516] width 173 height 36
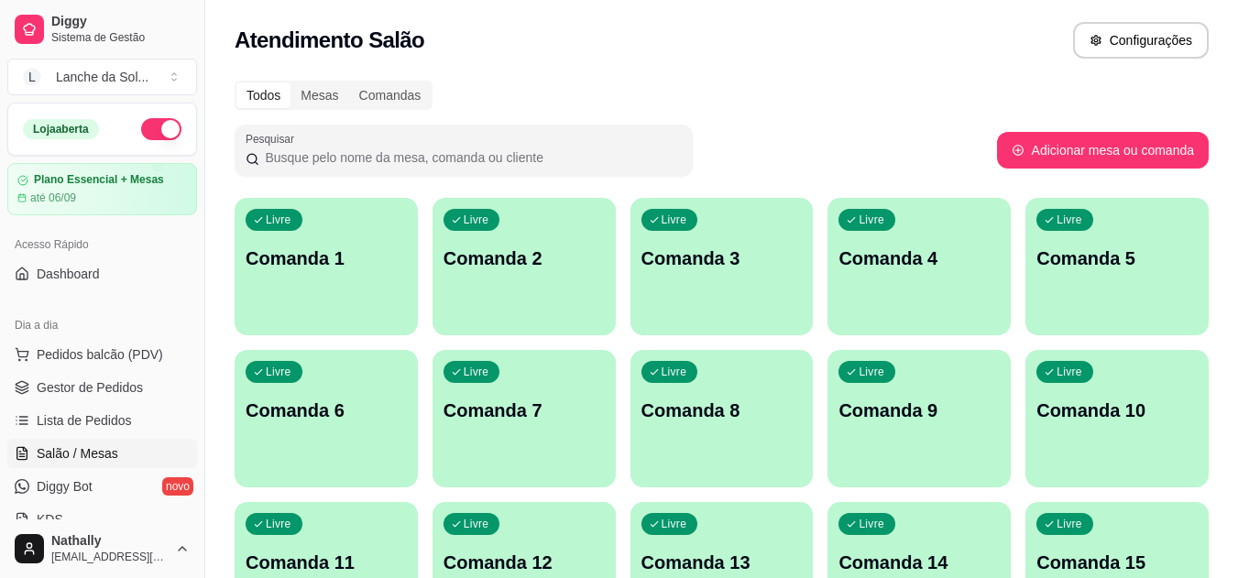
click at [109, 453] on span "Salão / Mesas" at bounding box center [78, 453] width 82 height 18
click at [125, 416] on span "Lista de Pedidos" at bounding box center [84, 420] width 95 height 18
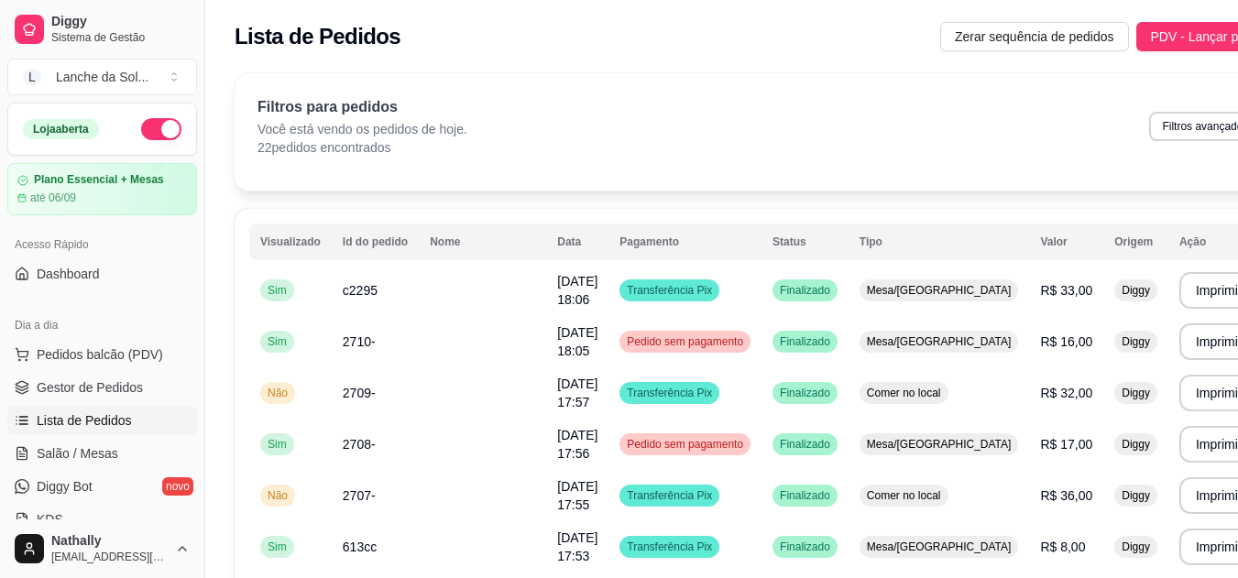
click at [114, 453] on span "Salão / Mesas" at bounding box center [78, 453] width 82 height 18
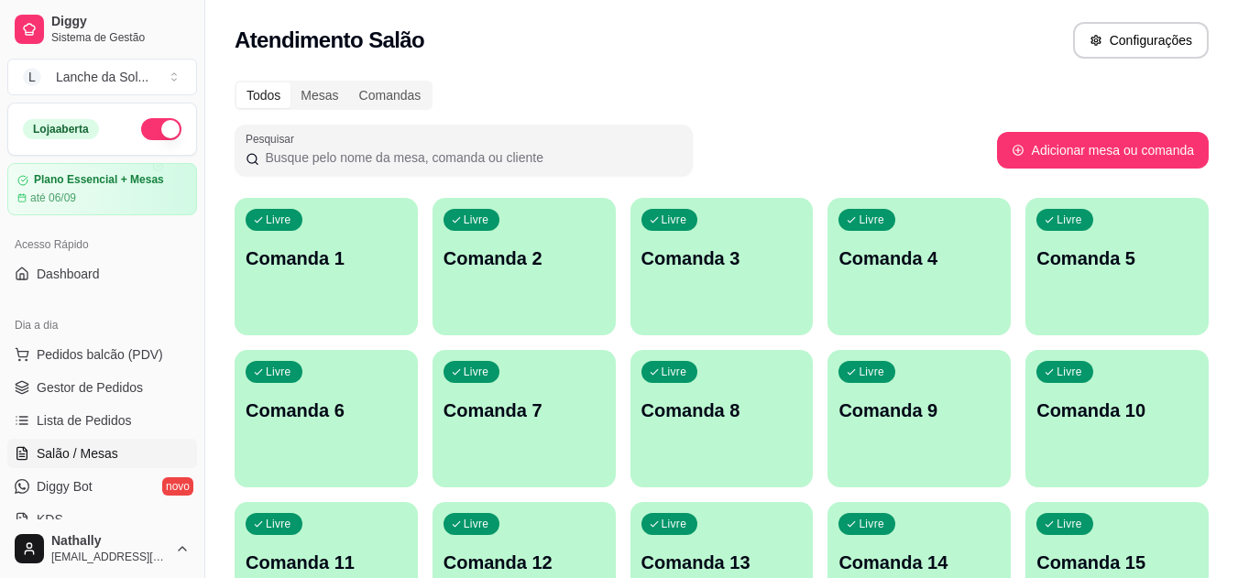
click at [320, 267] on p "Comanda 1" at bounding box center [326, 259] width 161 height 26
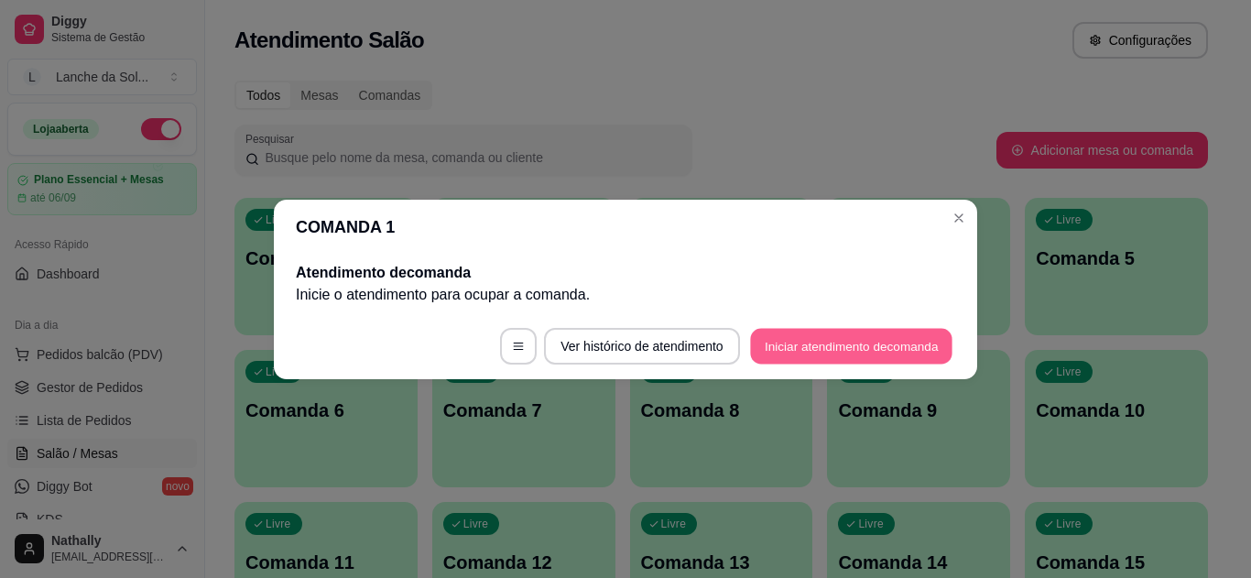
click at [848, 339] on button "Iniciar atendimento de comanda" at bounding box center [851, 346] width 202 height 36
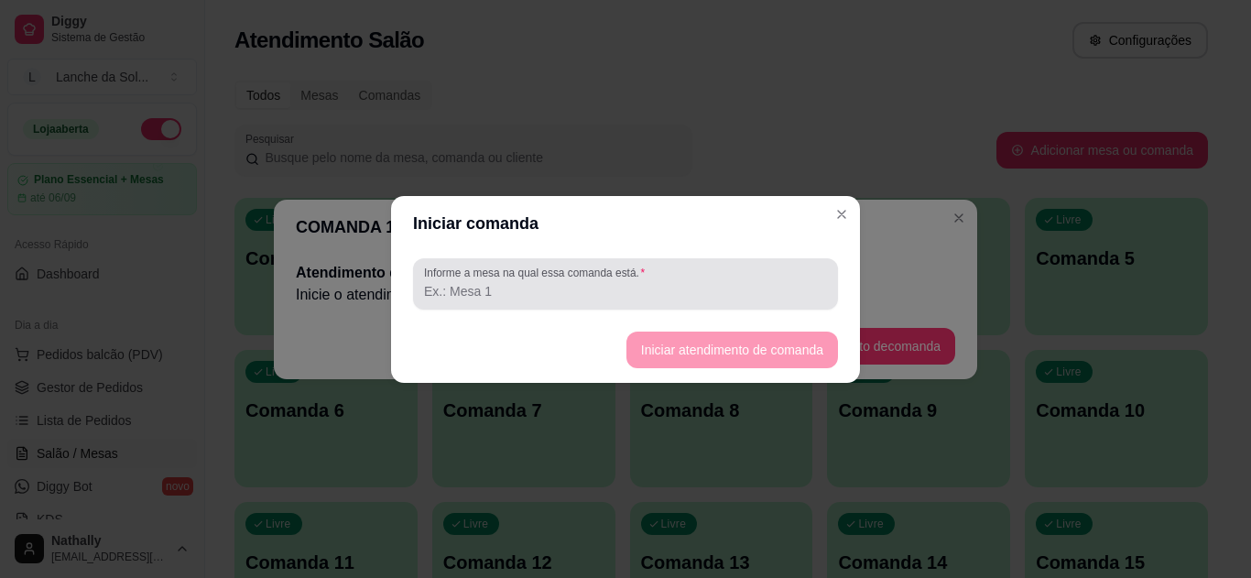
click at [755, 272] on div at bounding box center [625, 284] width 403 height 37
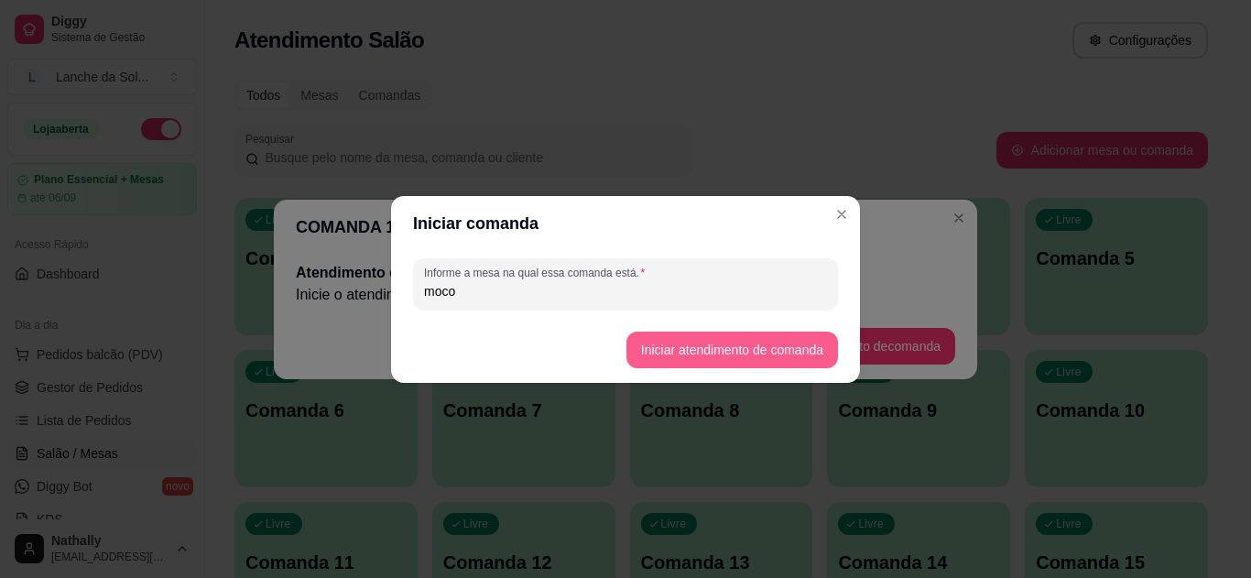
type input "moco"
click at [754, 338] on button "Iniciar atendimento de comanda" at bounding box center [731, 350] width 205 height 36
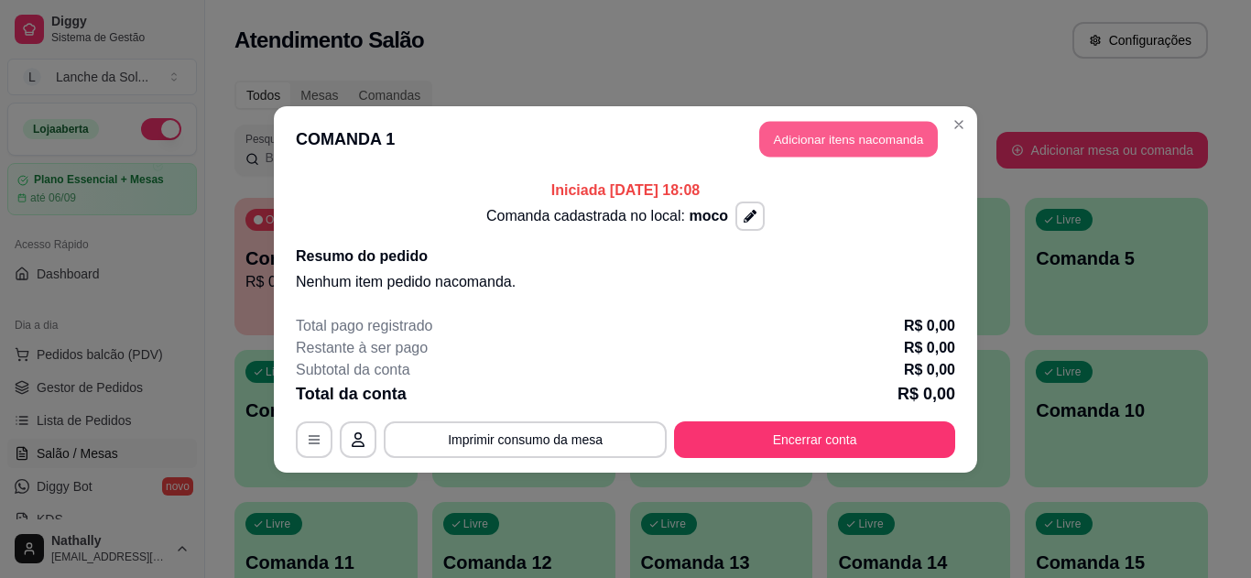
click at [821, 140] on button "Adicionar itens na comanda" at bounding box center [848, 139] width 179 height 36
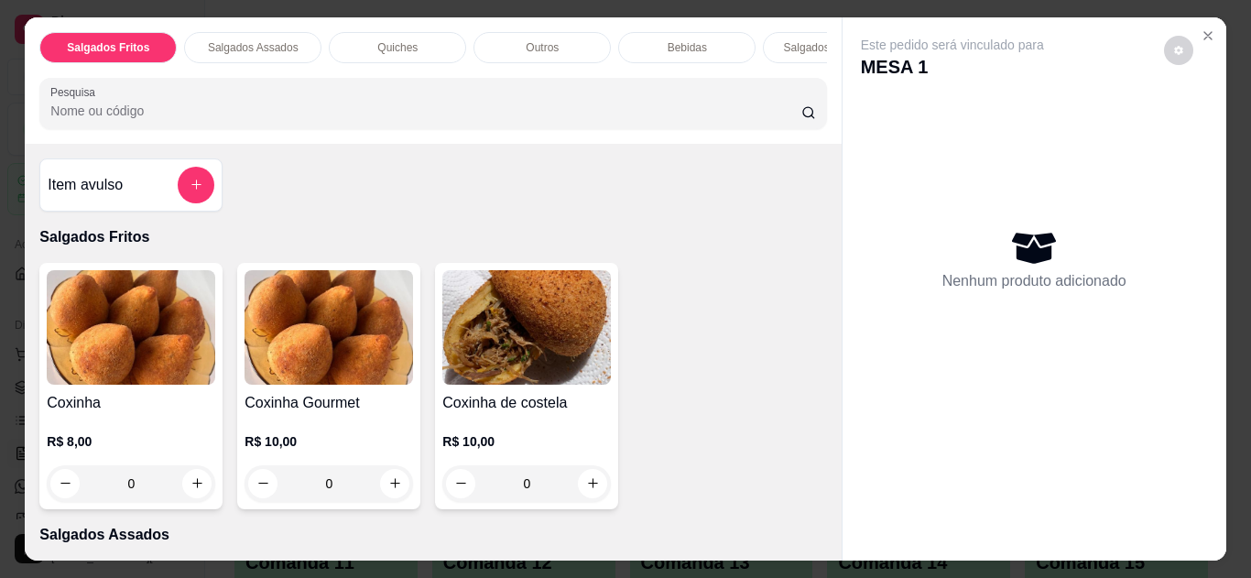
scroll to position [354, 0]
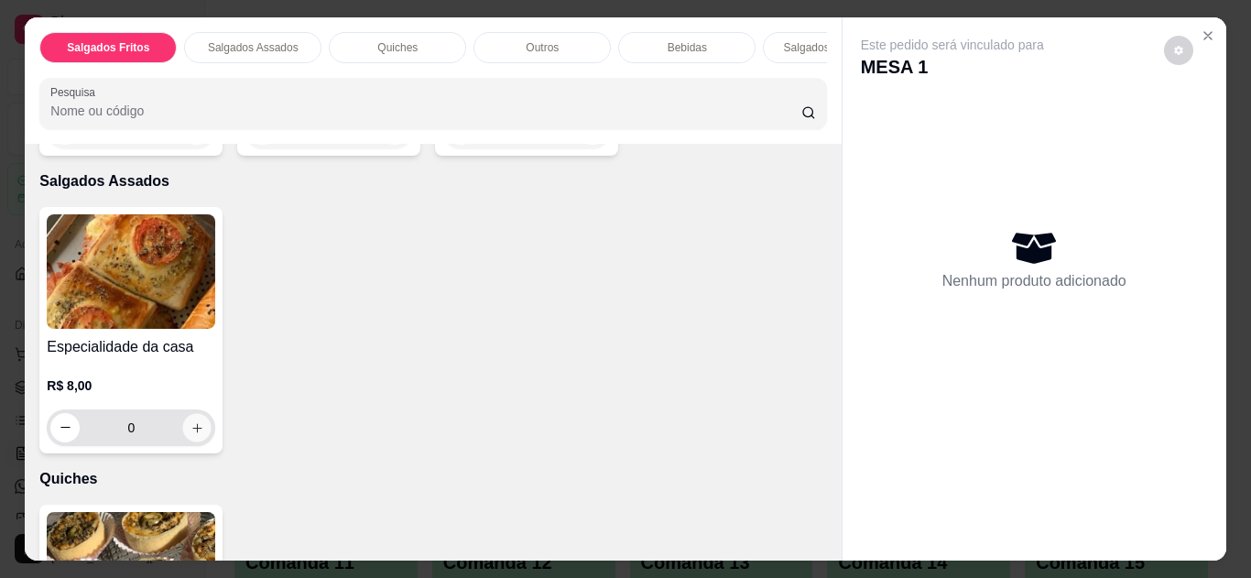
click at [191, 433] on icon "increase-product-quantity" at bounding box center [198, 428] width 14 height 14
type input "1"
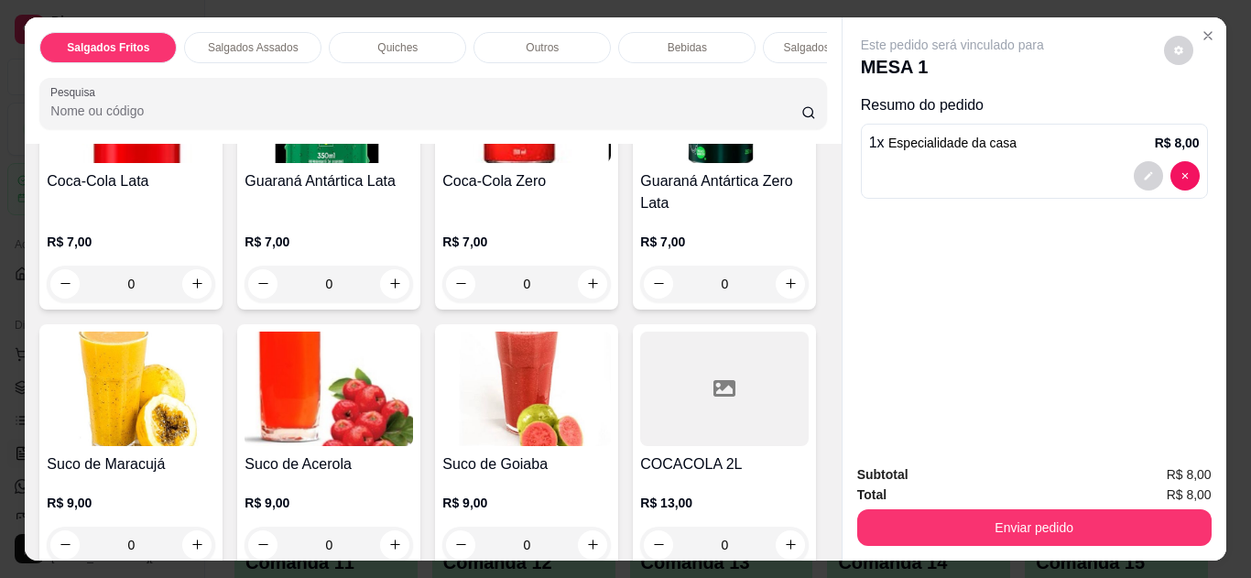
scroll to position [1767, 0]
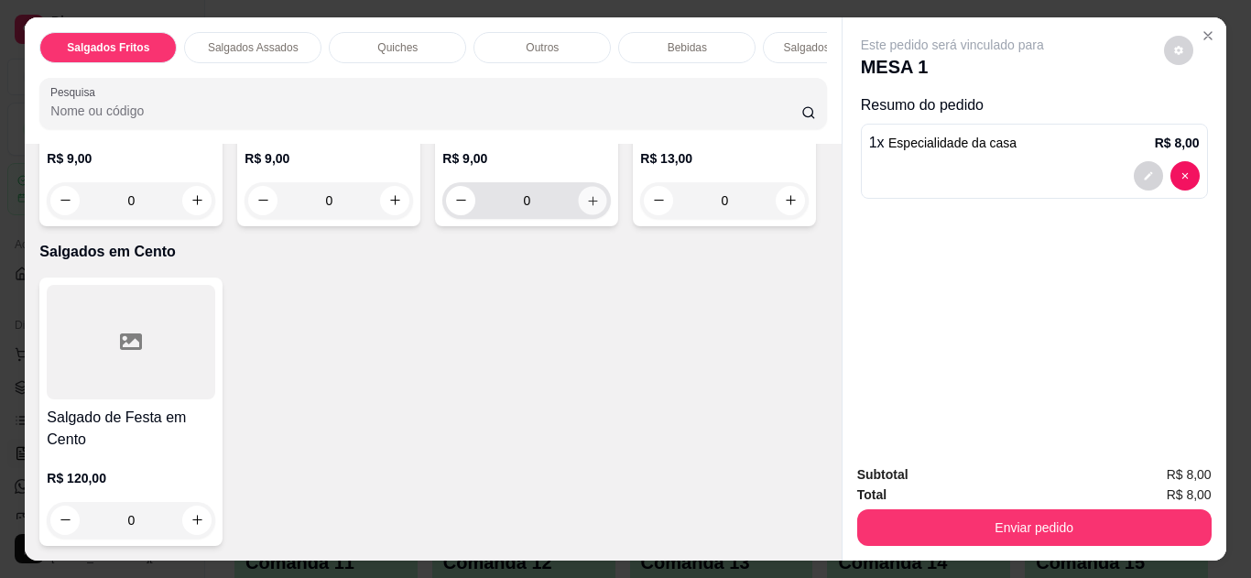
click at [586, 208] on icon "increase-product-quantity" at bounding box center [593, 201] width 14 height 14
type input "1"
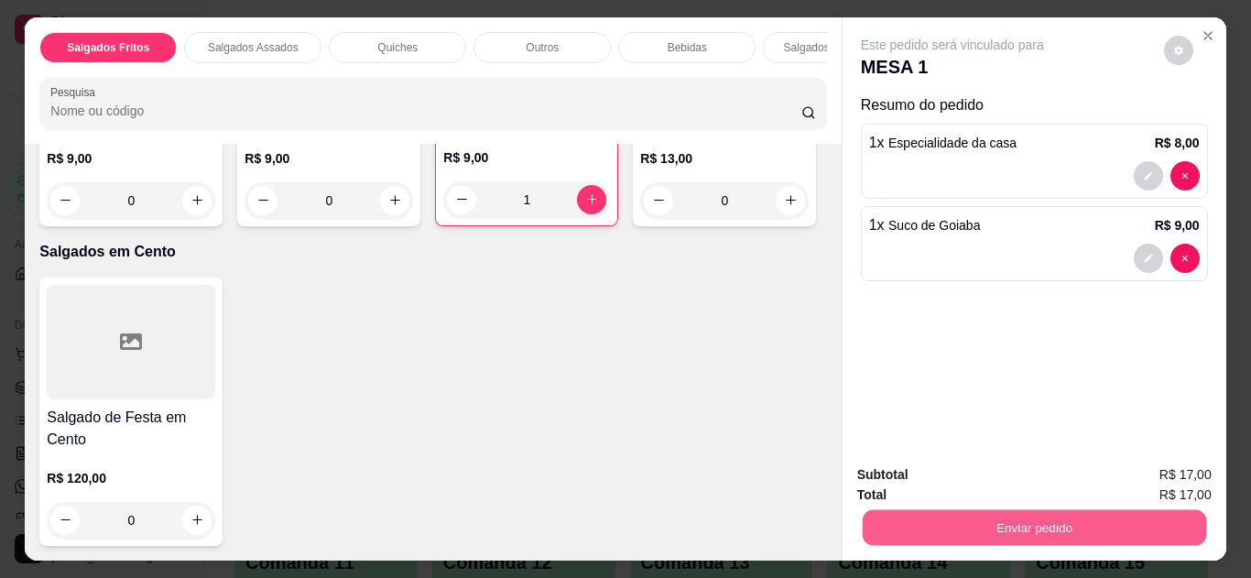
click at [891, 514] on button "Enviar pedido" at bounding box center [1034, 528] width 344 height 36
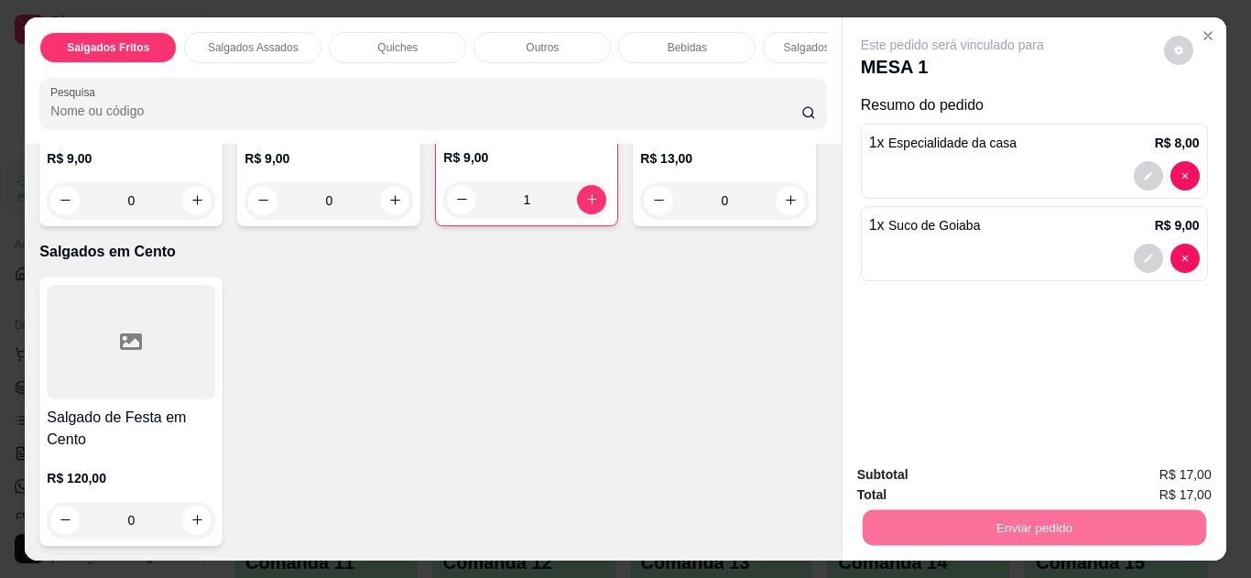
click at [940, 461] on button "Não registrar e enviar pedido" at bounding box center [973, 476] width 185 height 34
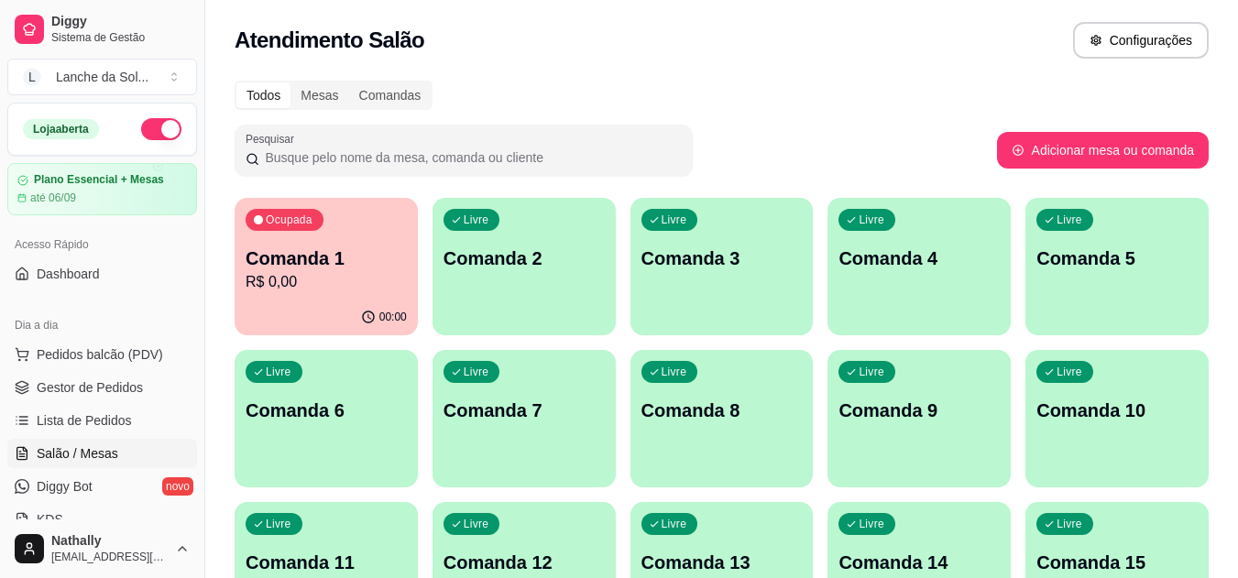
click at [140, 340] on button "Pedidos balcão (PDV)" at bounding box center [102, 354] width 190 height 29
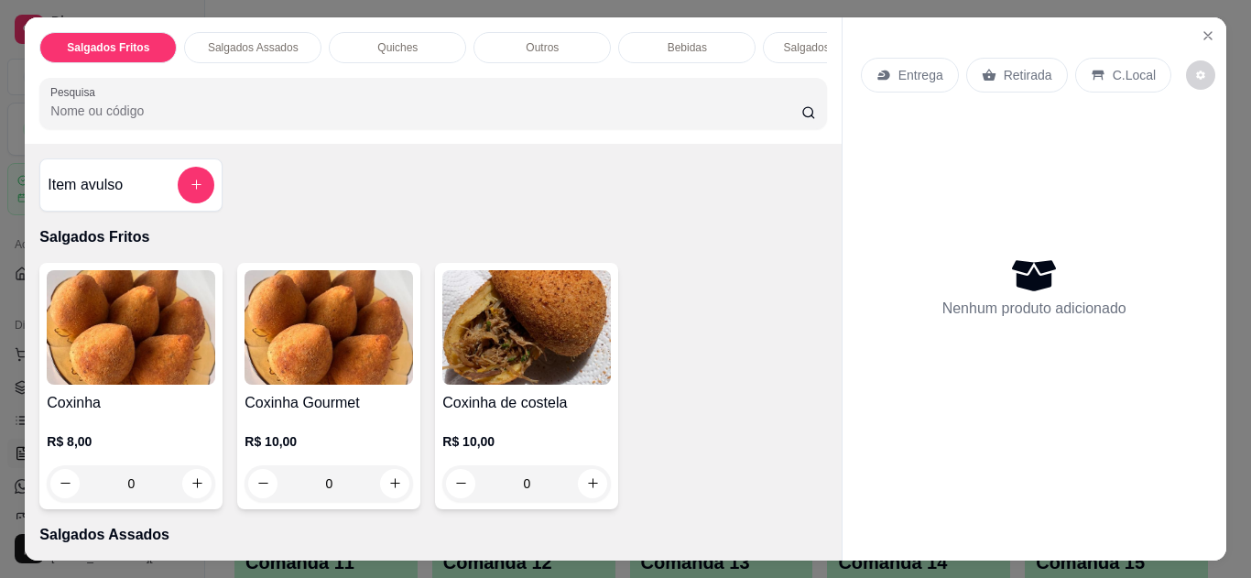
click at [1098, 77] on div "C.Local" at bounding box center [1123, 75] width 96 height 35
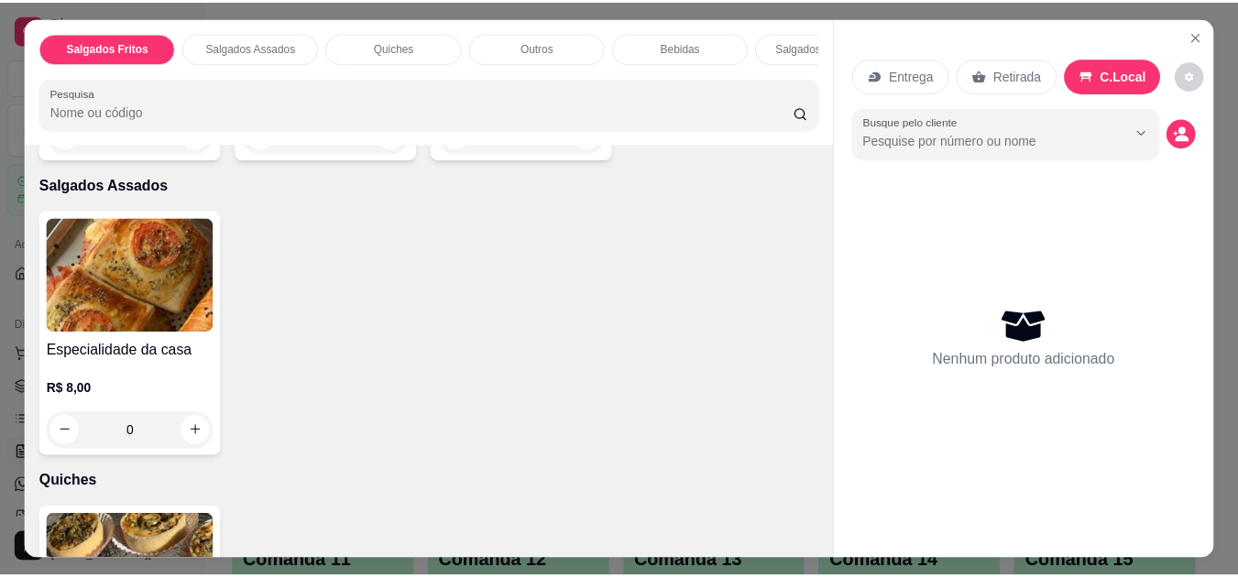
scroll to position [354, 0]
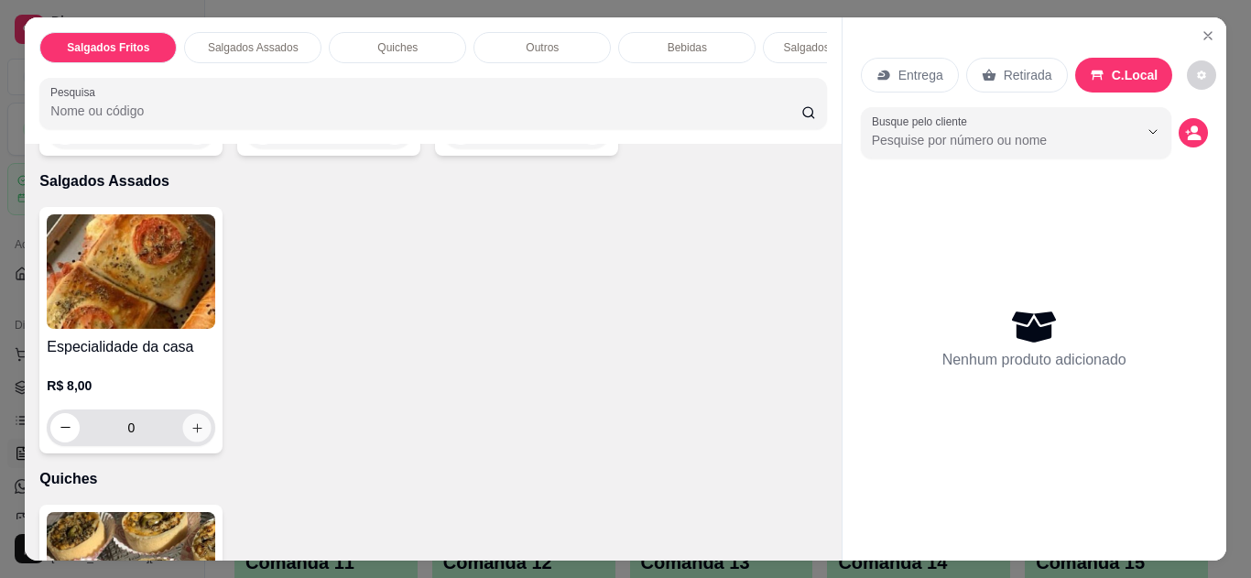
click at [191, 432] on icon "increase-product-quantity" at bounding box center [198, 428] width 14 height 14
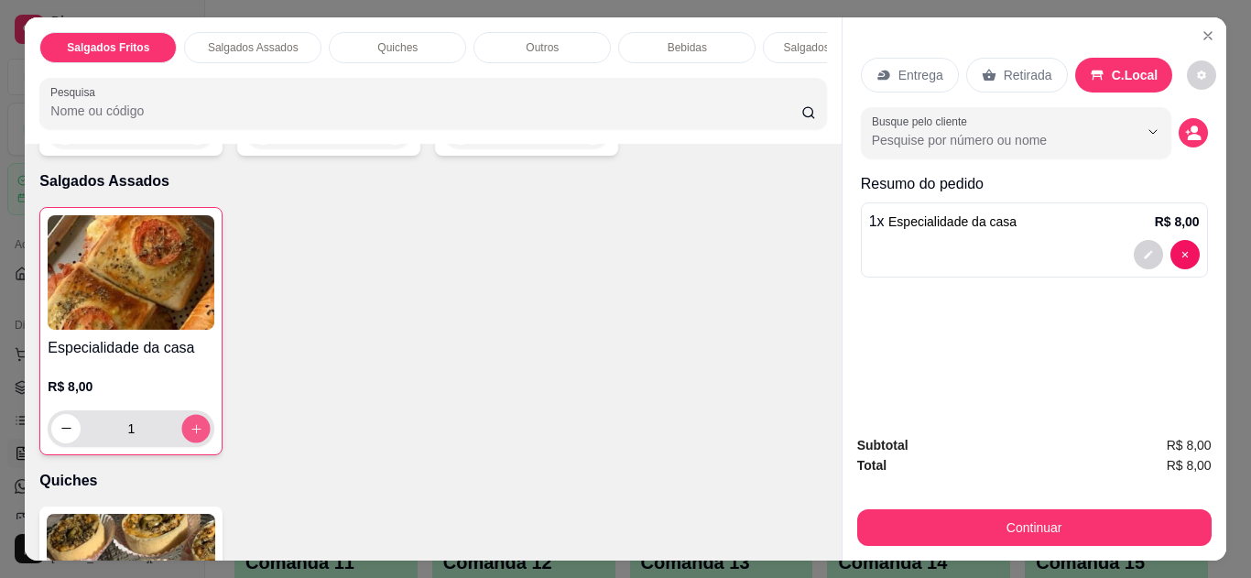
click at [191, 432] on icon "increase-product-quantity" at bounding box center [197, 429] width 14 height 14
type input "2"
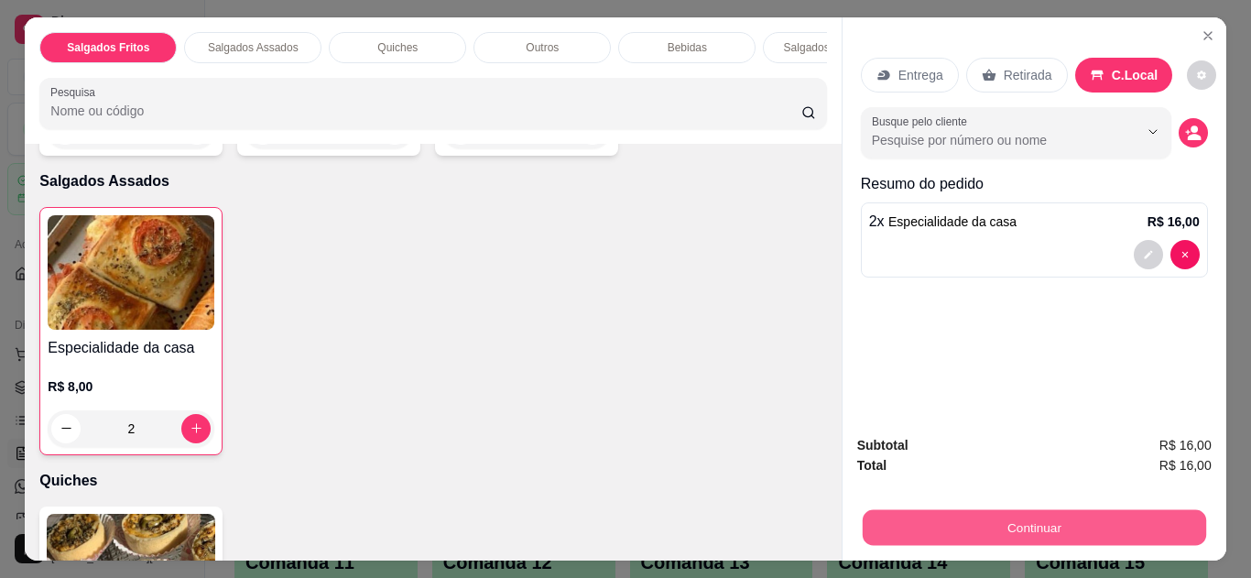
click at [981, 529] on button "Continuar" at bounding box center [1034, 528] width 344 height 36
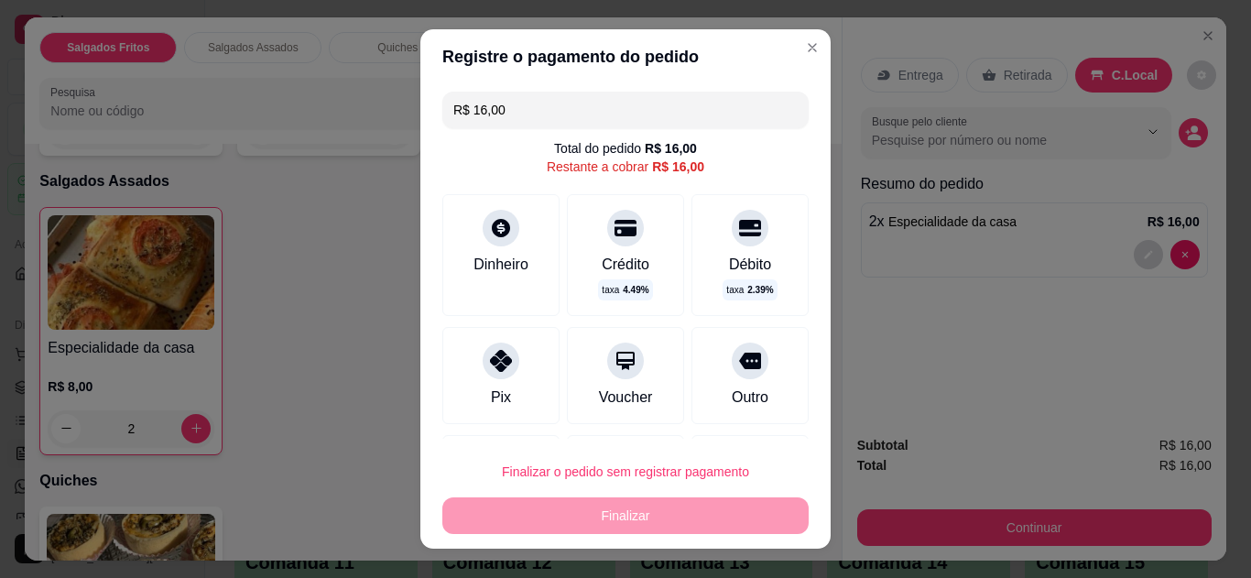
click at [480, 265] on div "Dinheiro" at bounding box center [501, 265] width 55 height 22
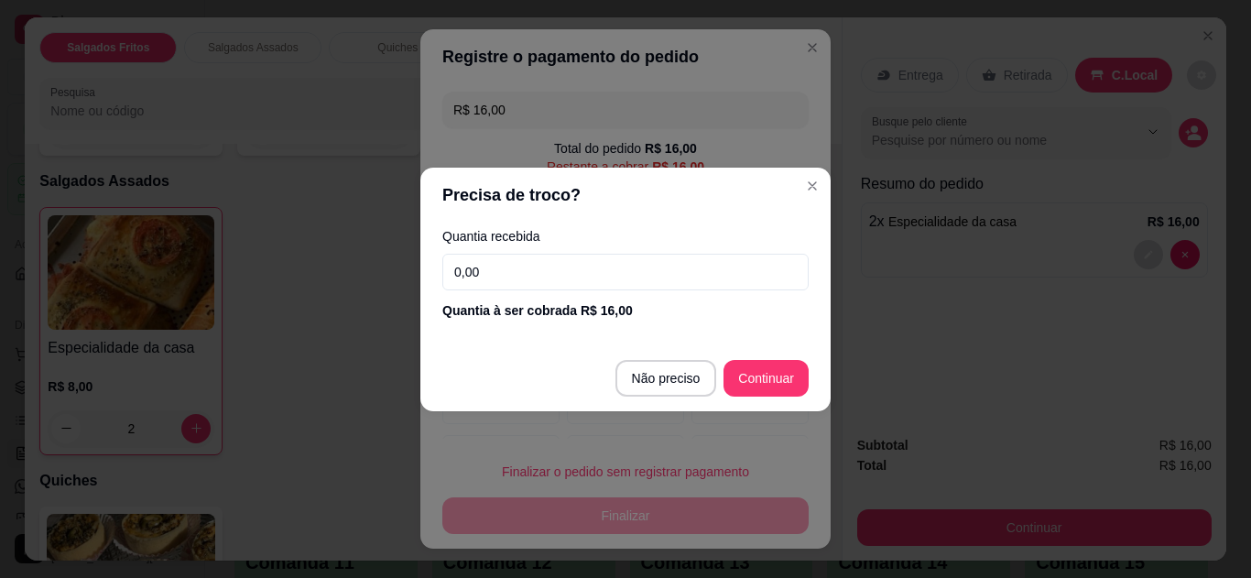
click at [480, 265] on input "0,00" at bounding box center [625, 272] width 366 height 37
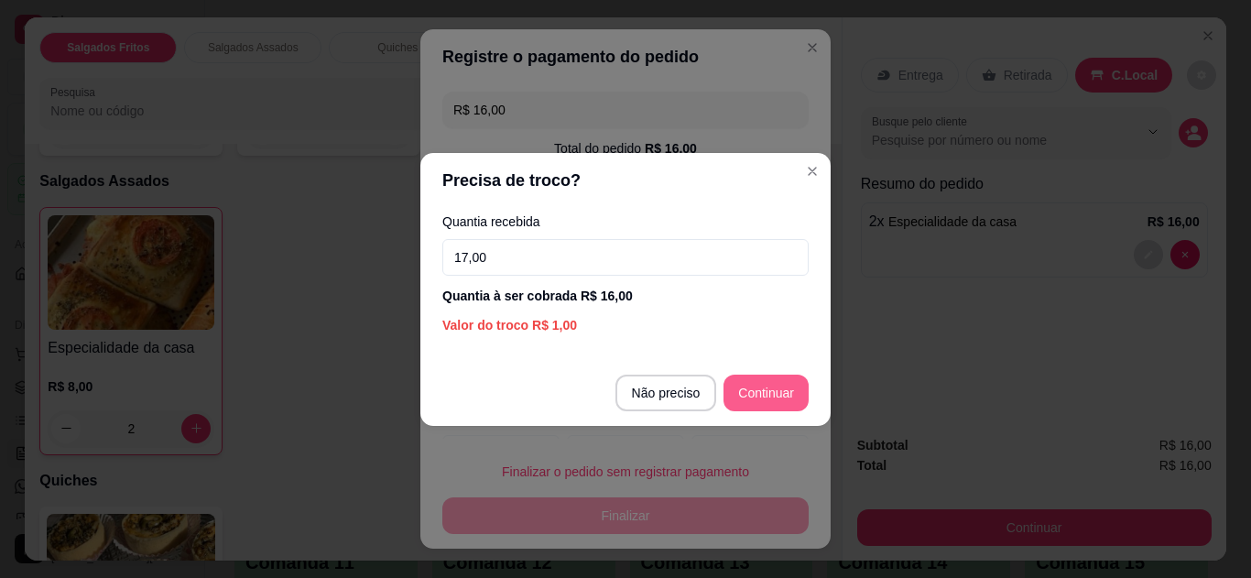
type input "17,00"
type input "R$ 0,00"
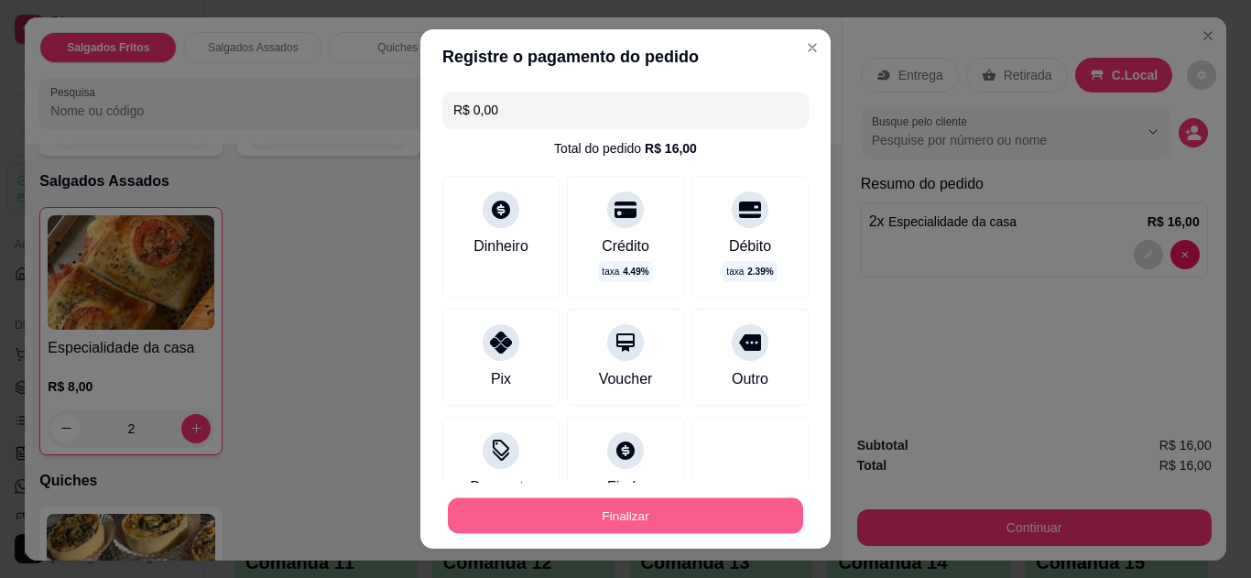
click at [660, 508] on button "Finalizar" at bounding box center [625, 516] width 355 height 36
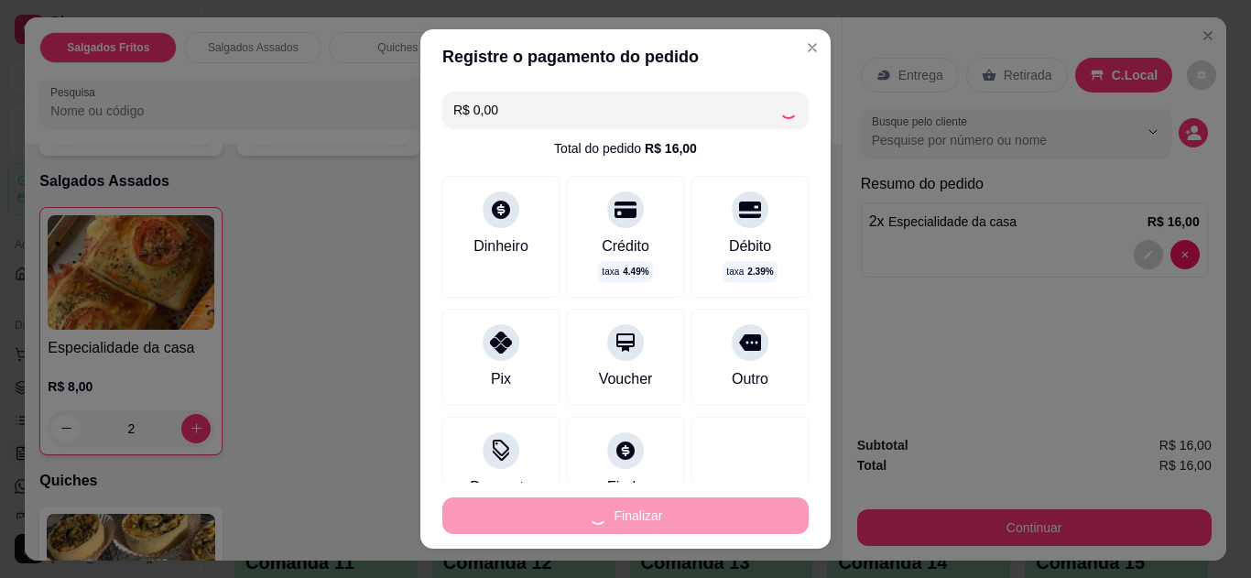
type input "0"
type input "-R$ 16,00"
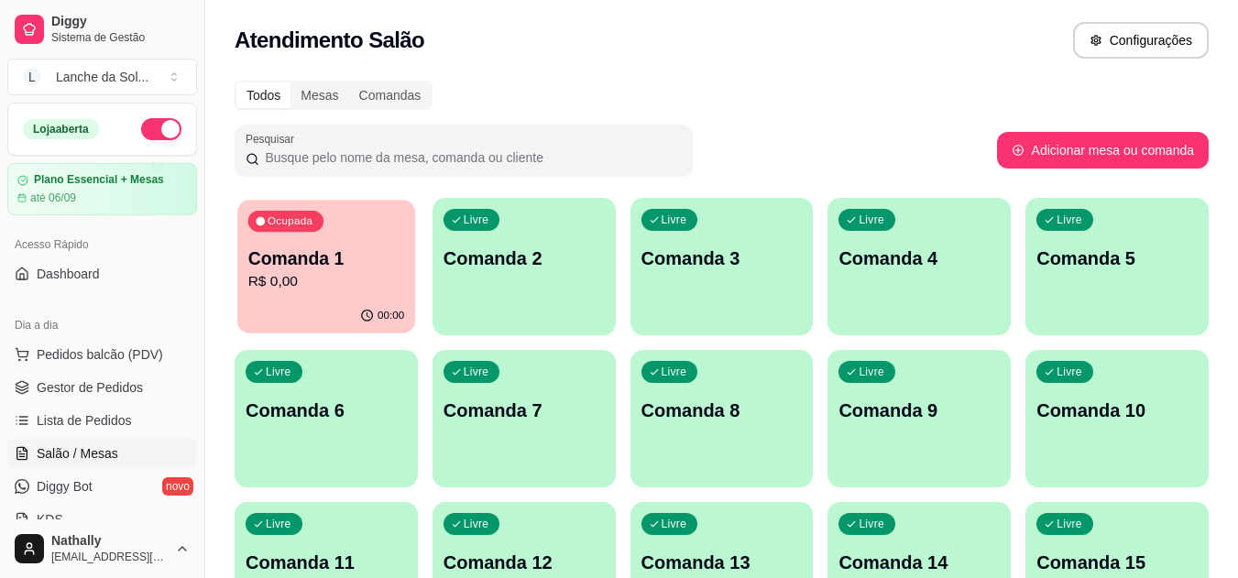
click at [344, 244] on div "Ocupada Comanda 1 R$ 0,00" at bounding box center [326, 249] width 178 height 99
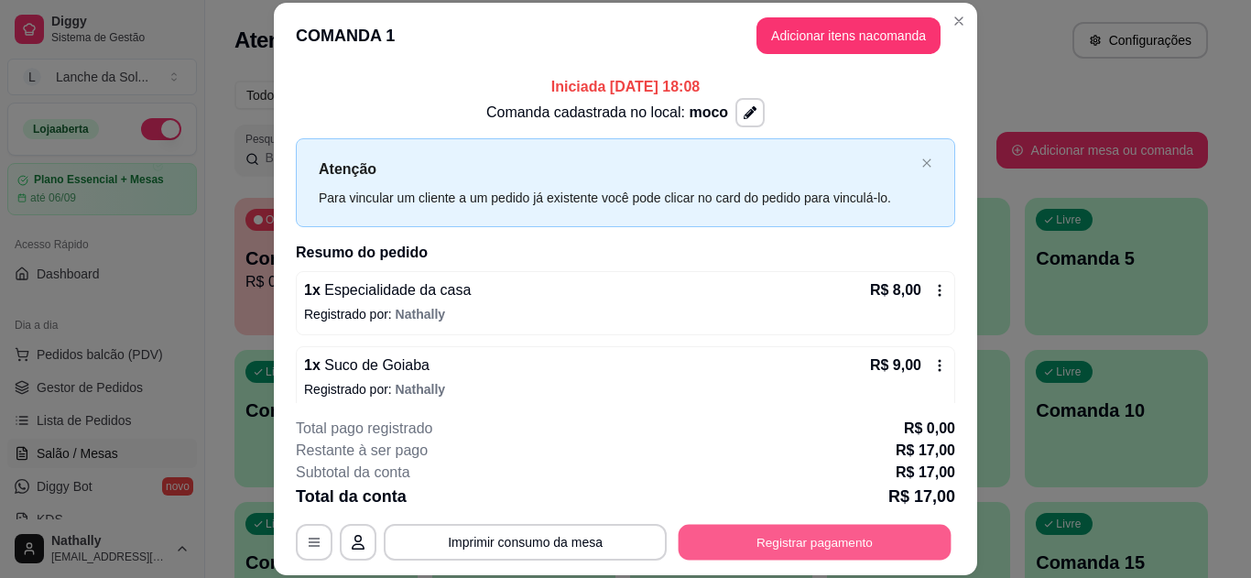
click at [811, 549] on button "Registrar pagamento" at bounding box center [815, 542] width 273 height 36
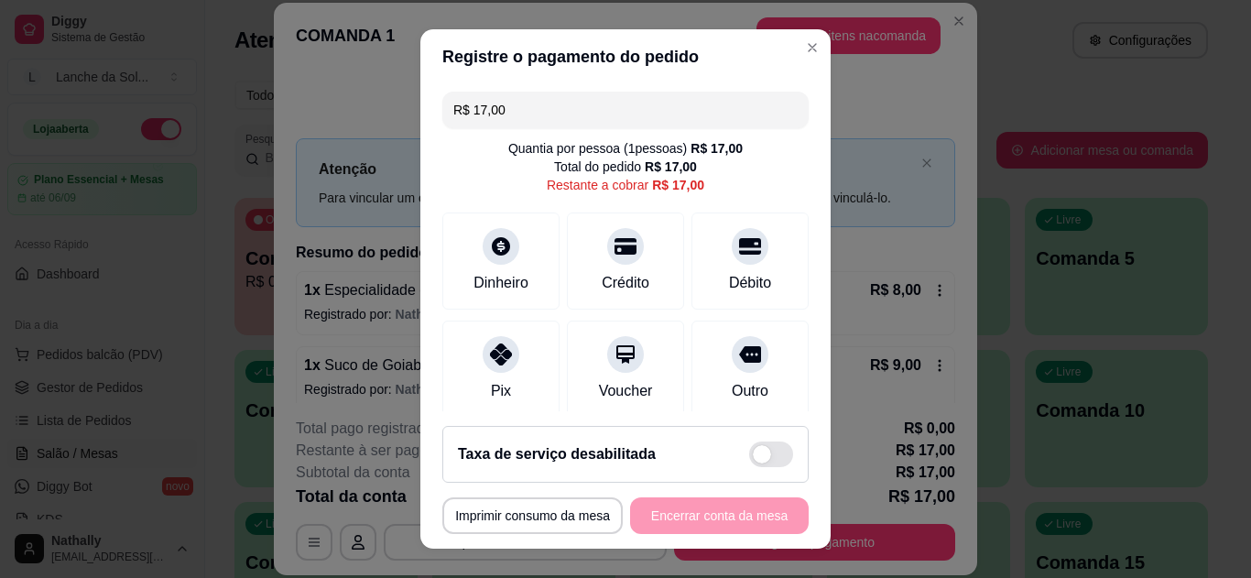
click at [449, 367] on div "Pix" at bounding box center [500, 369] width 117 height 97
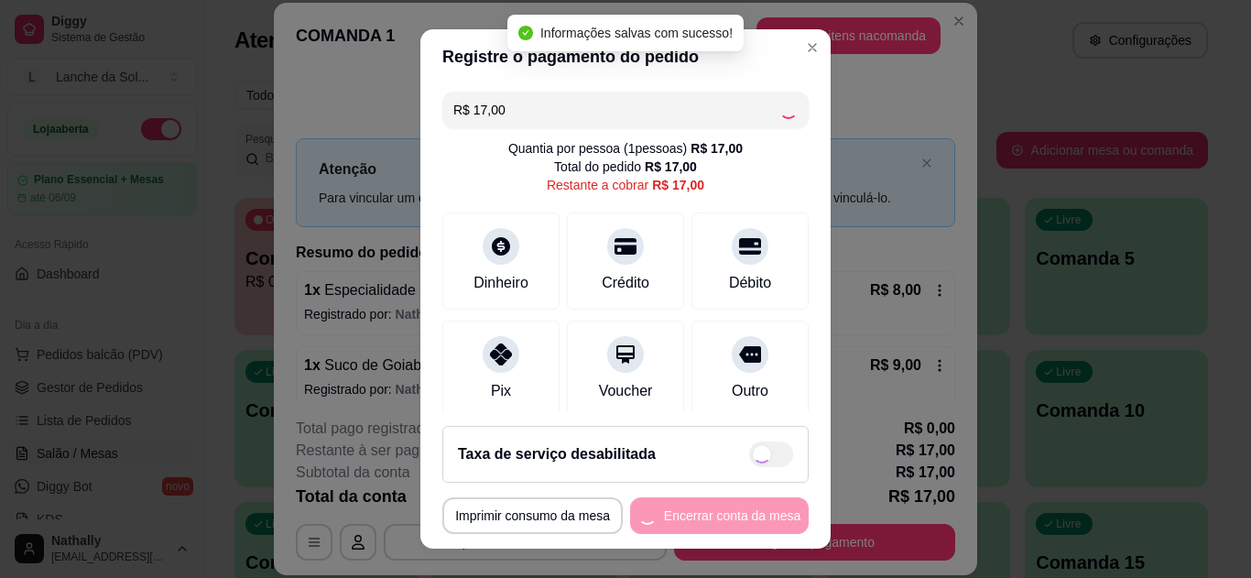
type input "R$ 0,00"
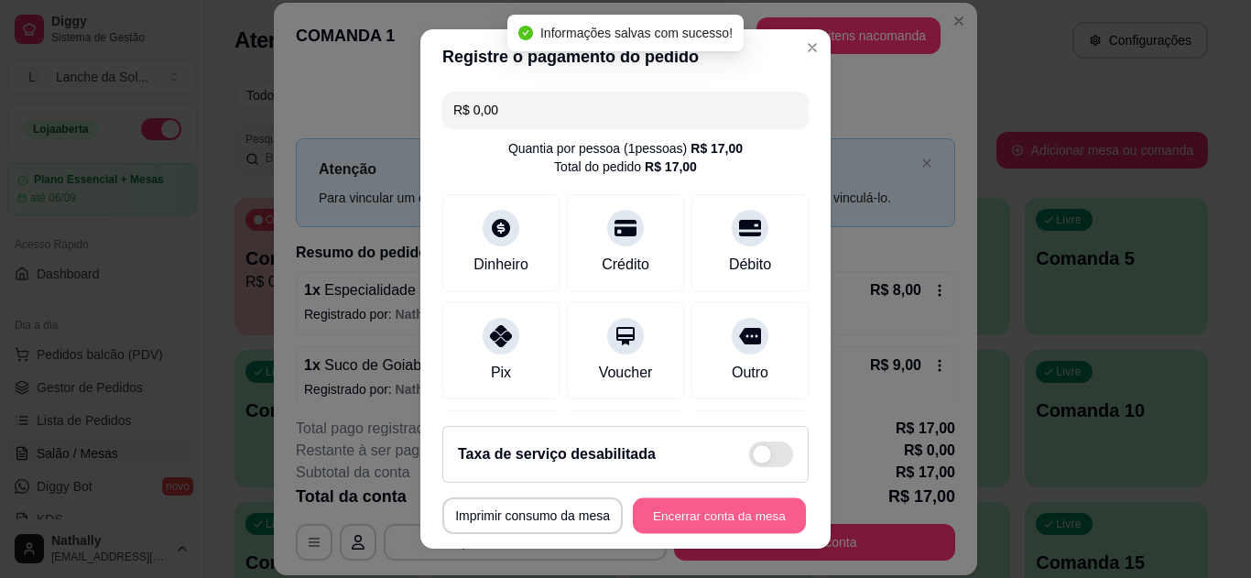
click at [666, 524] on button "Encerrar conta da mesa" at bounding box center [719, 516] width 173 height 36
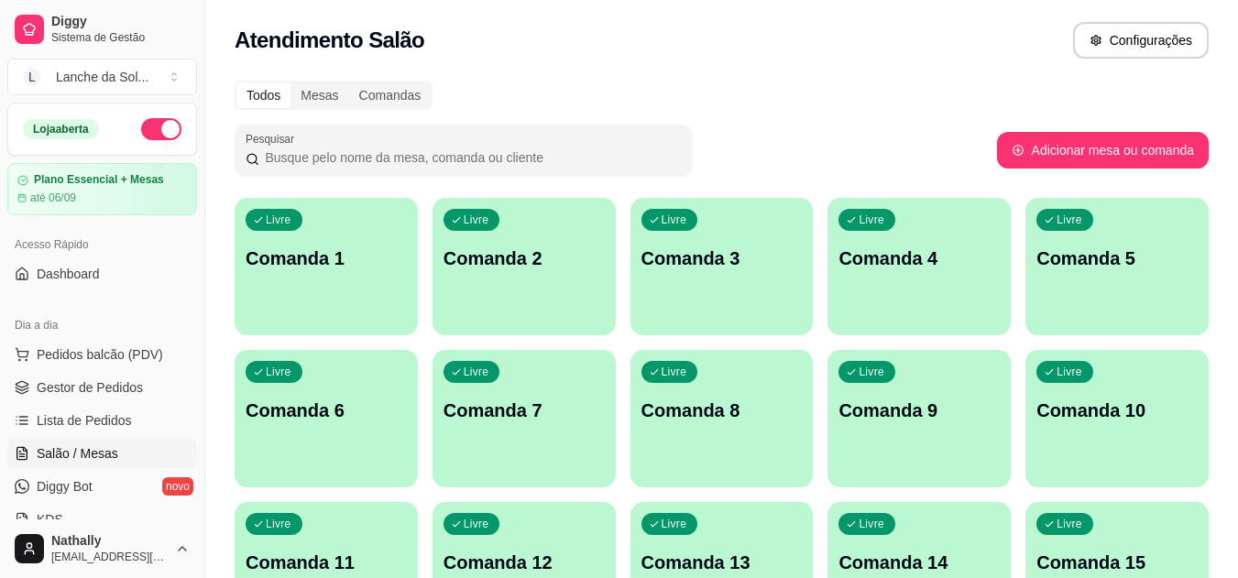
click at [115, 390] on span "Gestor de Pedidos" at bounding box center [90, 387] width 106 height 18
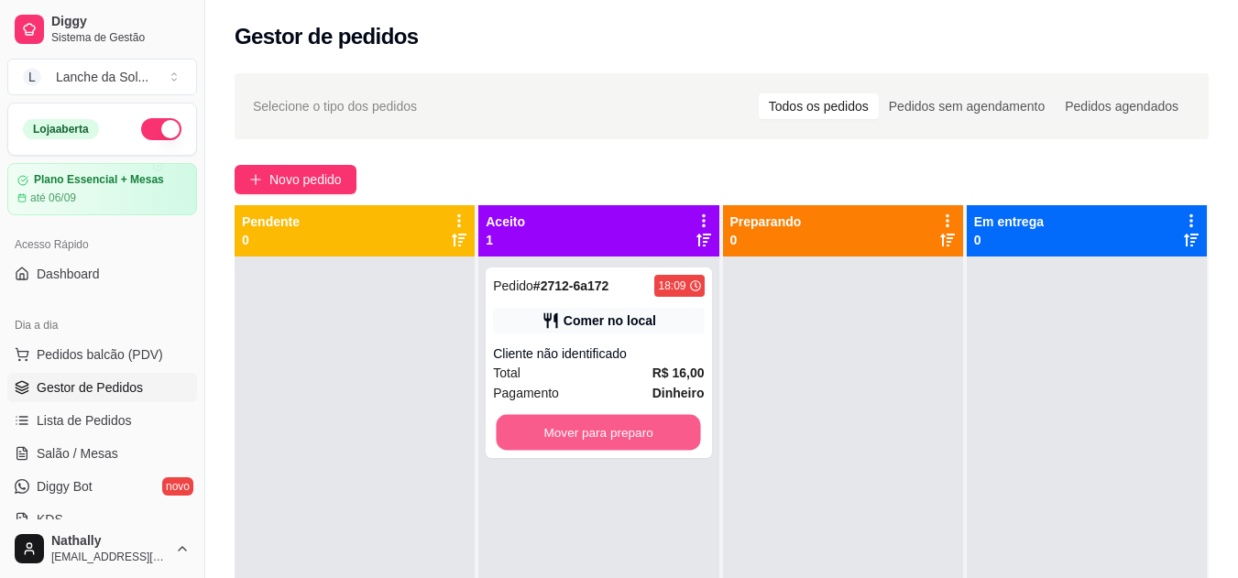
click at [614, 423] on button "Mover para preparo" at bounding box center [599, 433] width 204 height 36
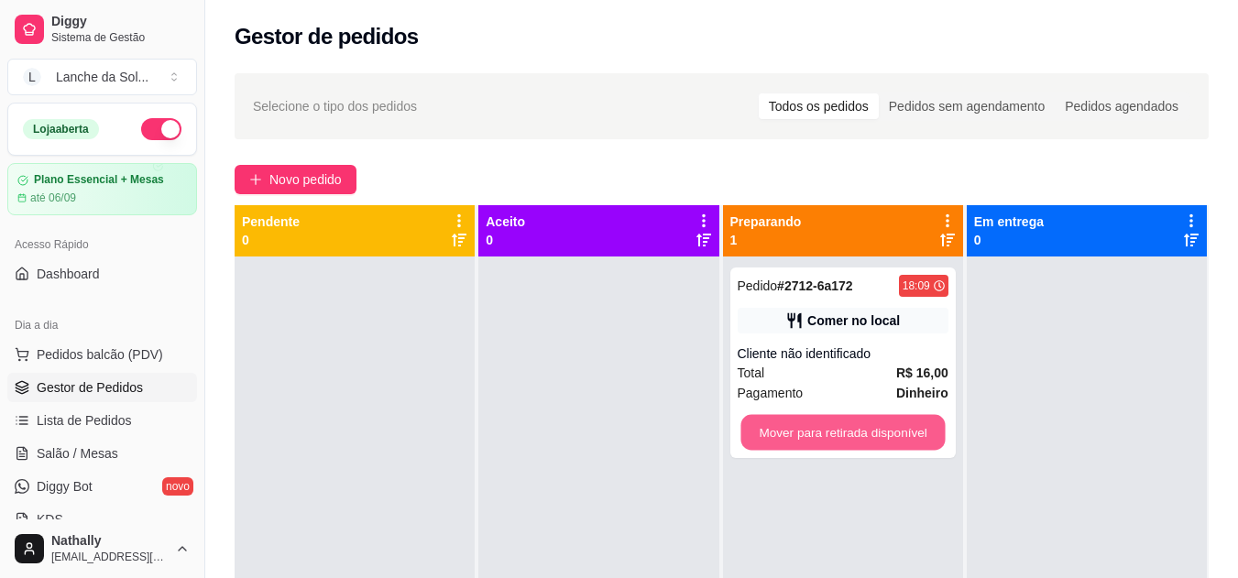
click at [770, 419] on button "Mover para retirada disponível" at bounding box center [842, 433] width 204 height 36
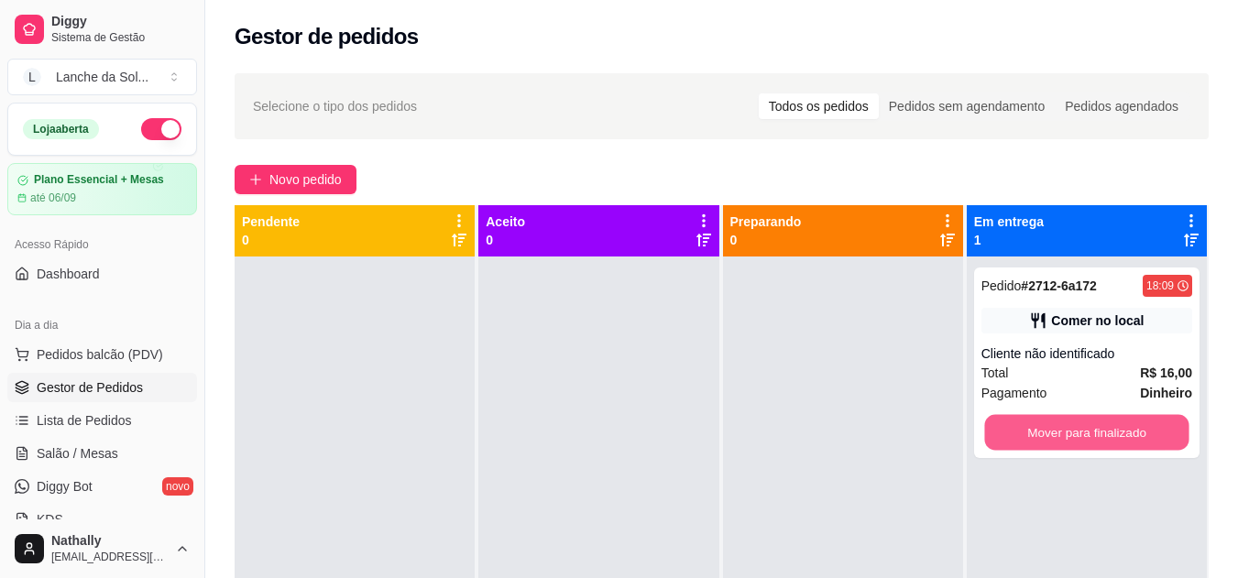
click at [1059, 448] on button "Mover para finalizado" at bounding box center [1086, 433] width 204 height 36
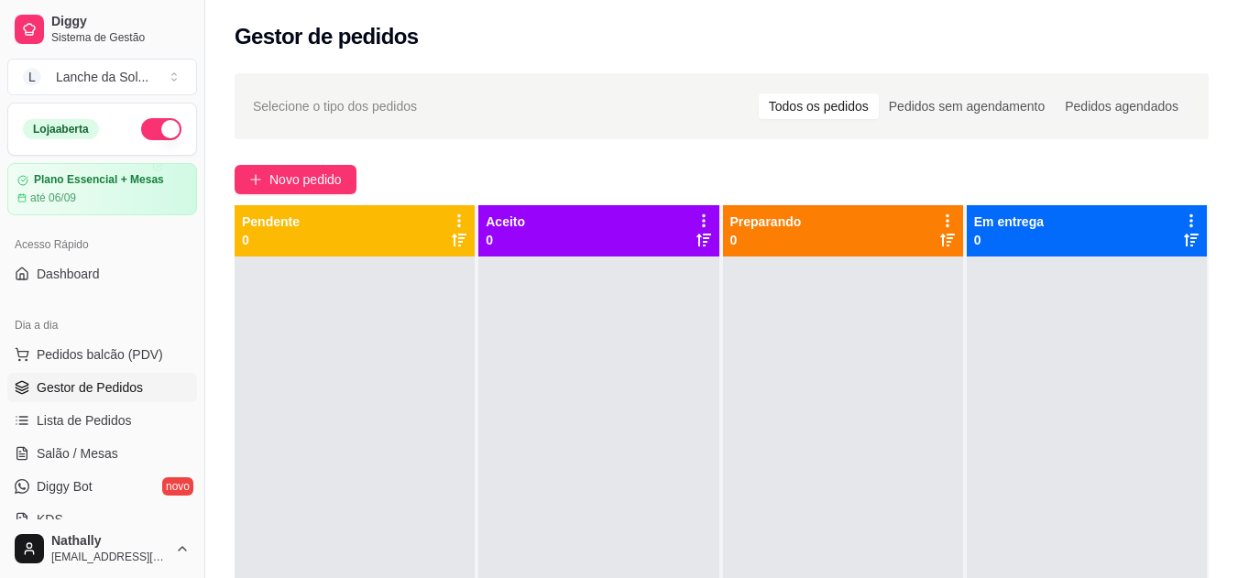
click at [78, 449] on span "Salão / Mesas" at bounding box center [78, 453] width 82 height 18
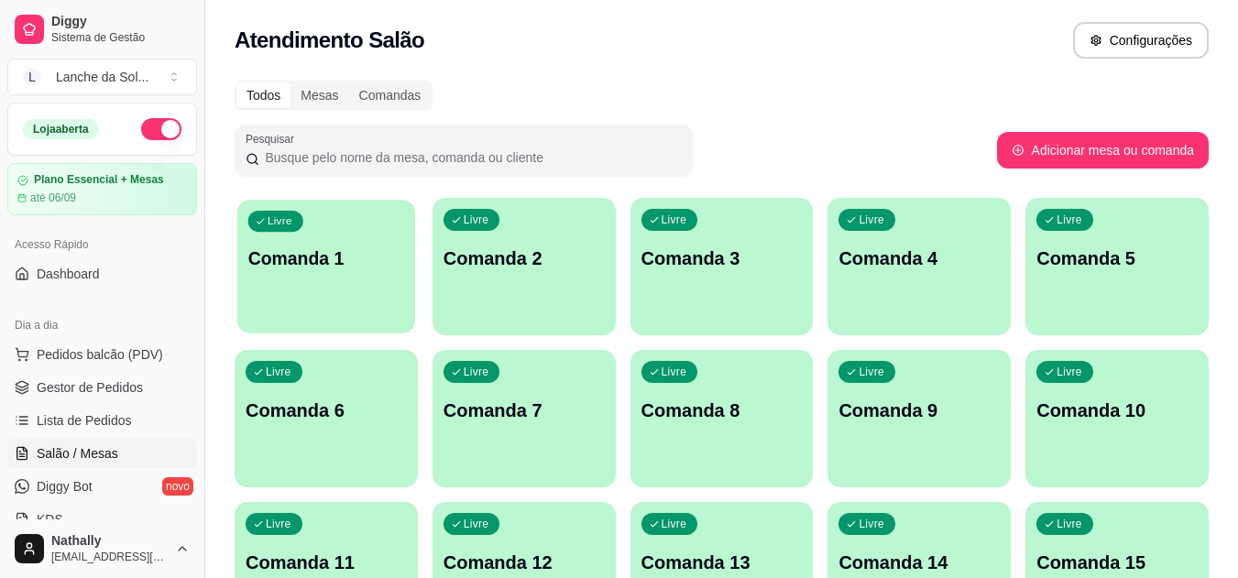
click at [289, 297] on div "Livre Comanda 1" at bounding box center [326, 256] width 178 height 112
click at [76, 391] on span "Gestor de Pedidos" at bounding box center [90, 387] width 106 height 18
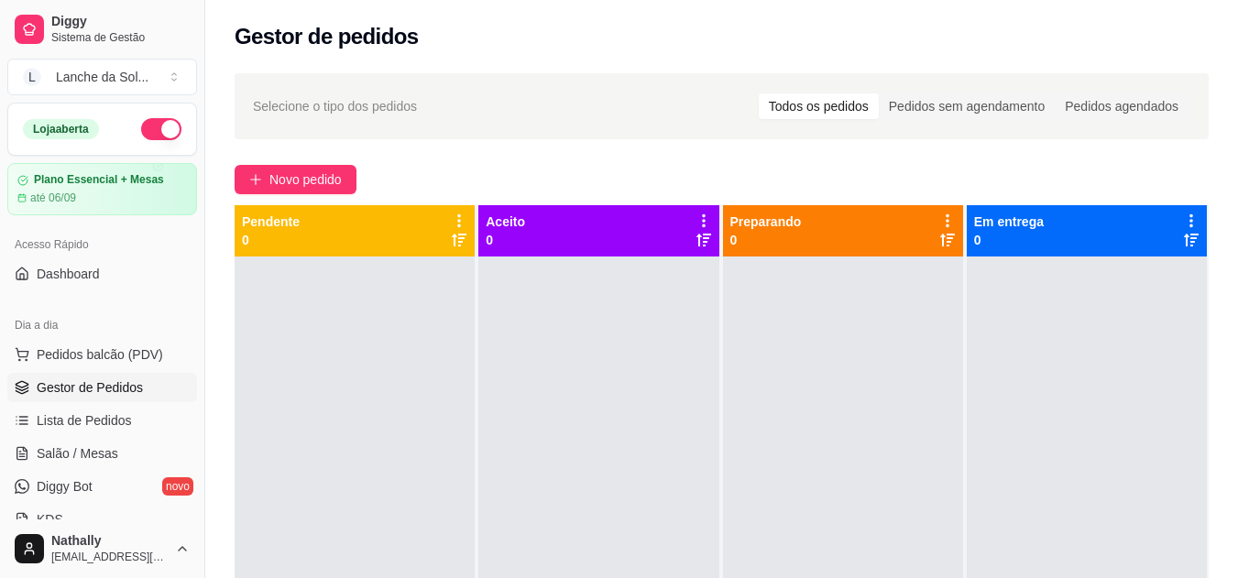
click at [84, 349] on span "Pedidos balcão (PDV)" at bounding box center [100, 354] width 126 height 18
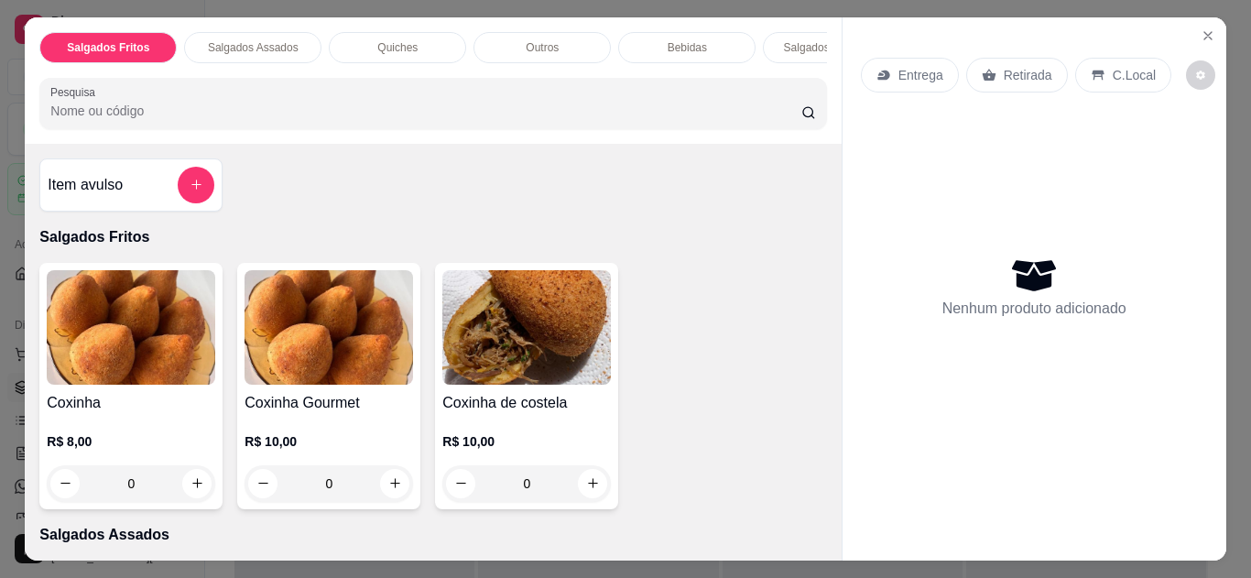
click at [1206, 28] on icon "Close" at bounding box center [1208, 35] width 15 height 15
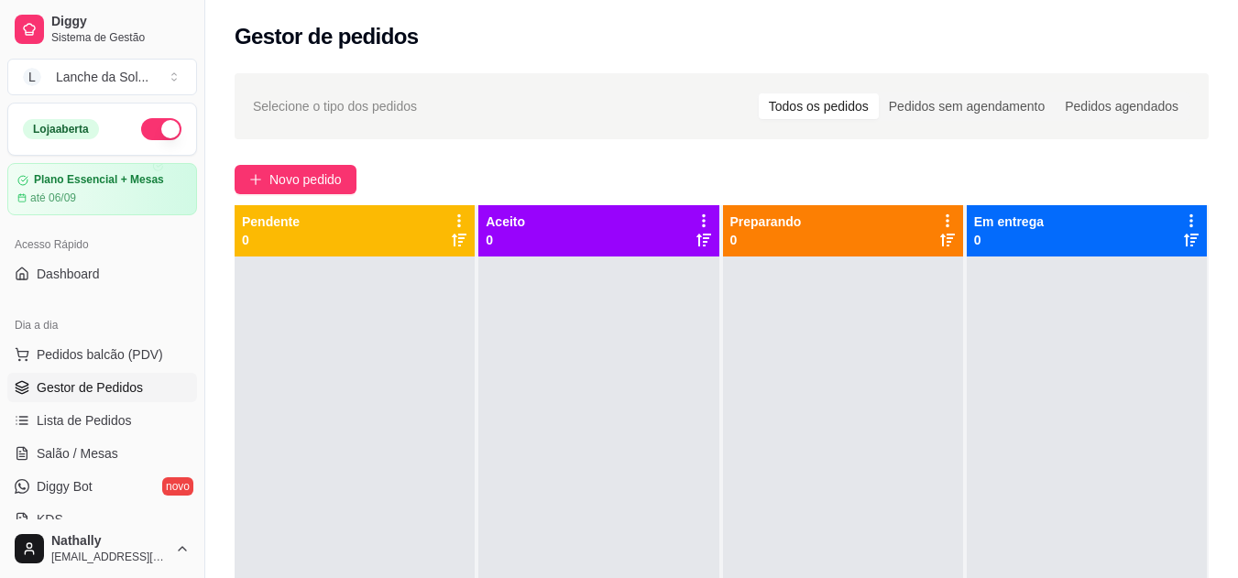
click at [81, 450] on span "Salão / Mesas" at bounding box center [78, 453] width 82 height 18
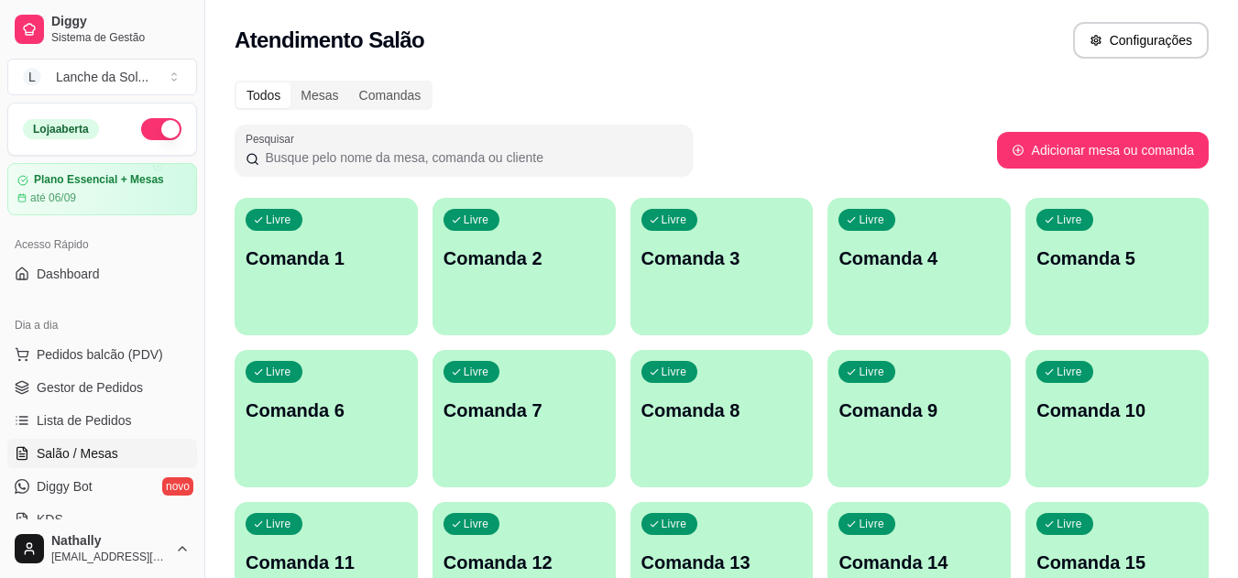
click at [81, 423] on span "Lista de Pedidos" at bounding box center [84, 420] width 95 height 18
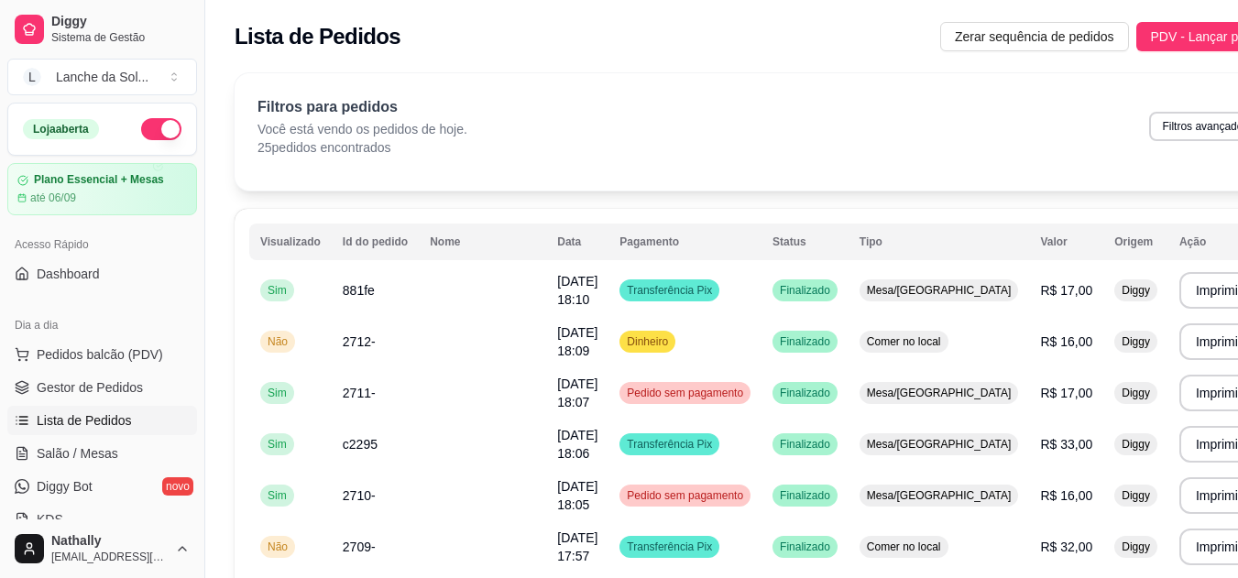
click at [98, 350] on span "Pedidos balcão (PDV)" at bounding box center [100, 354] width 126 height 18
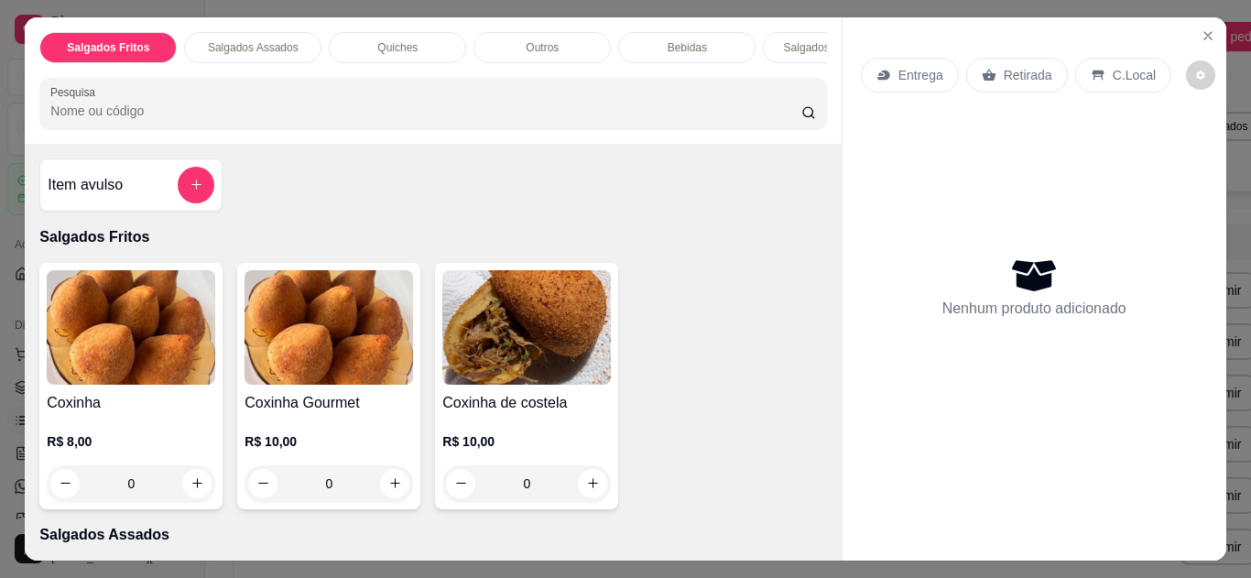
click at [1189, 4] on div "Salgados Fritos Salgados Assados Quiches Outros Bebidas Salgados em Cento Pesqu…" at bounding box center [625, 289] width 1251 height 578
click at [1200, 21] on button "Close" at bounding box center [1208, 35] width 29 height 29
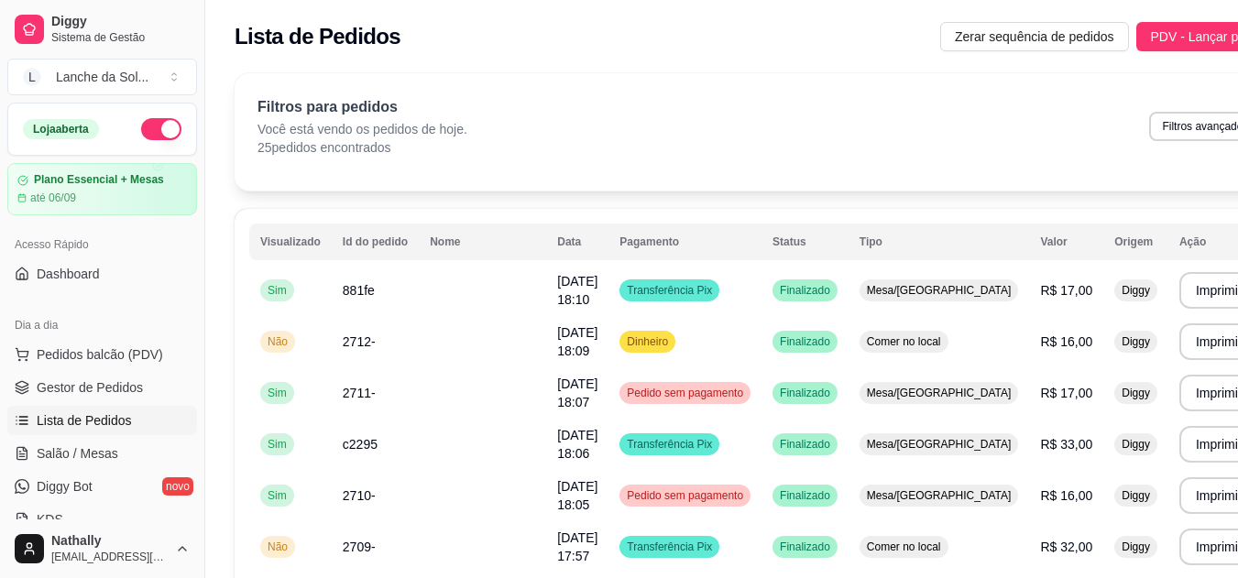
click at [128, 384] on span "Gestor de Pedidos" at bounding box center [90, 387] width 106 height 18
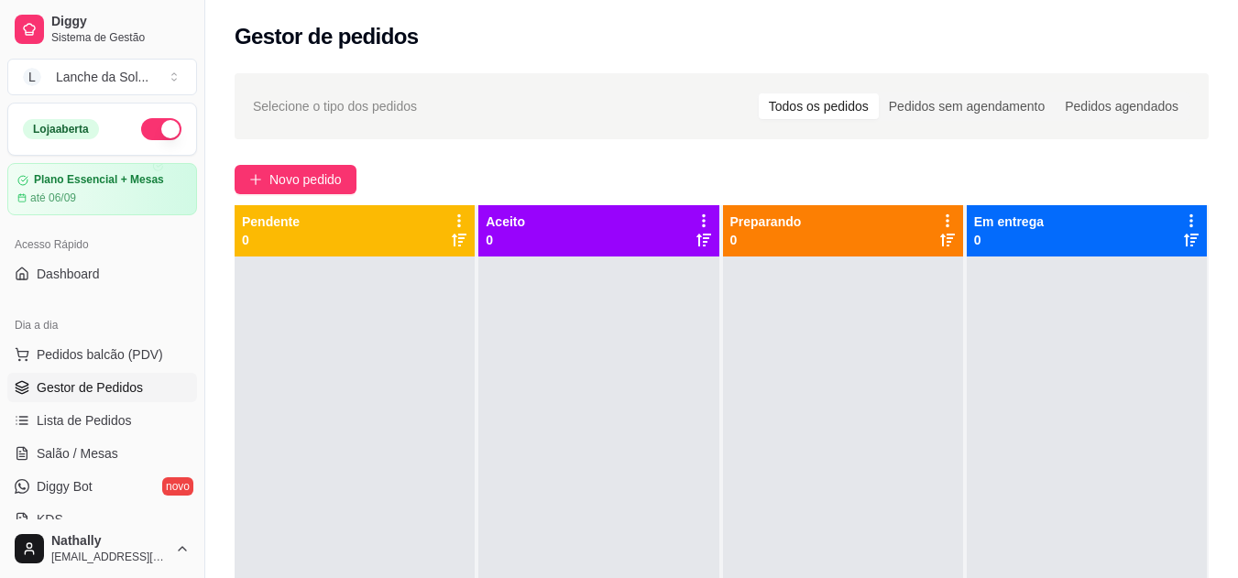
click at [93, 448] on span "Salão / Mesas" at bounding box center [78, 453] width 82 height 18
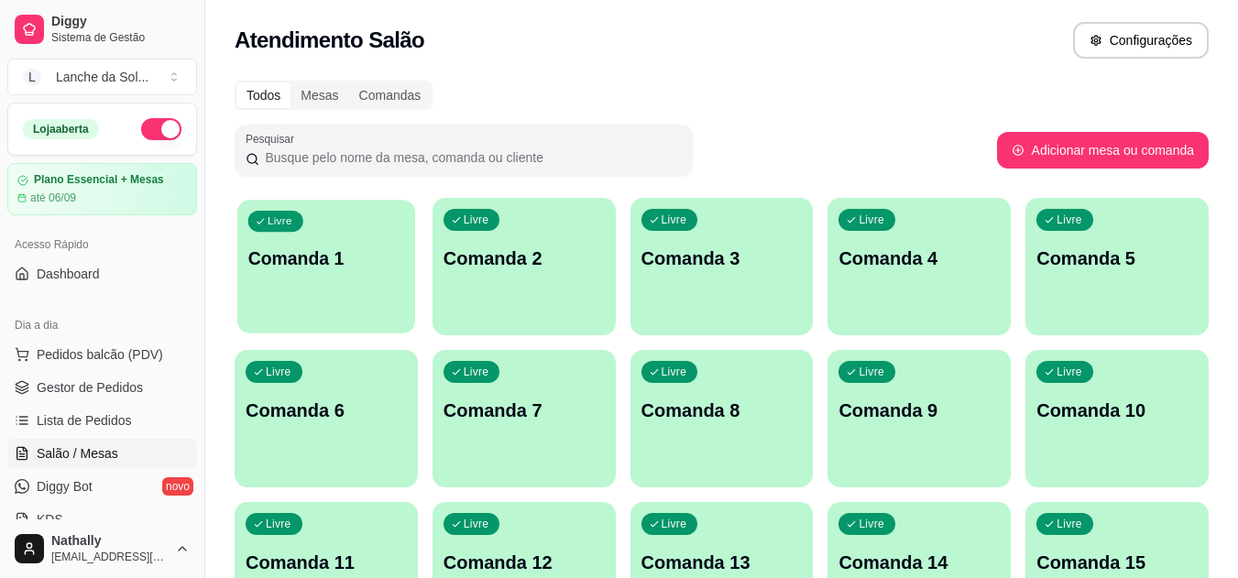
click at [329, 332] on div "button" at bounding box center [326, 321] width 178 height 21
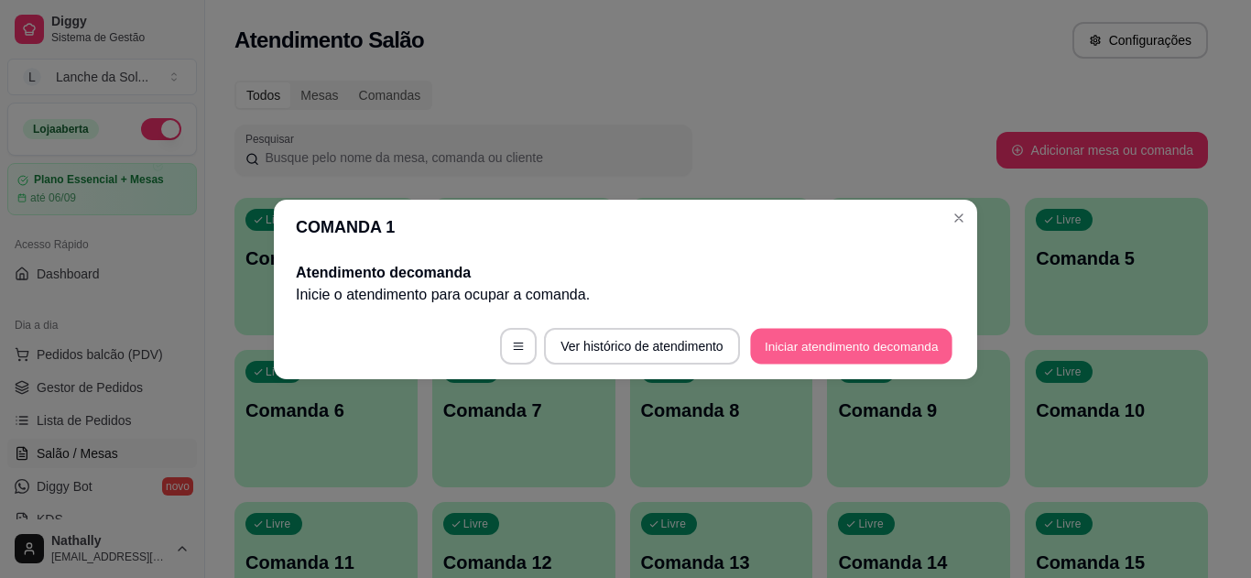
click at [790, 341] on button "Iniciar atendimento de comanda" at bounding box center [851, 346] width 202 height 36
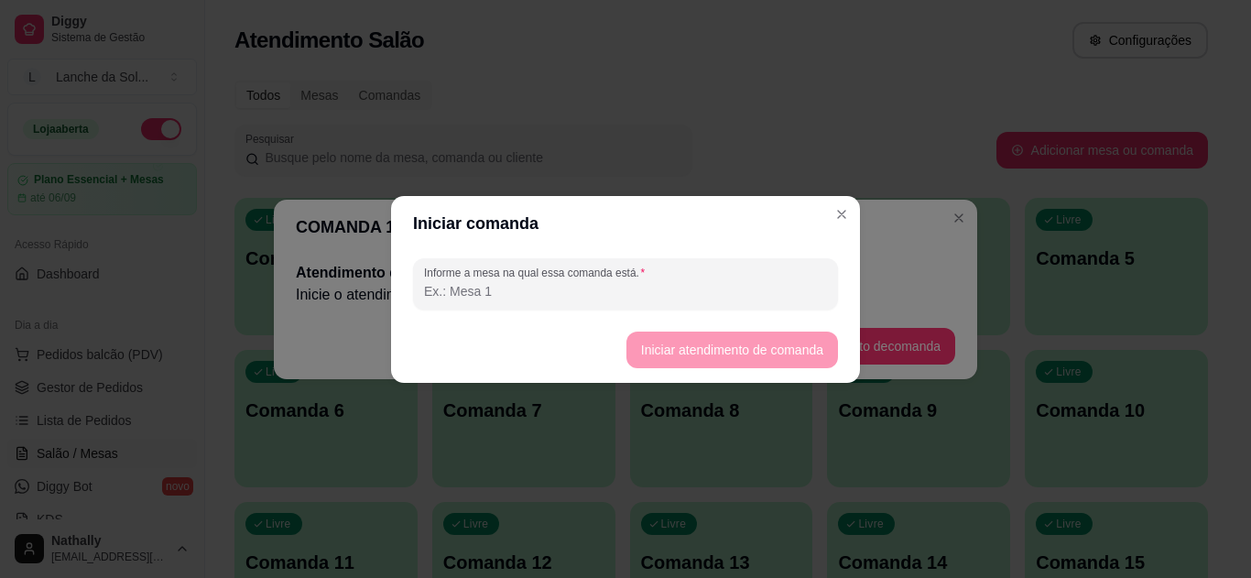
click at [749, 292] on input "Informe a mesa na qual essa comanda está." at bounding box center [625, 291] width 403 height 18
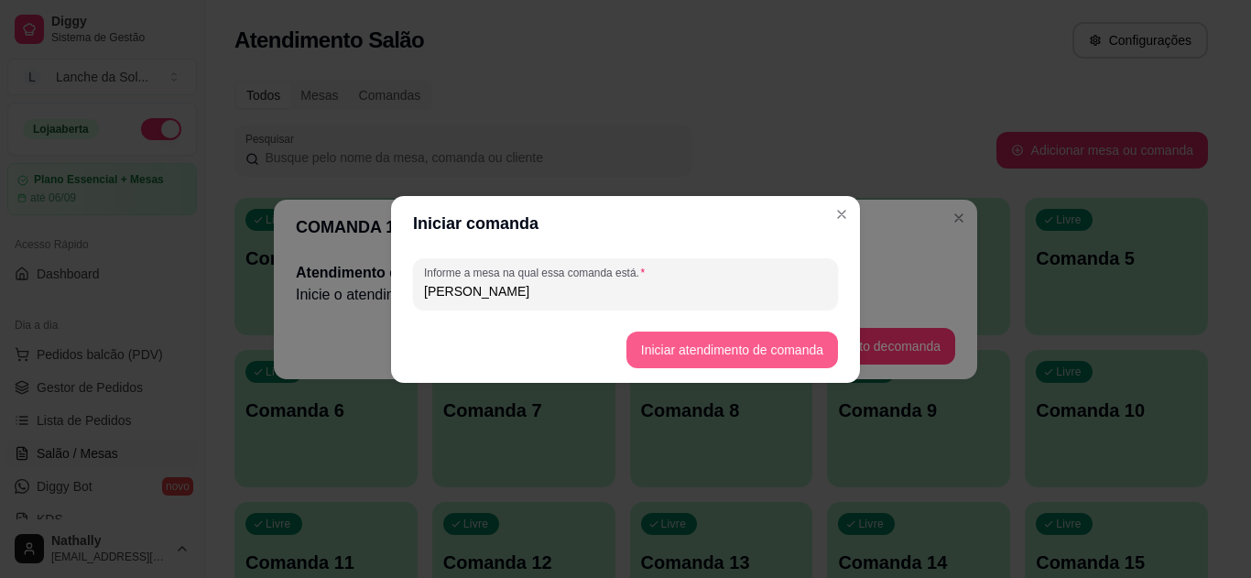
type input "[PERSON_NAME]"
click at [790, 337] on button "Iniciar atendimento de comanda" at bounding box center [731, 350] width 205 height 36
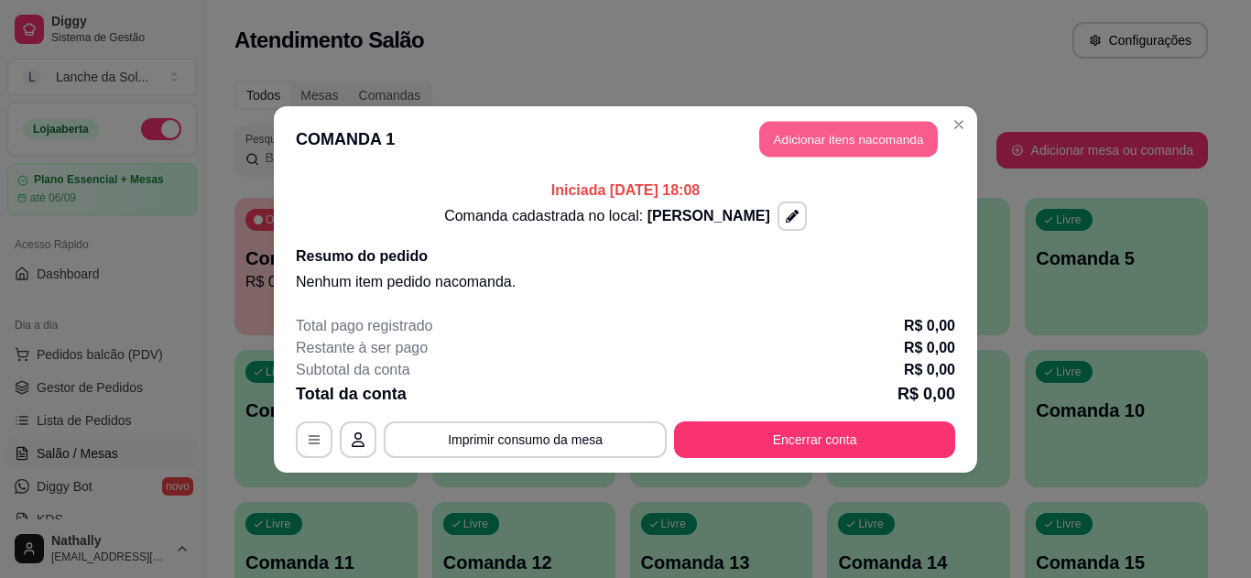
click at [810, 140] on button "Adicionar itens na comanda" at bounding box center [848, 139] width 179 height 36
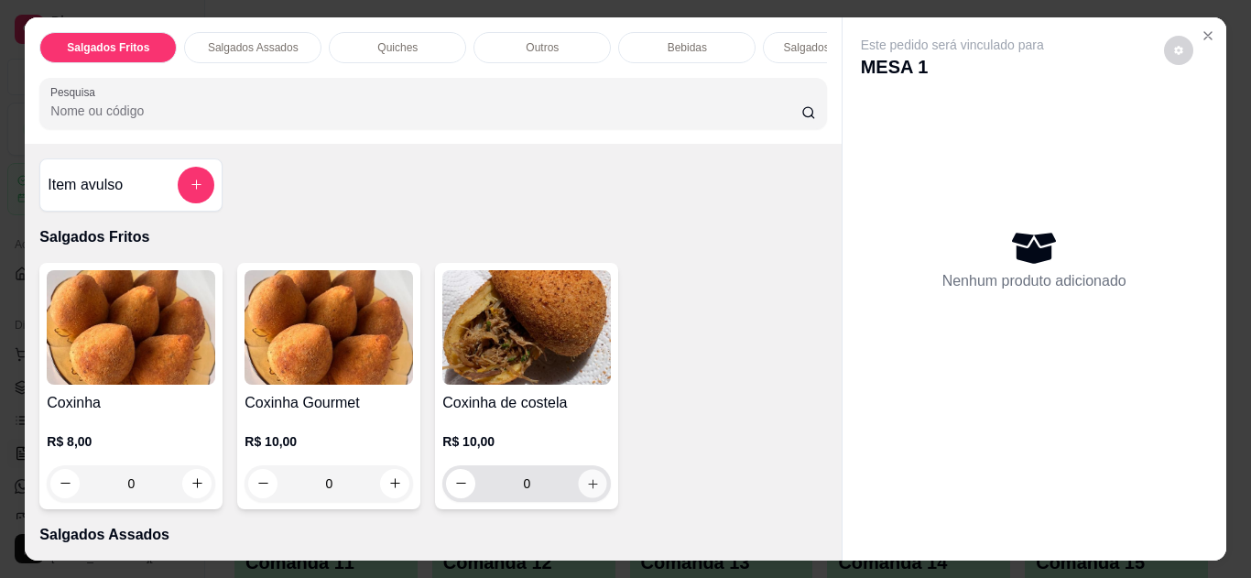
click at [588, 491] on icon "increase-product-quantity" at bounding box center [593, 484] width 14 height 14
type input "1"
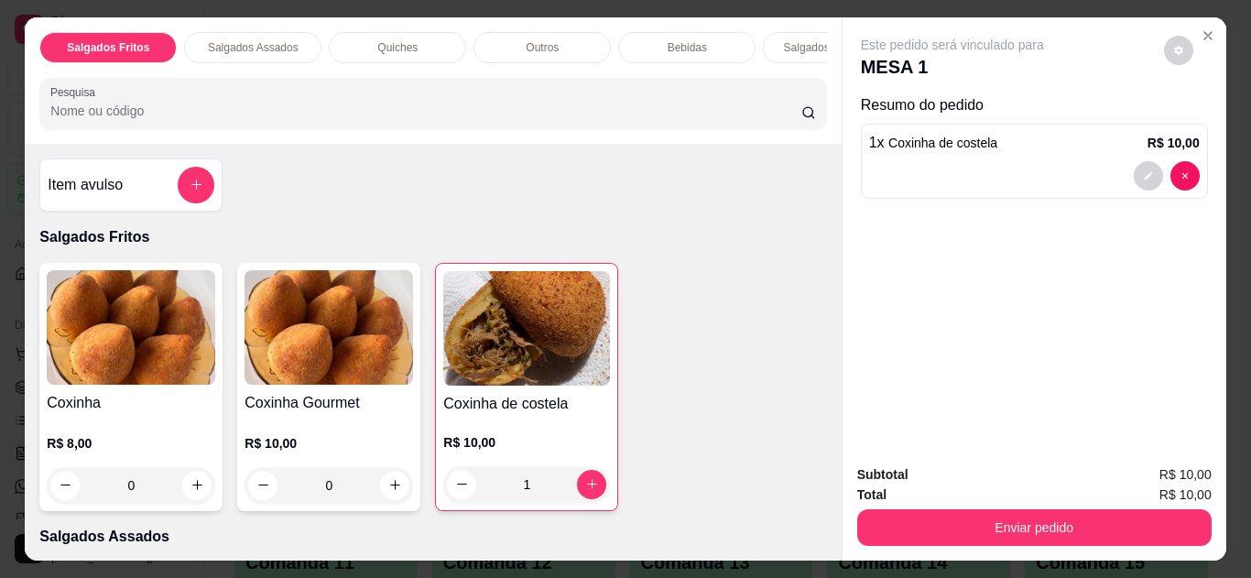
scroll to position [354, 0]
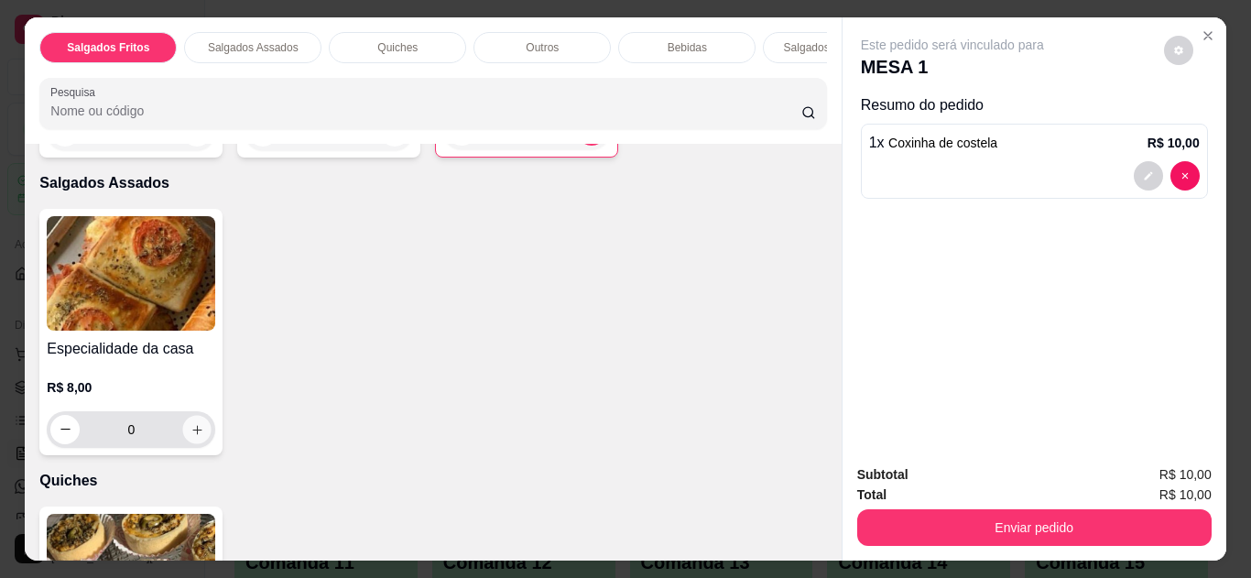
click at [193, 434] on icon "increase-product-quantity" at bounding box center [196, 429] width 9 height 9
type input "1"
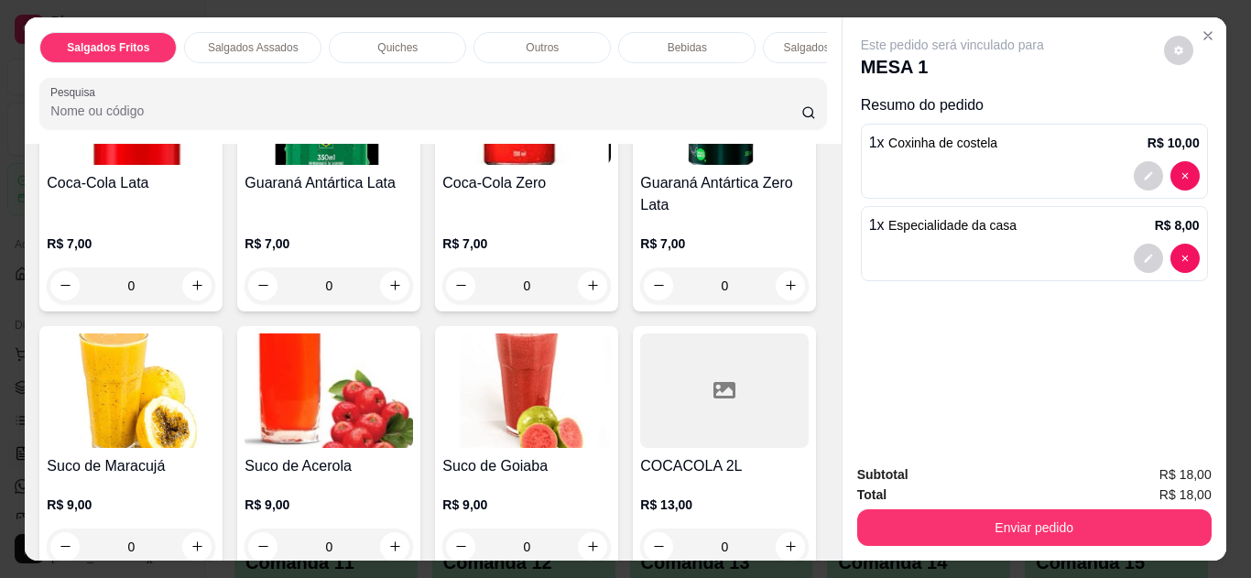
scroll to position [1767, 0]
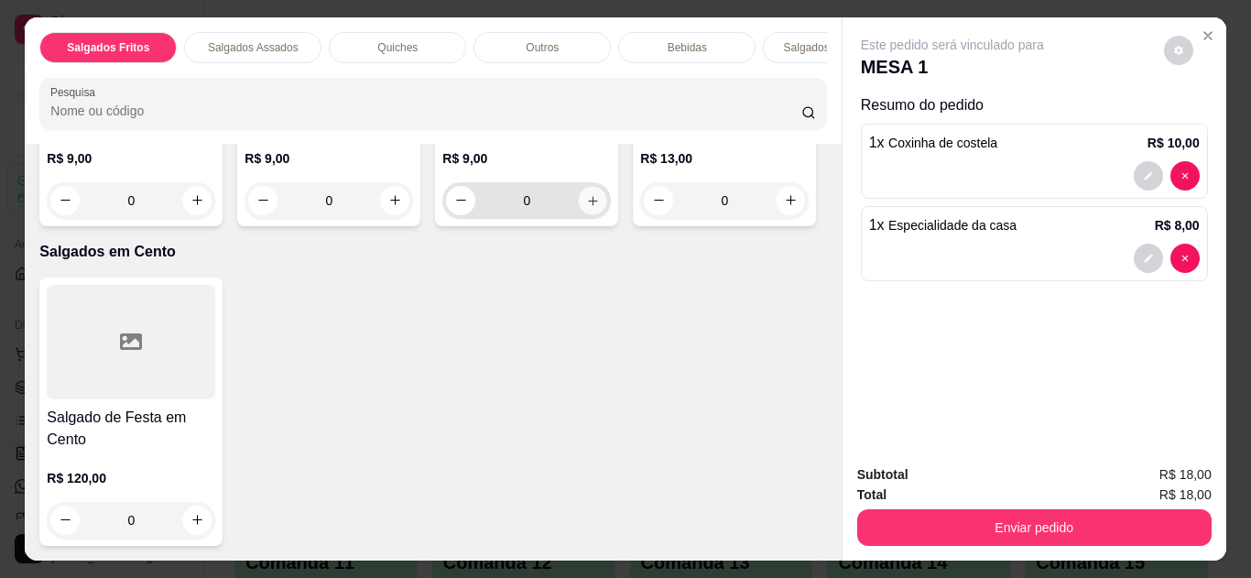
click at [586, 208] on icon "increase-product-quantity" at bounding box center [593, 201] width 14 height 14
type input "1"
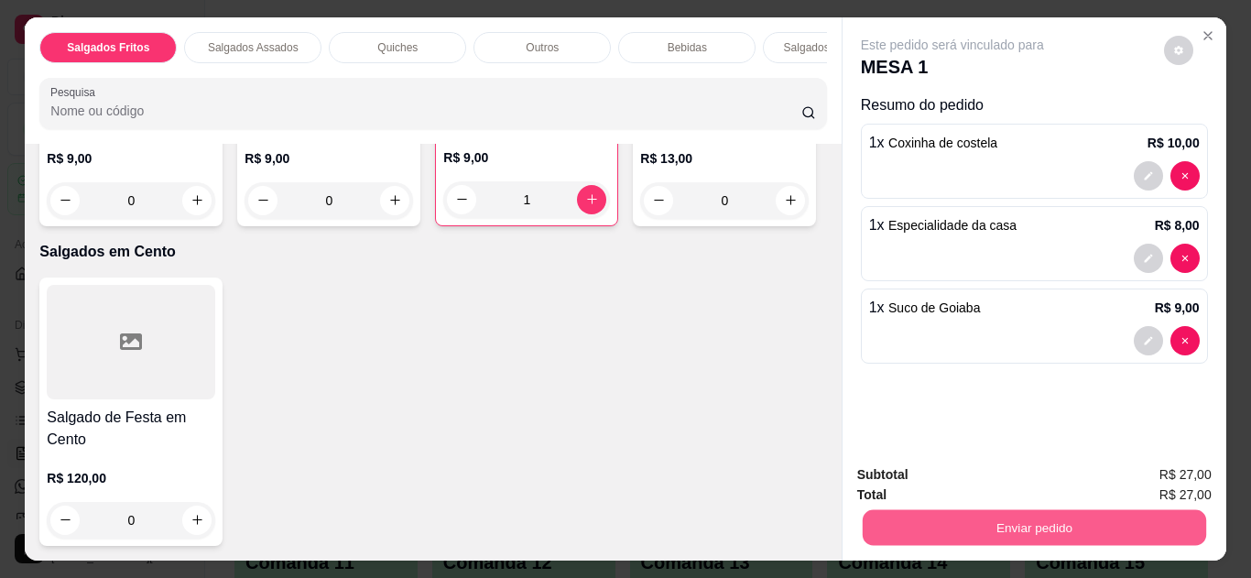
click at [908, 528] on button "Enviar pedido" at bounding box center [1034, 528] width 344 height 36
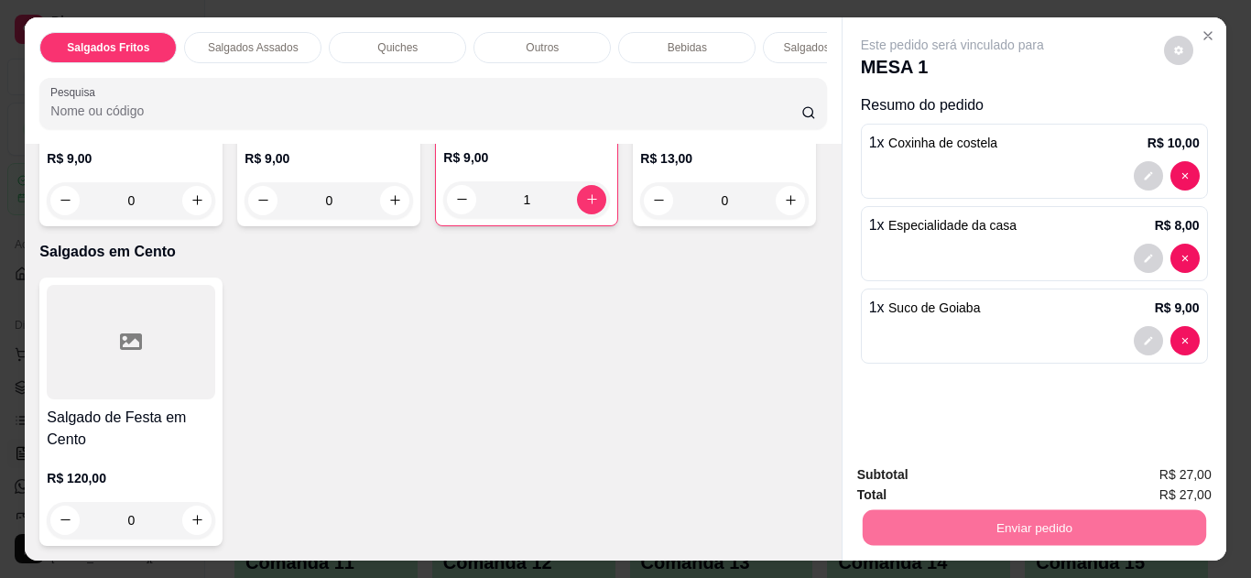
click at [954, 459] on button "Não registrar e enviar pedido" at bounding box center [973, 476] width 185 height 34
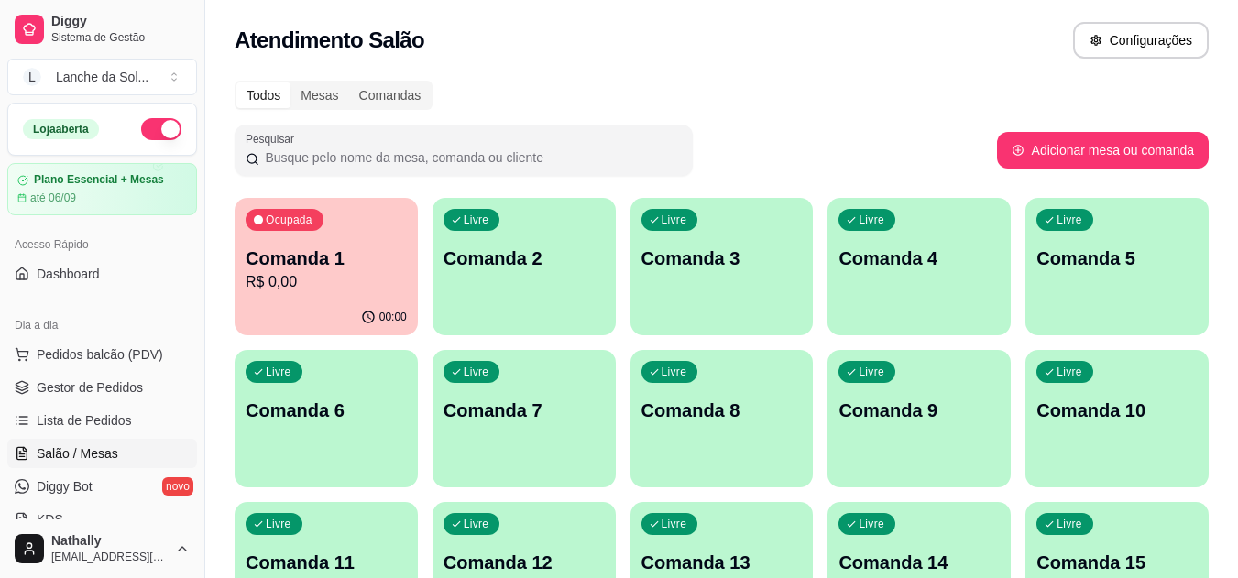
click at [109, 361] on span "Pedidos balcão (PDV)" at bounding box center [100, 354] width 126 height 18
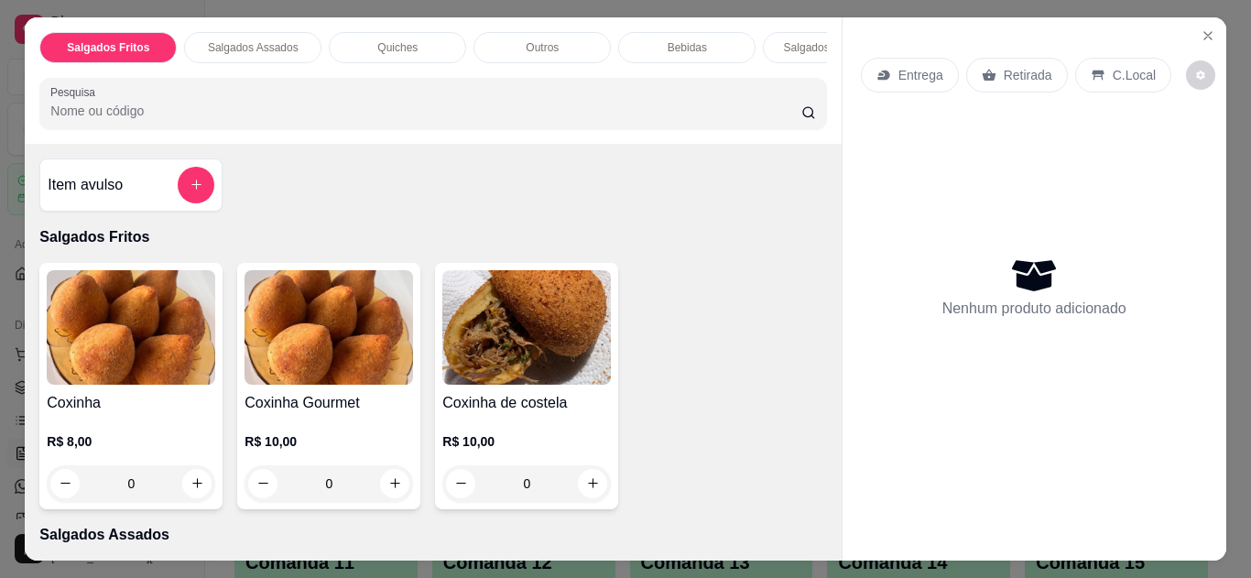
click at [1201, 32] on icon "Close" at bounding box center [1208, 35] width 15 height 15
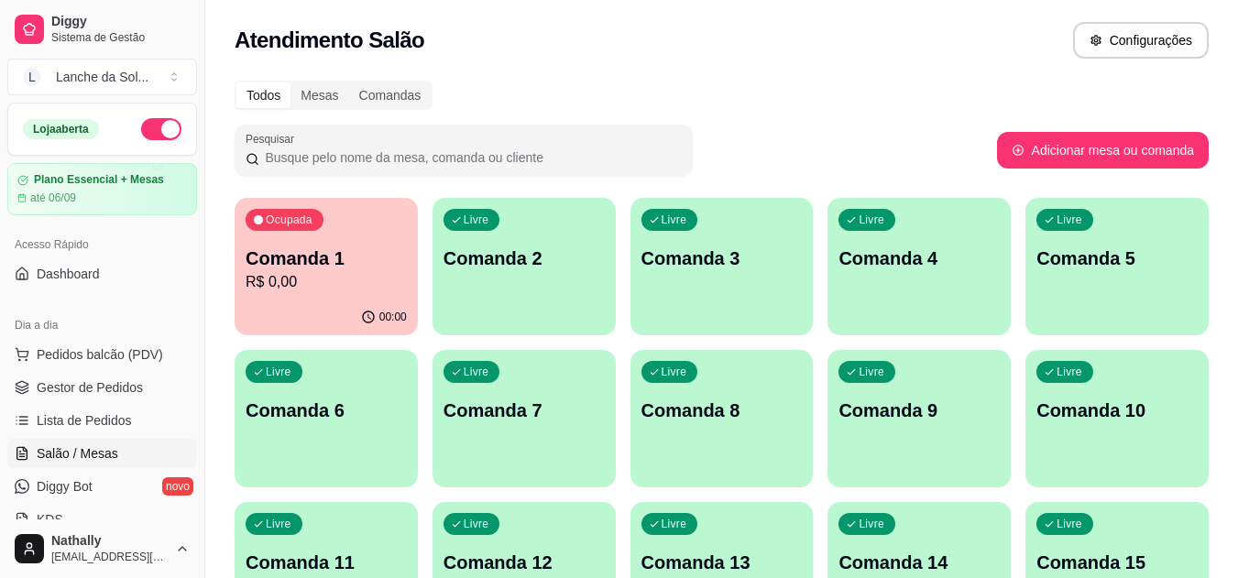
click at [110, 408] on link "Lista de Pedidos" at bounding box center [102, 420] width 190 height 29
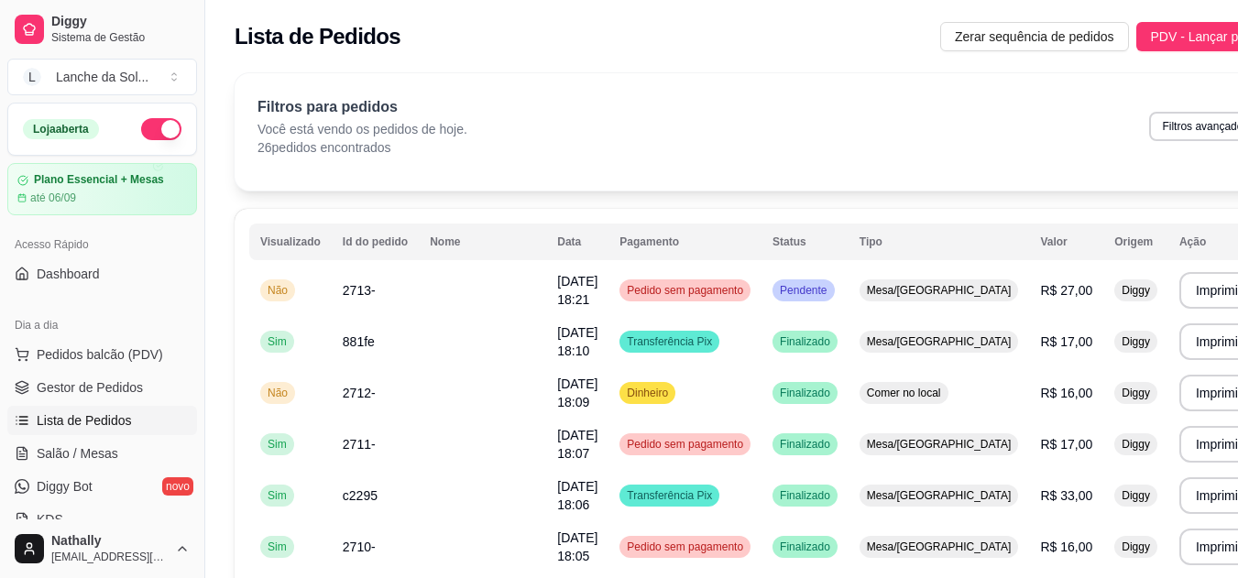
click at [126, 348] on span "Pedidos balcão (PDV)" at bounding box center [100, 354] width 126 height 18
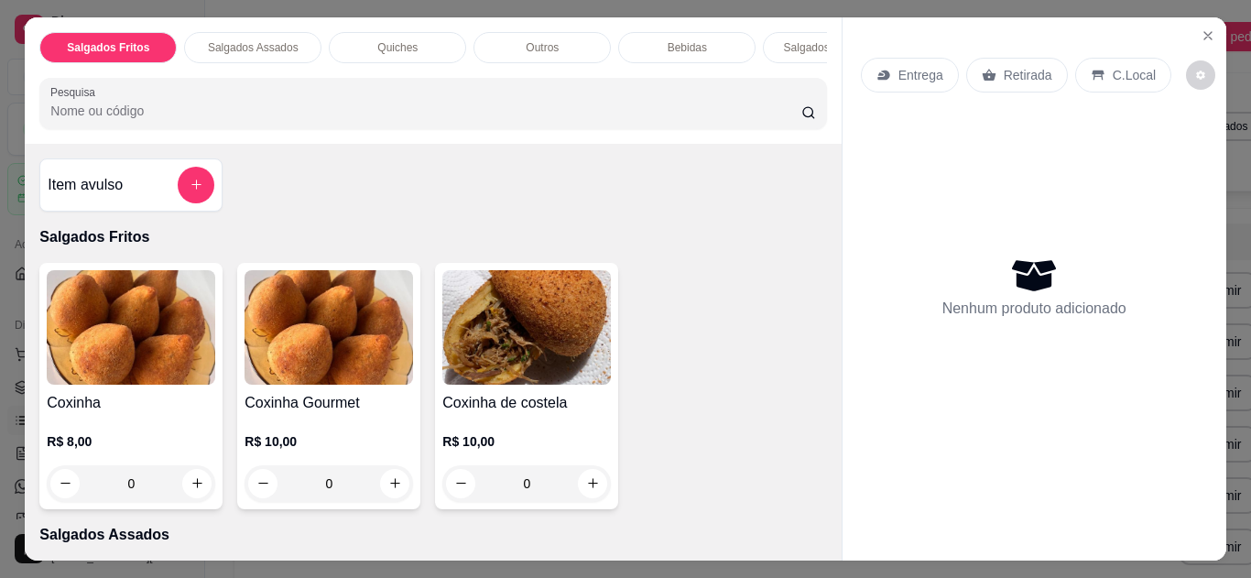
click at [110, 385] on img at bounding box center [131, 327] width 169 height 115
click at [1200, 21] on button "Close" at bounding box center [1208, 35] width 29 height 29
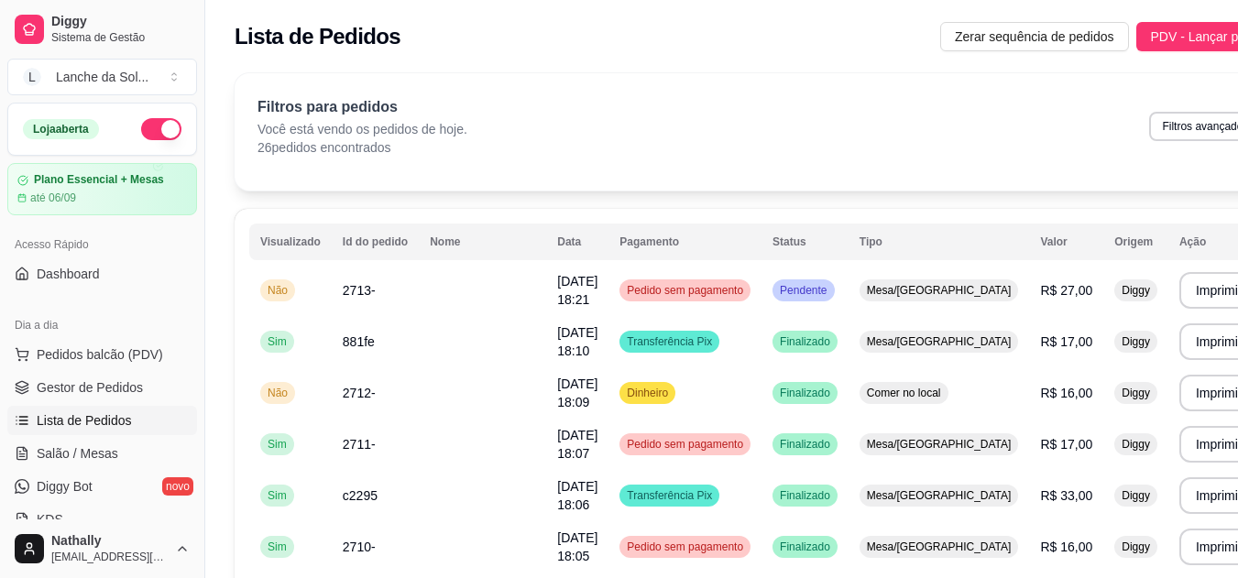
click at [110, 385] on span "Gestor de Pedidos" at bounding box center [90, 387] width 106 height 18
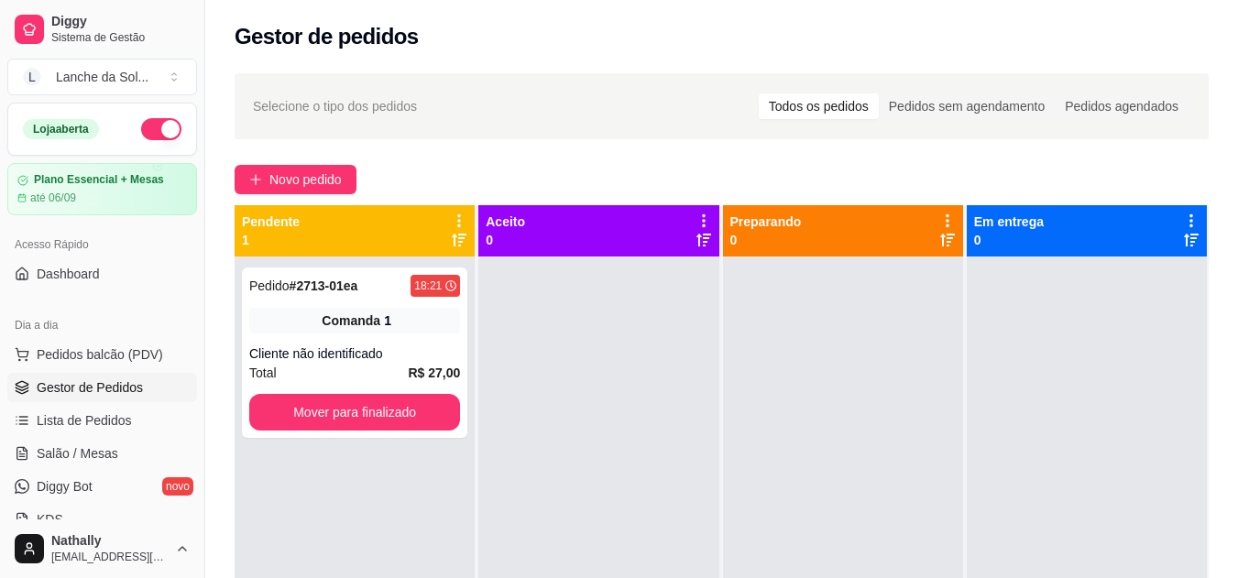
click at [118, 444] on link "Salão / Mesas" at bounding box center [102, 453] width 190 height 29
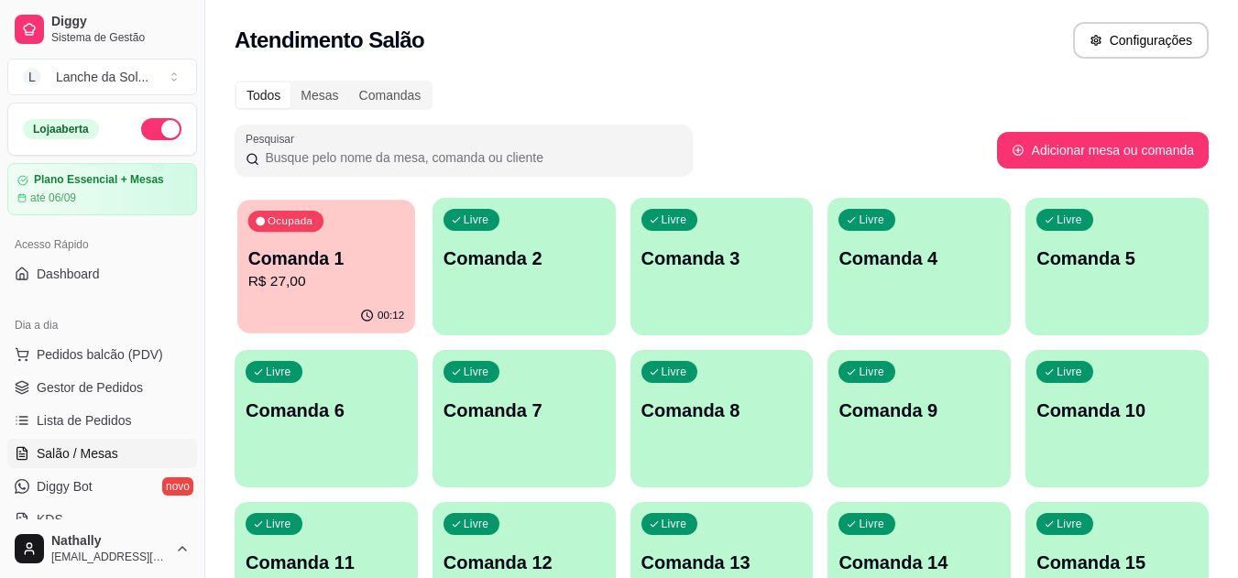
click at [329, 277] on p "R$ 27,00" at bounding box center [326, 281] width 157 height 21
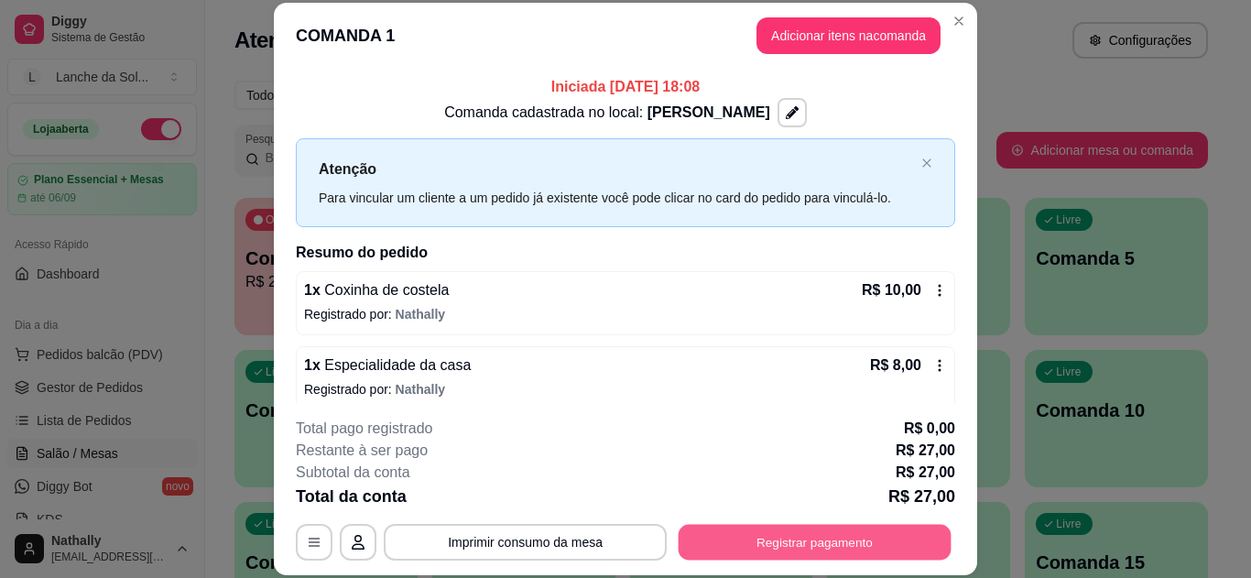
click at [780, 556] on button "Registrar pagamento" at bounding box center [815, 542] width 273 height 36
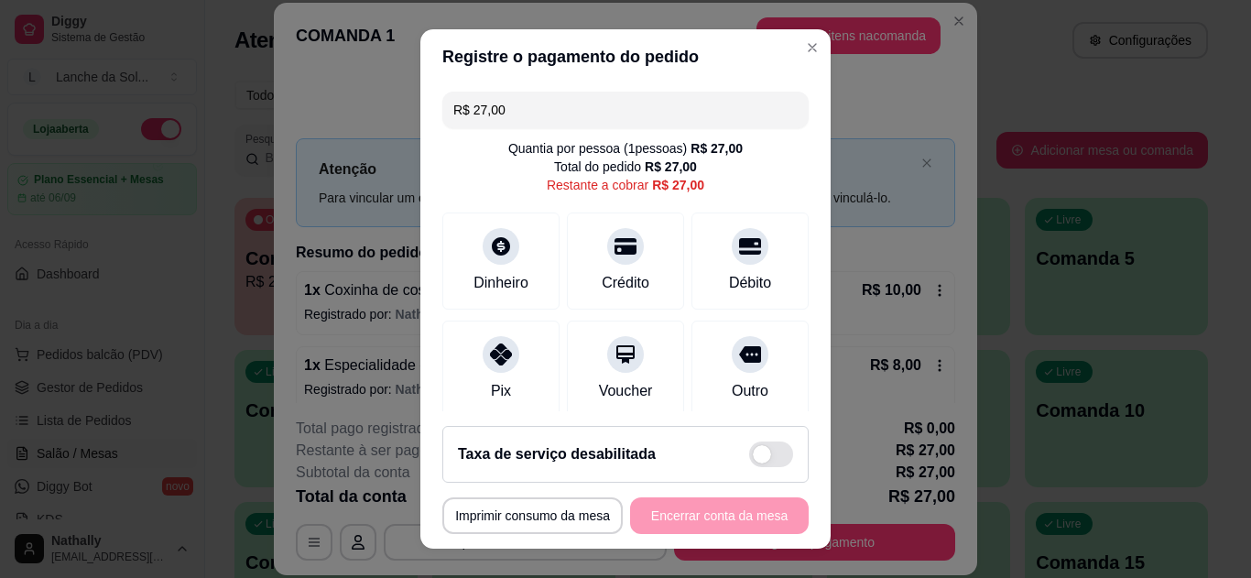
click at [492, 344] on icon at bounding box center [501, 355] width 22 height 22
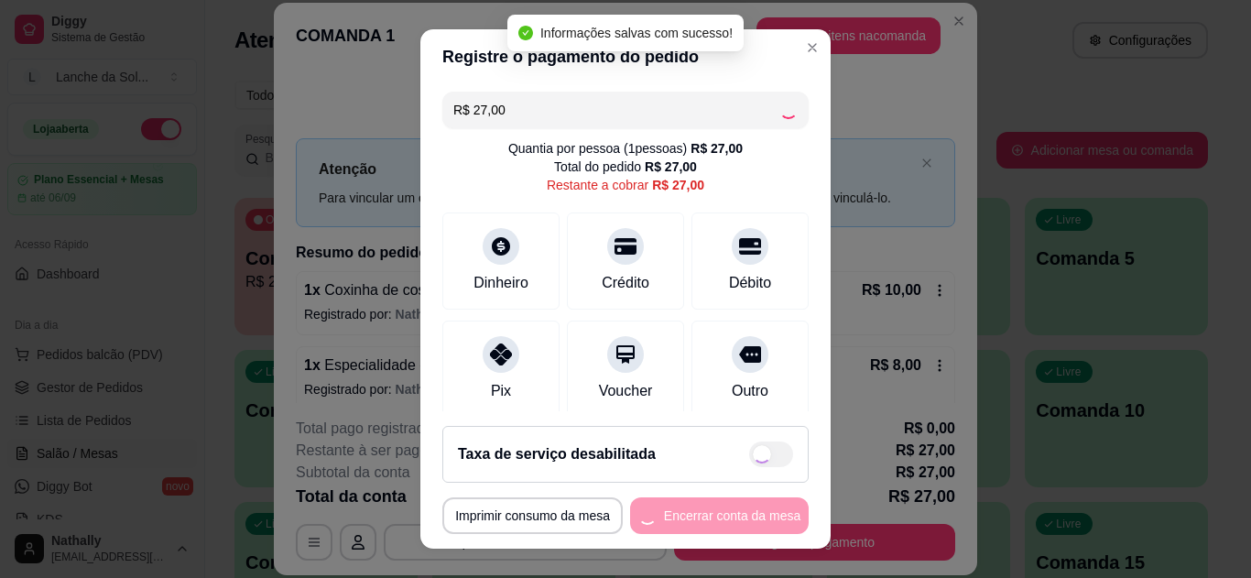
type input "R$ 0,00"
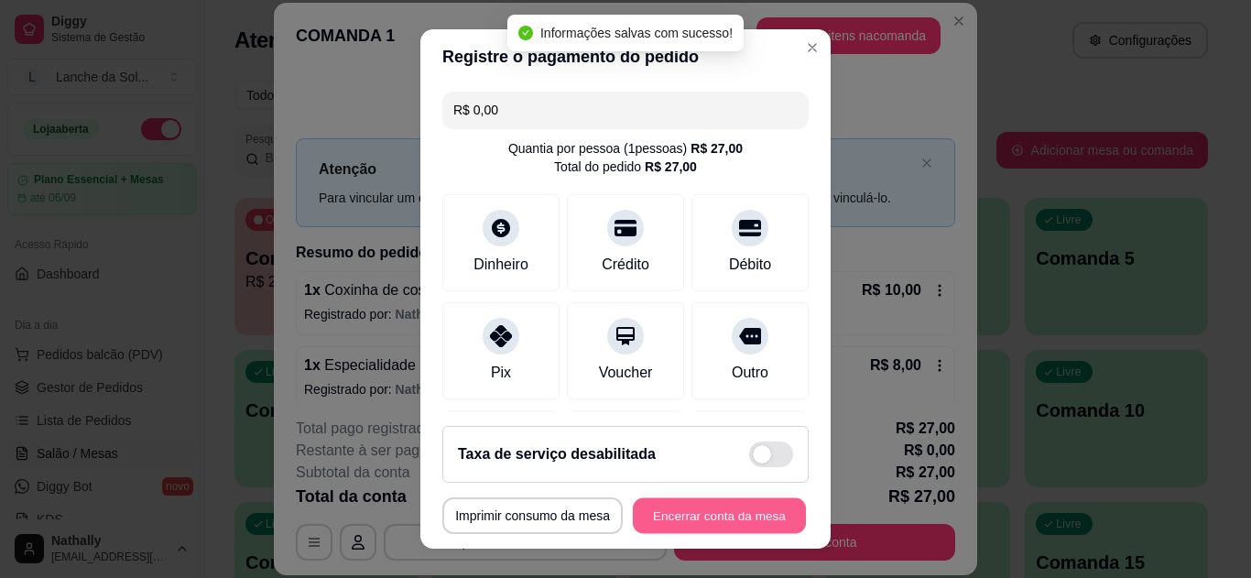
click at [696, 517] on button "Encerrar conta da mesa" at bounding box center [719, 516] width 173 height 36
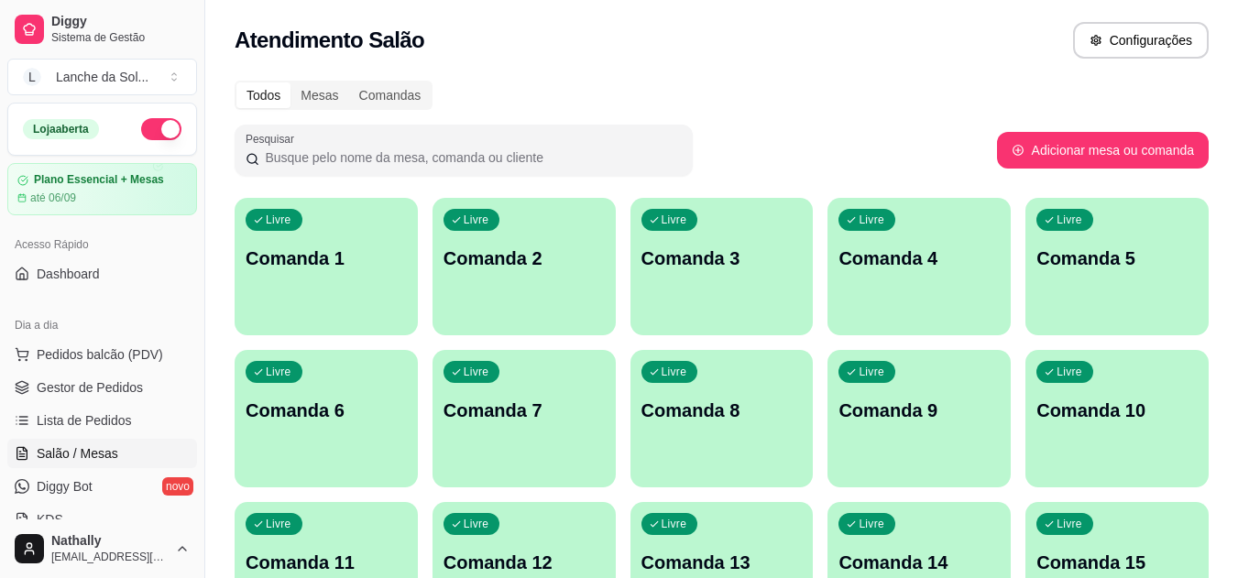
click at [121, 345] on span "Pedidos balcão (PDV)" at bounding box center [100, 354] width 126 height 18
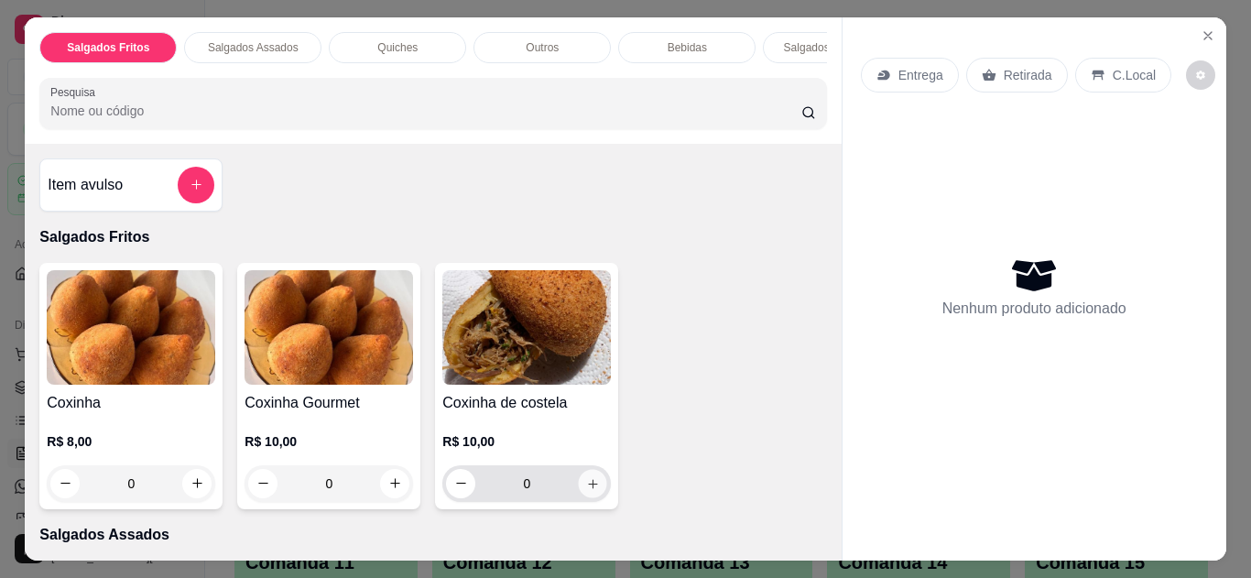
click at [592, 486] on icon "increase-product-quantity" at bounding box center [593, 484] width 14 height 14
type input "1"
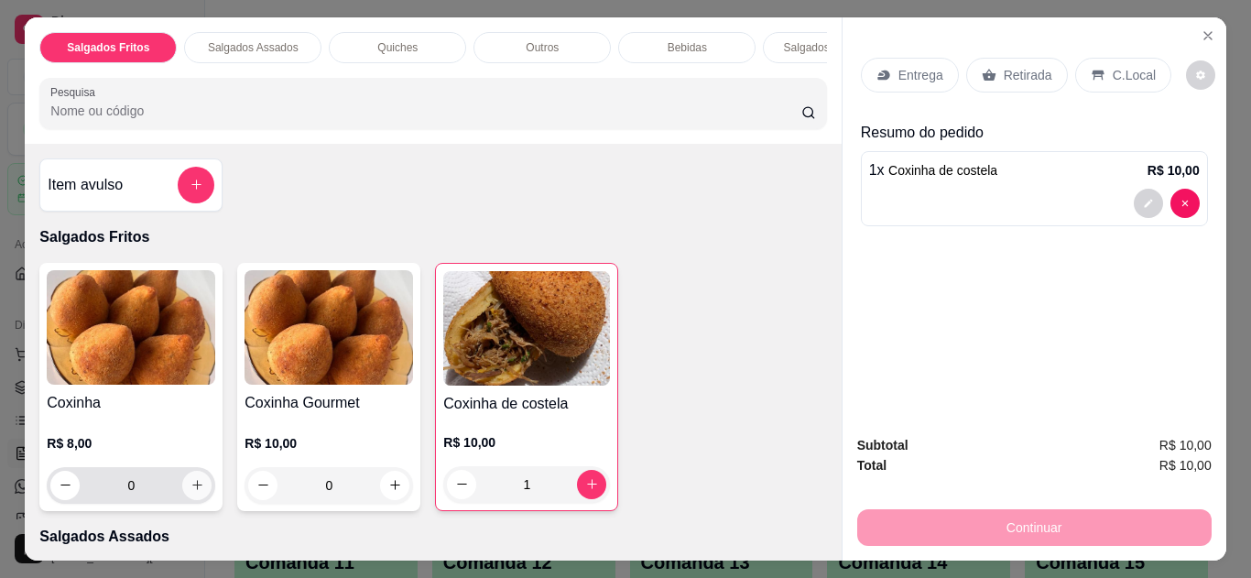
click at [187, 500] on button "increase-product-quantity" at bounding box center [196, 485] width 29 height 29
type input "1"
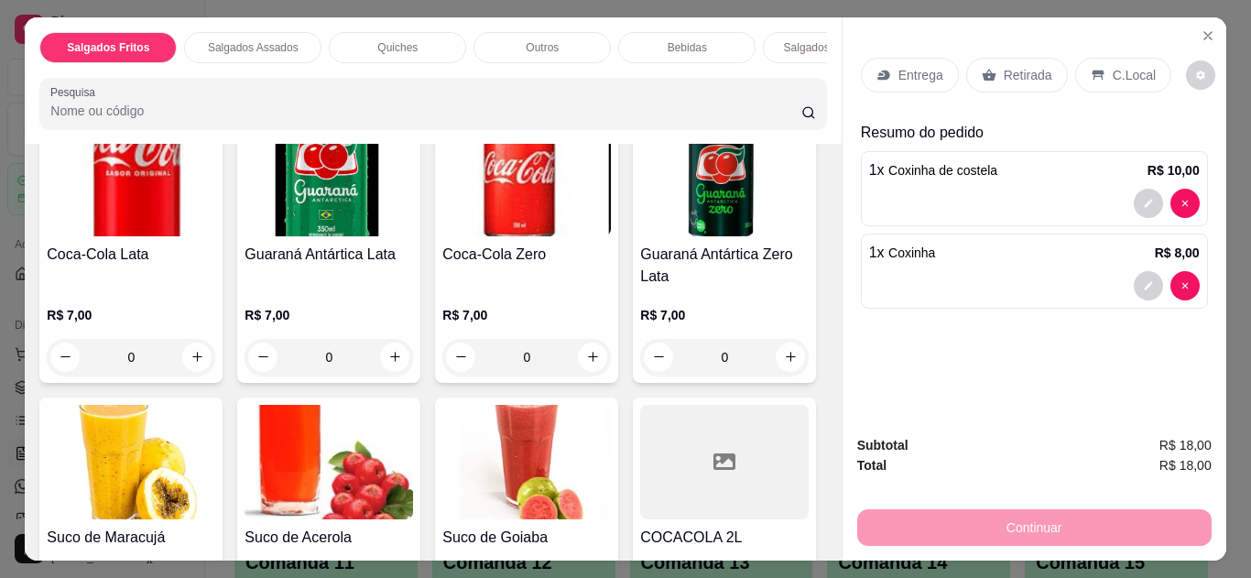
scroll to position [1432, 0]
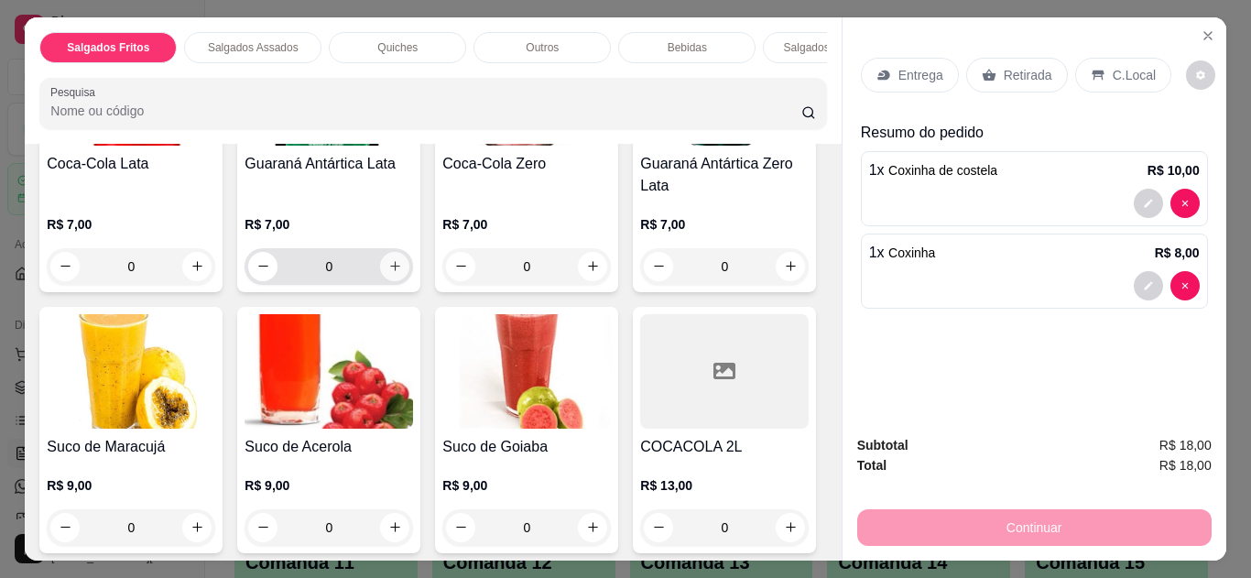
click at [390, 262] on icon "increase-product-quantity" at bounding box center [395, 267] width 10 height 10
type input "1"
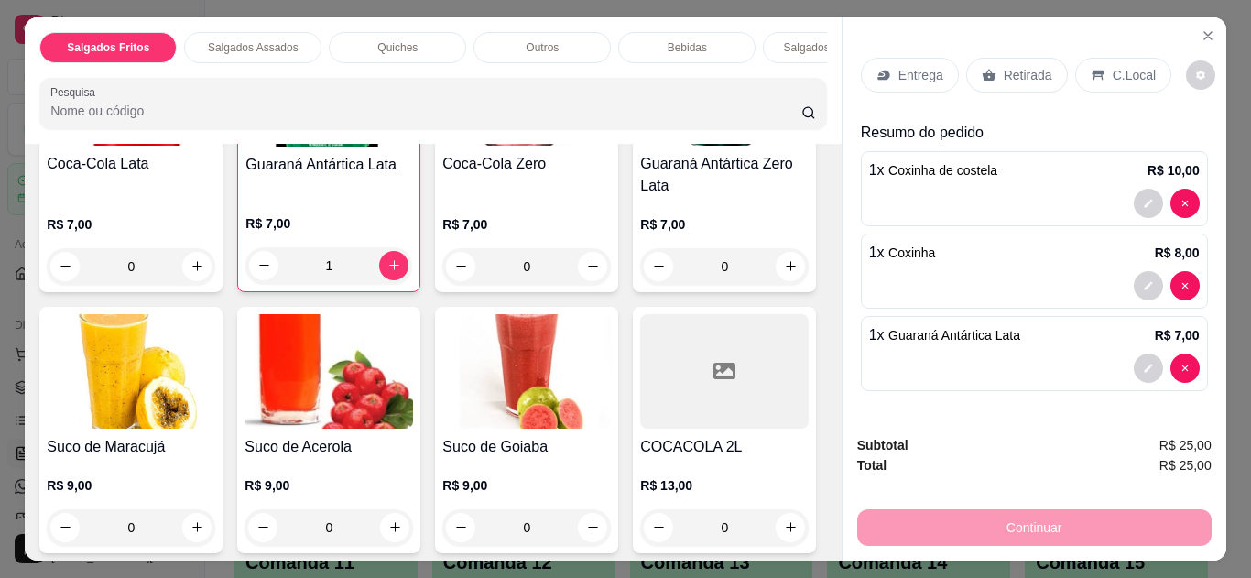
click at [1113, 66] on p "C.Local" at bounding box center [1134, 75] width 43 height 18
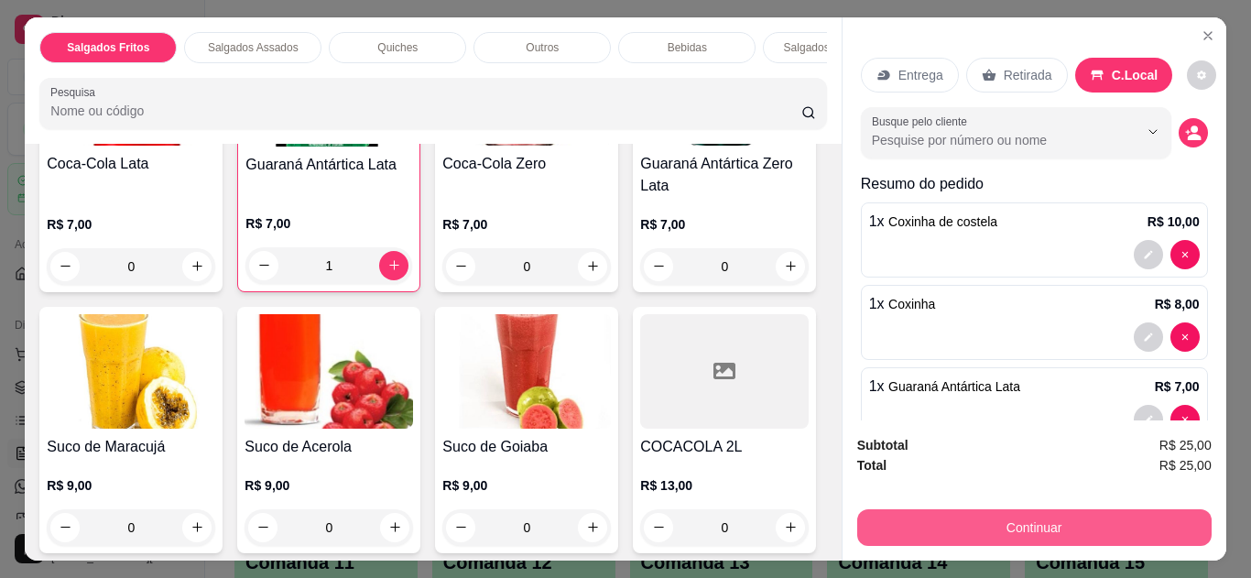
click at [1118, 521] on button "Continuar" at bounding box center [1034, 527] width 355 height 37
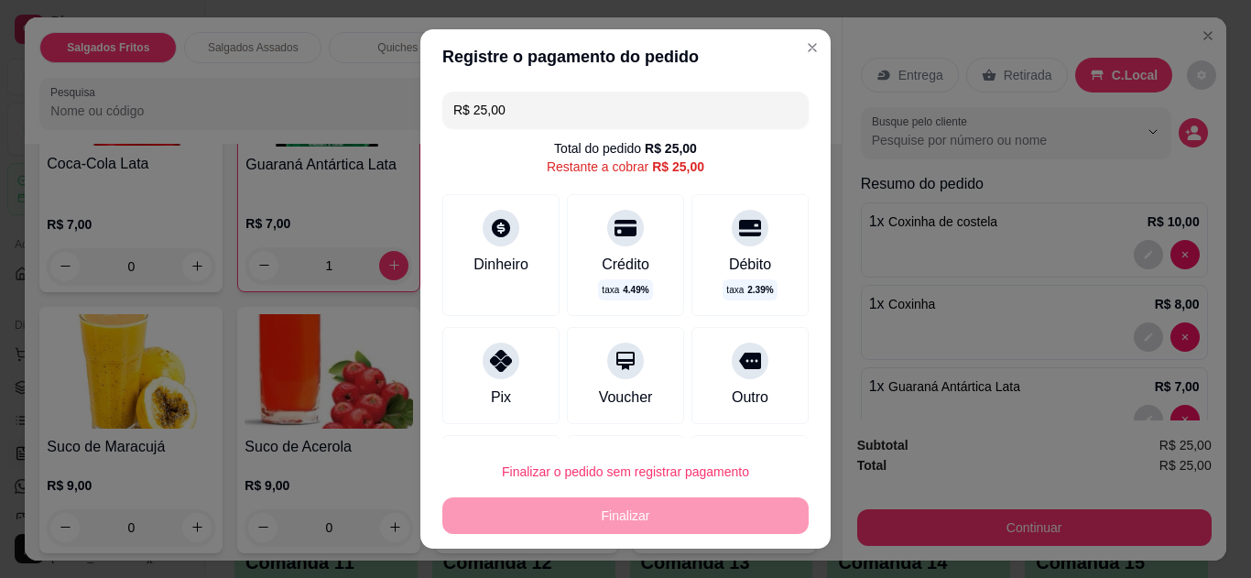
click at [486, 266] on div "Dinheiro" at bounding box center [501, 265] width 55 height 22
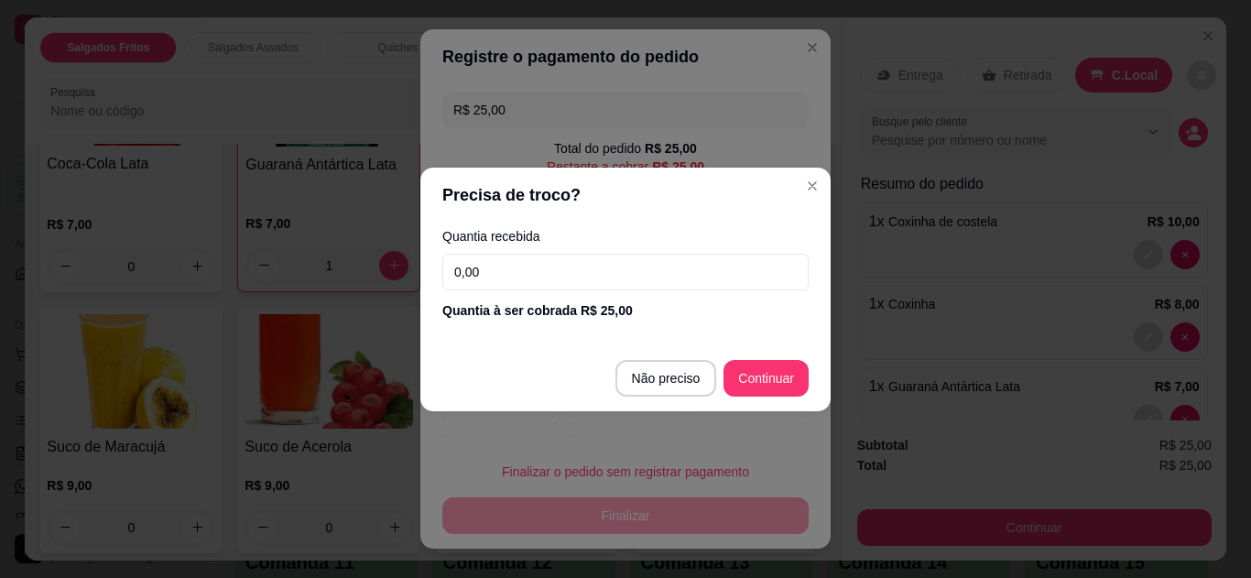
click at [555, 259] on input "0,00" at bounding box center [625, 272] width 366 height 37
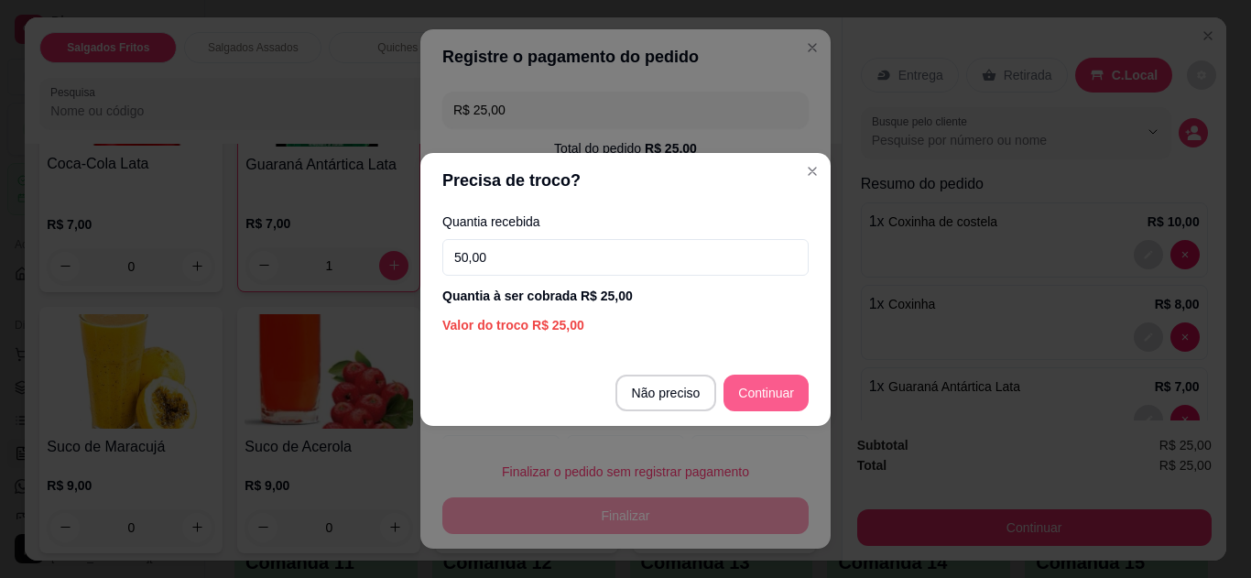
type input "50,00"
type input "R$ 0,00"
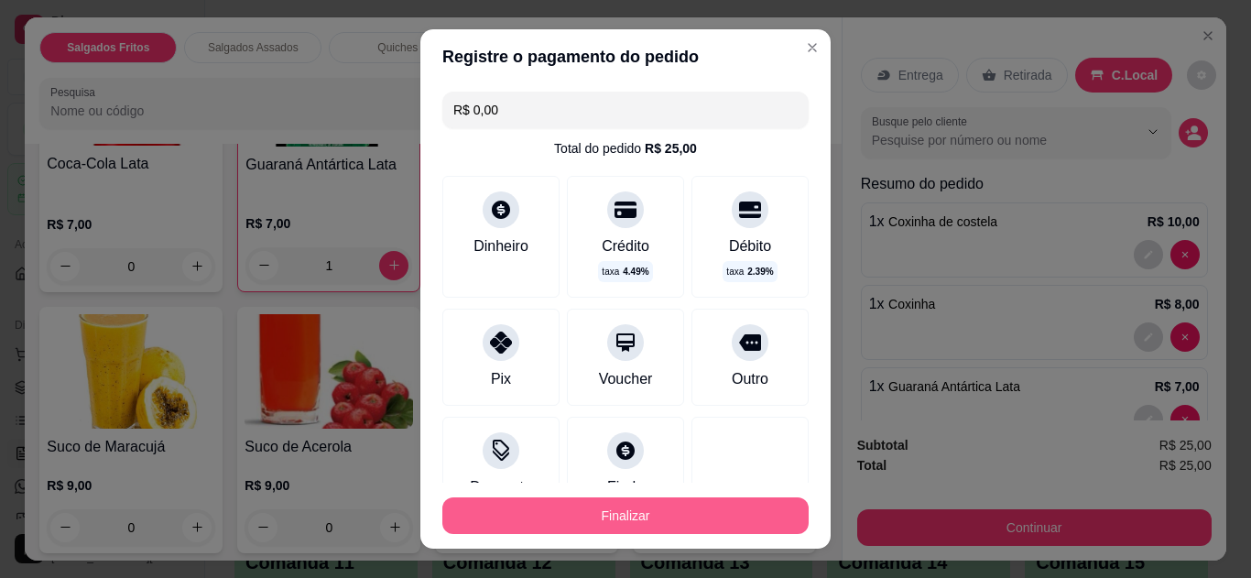
click at [671, 522] on button "Finalizar" at bounding box center [625, 515] width 366 height 37
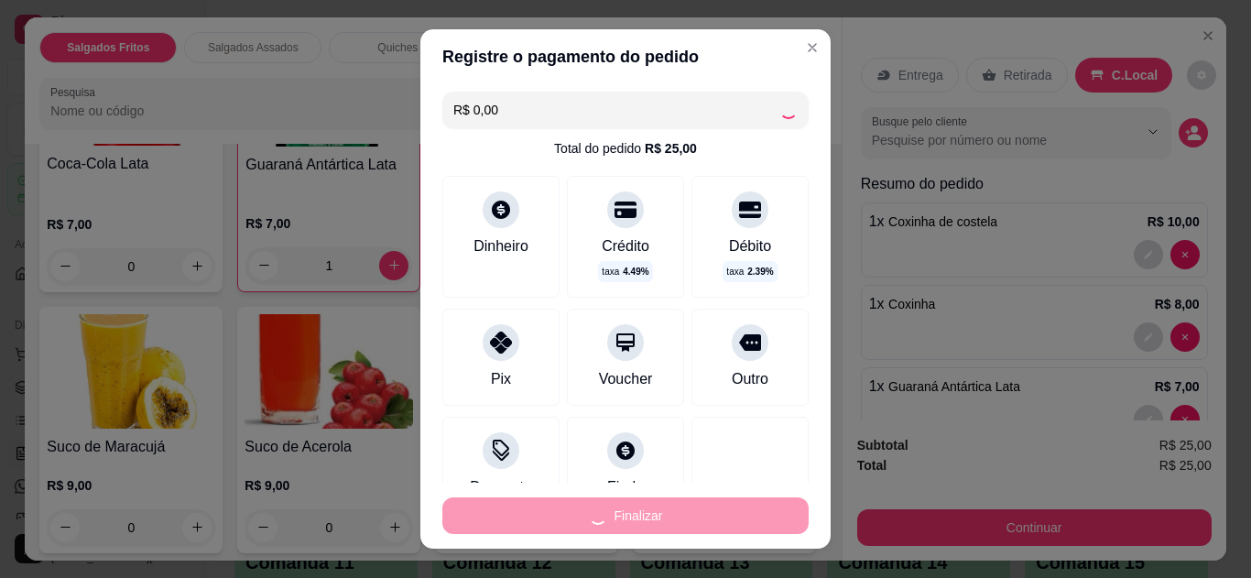
type input "0"
type input "-R$ 25,00"
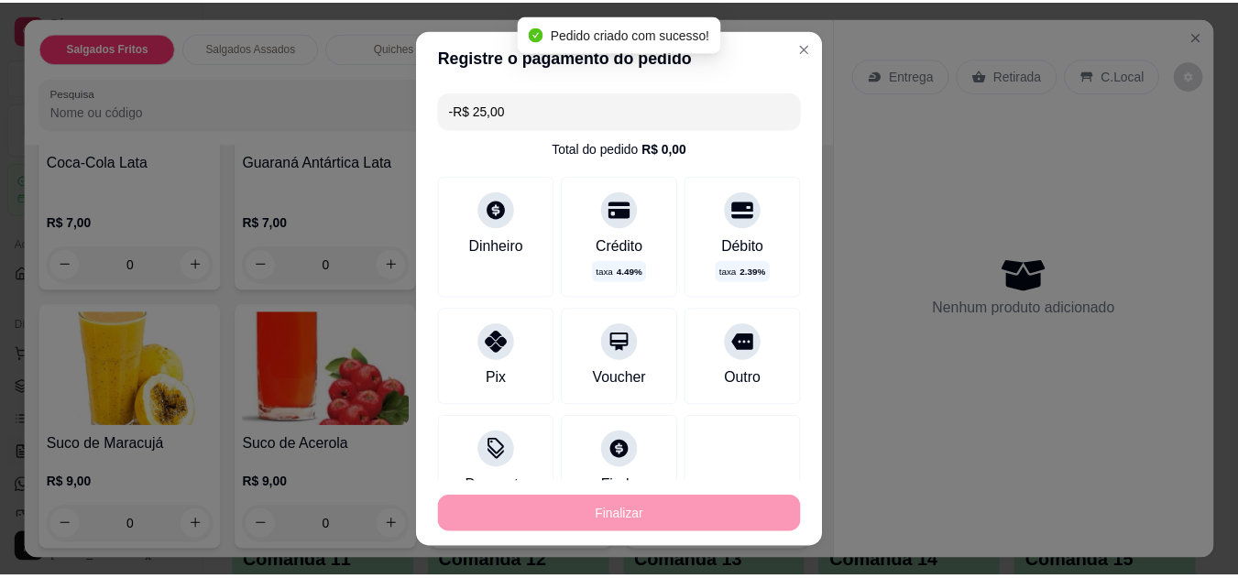
scroll to position [1430, 0]
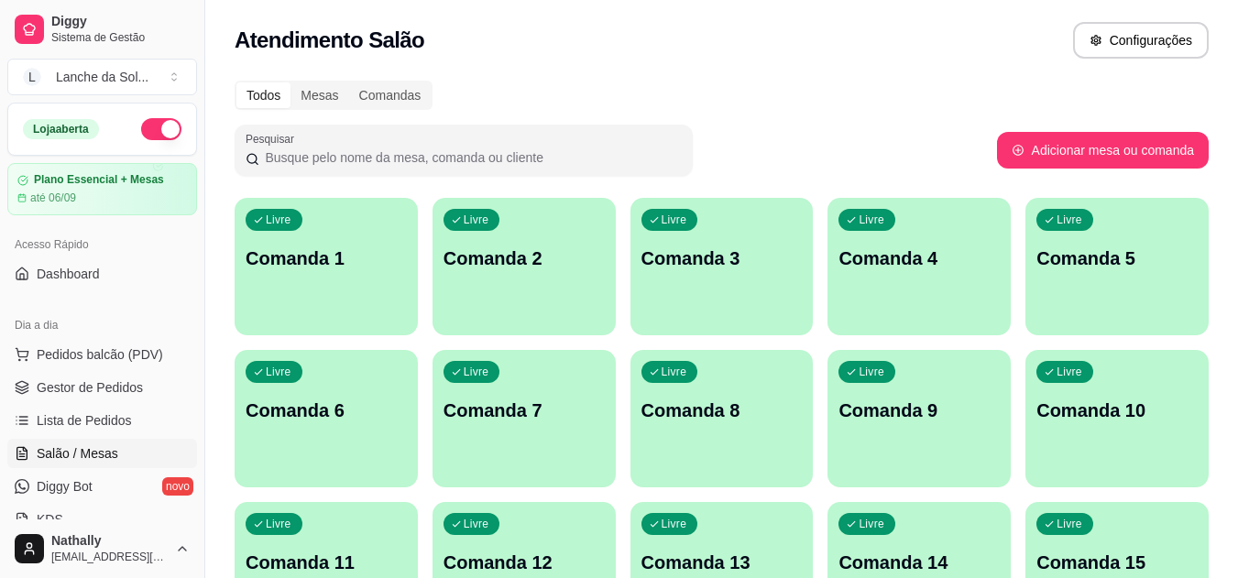
click at [93, 392] on span "Gestor de Pedidos" at bounding box center [90, 387] width 106 height 18
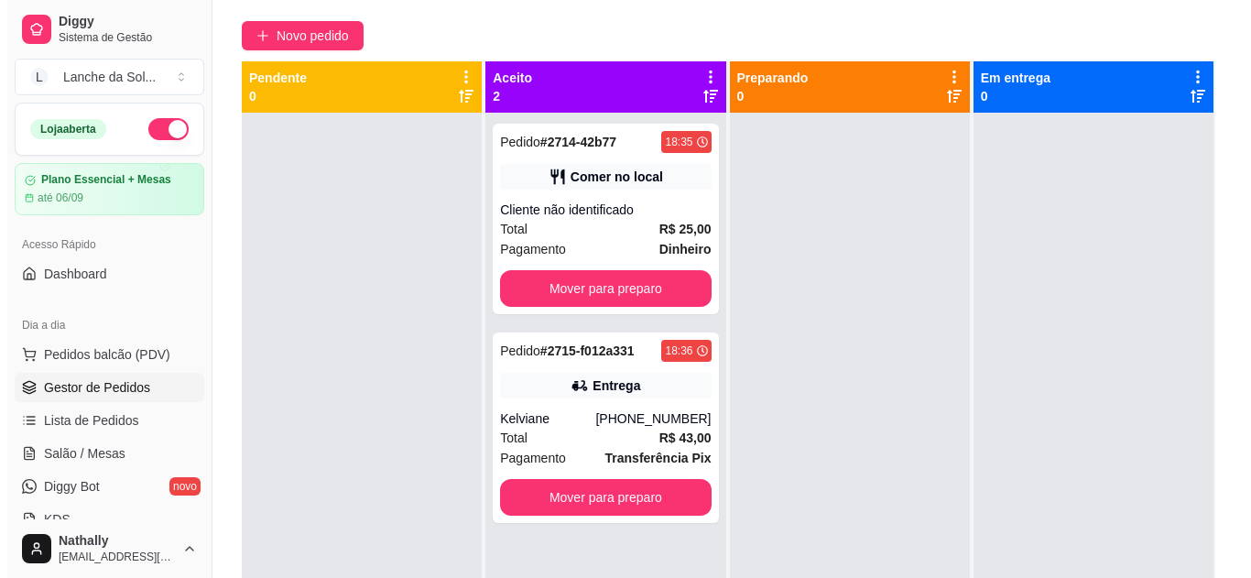
scroll to position [146, 0]
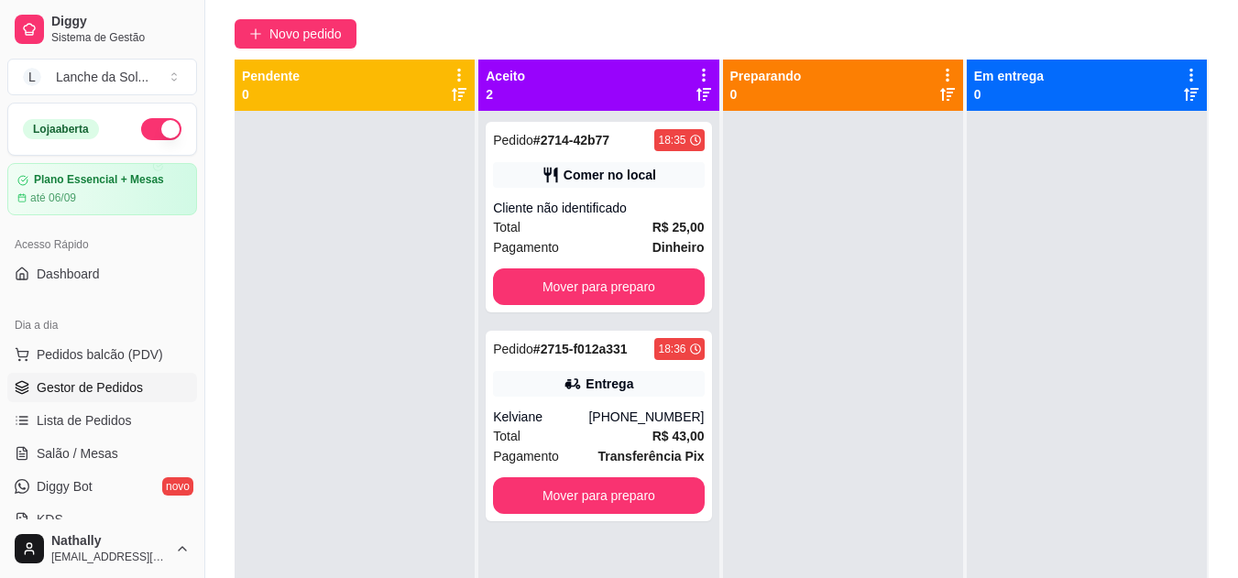
click at [660, 412] on div "[PHONE_NUMBER]" at bounding box center [645, 417] width 115 height 18
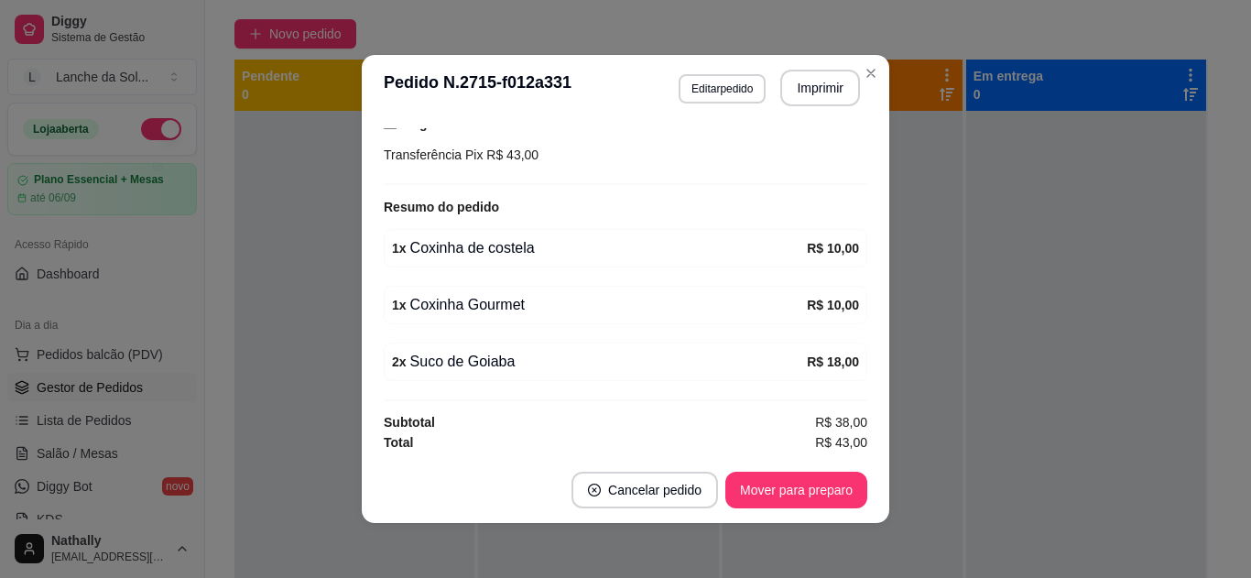
scroll to position [504, 0]
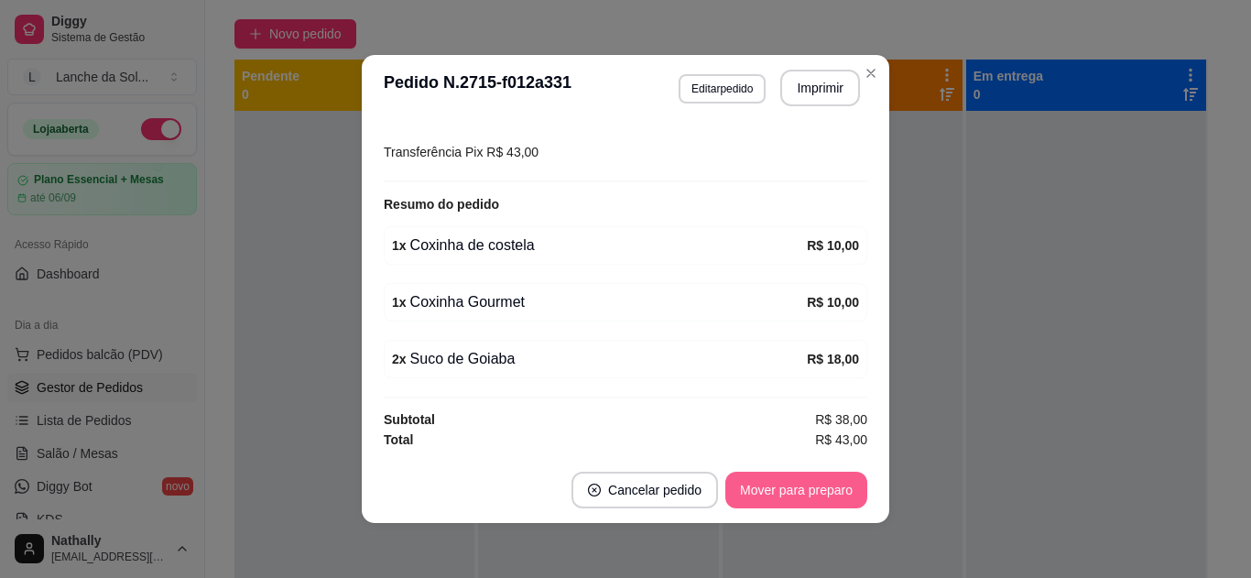
click at [799, 495] on button "Mover para preparo" at bounding box center [797, 490] width 142 height 37
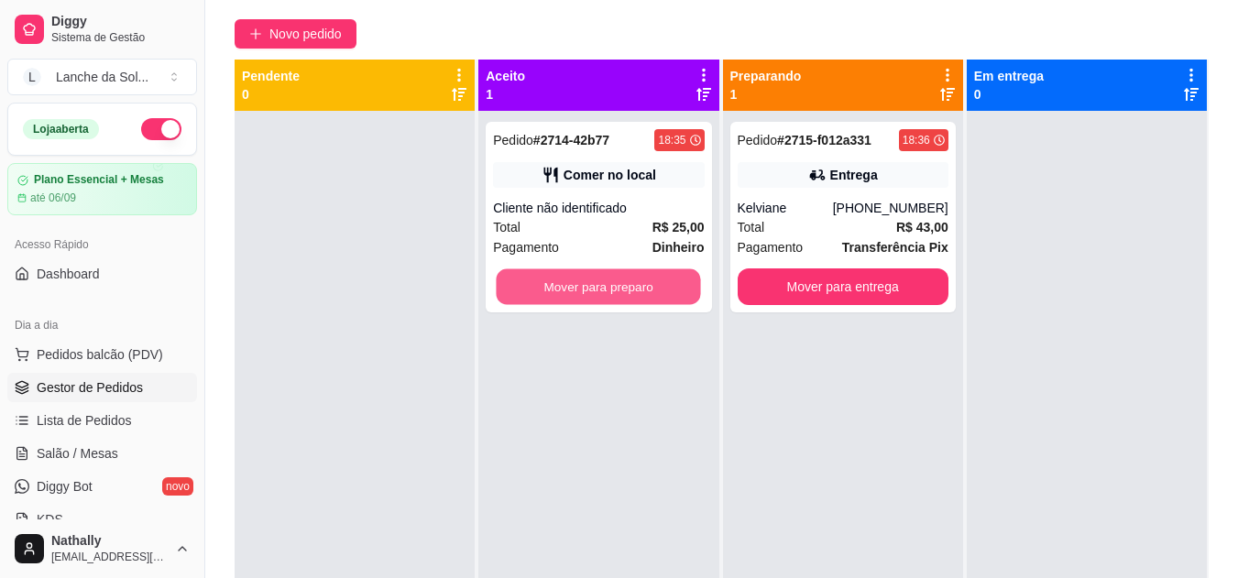
click at [583, 302] on button "Mover para preparo" at bounding box center [599, 287] width 204 height 36
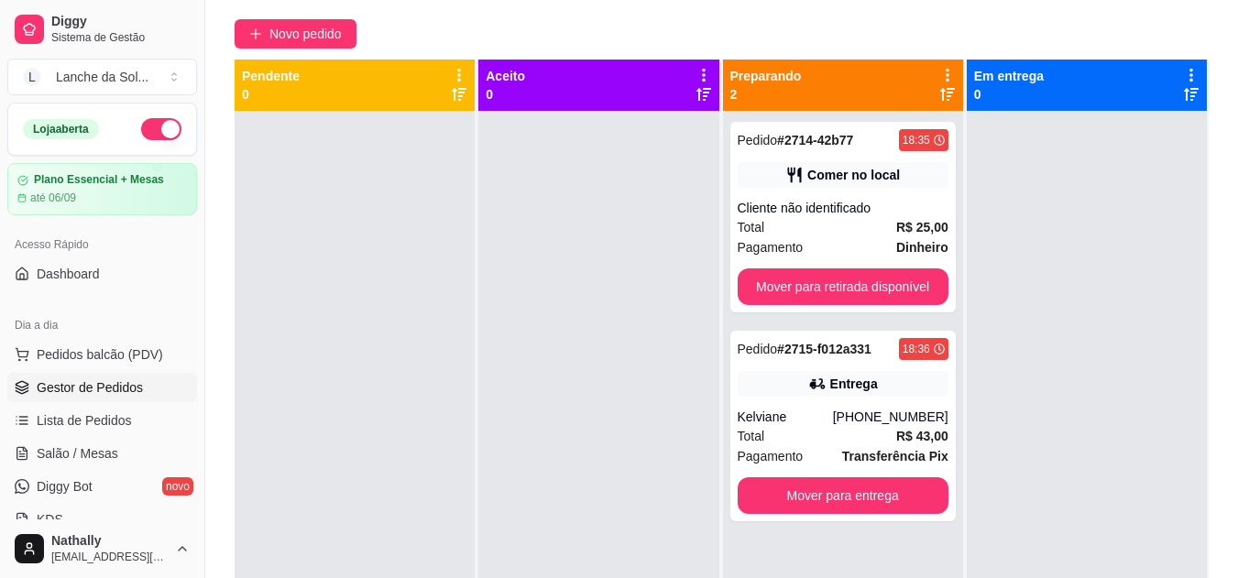
click at [89, 350] on span "Pedidos balcão (PDV)" at bounding box center [100, 354] width 126 height 18
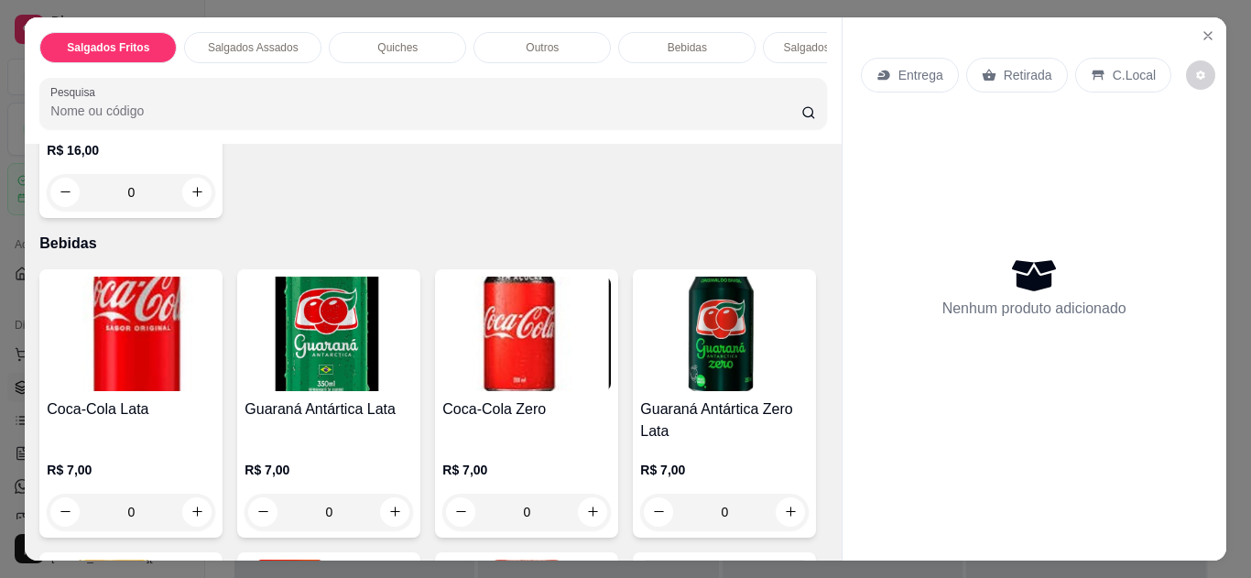
scroll to position [1161, 0]
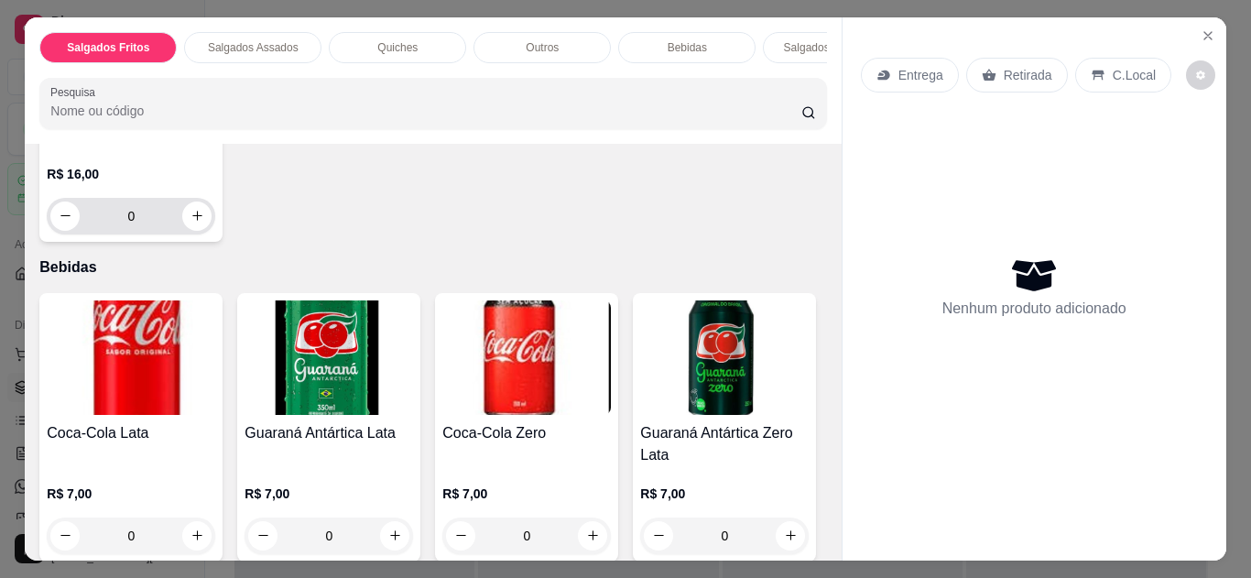
click at [174, 217] on input "0" at bounding box center [131, 216] width 103 height 37
click at [192, 221] on icon "increase-product-quantity" at bounding box center [196, 216] width 9 height 9
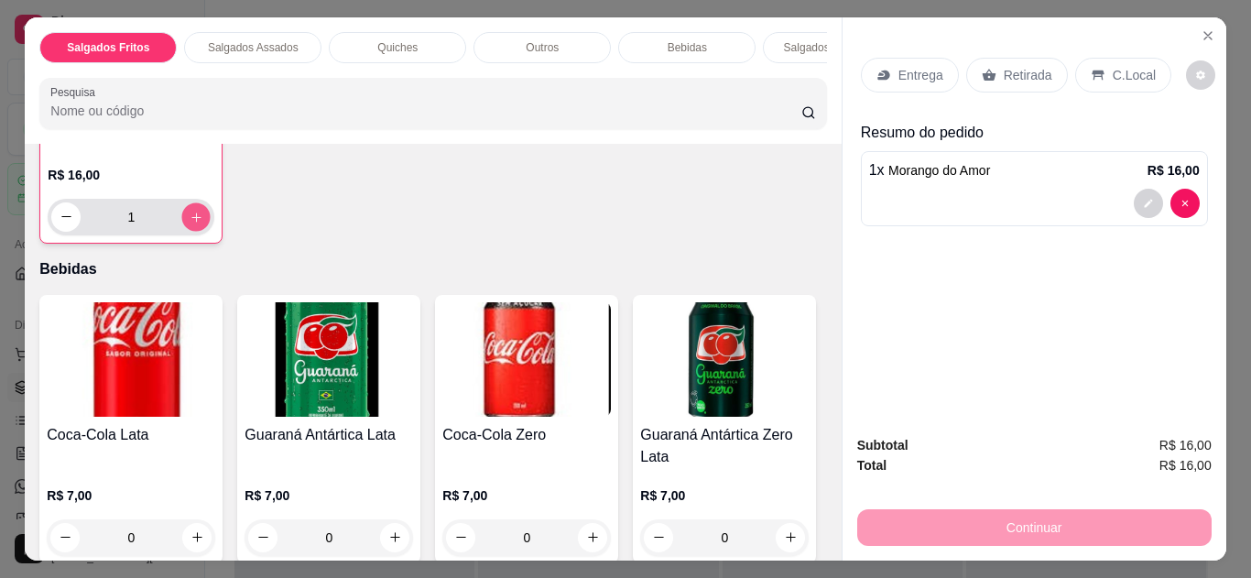
click at [191, 222] on icon "increase-product-quantity" at bounding box center [195, 217] width 9 height 9
type input "2"
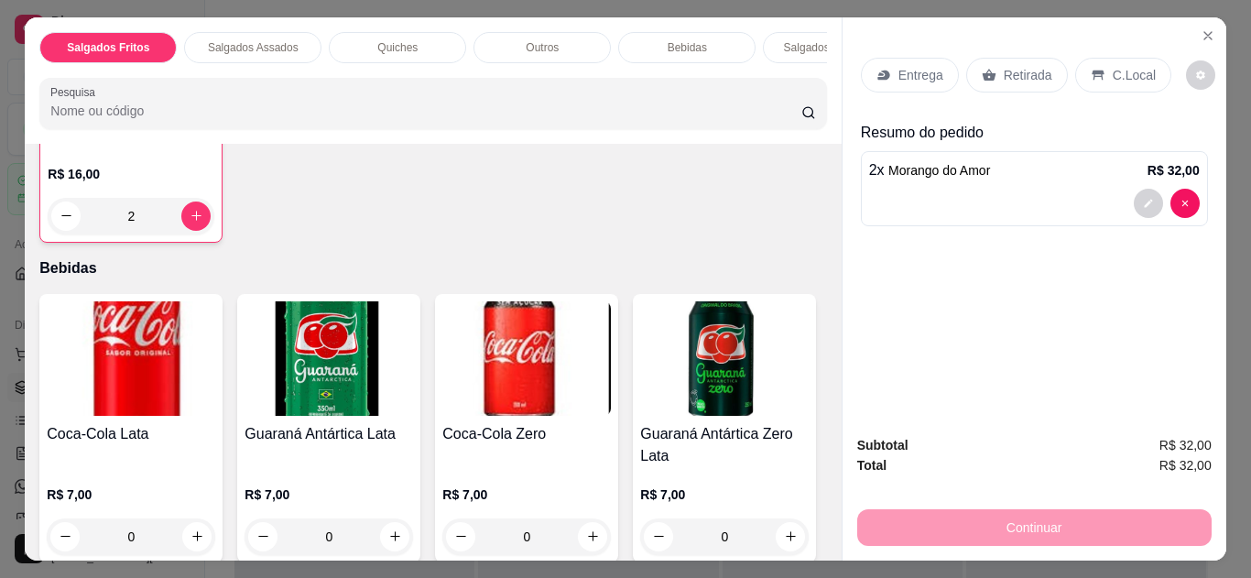
click at [1118, 58] on div "C.Local" at bounding box center [1123, 75] width 96 height 35
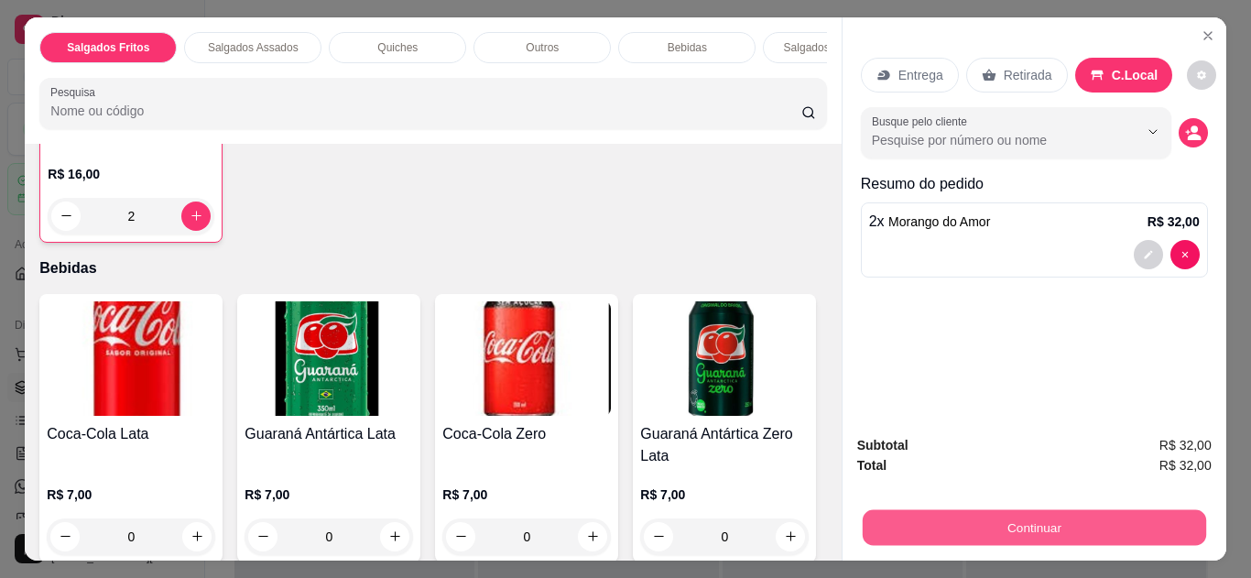
click at [1061, 510] on button "Continuar" at bounding box center [1034, 528] width 344 height 36
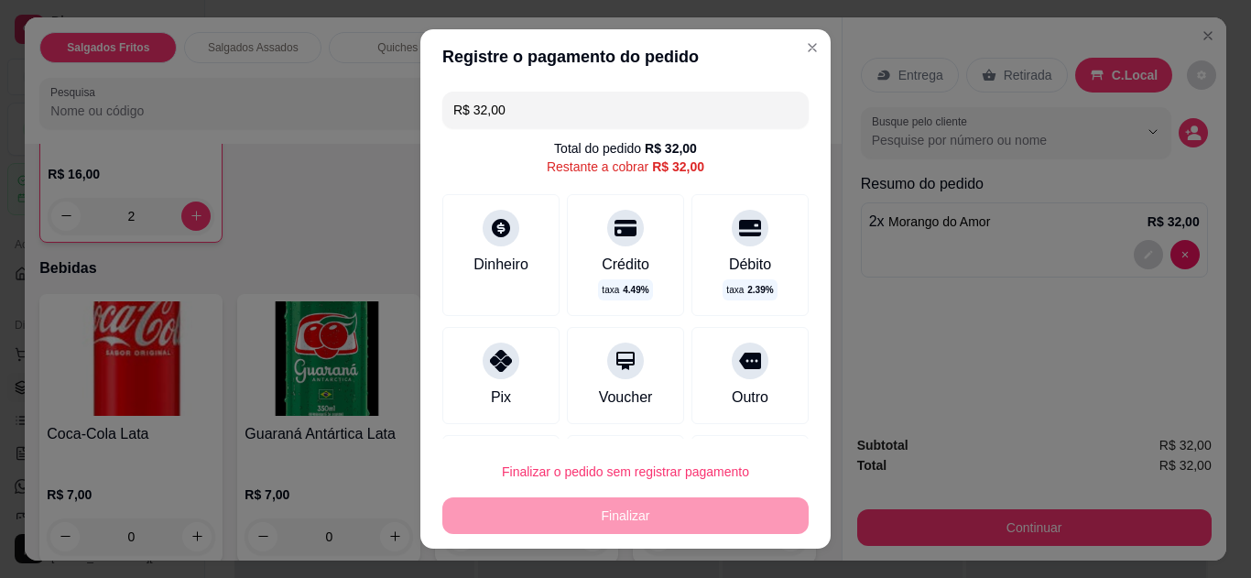
click at [711, 243] on div "Débito taxa 2.39 %" at bounding box center [750, 255] width 117 height 122
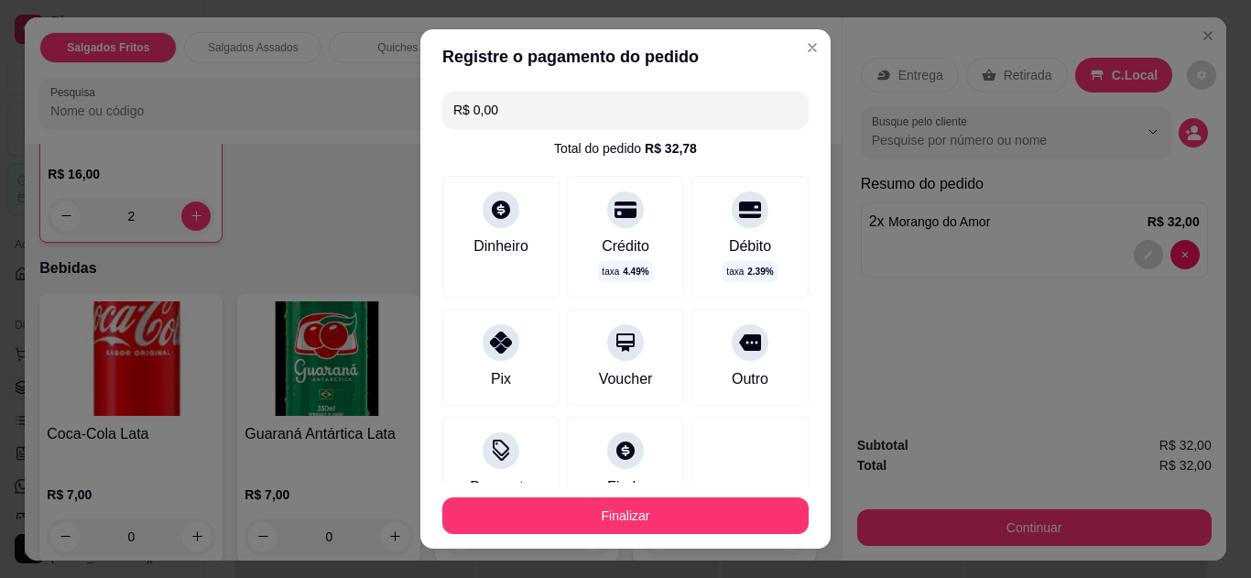
type input "R$ 0,00"
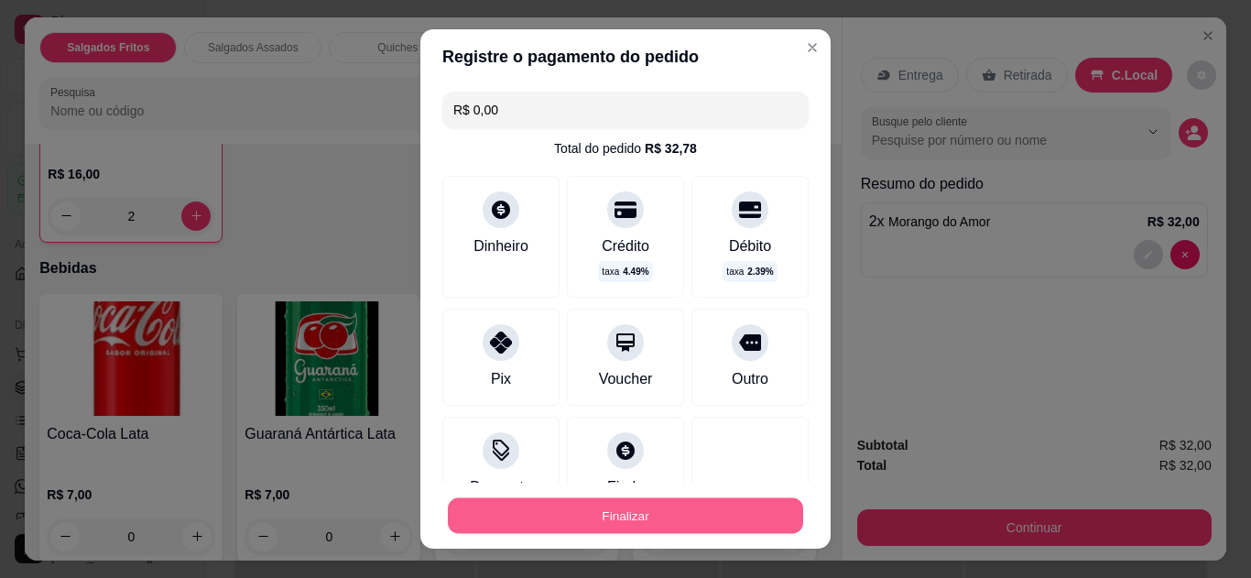
click at [632, 508] on button "Finalizar" at bounding box center [625, 516] width 355 height 36
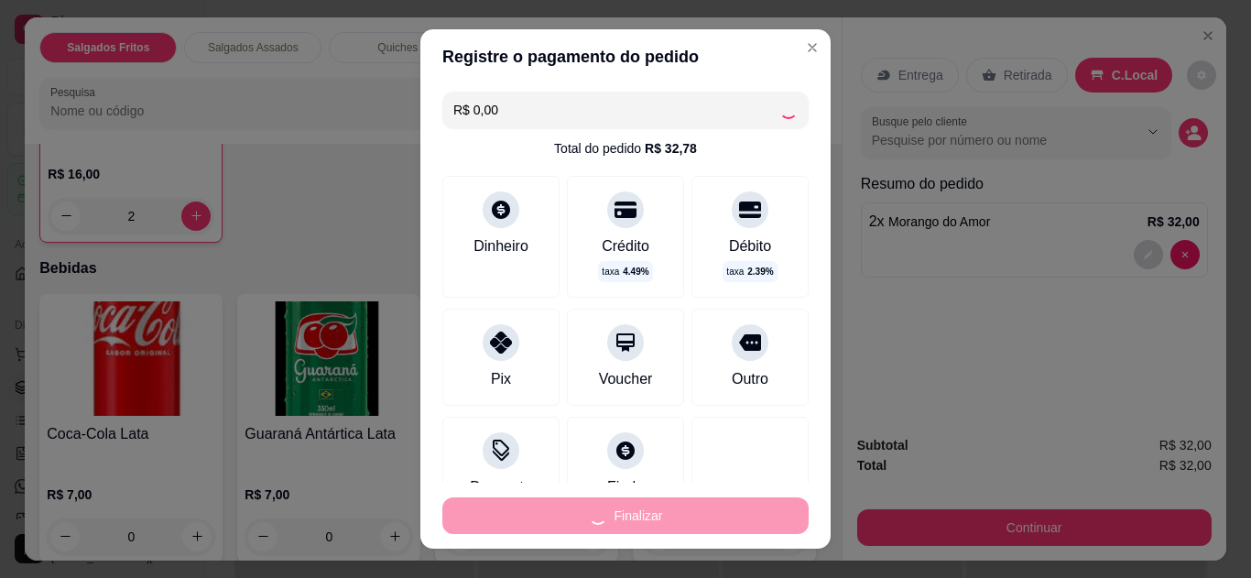
type input "0"
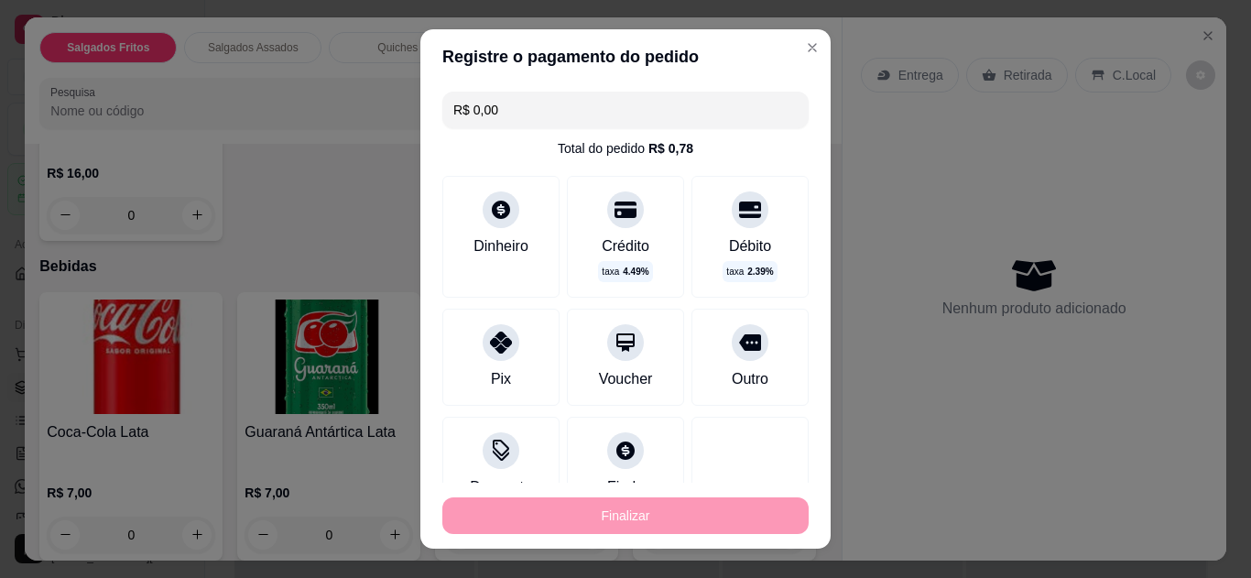
type input "-R$ 32,00"
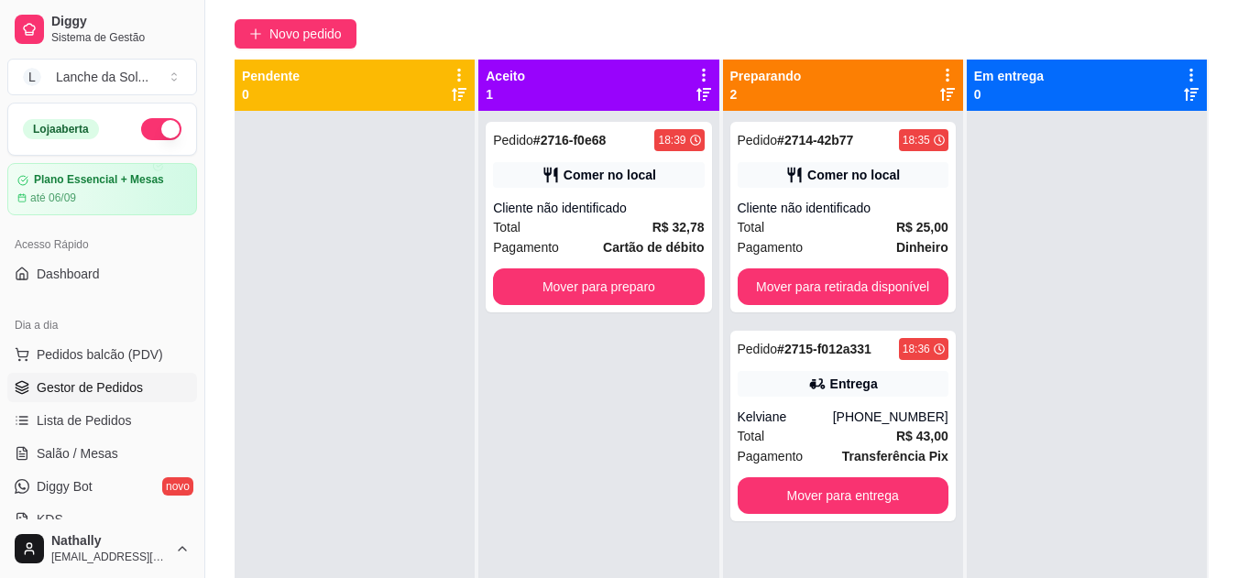
click at [573, 267] on div "Pedido # 2716-f0e68 18:39 Comer no local Cliente não identificado Total R$ 32,7…" at bounding box center [598, 217] width 225 height 191
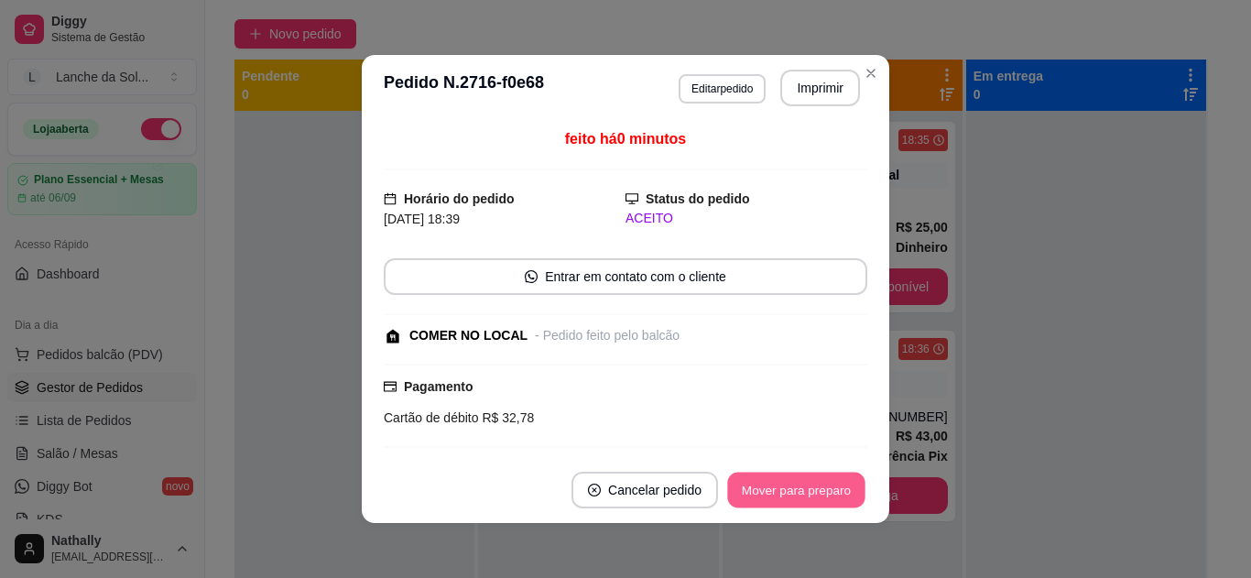
click at [778, 505] on button "Mover para preparo" at bounding box center [795, 491] width 137 height 36
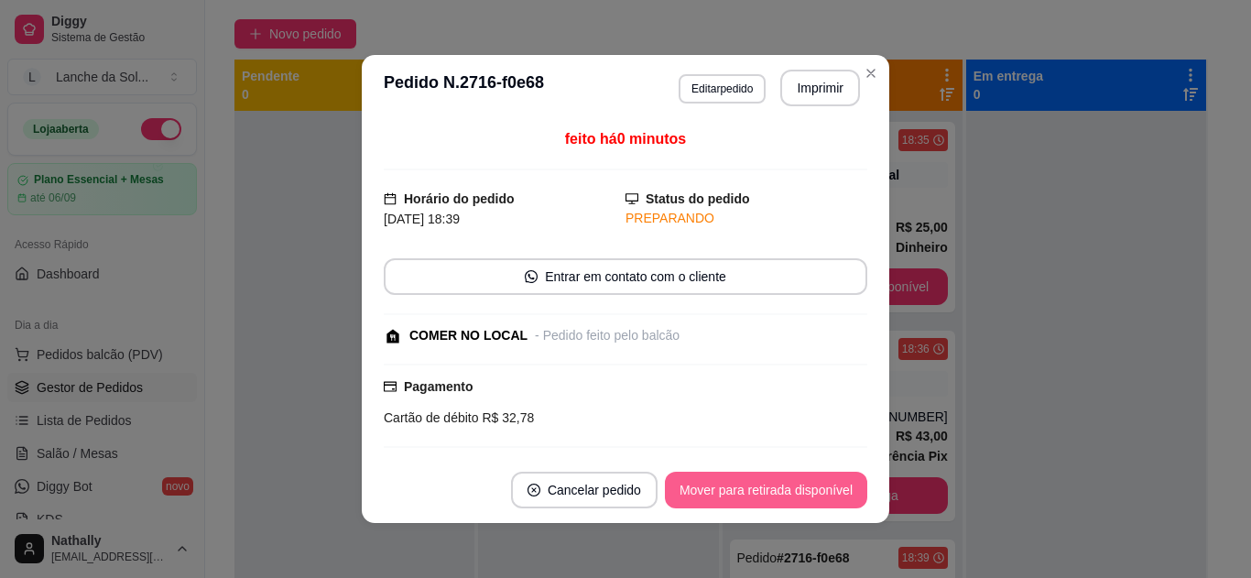
click at [778, 505] on button "Mover para retirada disponível" at bounding box center [766, 490] width 202 height 37
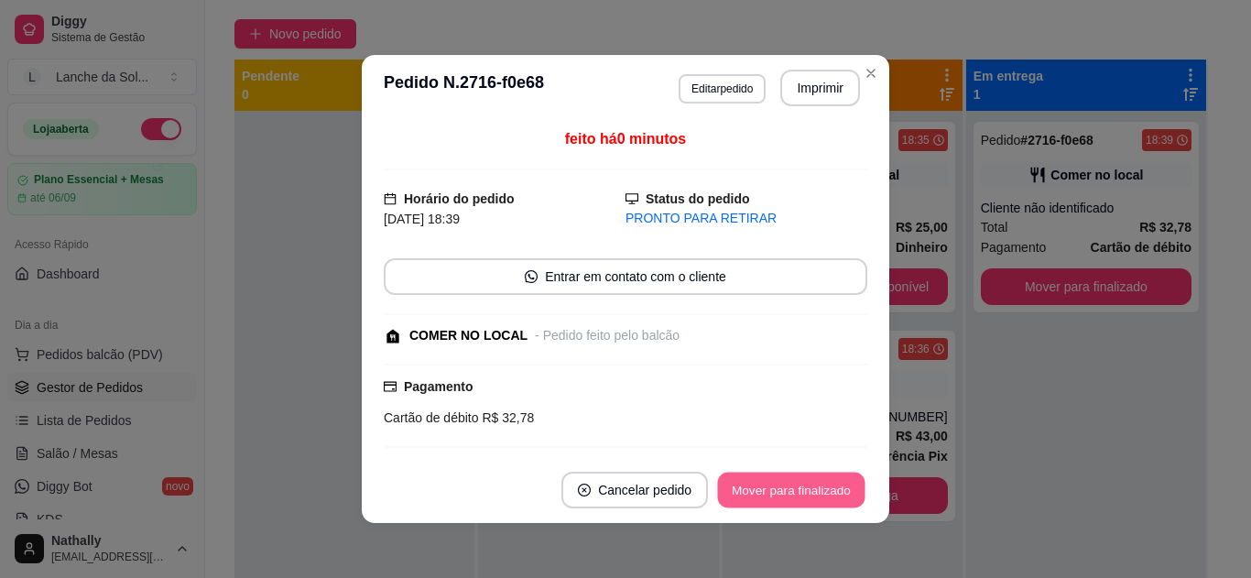
click at [815, 493] on button "Mover para finalizado" at bounding box center [791, 491] width 147 height 36
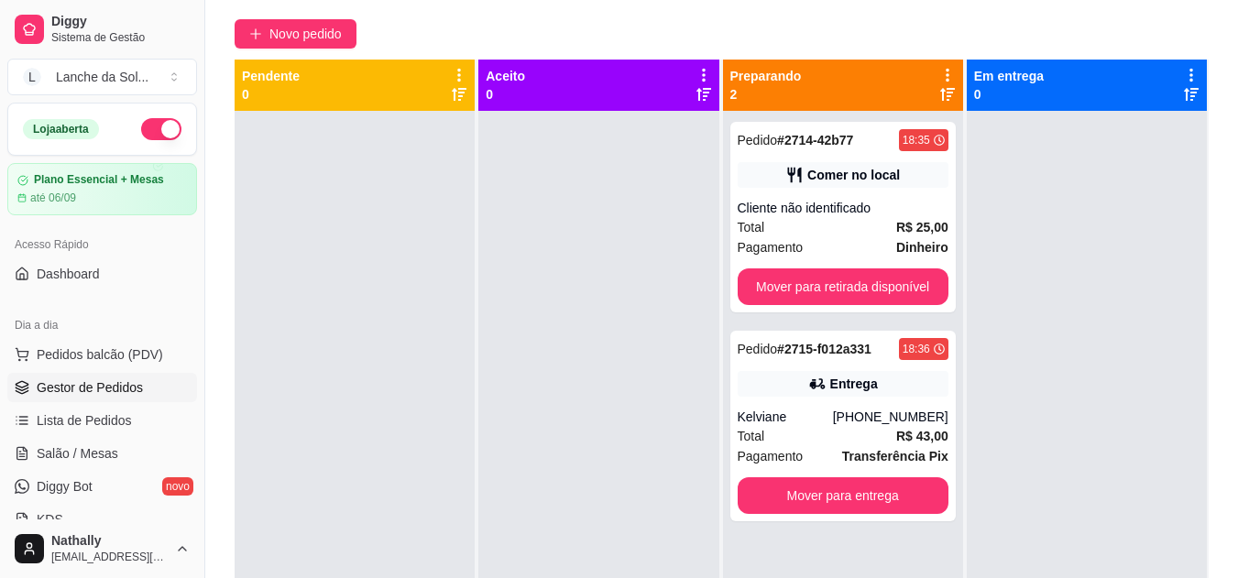
click at [861, 449] on strong "Transferência Pix" at bounding box center [895, 456] width 106 height 15
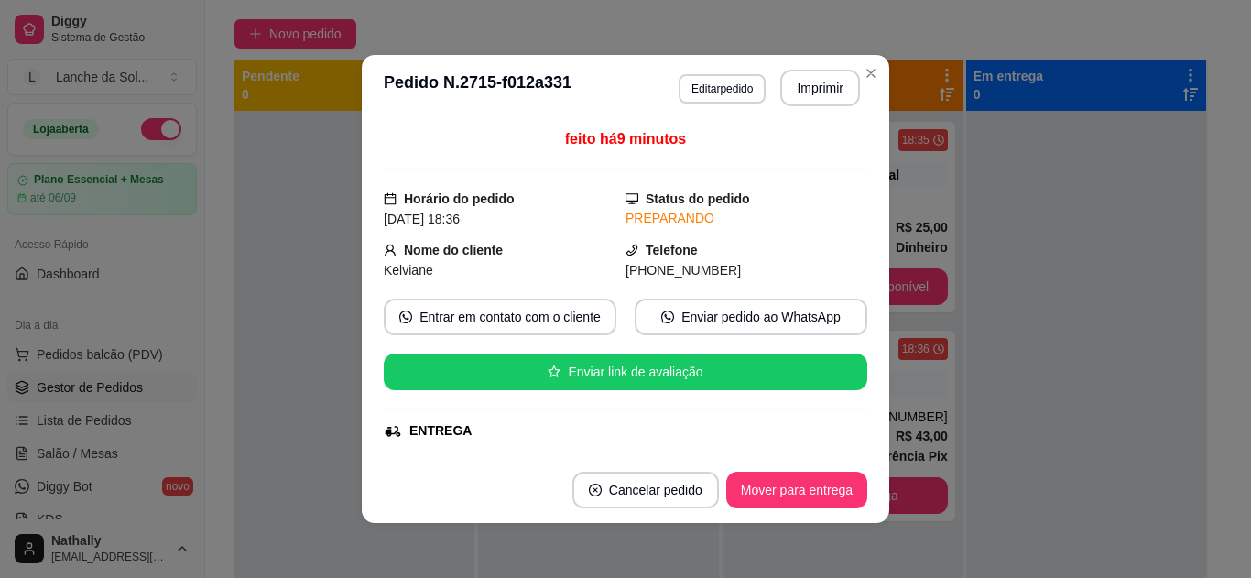
click at [852, 198] on div "feito há 9 minutos Horário do pedido [DATE] 18:36 Status do pedido PREPARANDO N…" at bounding box center [626, 289] width 484 height 322
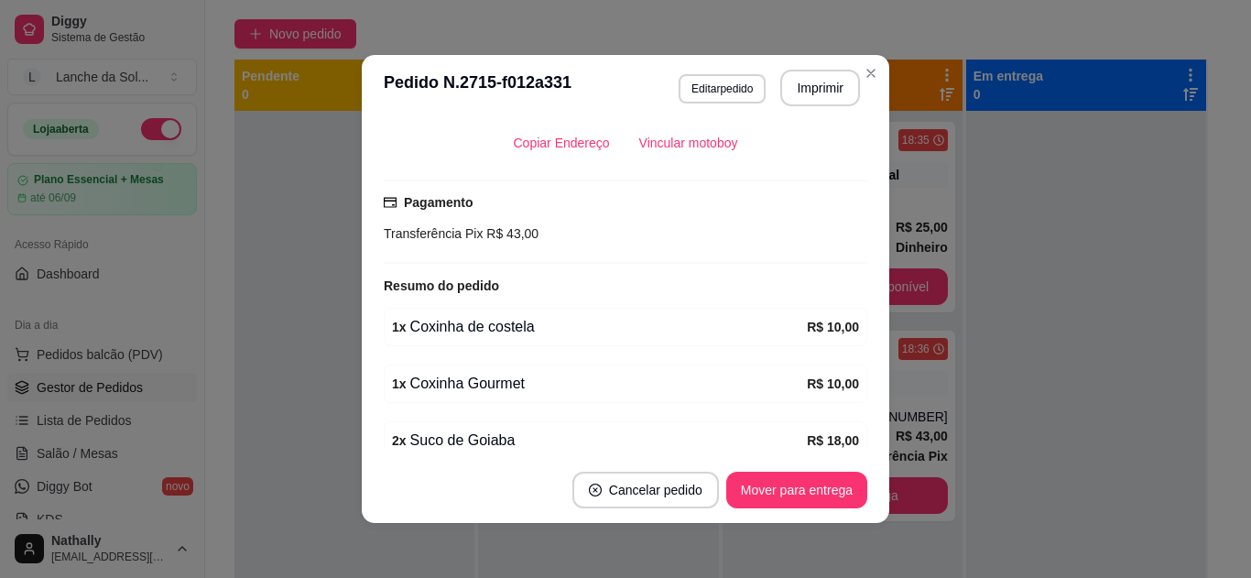
scroll to position [467, 0]
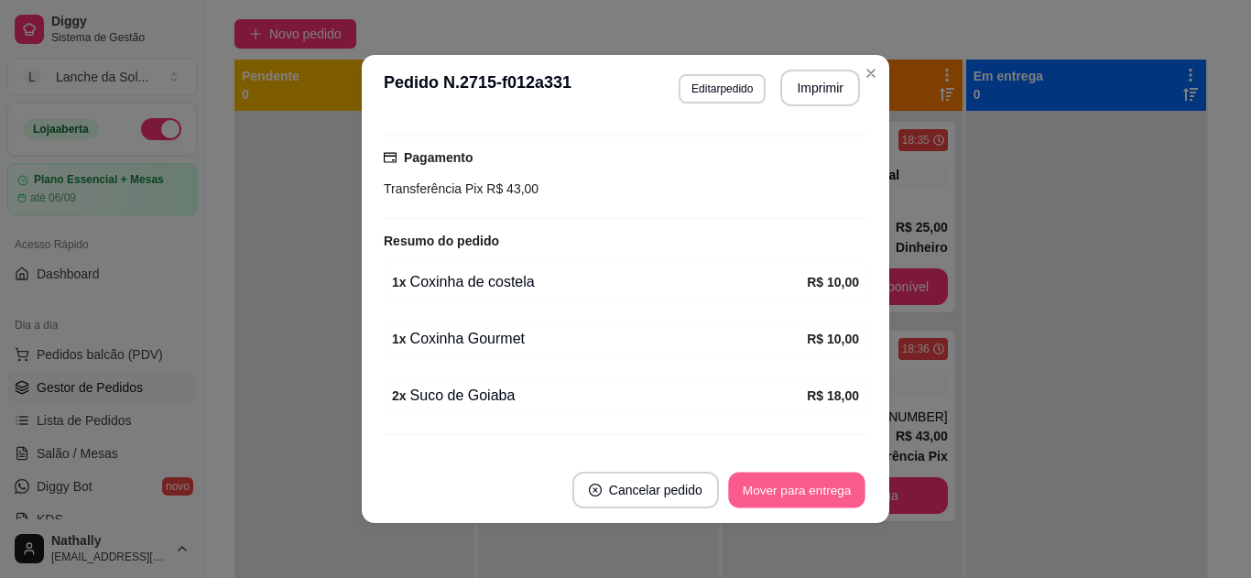
click at [795, 482] on button "Mover para entrega" at bounding box center [796, 491] width 137 height 36
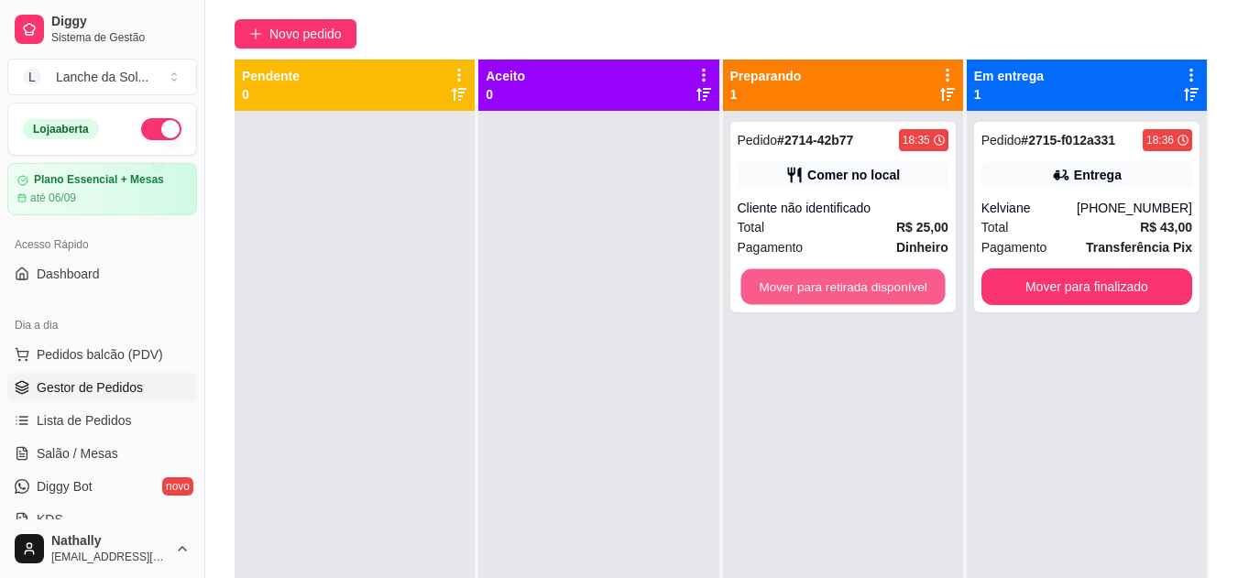
click at [913, 277] on button "Mover para retirada disponível" at bounding box center [842, 287] width 204 height 36
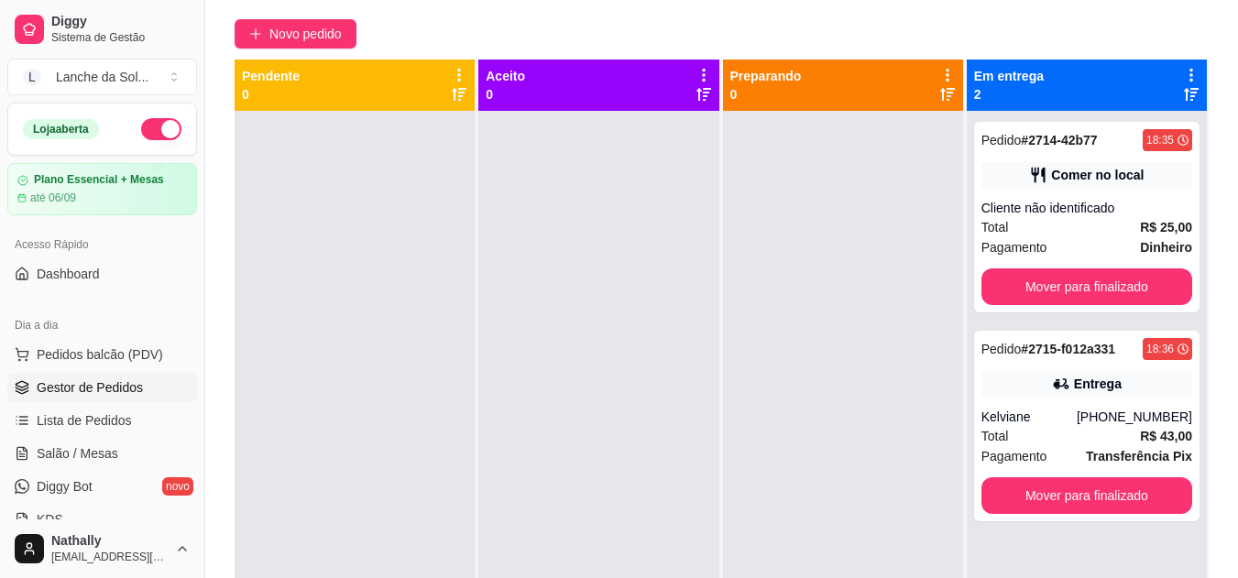
click at [1098, 408] on div "[PHONE_NUMBER]" at bounding box center [1133, 417] width 115 height 18
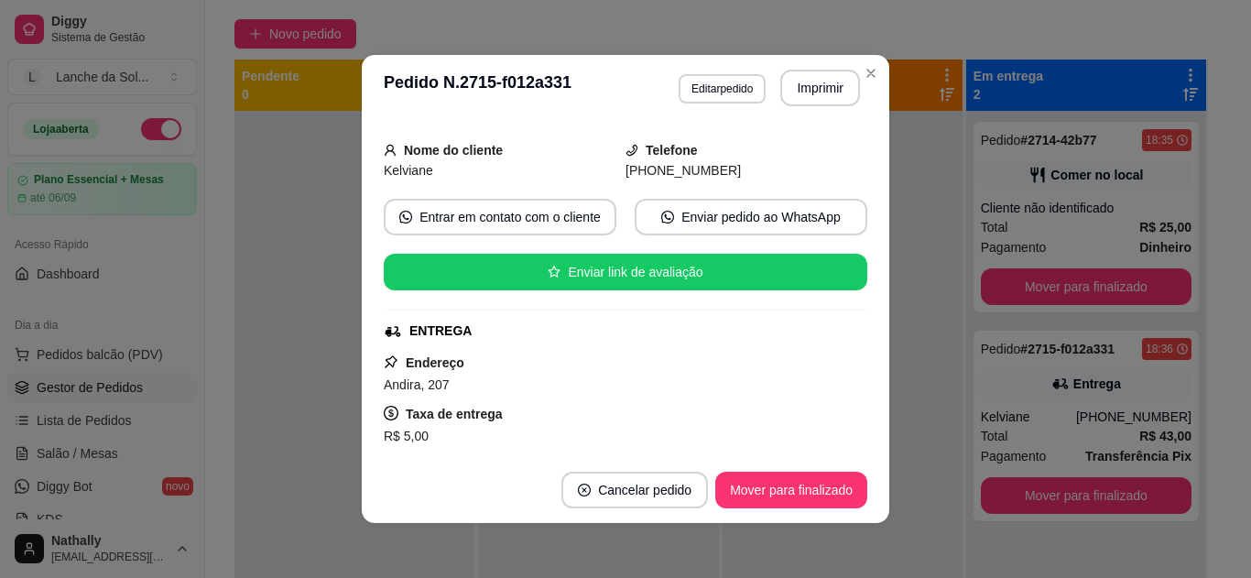
scroll to position [103, 0]
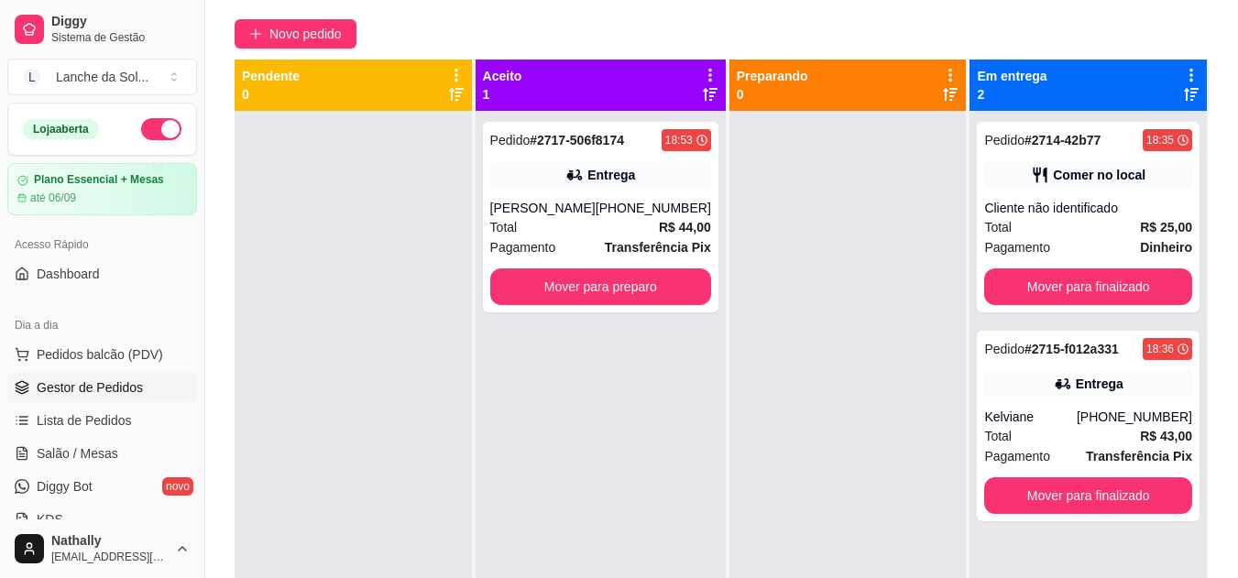
click at [581, 236] on div "Total R$ 44,00" at bounding box center [600, 227] width 221 height 20
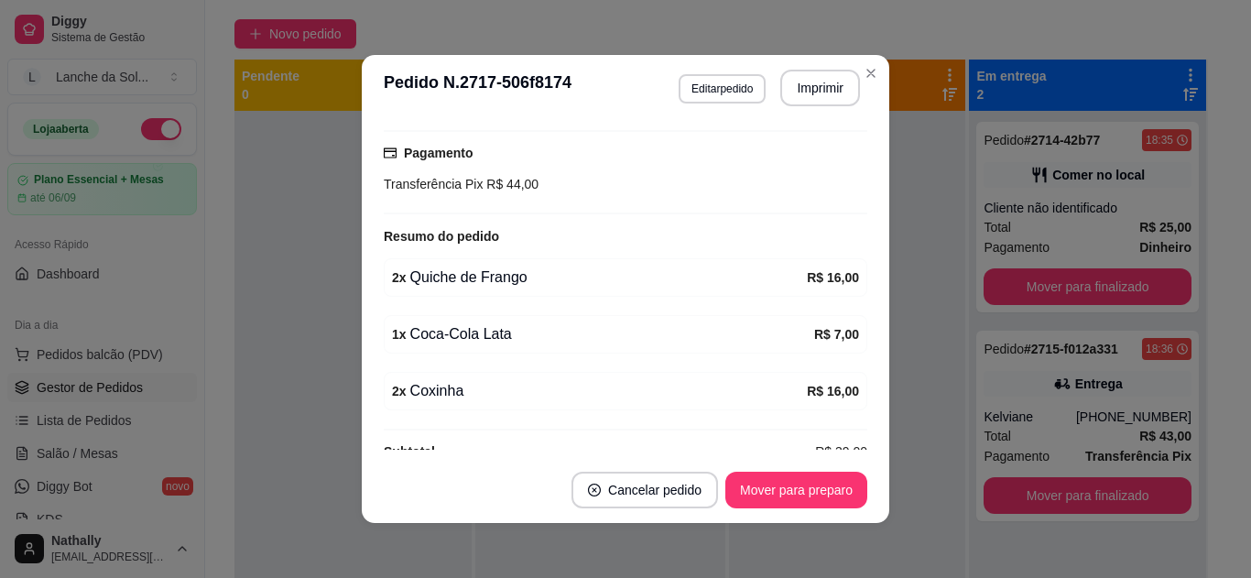
scroll to position [504, 0]
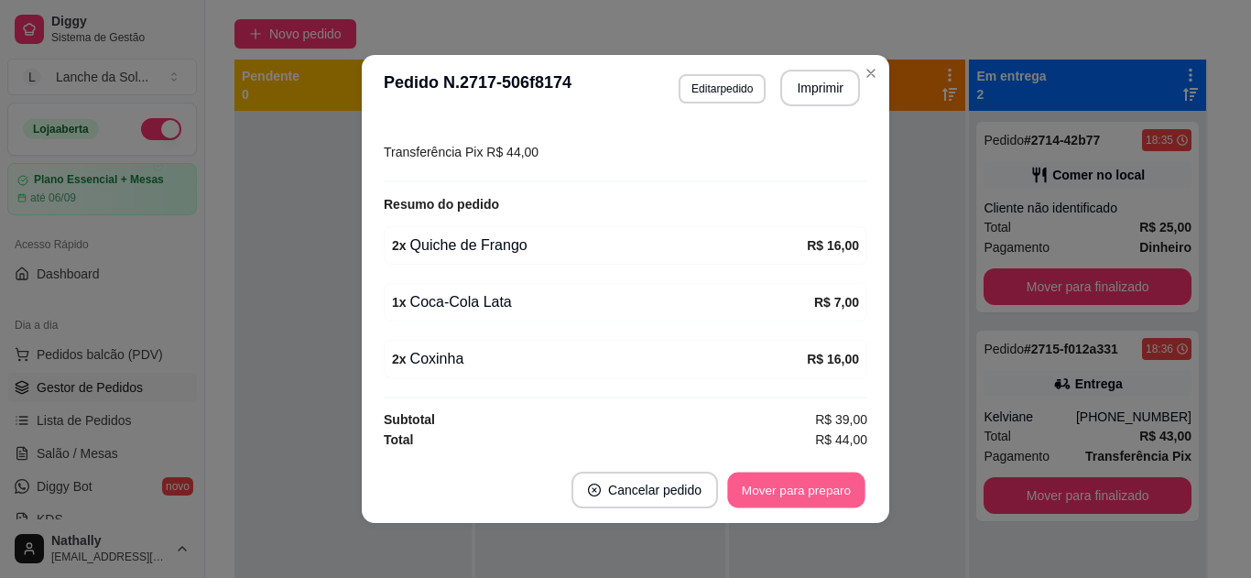
click at [824, 486] on button "Mover para preparo" at bounding box center [795, 491] width 137 height 36
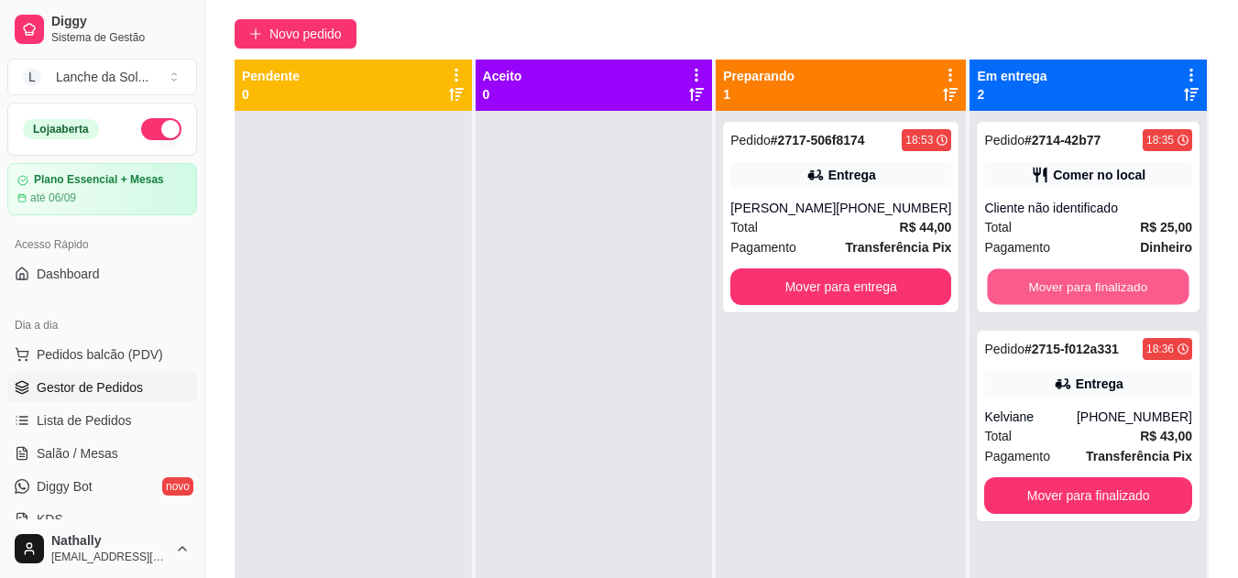
click at [1012, 282] on button "Mover para finalizado" at bounding box center [1089, 287] width 202 height 36
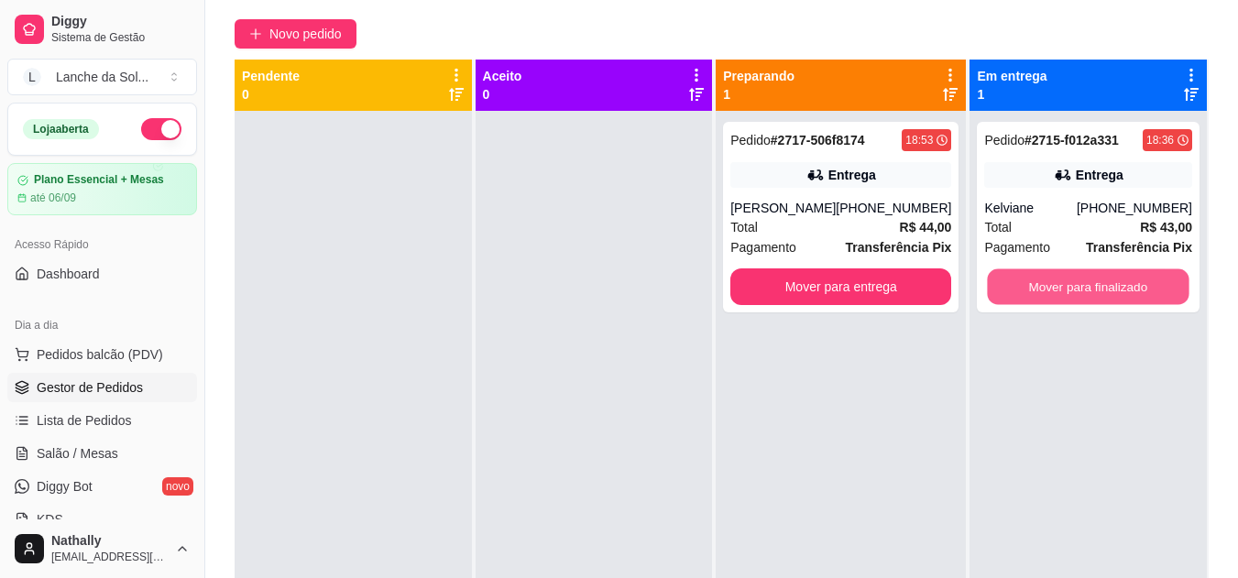
click at [1044, 291] on button "Mover para finalizado" at bounding box center [1089, 287] width 202 height 36
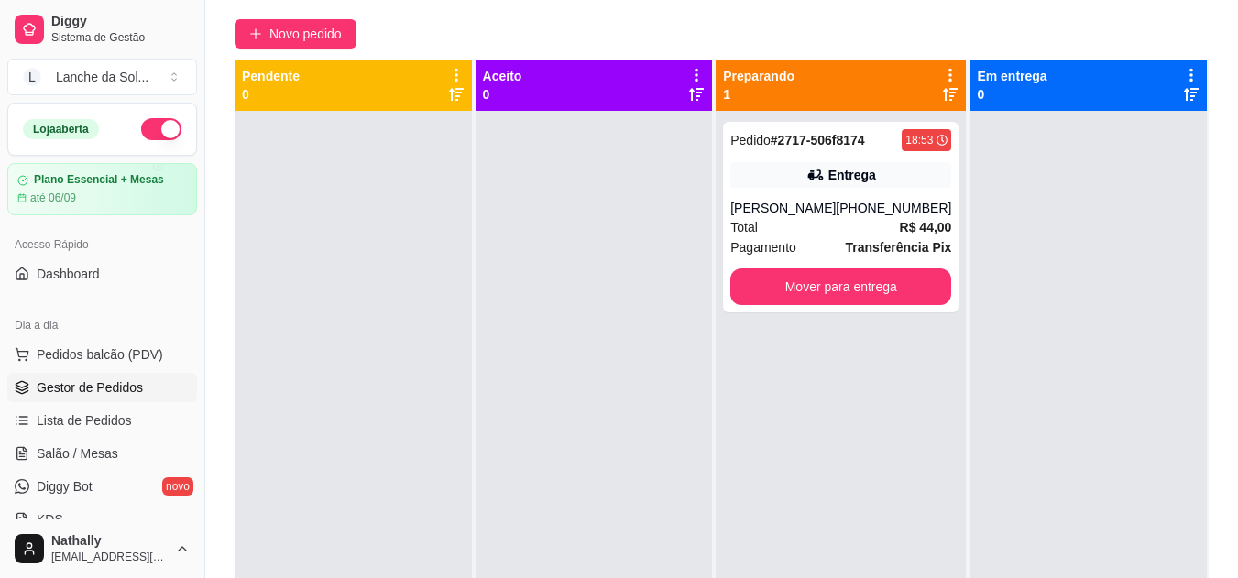
click at [824, 212] on div "[PERSON_NAME]" at bounding box center [782, 208] width 105 height 18
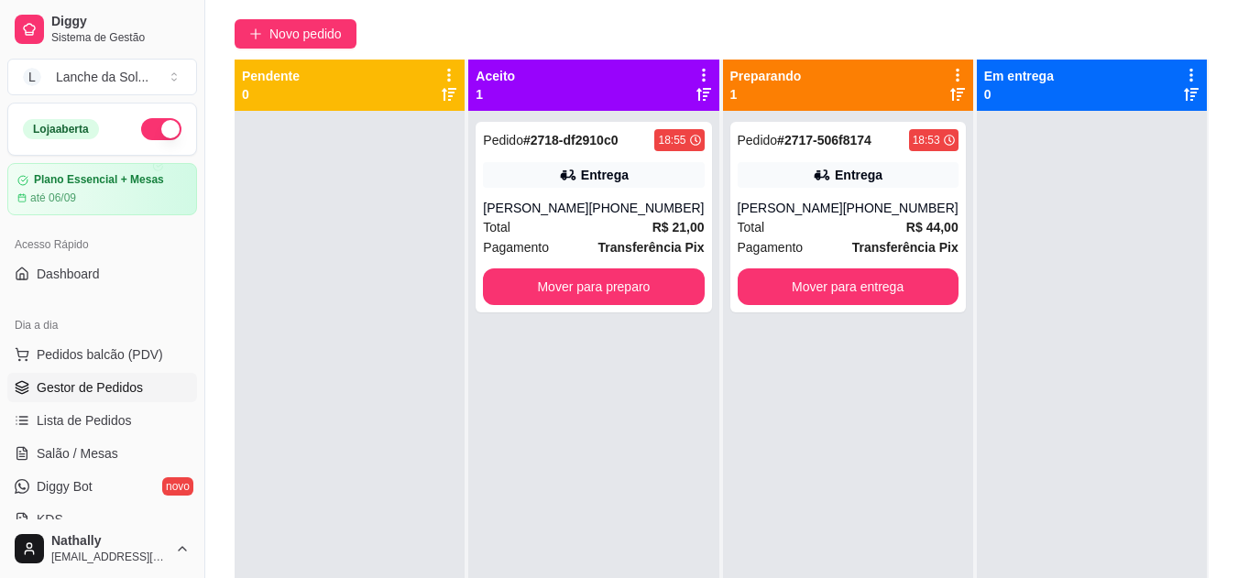
click at [534, 222] on div "Total R$ 21,00" at bounding box center [593, 227] width 221 height 20
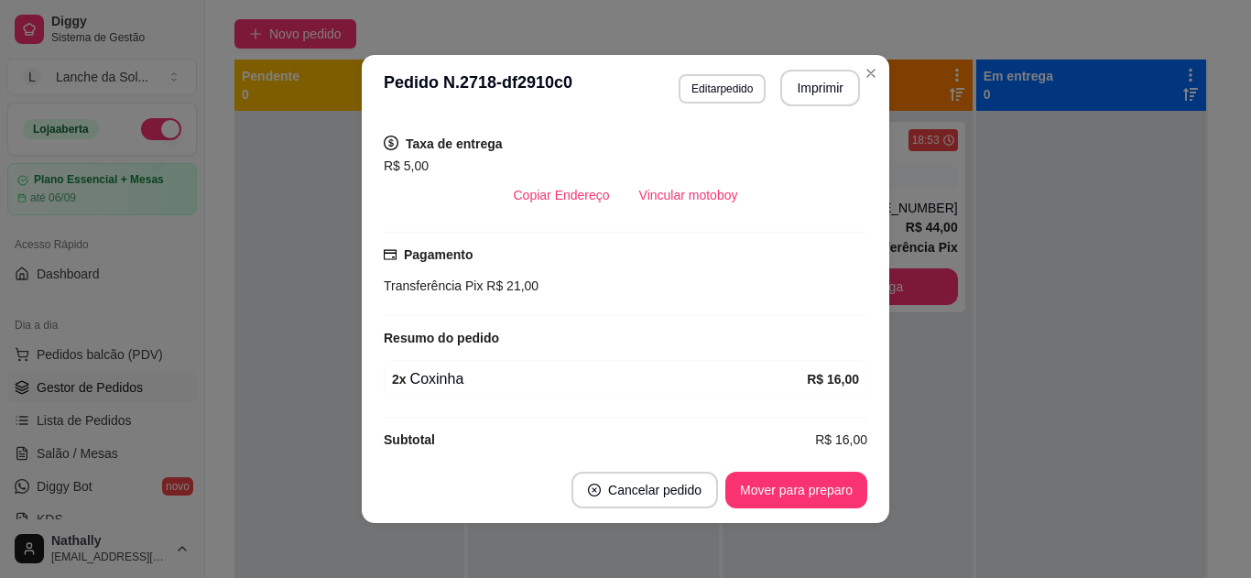
scroll to position [390, 0]
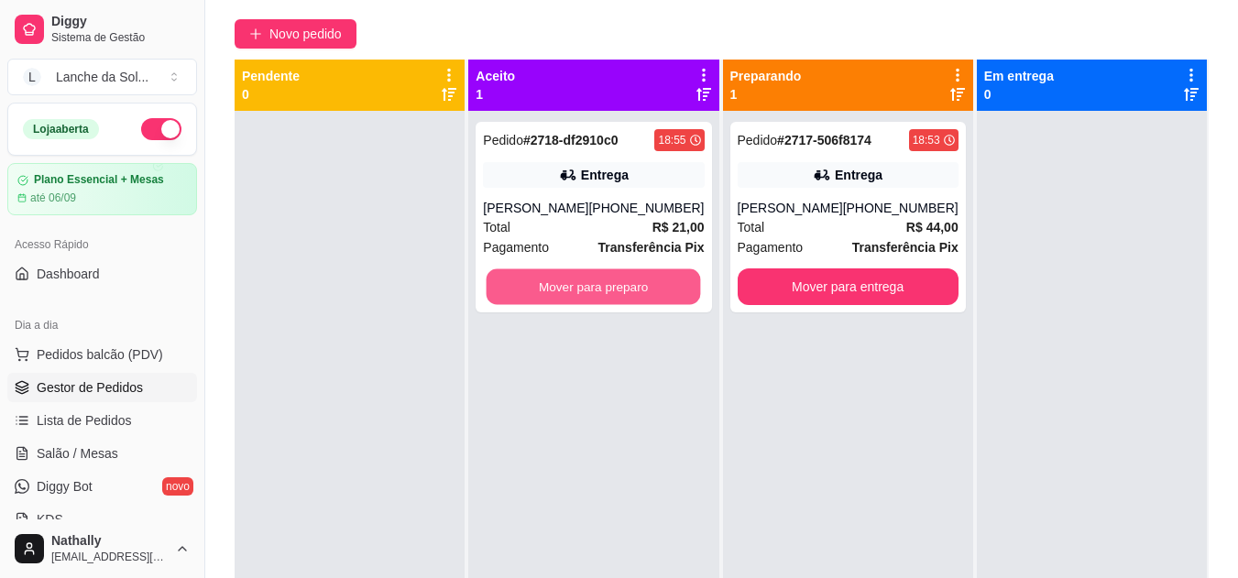
click at [599, 282] on button "Mover para preparo" at bounding box center [593, 287] width 214 height 36
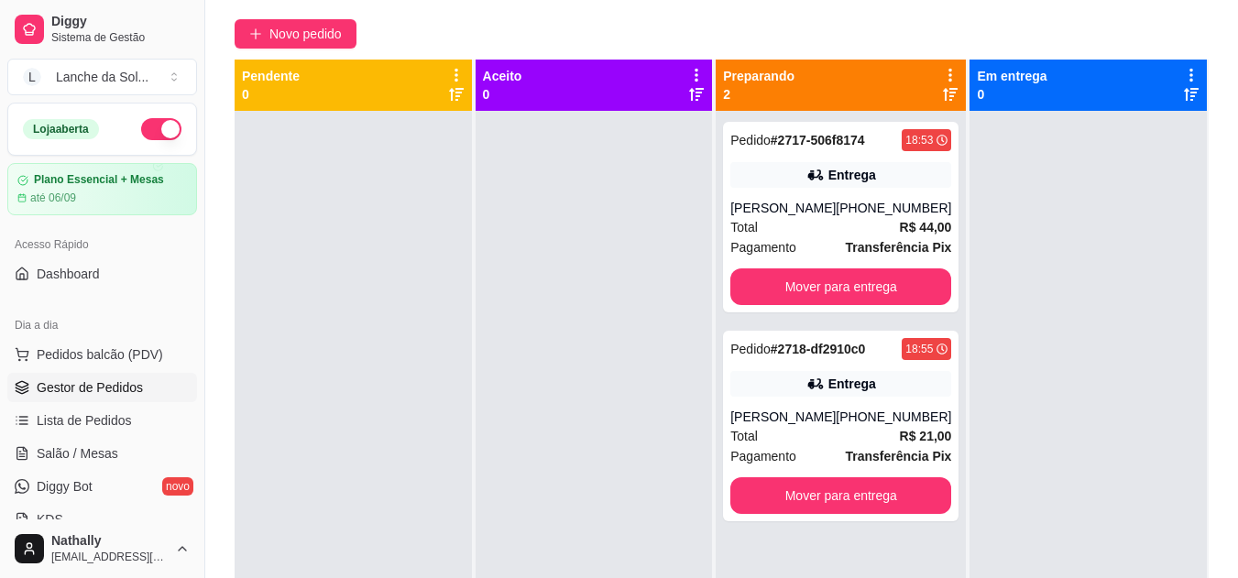
click at [136, 354] on span "Pedidos balcão (PDV)" at bounding box center [100, 354] width 126 height 18
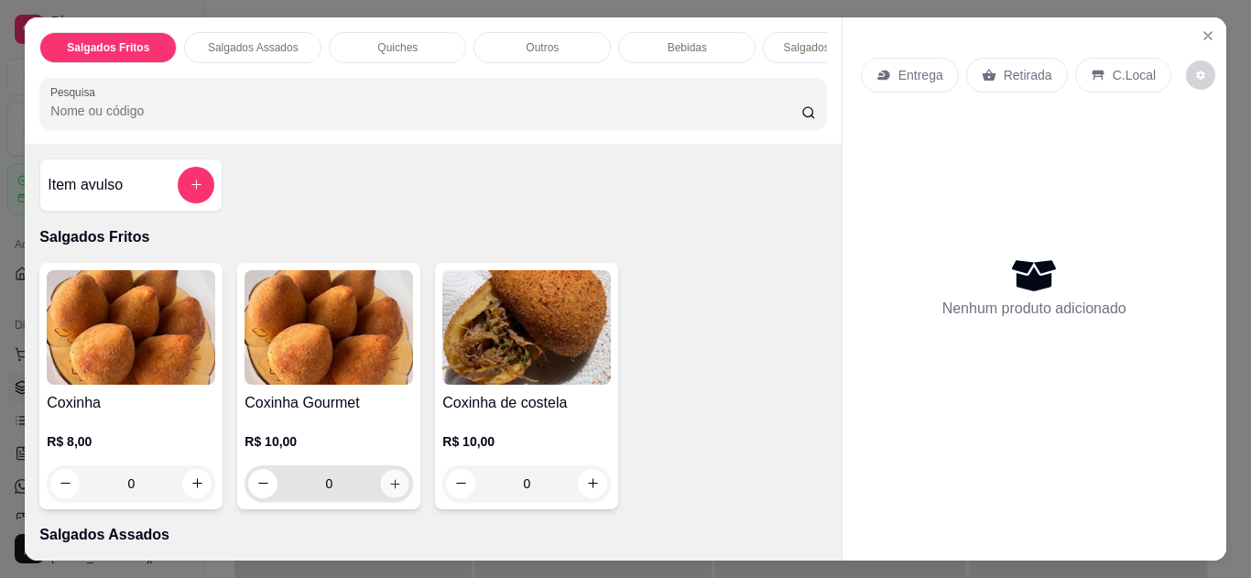
click at [388, 491] on icon "increase-product-quantity" at bounding box center [395, 484] width 14 height 14
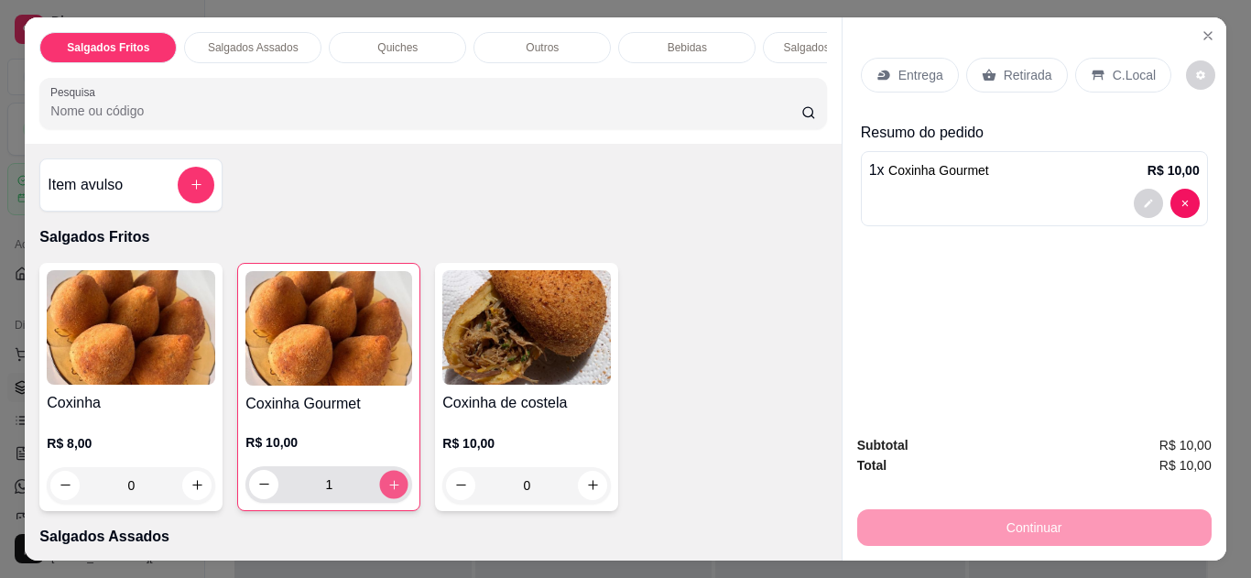
click at [389, 489] on icon "increase-product-quantity" at bounding box center [393, 484] width 9 height 9
type input "3"
click at [1119, 66] on p "C.Local" at bounding box center [1134, 75] width 43 height 18
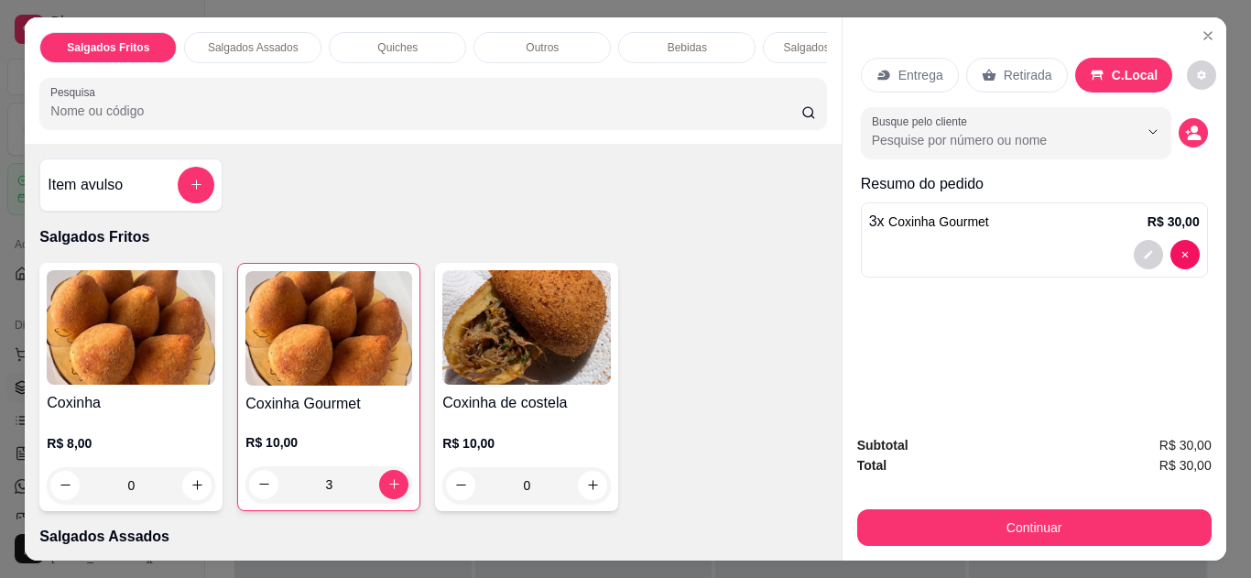
click at [914, 66] on p "Entrega" at bounding box center [921, 75] width 45 height 18
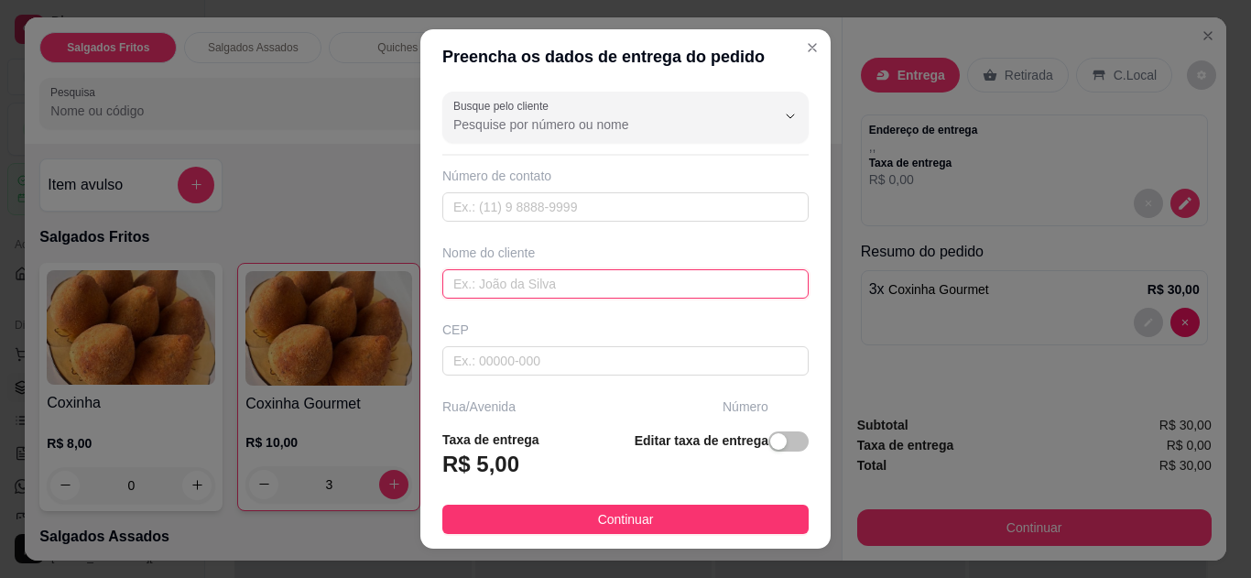
click at [628, 269] on input "text" at bounding box center [625, 283] width 366 height 29
type input "[PERSON_NAME]"
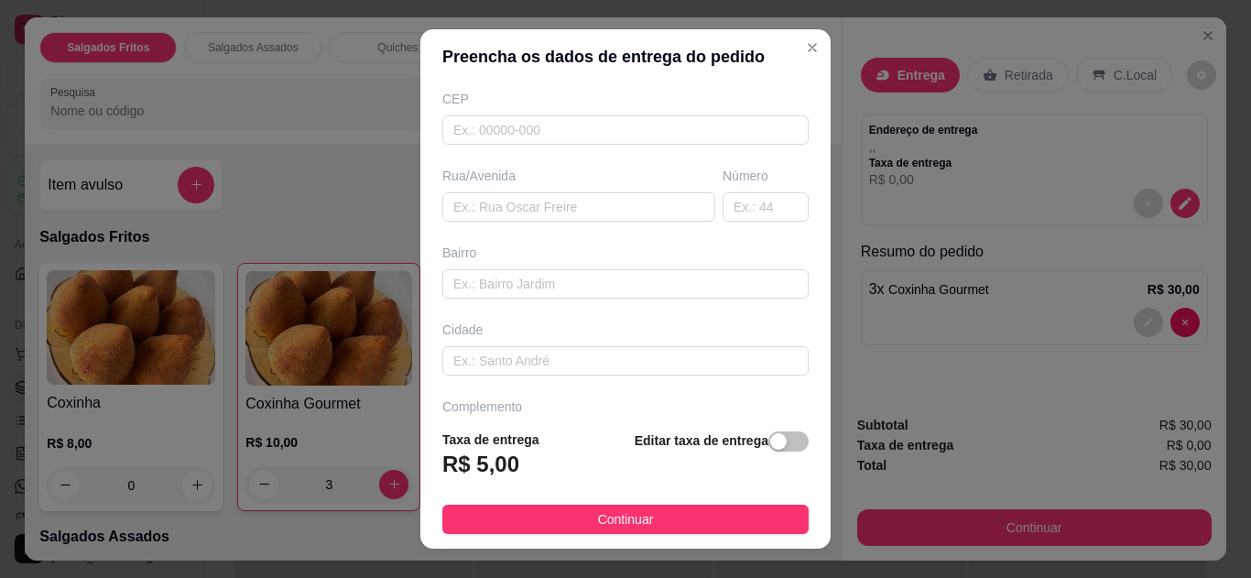
scroll to position [286, 0]
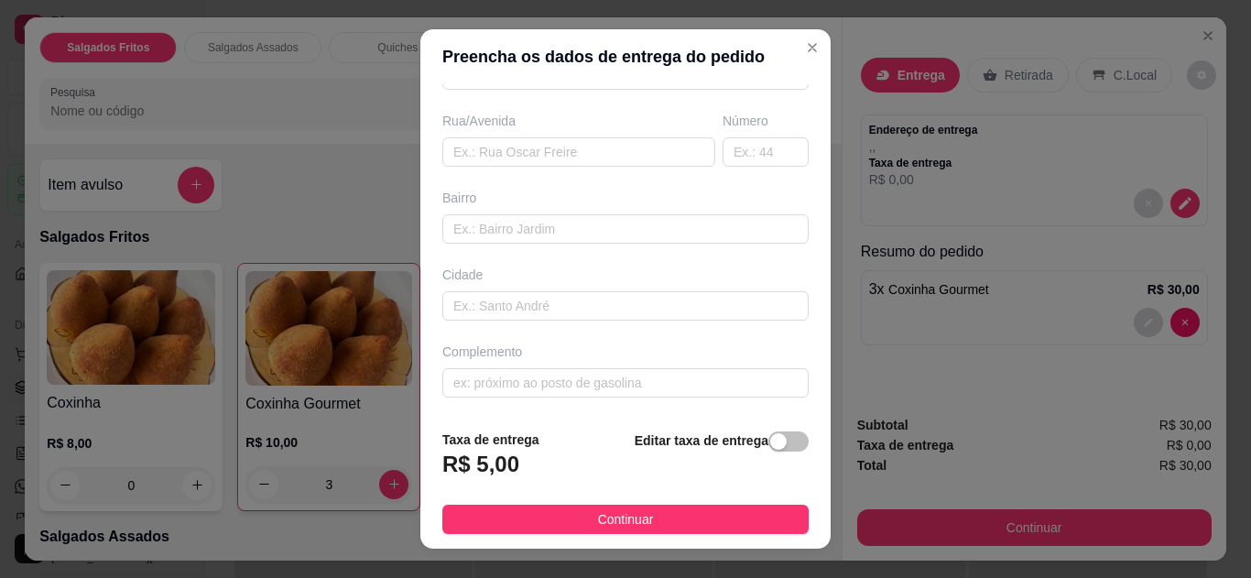
click at [624, 513] on span "Continuar" at bounding box center [626, 519] width 56 height 20
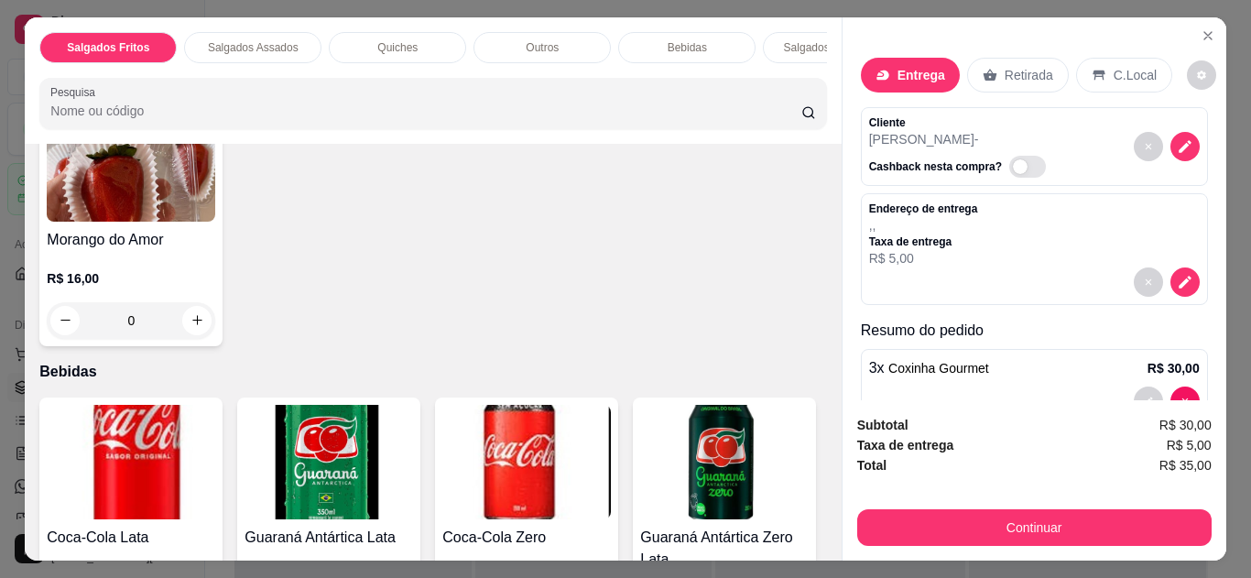
scroll to position [1061, 0]
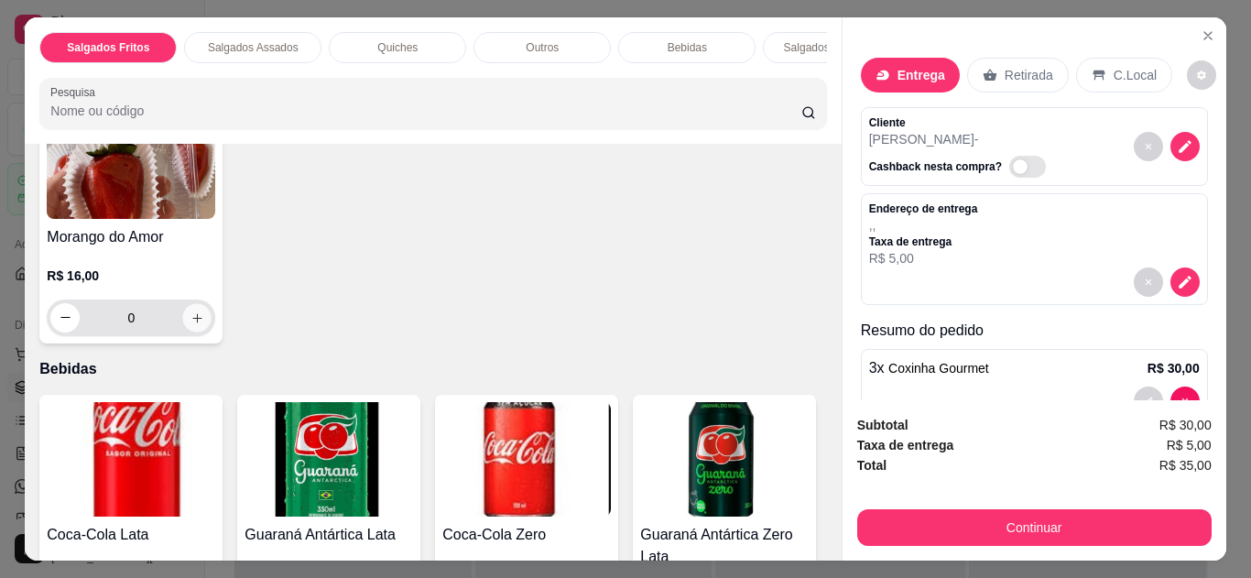
click at [183, 326] on button "increase-product-quantity" at bounding box center [197, 317] width 28 height 28
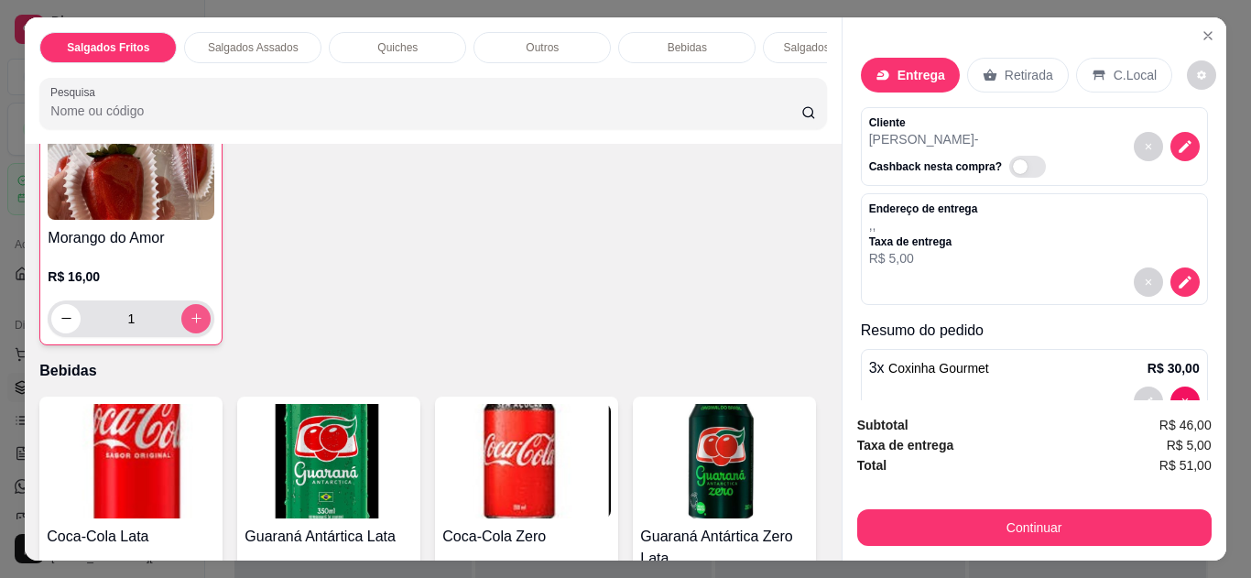
scroll to position [1062, 0]
click at [182, 326] on button "increase-product-quantity" at bounding box center [196, 317] width 28 height 28
type input "2"
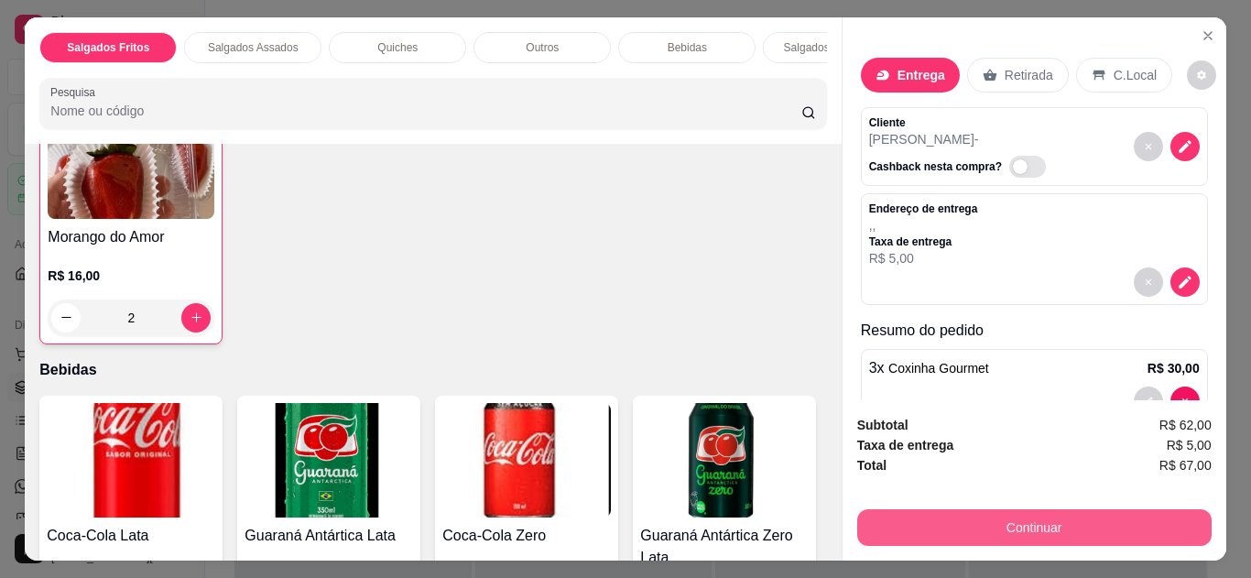
click at [938, 530] on button "Continuar" at bounding box center [1034, 527] width 355 height 37
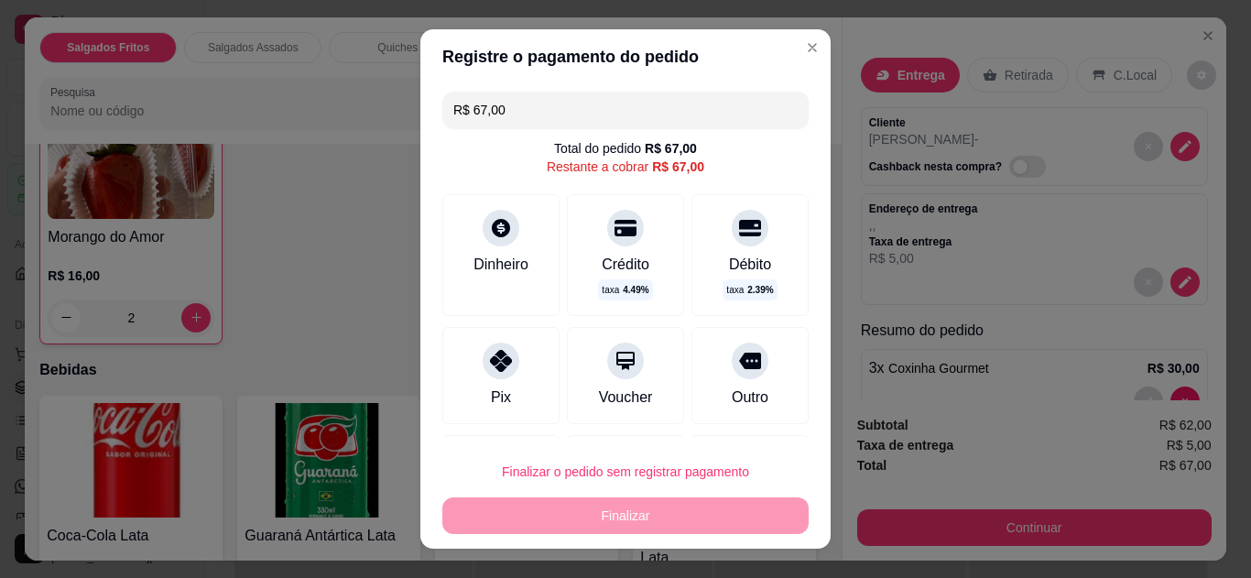
click at [491, 398] on div "Pix" at bounding box center [501, 398] width 20 height 22
type input "R$ 0,00"
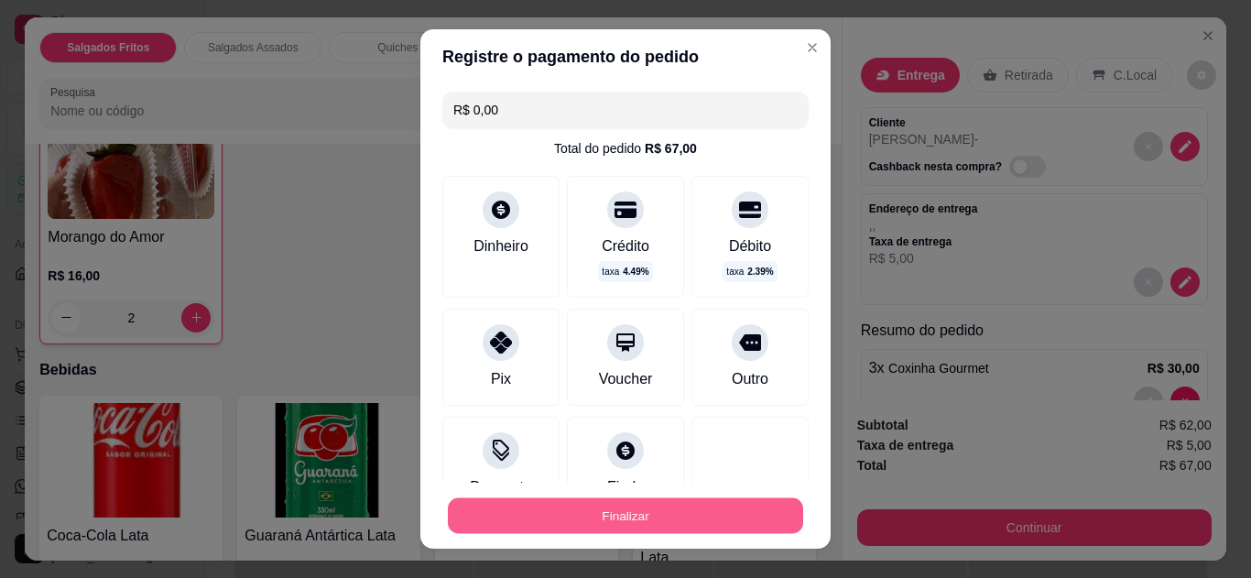
click at [539, 499] on button "Finalizar" at bounding box center [625, 516] width 355 height 36
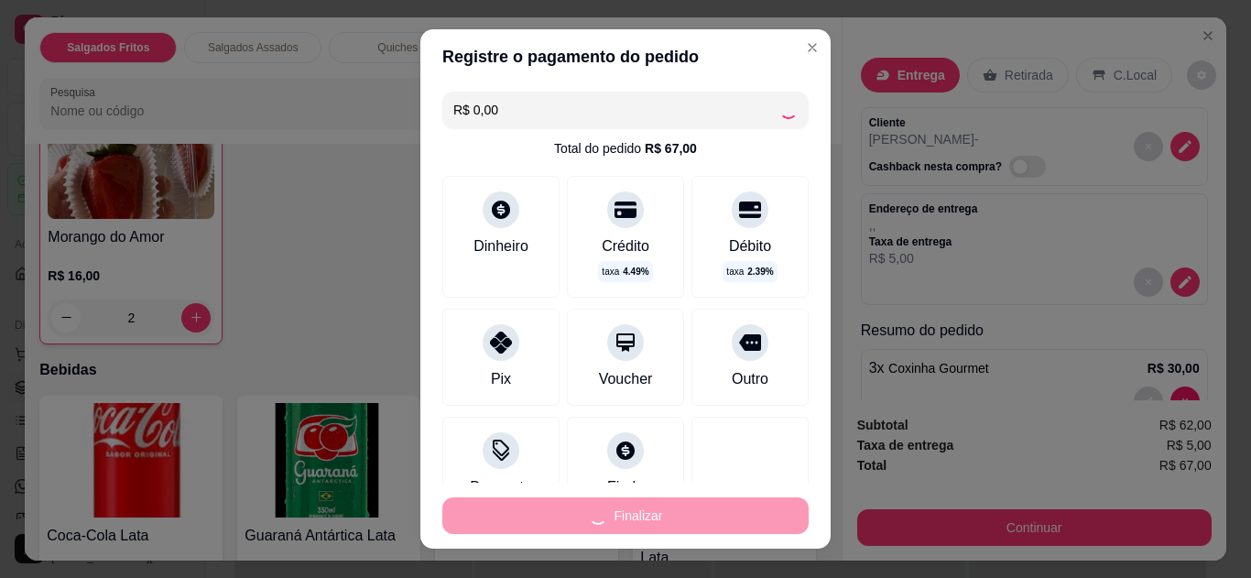
type input "0"
type input "-R$ 67,00"
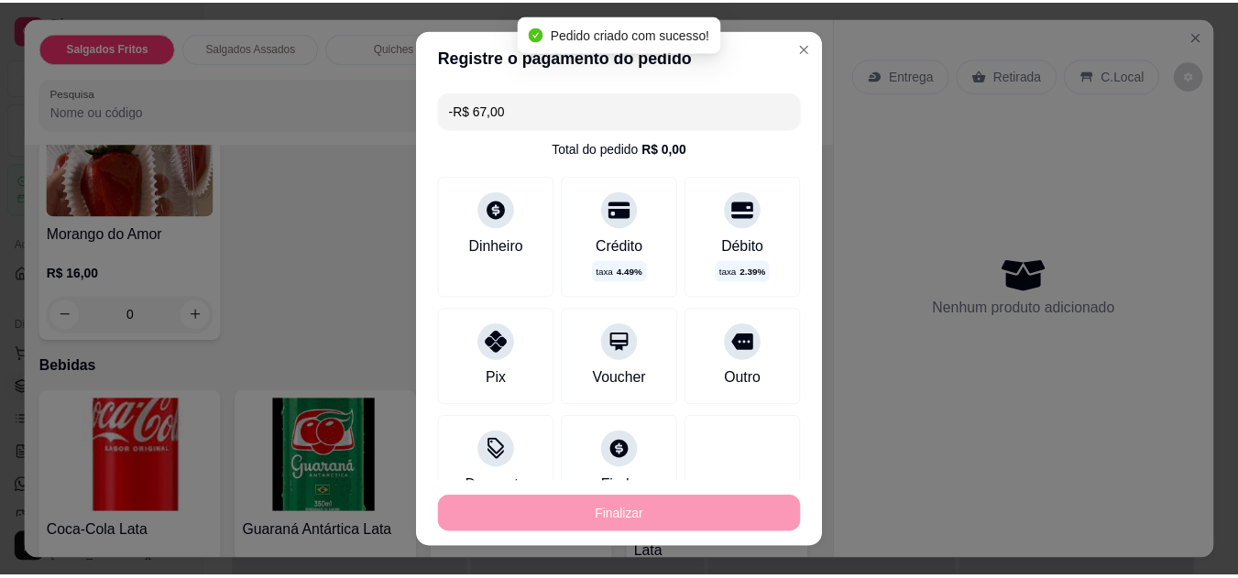
scroll to position [1059, 0]
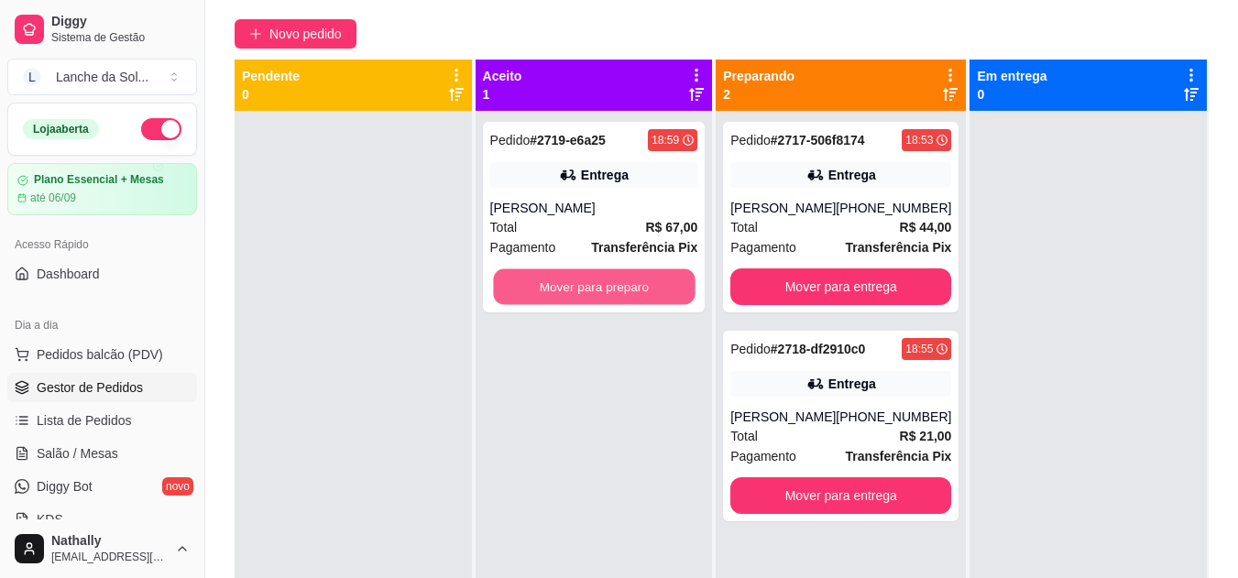
click at [571, 297] on button "Mover para preparo" at bounding box center [594, 287] width 202 height 36
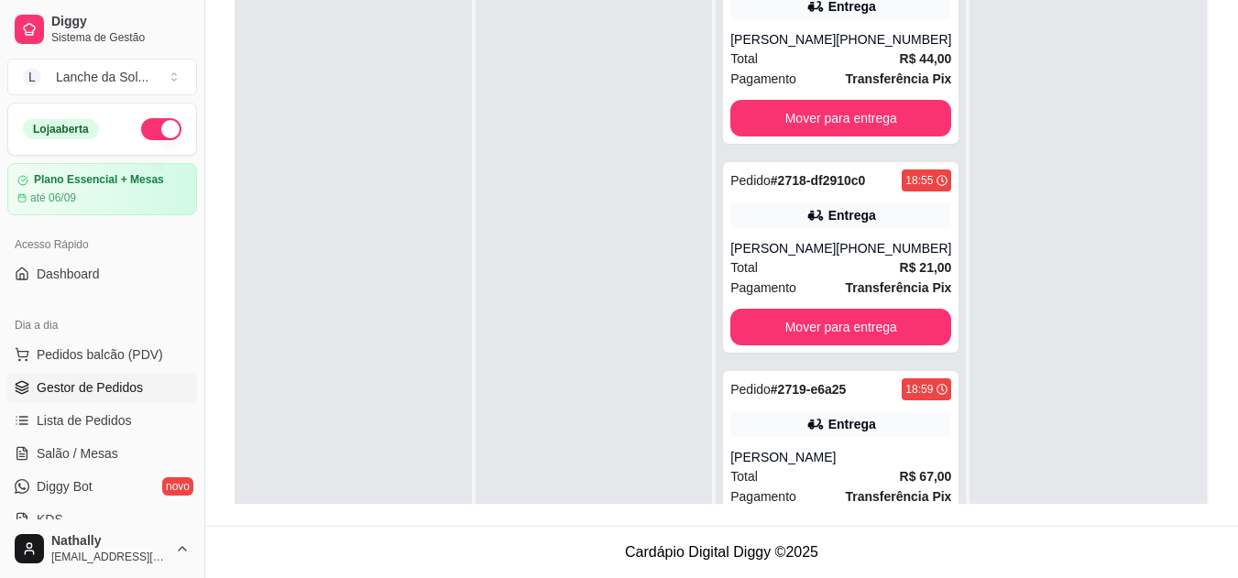
scroll to position [66, 0]
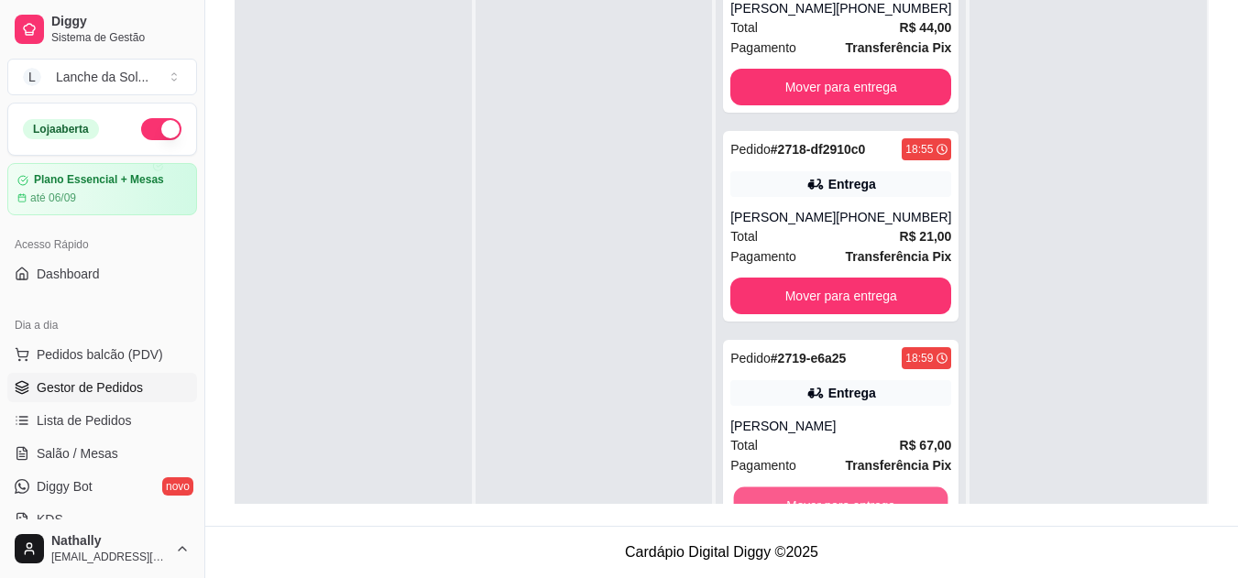
click at [909, 487] on button "Mover para entrega" at bounding box center [841, 505] width 214 height 36
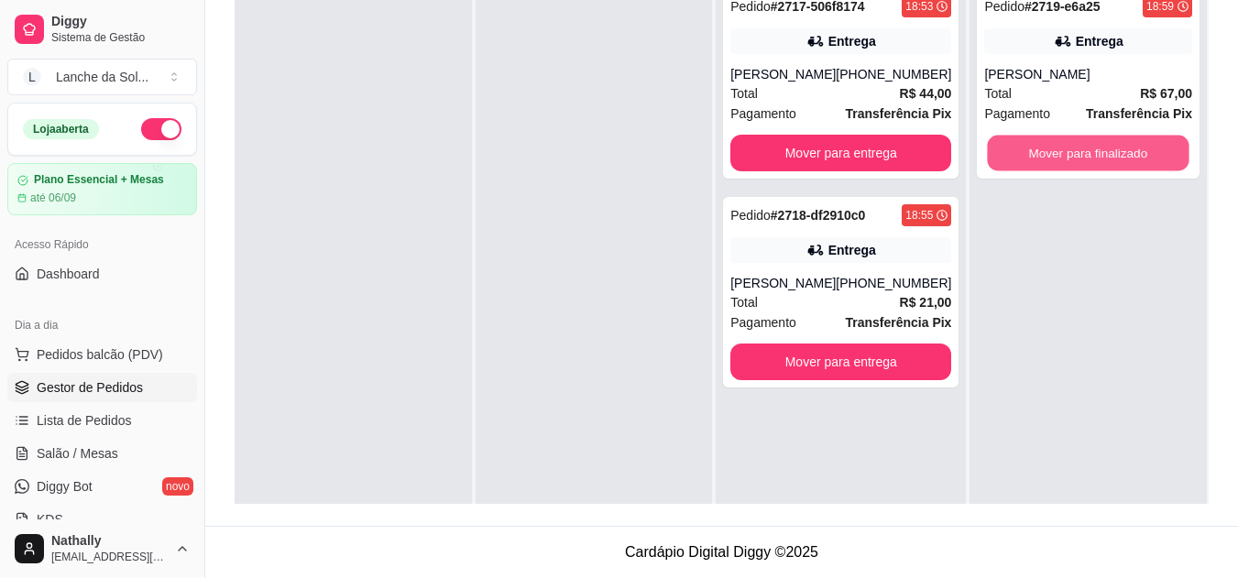
click at [1128, 152] on button "Mover para finalizado" at bounding box center [1089, 154] width 202 height 36
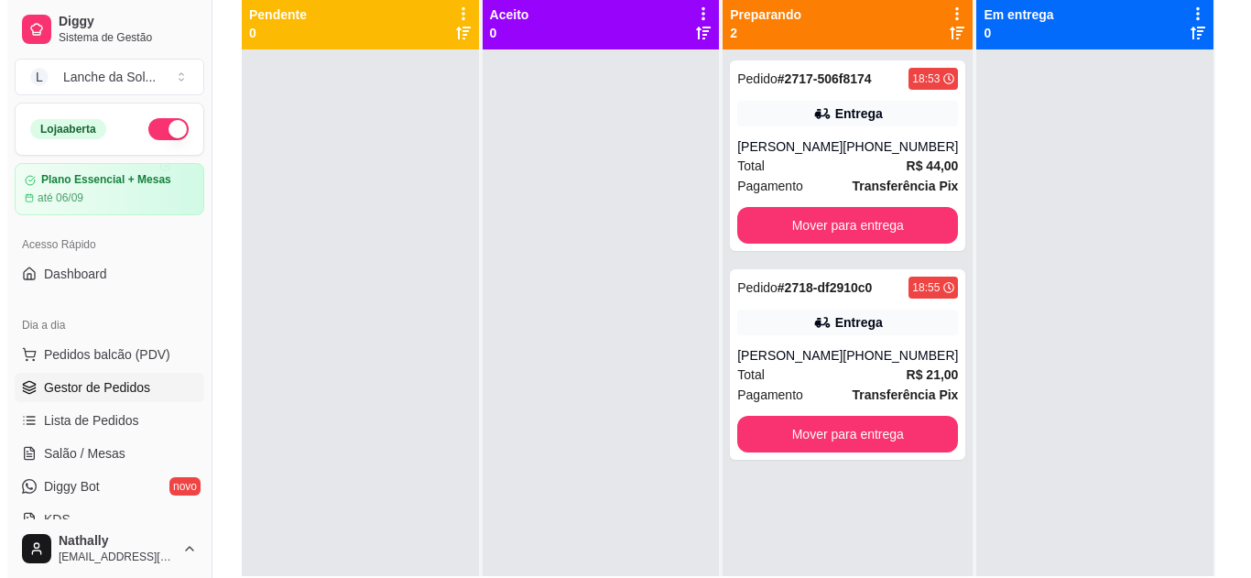
scroll to position [206, 0]
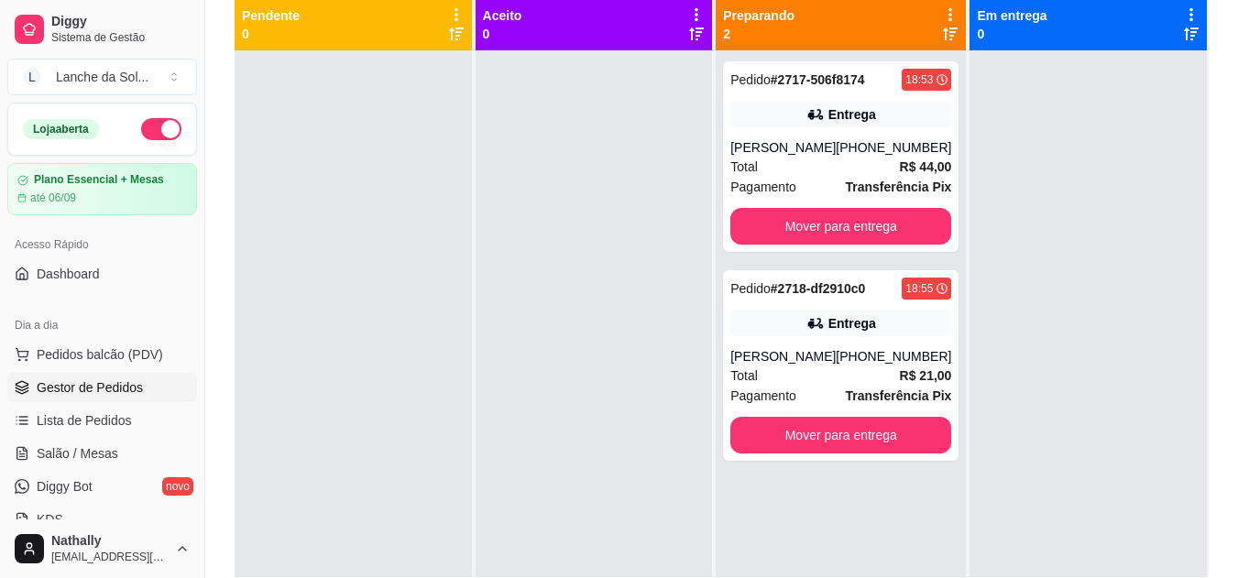
click at [798, 164] on div "Total R$ 44,00" at bounding box center [840, 167] width 221 height 20
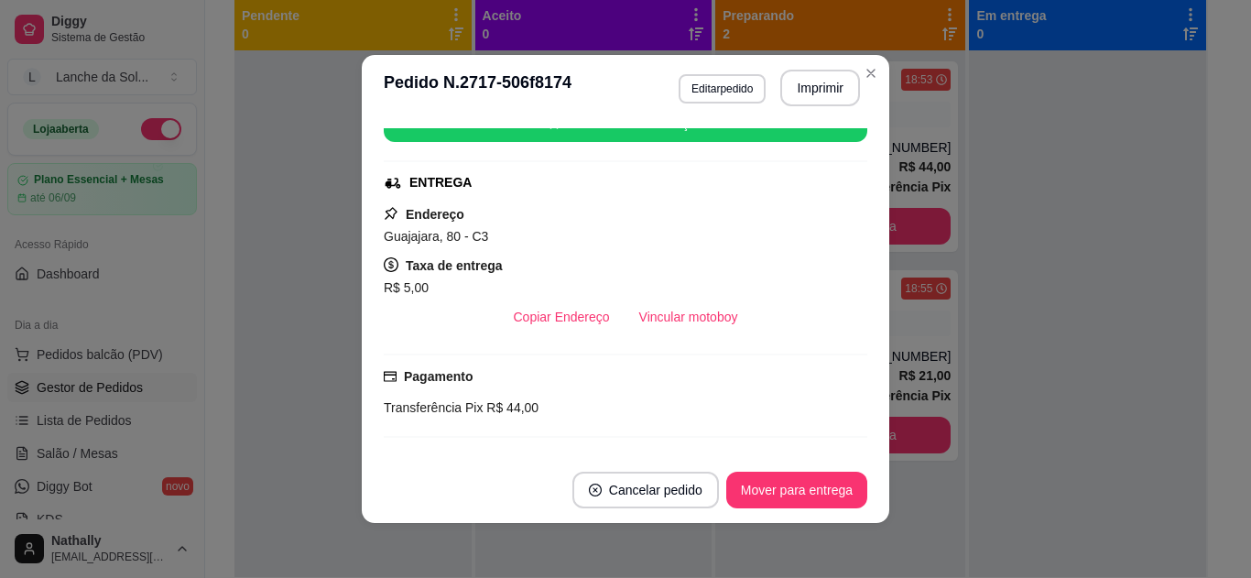
scroll to position [223, 0]
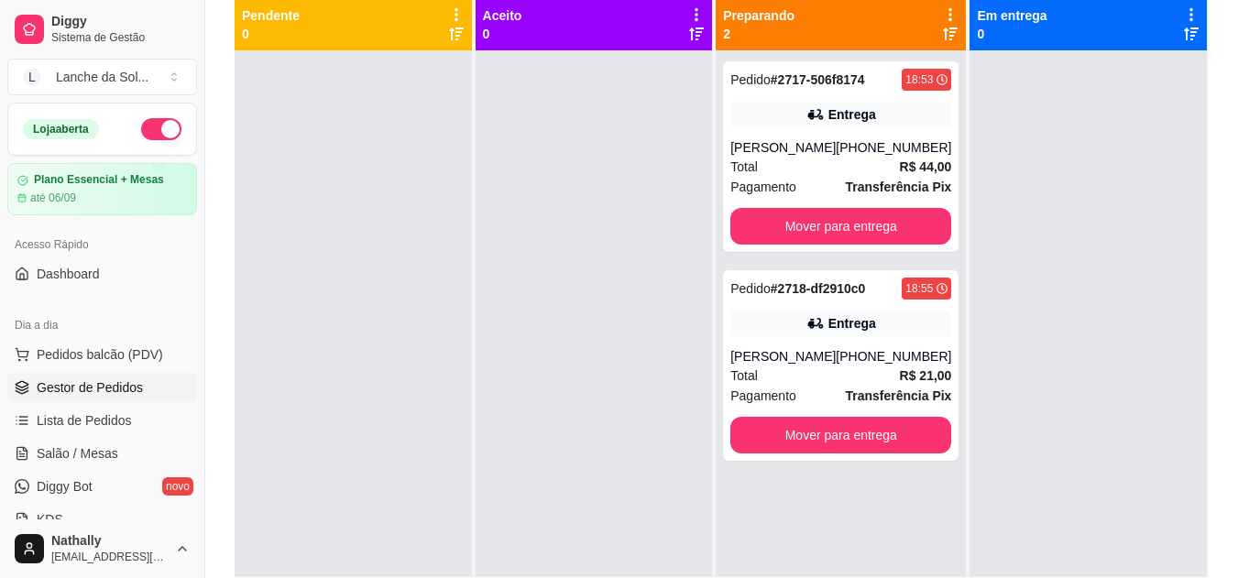
click at [788, 146] on div "[PERSON_NAME]" at bounding box center [782, 147] width 105 height 18
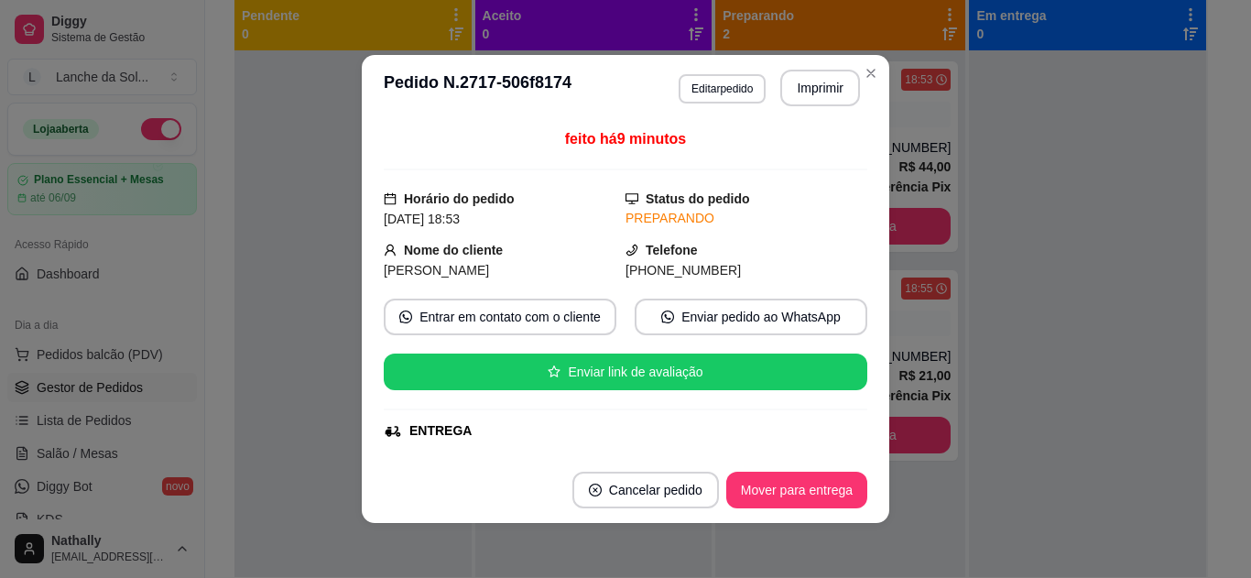
click at [846, 427] on div "ENTREGA" at bounding box center [626, 430] width 484 height 19
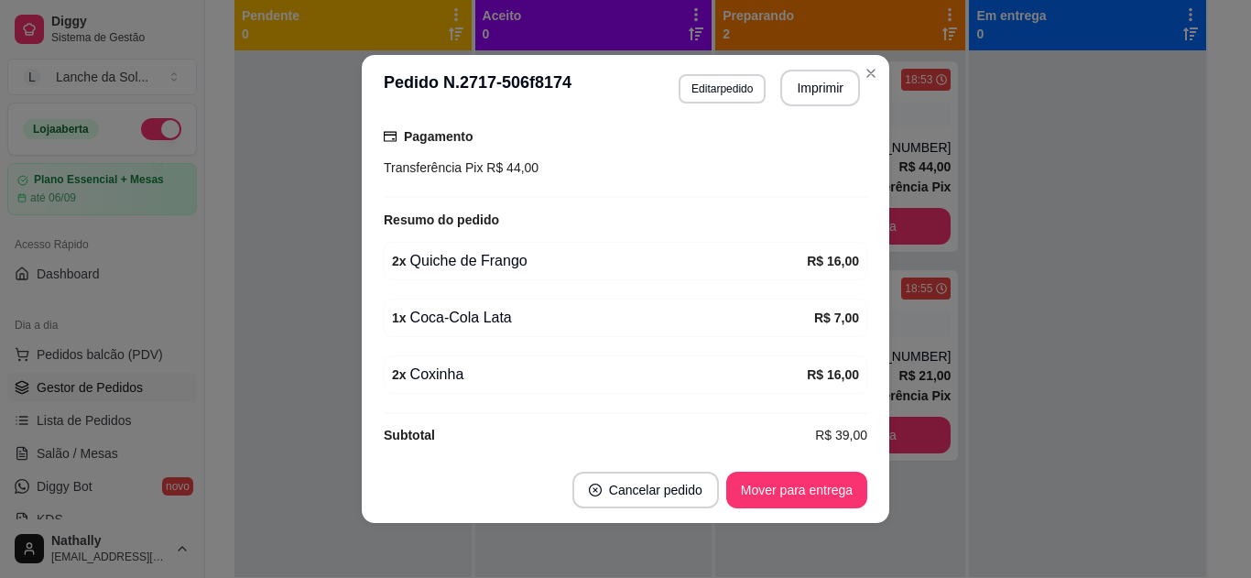
scroll to position [504, 0]
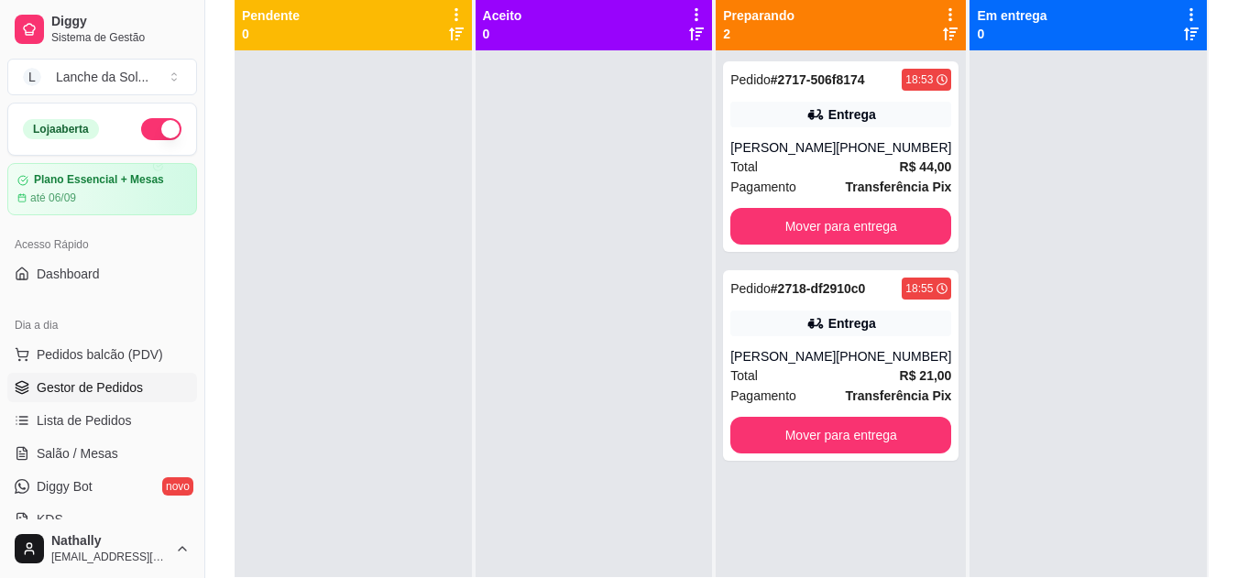
click at [802, 356] on div "[PERSON_NAME]" at bounding box center [782, 356] width 105 height 18
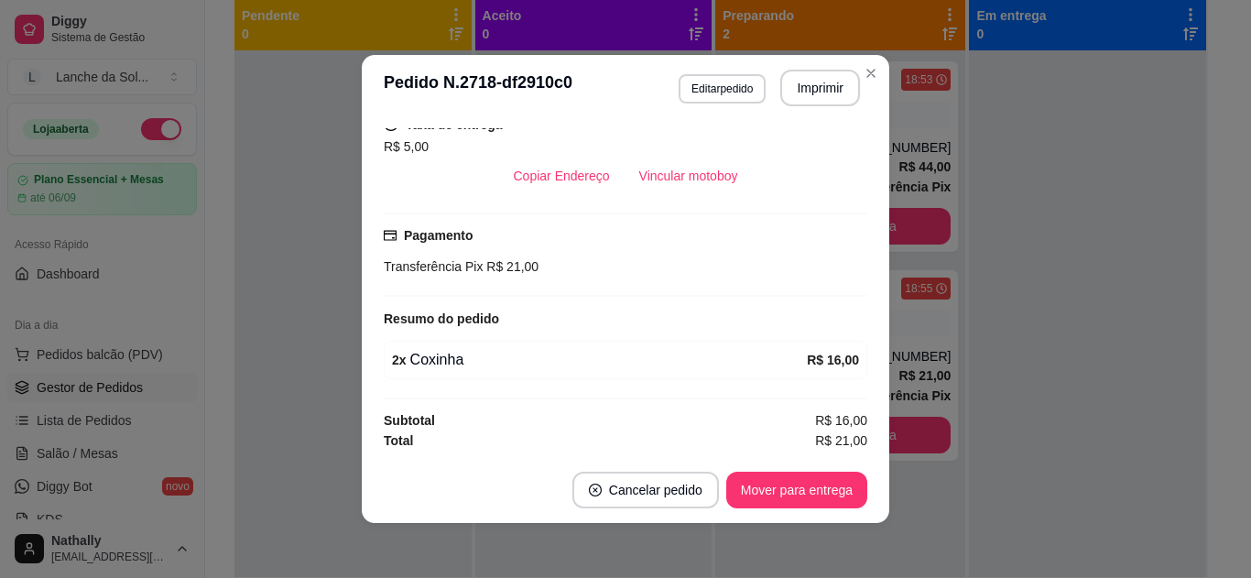
scroll to position [390, 0]
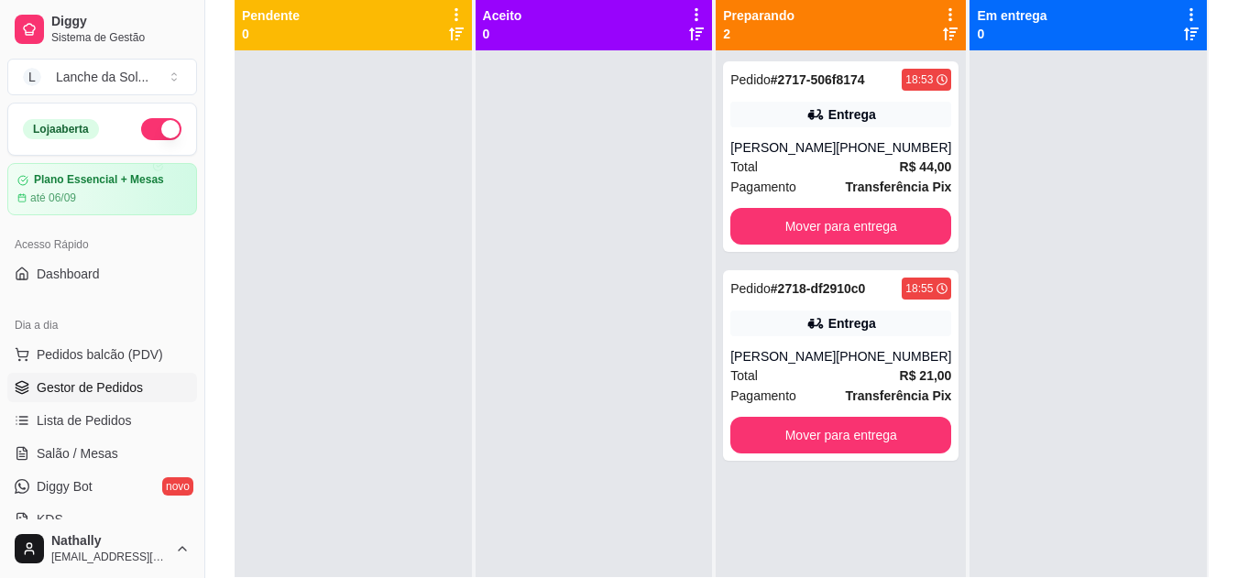
click at [787, 161] on div "Total R$ 44,00" at bounding box center [840, 167] width 221 height 20
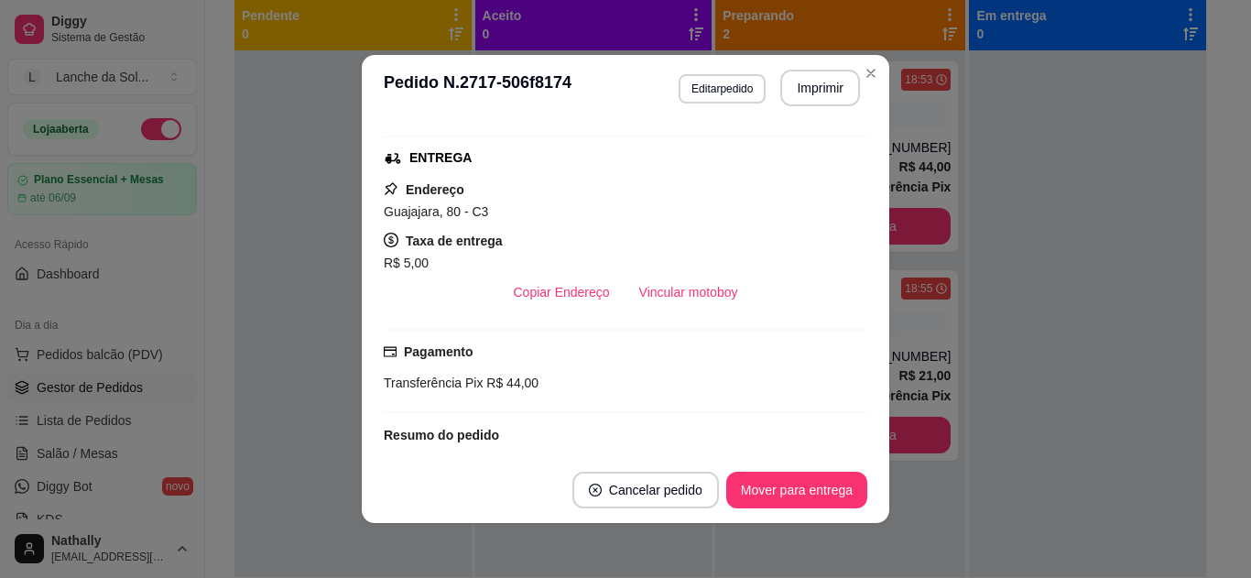
scroll to position [223, 0]
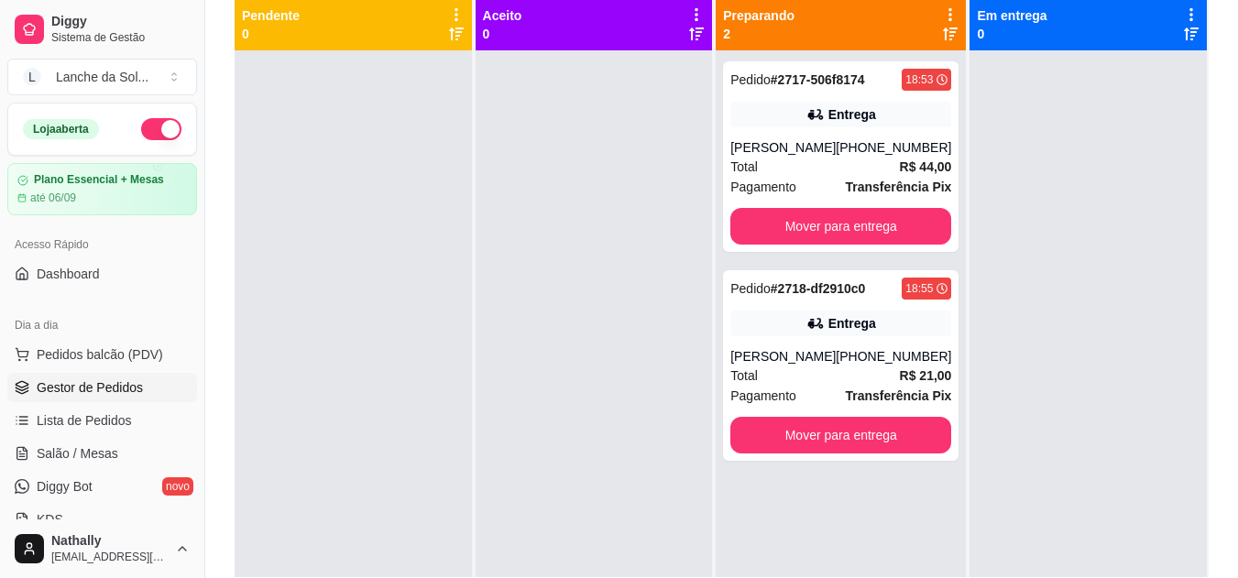
click at [779, 348] on div "[PERSON_NAME]" at bounding box center [782, 356] width 105 height 18
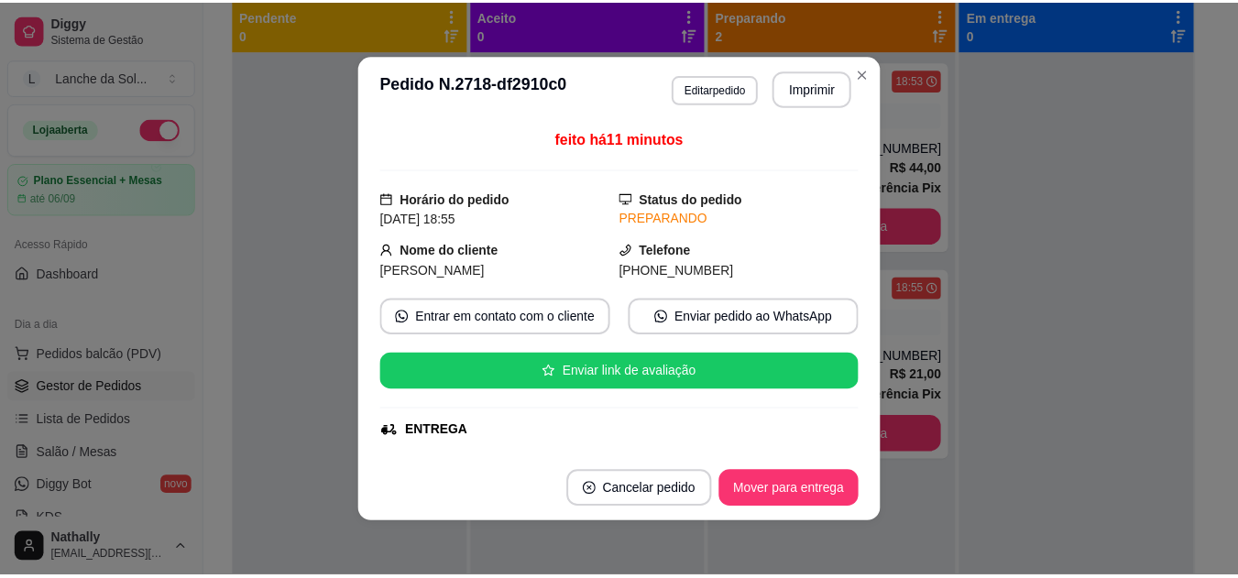
scroll to position [281, 0]
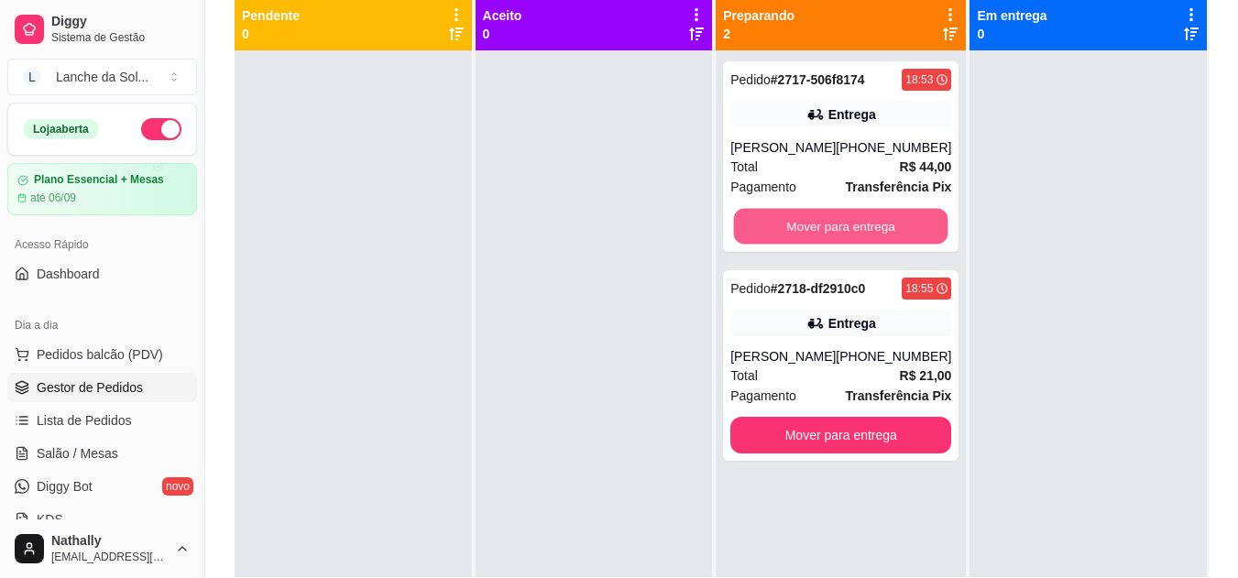
click at [831, 215] on button "Mover para entrega" at bounding box center [841, 227] width 214 height 36
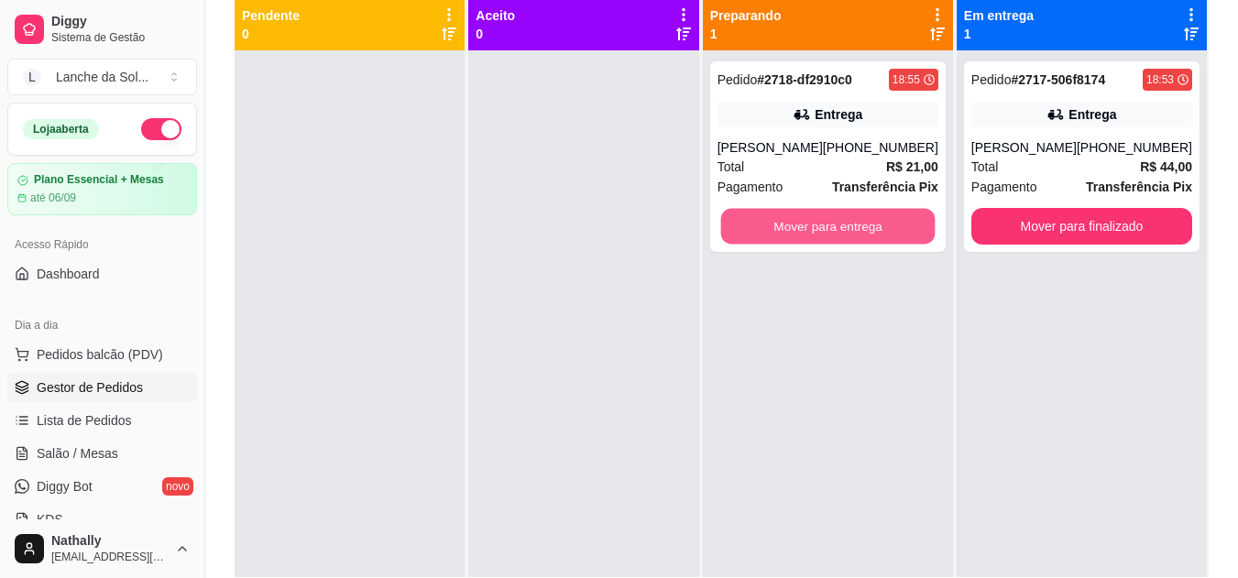
click at [831, 215] on button "Mover para entrega" at bounding box center [827, 227] width 214 height 36
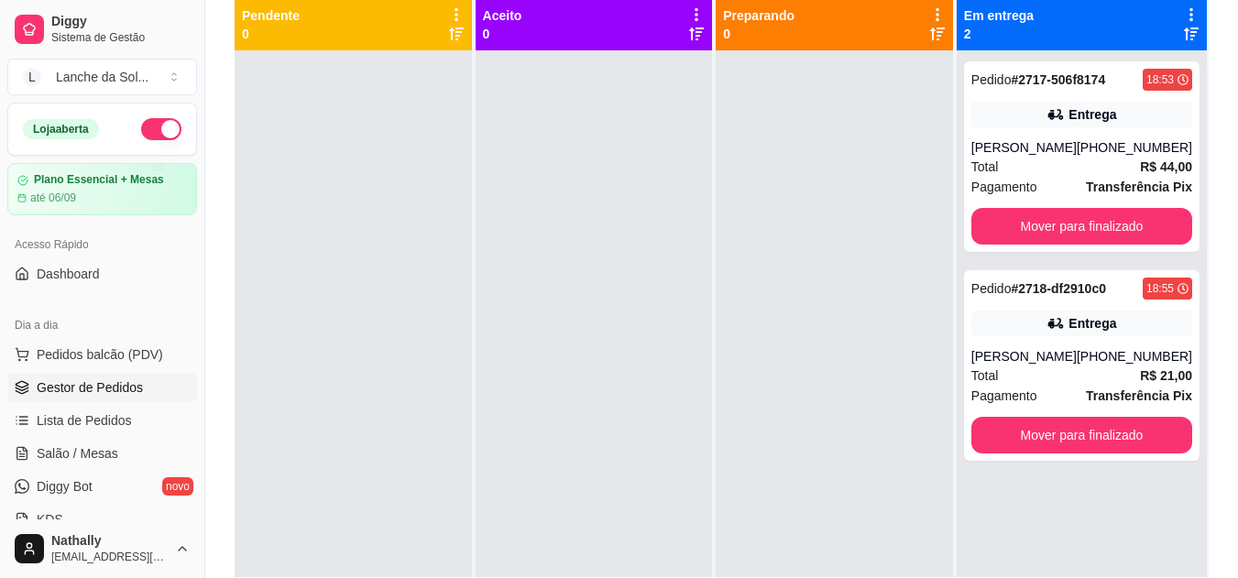
click at [100, 453] on span "Salão / Mesas" at bounding box center [78, 453] width 82 height 18
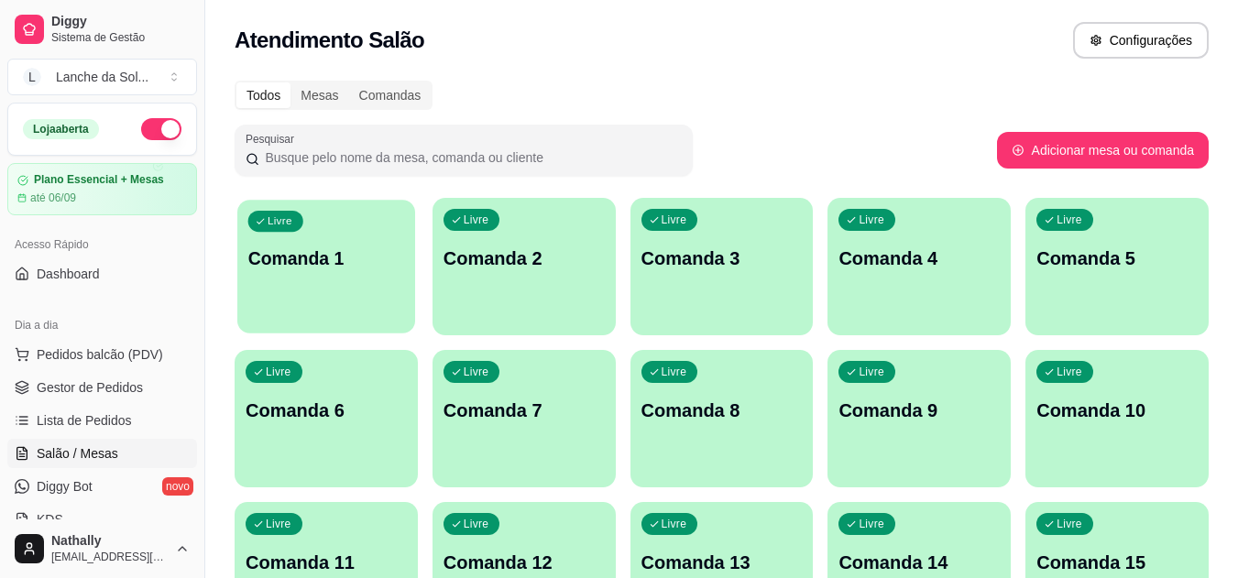
click at [332, 288] on div "Livre Comanda 1" at bounding box center [326, 256] width 178 height 112
click at [67, 385] on span "Gestor de Pedidos" at bounding box center [90, 387] width 106 height 18
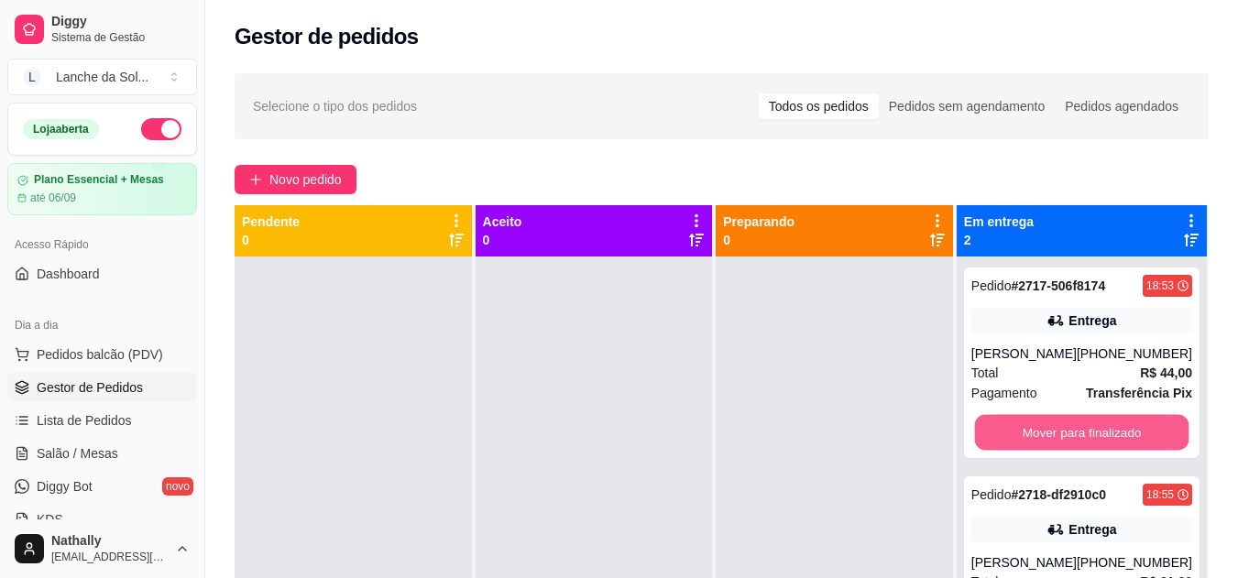
click at [999, 431] on button "Mover para finalizado" at bounding box center [1081, 433] width 214 height 36
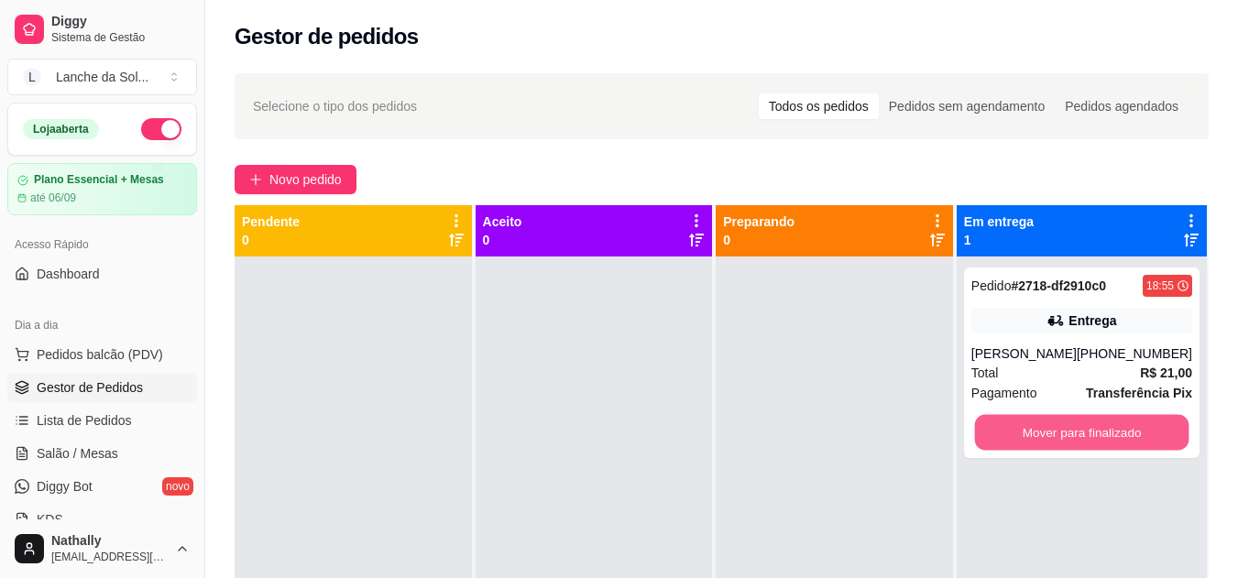
click at [999, 431] on button "Mover para finalizado" at bounding box center [1081, 433] width 214 height 36
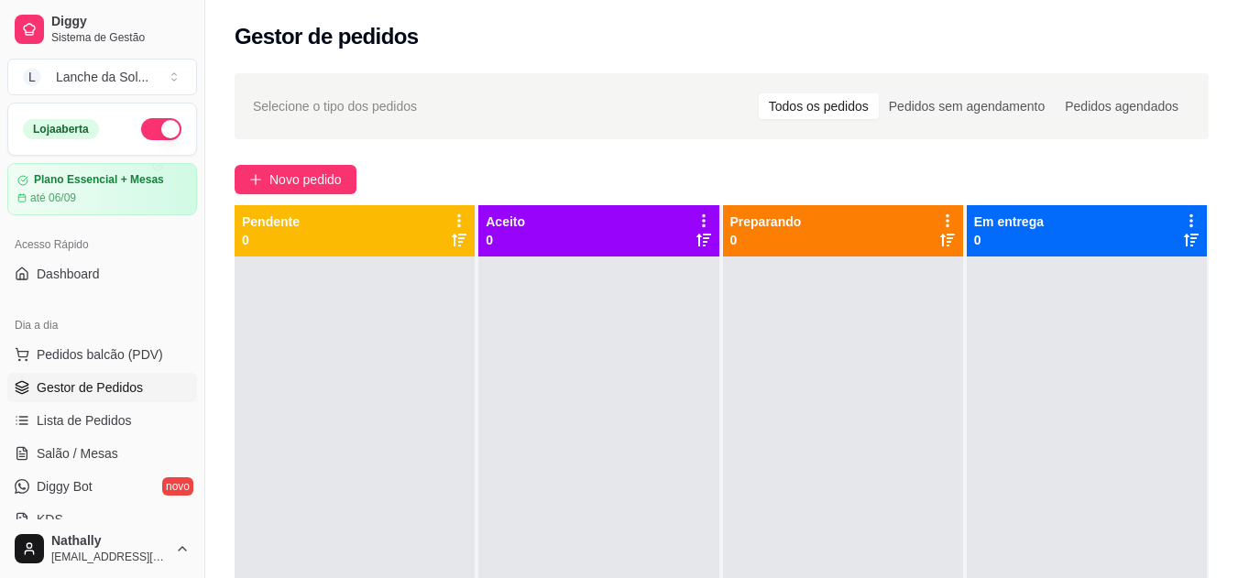
click at [140, 449] on link "Salão / Mesas" at bounding box center [102, 453] width 190 height 29
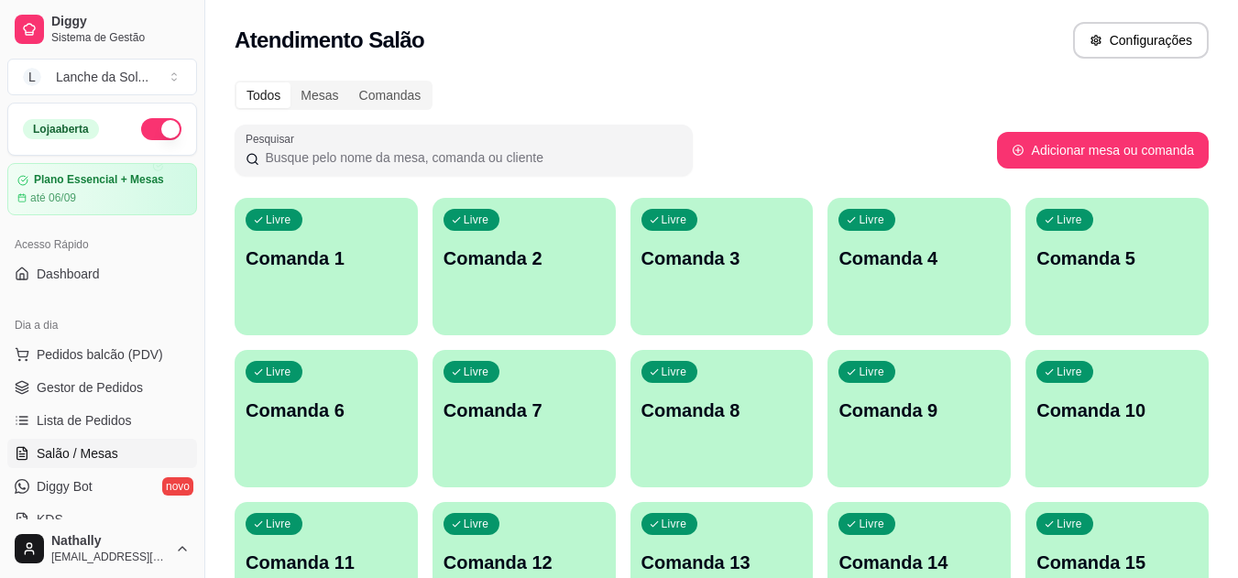
click at [108, 385] on span "Gestor de Pedidos" at bounding box center [90, 387] width 106 height 18
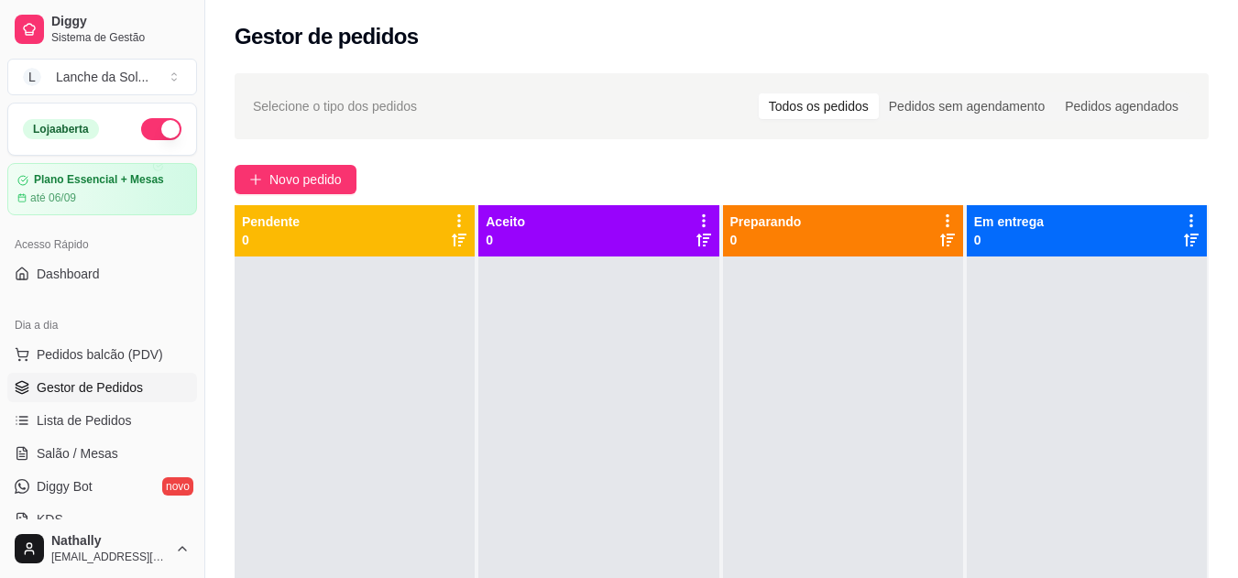
click at [132, 353] on span "Pedidos balcão (PDV)" at bounding box center [100, 354] width 126 height 18
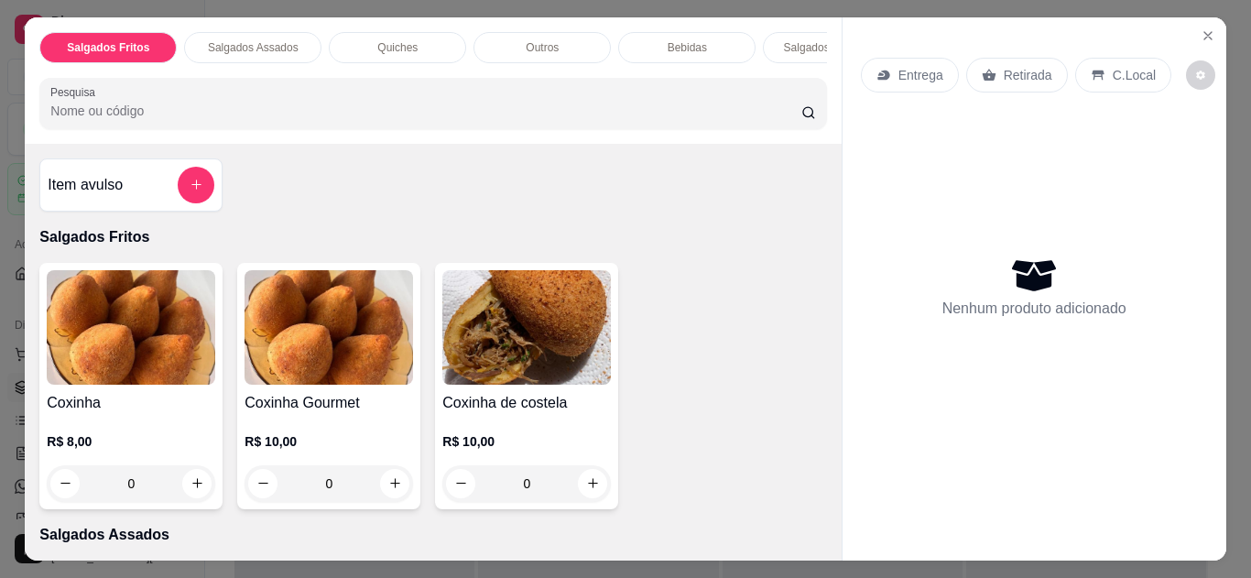
click at [1113, 66] on p "C.Local" at bounding box center [1134, 75] width 43 height 18
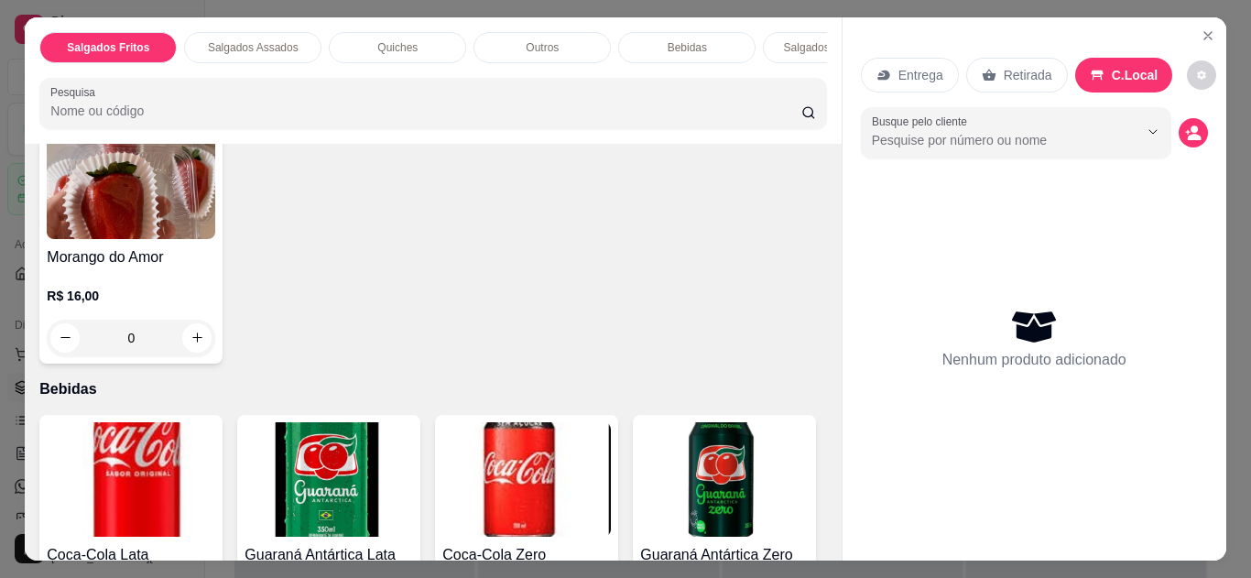
scroll to position [1061, 0]
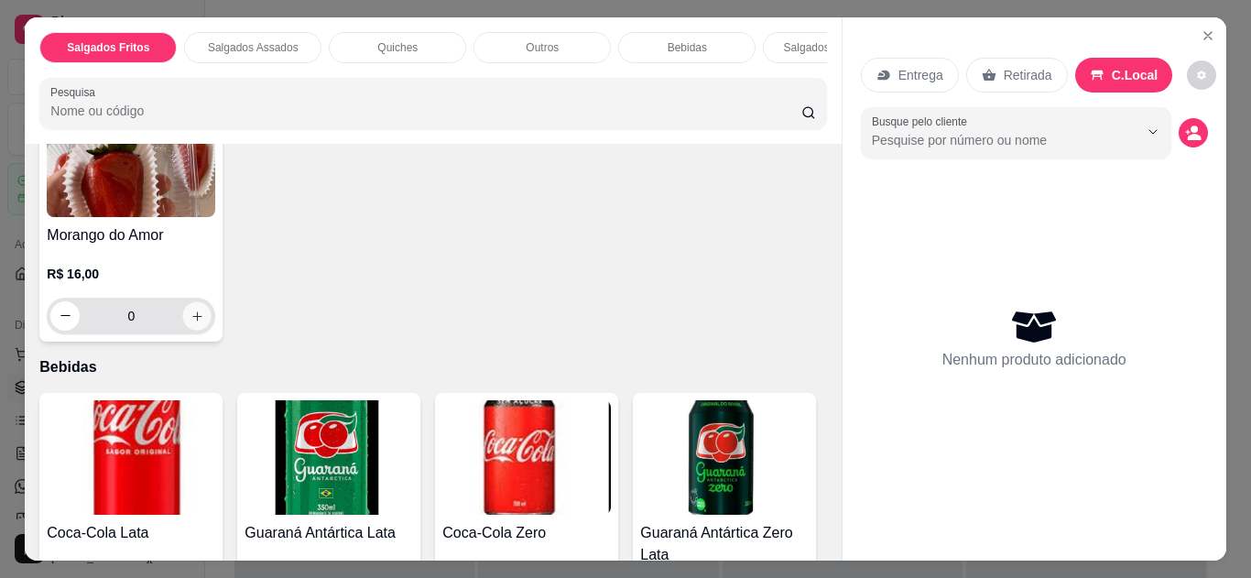
click at [191, 312] on button "increase-product-quantity" at bounding box center [197, 315] width 28 height 28
type input "1"
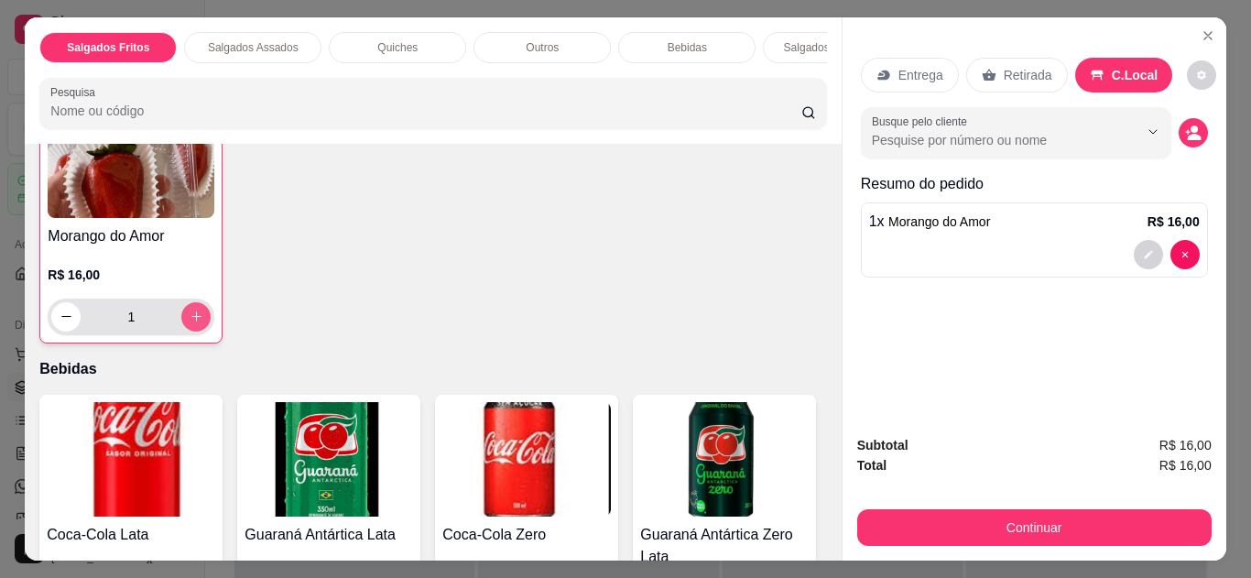
scroll to position [1062, 0]
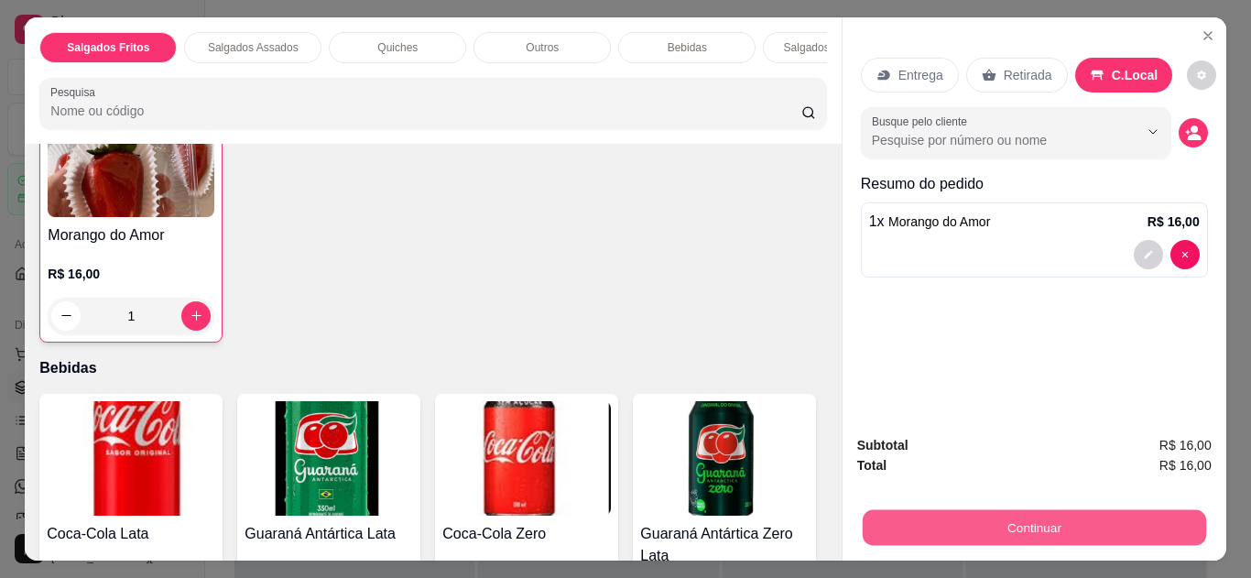
click at [903, 524] on button "Continuar" at bounding box center [1034, 528] width 344 height 36
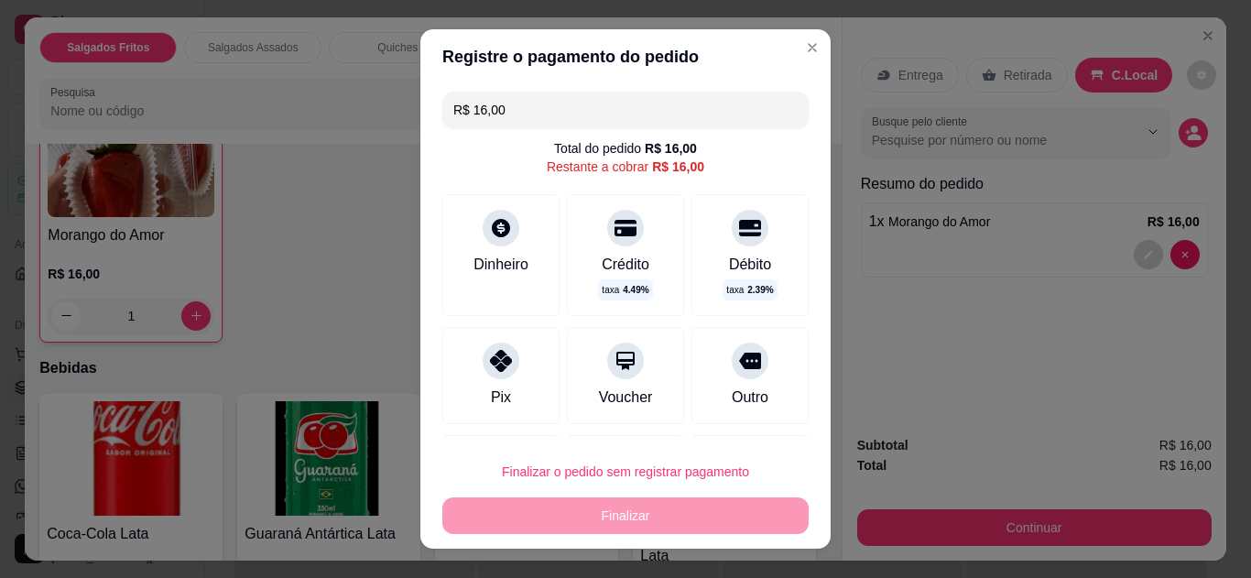
click at [451, 333] on div "Pix" at bounding box center [500, 375] width 117 height 97
type input "R$ 0,00"
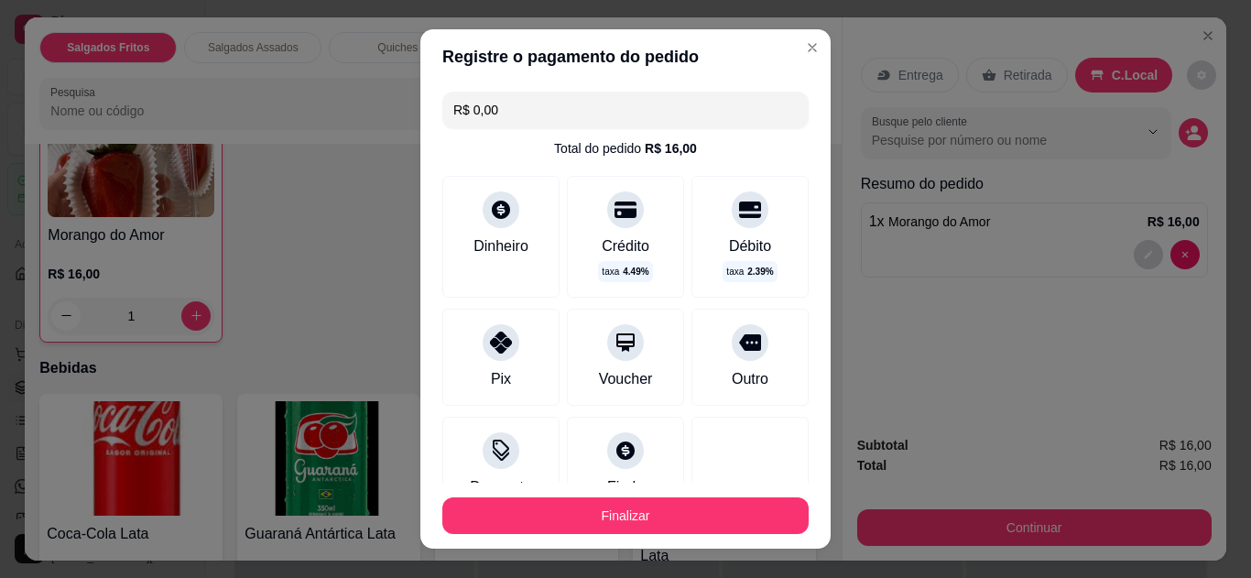
click at [523, 366] on div "Pix" at bounding box center [500, 357] width 117 height 97
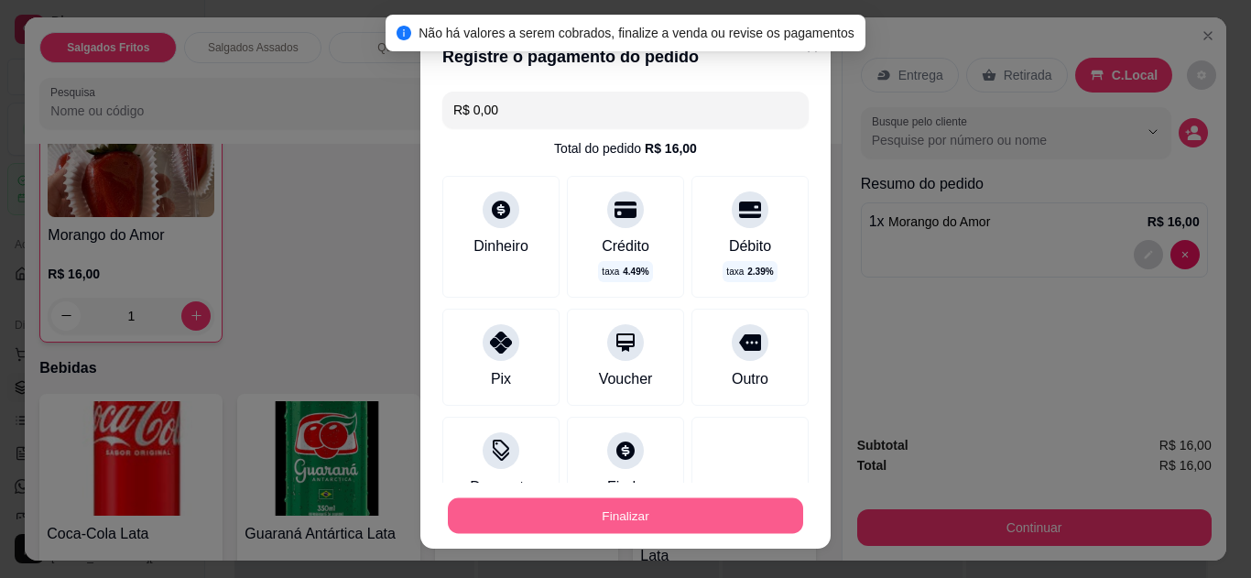
click at [587, 516] on button "Finalizar" at bounding box center [625, 516] width 355 height 36
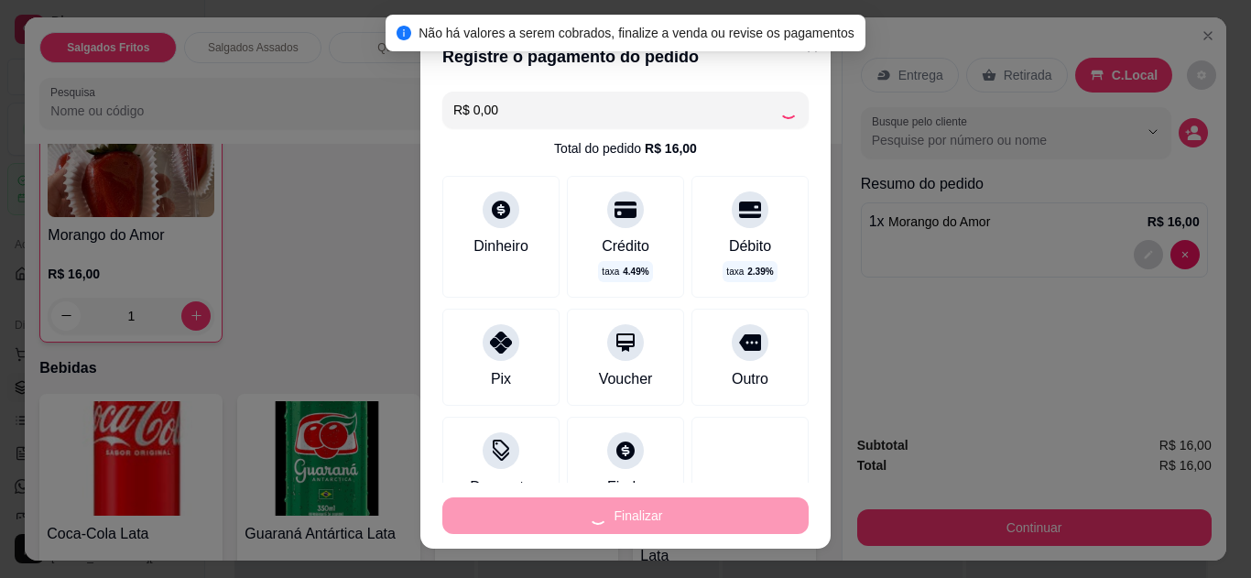
type input "0"
type input "-R$ 16,00"
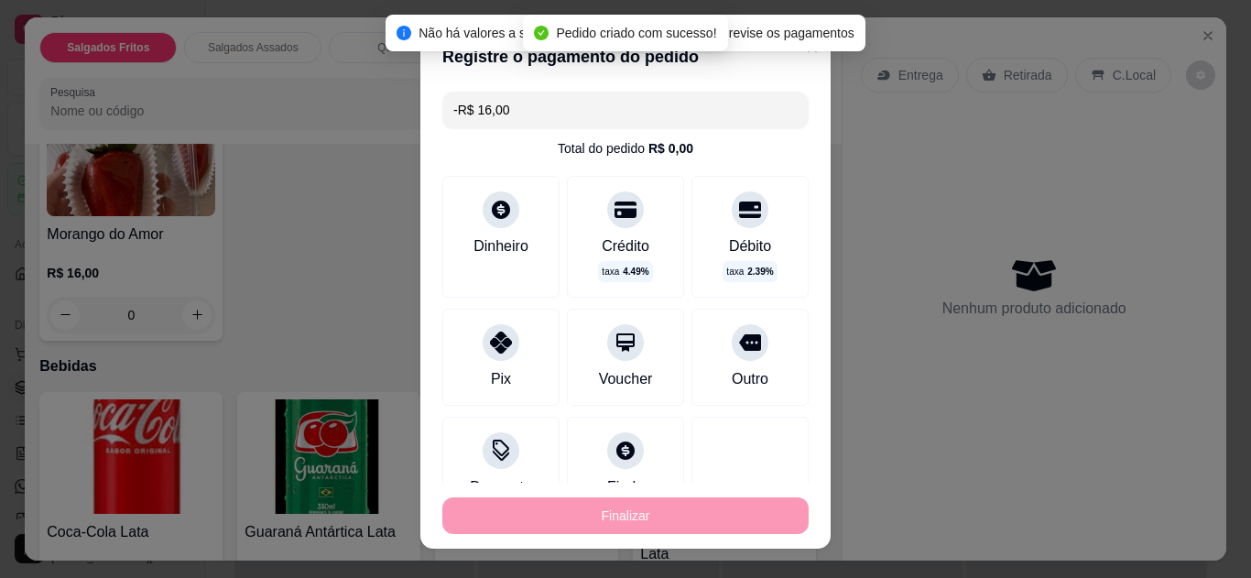
scroll to position [1061, 0]
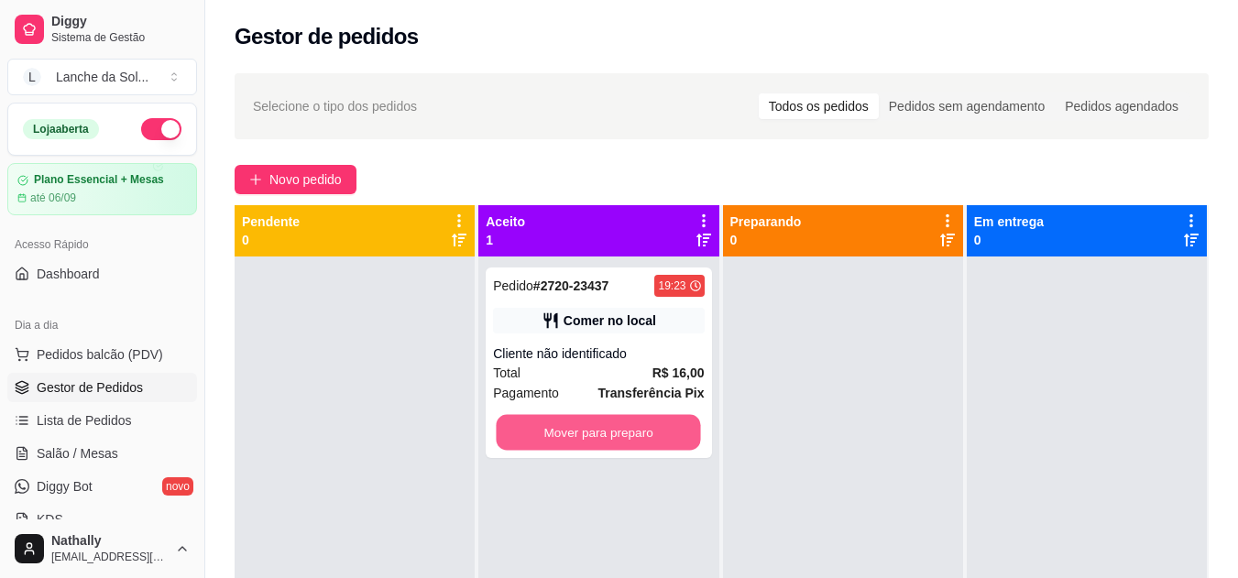
click at [606, 433] on button "Mover para preparo" at bounding box center [599, 433] width 204 height 36
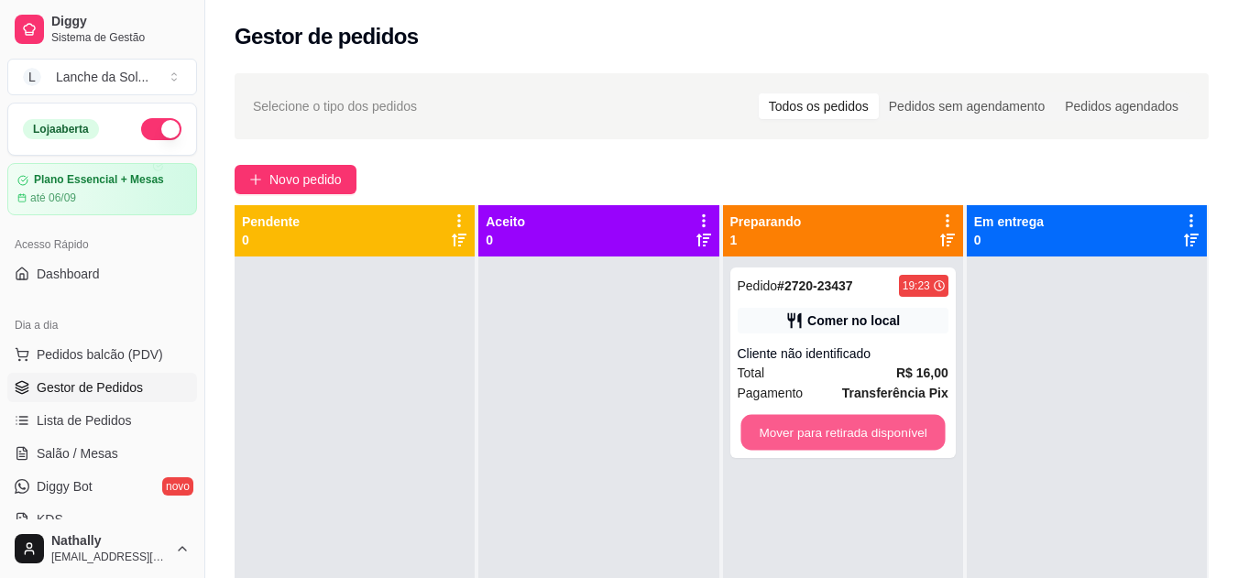
click at [838, 432] on button "Mover para retirada disponível" at bounding box center [842, 433] width 204 height 36
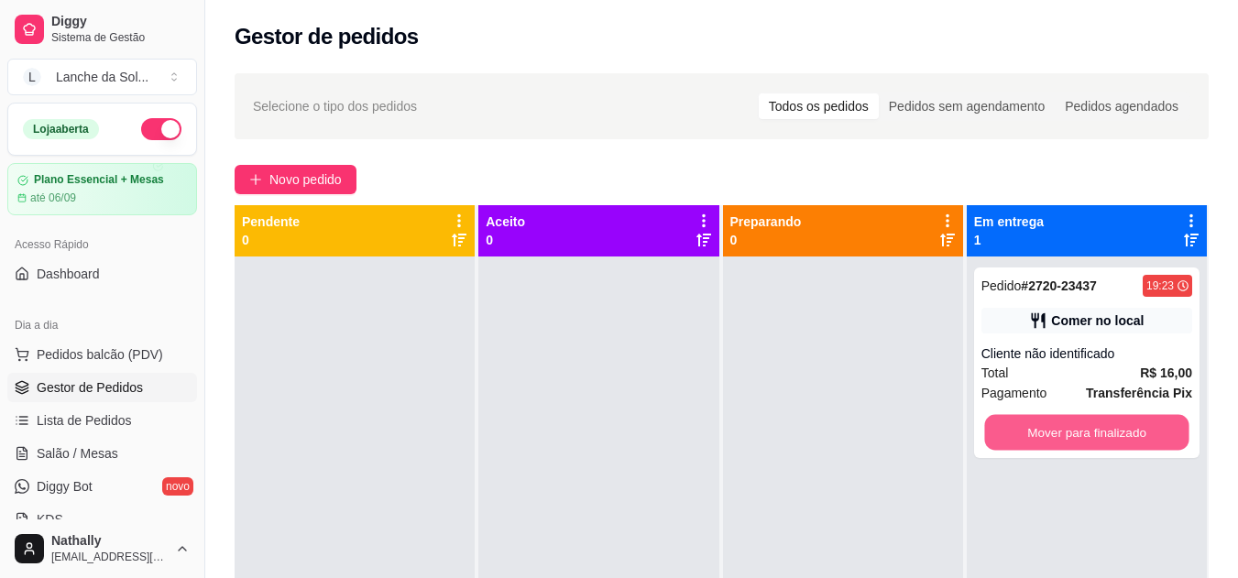
click at [1003, 428] on button "Mover para finalizado" at bounding box center [1086, 433] width 204 height 36
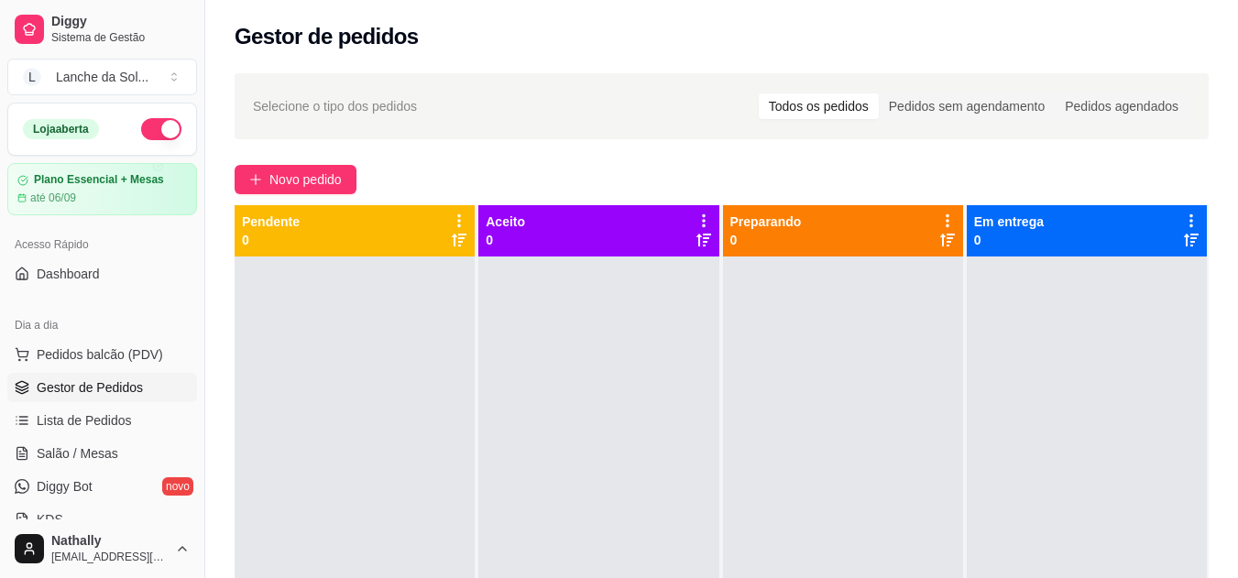
click at [105, 456] on span "Salão / Mesas" at bounding box center [78, 453] width 82 height 18
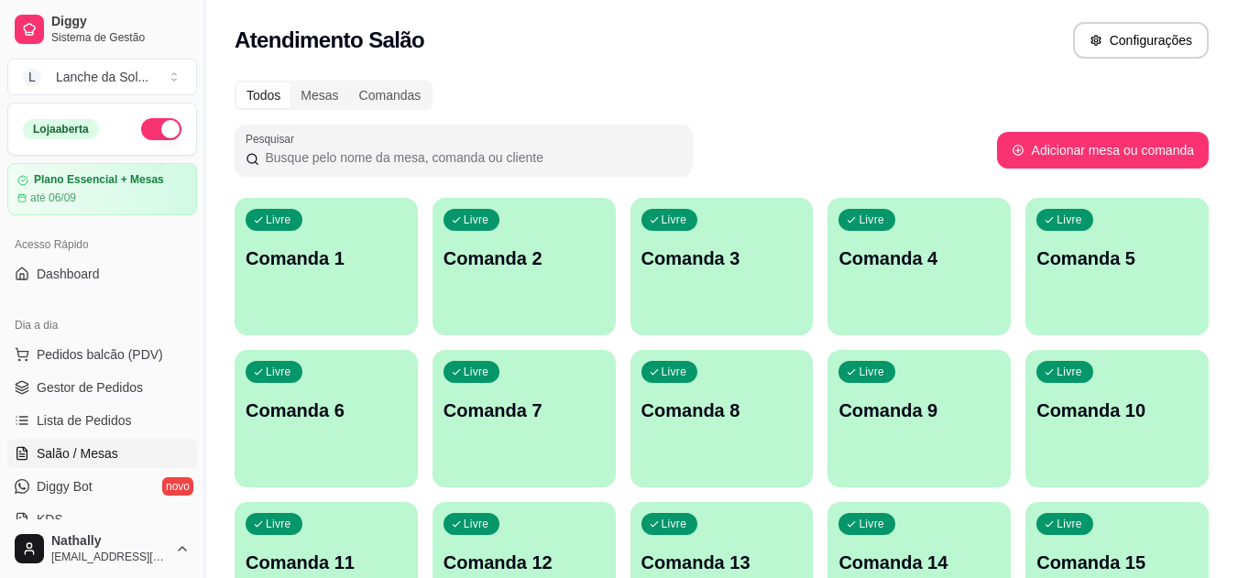
click at [289, 264] on p "Comanda 1" at bounding box center [326, 259] width 161 height 26
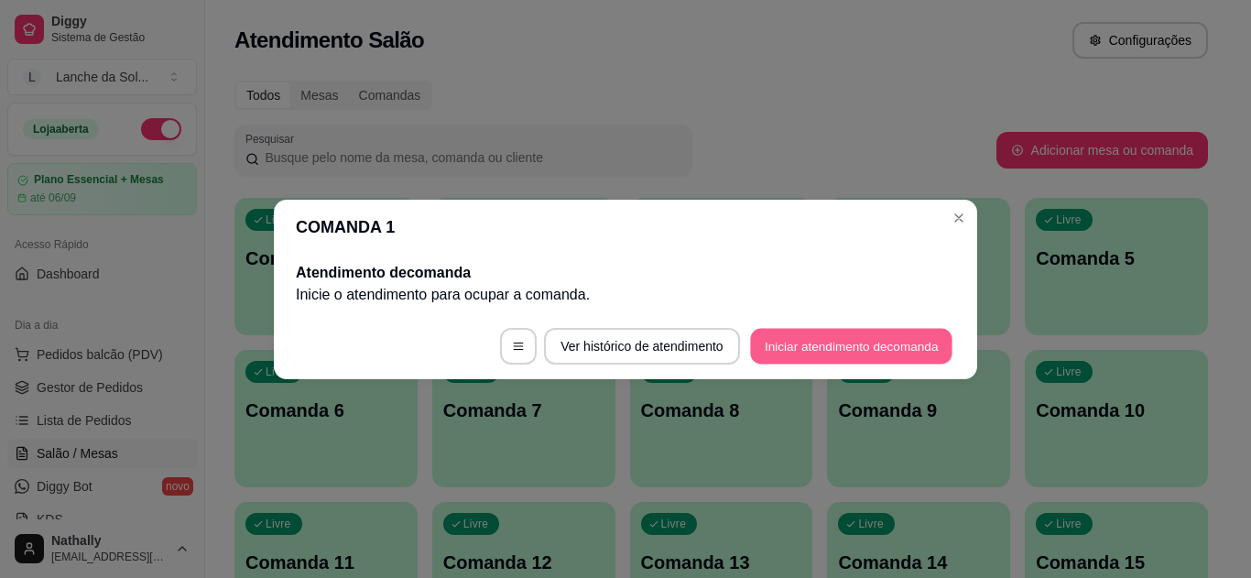
click at [771, 344] on button "Iniciar atendimento de comanda" at bounding box center [851, 346] width 202 height 36
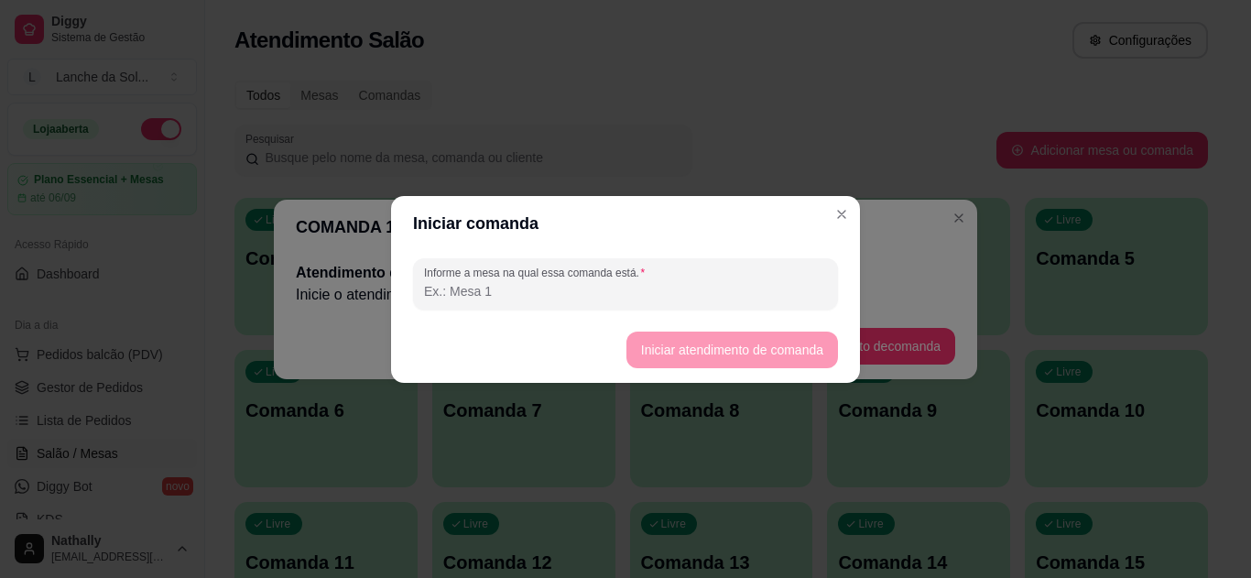
click at [840, 196] on header "Iniciar comanda" at bounding box center [625, 223] width 469 height 55
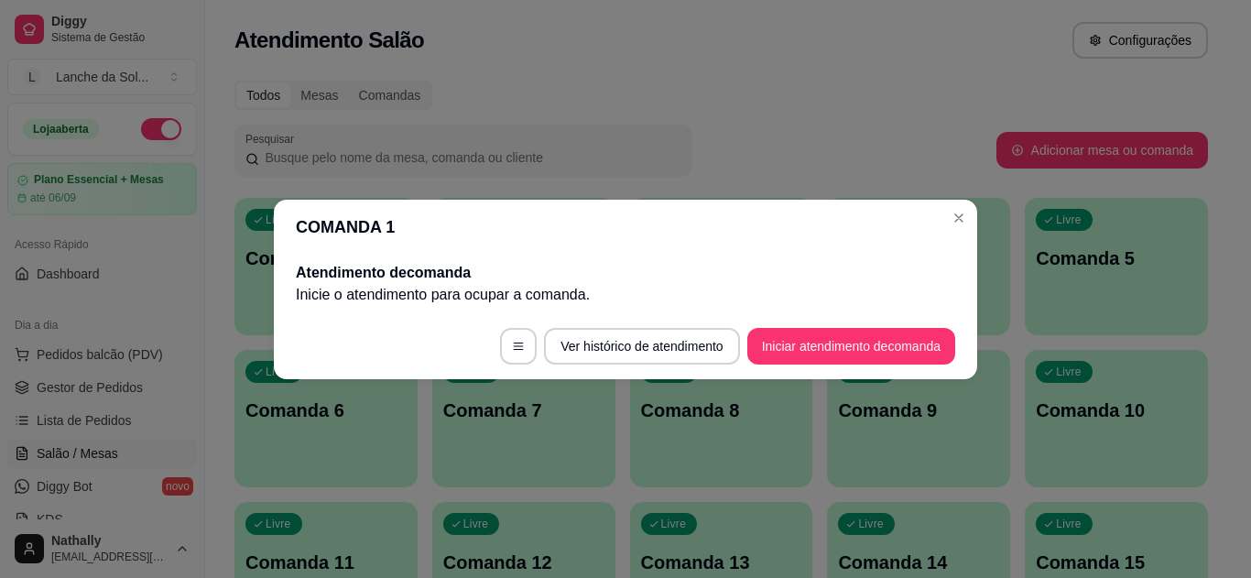
click at [851, 203] on header "COMANDA 1" at bounding box center [626, 227] width 704 height 55
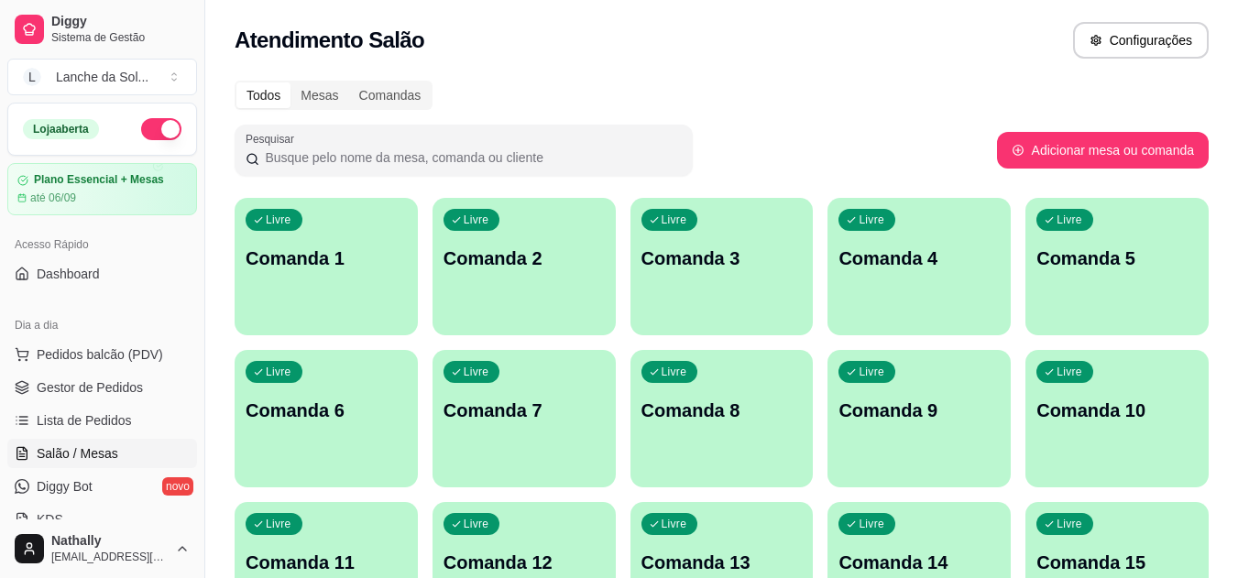
click at [163, 342] on button "Pedidos balcão (PDV)" at bounding box center [102, 354] width 190 height 29
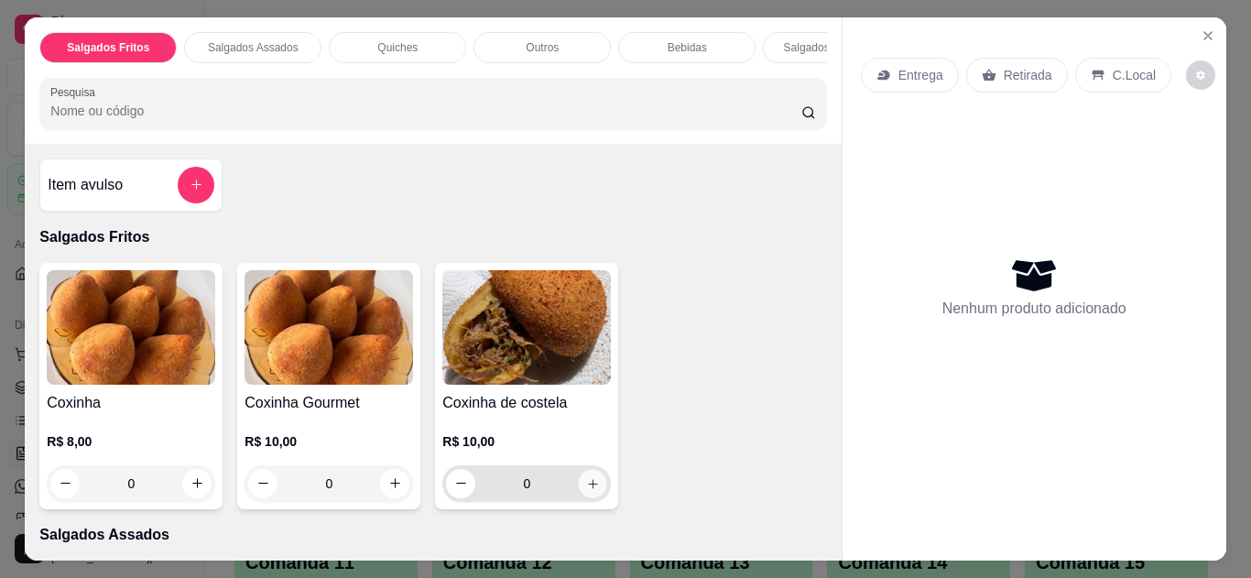
click at [586, 491] on icon "increase-product-quantity" at bounding box center [593, 484] width 14 height 14
type input "1"
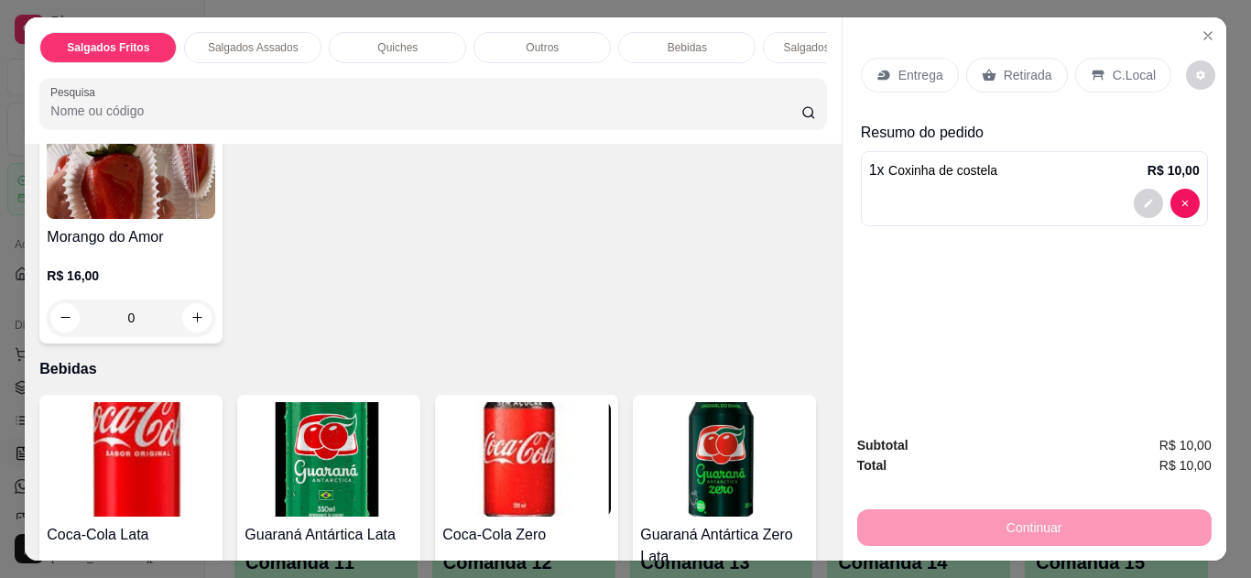
scroll to position [1414, 0]
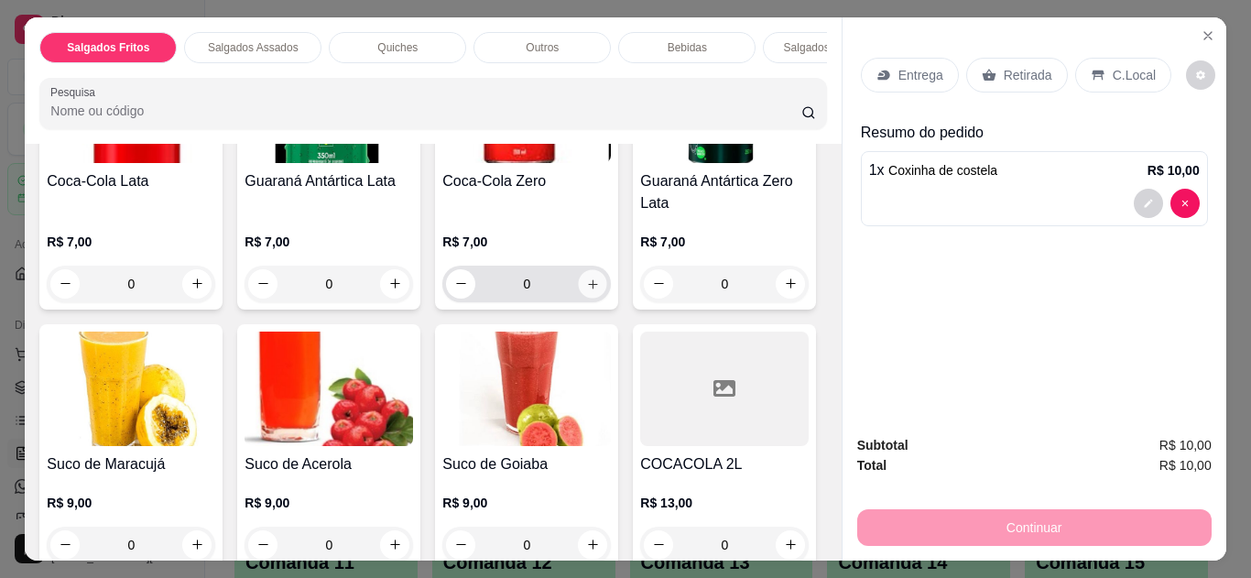
click at [579, 269] on button "increase-product-quantity" at bounding box center [593, 283] width 28 height 28
type input "1"
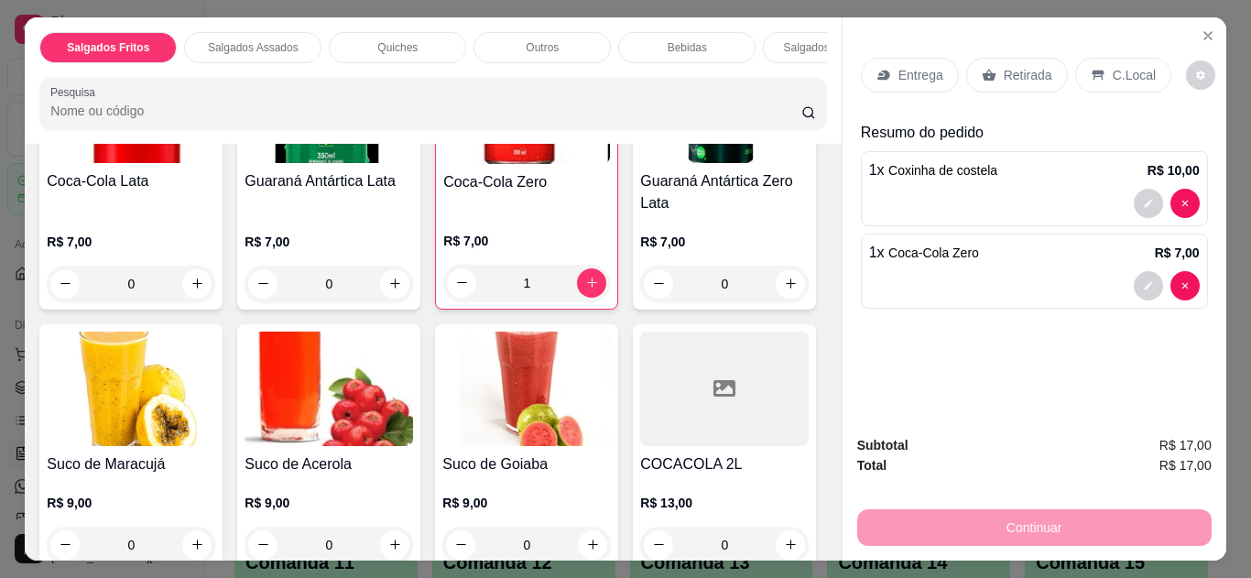
click at [1113, 66] on p "C.Local" at bounding box center [1134, 75] width 43 height 18
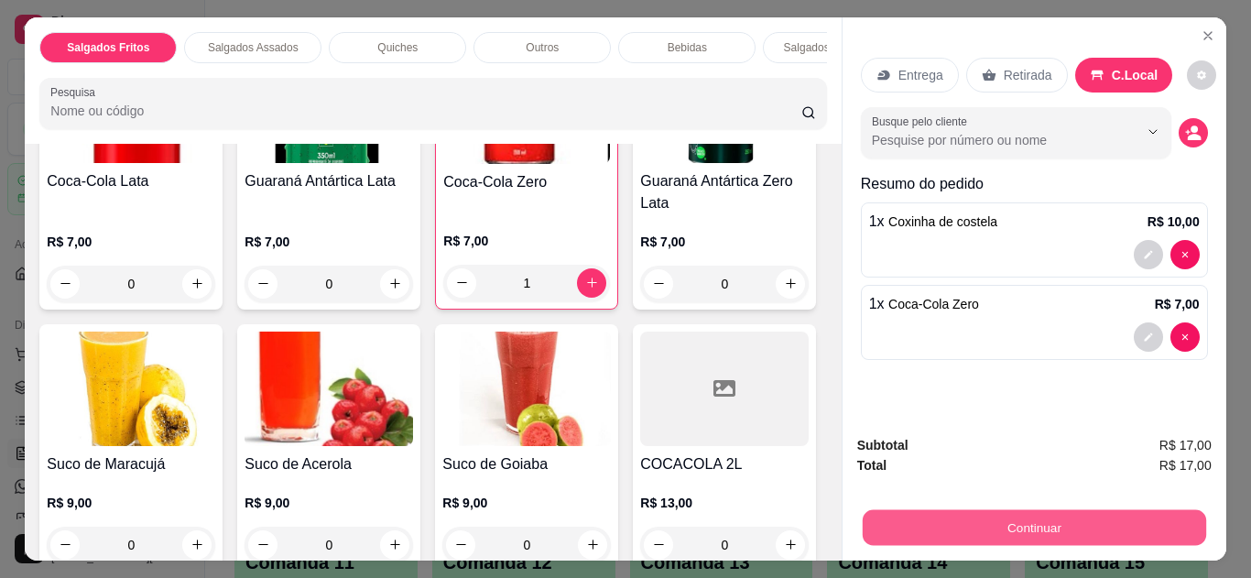
click at [1032, 510] on button "Continuar" at bounding box center [1034, 528] width 344 height 36
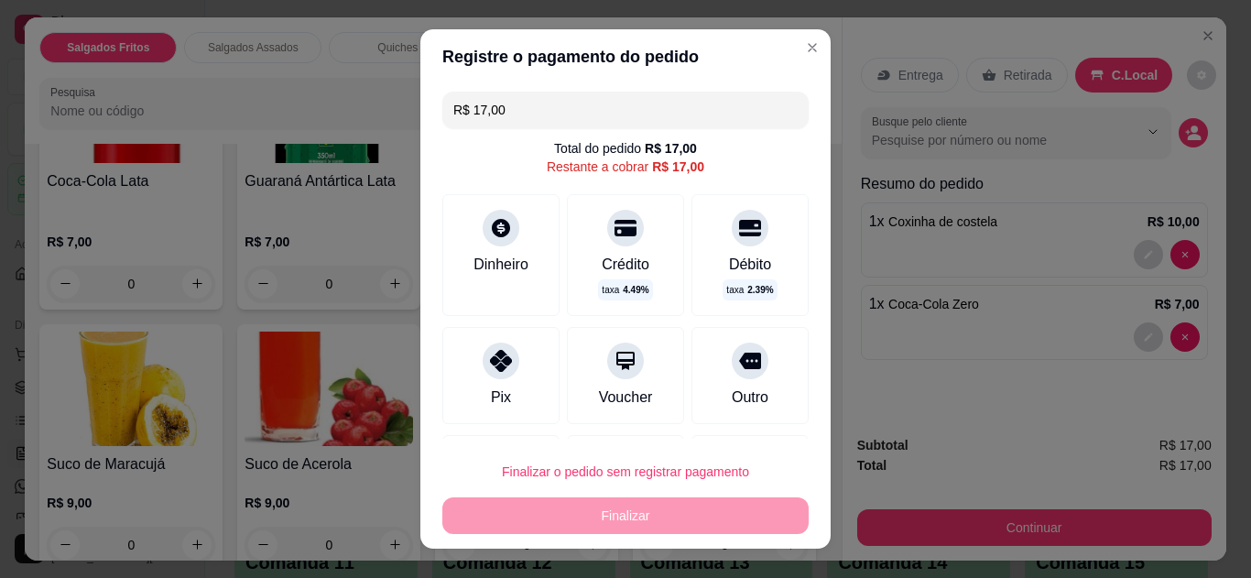
click at [540, 372] on div "Pix" at bounding box center [500, 375] width 117 height 97
type input "R$ 0,00"
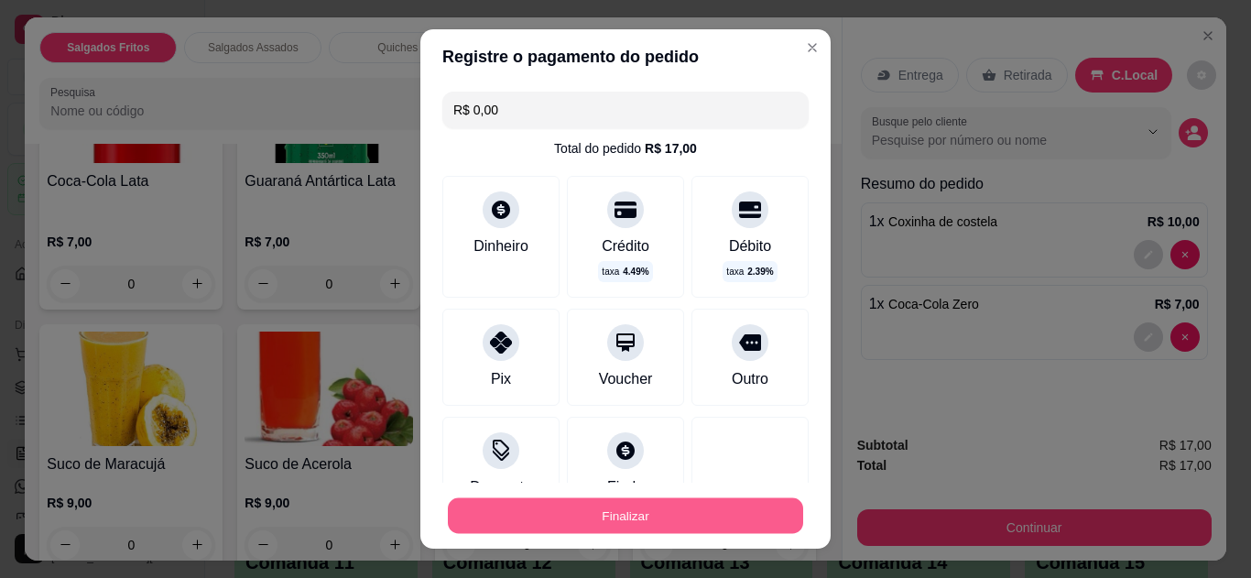
click at [582, 519] on button "Finalizar" at bounding box center [625, 516] width 355 height 36
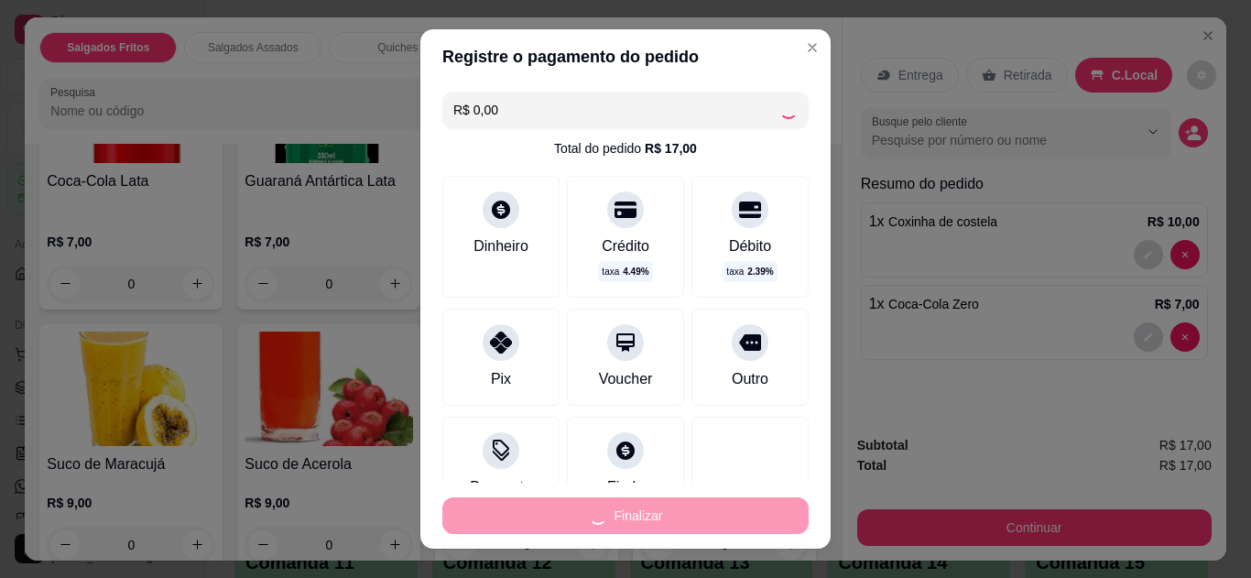
type input "0"
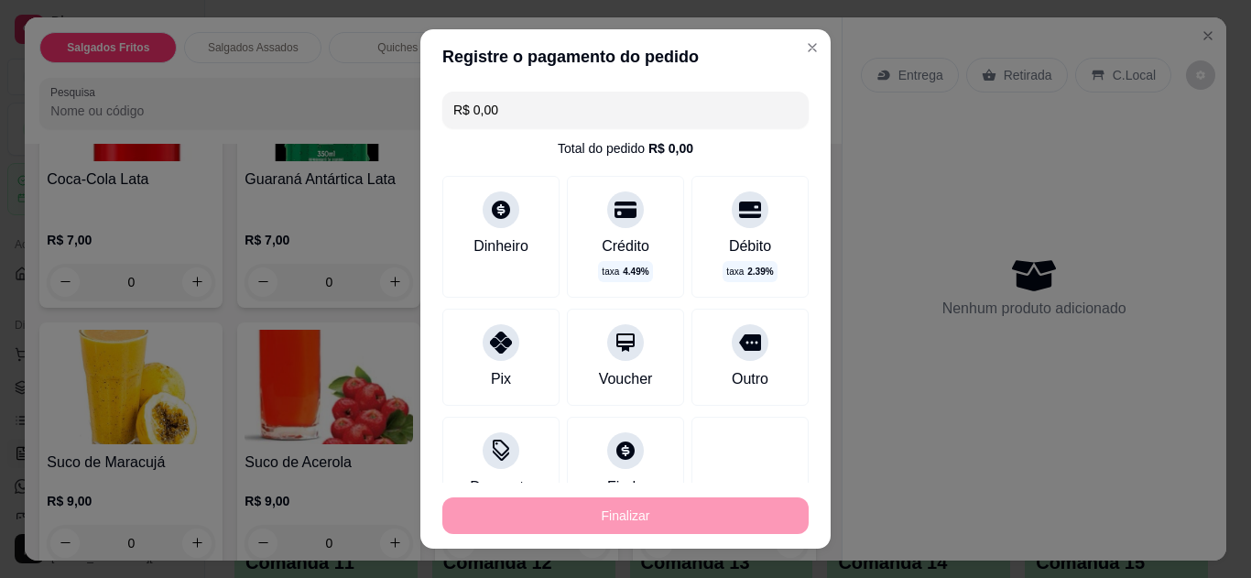
type input "-R$ 17,00"
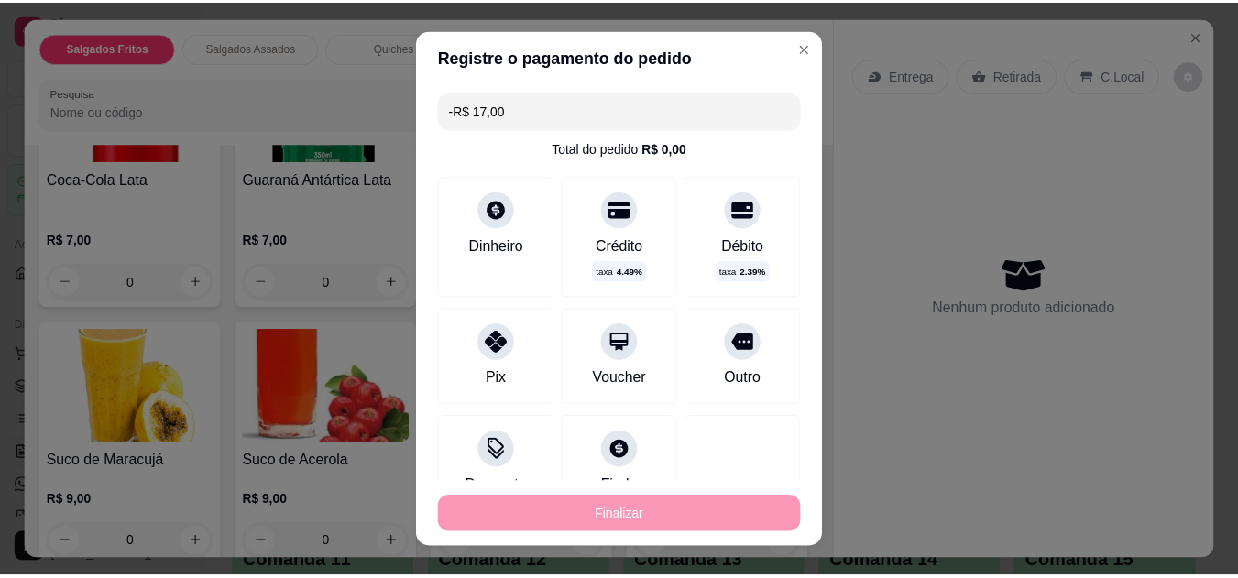
scroll to position [1413, 0]
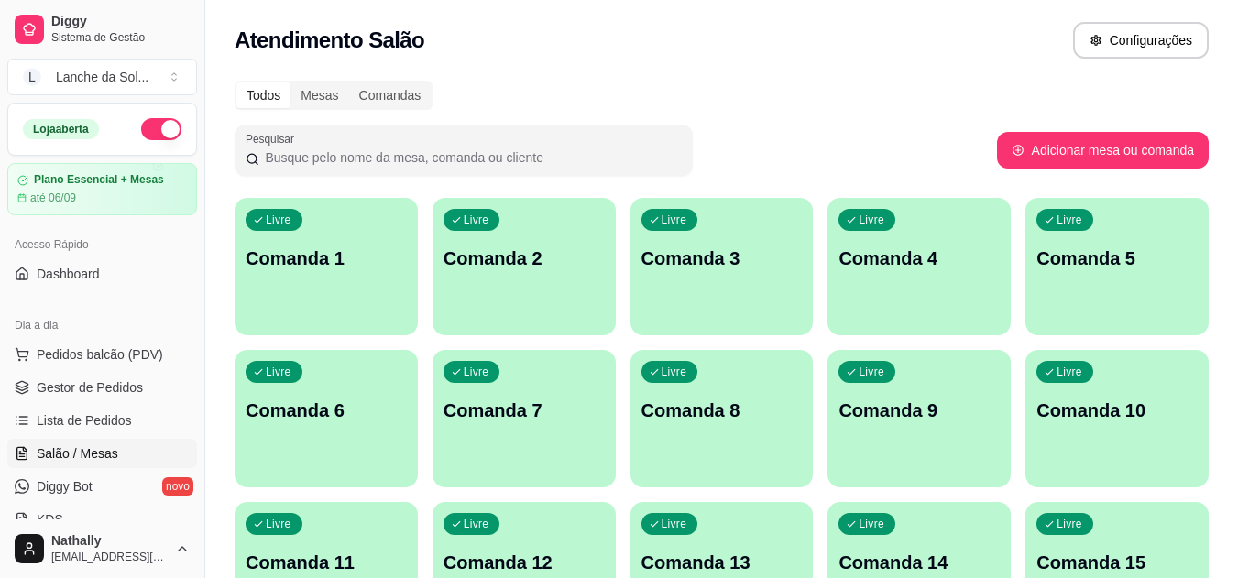
click at [145, 391] on link "Gestor de Pedidos" at bounding box center [102, 387] width 190 height 29
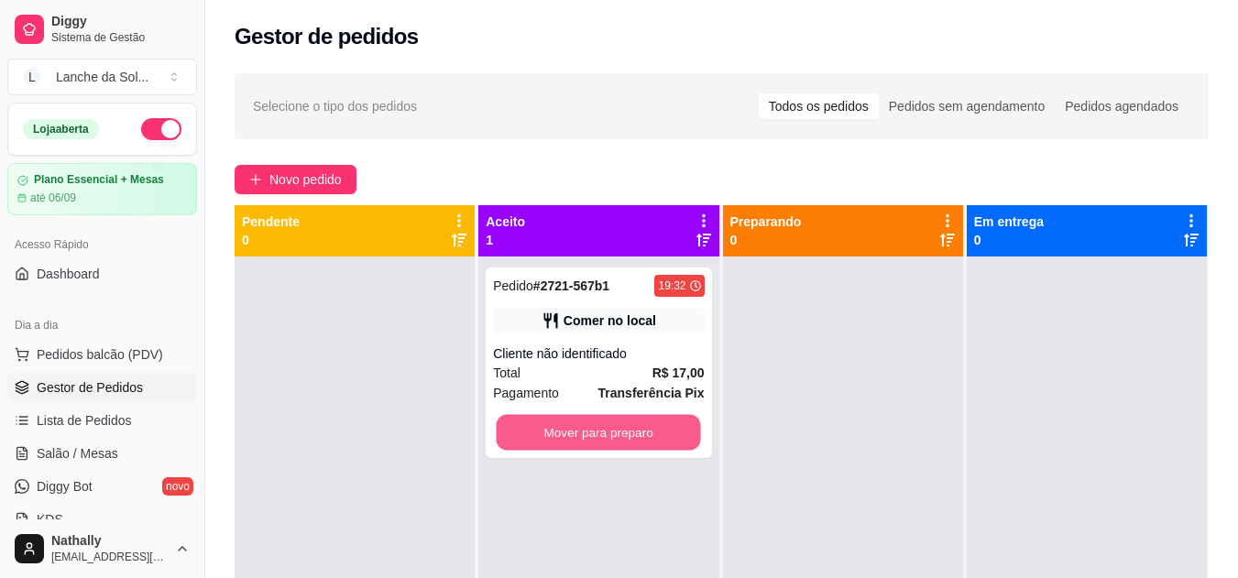
click at [551, 446] on button "Mover para preparo" at bounding box center [599, 433] width 204 height 36
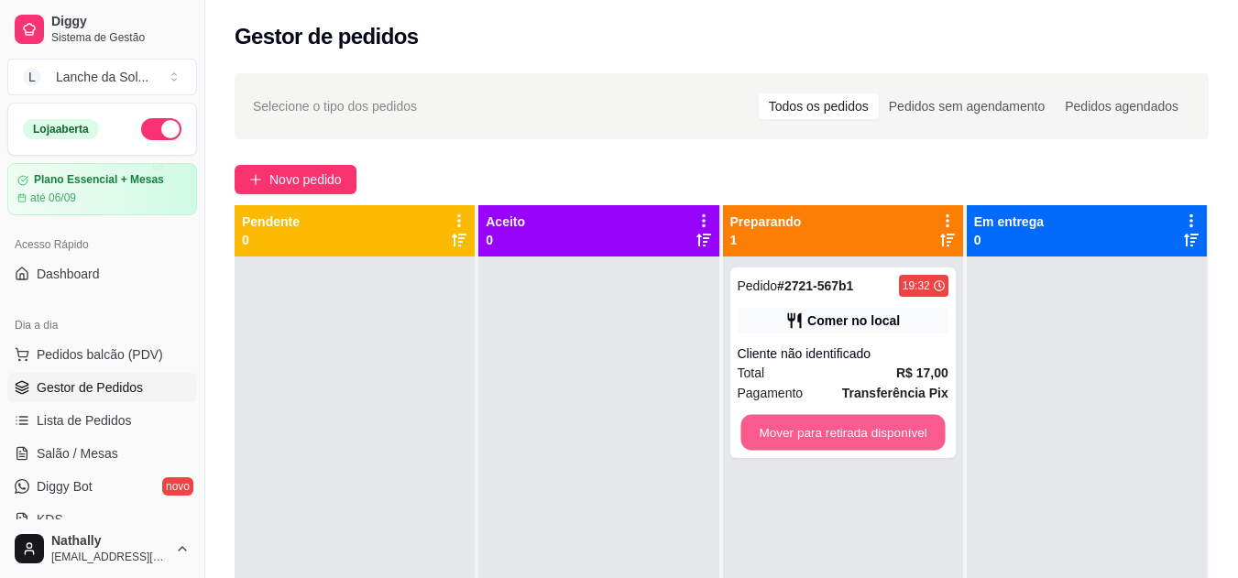
click at [759, 421] on button "Mover para retirada disponível" at bounding box center [842, 433] width 204 height 36
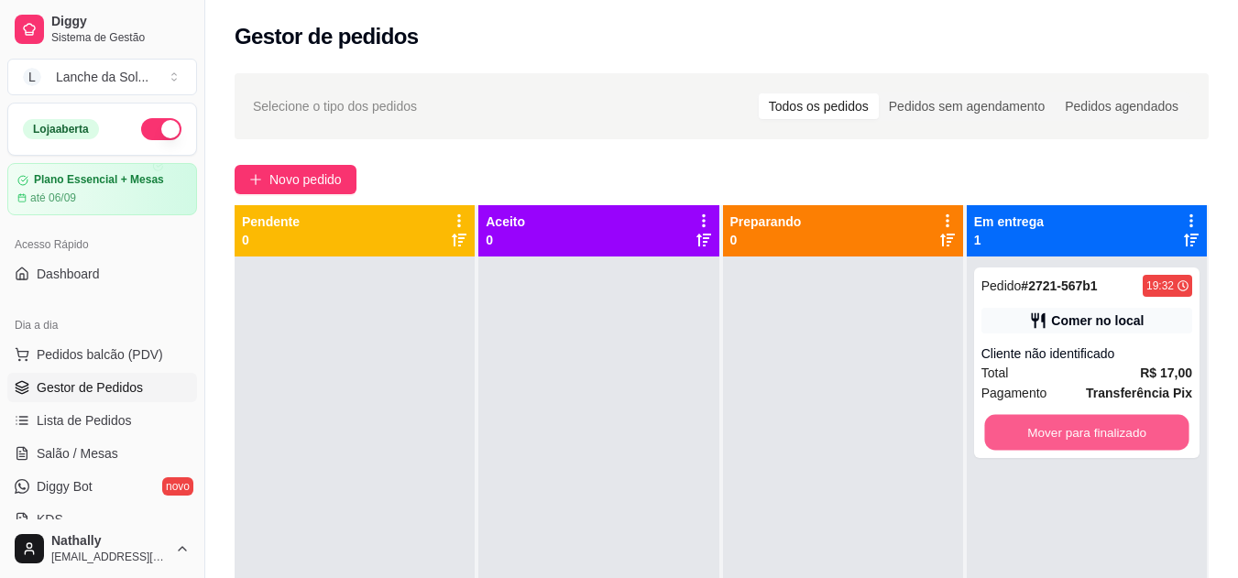
click at [997, 428] on button "Mover para finalizado" at bounding box center [1086, 433] width 204 height 36
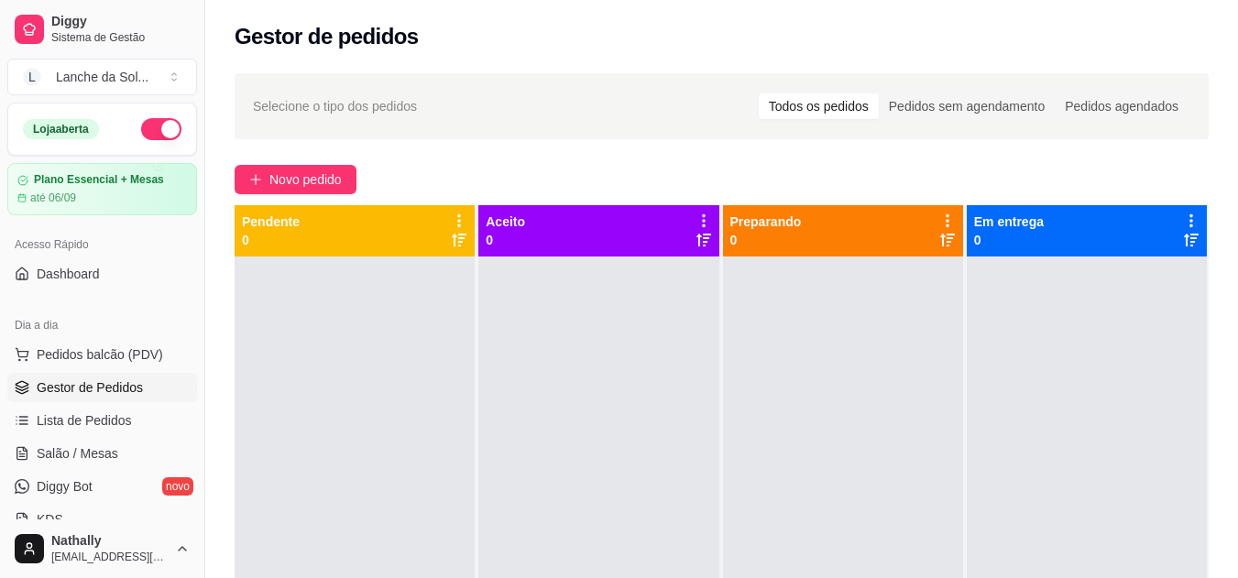
click at [147, 118] on button "button" at bounding box center [161, 129] width 40 height 22
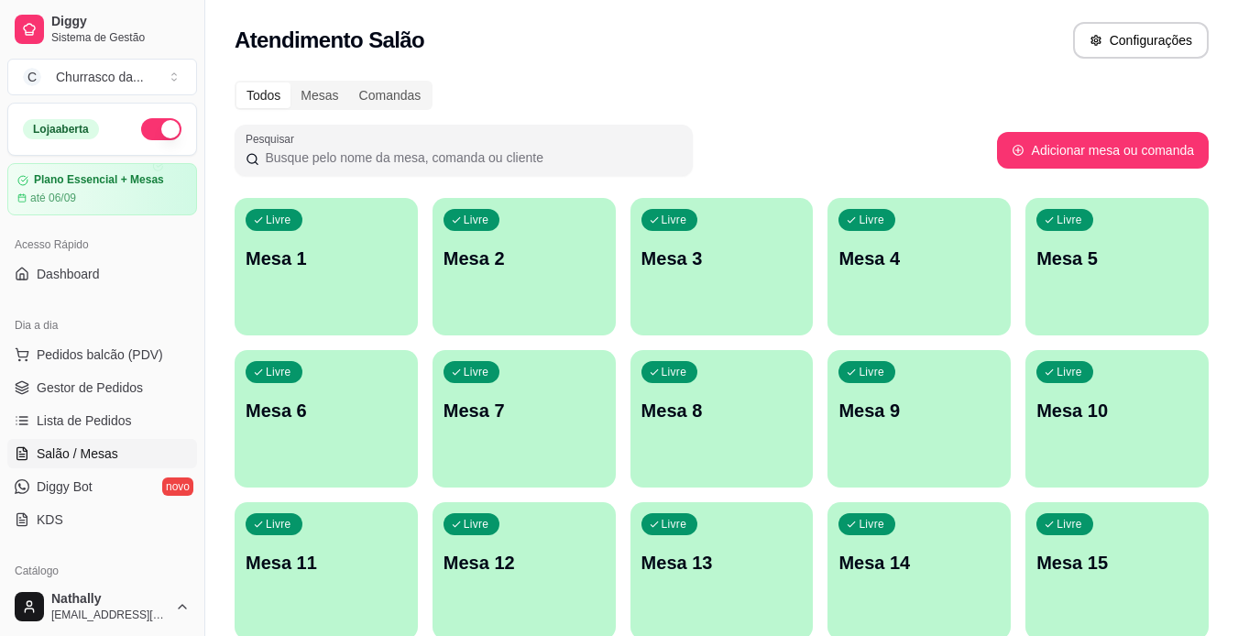
click at [124, 375] on link "Gestor de Pedidos" at bounding box center [102, 387] width 190 height 29
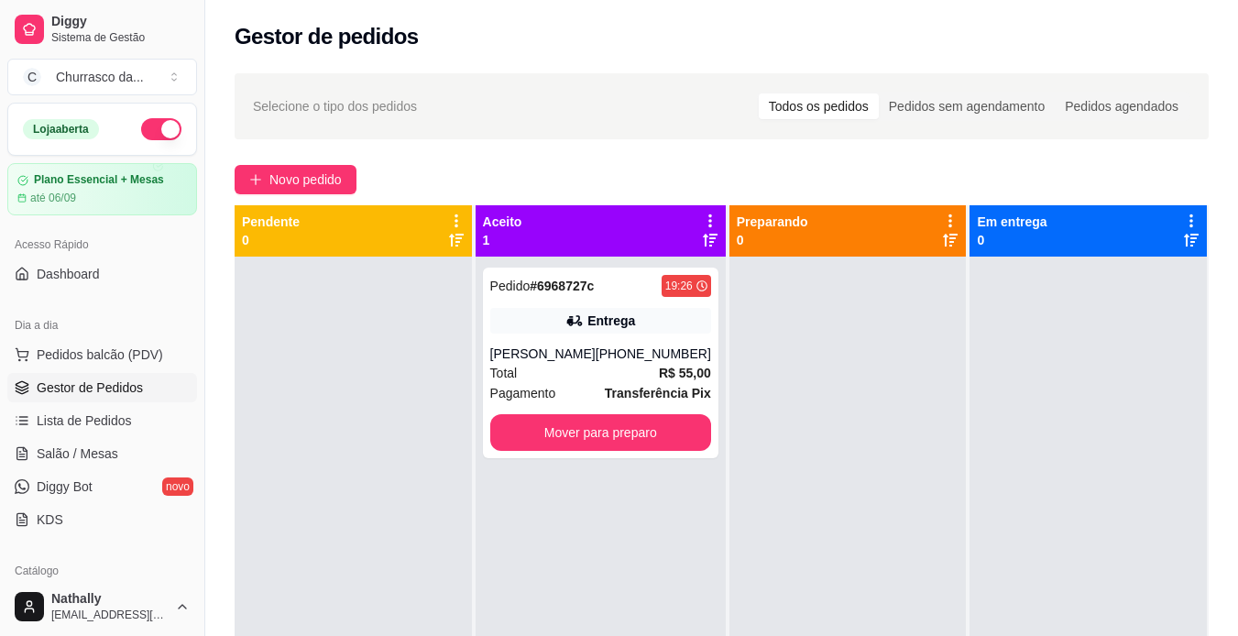
click at [515, 383] on span "Total" at bounding box center [503, 373] width 27 height 20
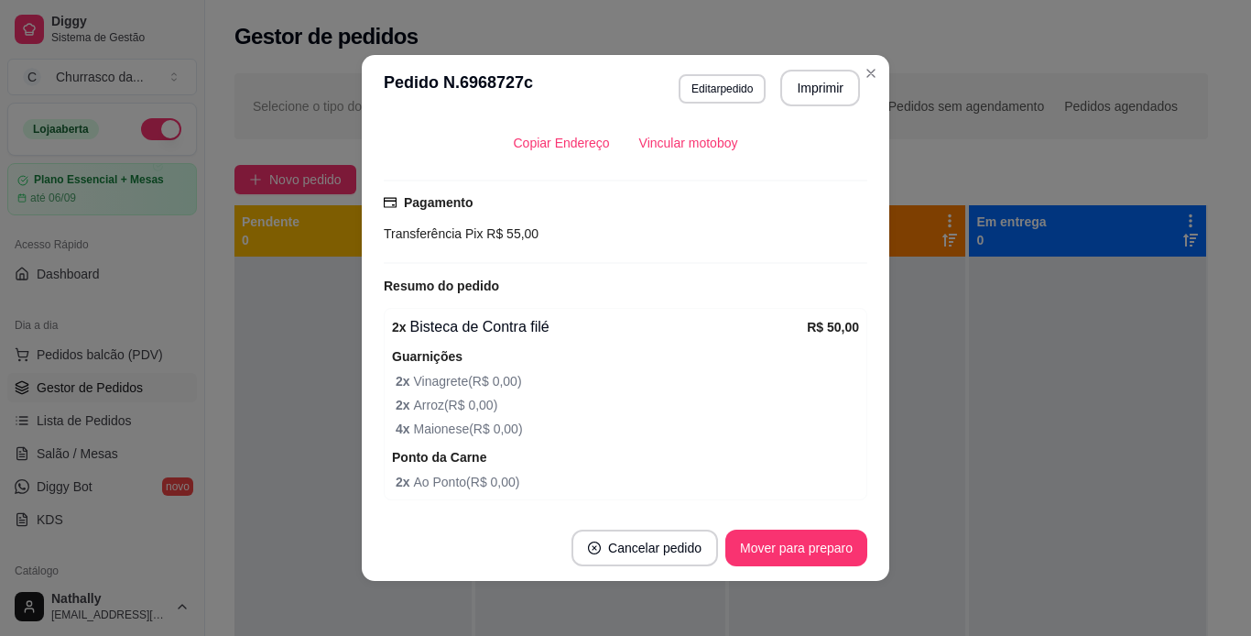
scroll to position [486, 0]
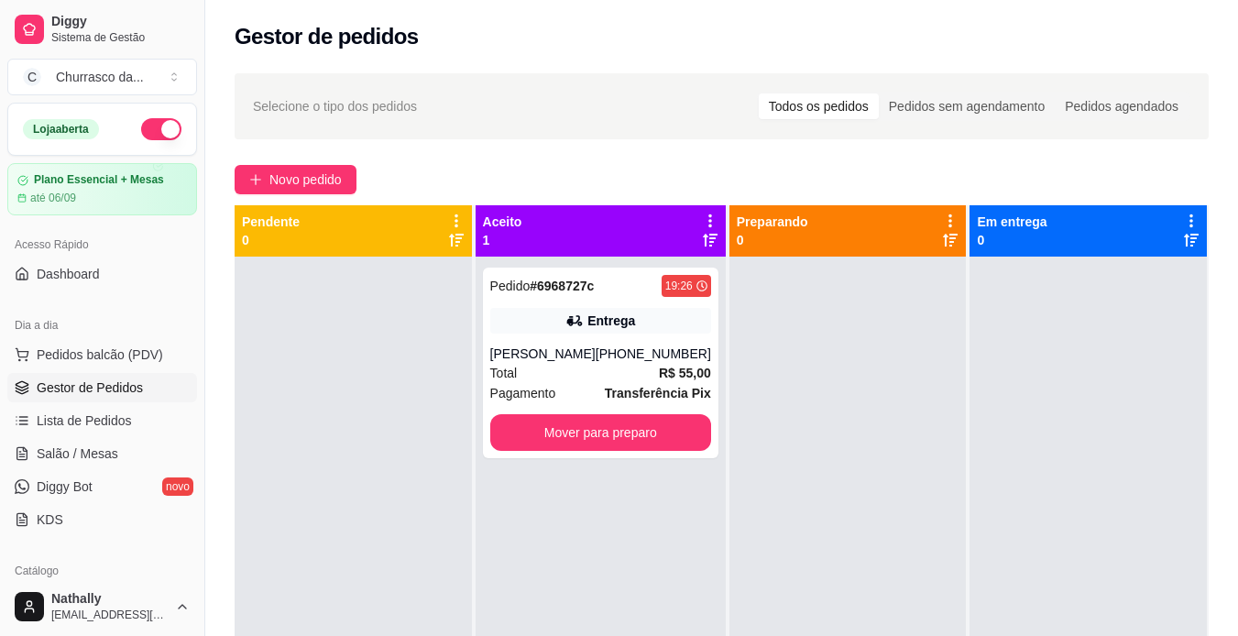
click at [597, 383] on div "Total R$ 55,00" at bounding box center [600, 373] width 221 height 20
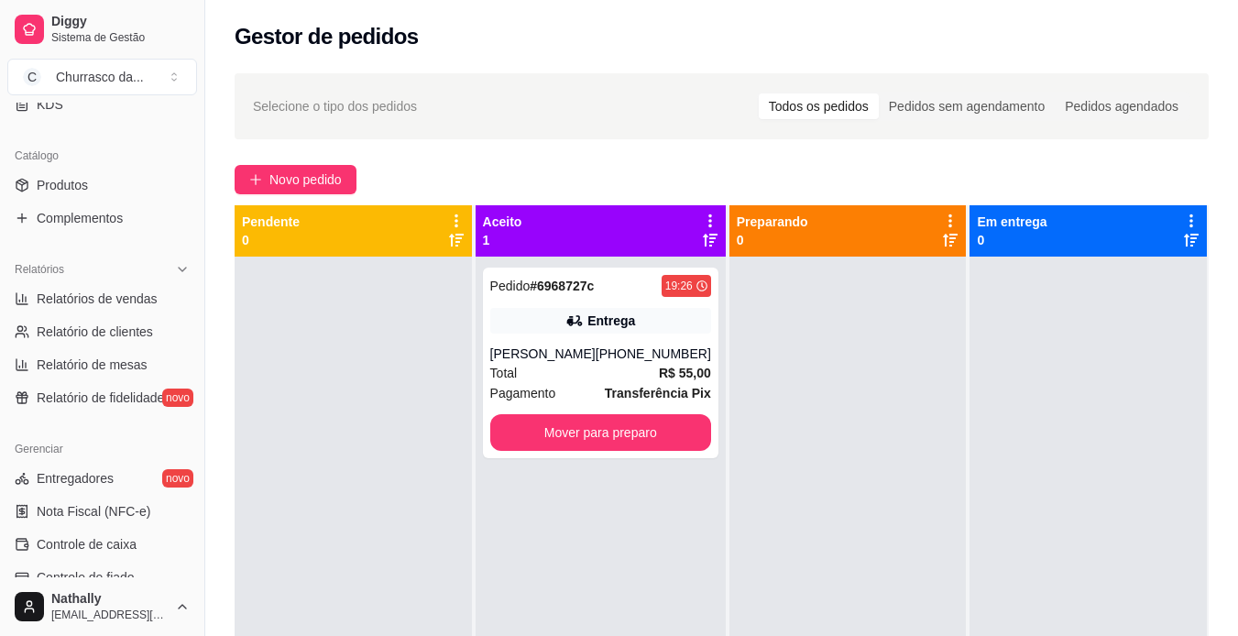
click at [110, 181] on link "Produtos" at bounding box center [102, 184] width 190 height 29
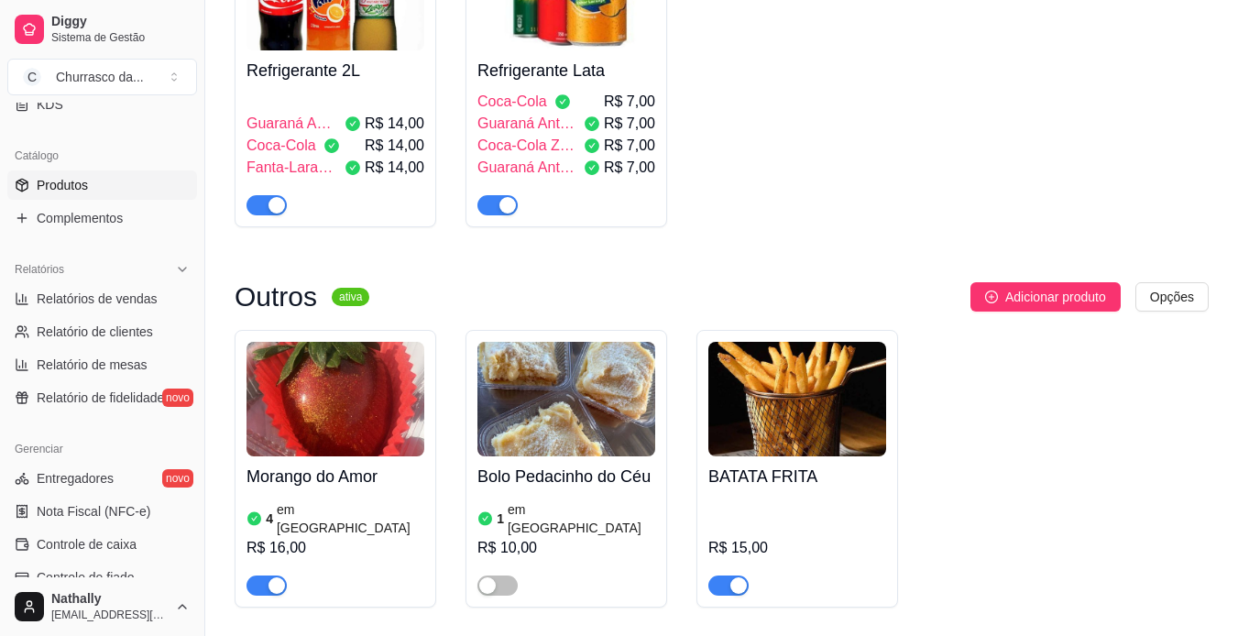
scroll to position [1362, 0]
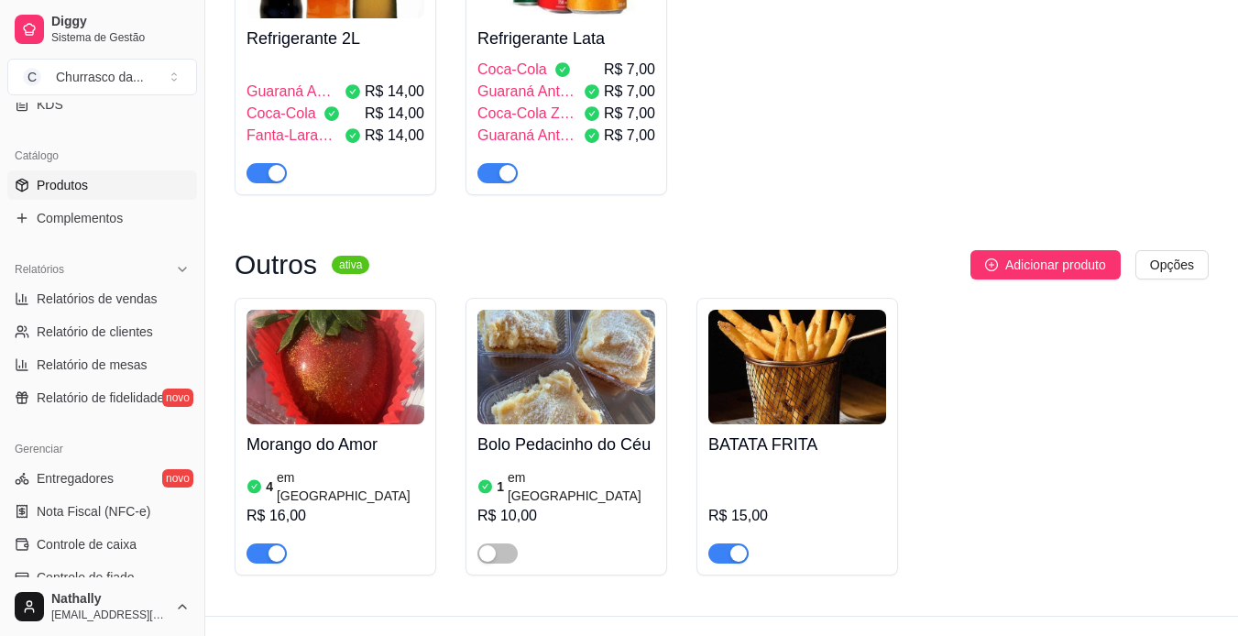
click at [131, 215] on link "Complementos" at bounding box center [102, 217] width 190 height 29
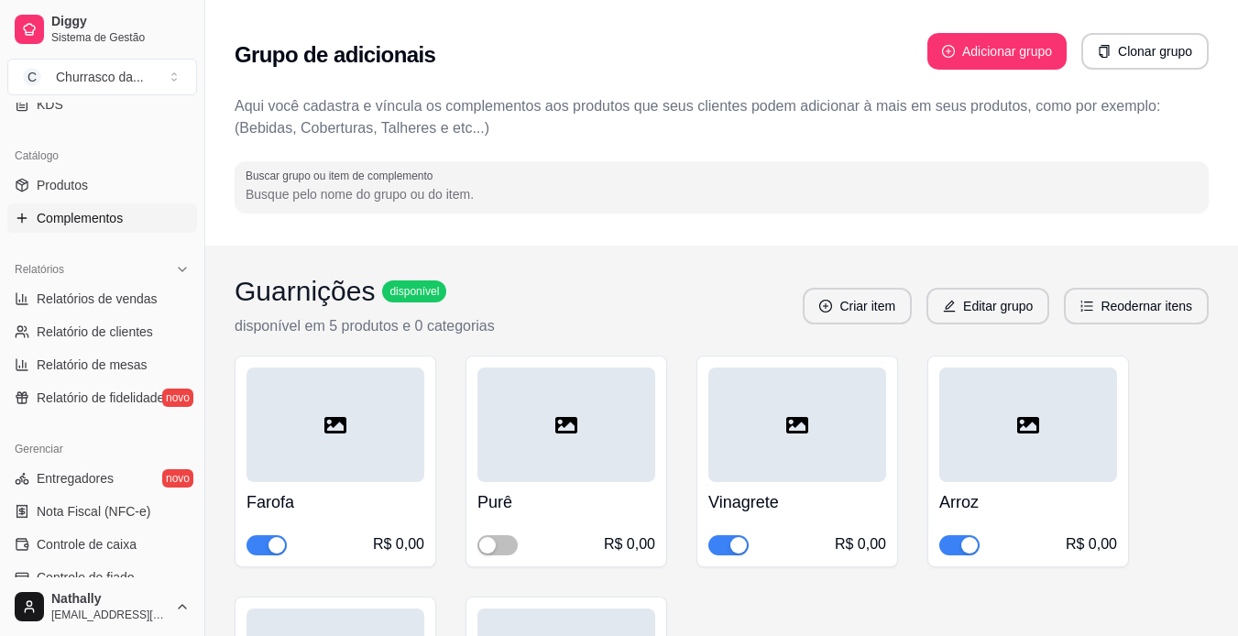
scroll to position [556, 0]
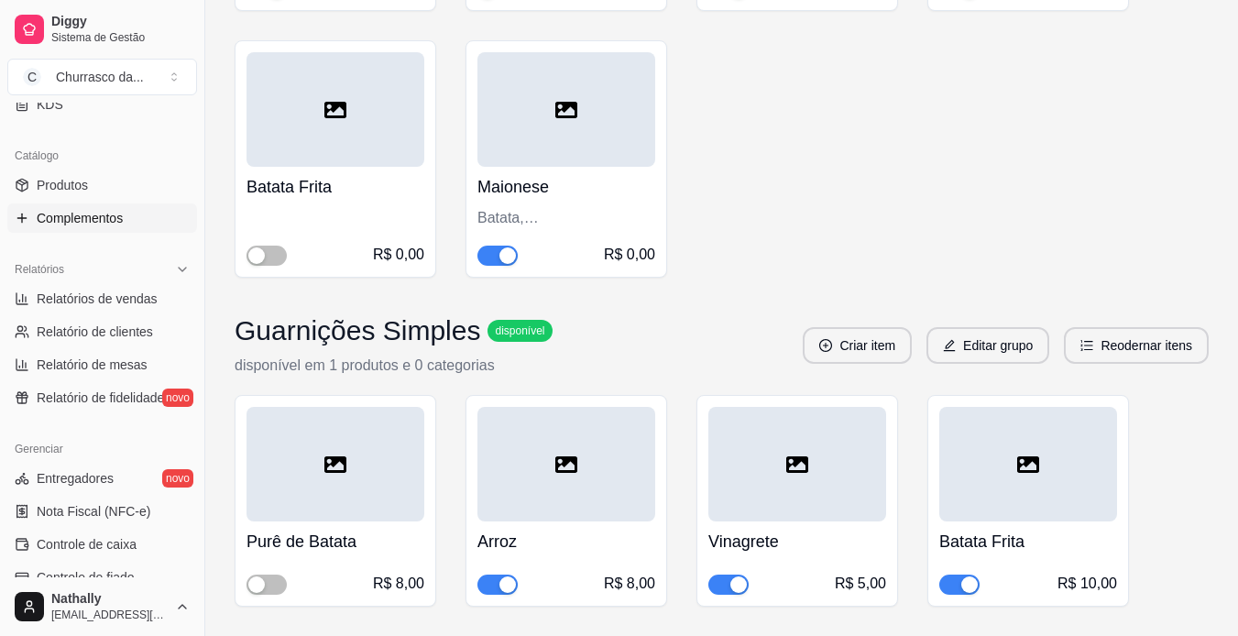
click at [496, 246] on span "button" at bounding box center [497, 256] width 40 height 20
click at [254, 575] on span "button" at bounding box center [266, 584] width 40 height 20
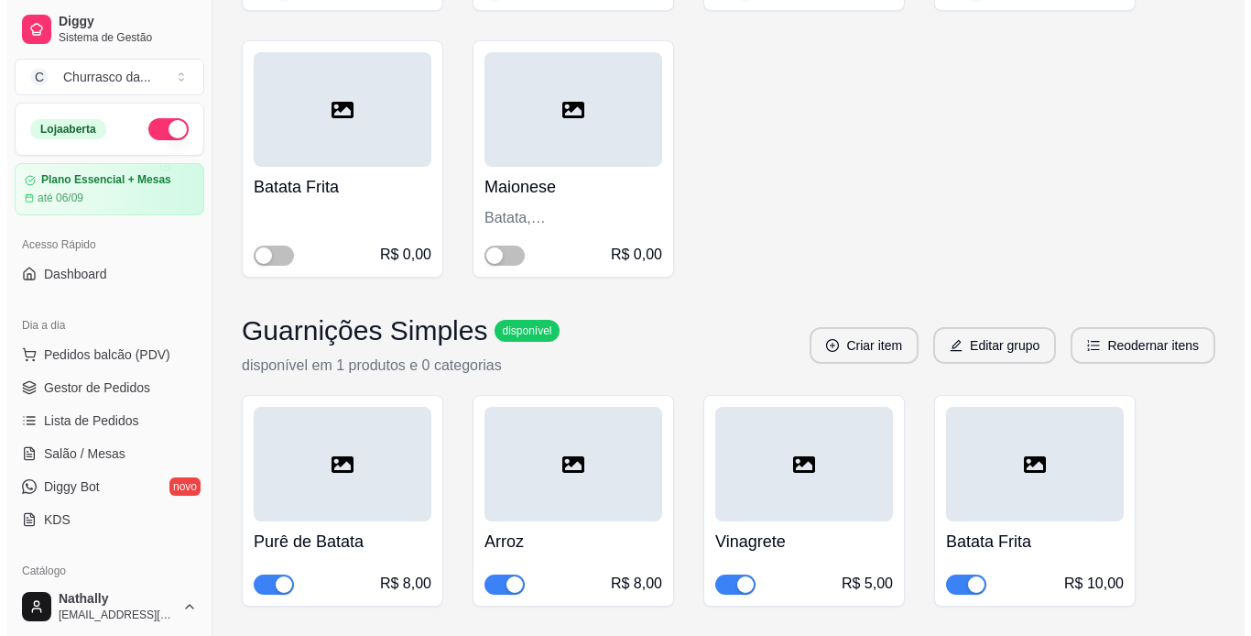
scroll to position [0, 0]
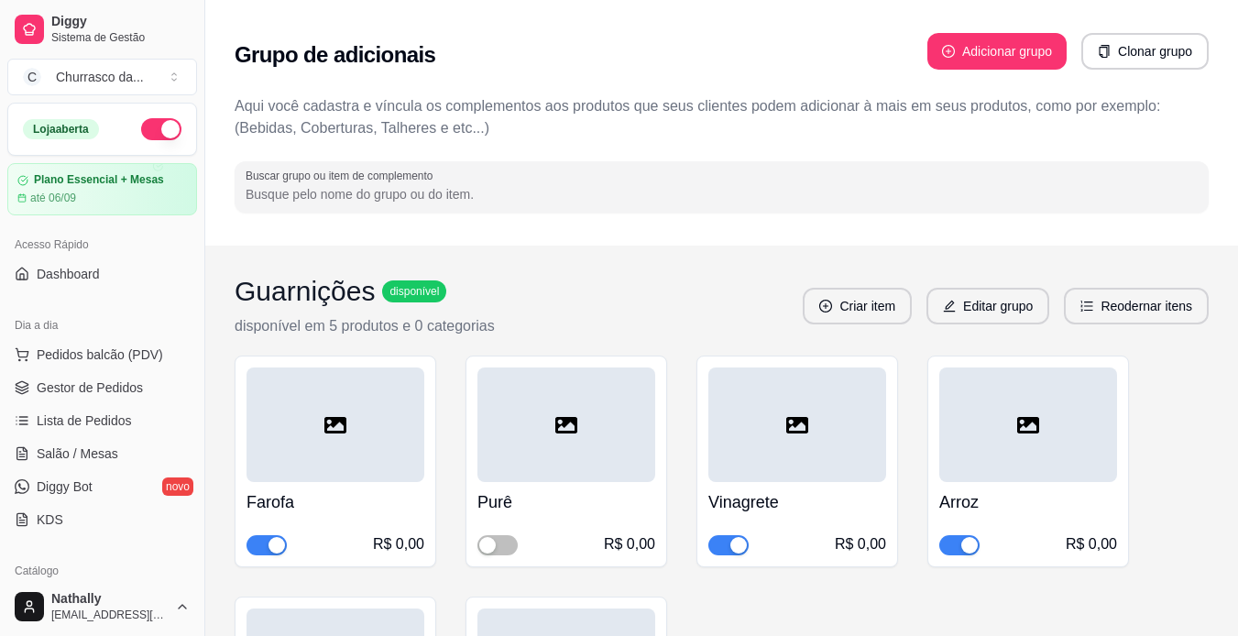
click at [483, 543] on div "button" at bounding box center [487, 545] width 16 height 16
click at [106, 379] on span "Gestor de Pedidos" at bounding box center [90, 387] width 106 height 18
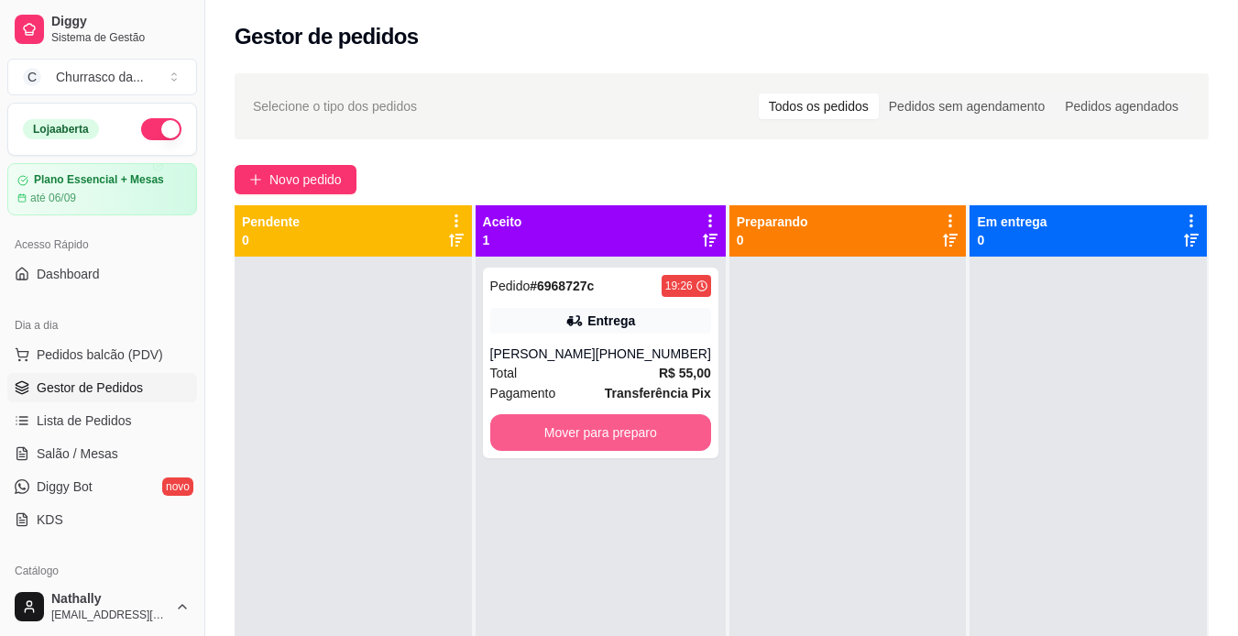
click at [588, 451] on button "Mover para preparo" at bounding box center [600, 432] width 221 height 37
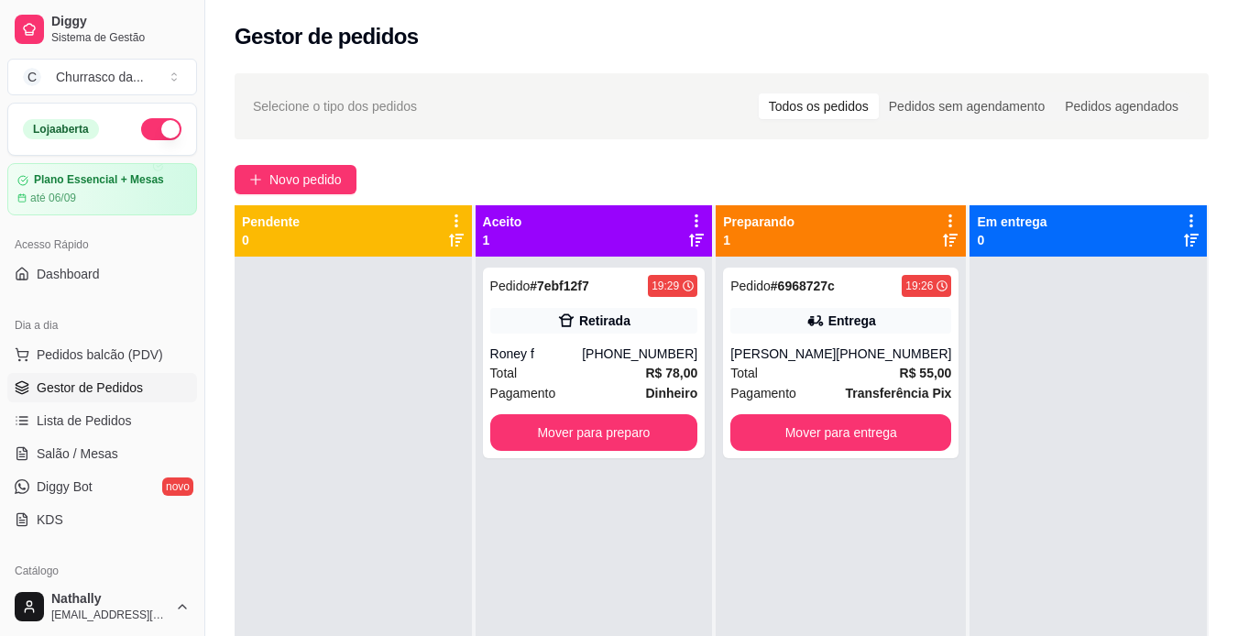
click at [551, 373] on div "Total R$ 78,00" at bounding box center [594, 373] width 208 height 20
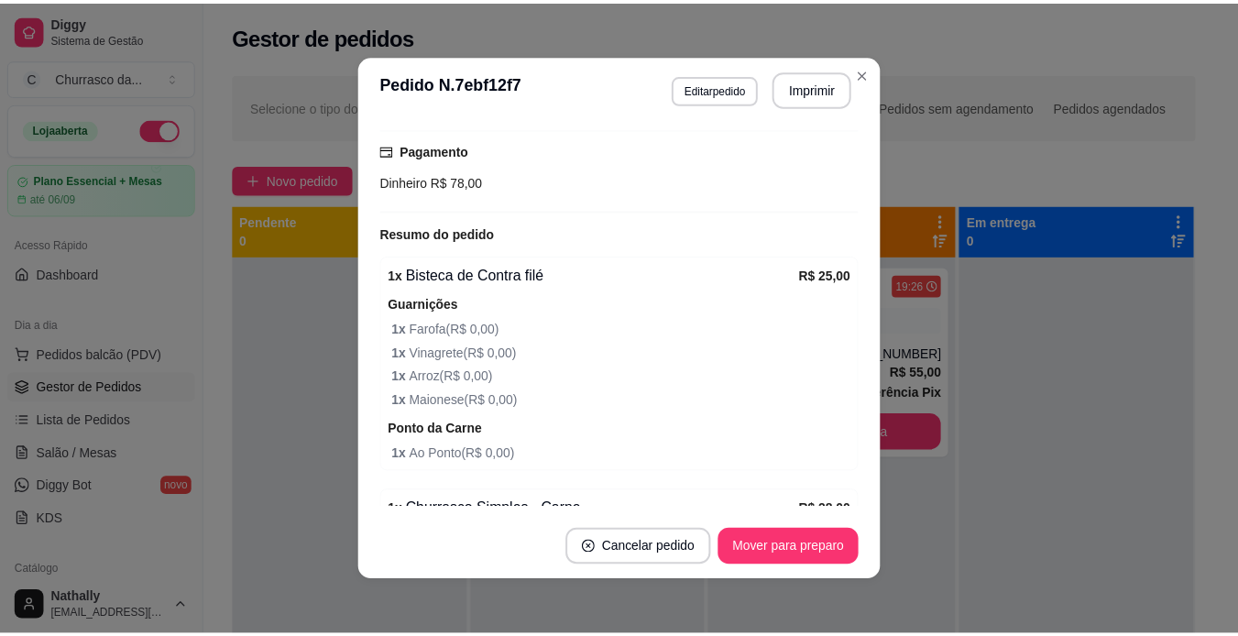
scroll to position [664, 0]
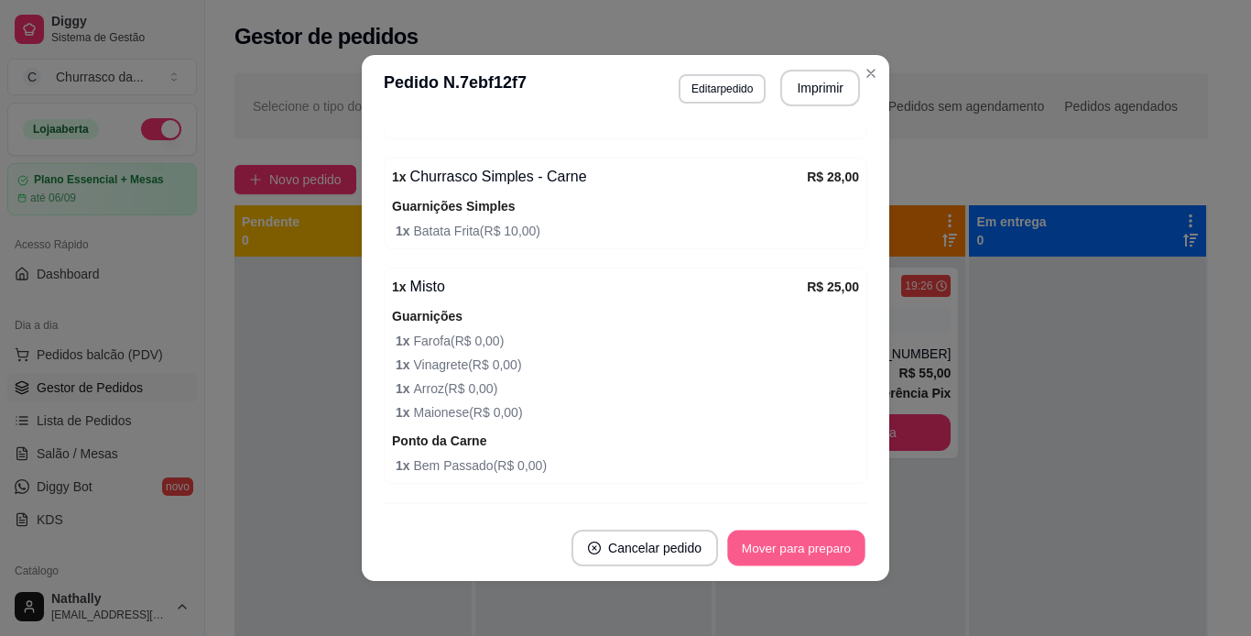
click at [793, 552] on button "Mover para preparo" at bounding box center [795, 548] width 137 height 36
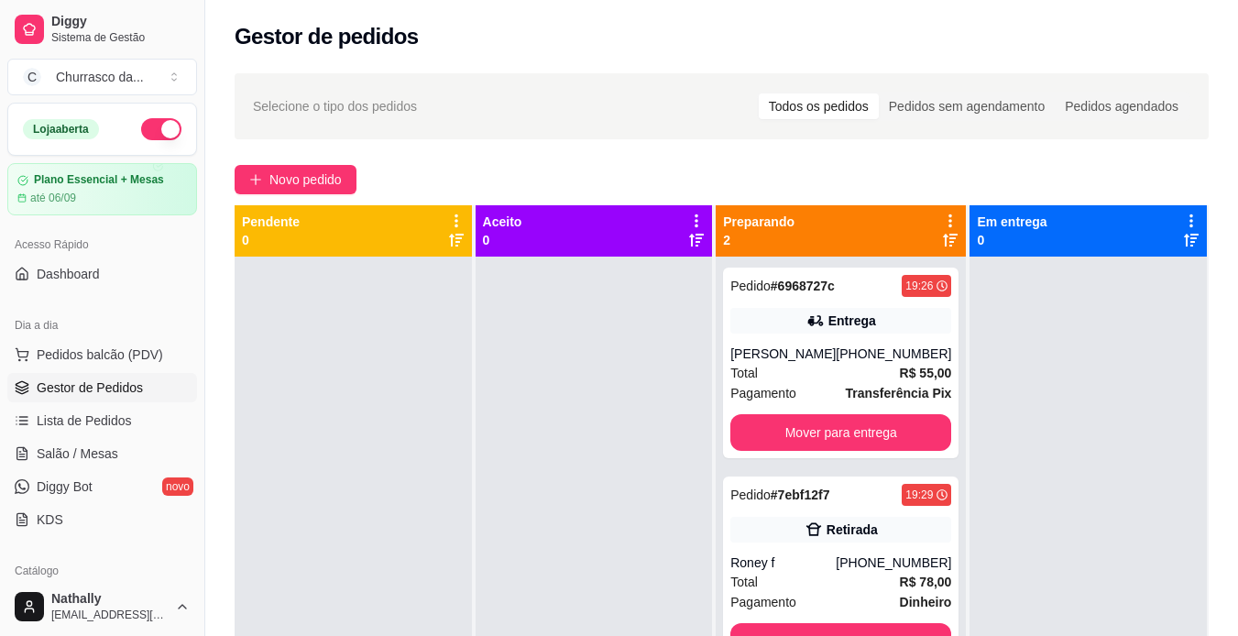
scroll to position [415, 0]
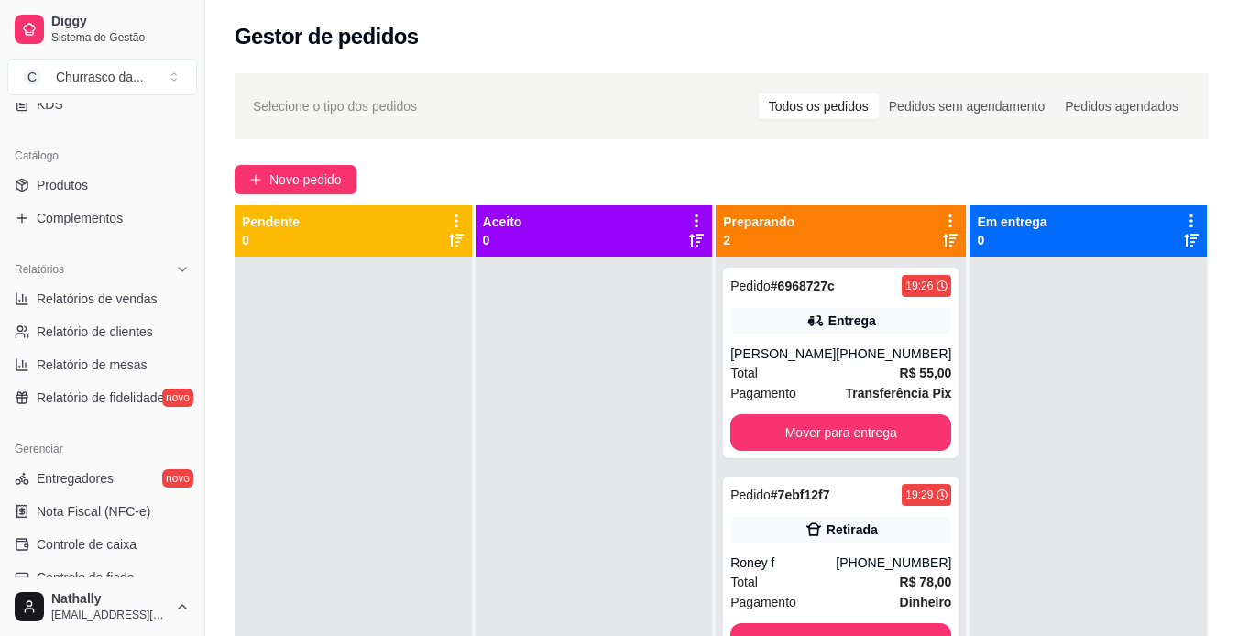
click at [138, 184] on link "Produtos" at bounding box center [102, 184] width 190 height 29
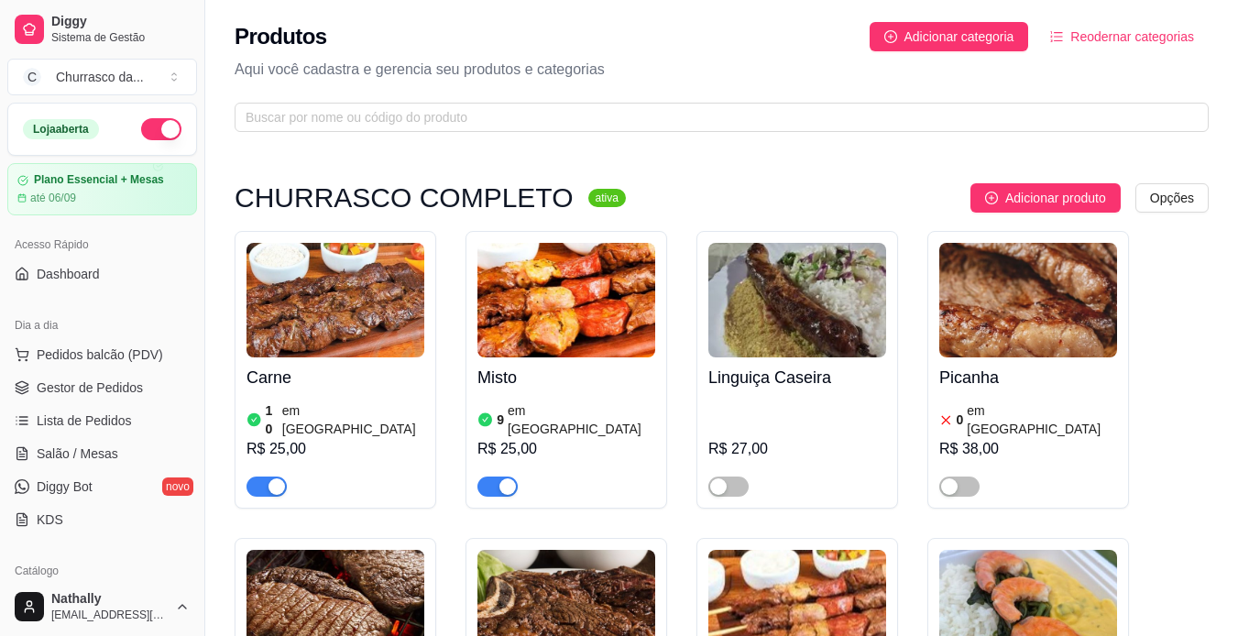
click at [123, 382] on span "Gestor de Pedidos" at bounding box center [90, 387] width 106 height 18
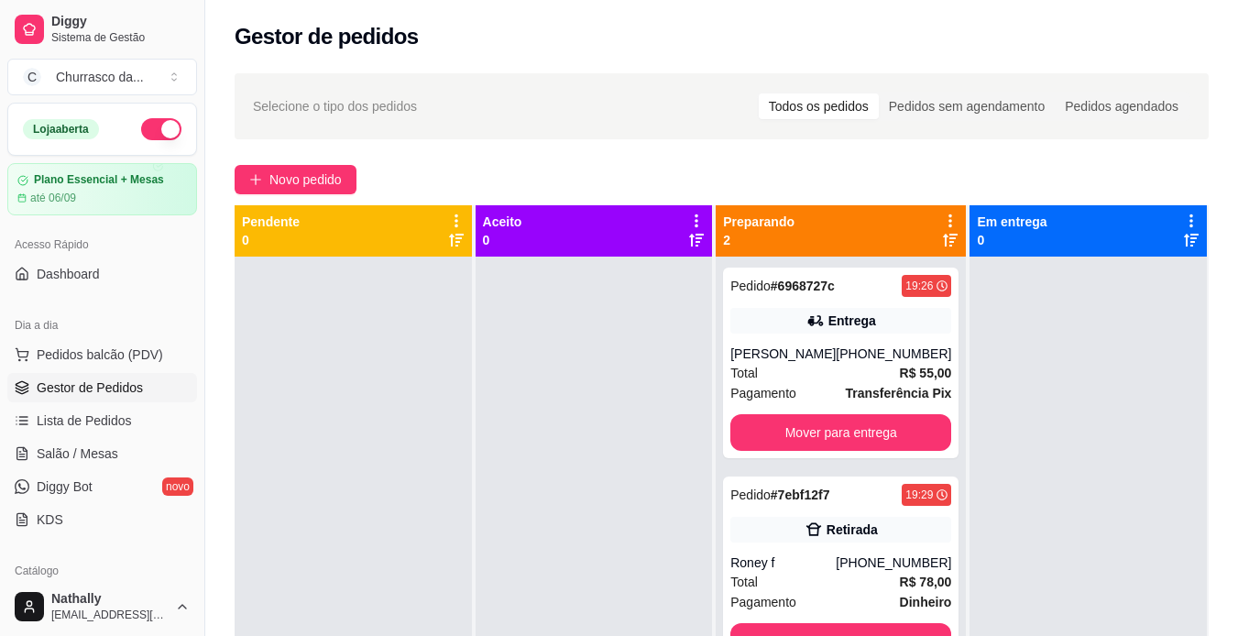
click at [123, 382] on span "Gestor de Pedidos" at bounding box center [90, 387] width 106 height 18
drag, startPoint x: 123, startPoint y: 382, endPoint x: 816, endPoint y: 594, distance: 725.0
click at [816, 592] on div "Total R$ 78,00" at bounding box center [840, 582] width 221 height 20
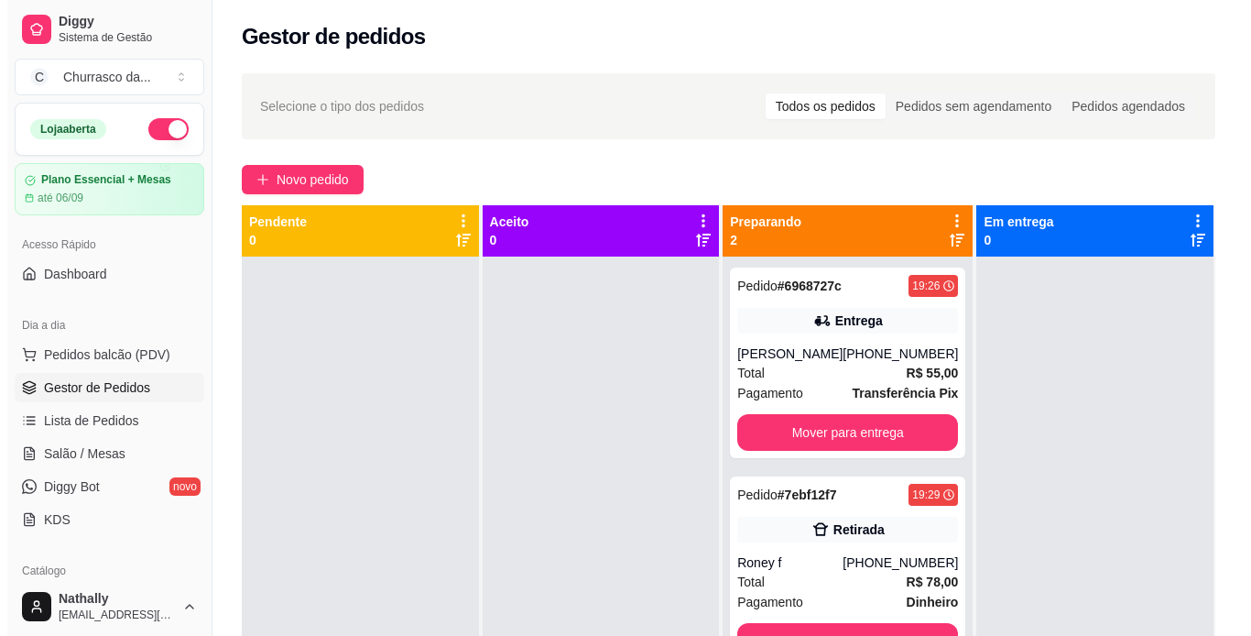
scroll to position [279, 0]
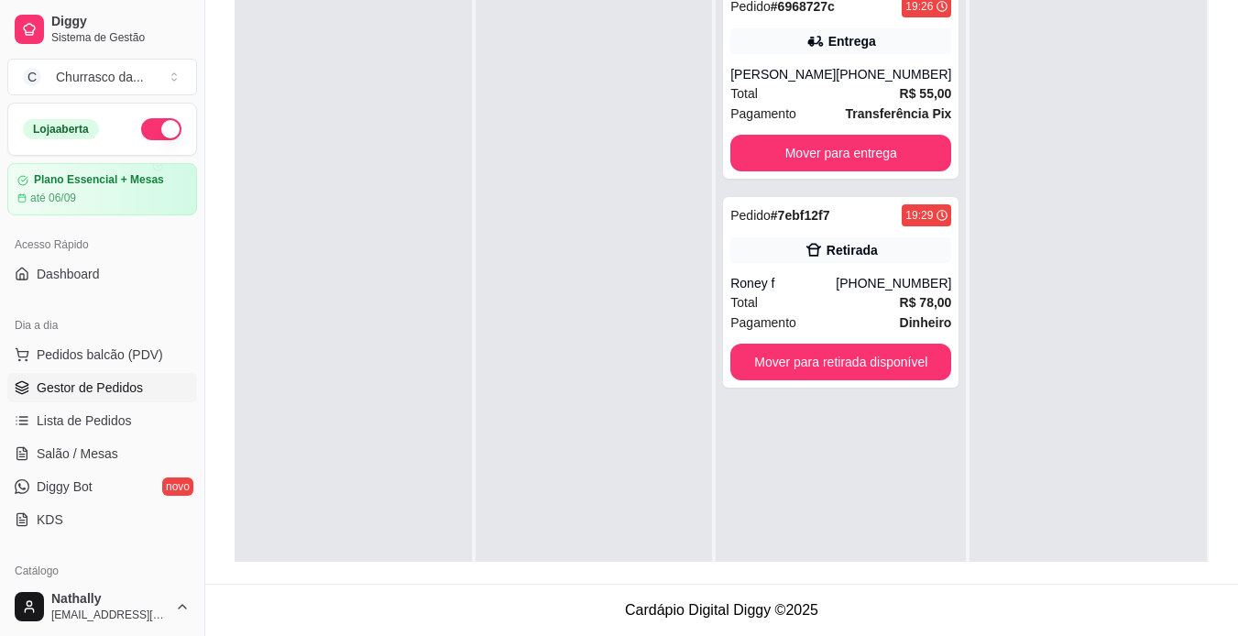
click at [124, 346] on span "Pedidos balcão (PDV)" at bounding box center [100, 354] width 126 height 18
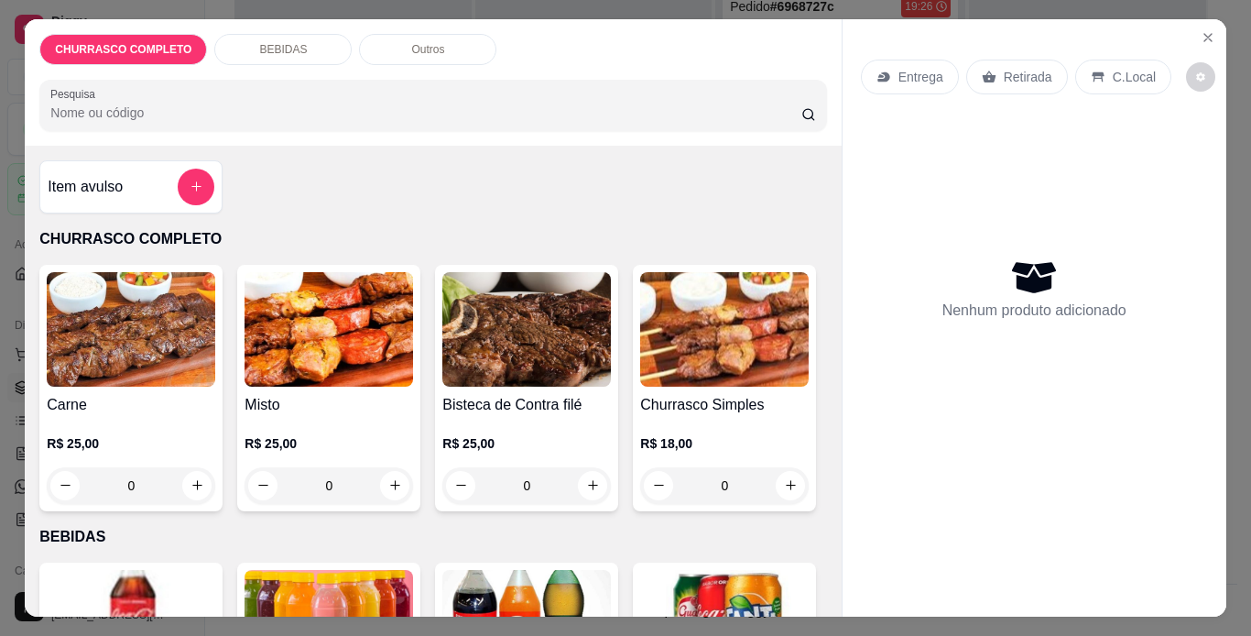
click at [584, 475] on div "0" at bounding box center [526, 485] width 169 height 37
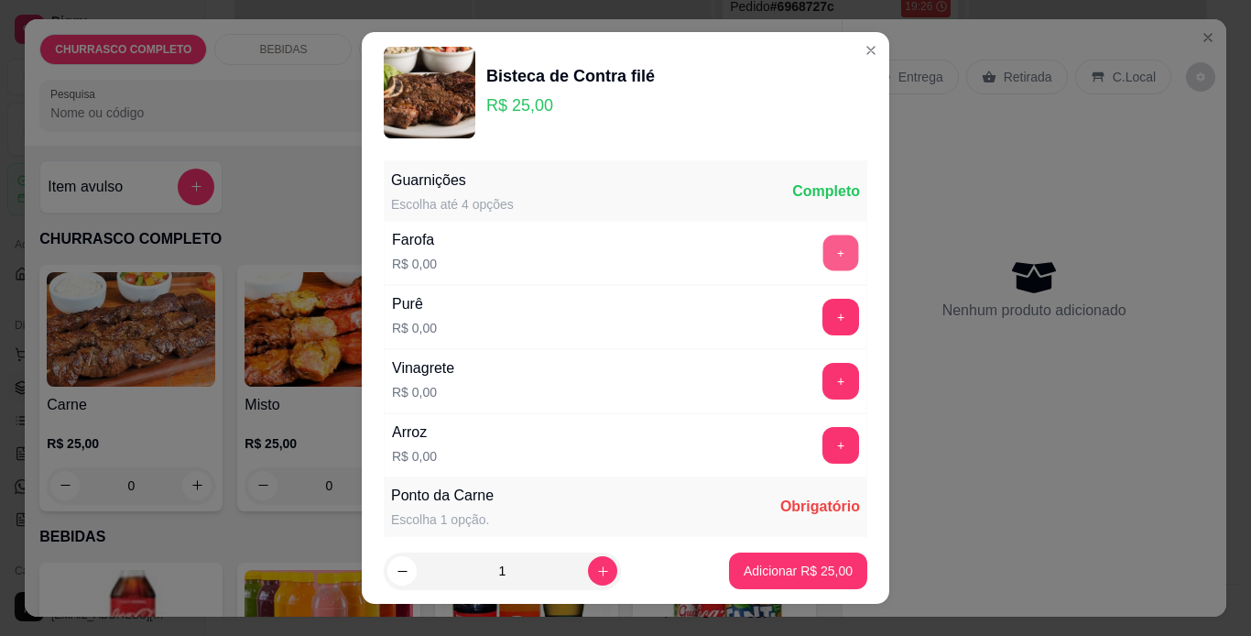
click at [824, 251] on button "+" at bounding box center [842, 253] width 36 height 36
click at [824, 318] on button "+" at bounding box center [842, 317] width 36 height 36
click at [824, 380] on button "+" at bounding box center [842, 381] width 36 height 36
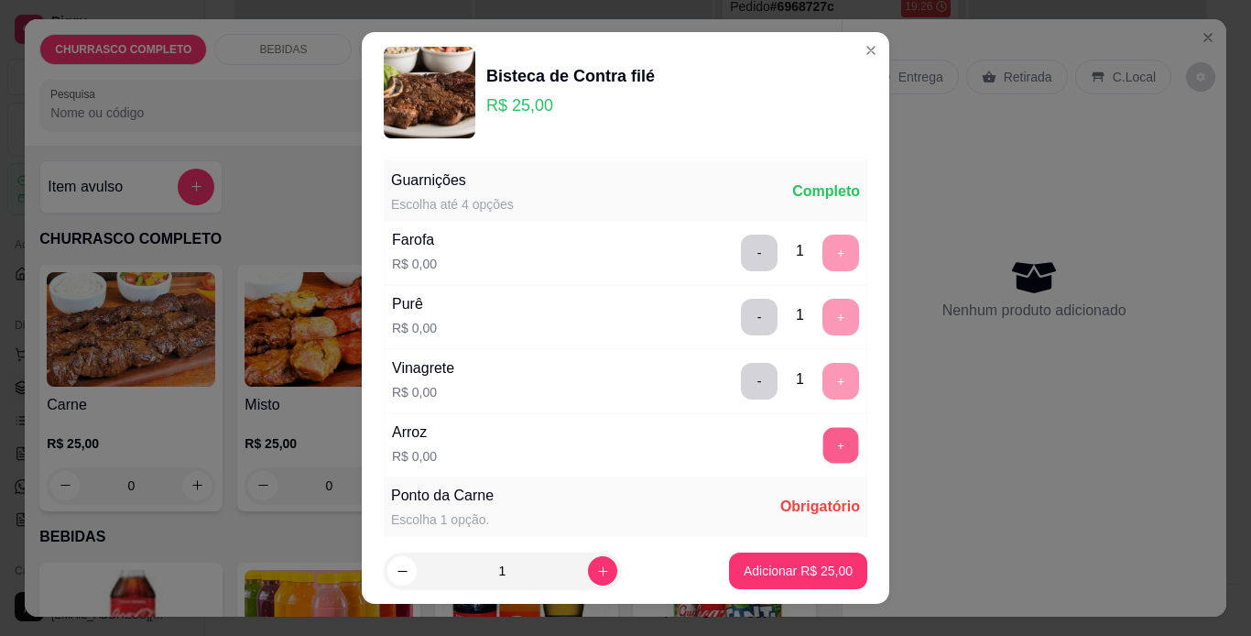
click at [824, 438] on button "+" at bounding box center [842, 445] width 36 height 36
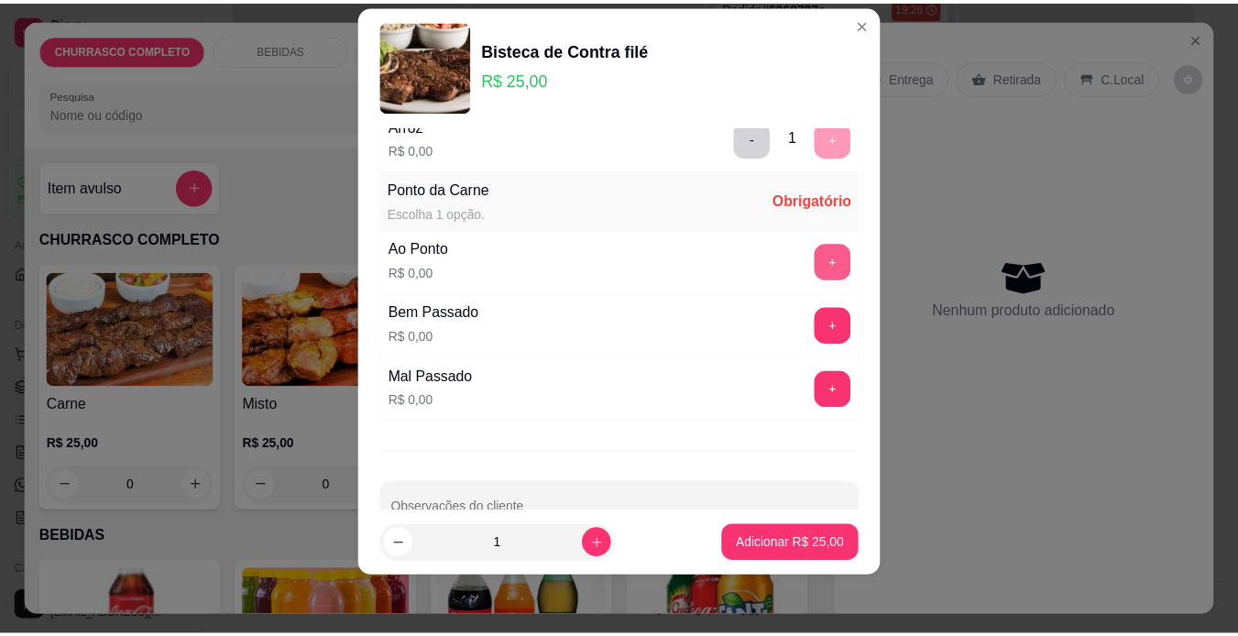
scroll to position [324, 0]
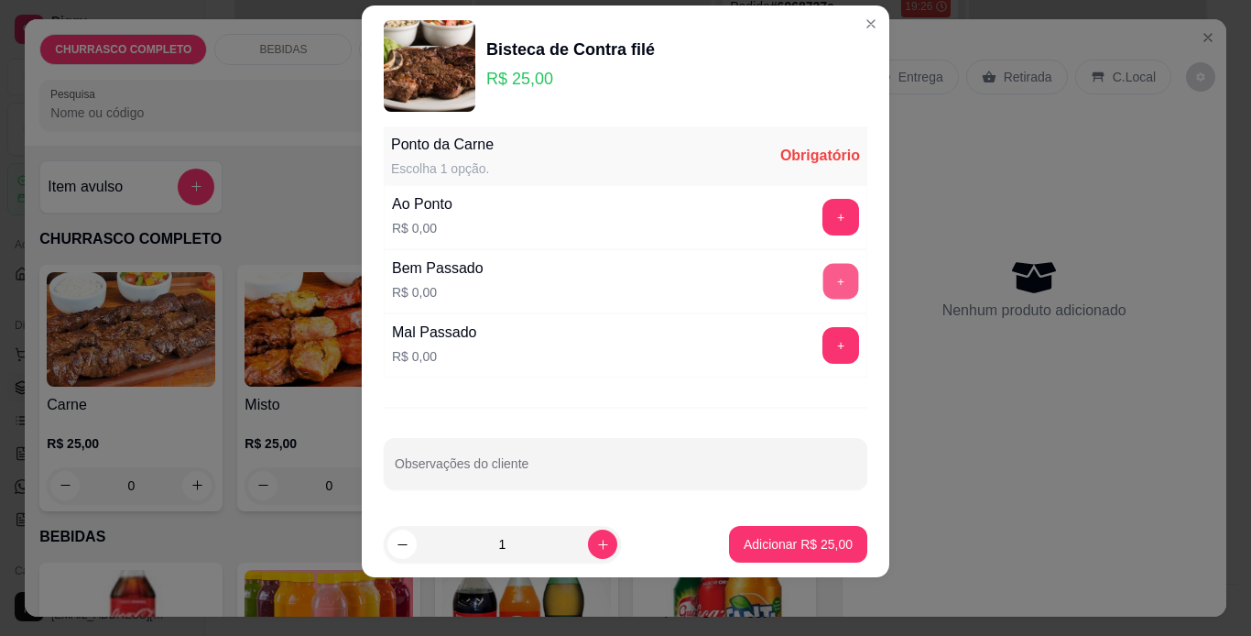
click at [824, 285] on button "+" at bounding box center [842, 281] width 36 height 36
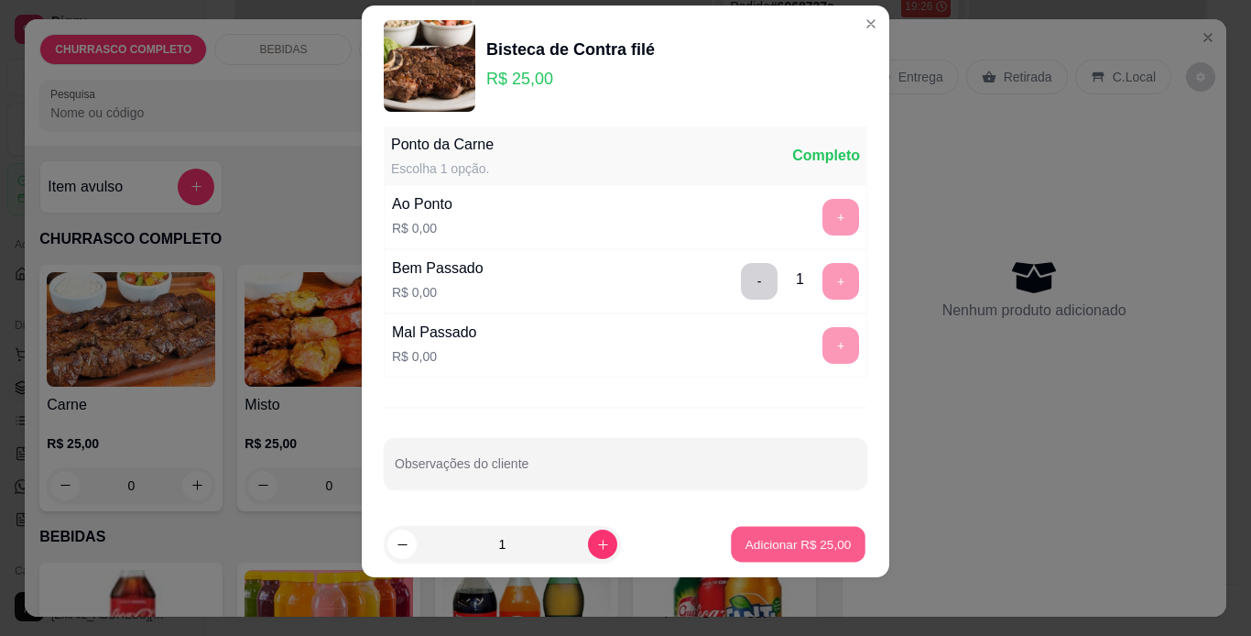
click at [771, 538] on p "Adicionar R$ 25,00" at bounding box center [799, 544] width 106 height 17
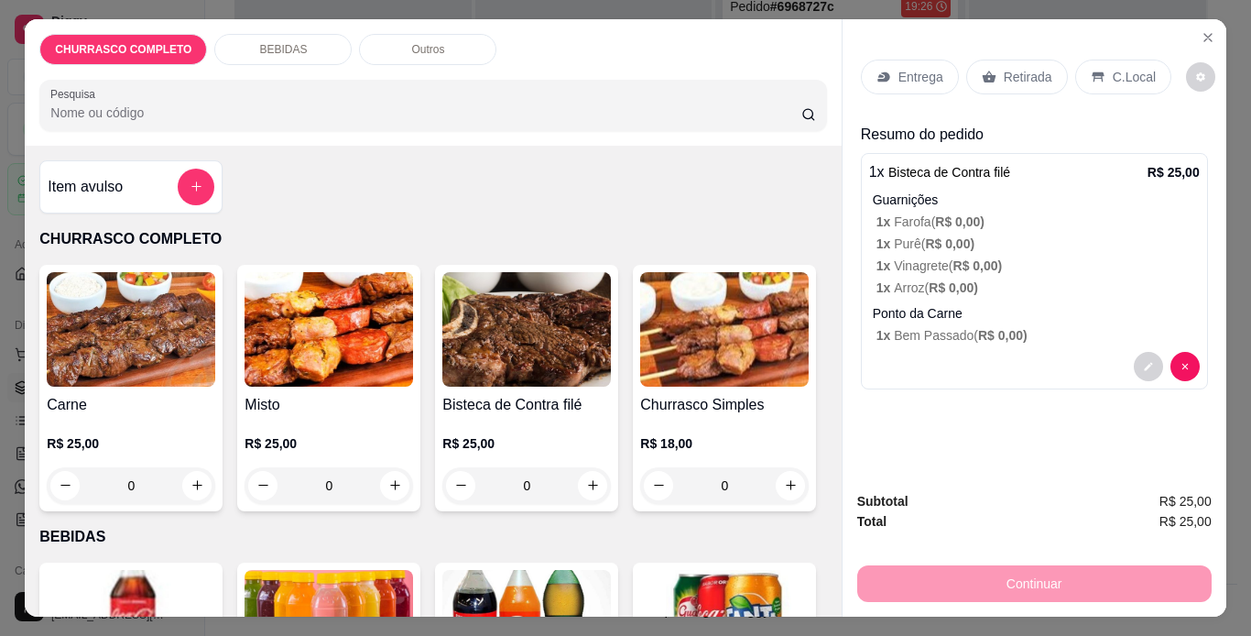
click at [1092, 71] on icon at bounding box center [1098, 76] width 12 height 10
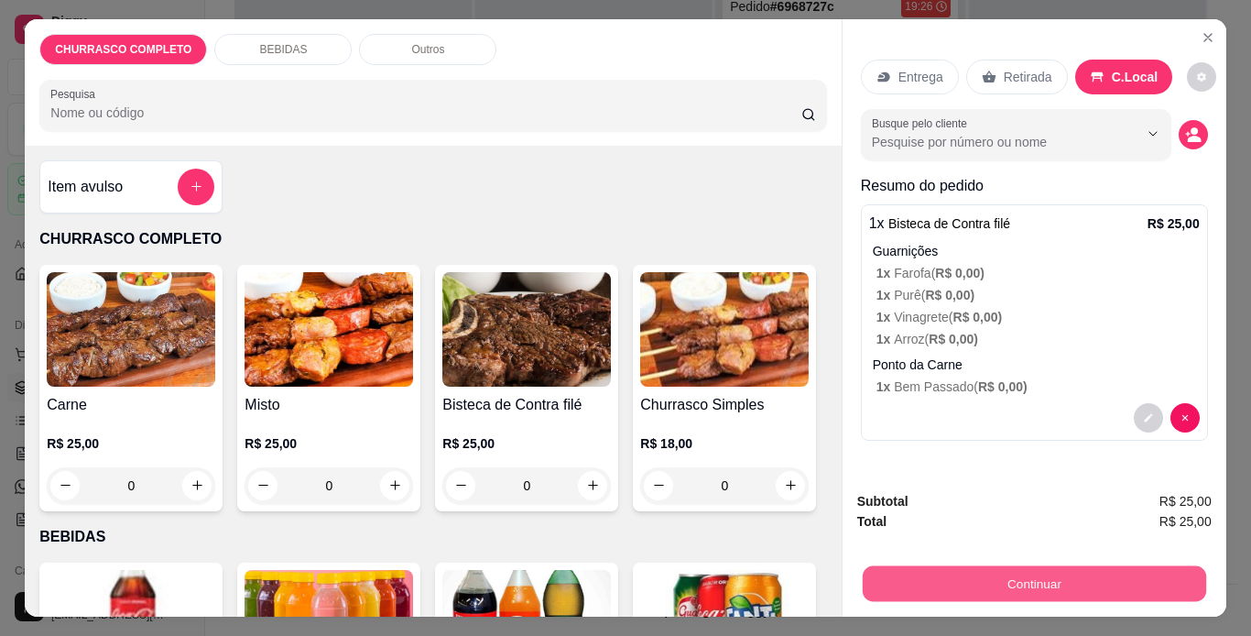
click at [968, 566] on button "Continuar" at bounding box center [1034, 584] width 344 height 36
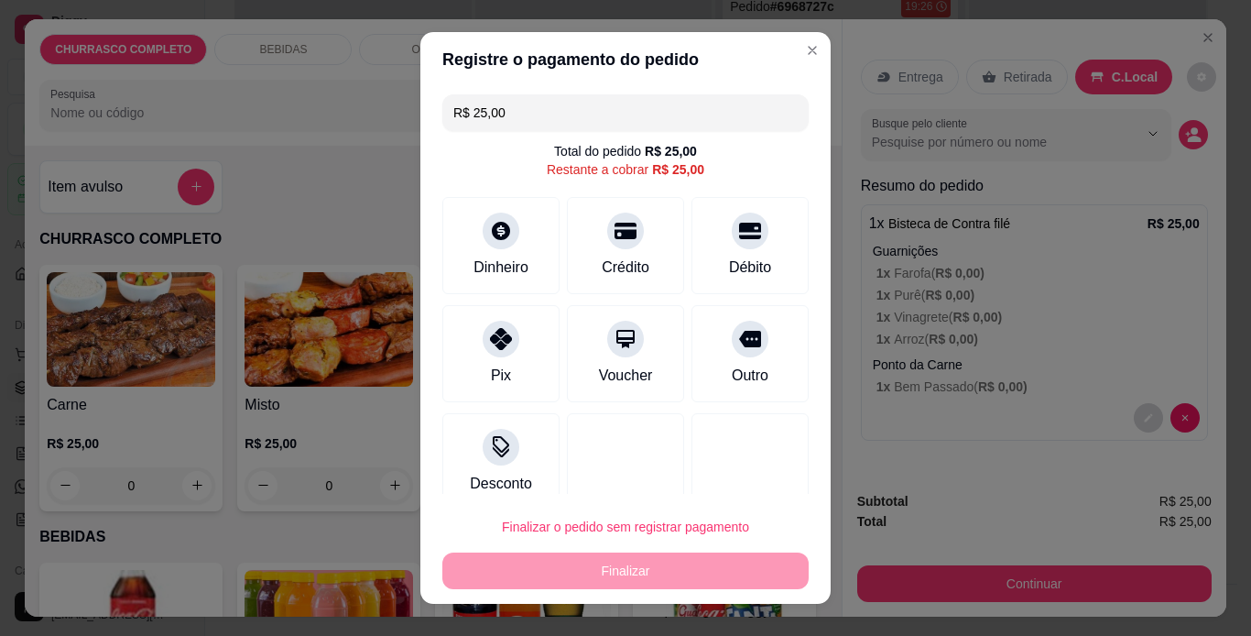
click at [509, 362] on div "Pix" at bounding box center [500, 353] width 117 height 97
type input "R$ 0,00"
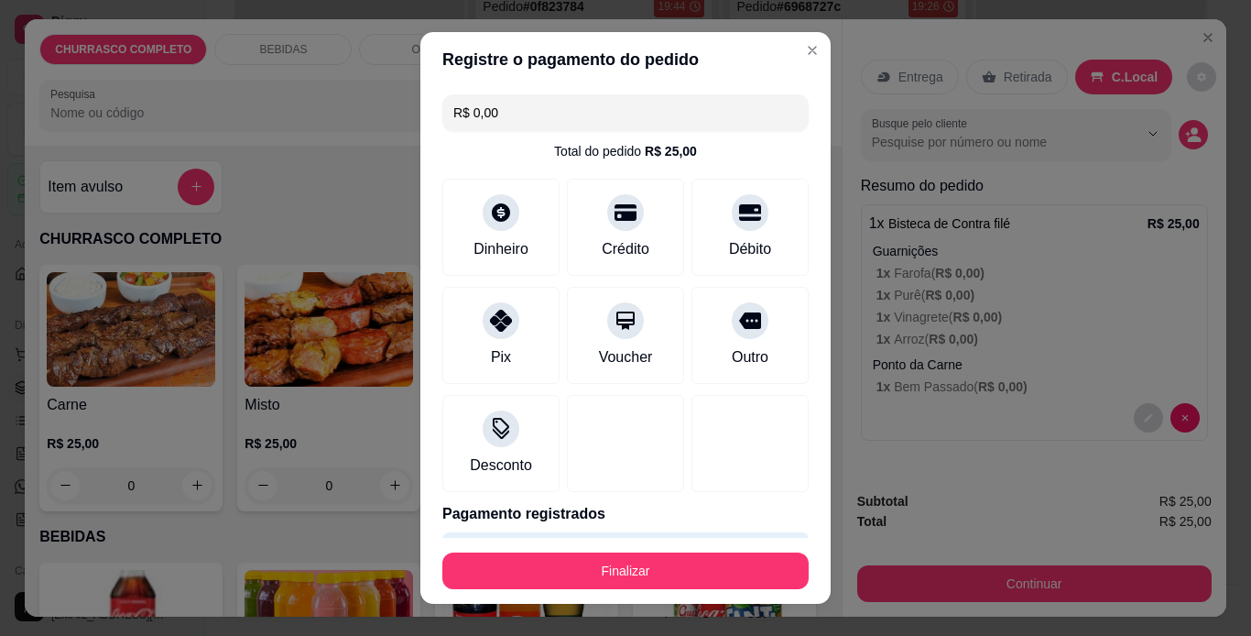
click at [491, 222] on div at bounding box center [501, 212] width 37 height 37
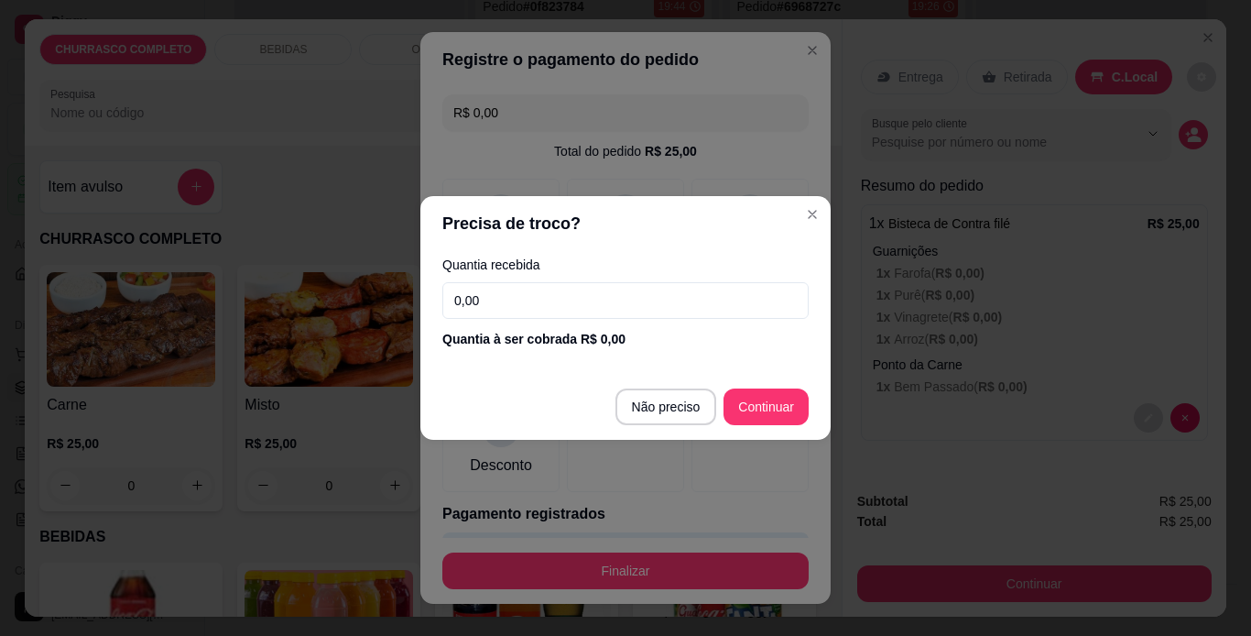
click at [515, 289] on input "0,00" at bounding box center [625, 300] width 366 height 37
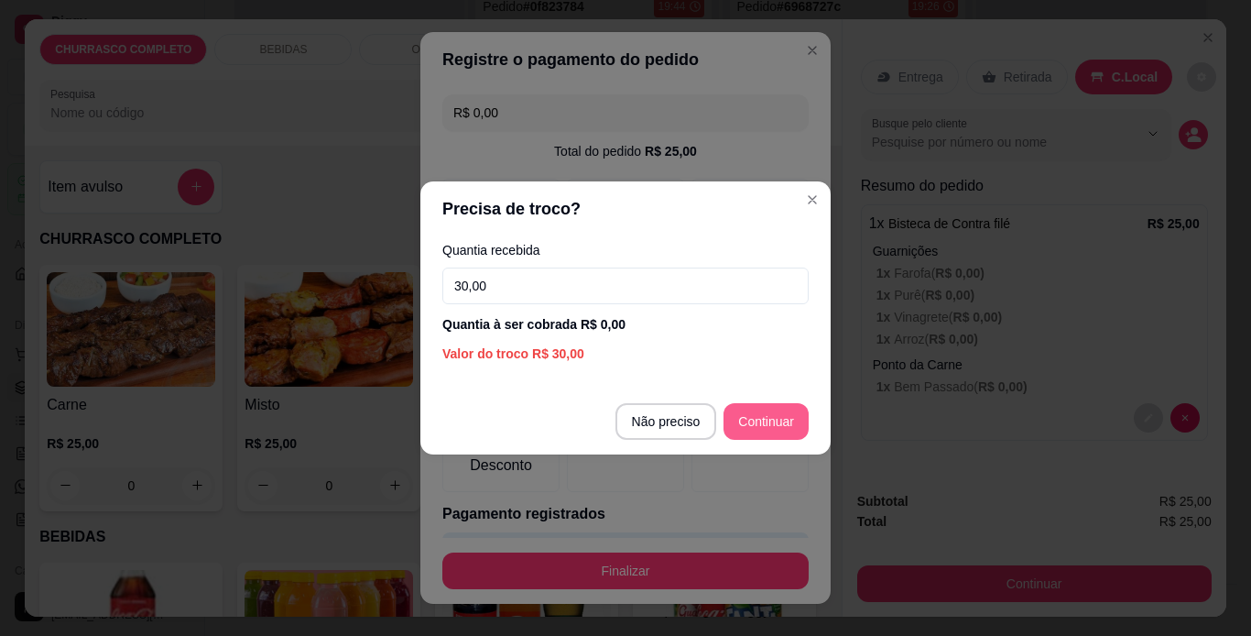
type input "30,00"
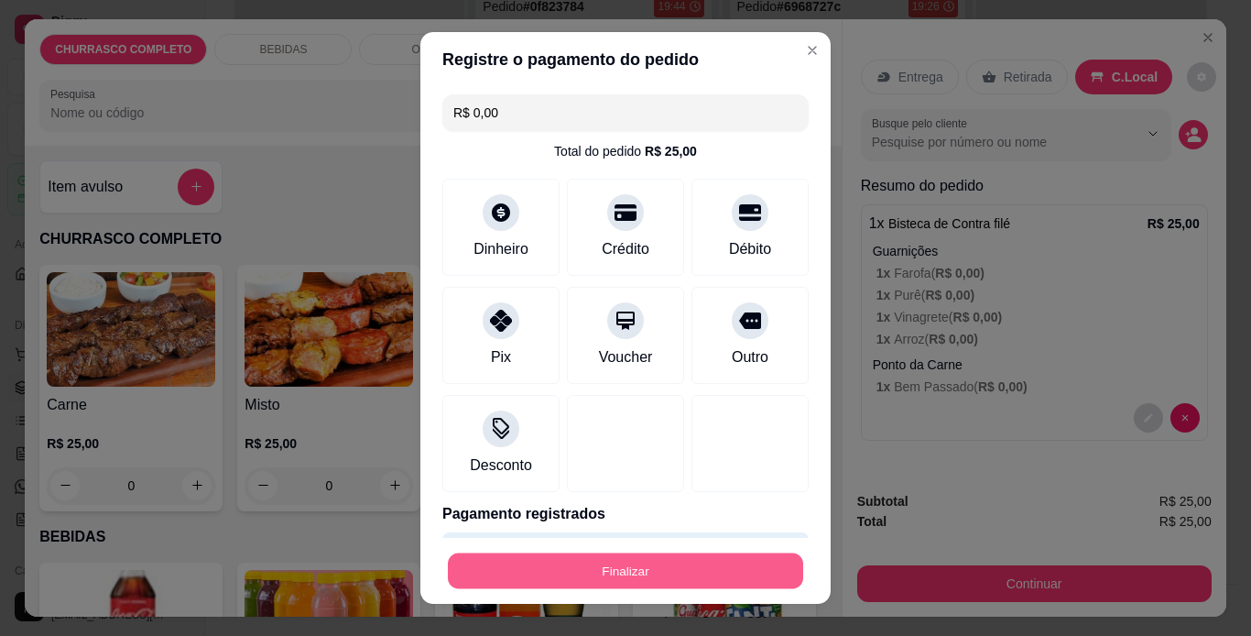
click at [619, 576] on button "Finalizar" at bounding box center [625, 571] width 355 height 36
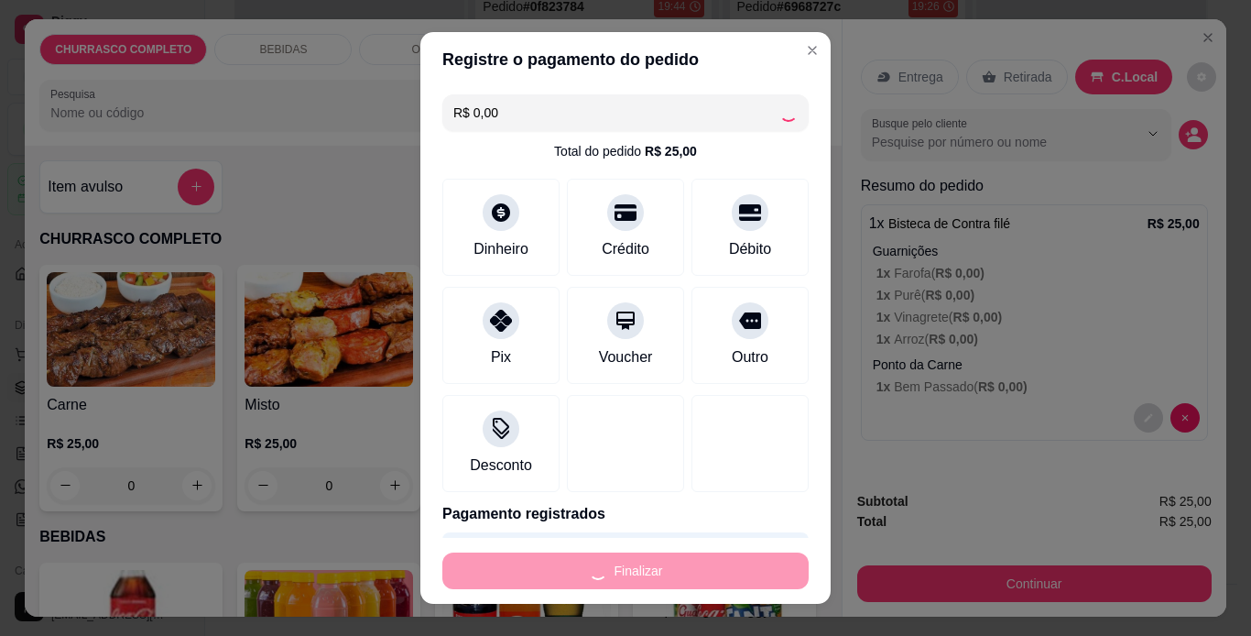
type input "-R$ 25,00"
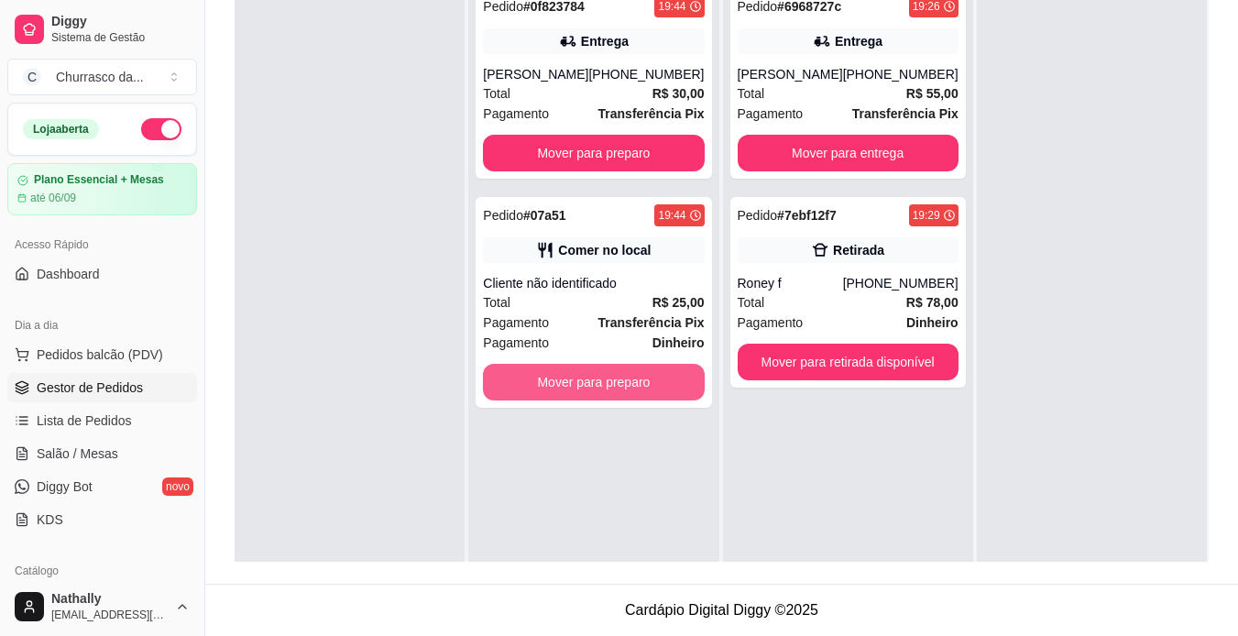
click at [617, 400] on button "Mover para preparo" at bounding box center [593, 382] width 221 height 37
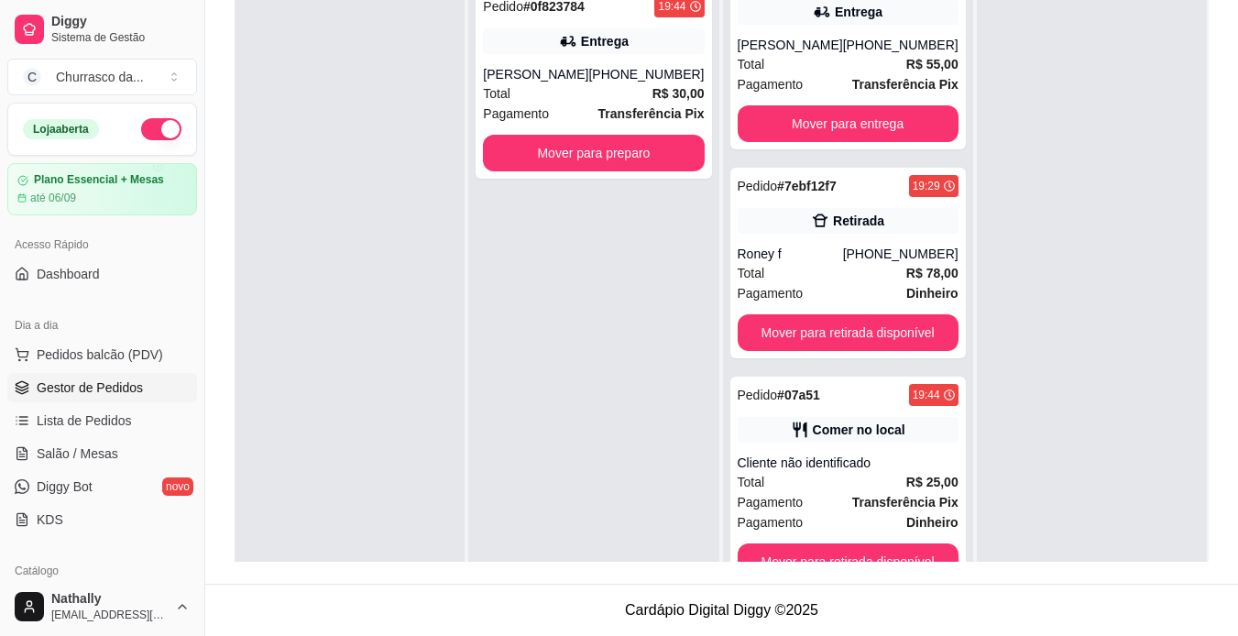
scroll to position [48, 0]
click at [867, 553] on button "Mover para retirada disponível" at bounding box center [847, 562] width 214 height 36
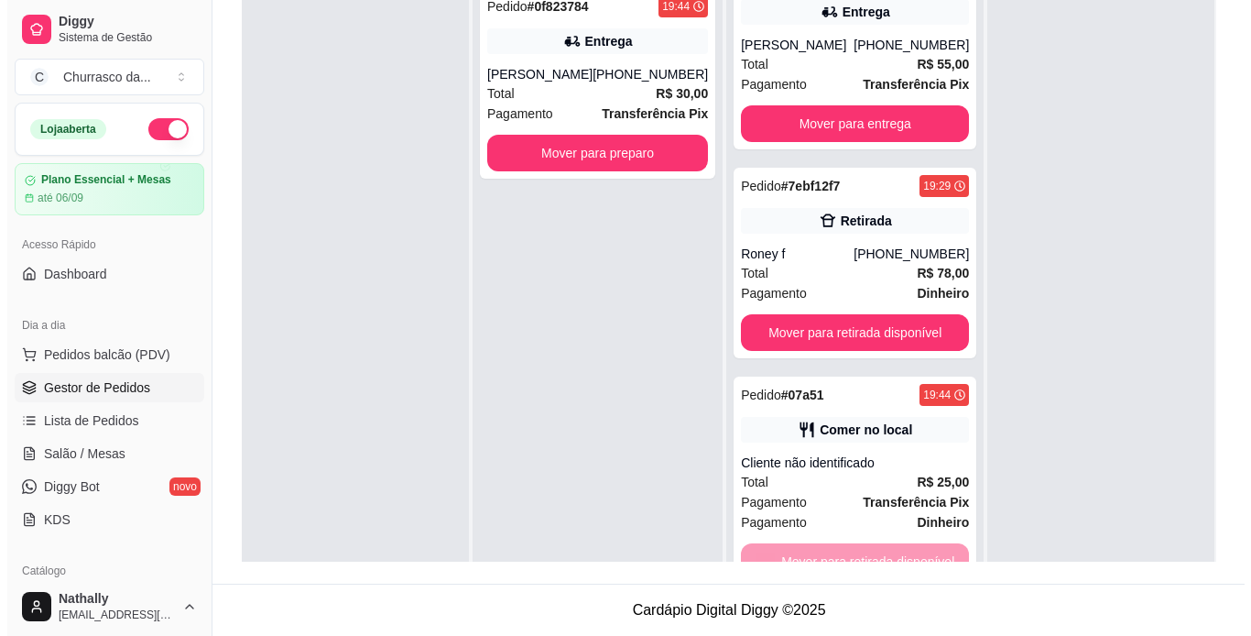
scroll to position [0, 0]
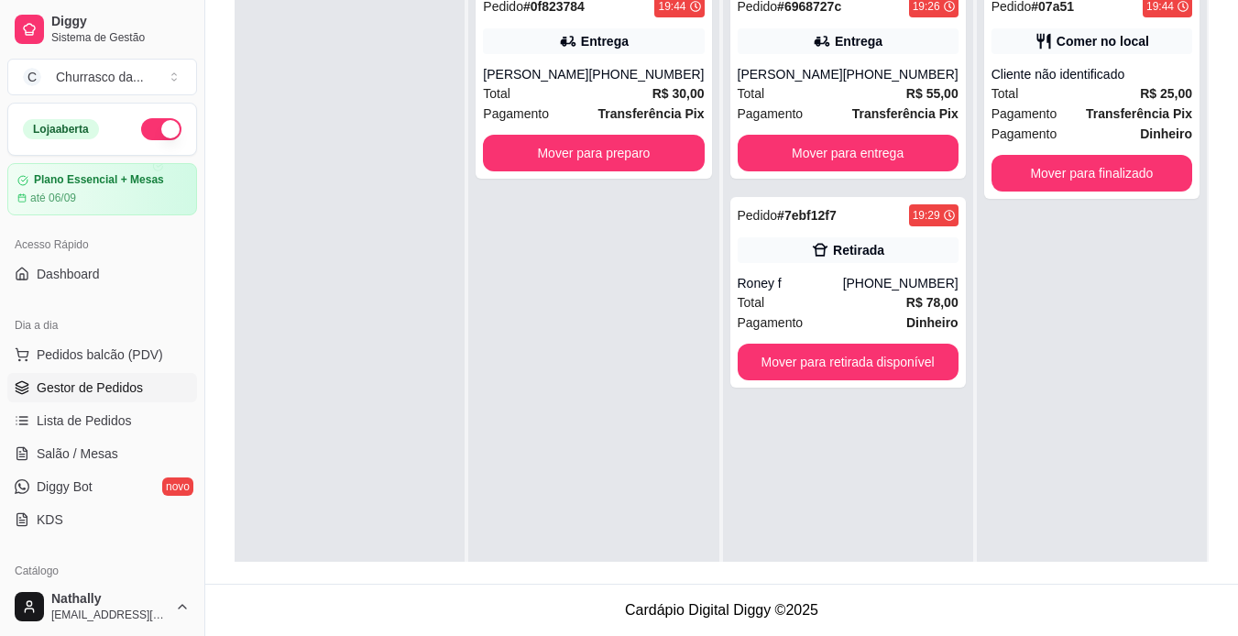
click at [584, 83] on div "Marcio galucio Cardoso" at bounding box center [535, 74] width 105 height 18
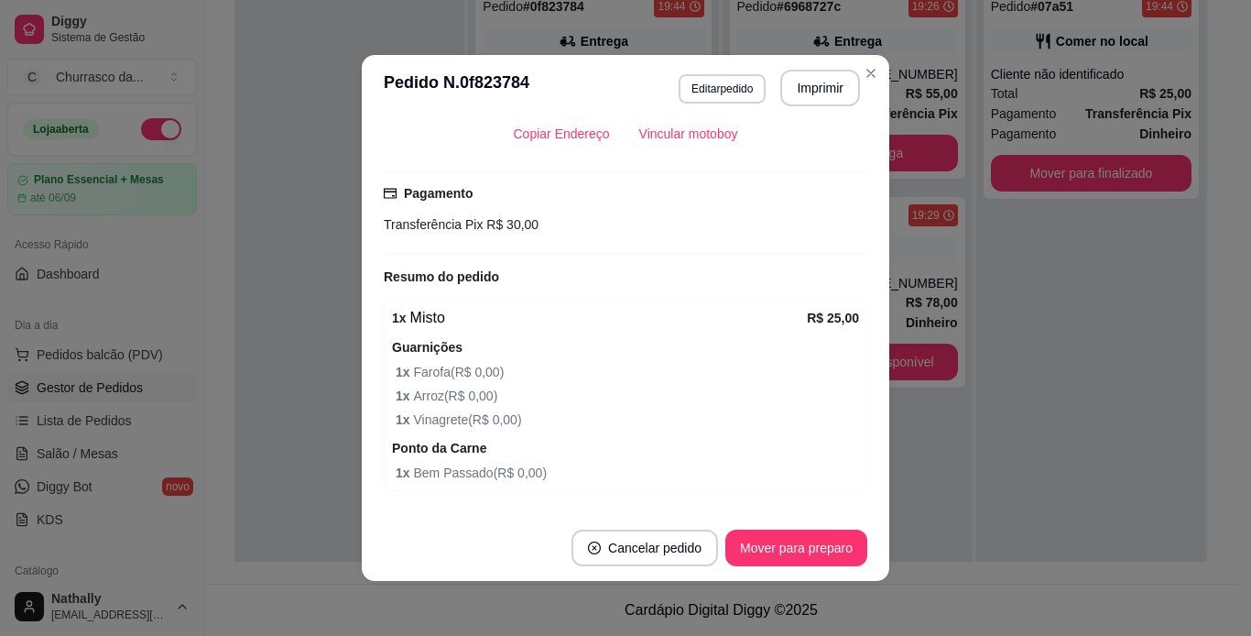
scroll to position [486, 0]
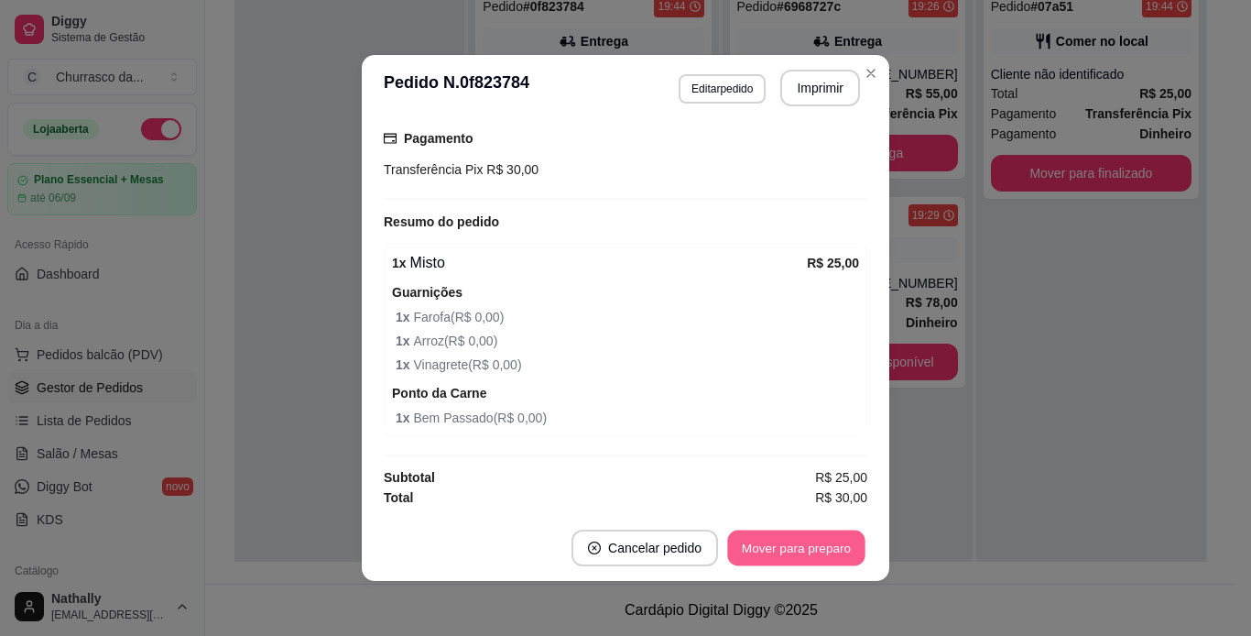
click at [810, 551] on button "Mover para preparo" at bounding box center [795, 548] width 137 height 36
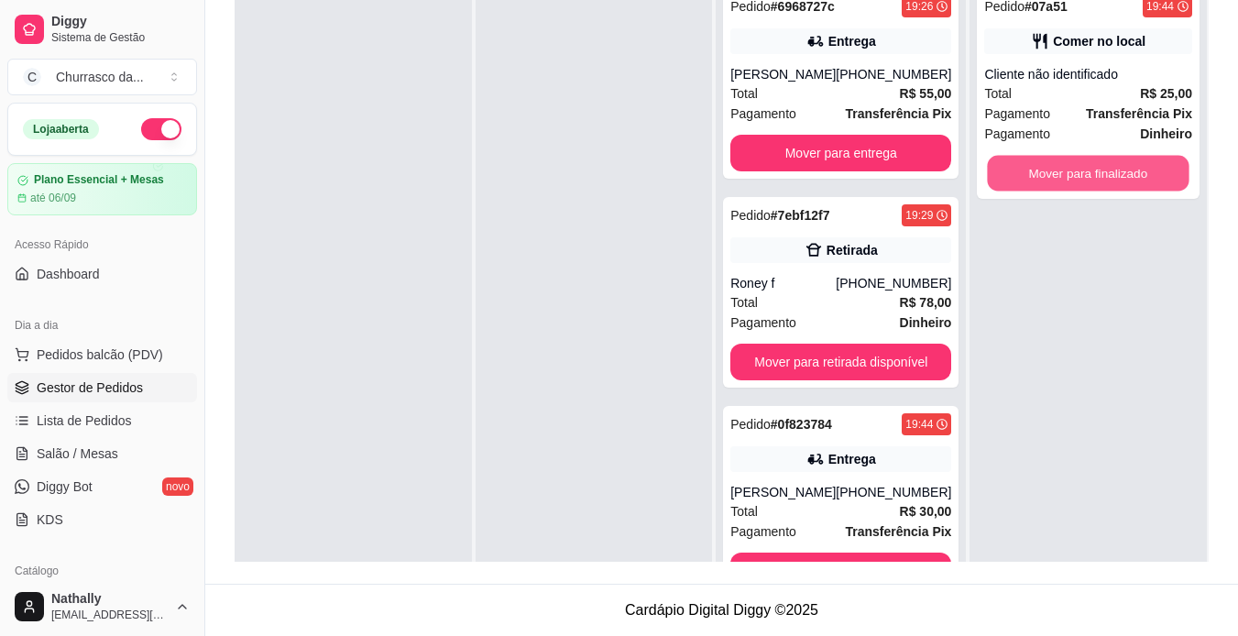
click at [1089, 175] on button "Mover para finalizado" at bounding box center [1089, 174] width 202 height 36
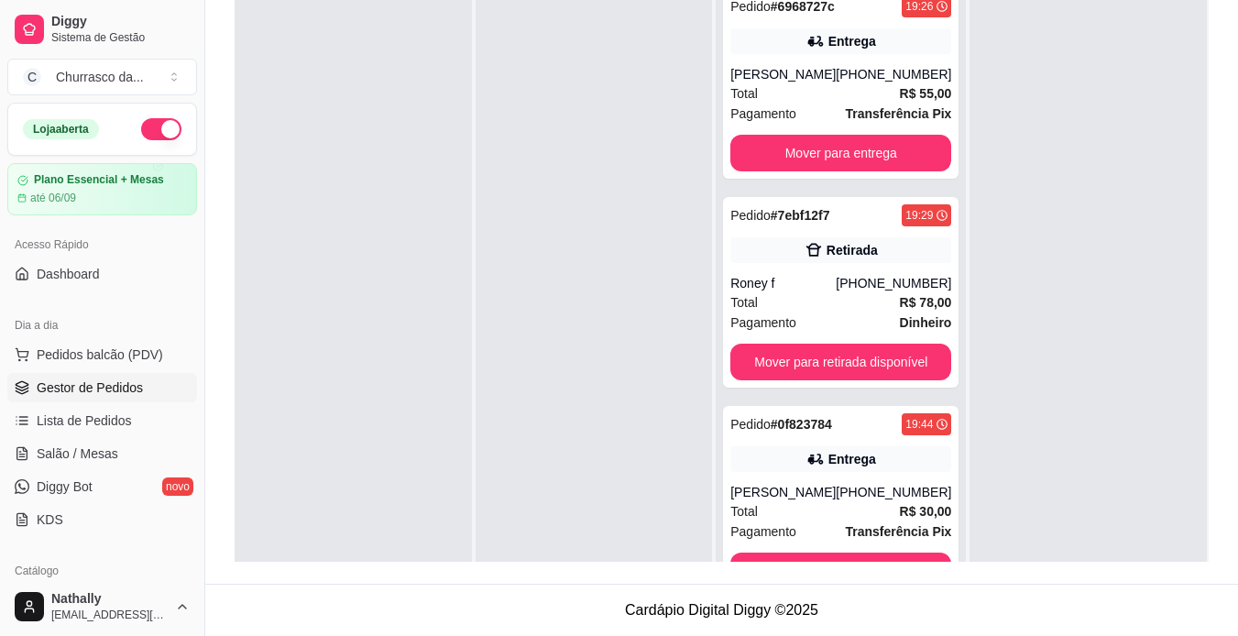
click at [797, 83] on div "André Luís da Silva Pereira" at bounding box center [782, 74] width 105 height 18
click at [816, 292] on div "Roney f" at bounding box center [782, 283] width 105 height 18
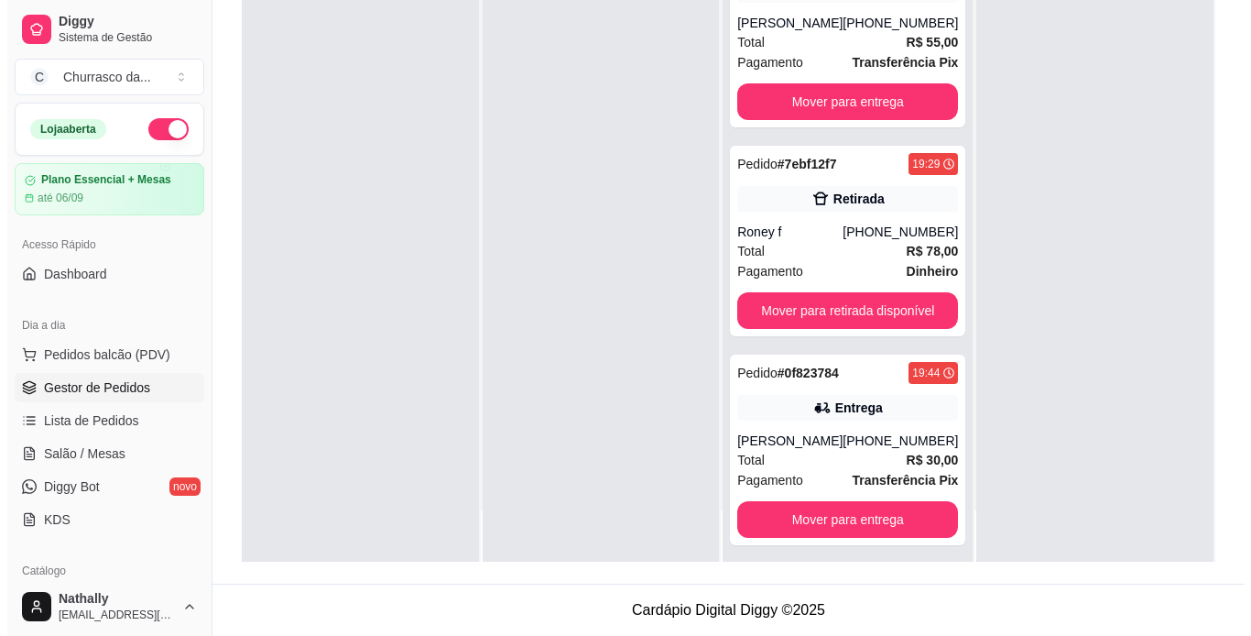
scroll to position [51, 0]
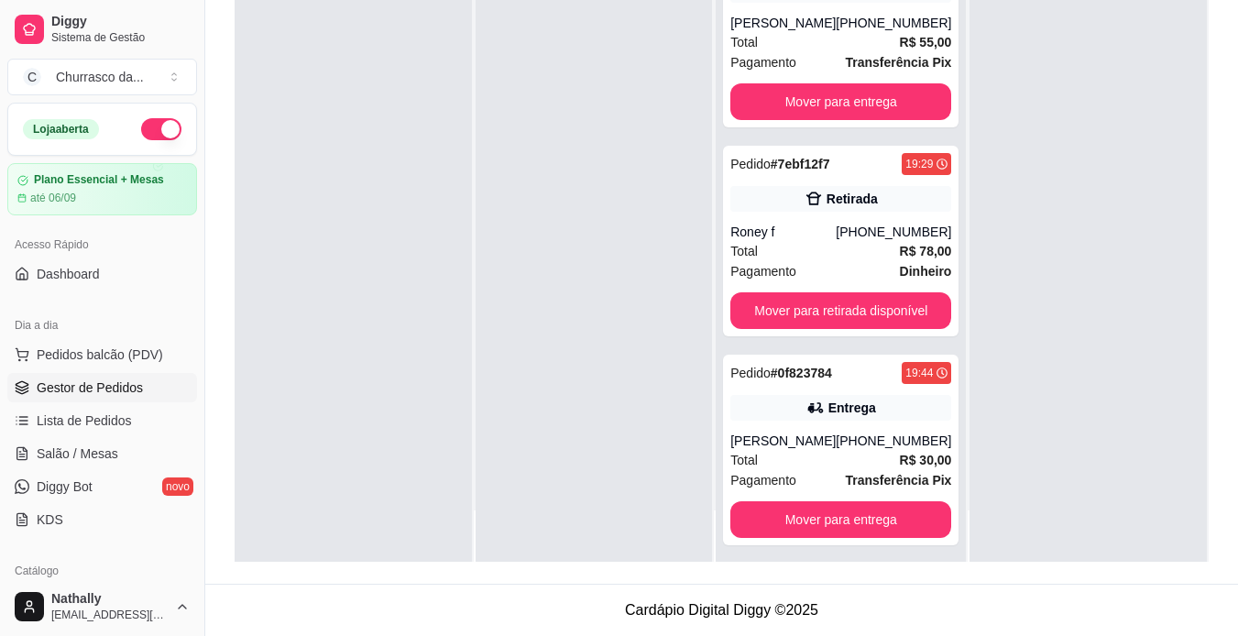
click at [833, 450] on div "Marcio galucio Cardoso" at bounding box center [782, 440] width 105 height 18
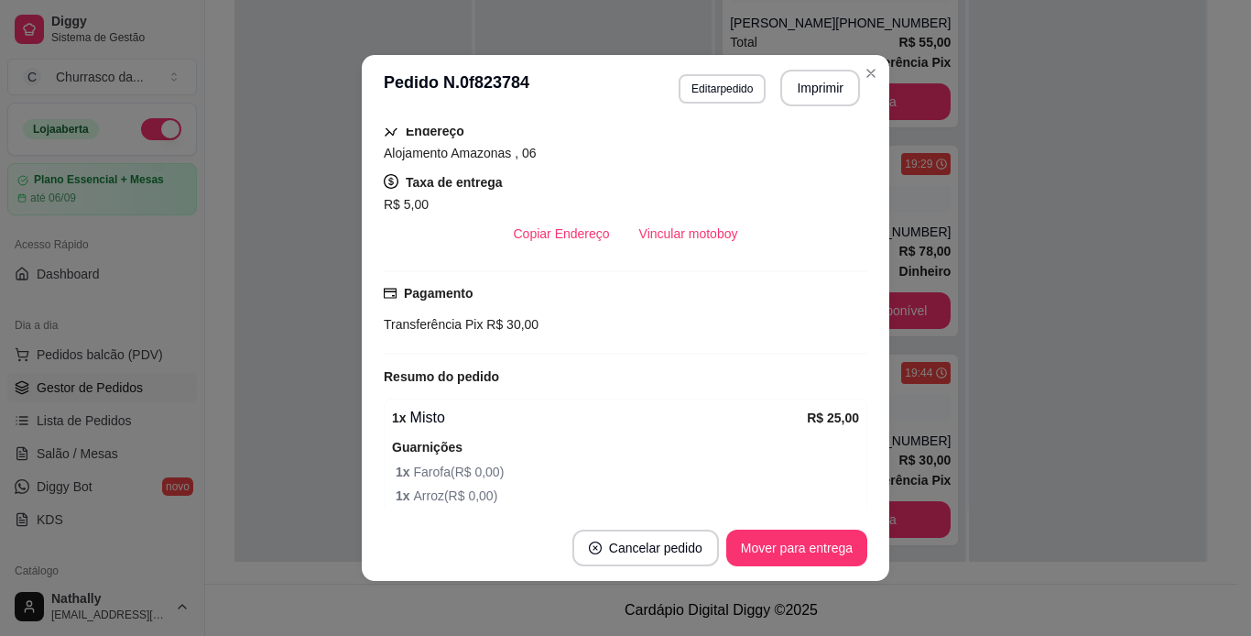
scroll to position [486, 0]
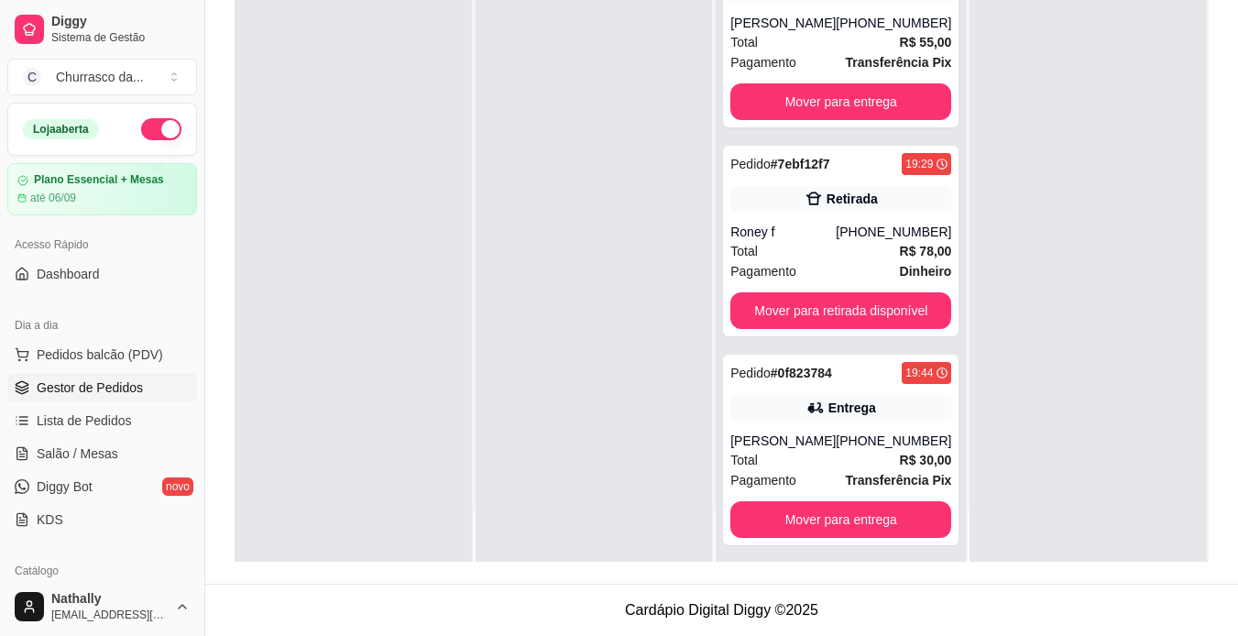
click at [757, 444] on div "Pedido # 0f823784 19:44 Entrega Marcio galucio Cardoso (93) 99140-4450 Total R$…" at bounding box center [840, 450] width 235 height 191
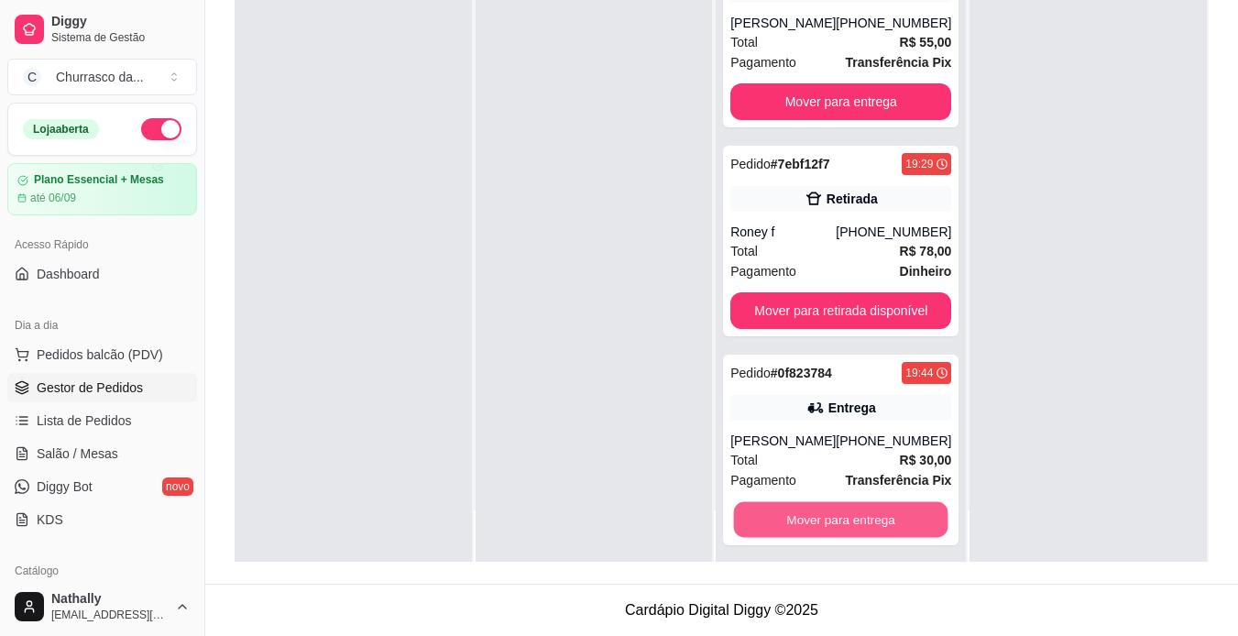
click at [791, 538] on button "Mover para entrega" at bounding box center [841, 520] width 214 height 36
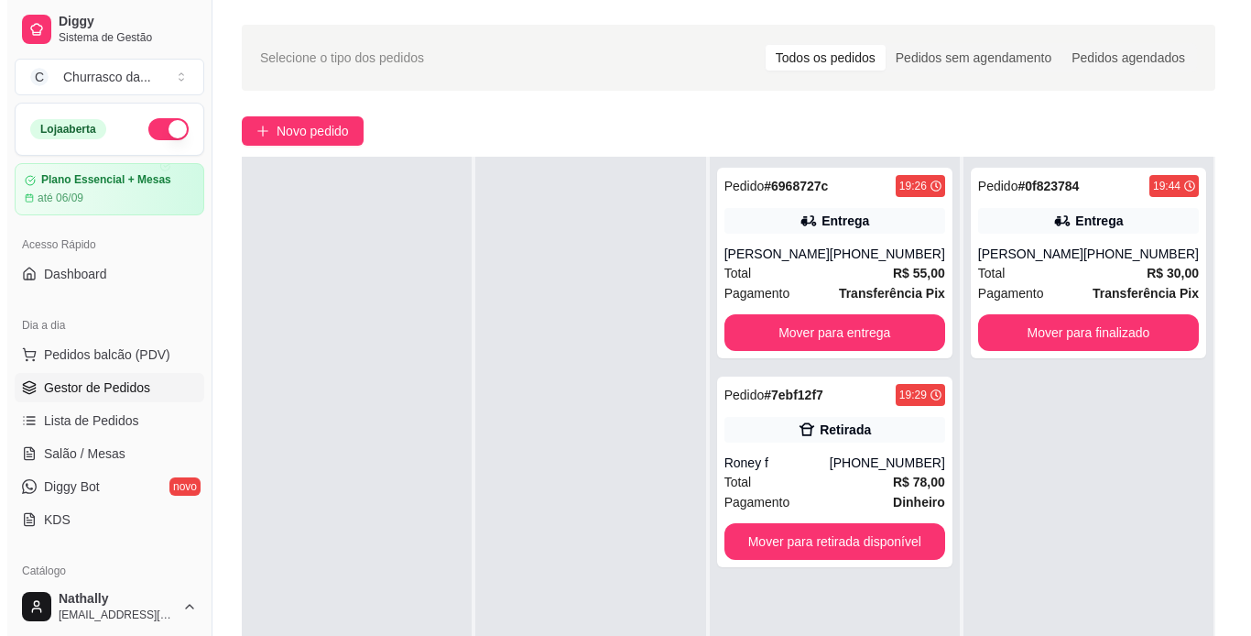
scroll to position [0, 0]
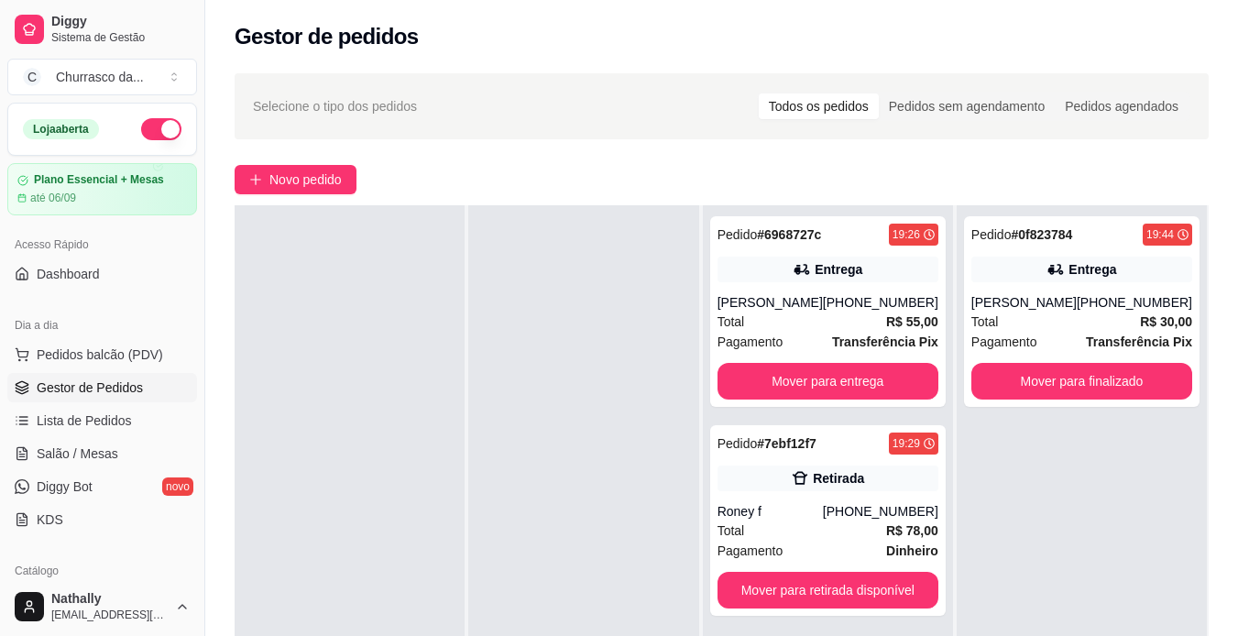
click at [795, 540] on div "Total R$ 78,00" at bounding box center [827, 530] width 221 height 20
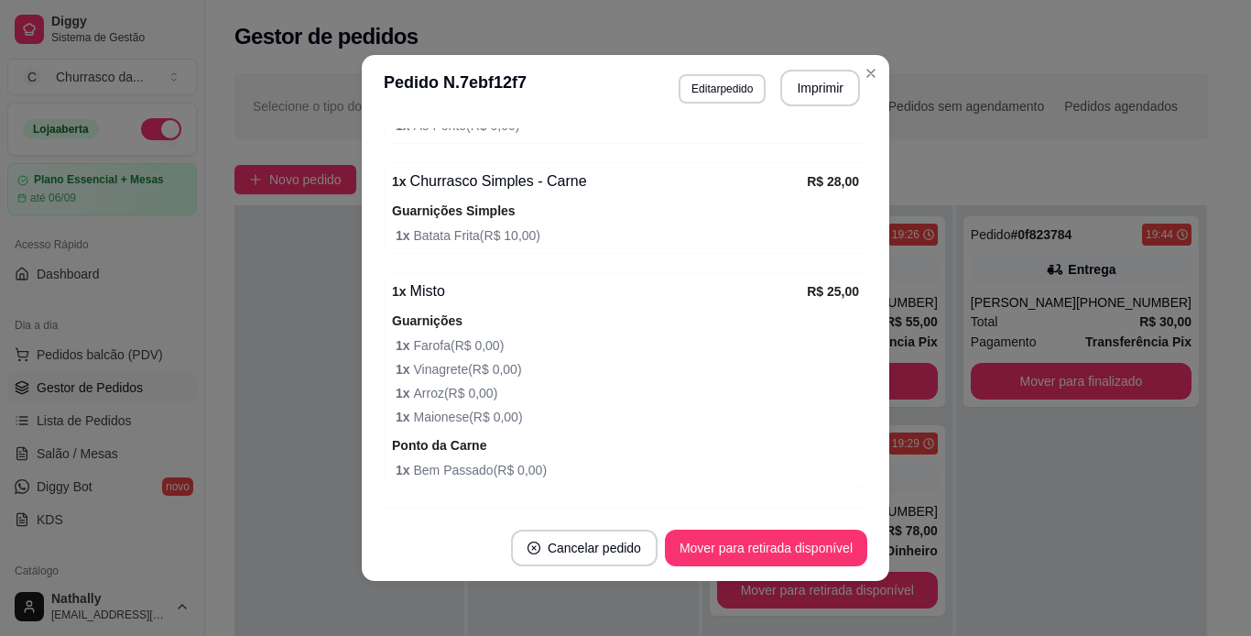
scroll to position [654, 0]
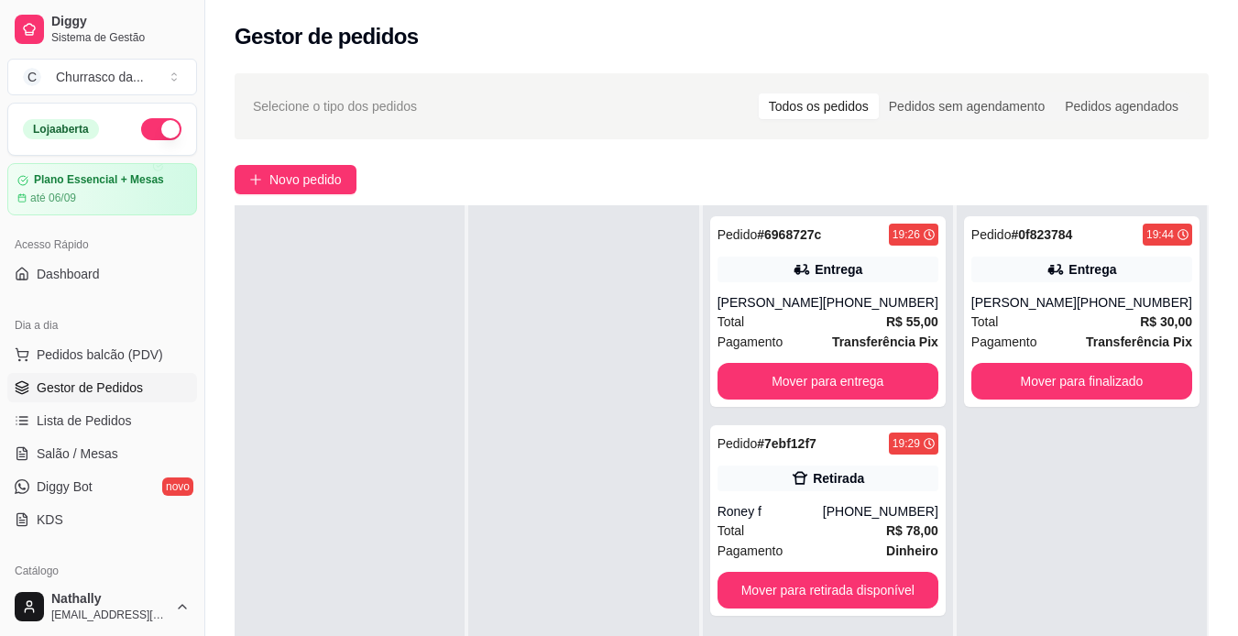
click at [977, 307] on div "Marcio galucio Cardoso" at bounding box center [1023, 302] width 105 height 18
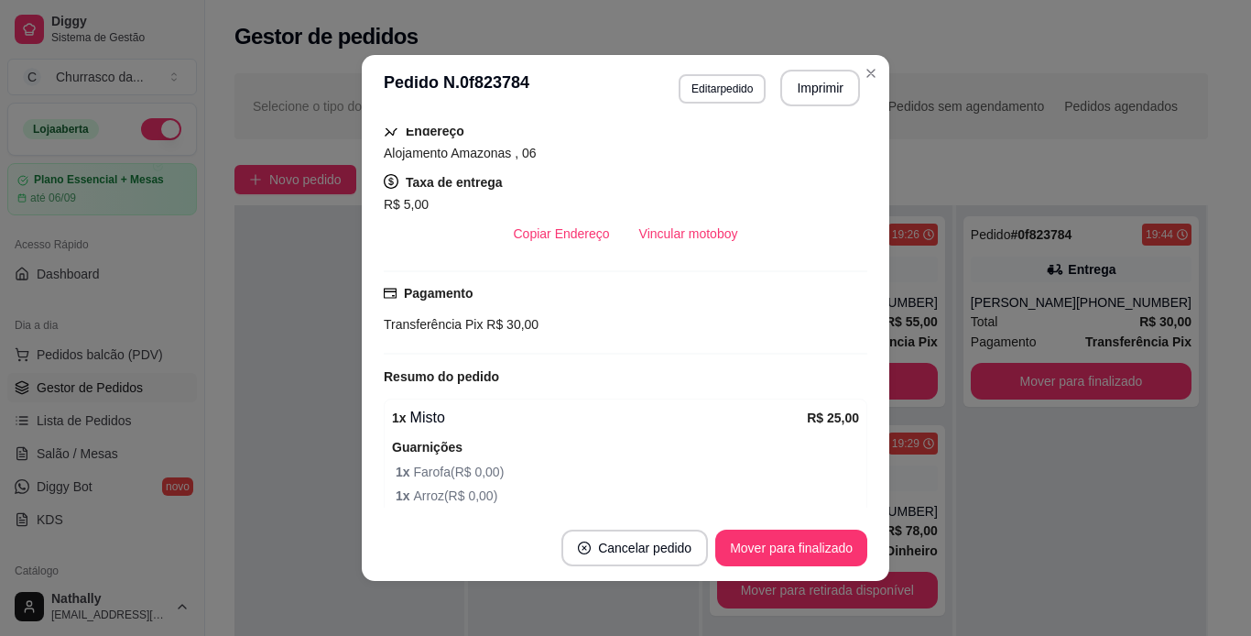
scroll to position [486, 0]
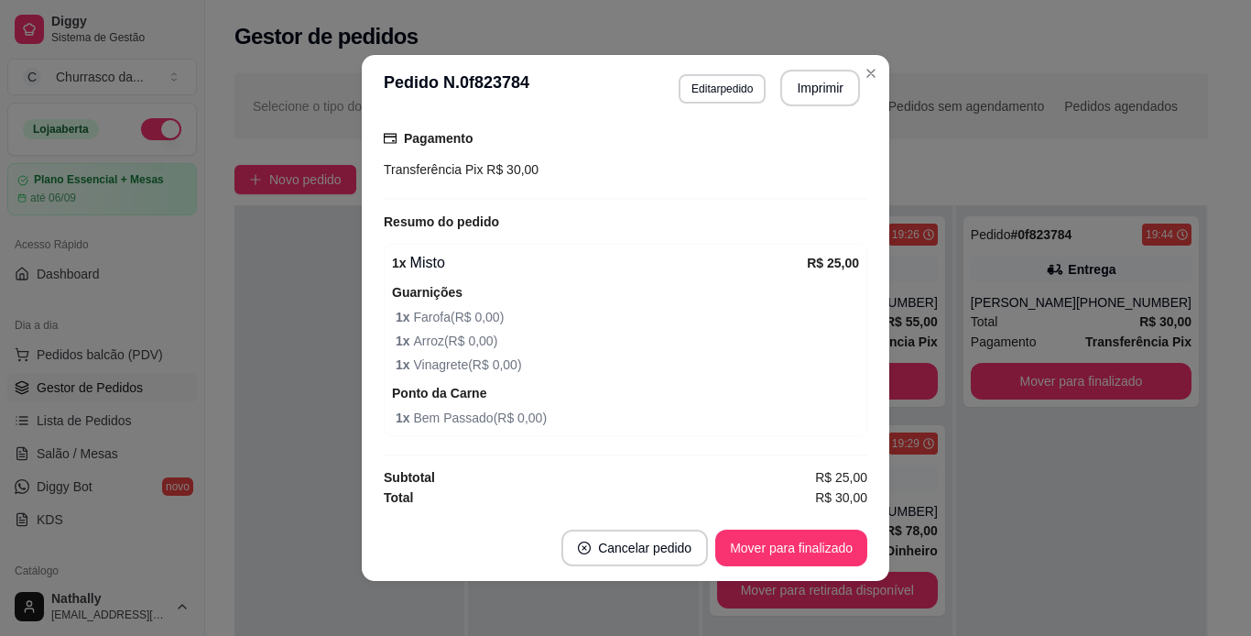
click at [846, 169] on div "Transferência Pix R$ 30,00" at bounding box center [626, 169] width 484 height 20
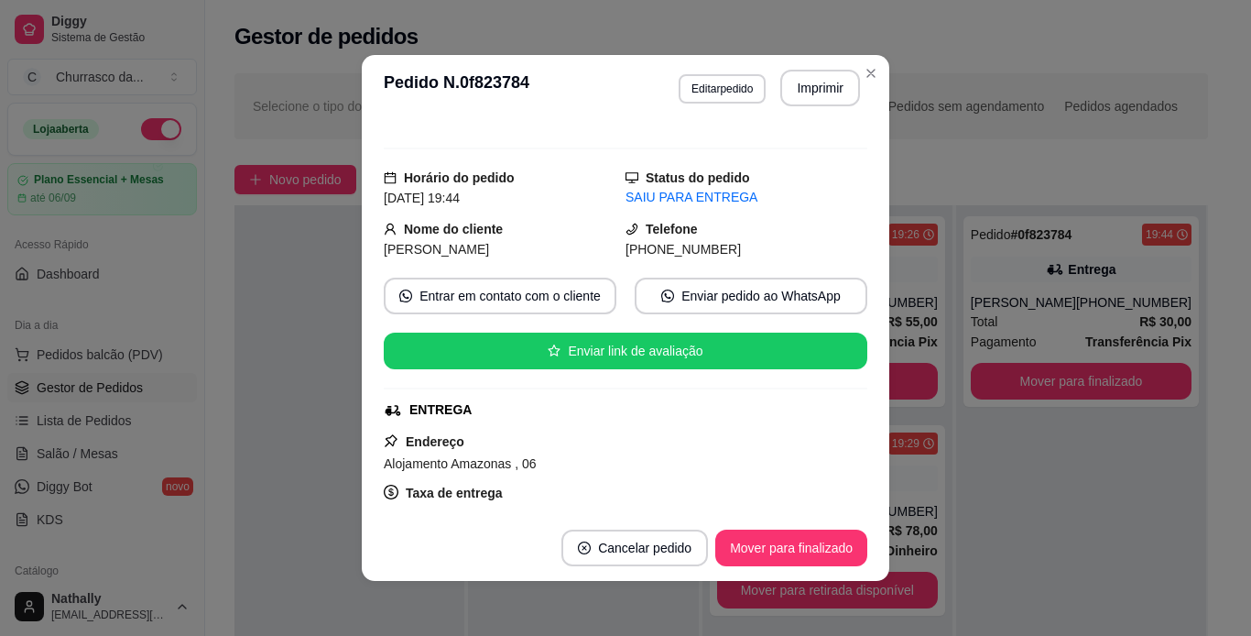
scroll to position [8, 0]
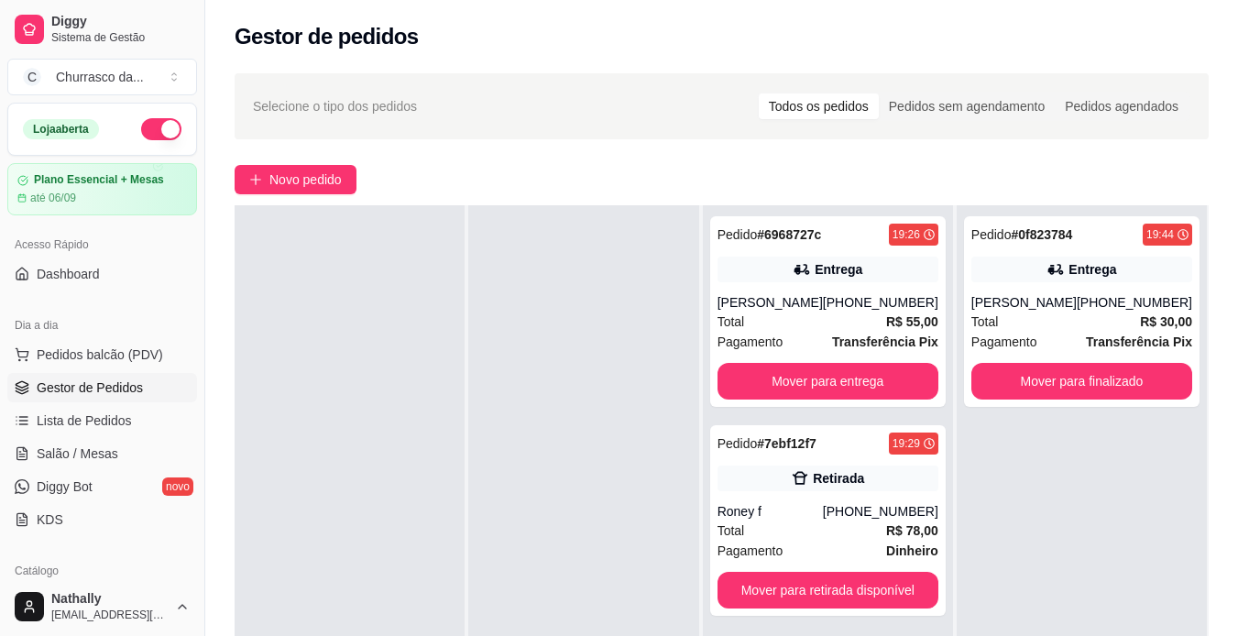
click at [773, 520] on div "Roney f" at bounding box center [769, 511] width 105 height 18
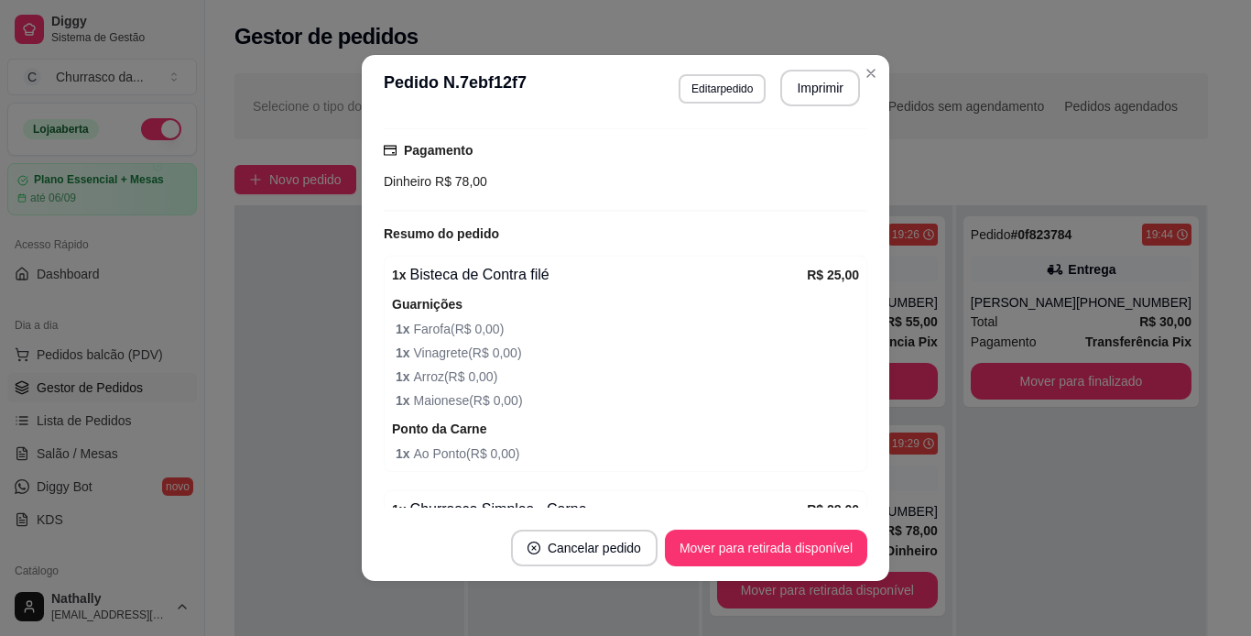
scroll to position [664, 0]
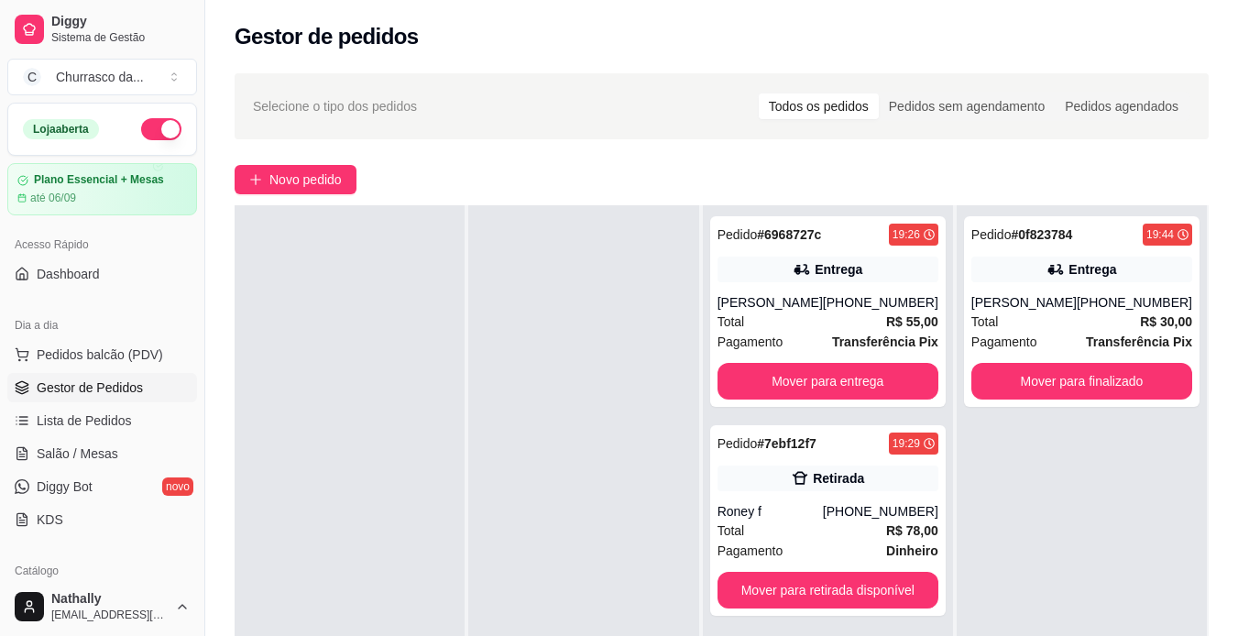
click at [796, 332] on div "Total R$ 55,00" at bounding box center [827, 321] width 221 height 20
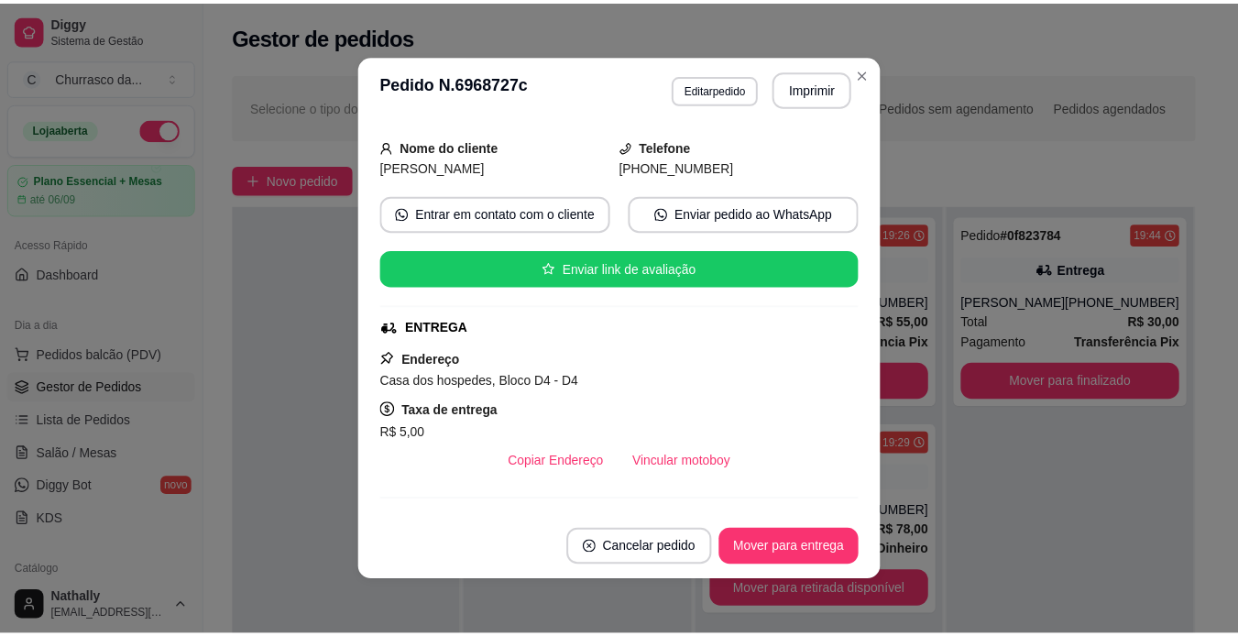
scroll to position [101, 0]
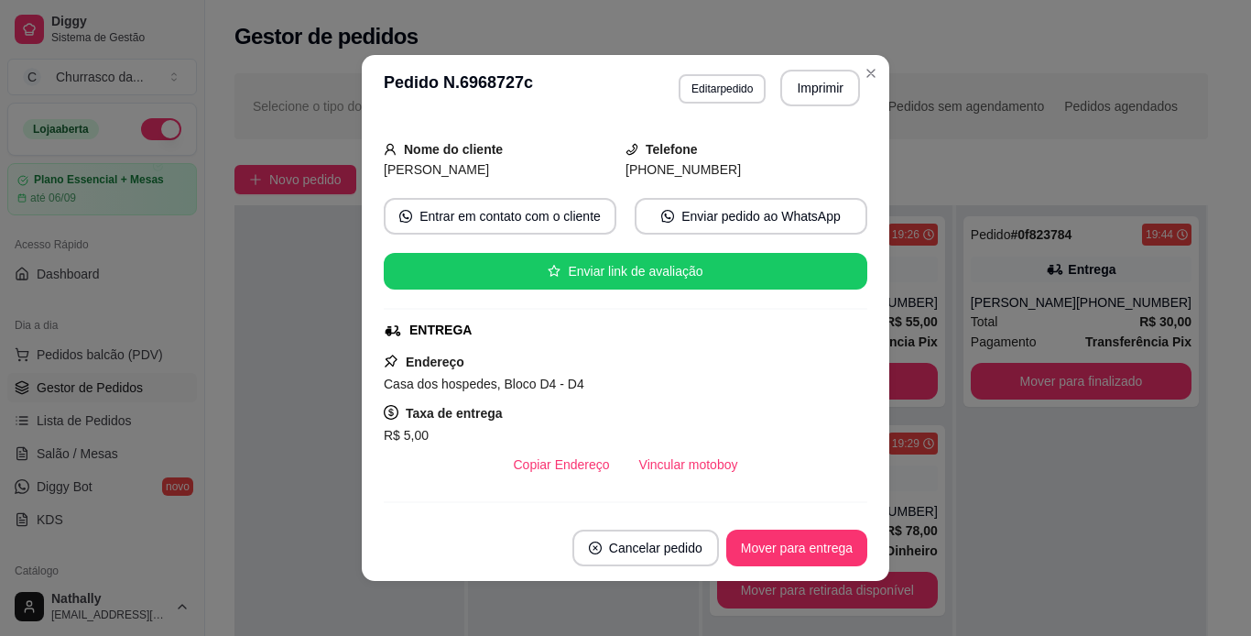
click at [863, 71] on div "**********" at bounding box center [625, 318] width 1251 height 636
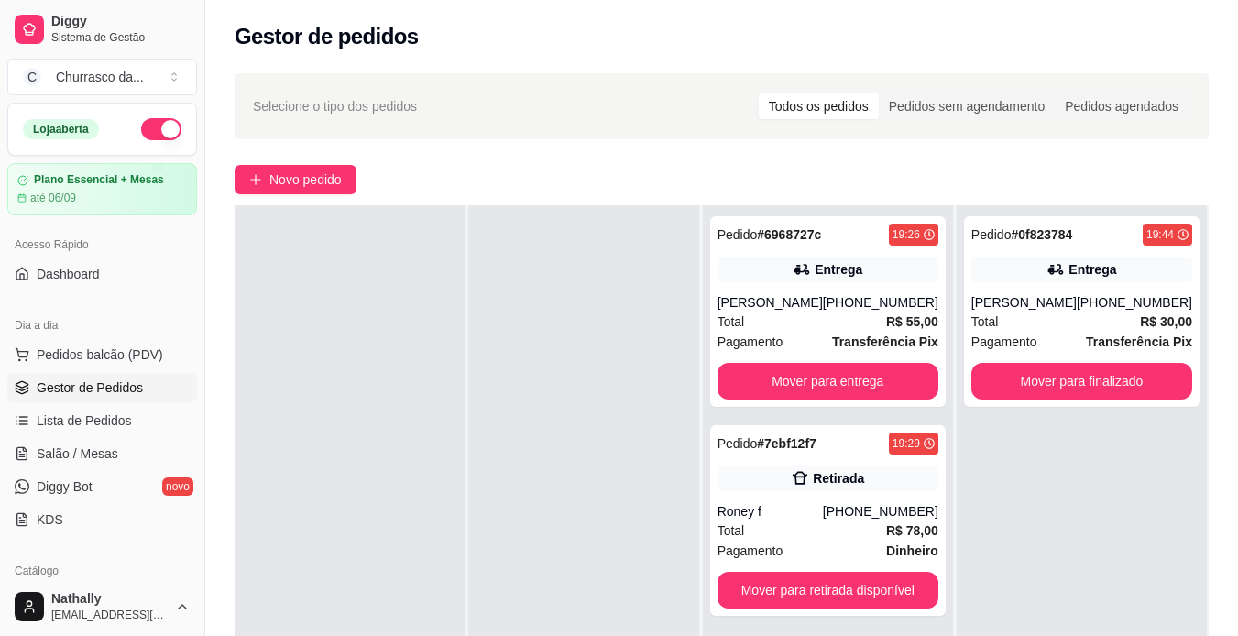
click at [1010, 352] on span "Pagamento" at bounding box center [1004, 342] width 66 height 20
click at [802, 311] on div "André Luís da Silva Pereira" at bounding box center [769, 302] width 105 height 18
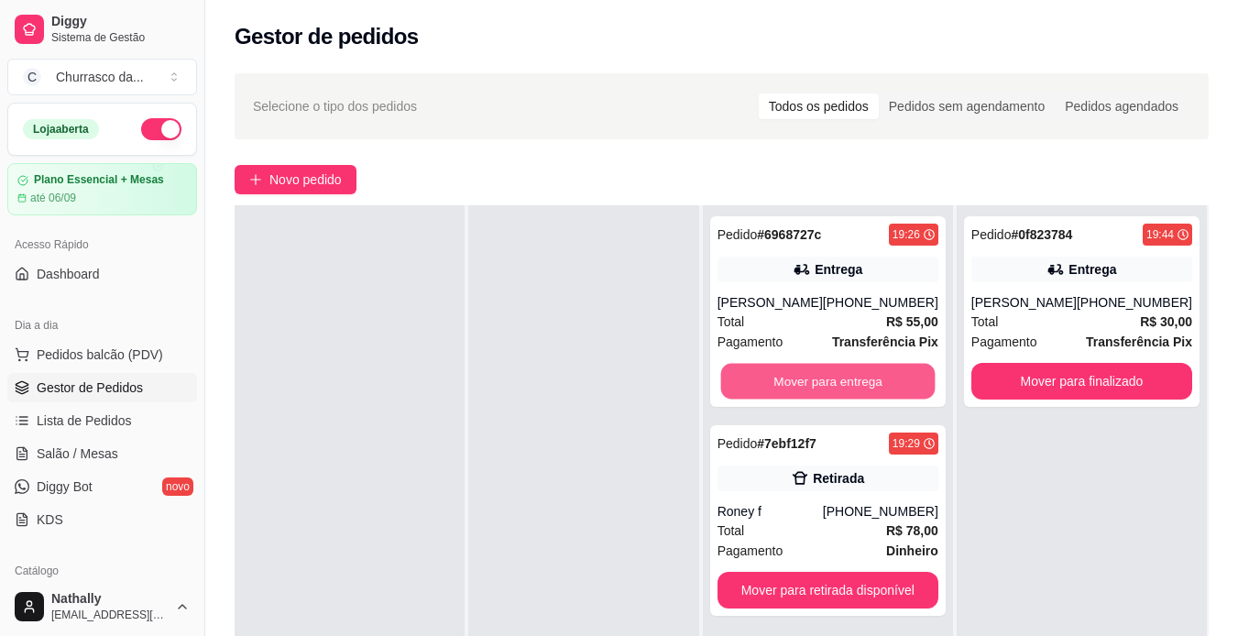
click at [806, 390] on button "Mover para entrega" at bounding box center [827, 382] width 214 height 36
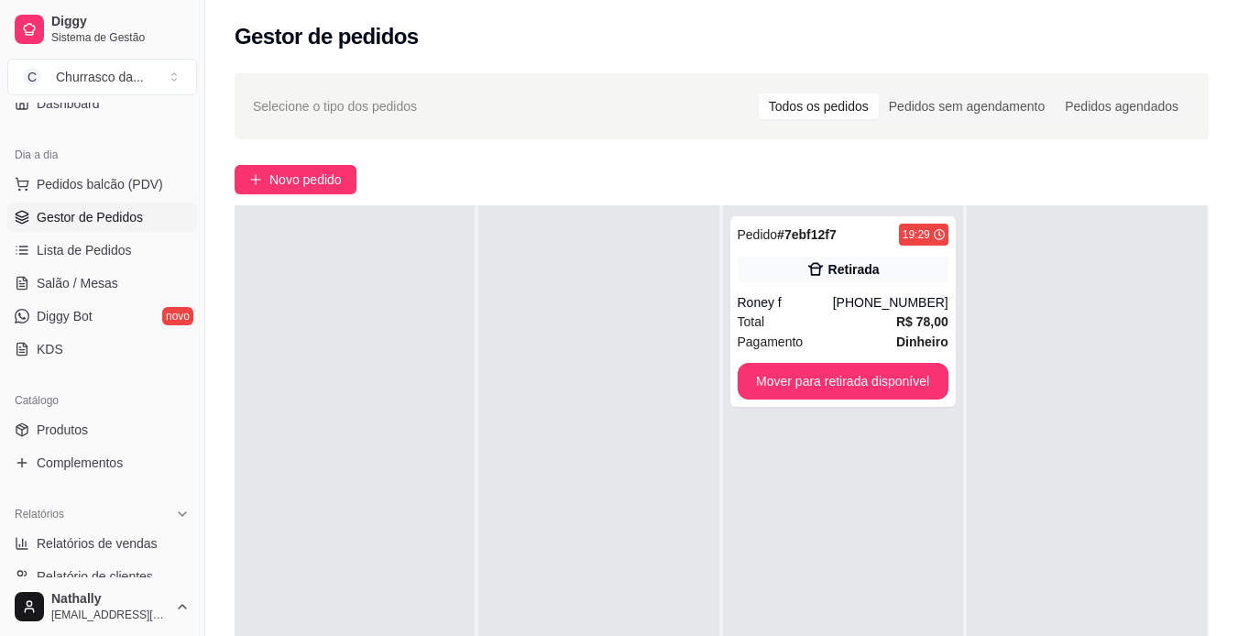
scroll to position [173, 0]
click at [50, 414] on link "Produtos" at bounding box center [102, 426] width 190 height 29
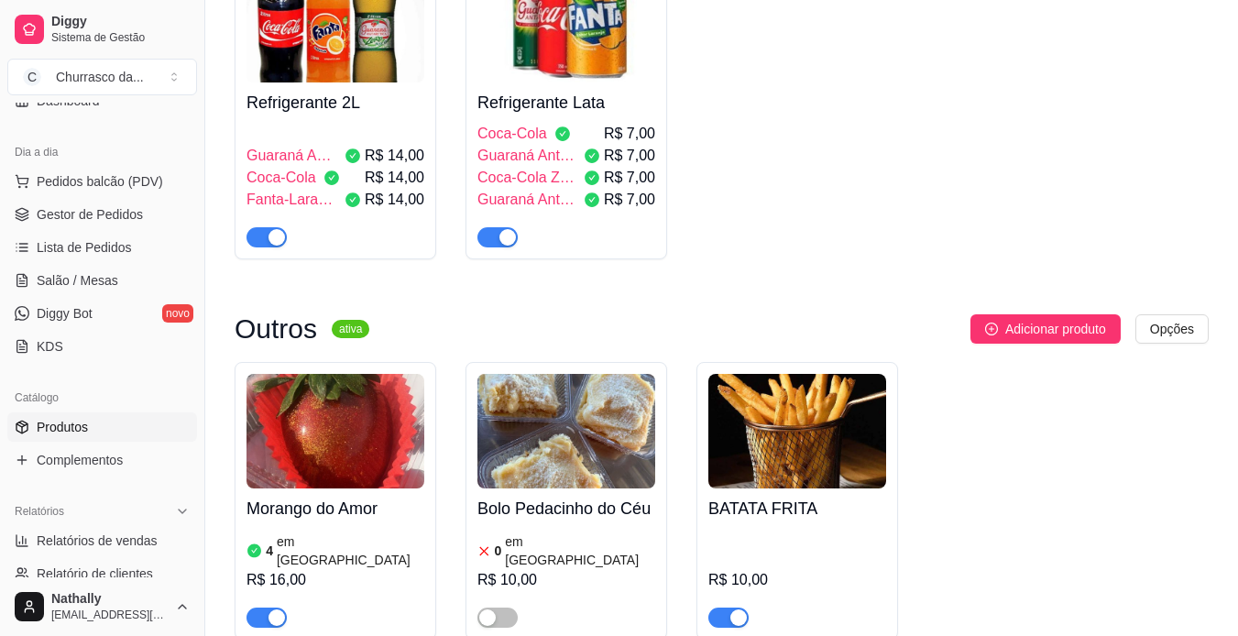
scroll to position [1304, 0]
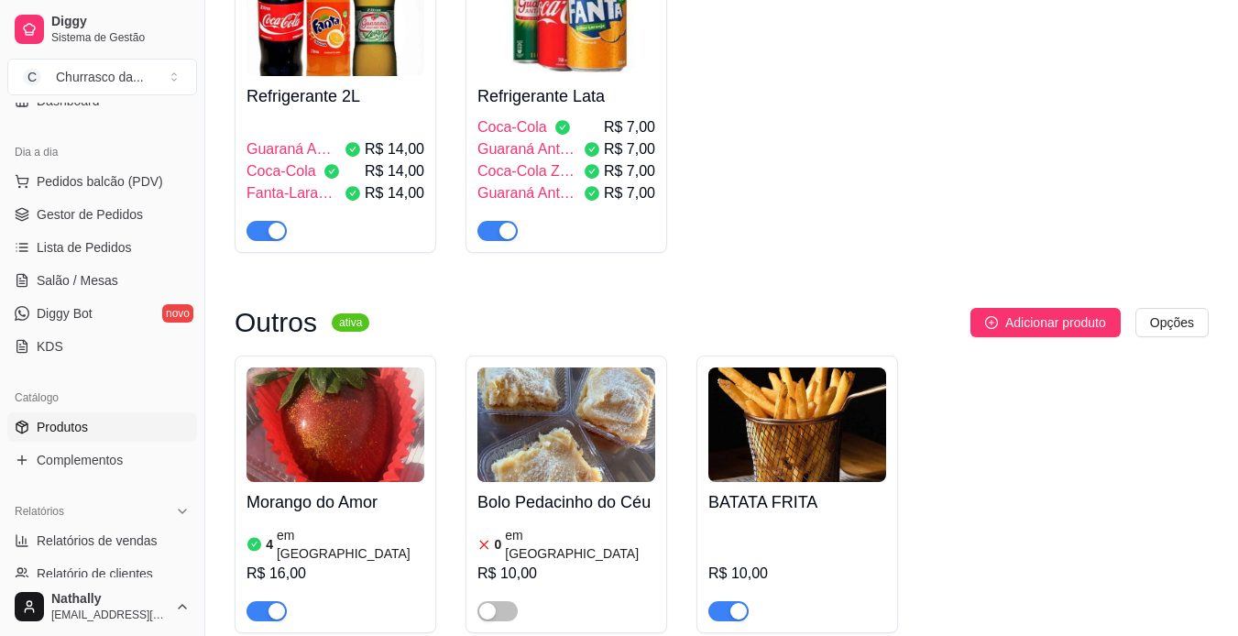
click at [787, 562] on div "R$ 10,00" at bounding box center [797, 573] width 178 height 22
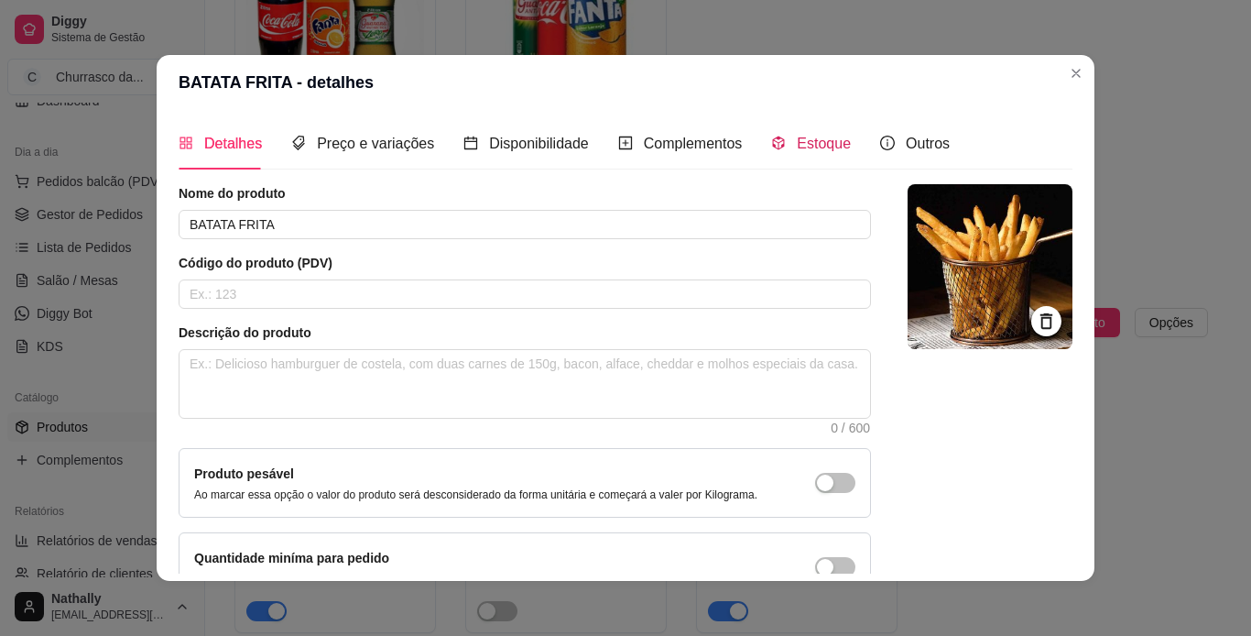
click at [810, 149] on span "Estoque" at bounding box center [824, 144] width 54 height 16
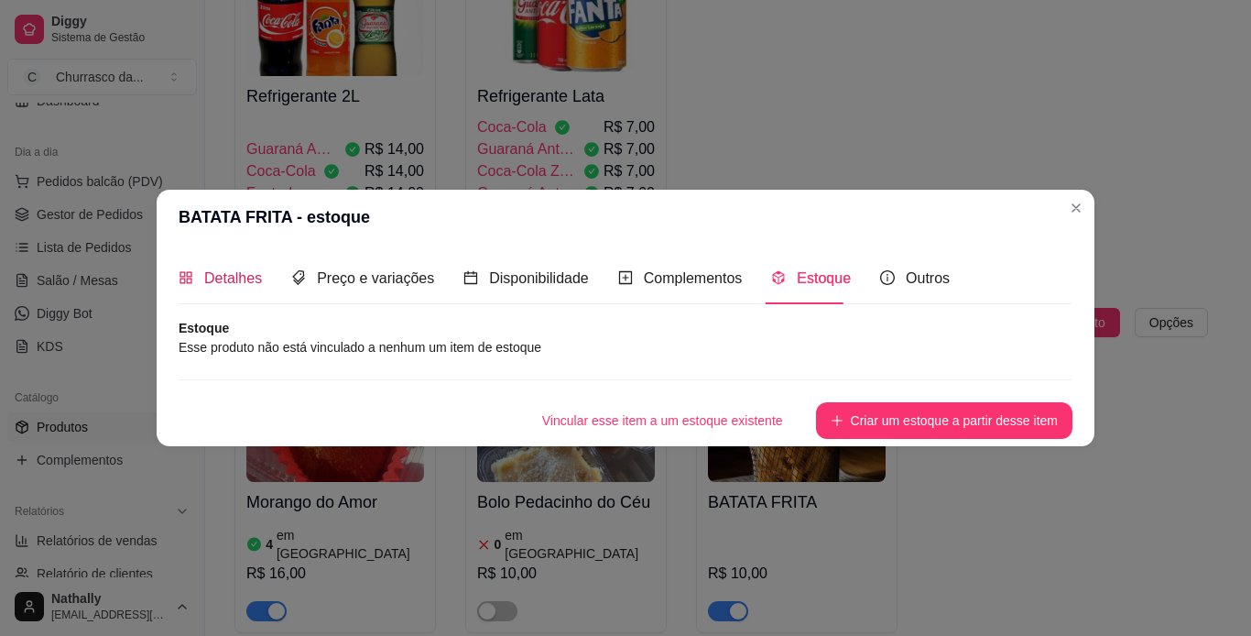
click at [233, 275] on span "Detalhes" at bounding box center [233, 278] width 58 height 16
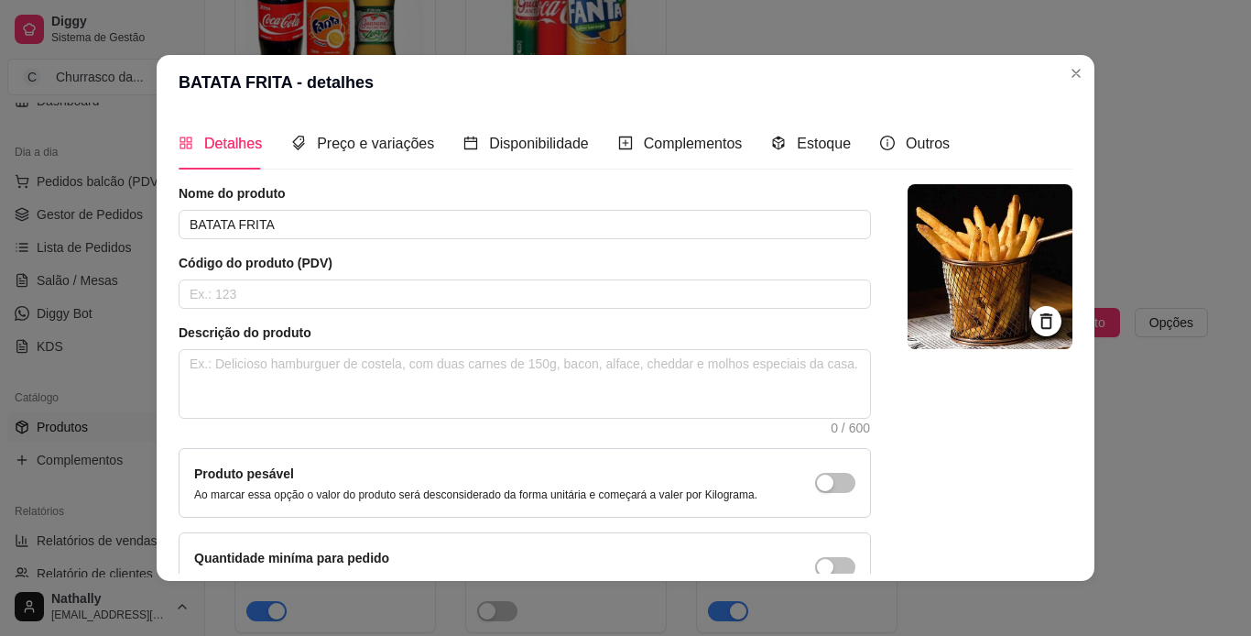
click at [342, 130] on div "Preço e variações" at bounding box center [362, 143] width 143 height 52
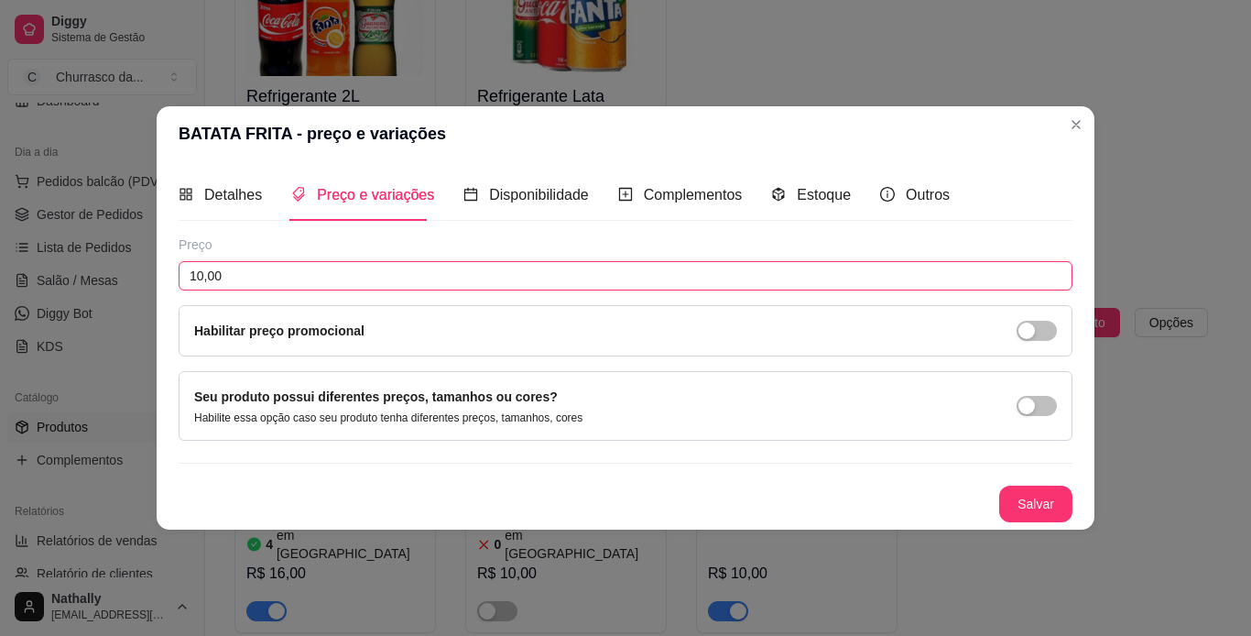
click at [222, 278] on input "10,00" at bounding box center [626, 275] width 894 height 29
type input "15,00"
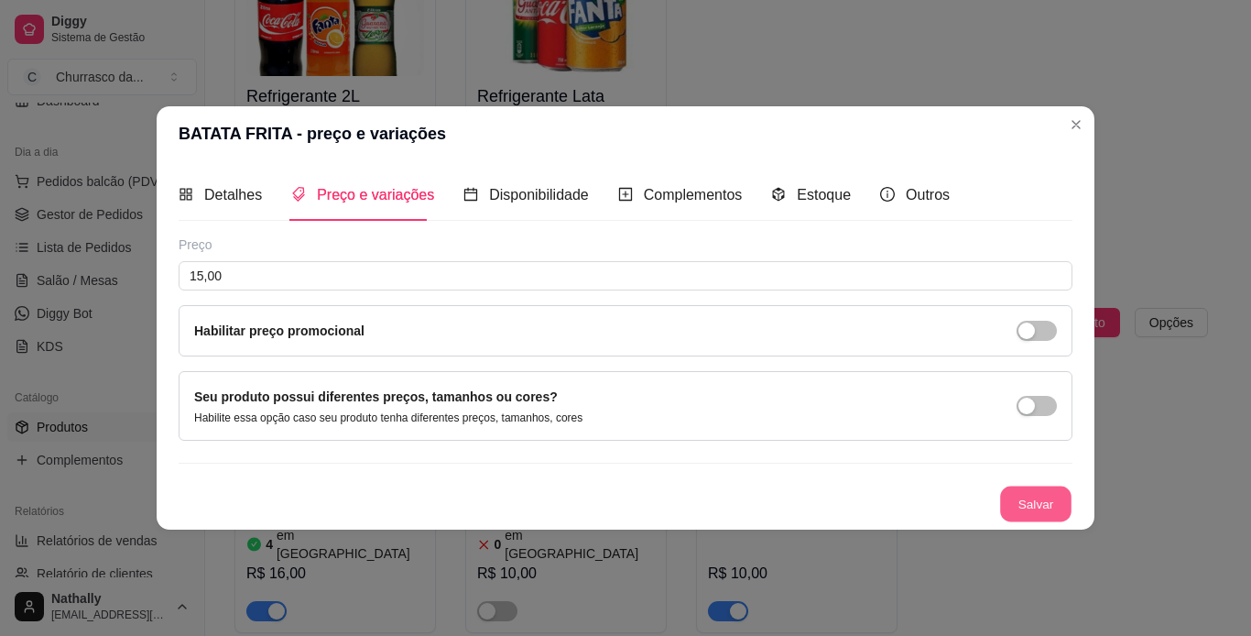
click at [1024, 508] on button "Salvar" at bounding box center [1035, 504] width 71 height 36
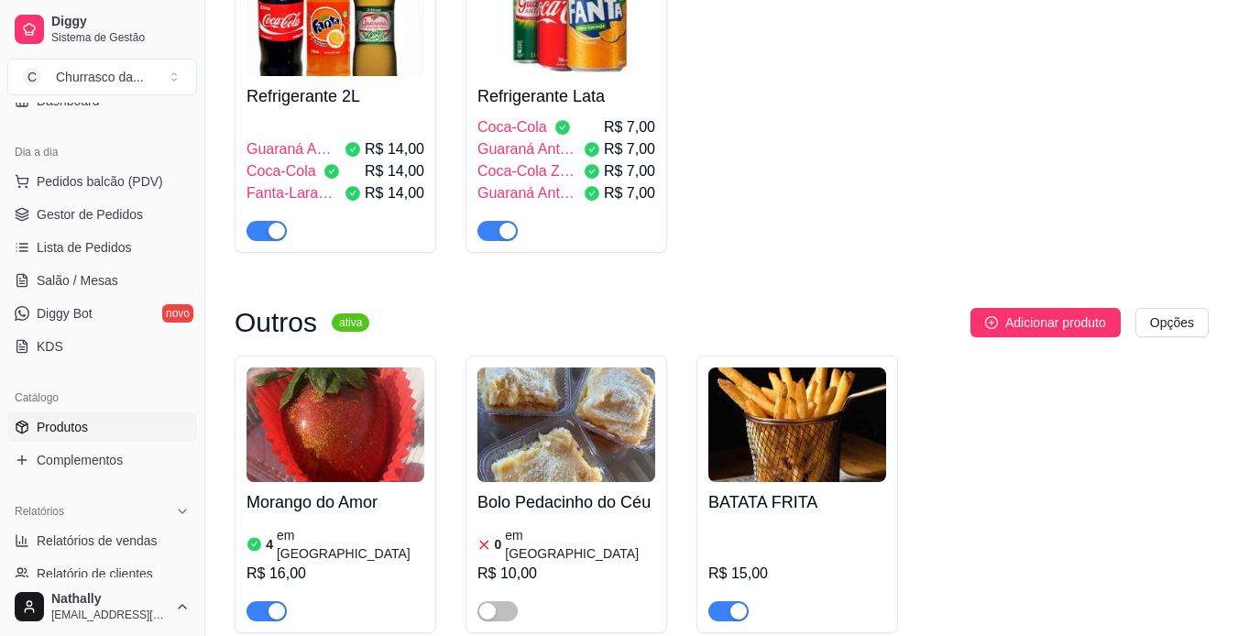
click at [87, 172] on span "Pedidos balcão (PDV)" at bounding box center [100, 181] width 126 height 18
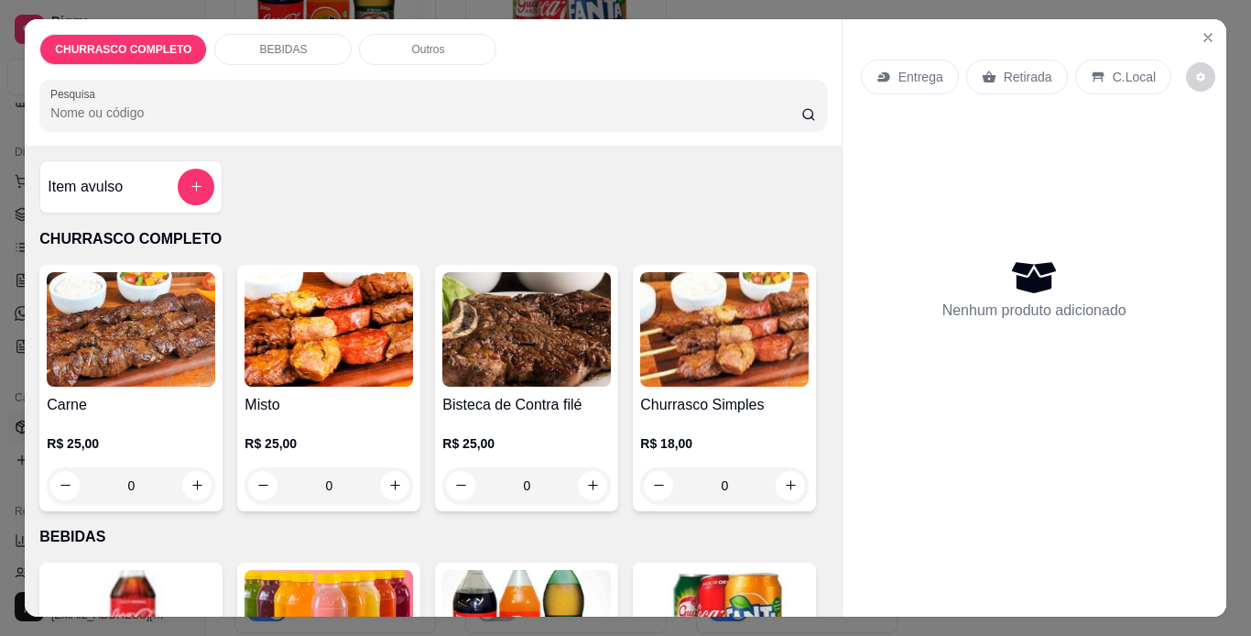
click at [1205, 32] on icon "Close" at bounding box center [1208, 37] width 15 height 15
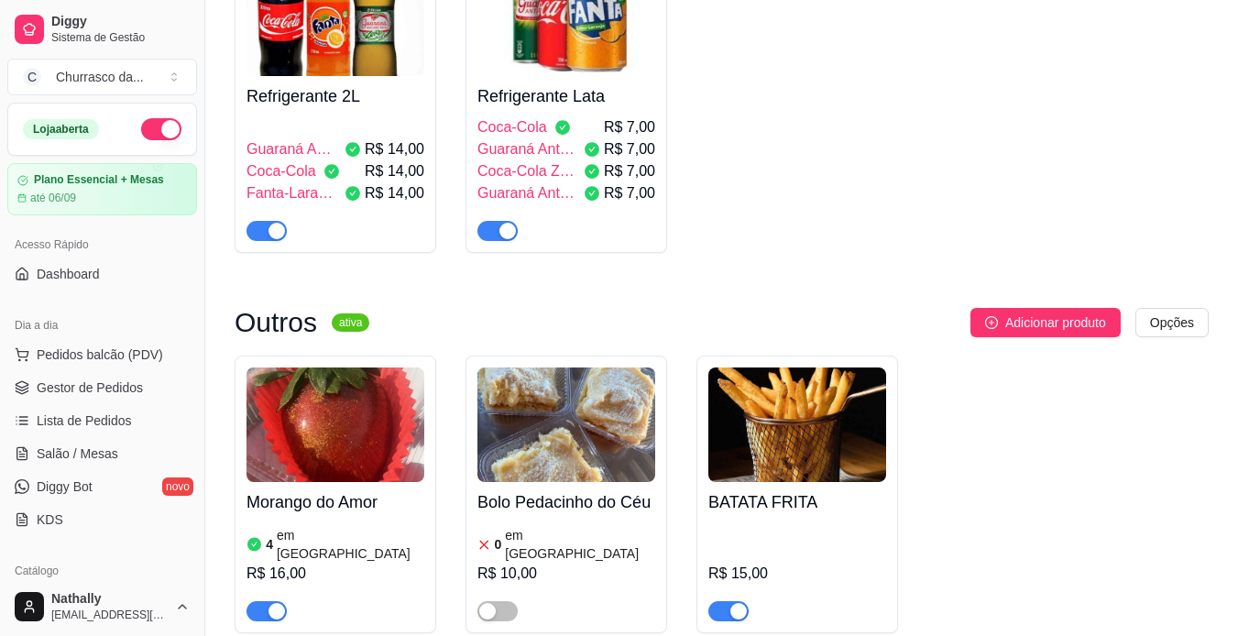
click at [93, 384] on span "Gestor de Pedidos" at bounding box center [90, 387] width 106 height 18
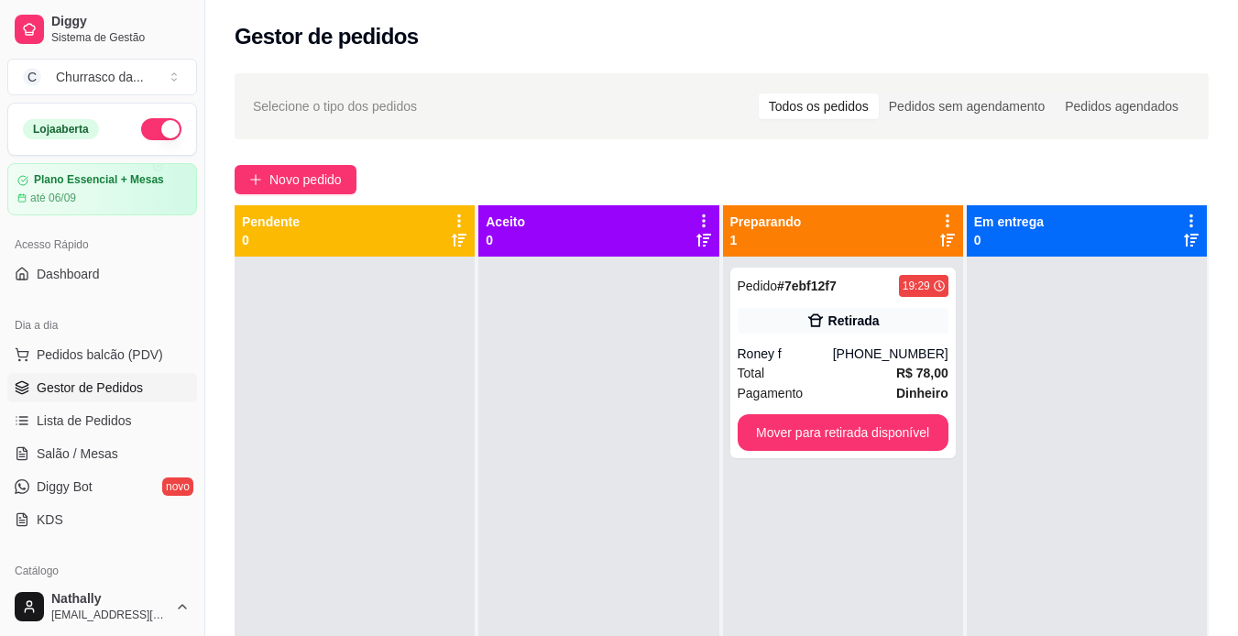
click at [749, 389] on span "Pagamento" at bounding box center [770, 393] width 66 height 20
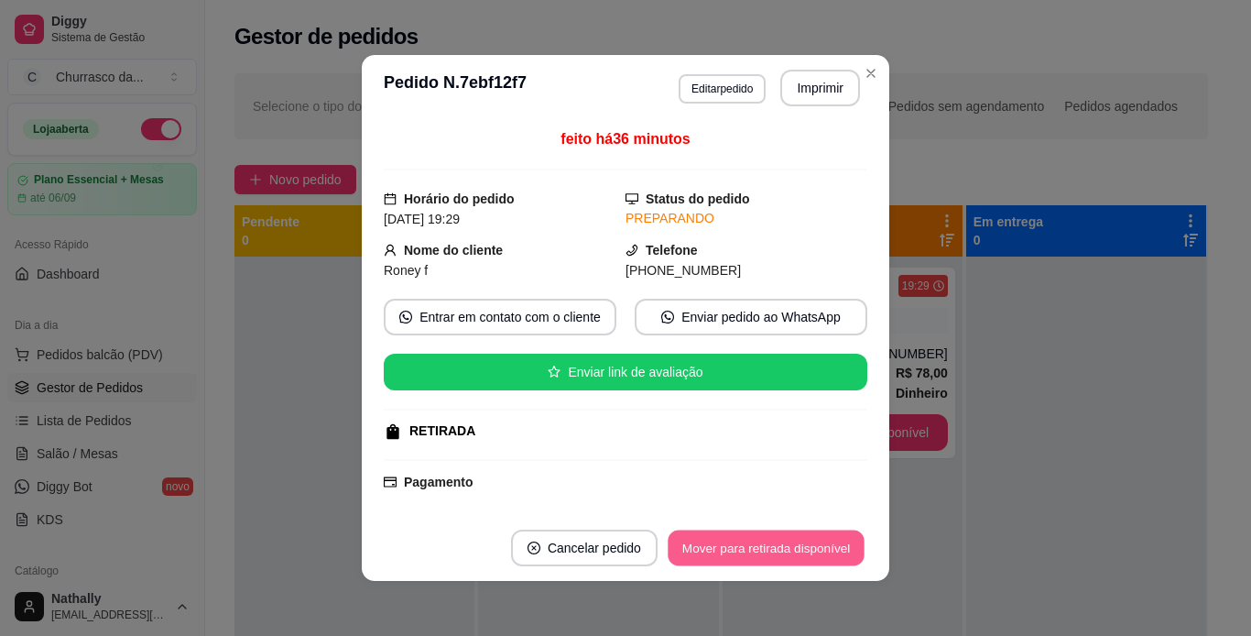
click at [767, 551] on button "Mover para retirada disponível" at bounding box center [766, 548] width 196 height 36
